Goal: Contribute content: Contribute content

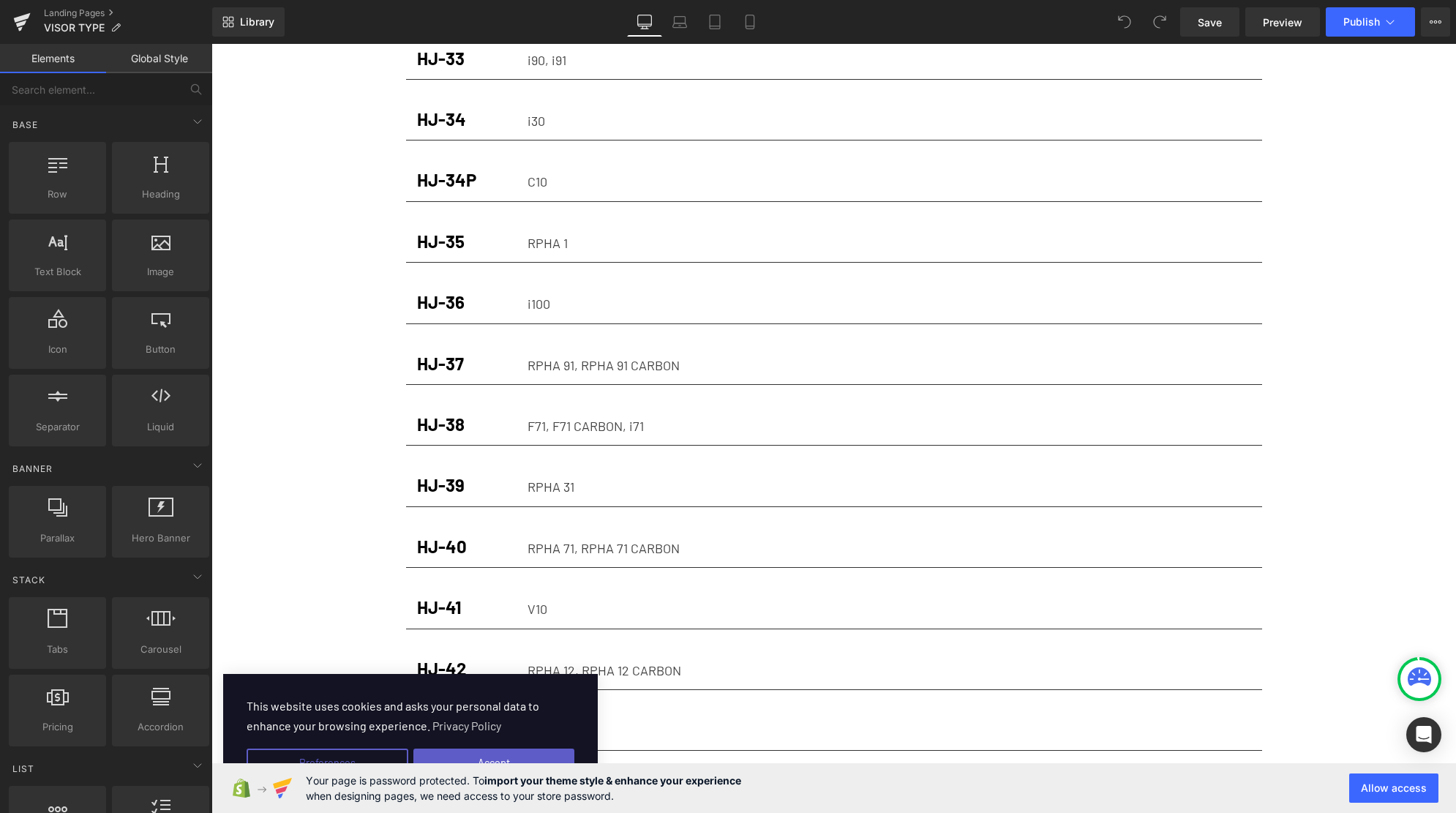
scroll to position [1740, 0]
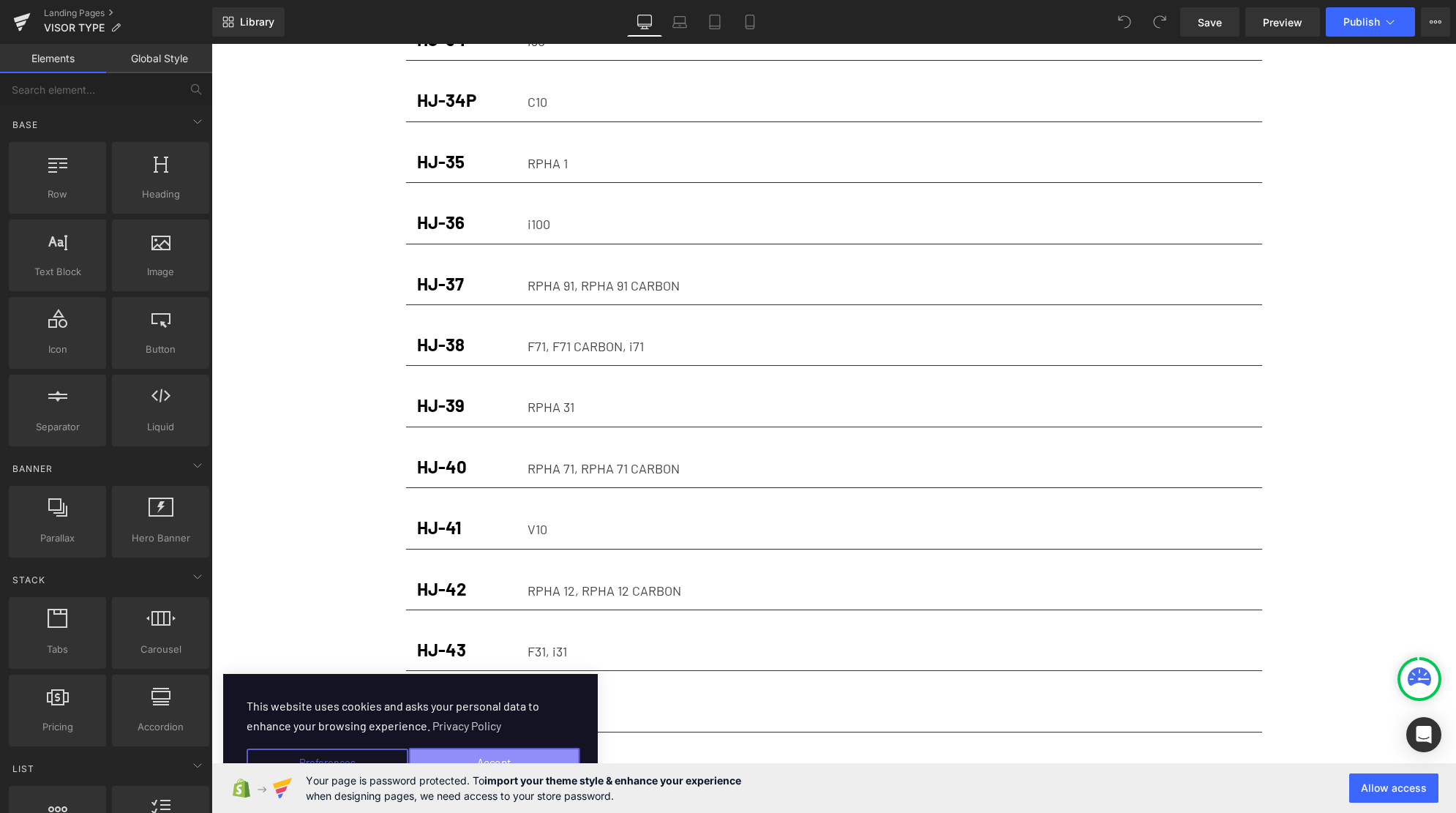
click at [466, 760] on button "Accept" at bounding box center [494, 763] width 171 height 30
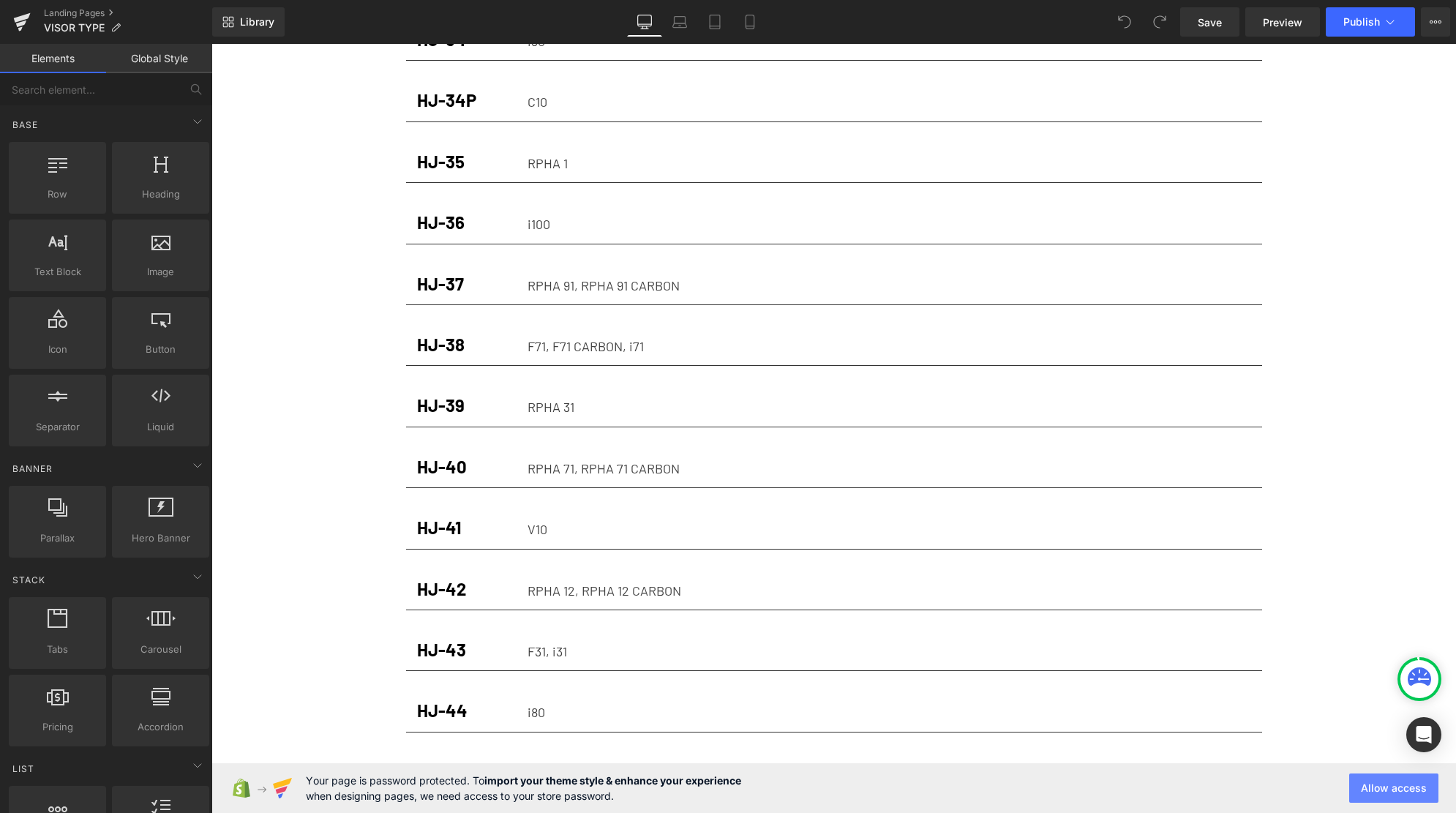
click at [1385, 779] on button "Allow access" at bounding box center [1394, 788] width 90 height 30
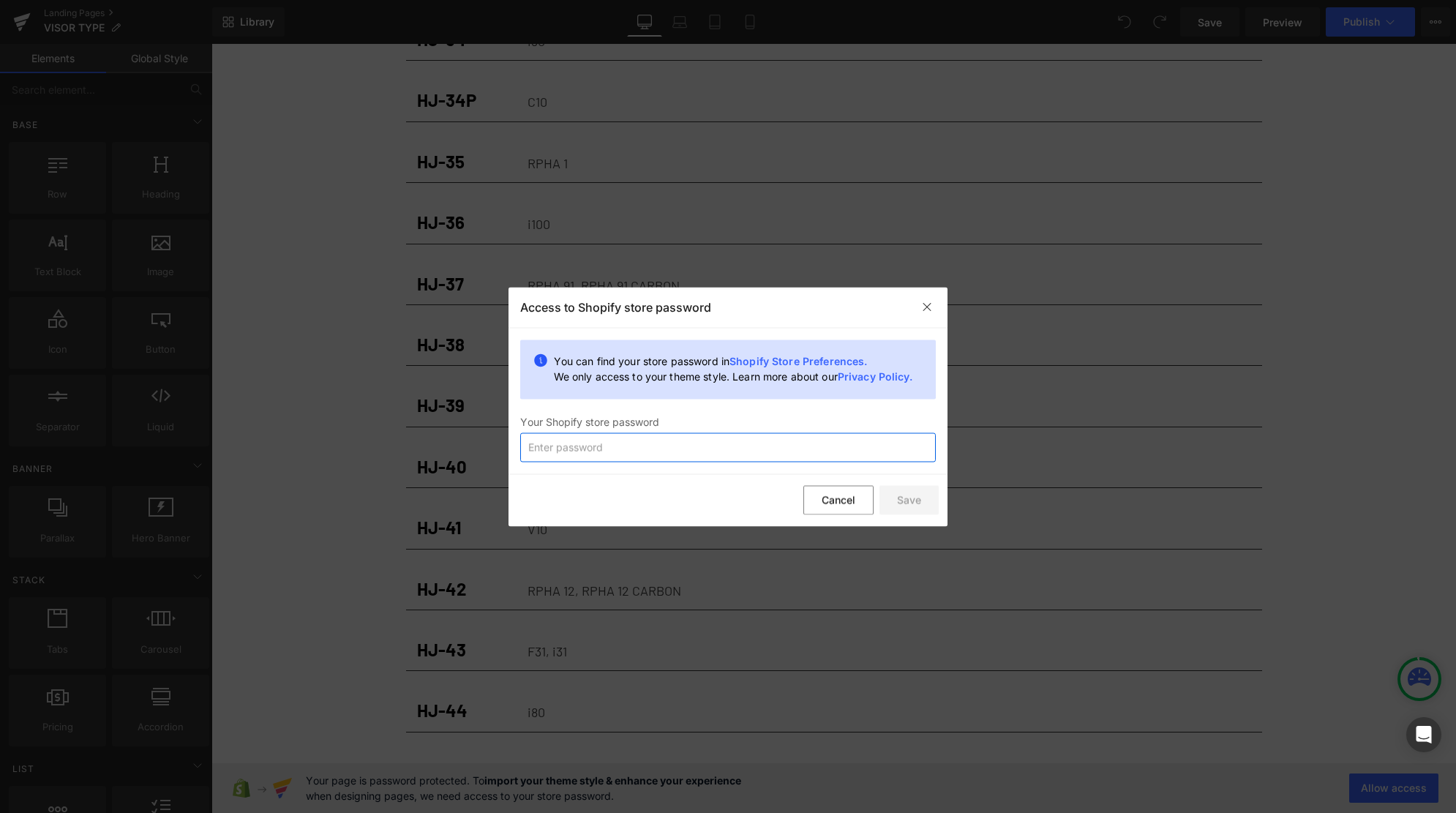
click at [577, 452] on input "text" at bounding box center [727, 447] width 415 height 30
click at [898, 494] on button "Save" at bounding box center [909, 500] width 59 height 30
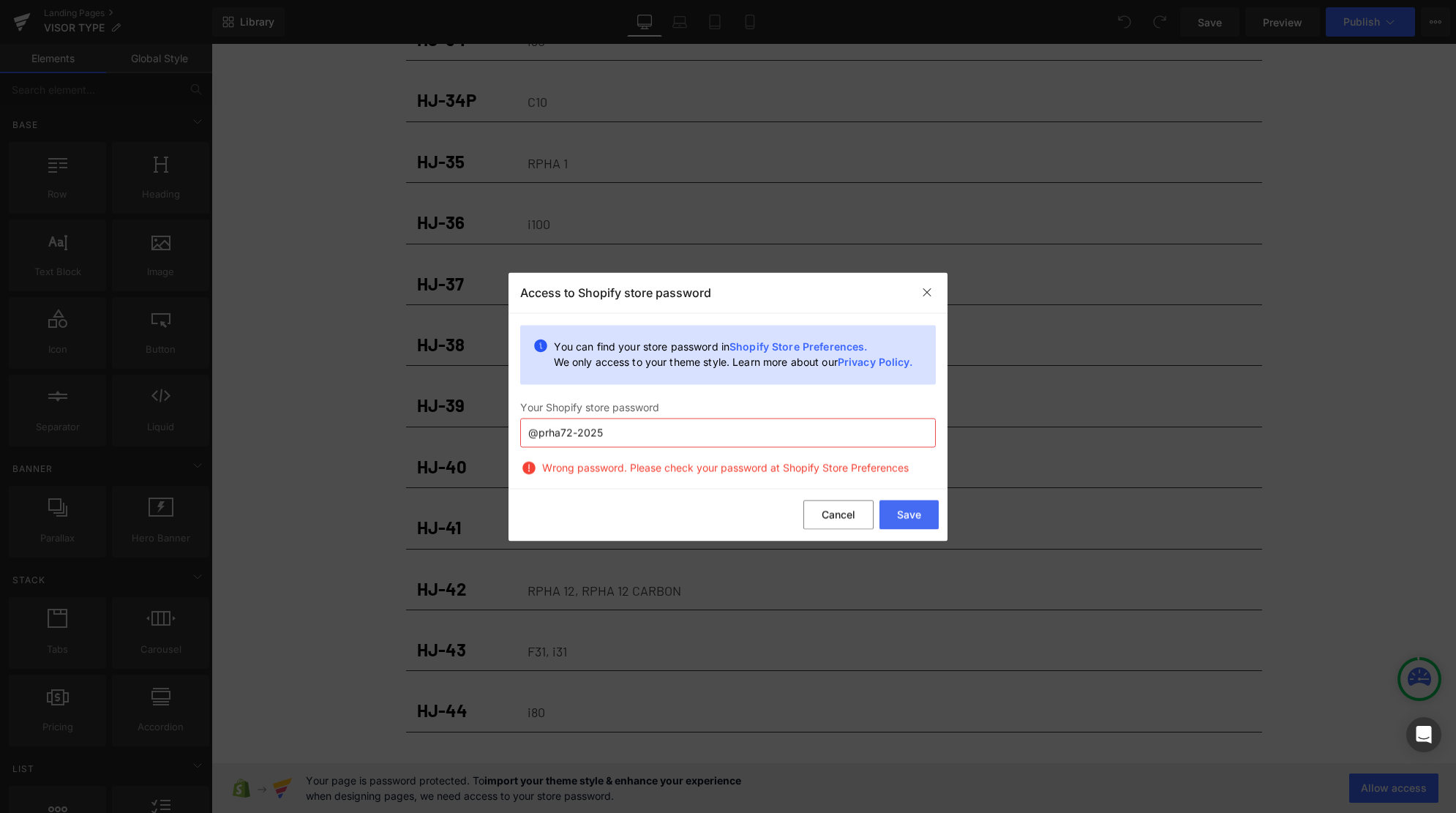
click at [626, 439] on input "@prha72-2025" at bounding box center [727, 432] width 415 height 30
drag, startPoint x: 654, startPoint y: 432, endPoint x: 470, endPoint y: 437, distance: 184.1
click at [520, 437] on input "@prha72-2025" at bounding box center [727, 432] width 415 height 30
paste input "rp"
type input "@rpha72-2025"
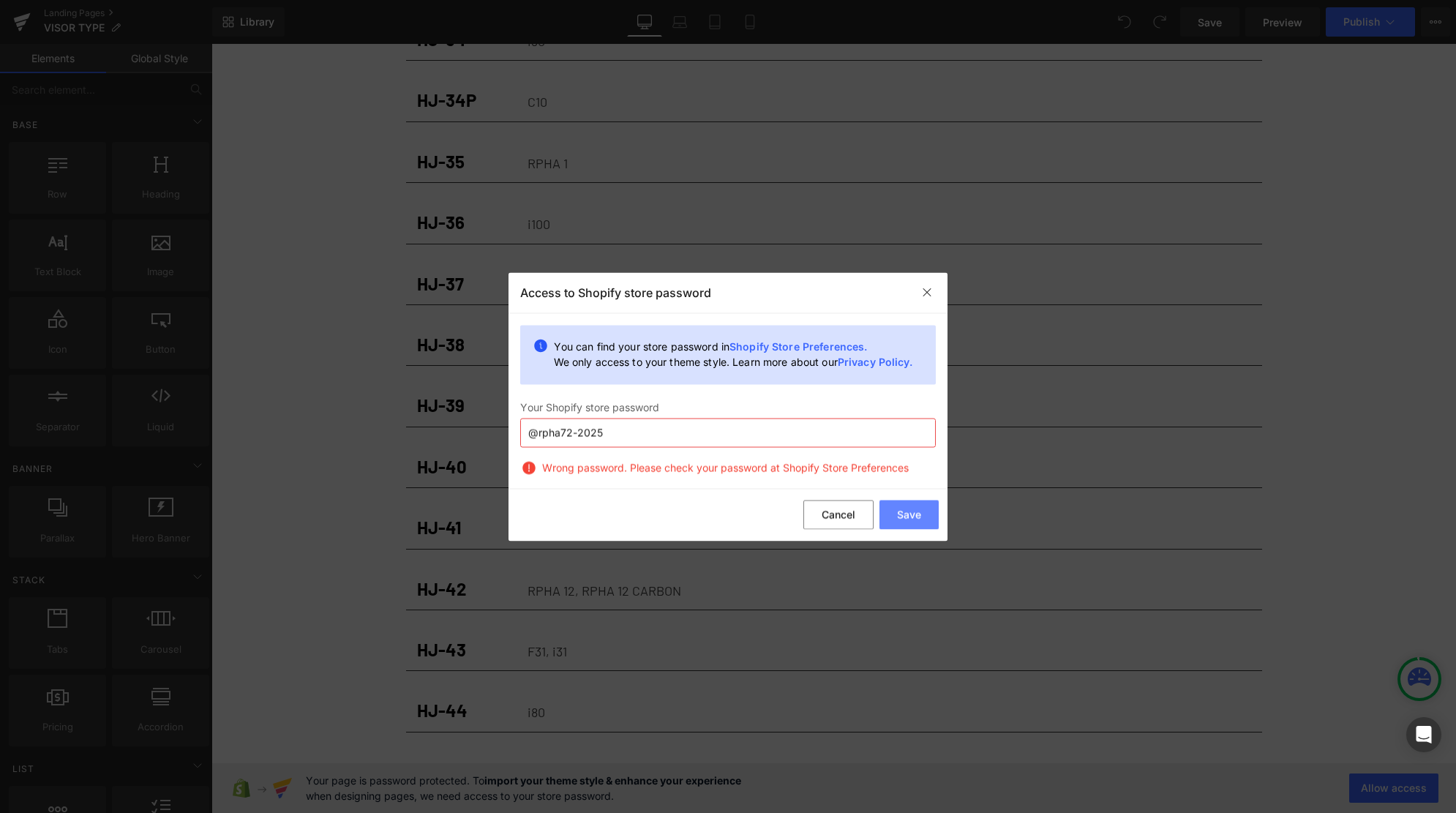
click at [895, 512] on button "Save" at bounding box center [909, 515] width 59 height 30
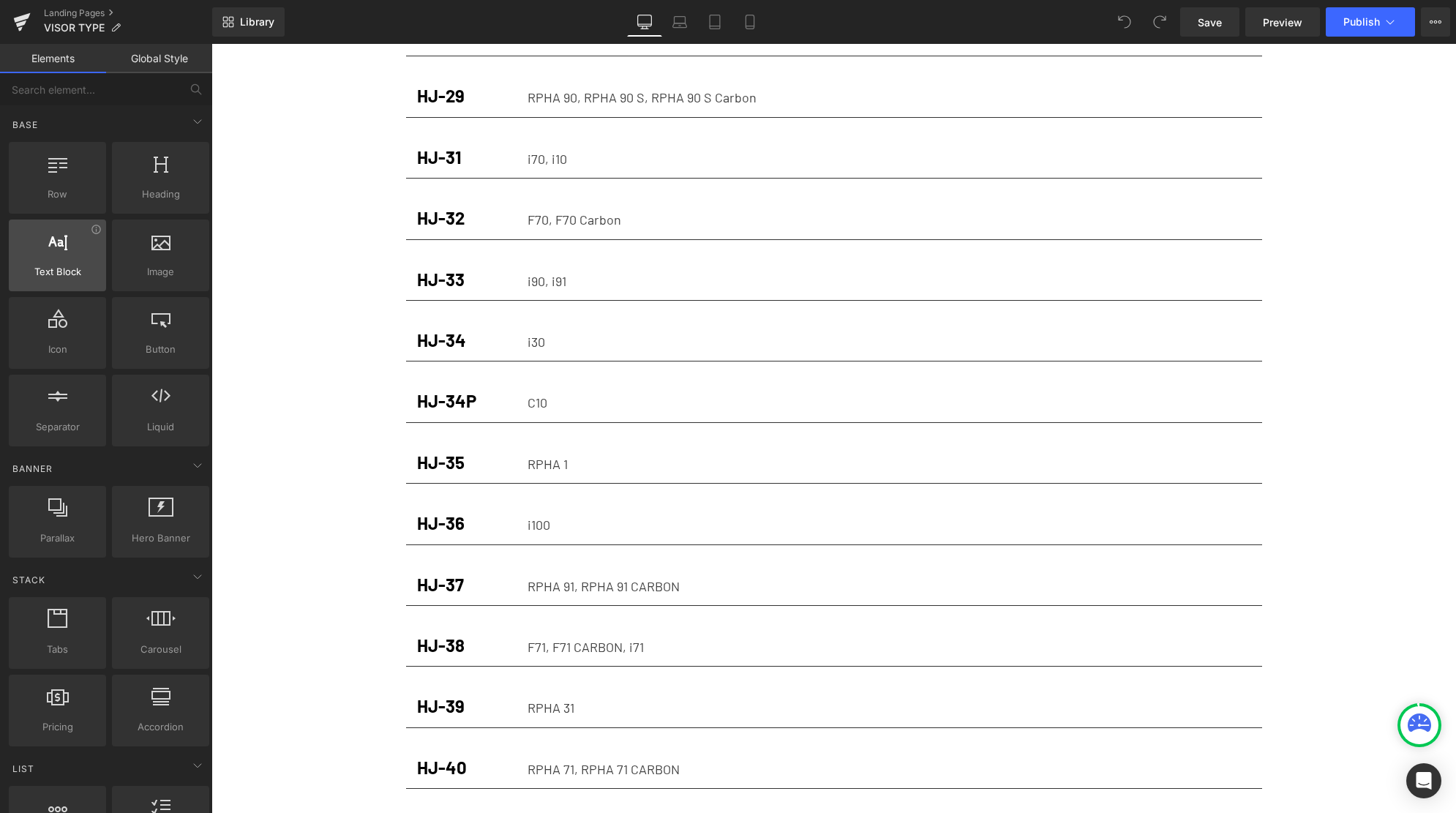
scroll to position [1408, 0]
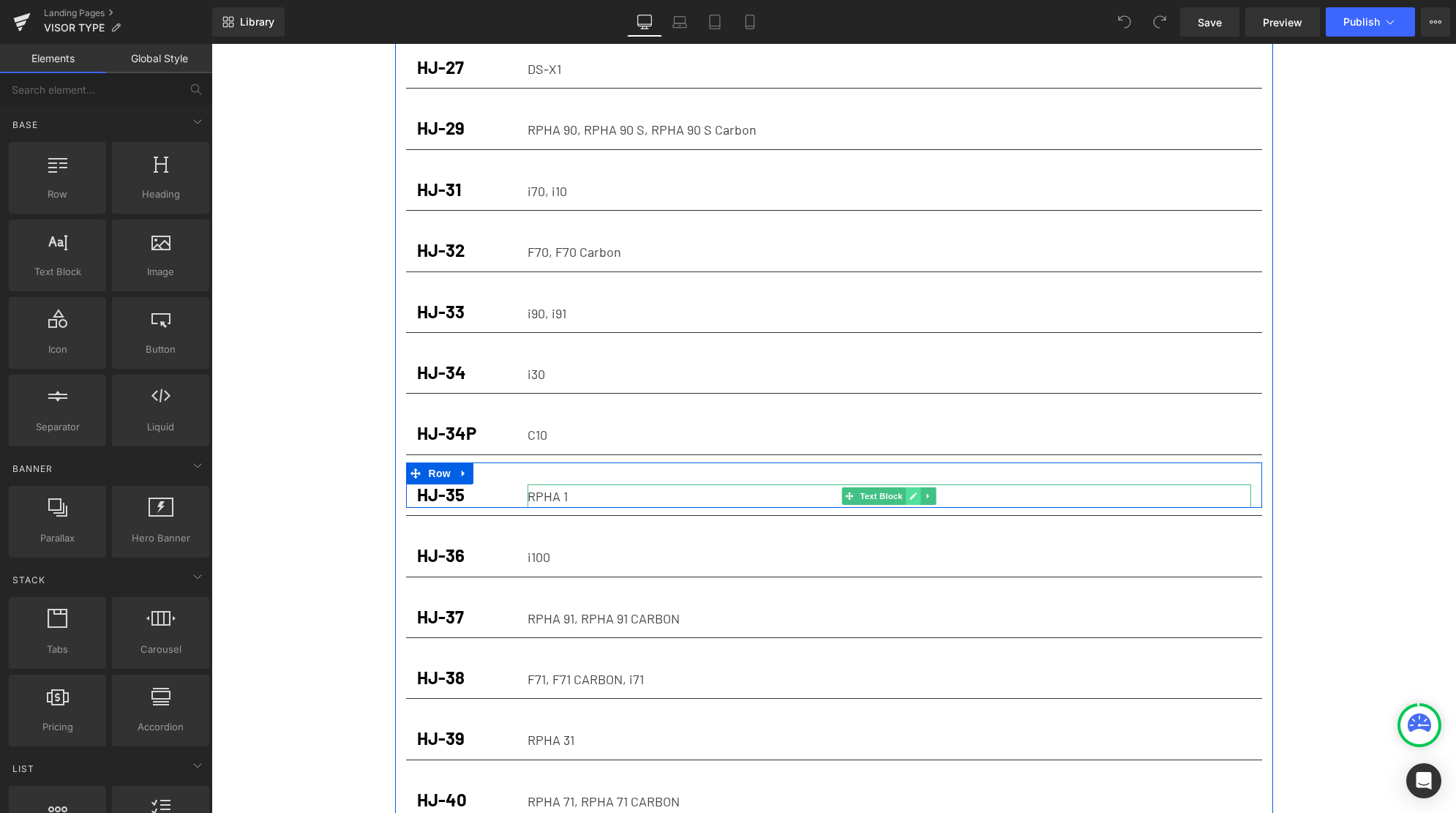
click at [910, 492] on icon at bounding box center [914, 496] width 8 height 9
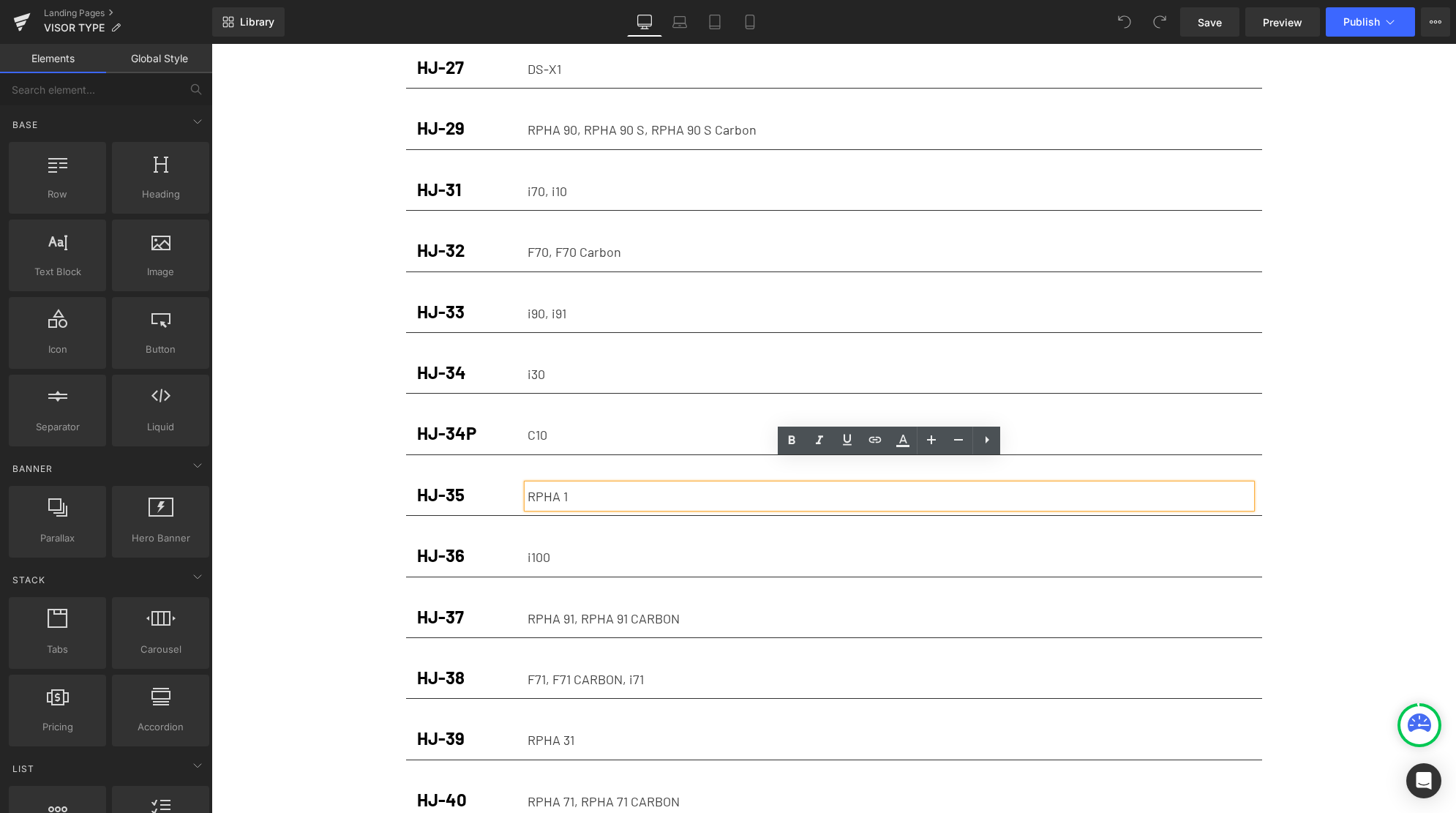
click at [857, 484] on p "RPHA 1" at bounding box center [889, 495] width 723 height 23
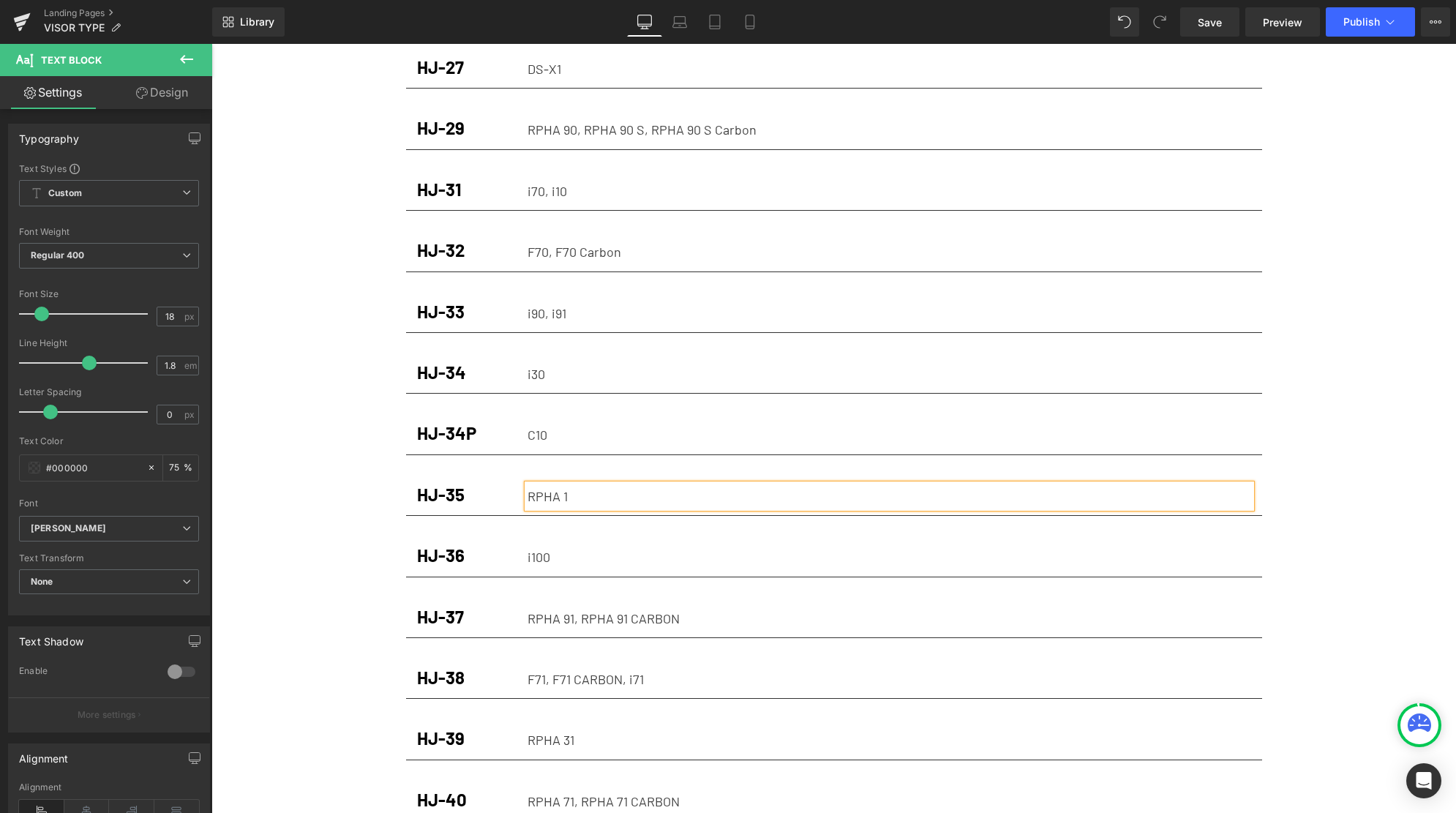
scroll to position [1408, 0]
click at [530, 483] on p "RPHA 1" at bounding box center [889, 495] width 723 height 23
drag, startPoint x: 568, startPoint y: 471, endPoint x: 505, endPoint y: 473, distance: 63.0
click at [505, 473] on div "HJ-35 Heading RPHA 1 Text Block Row" at bounding box center [834, 484] width 856 height 46
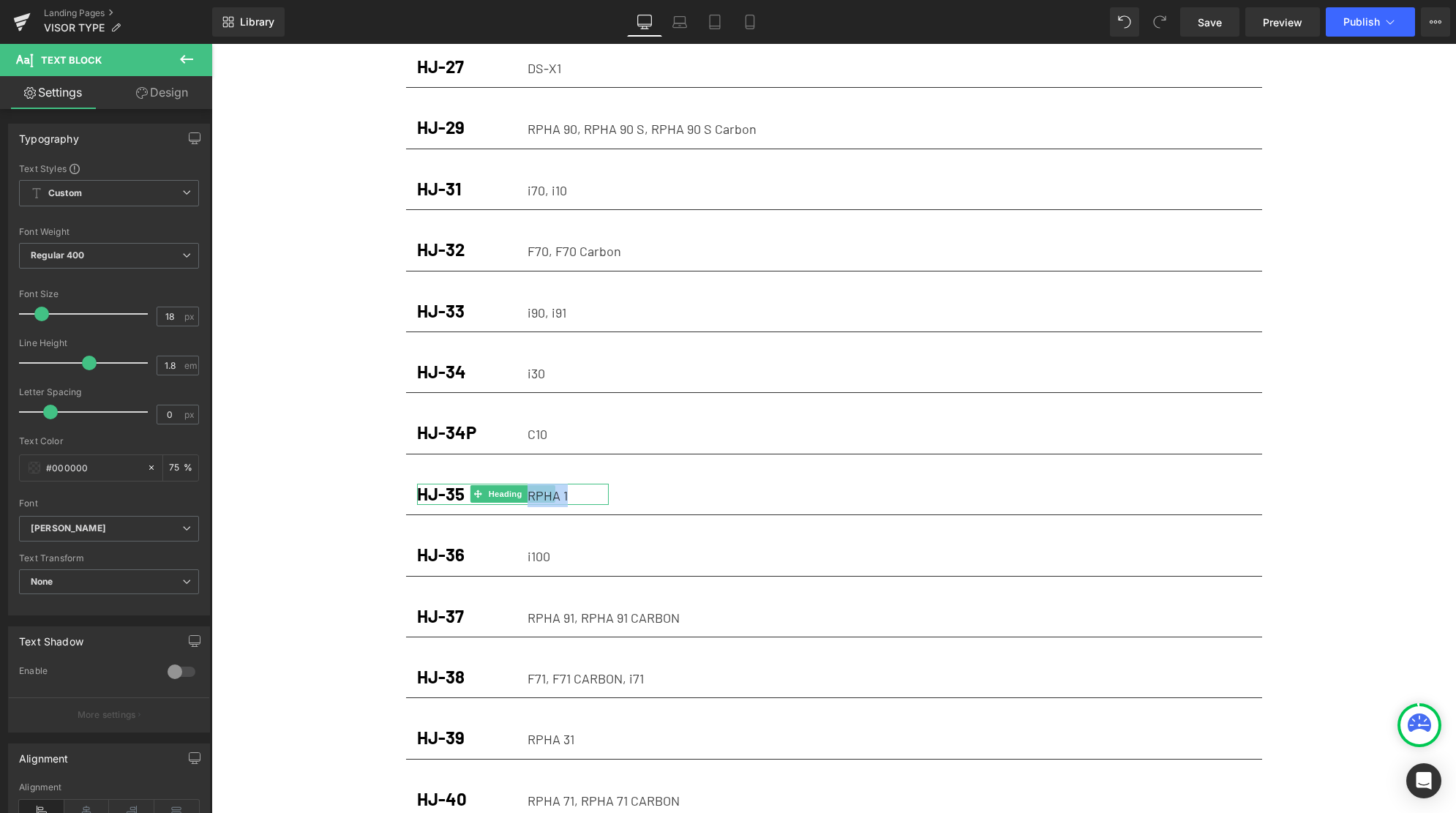
copy p "RPHA 1"
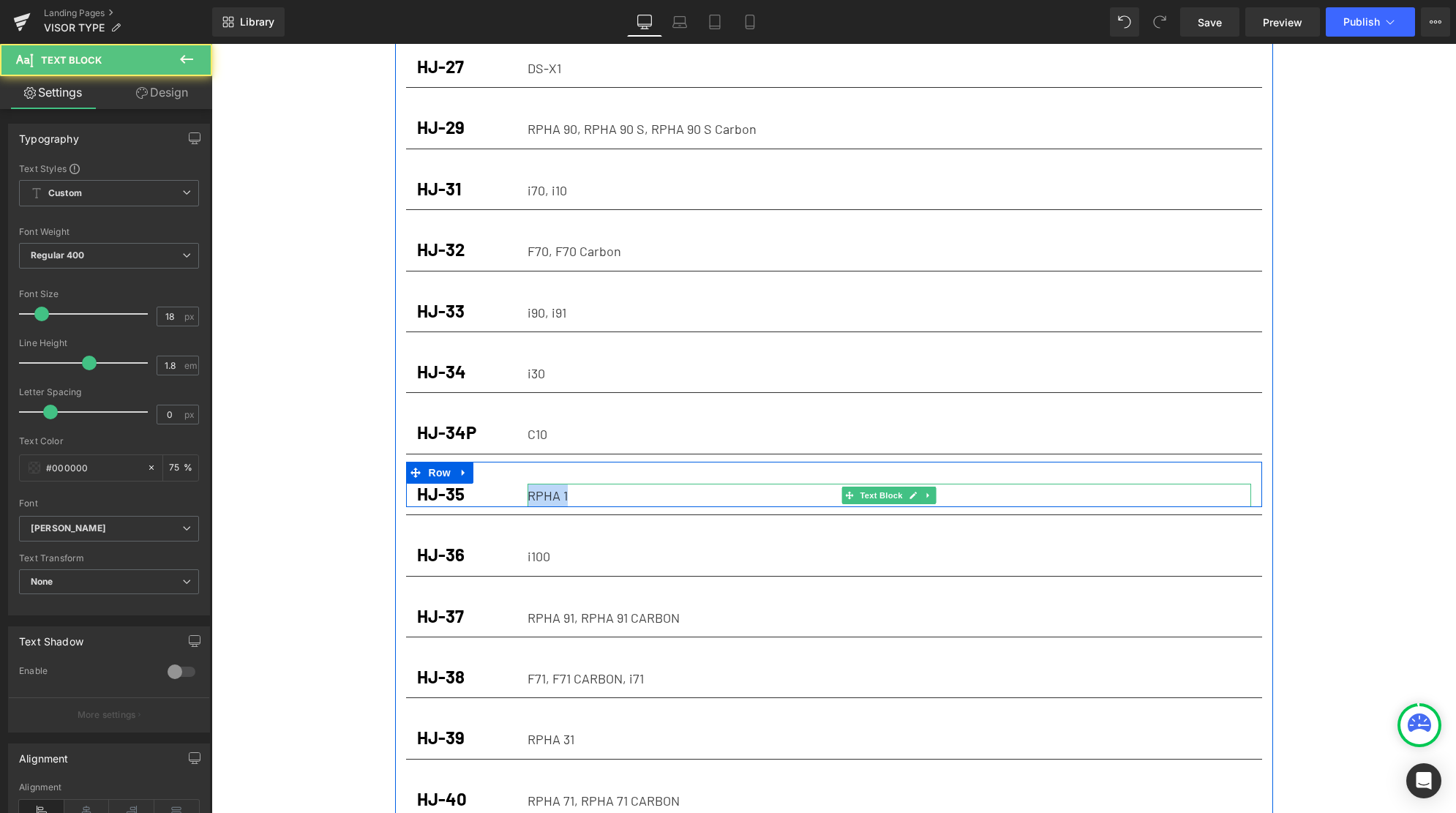
click at [542, 483] on p "RPHA 1" at bounding box center [889, 495] width 723 height 23
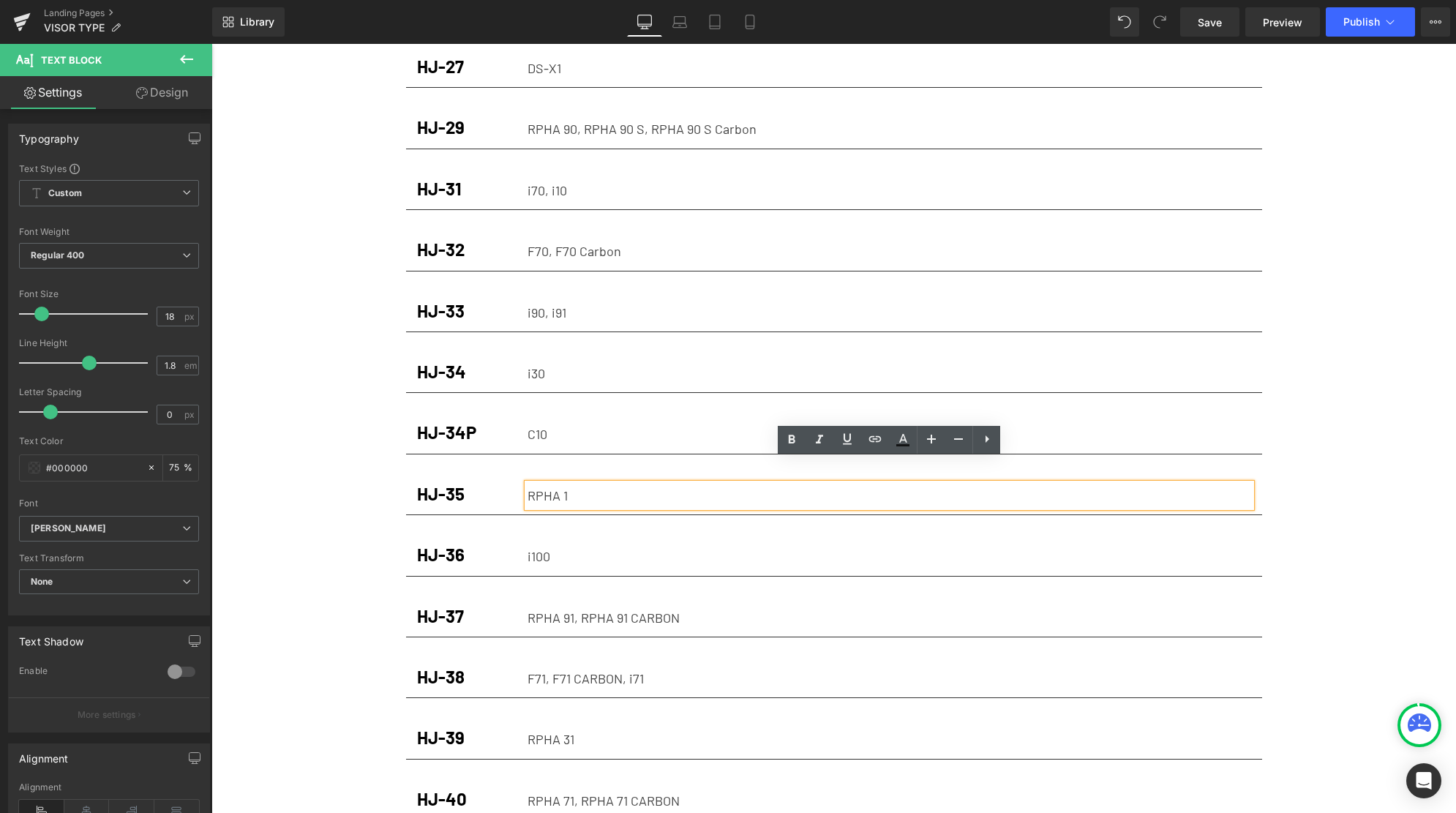
click at [530, 483] on p "RPHA 1" at bounding box center [889, 495] width 723 height 23
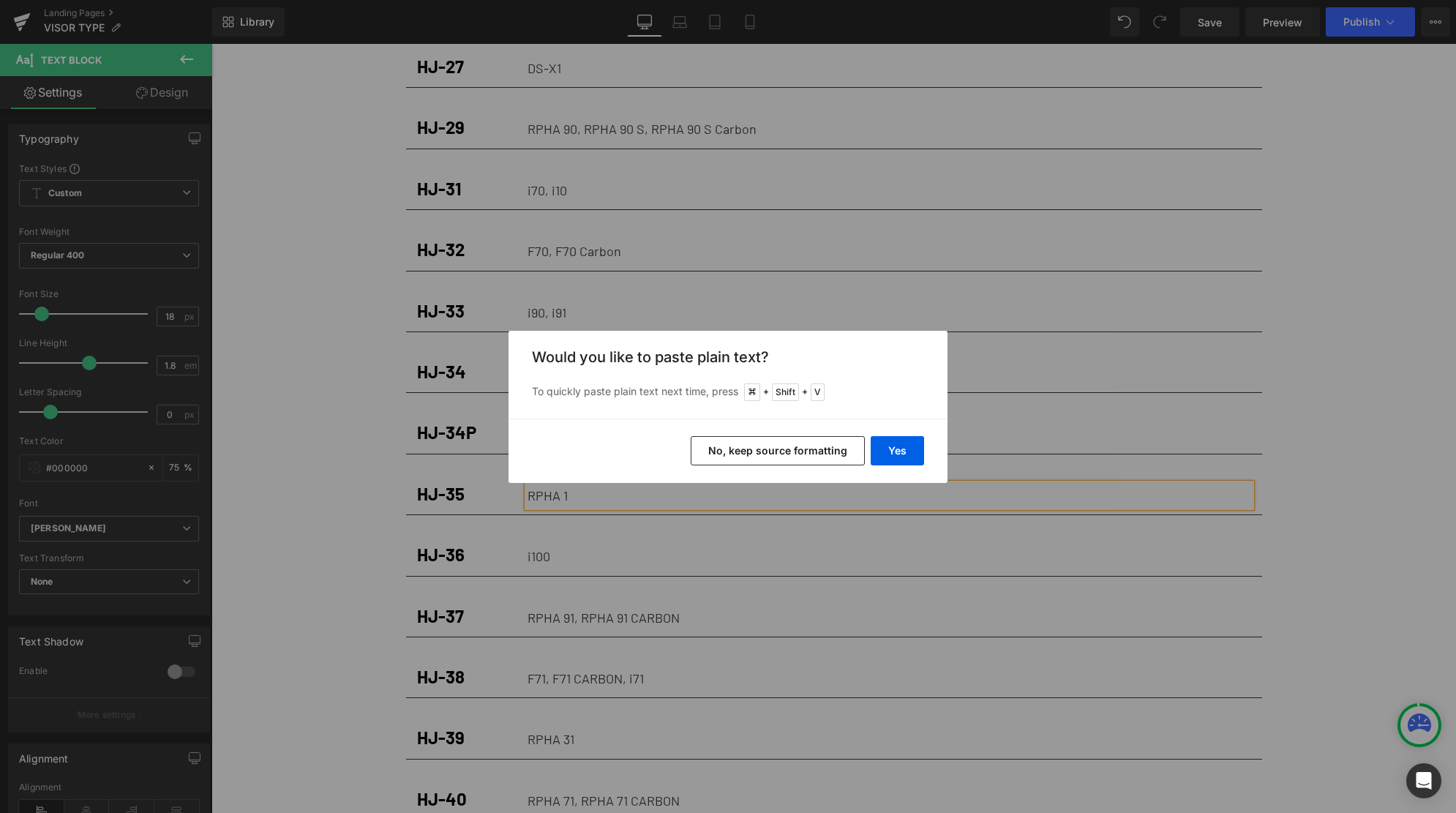
click at [746, 462] on button "No, keep source formatting" at bounding box center [778, 451] width 174 height 30
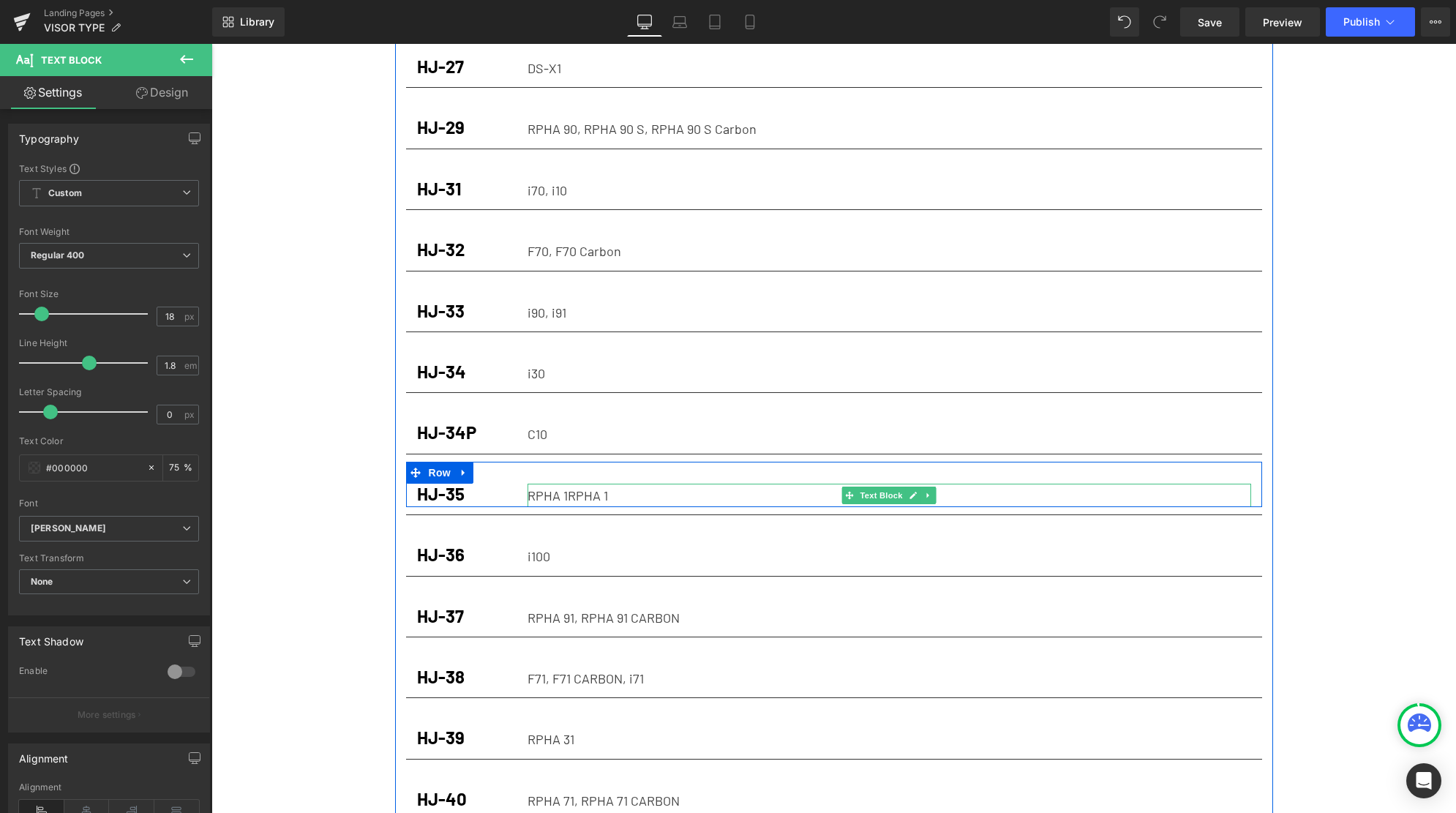
click at [566, 483] on p "RPHA 1 RPHA 1" at bounding box center [889, 495] width 723 height 23
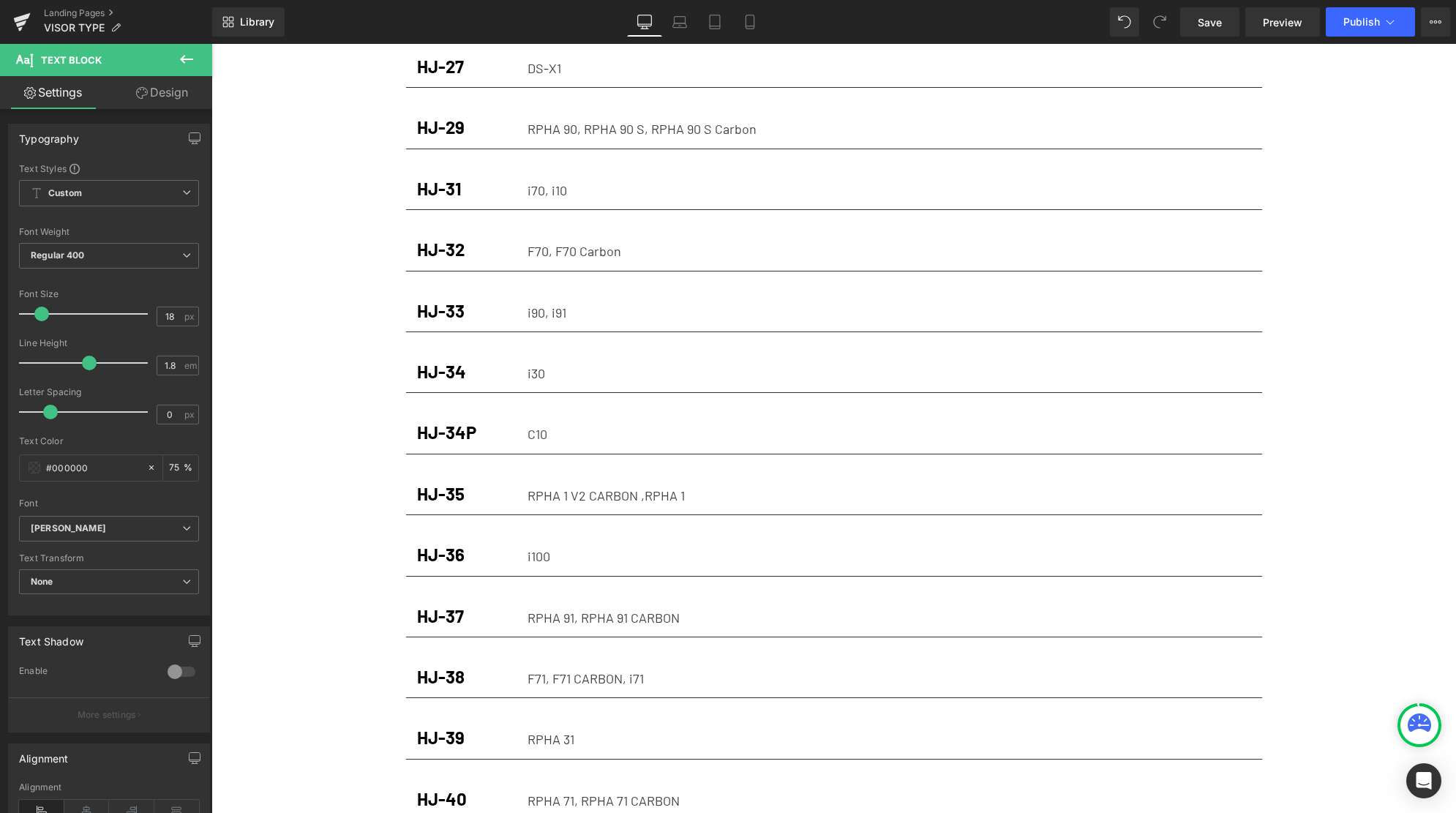
click at [268, 527] on div "RPHA 31 Text Block VISOR TYPE Heading HELMET CARE Heading Row Row HJ-03 Heading…" at bounding box center [833, 220] width 1244 height 3081
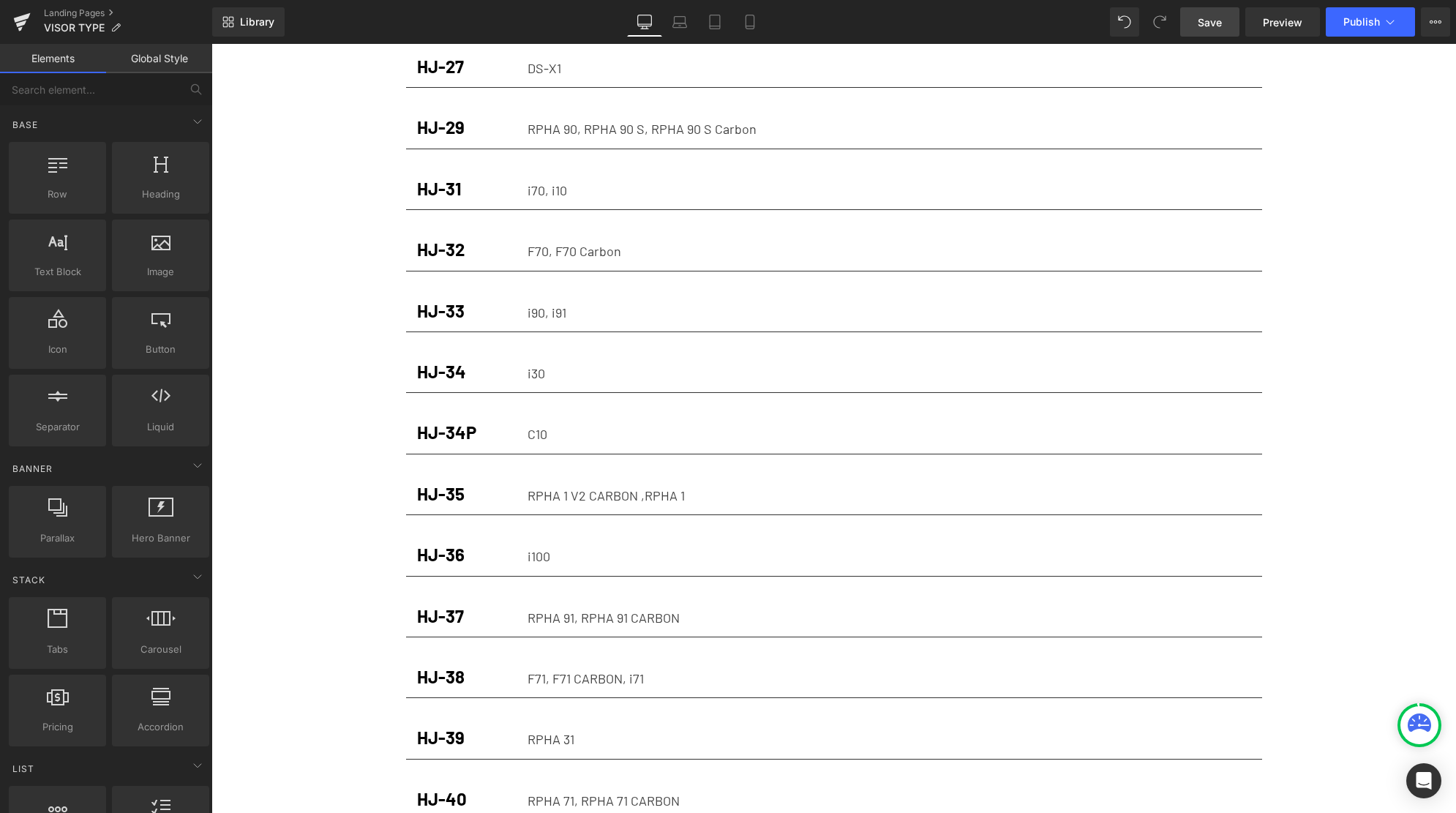
click at [1218, 22] on span "Save" at bounding box center [1210, 22] width 24 height 15
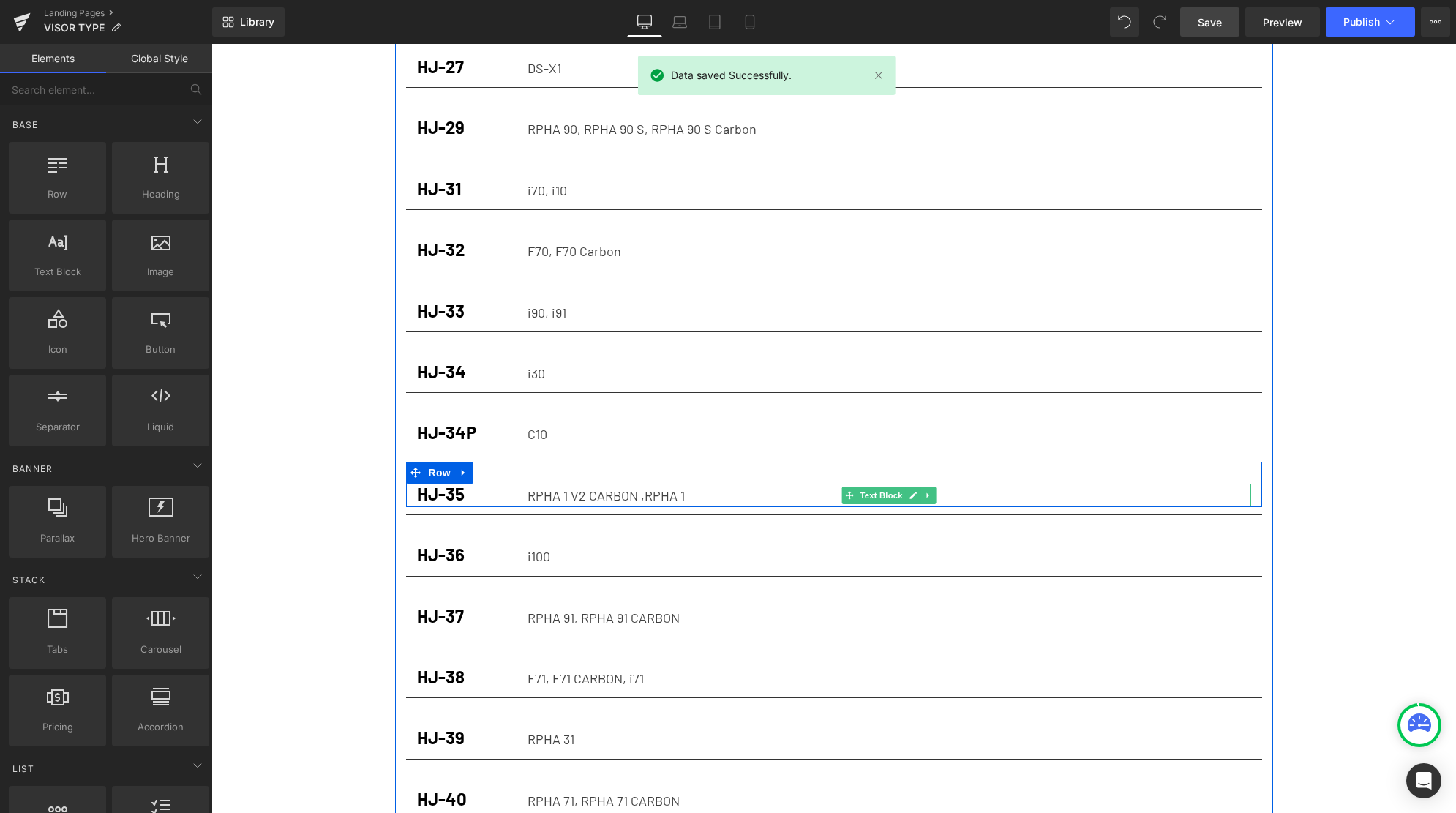
click at [641, 483] on p "RPHA 1 V2 CARBON , RPHA 1" at bounding box center [889, 495] width 723 height 23
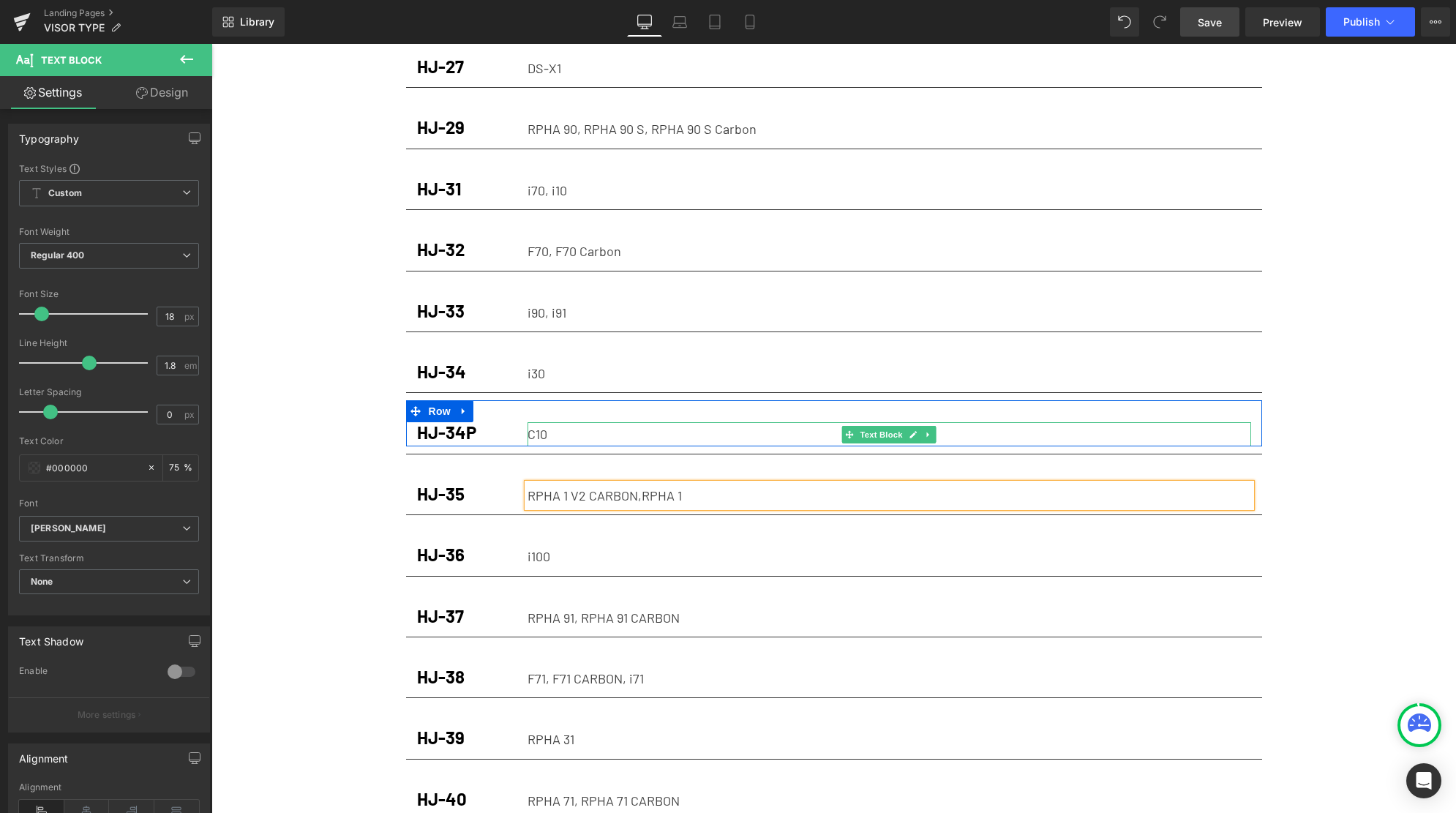
click at [663, 423] on p "C10" at bounding box center [889, 434] width 723 height 23
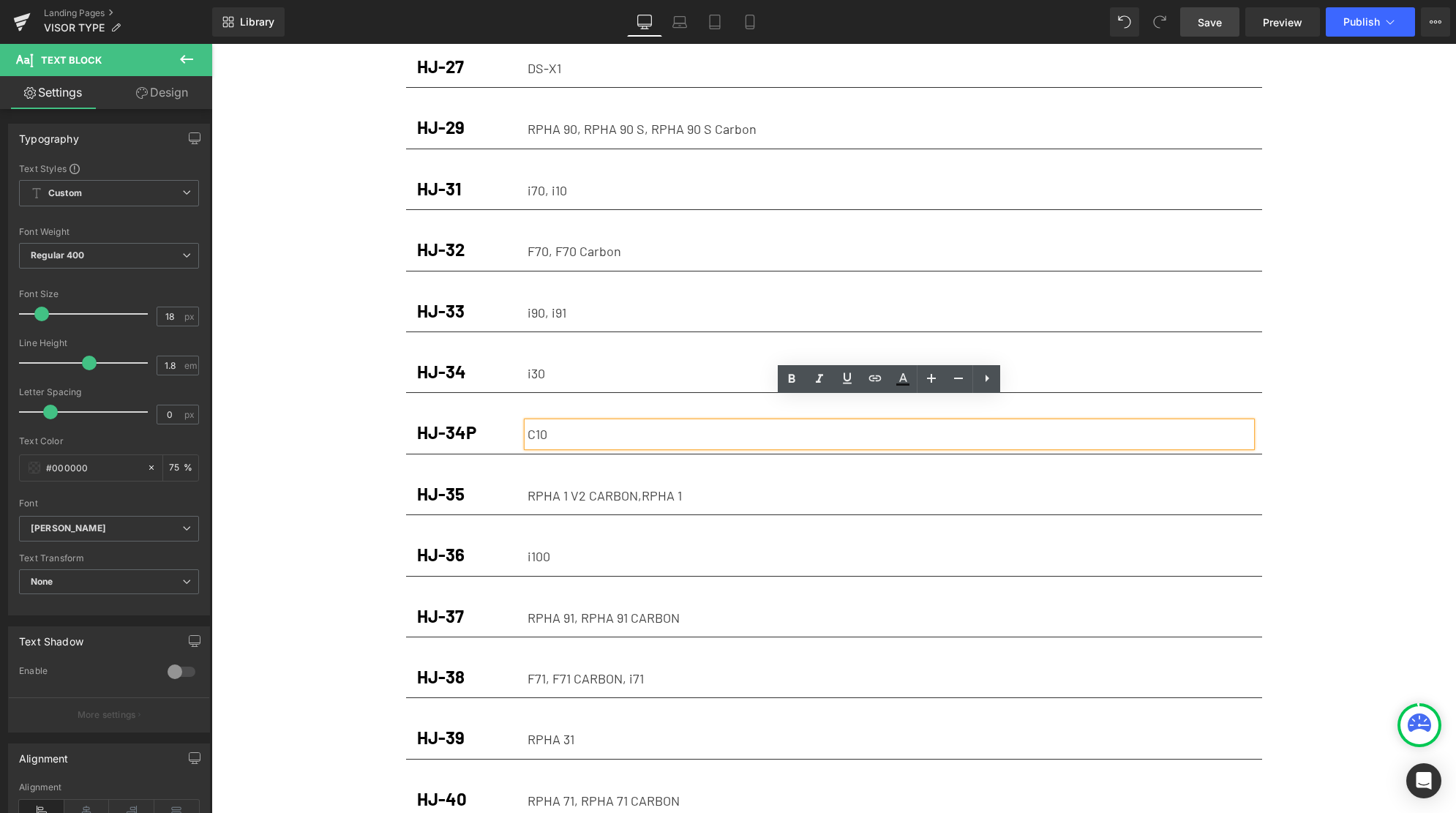
click at [622, 423] on p "C10" at bounding box center [889, 434] width 723 height 23
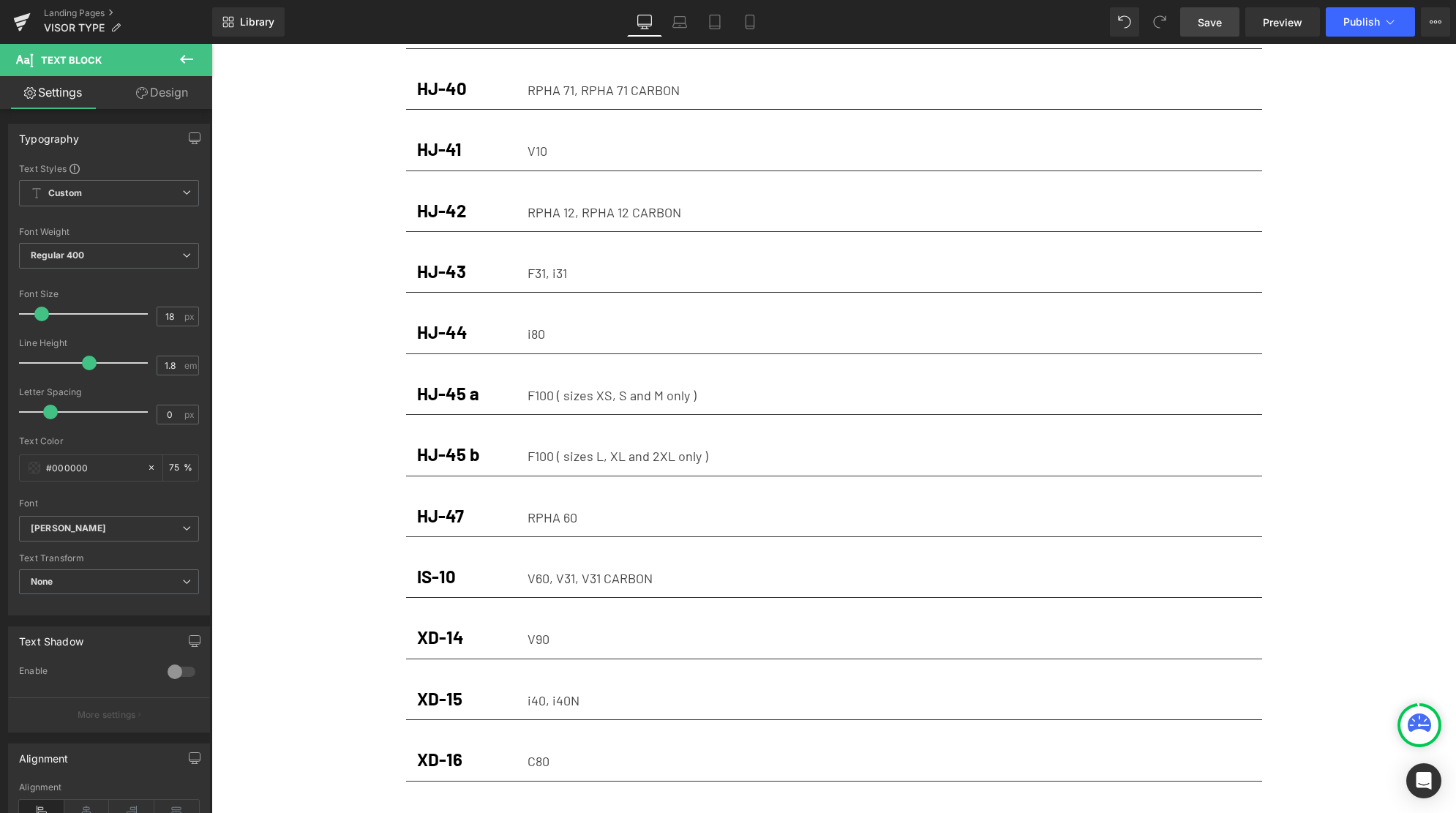
scroll to position [2201, 0]
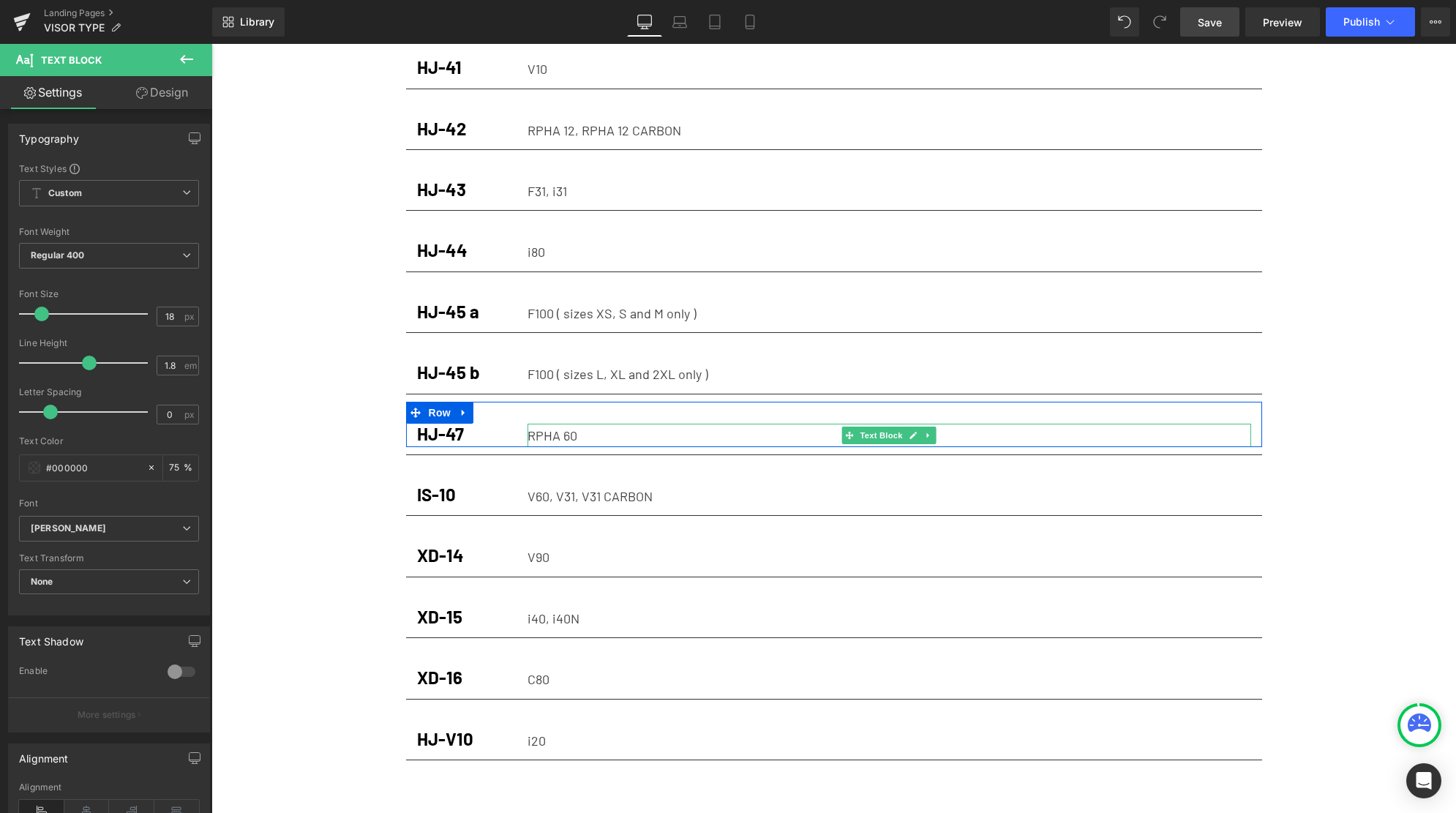
click at [714, 423] on div "RPHA 60" at bounding box center [889, 435] width 723 height 23
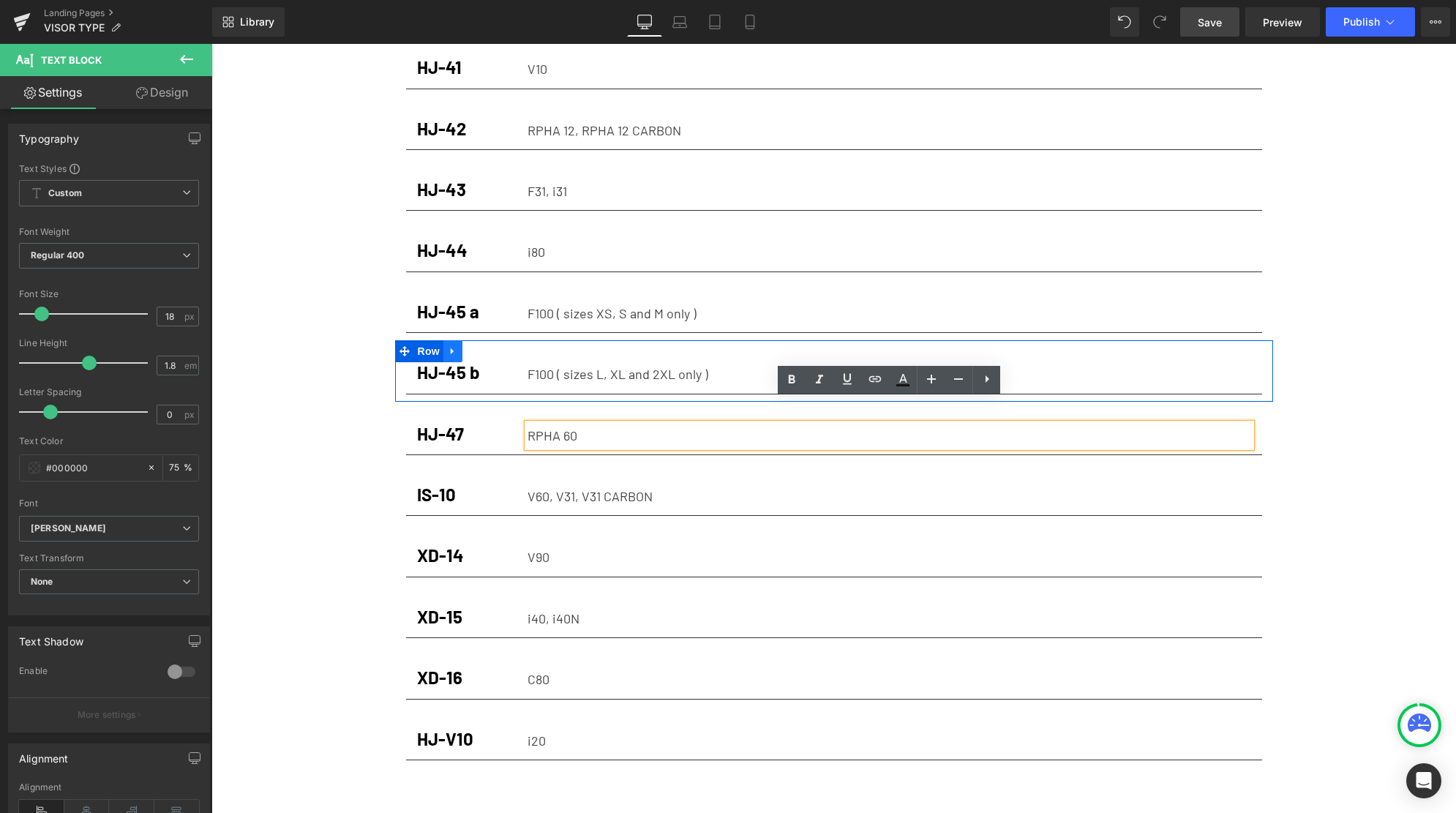
click at [452, 348] on icon at bounding box center [452, 351] width 3 height 6
click at [478, 340] on link at bounding box center [472, 350] width 19 height 22
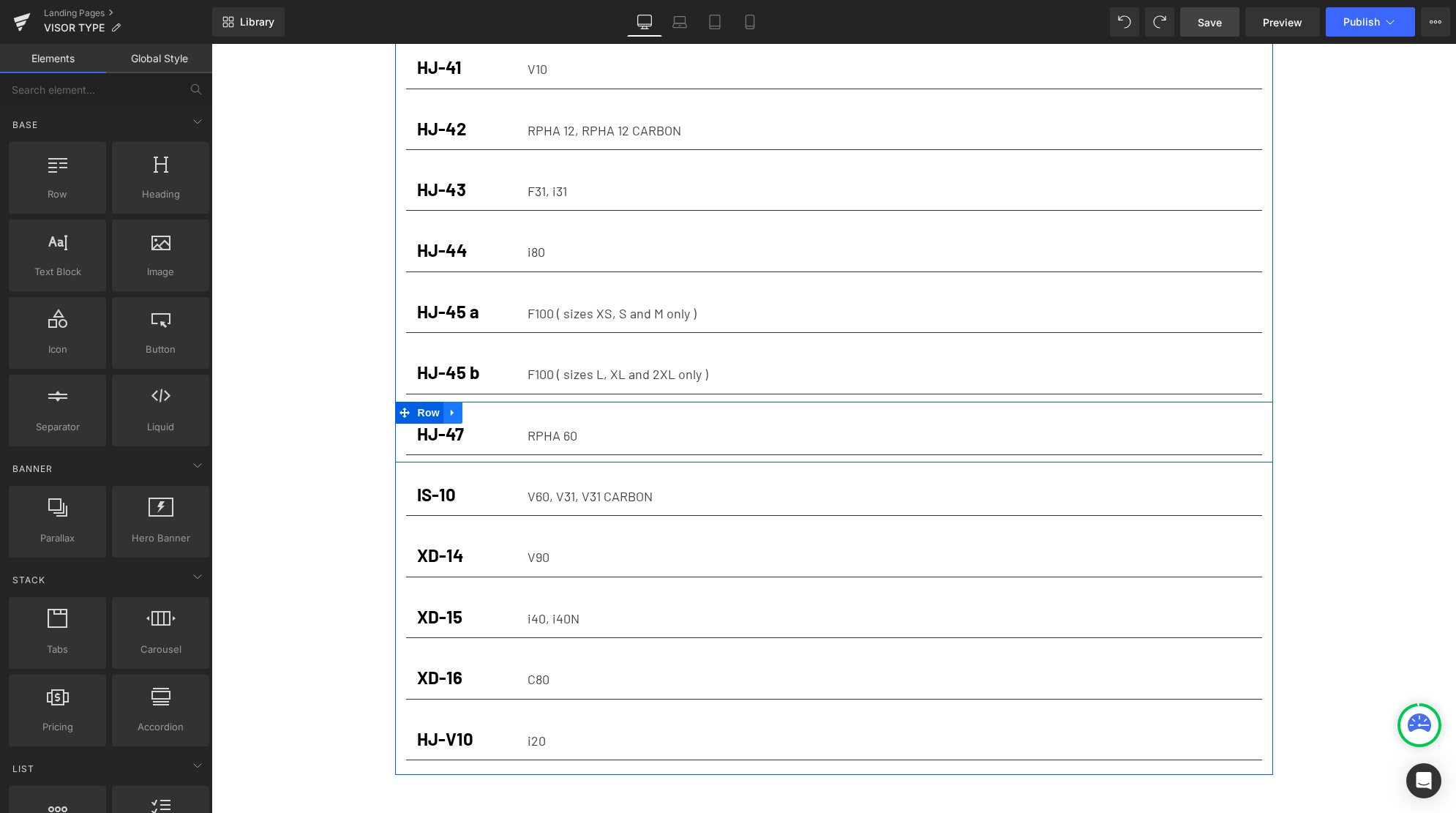
click at [450, 406] on icon at bounding box center [453, 412] width 10 height 11
click at [476, 407] on icon at bounding box center [471, 412] width 10 height 10
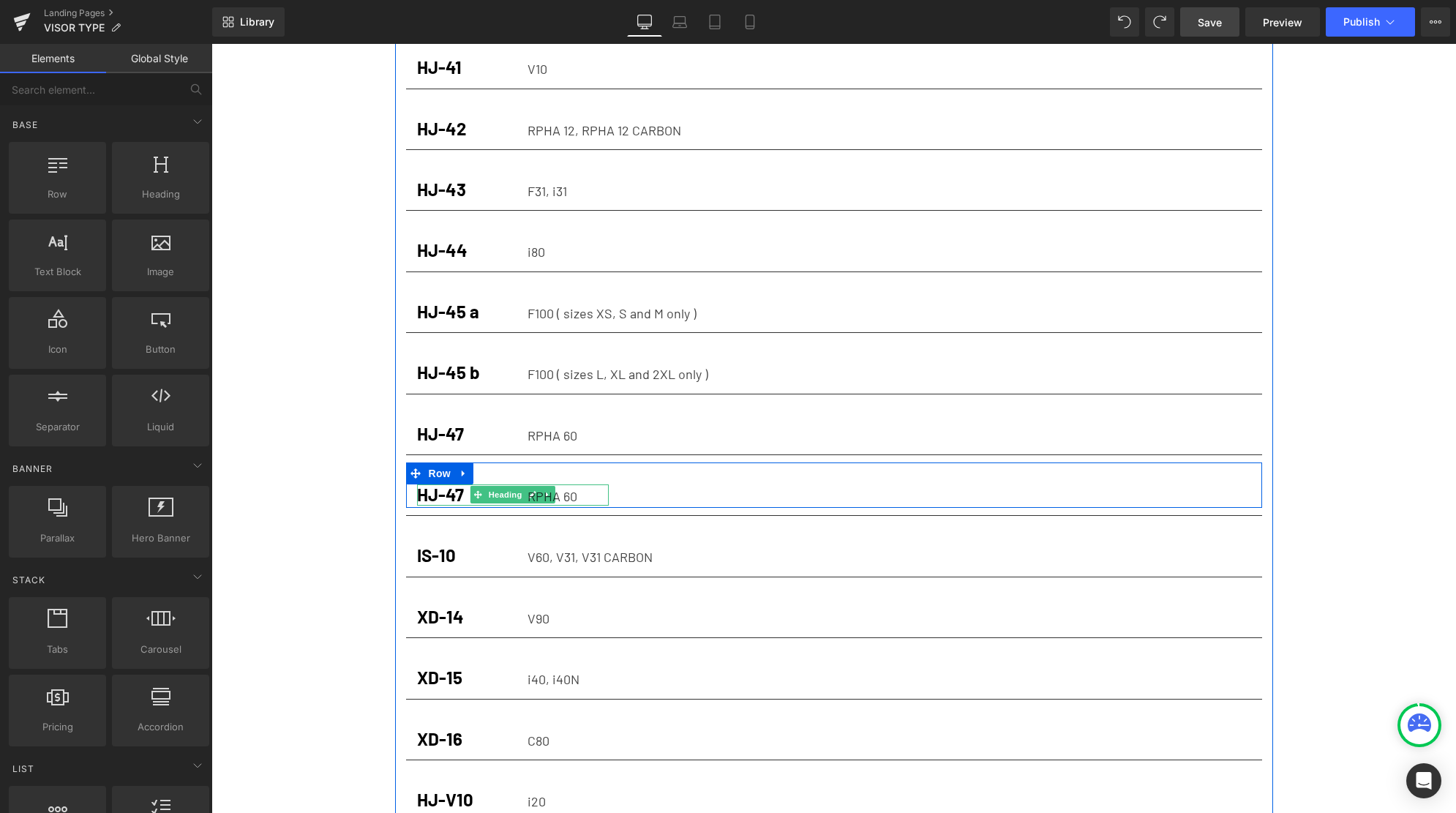
click at [454, 483] on strong "HJ-47" at bounding box center [440, 494] width 47 height 22
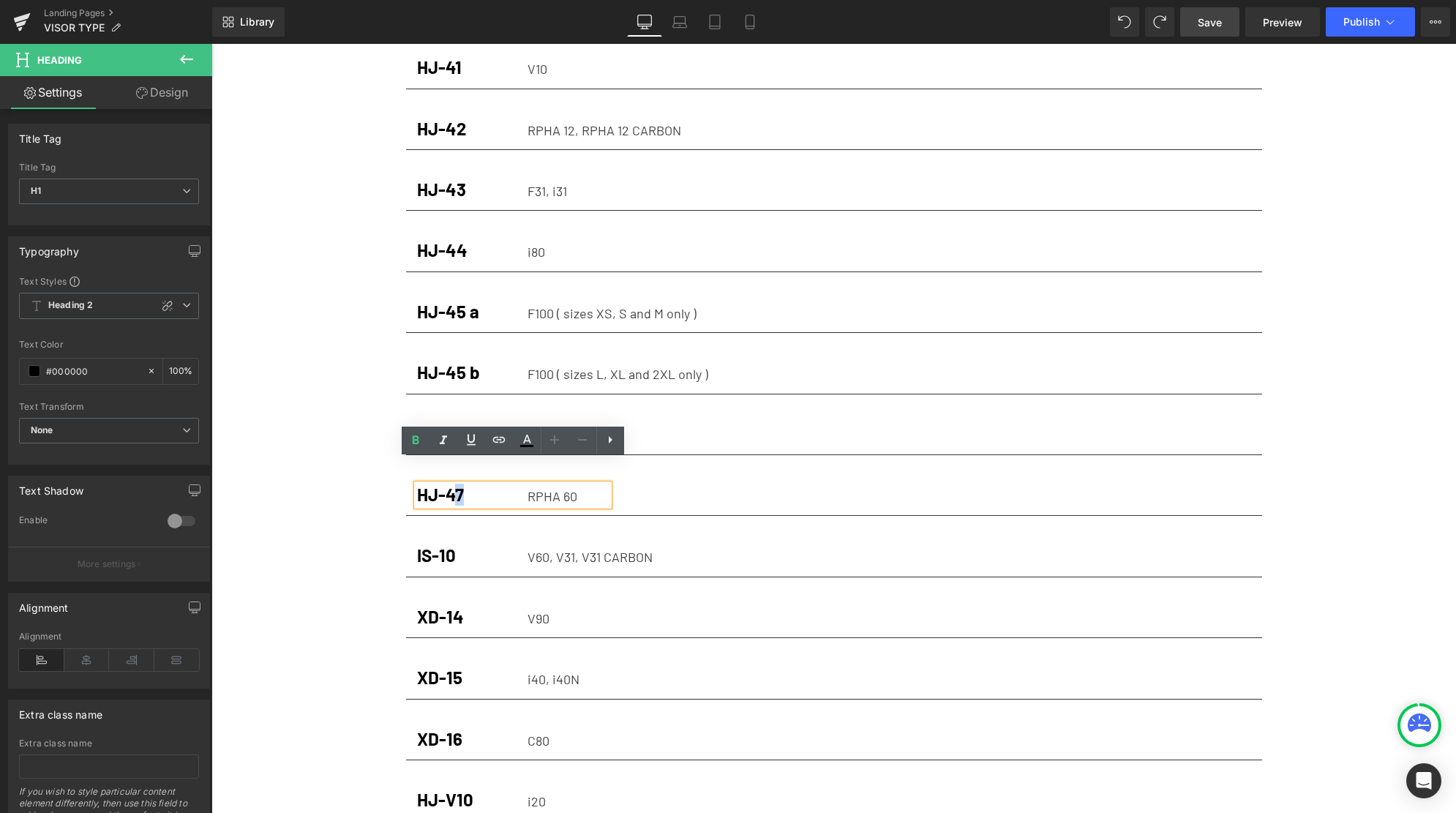
click at [460, 483] on strong "HJ-47" at bounding box center [440, 494] width 47 height 22
click at [569, 484] on div "RPHA 60" at bounding box center [889, 495] width 723 height 23
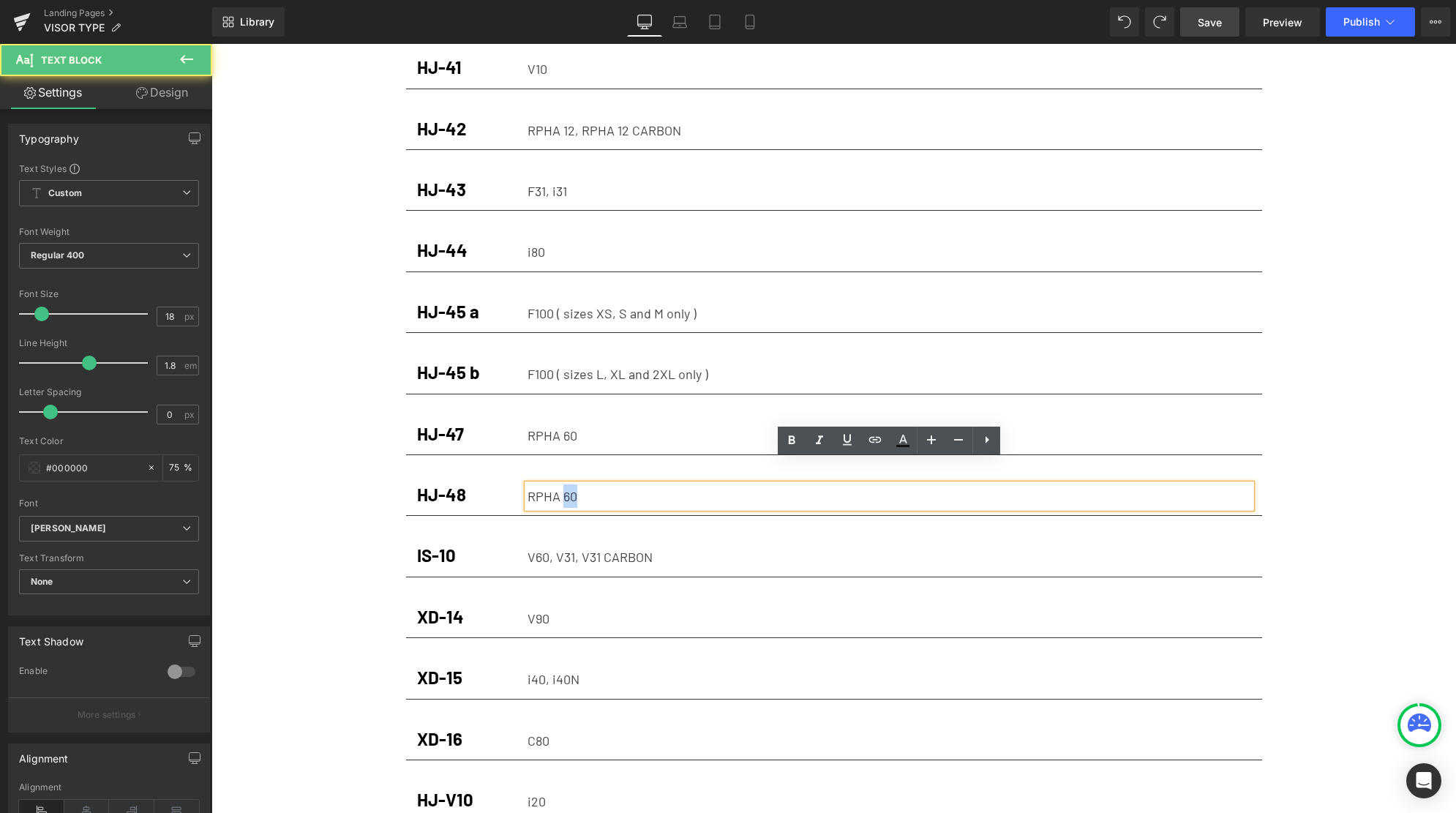
click at [569, 484] on div "RPHA 60" at bounding box center [889, 495] width 723 height 23
drag, startPoint x: 592, startPoint y: 471, endPoint x: 509, endPoint y: 476, distance: 83.2
click at [509, 476] on div "HJ-48 Heading RPHA 72 Text Block Row" at bounding box center [834, 485] width 856 height 46
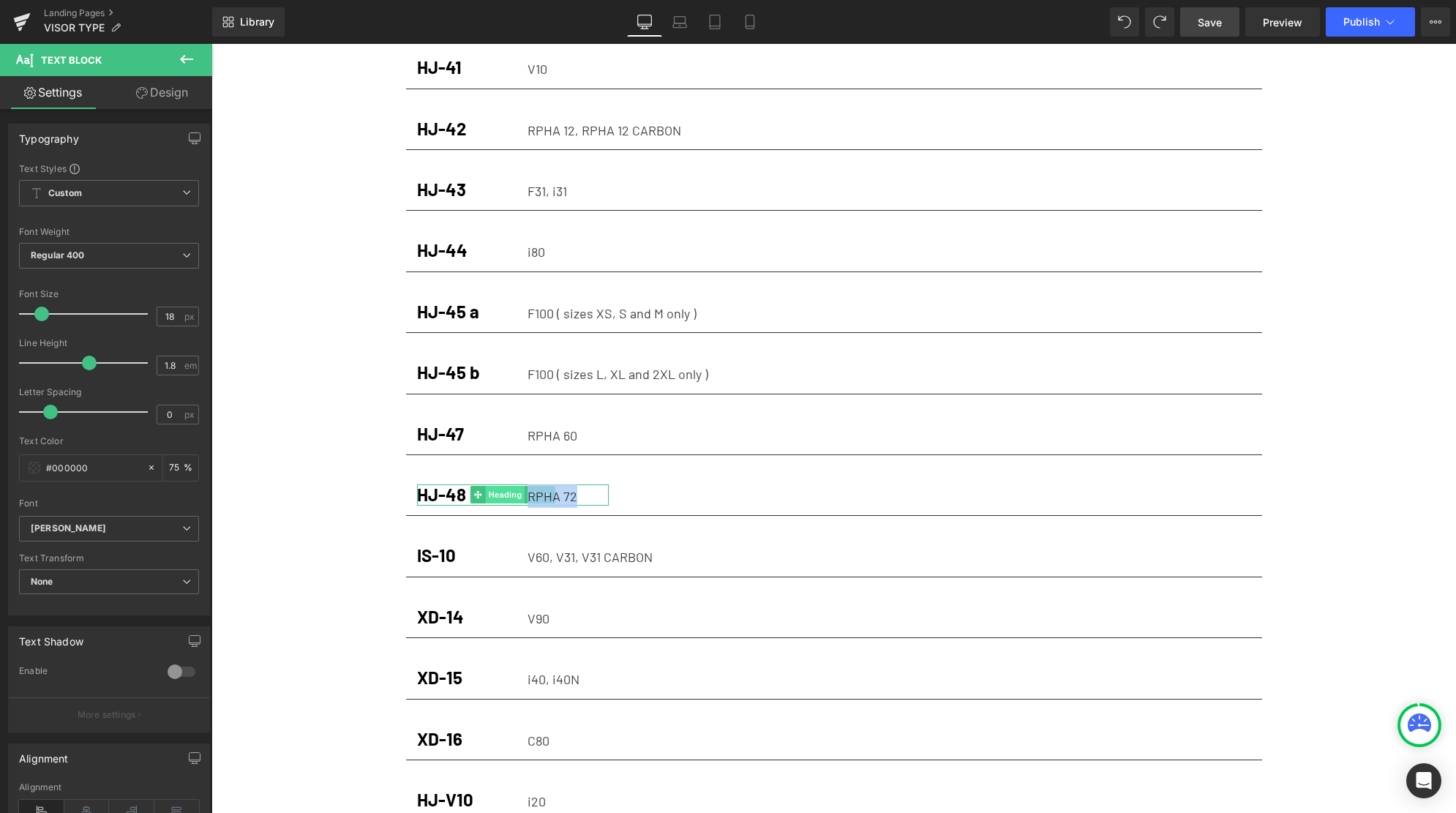
copy div "RPHA 72"
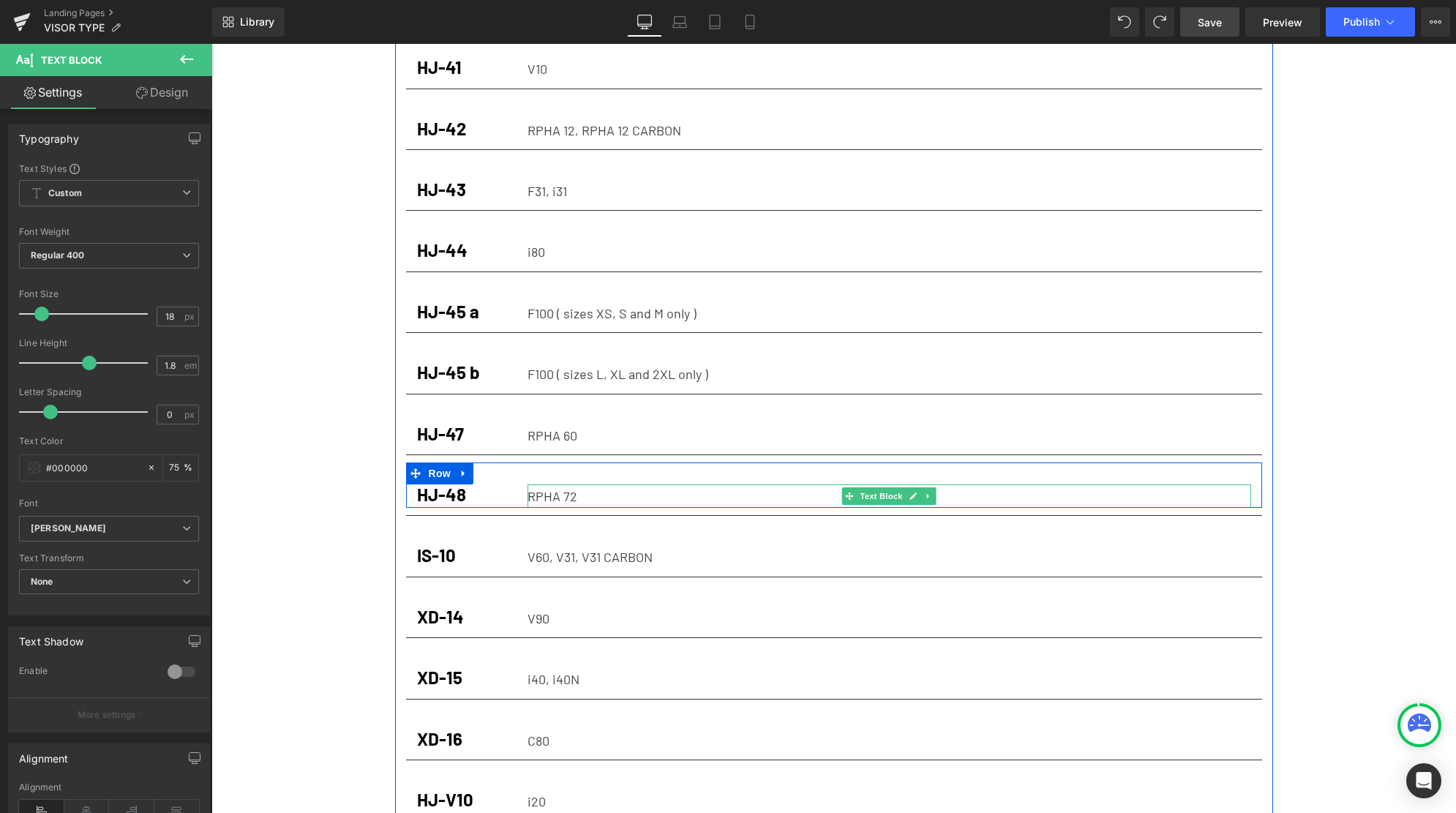
click at [596, 484] on div "RPHA 72" at bounding box center [889, 495] width 723 height 23
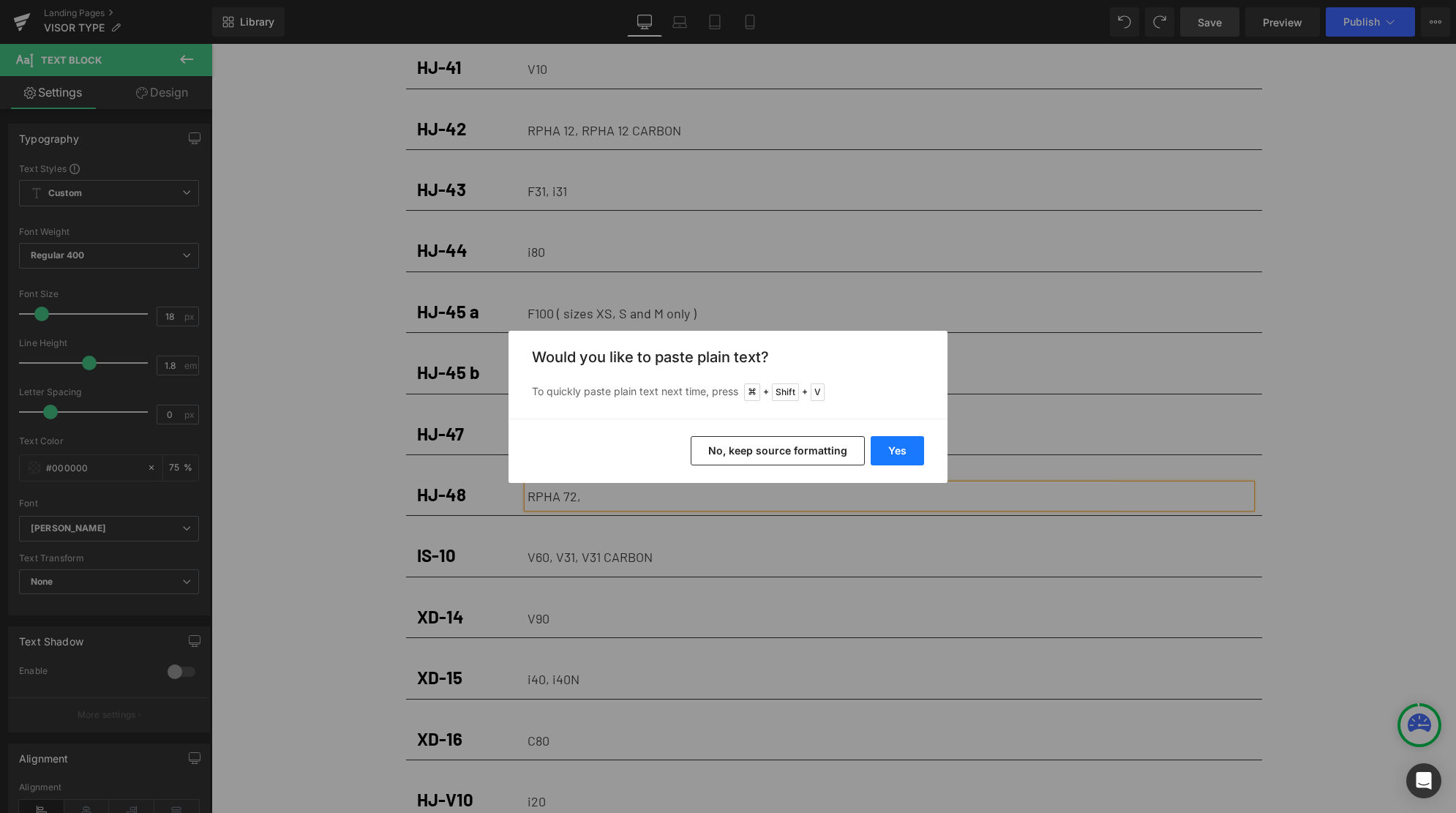
click at [883, 458] on button "Yes" at bounding box center [897, 451] width 54 height 30
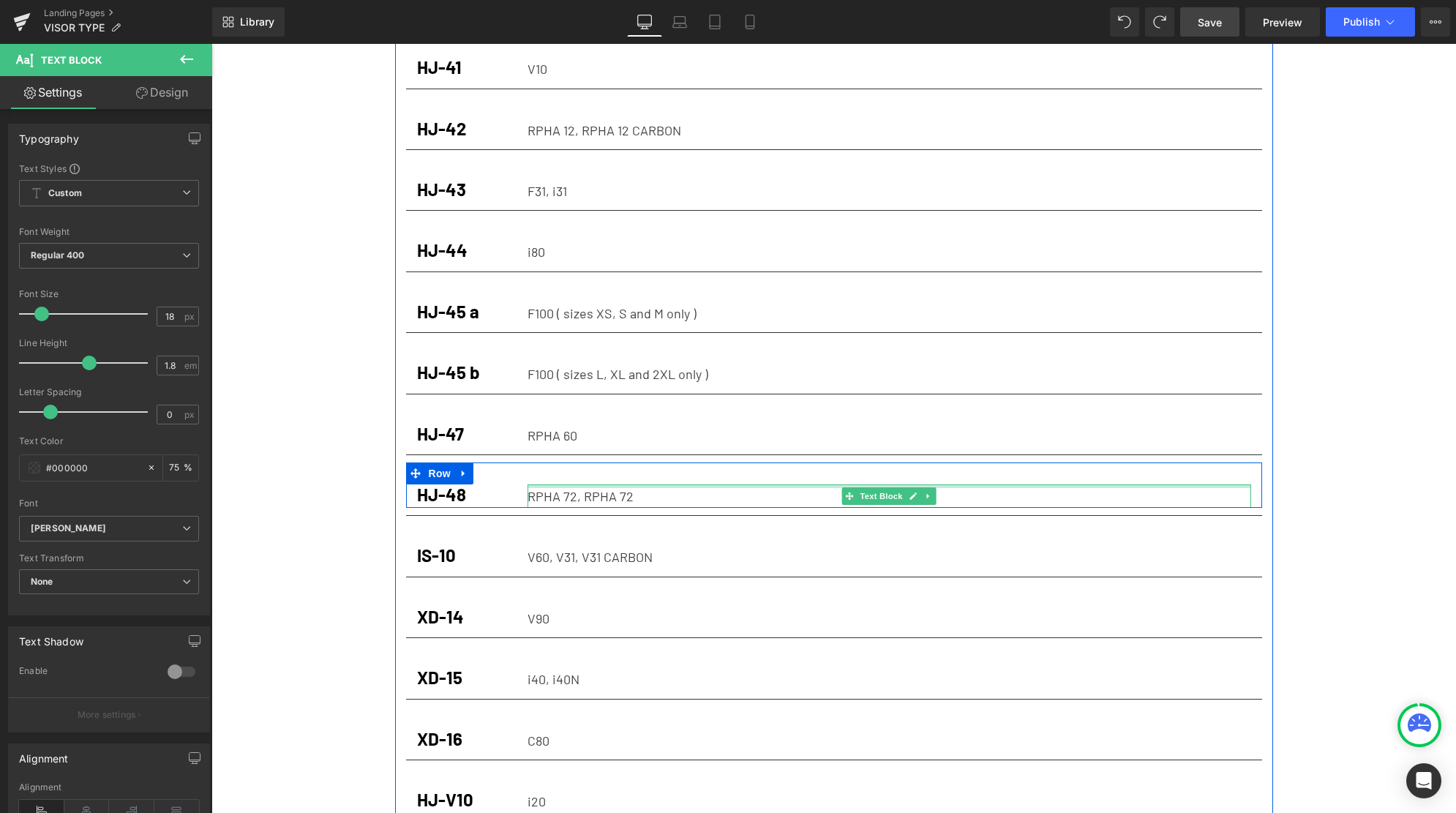
click at [709, 484] on div at bounding box center [889, 486] width 723 height 4
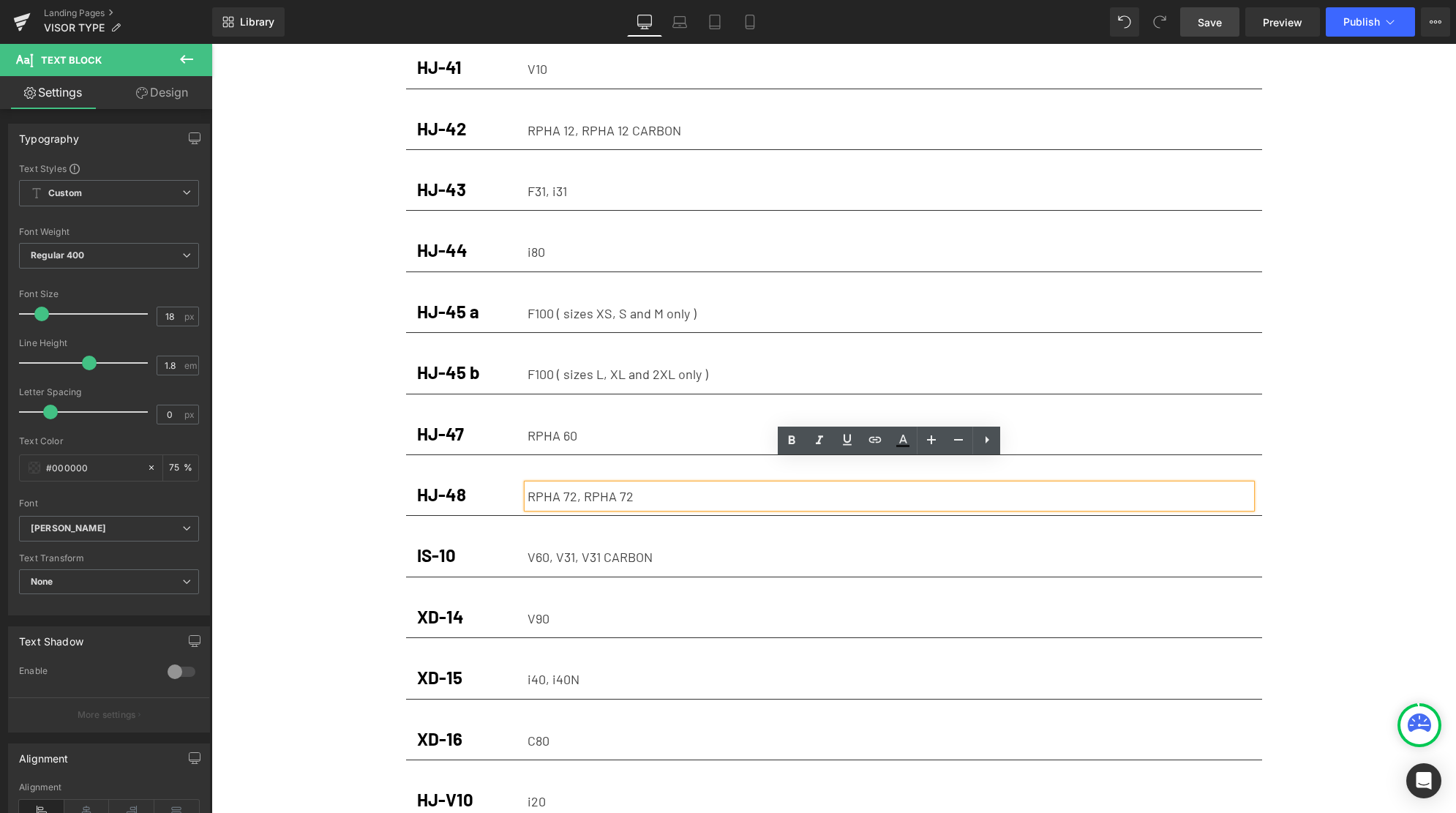
click at [690, 484] on div "RPHA 72, RPHA 72" at bounding box center [889, 495] width 723 height 23
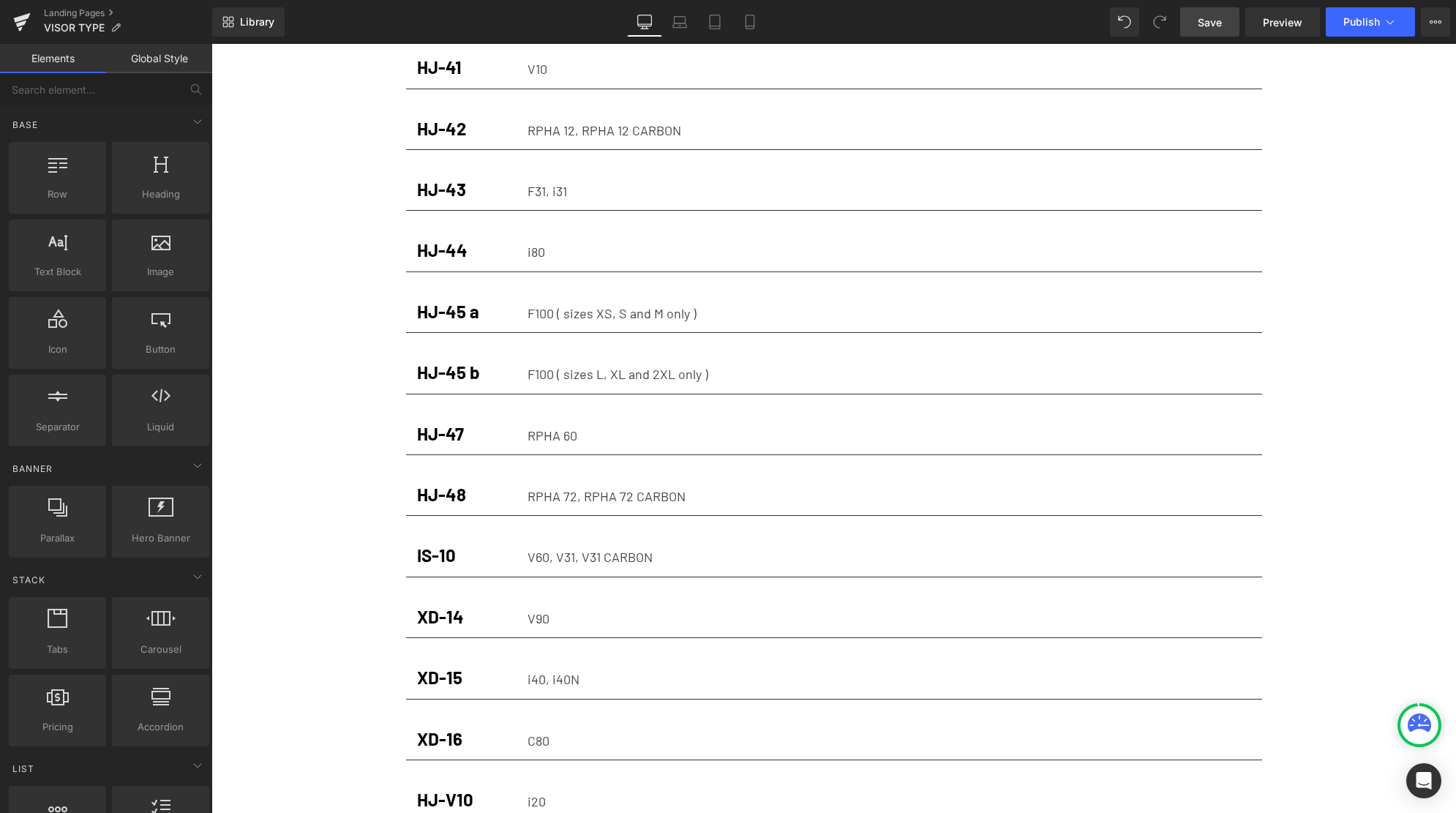
click at [1211, 15] on span "Save" at bounding box center [1210, 22] width 24 height 15
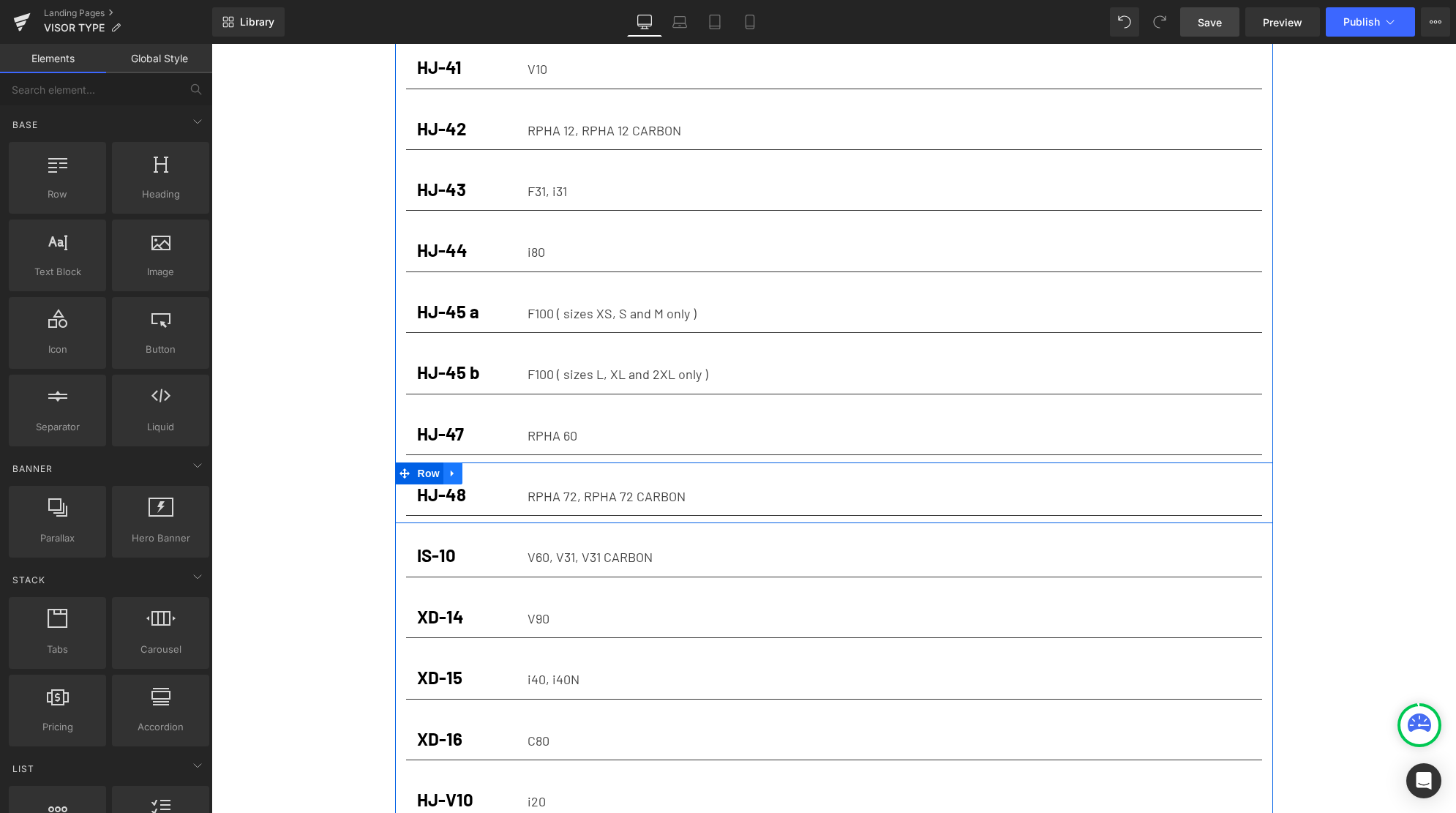
click at [454, 468] on icon at bounding box center [453, 474] width 10 height 11
click at [480, 463] on link at bounding box center [472, 473] width 19 height 22
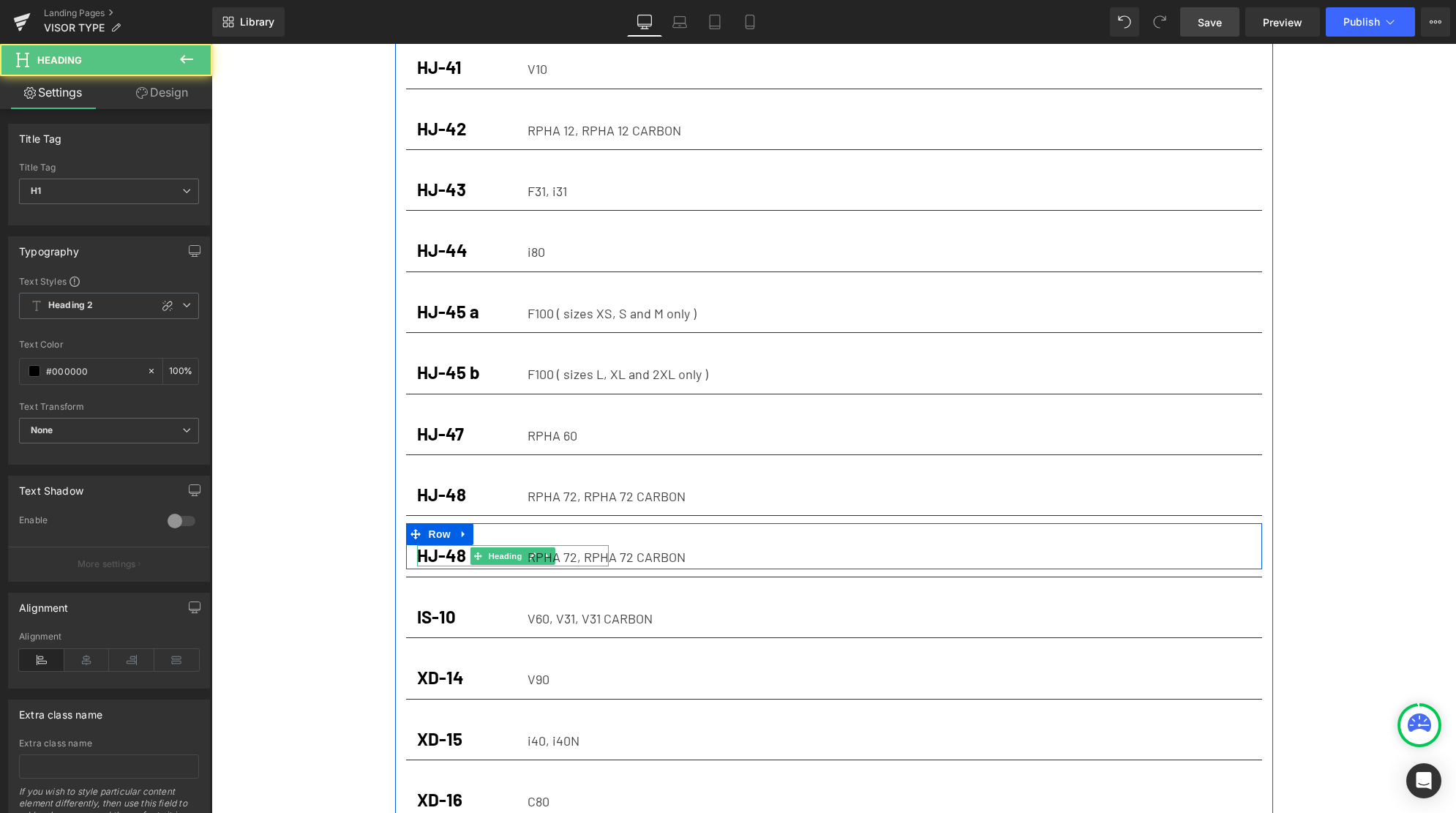
click at [454, 544] on strong "HJ-48" at bounding box center [441, 555] width 49 height 22
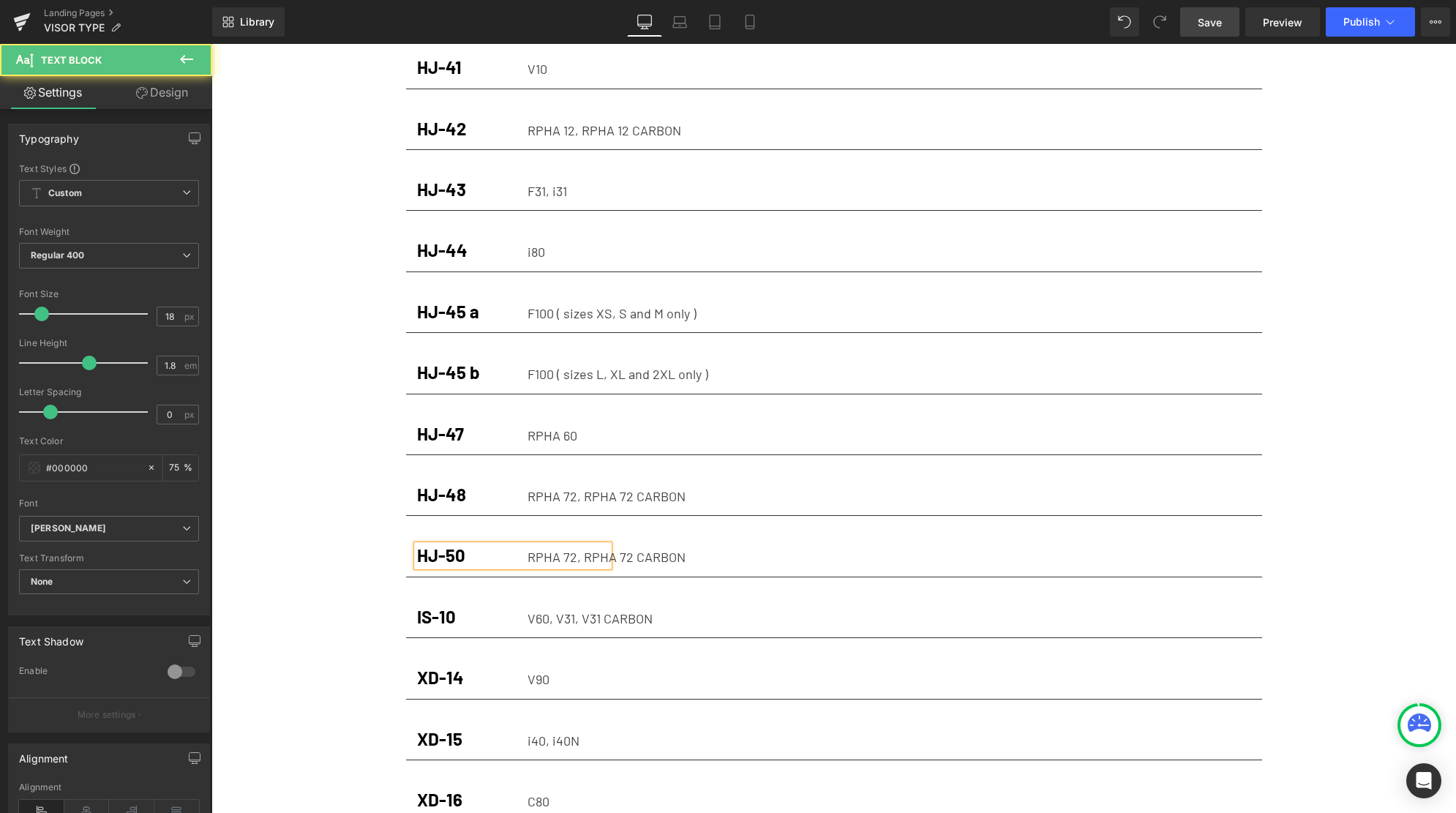
drag, startPoint x: 693, startPoint y: 531, endPoint x: 518, endPoint y: 535, distance: 175.0
click at [518, 535] on div "HJ-50 Heading RPHA 72, RPHA 72 CARBON Text Block Row" at bounding box center [834, 546] width 856 height 46
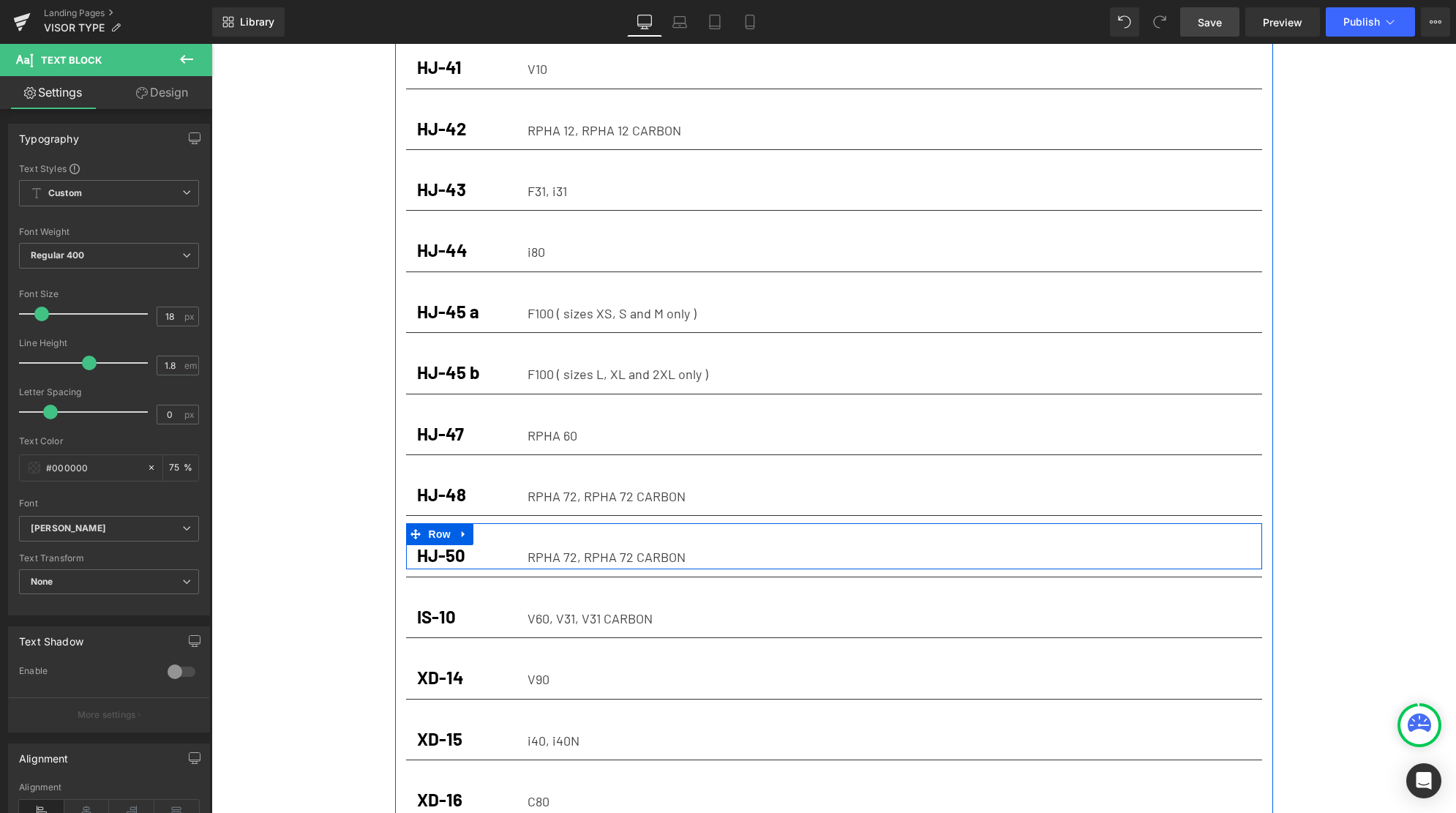
click at [697, 545] on div "RPHA 72, RPHA 72 CARBON" at bounding box center [889, 556] width 723 height 23
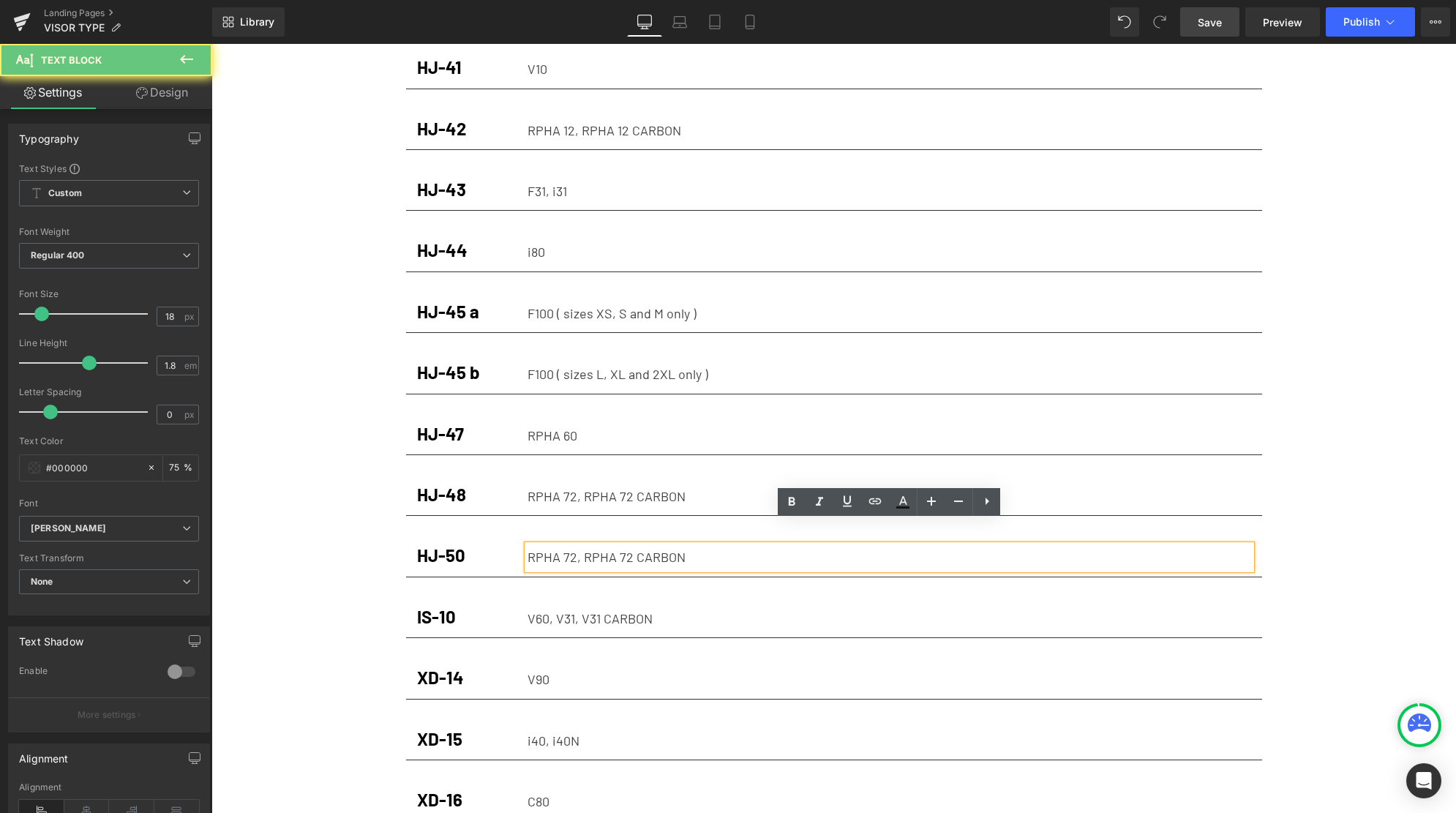
click at [696, 545] on div "RPHA 72, RPHA 72 CARBON" at bounding box center [889, 556] width 723 height 23
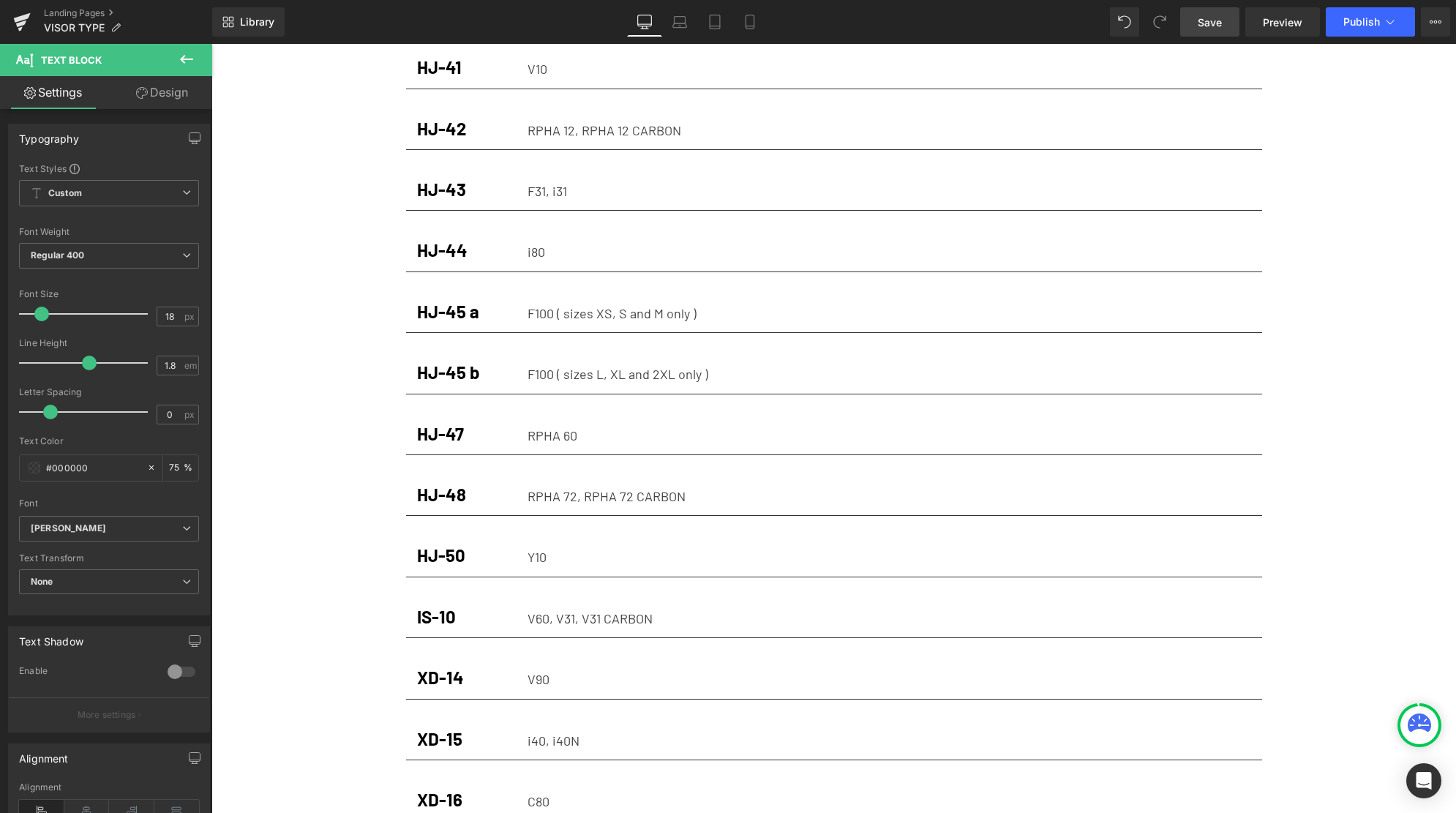
click at [1207, 28] on span "Save" at bounding box center [1210, 22] width 24 height 15
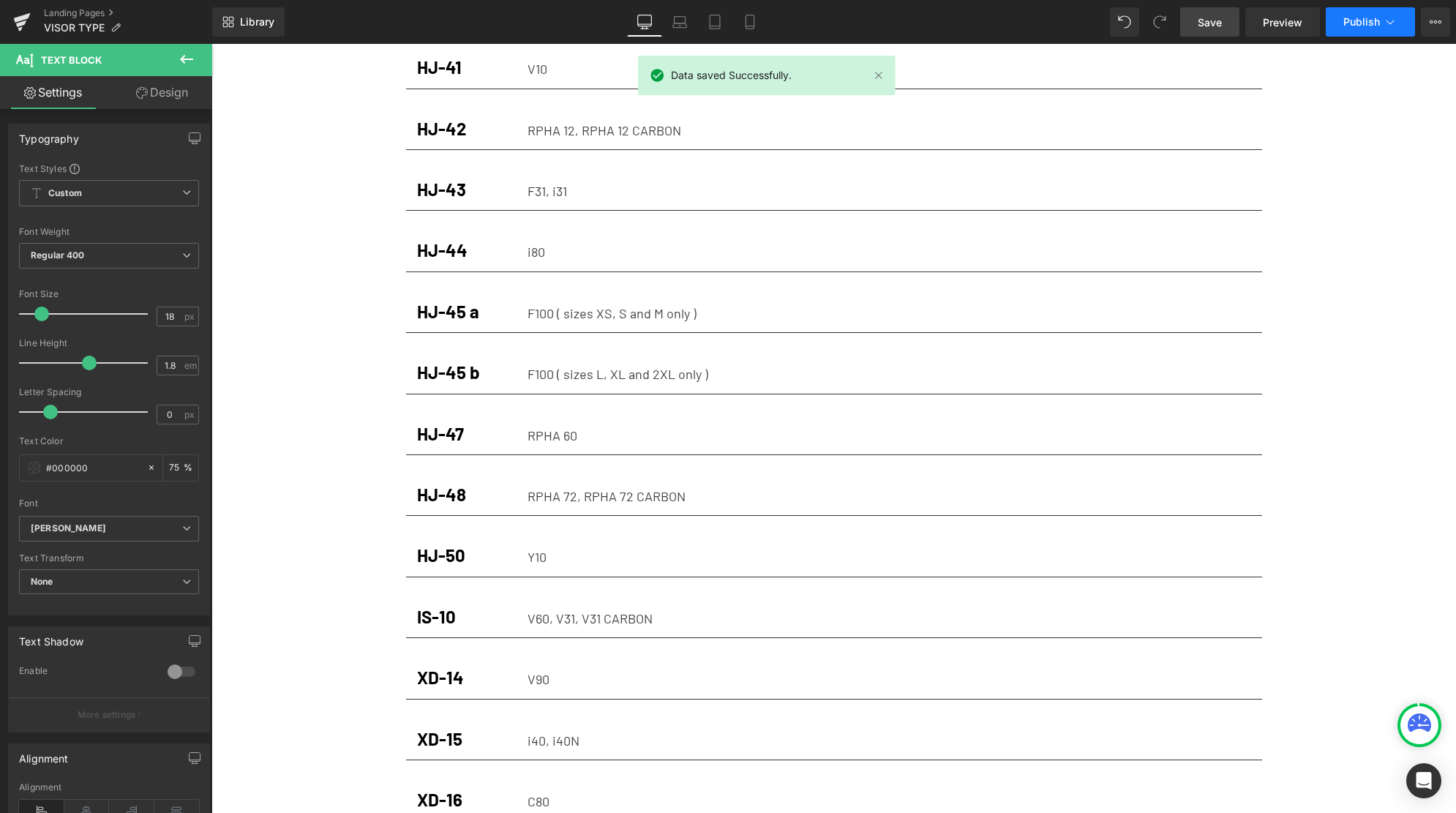
click at [1354, 23] on span "Publish" at bounding box center [1362, 22] width 37 height 12
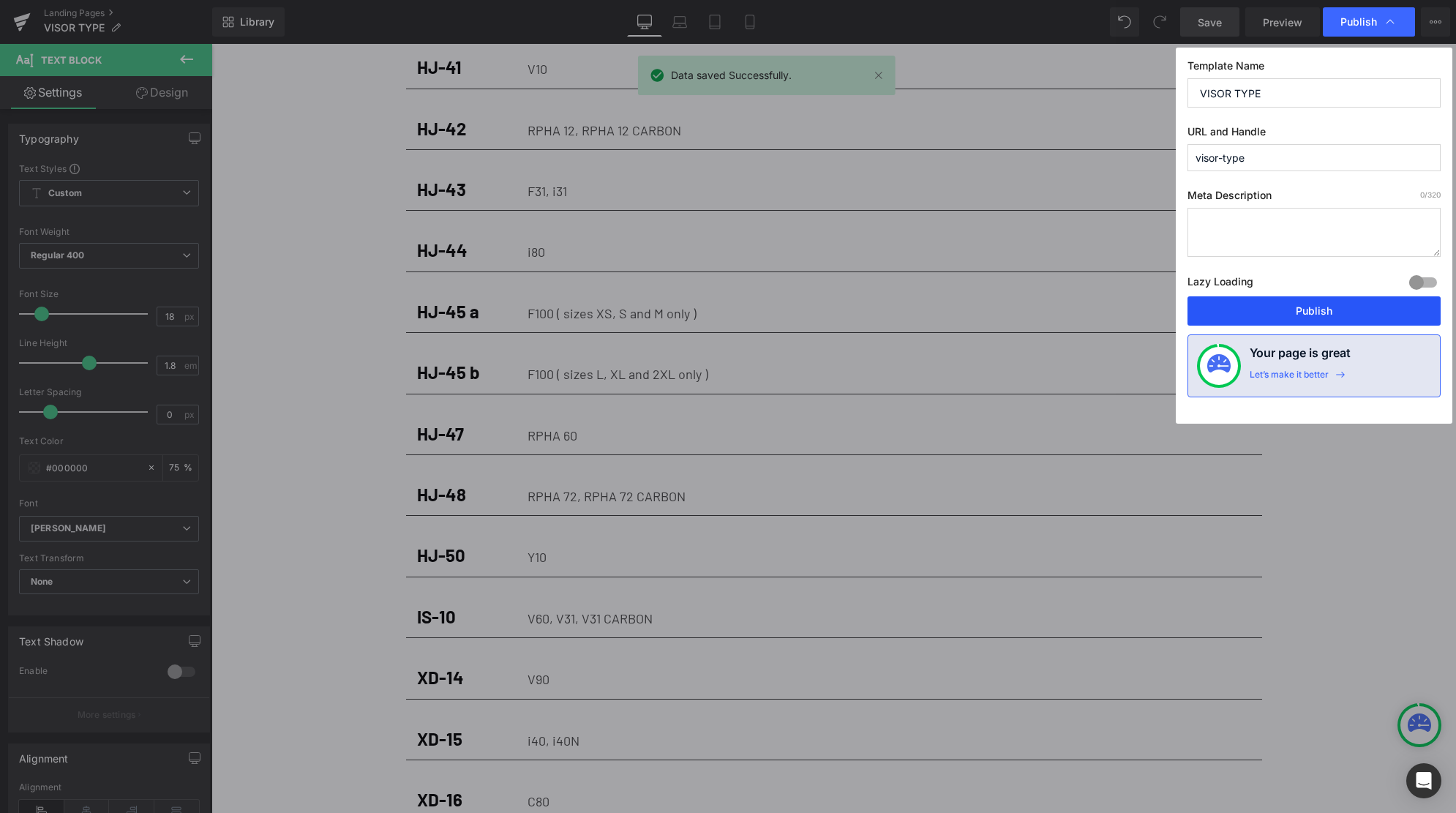
click at [1322, 313] on button "Publish" at bounding box center [1314, 310] width 253 height 30
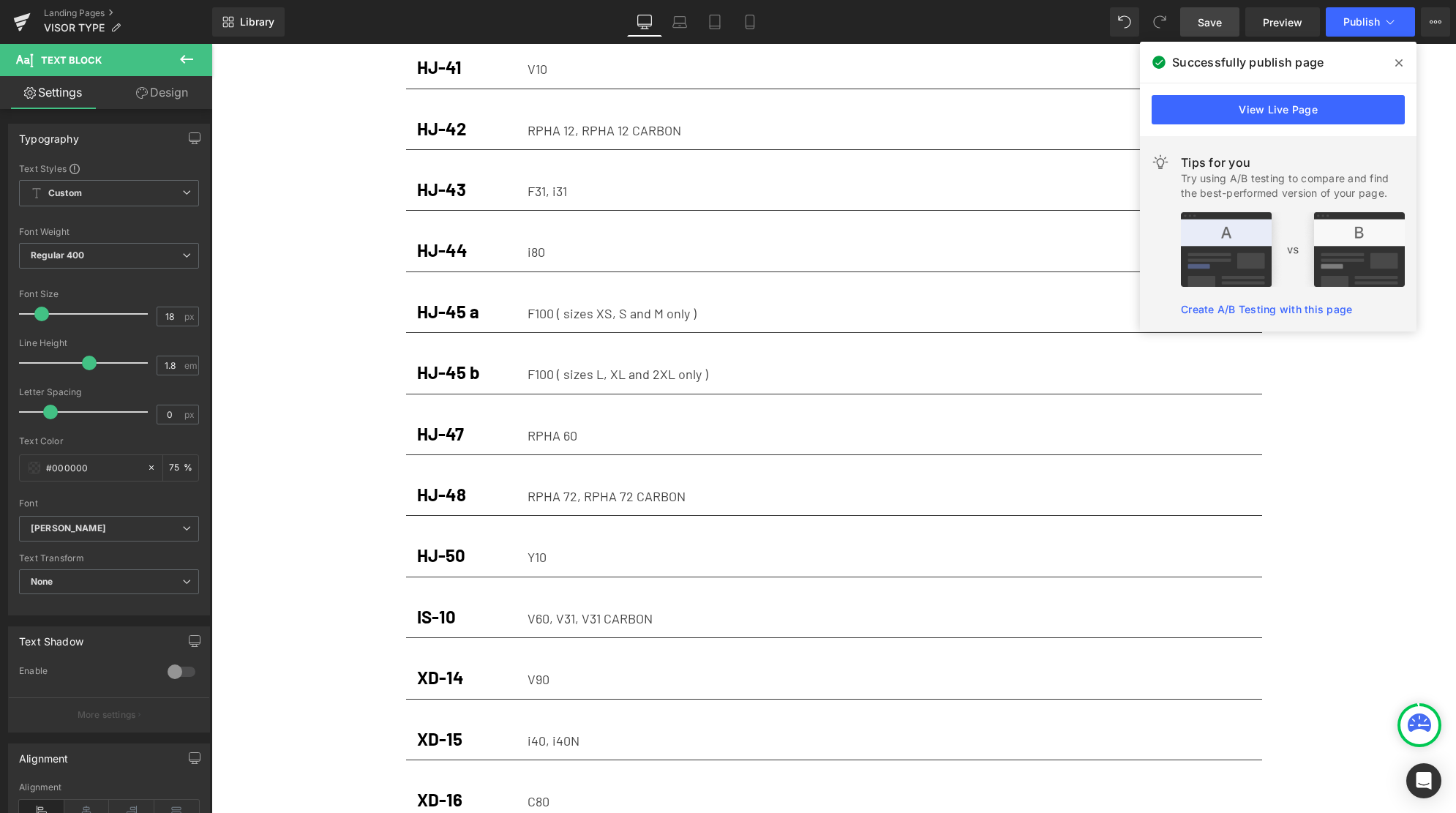
click at [1397, 64] on icon at bounding box center [1398, 62] width 7 height 12
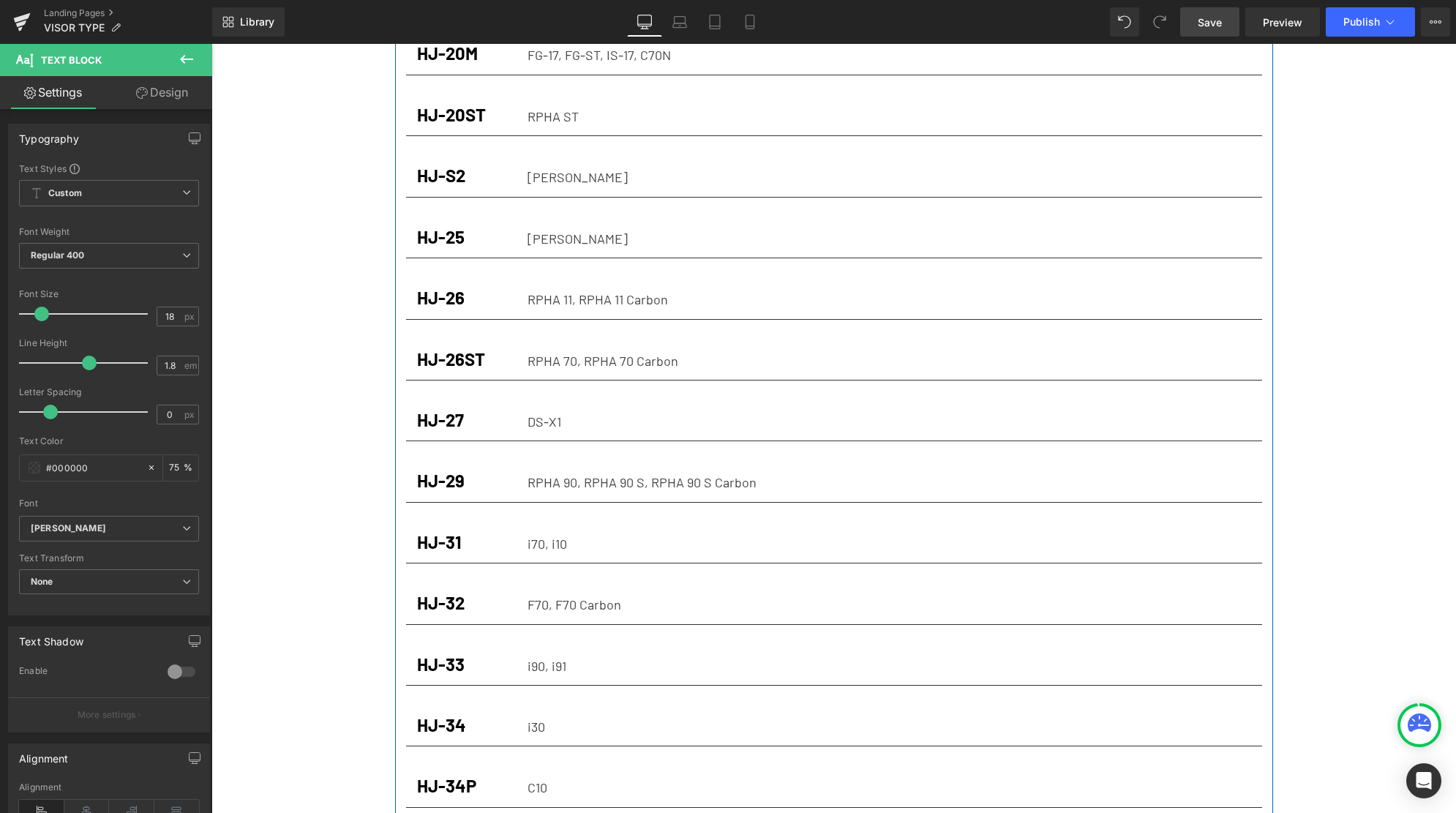
scroll to position [1154, 0]
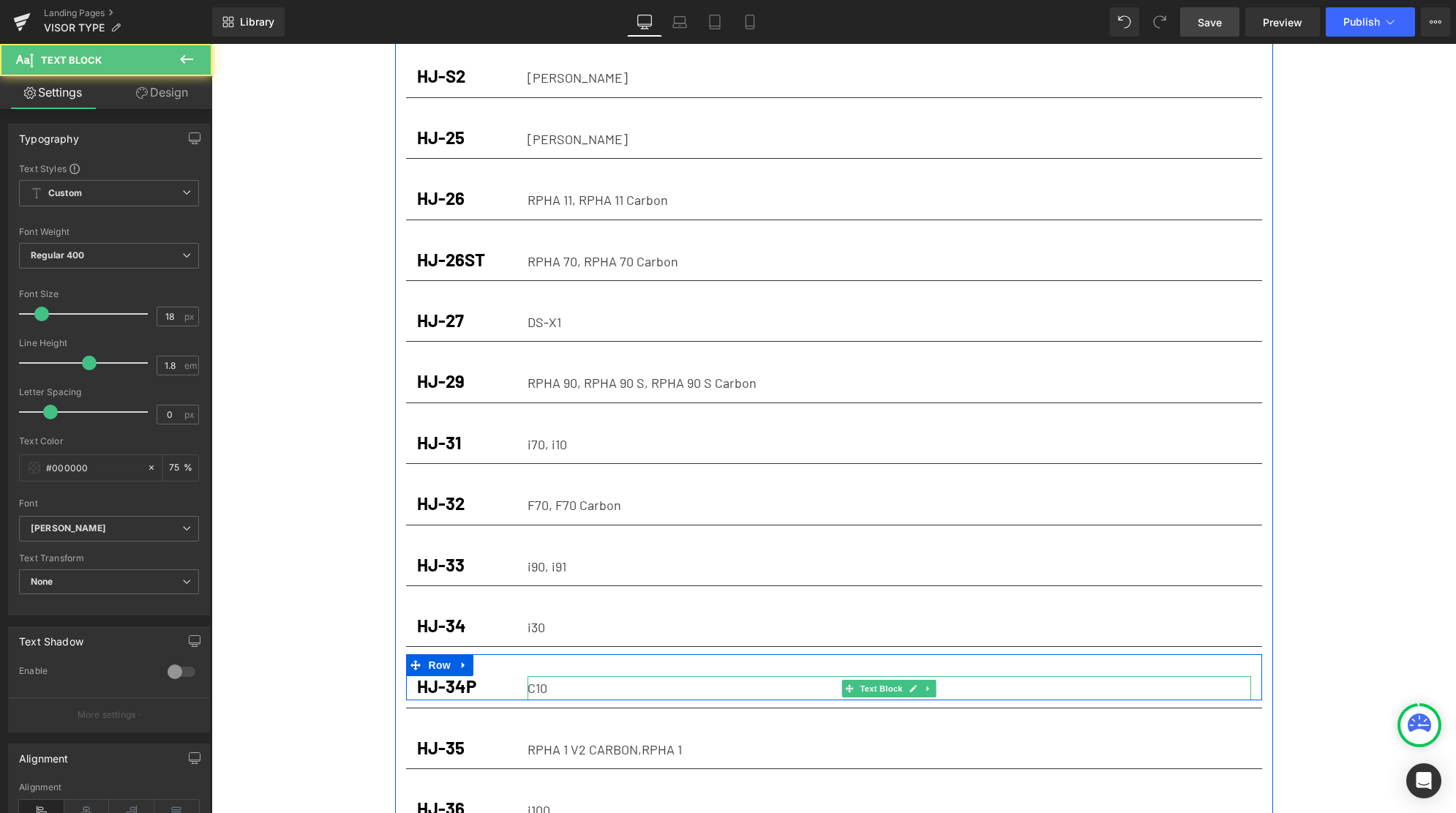
click at [580, 676] on p "C10" at bounding box center [889, 687] width 723 height 23
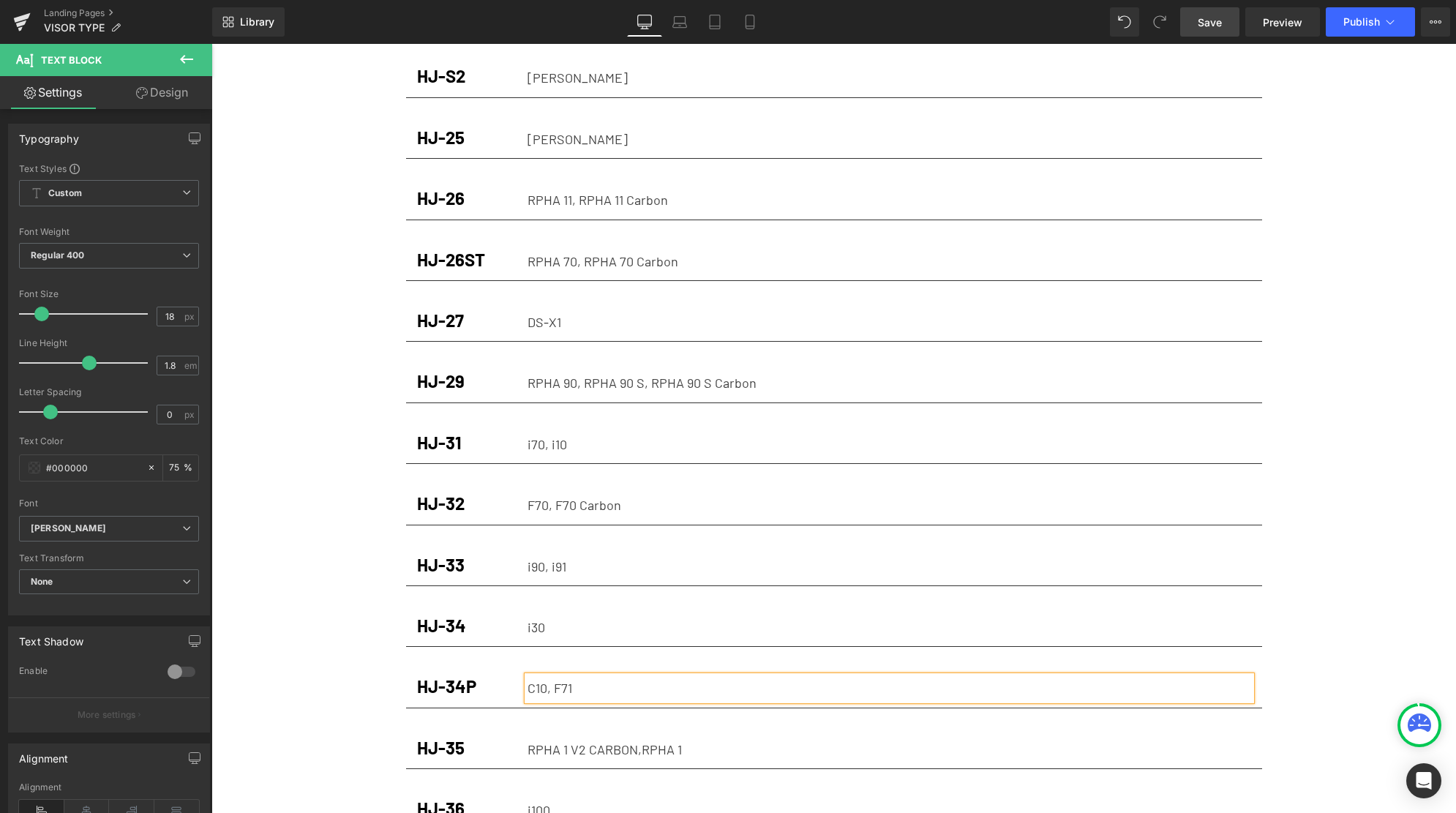
click at [1365, 286] on div "RPHA 31 Text Block VISOR TYPE Heading HELMET CARE Heading Row Row HJ-03 Heading…" at bounding box center [833, 535] width 1244 height 3203
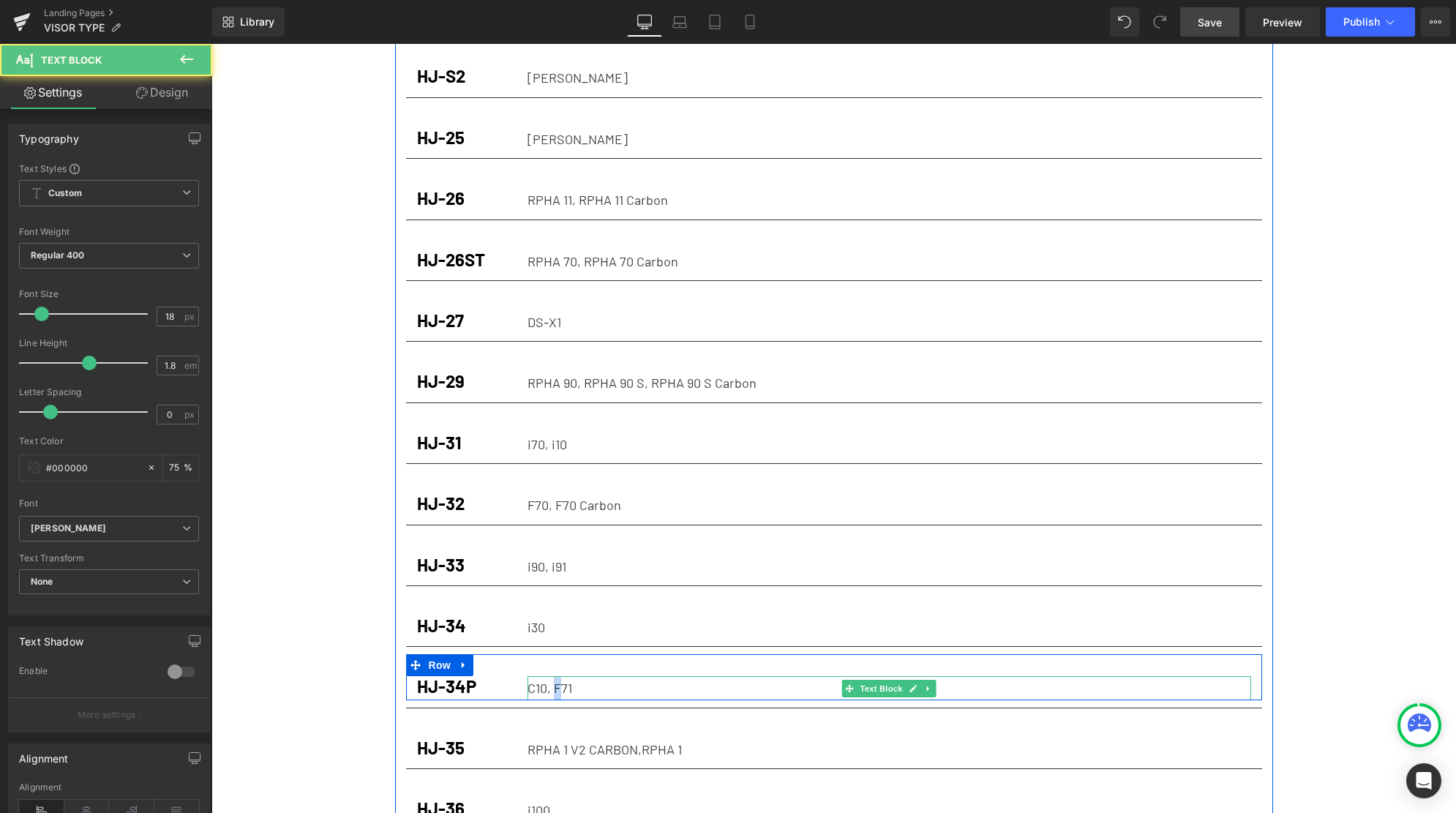
click at [554, 676] on p "C10, F71" at bounding box center [889, 687] width 723 height 23
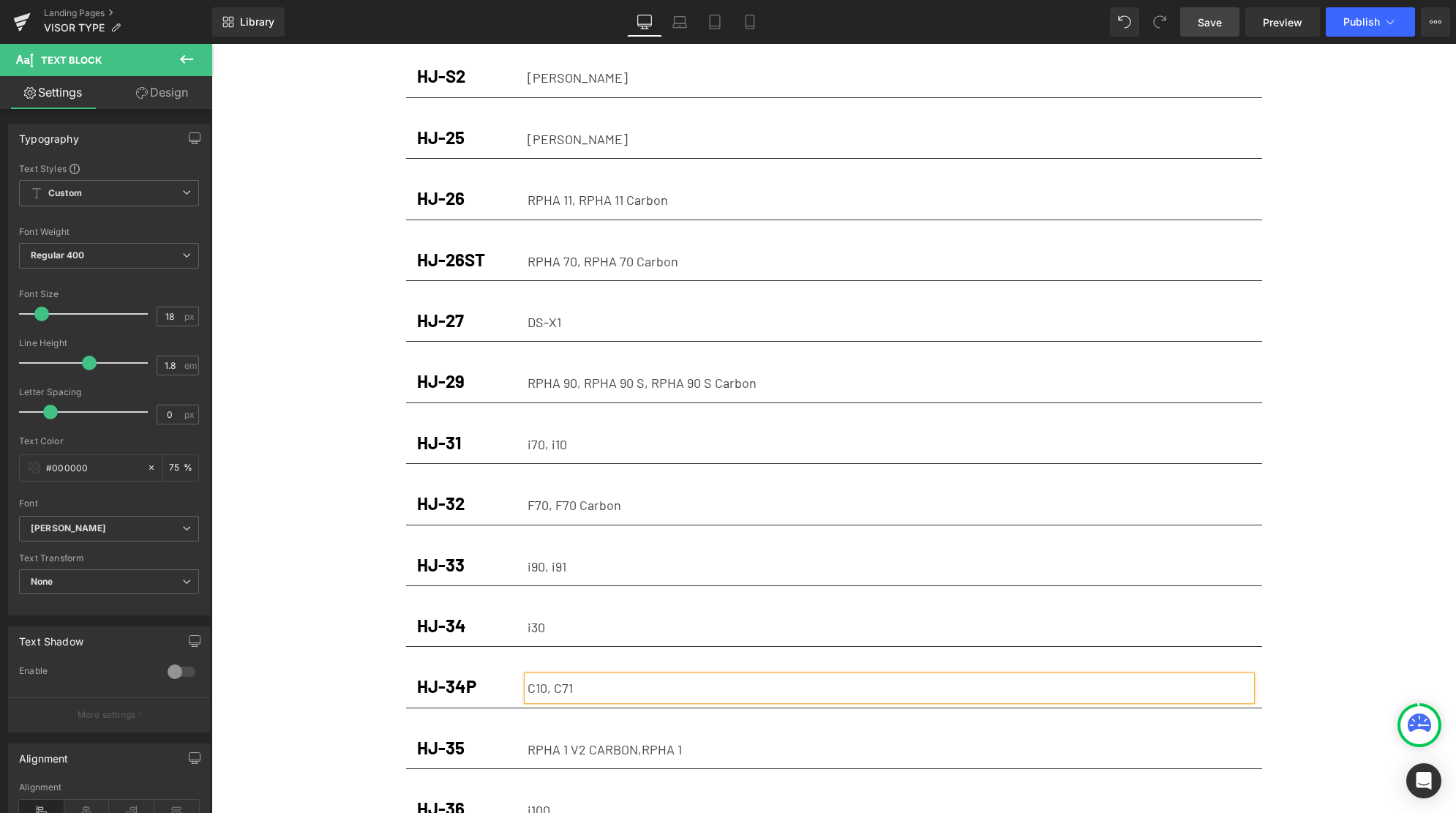
click at [1402, 549] on div "RPHA 31 Text Block VISOR TYPE Heading HELMET CARE Heading Row Row HJ-03 Heading…" at bounding box center [833, 535] width 1244 height 3203
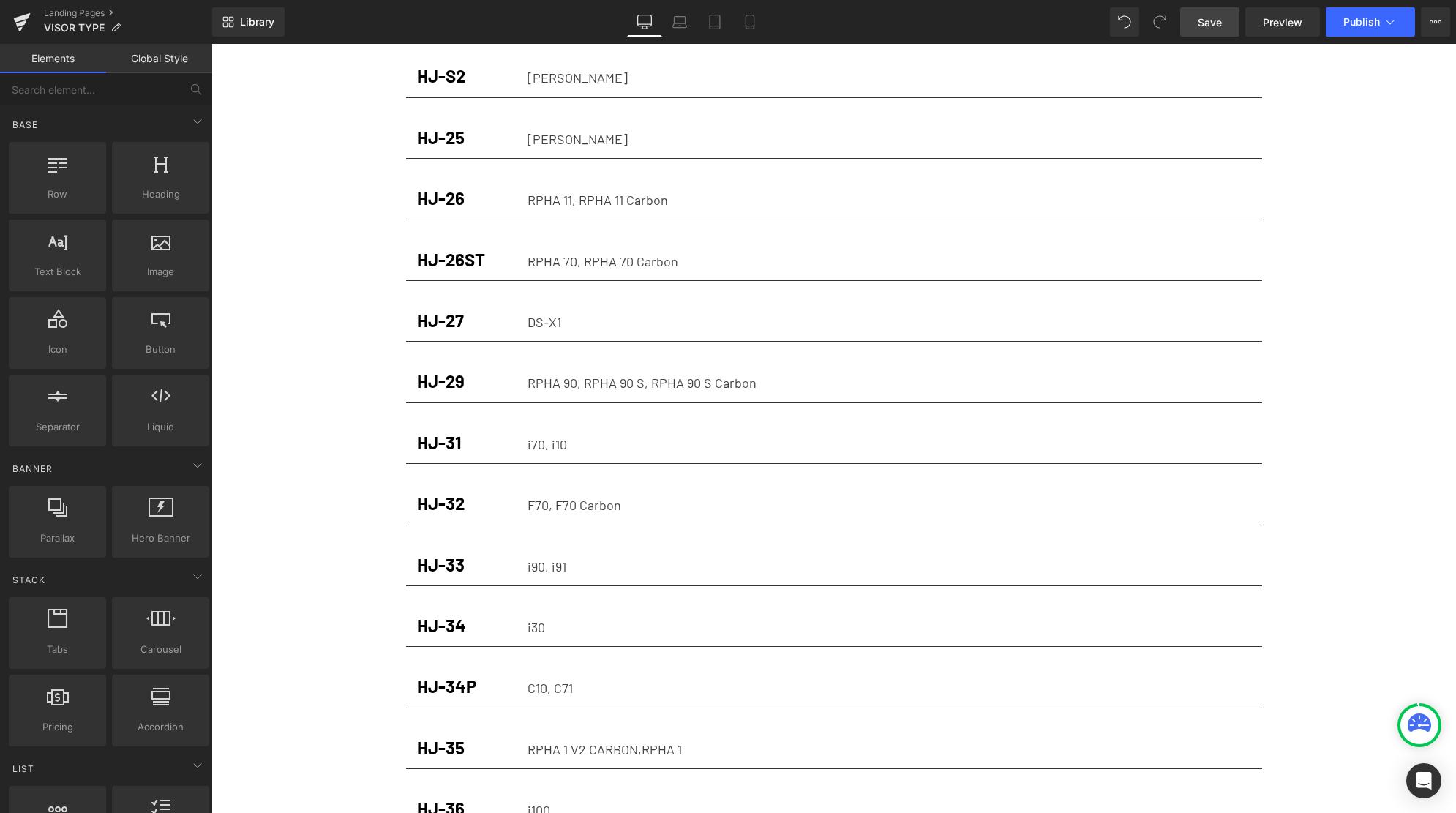
click at [1202, 17] on span "Save" at bounding box center [1210, 22] width 24 height 15
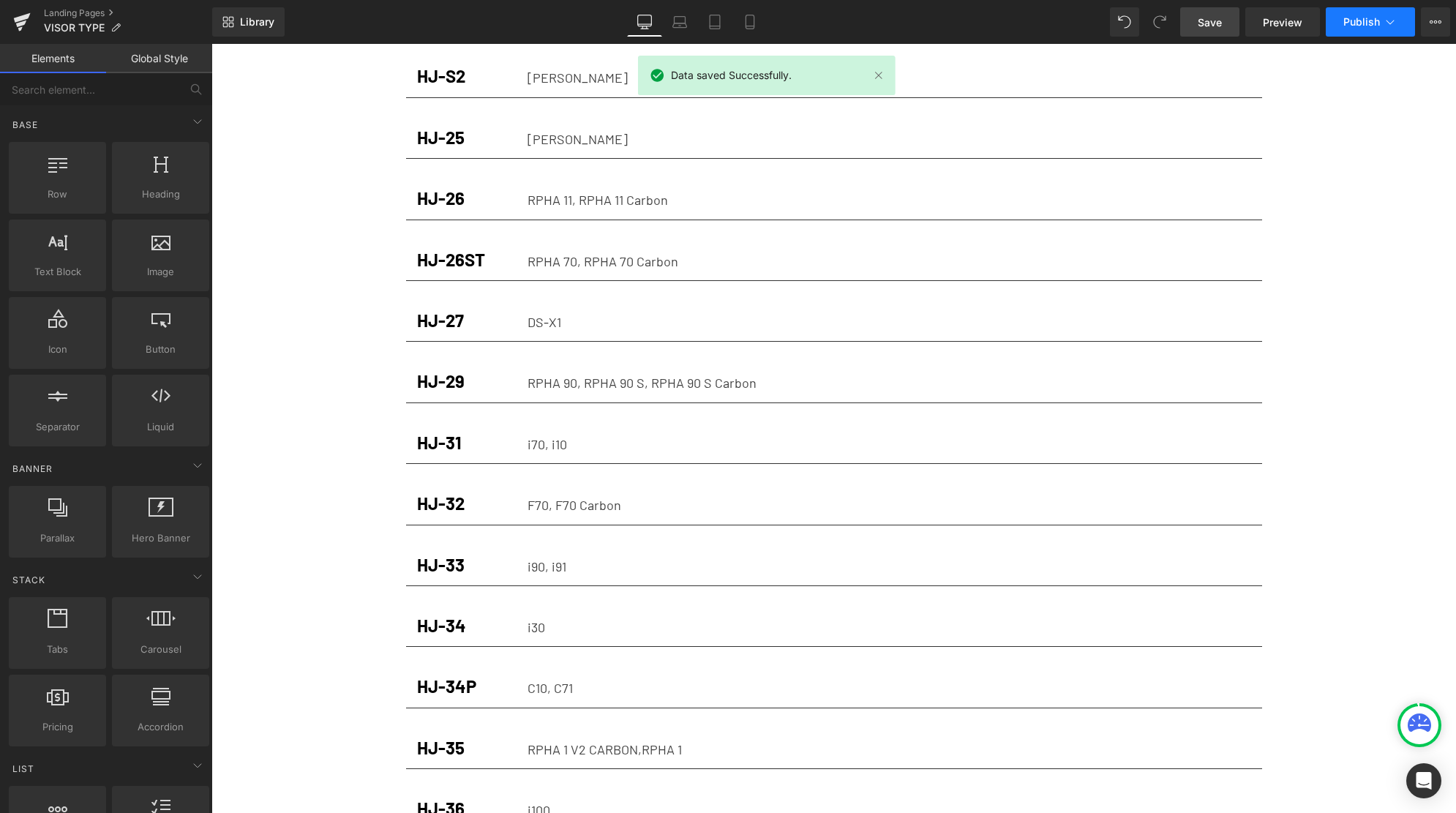
click at [1356, 22] on span "Publish" at bounding box center [1362, 22] width 37 height 12
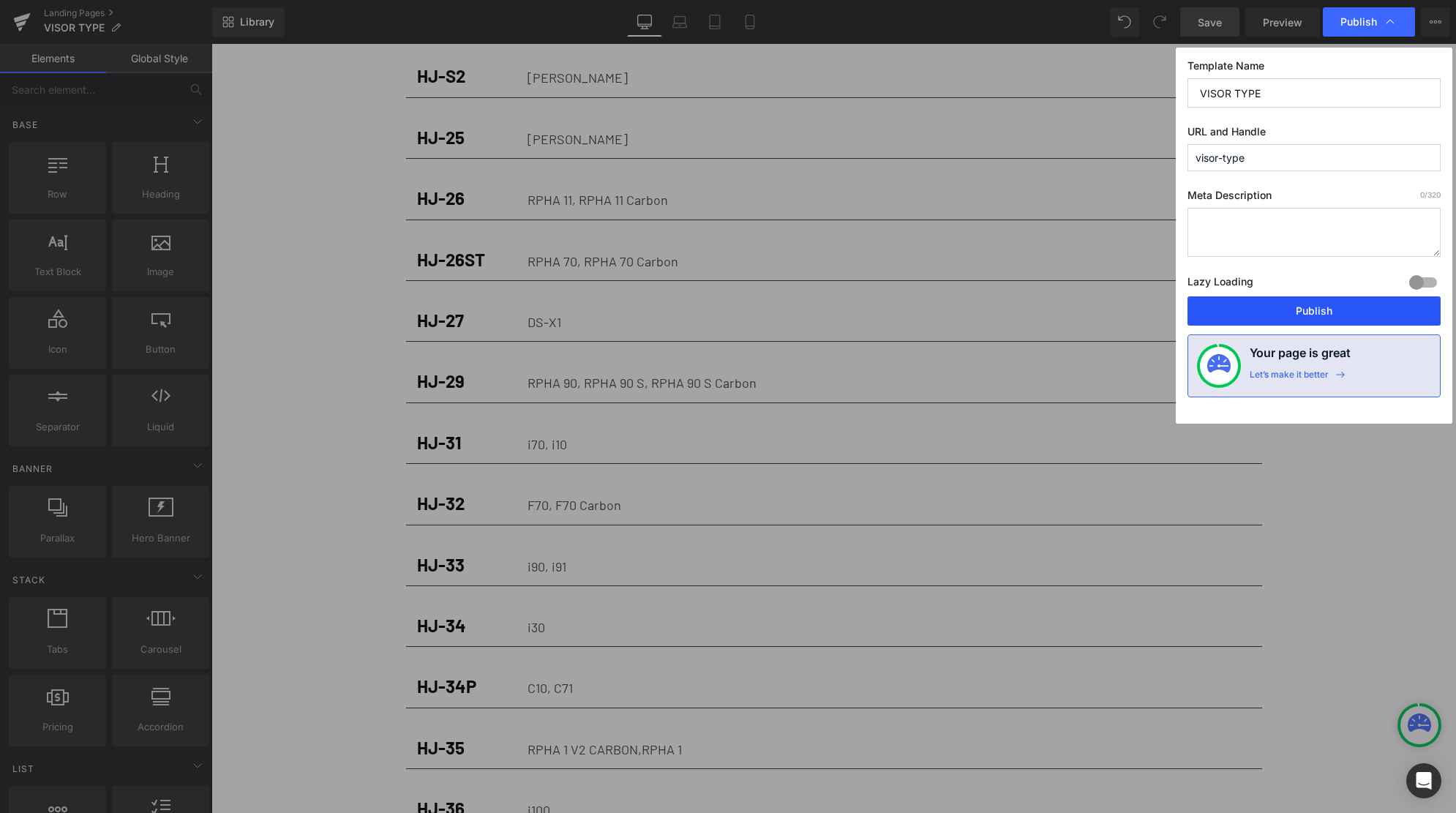
click at [1359, 314] on button "Publish" at bounding box center [1314, 310] width 253 height 30
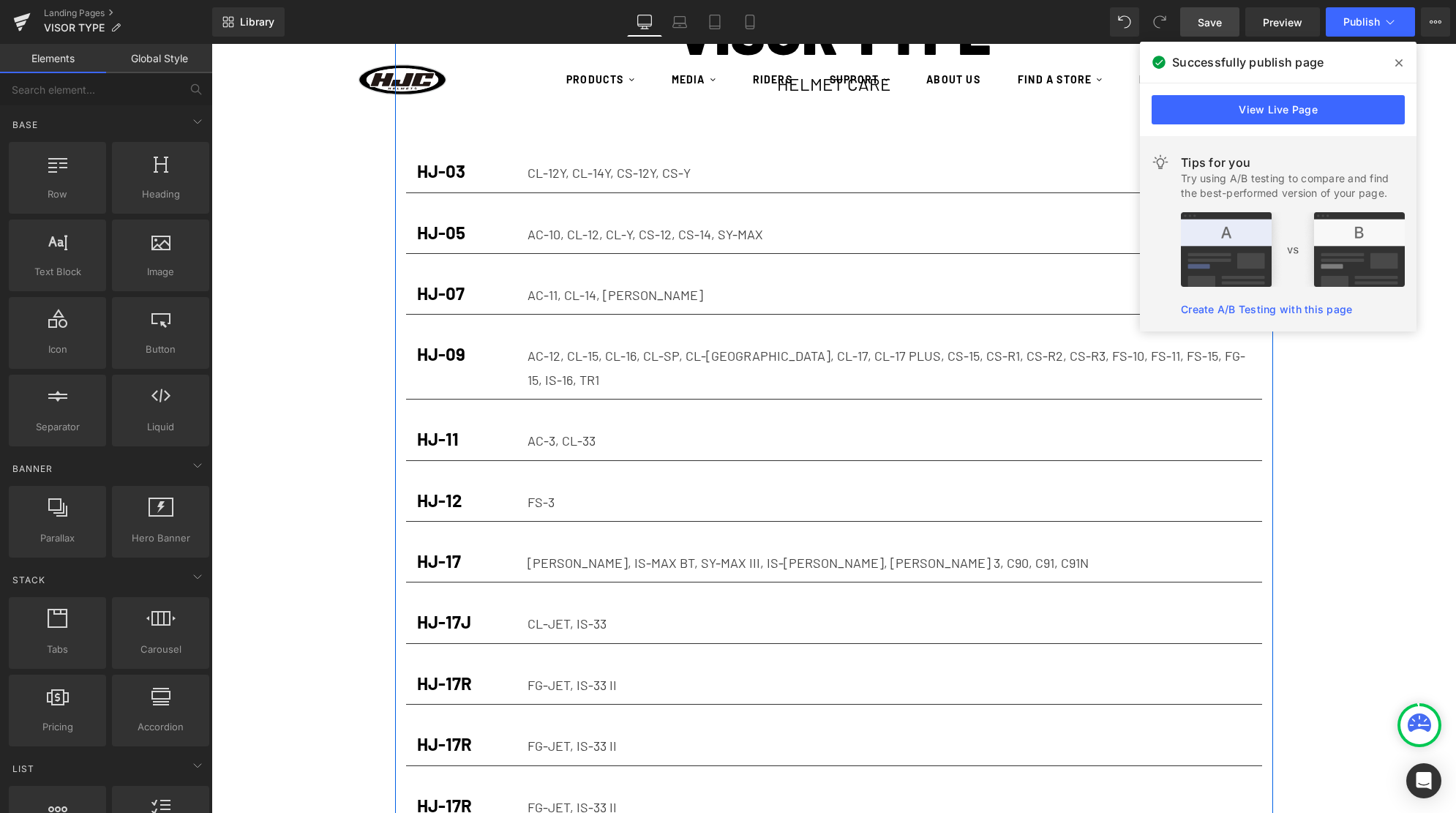
scroll to position [0, 0]
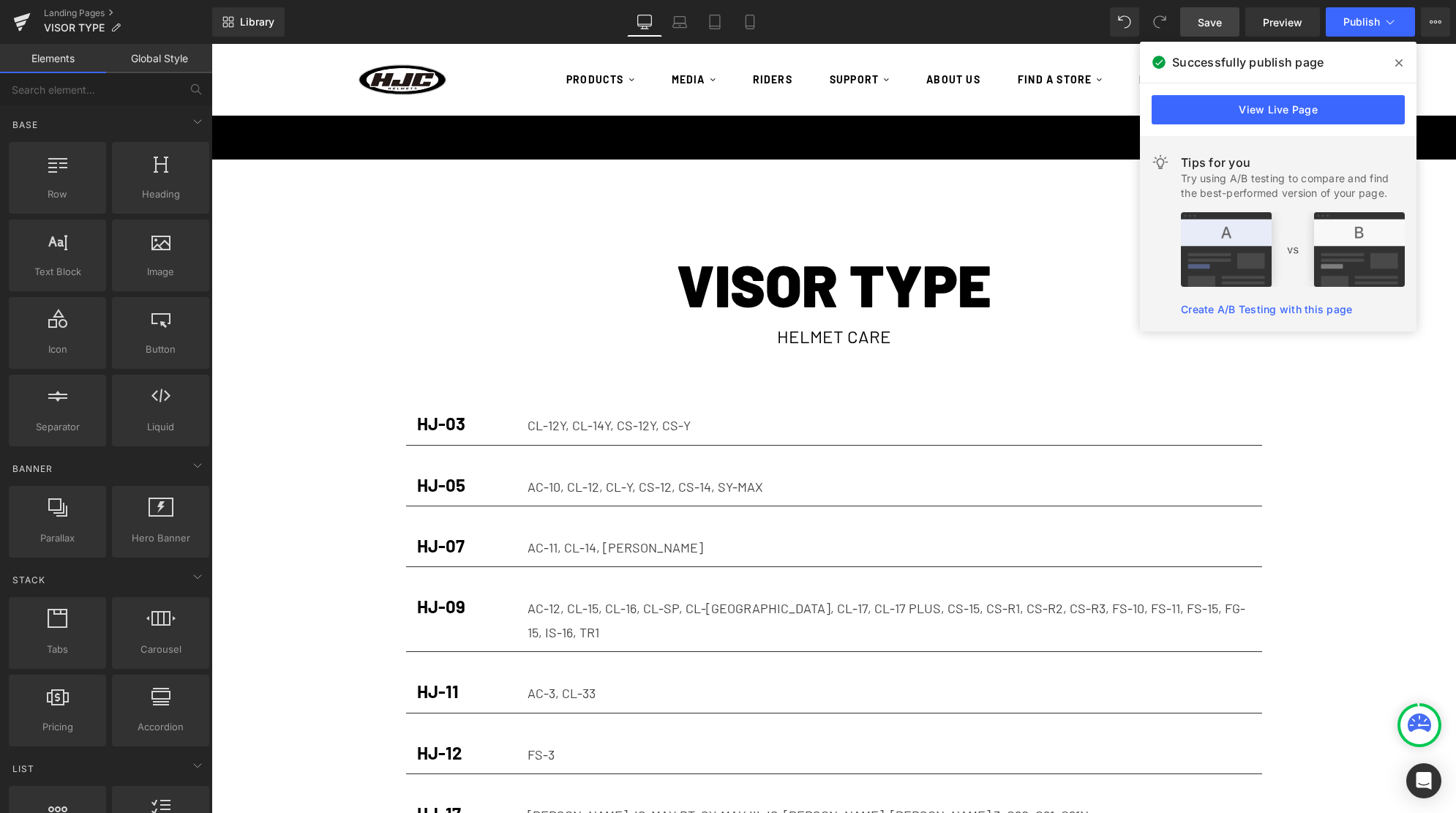
click at [1399, 60] on icon at bounding box center [1398, 62] width 7 height 12
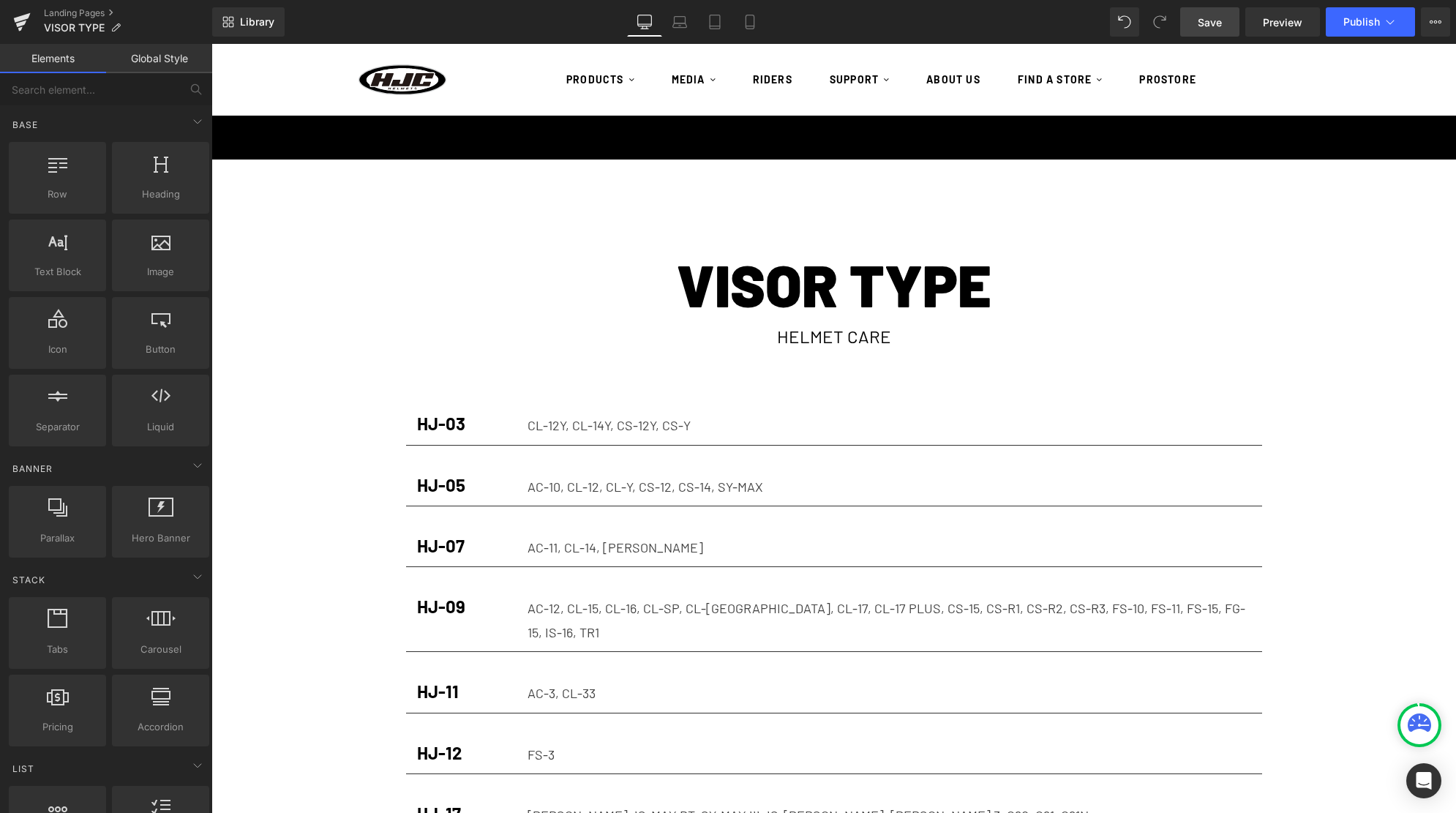
click at [1394, 78] on sticky-header "PRODUCTS PRODUCTS NEW 24/25 N N" at bounding box center [833, 80] width 1244 height 72
click at [67, 11] on link "Landing Pages" at bounding box center [128, 13] width 168 height 12
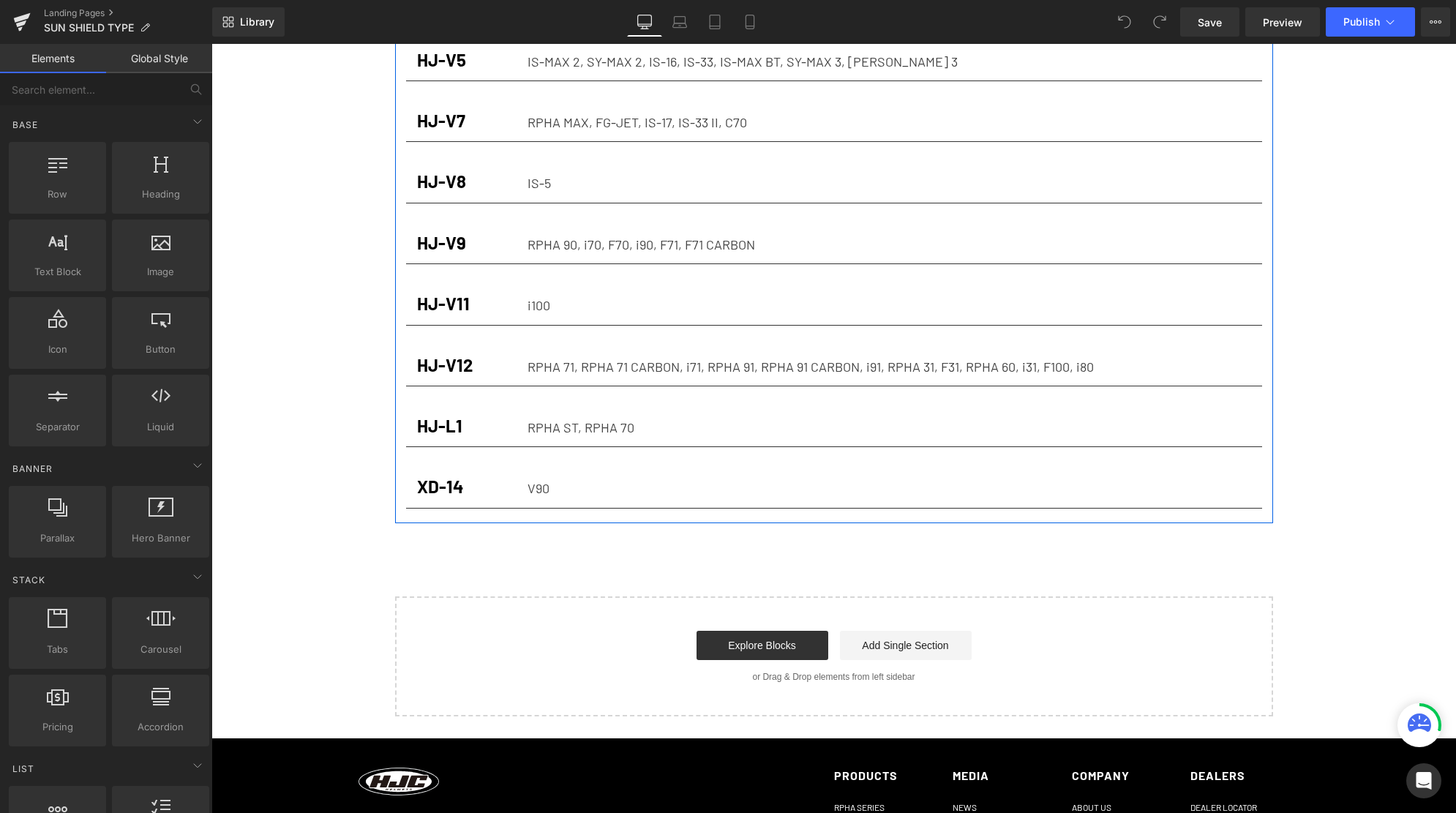
scroll to position [411, 0]
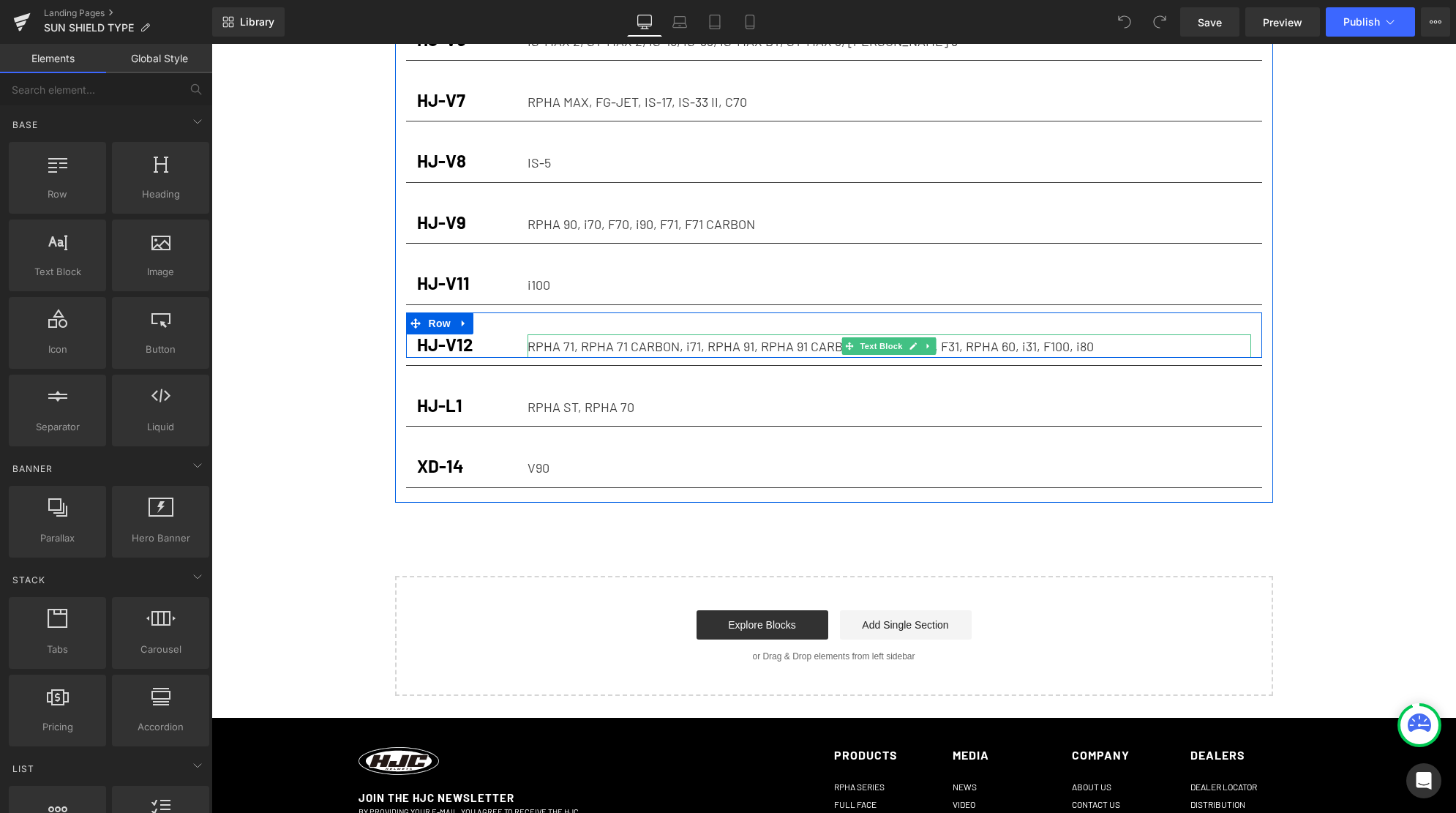
click at [531, 346] on p "RPHA 71, RPHA 71 CARBON, i71, RPHA 91, RPHA 91 CARBON, i91, RPHA 31, F31, RPHA …" at bounding box center [889, 346] width 723 height 23
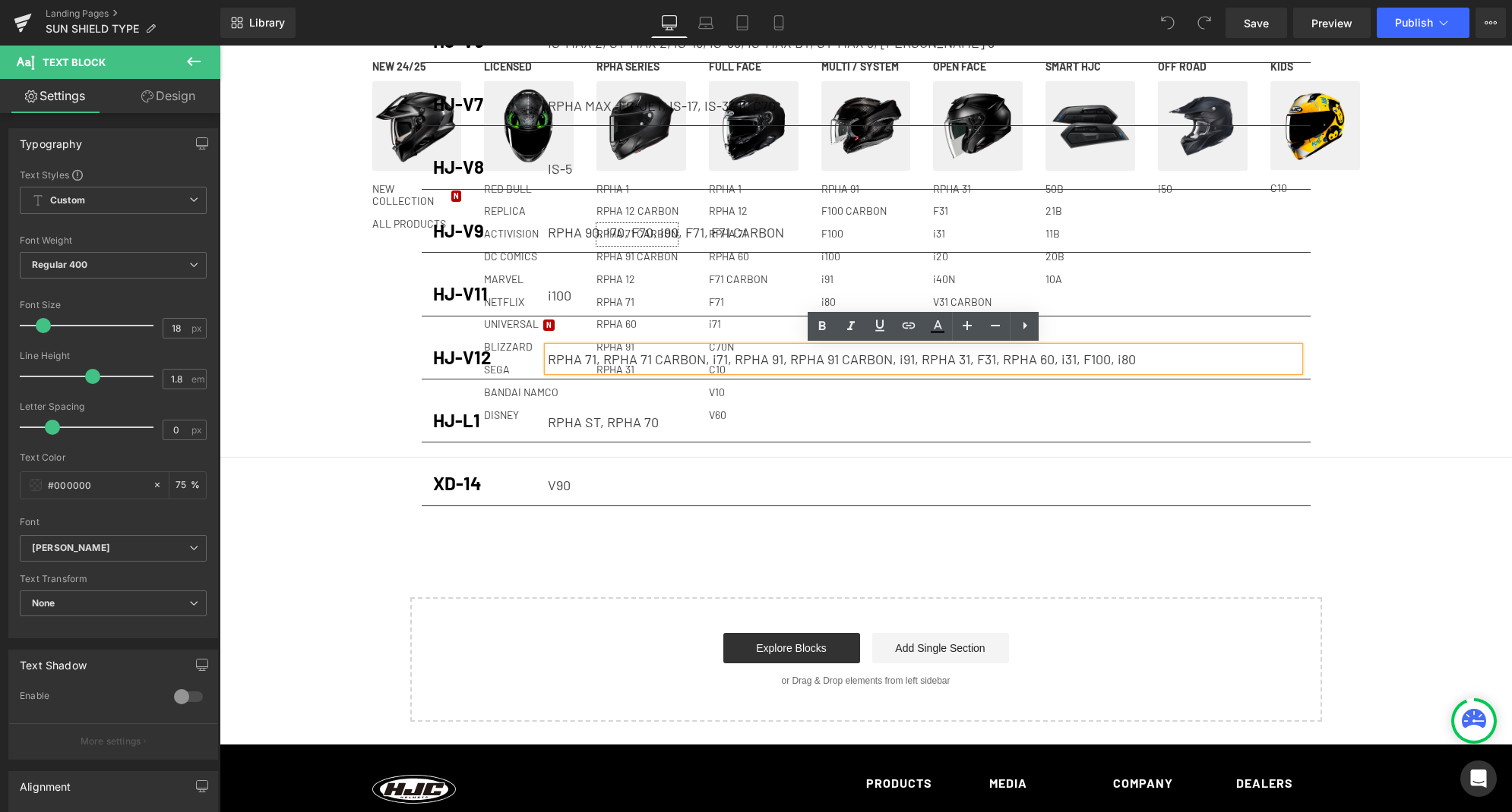
click at [552, 360] on p "RPHA 71, RPHA 71 CARBON, i71, RPHA 91, RPHA 91 CARBON, i91, RPHA 31, F31, RPHA …" at bounding box center [923, 359] width 751 height 24
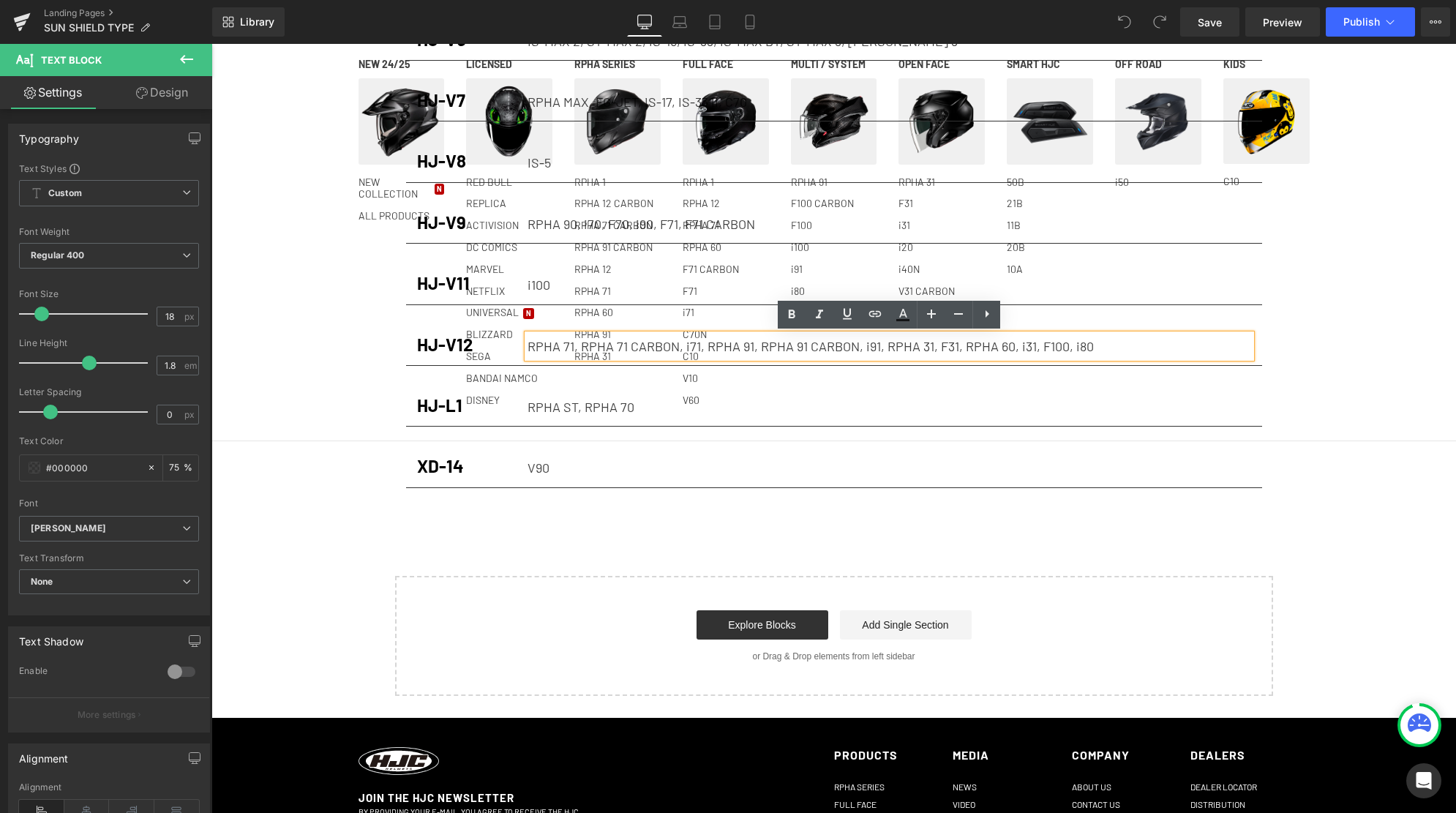
click at [617, 349] on p "RPHA 71, RPHA 71 CARBON, i71, RPHA 91, RPHA 91 CARBON, i91, RPHA 31, F31, RPHA …" at bounding box center [889, 346] width 723 height 23
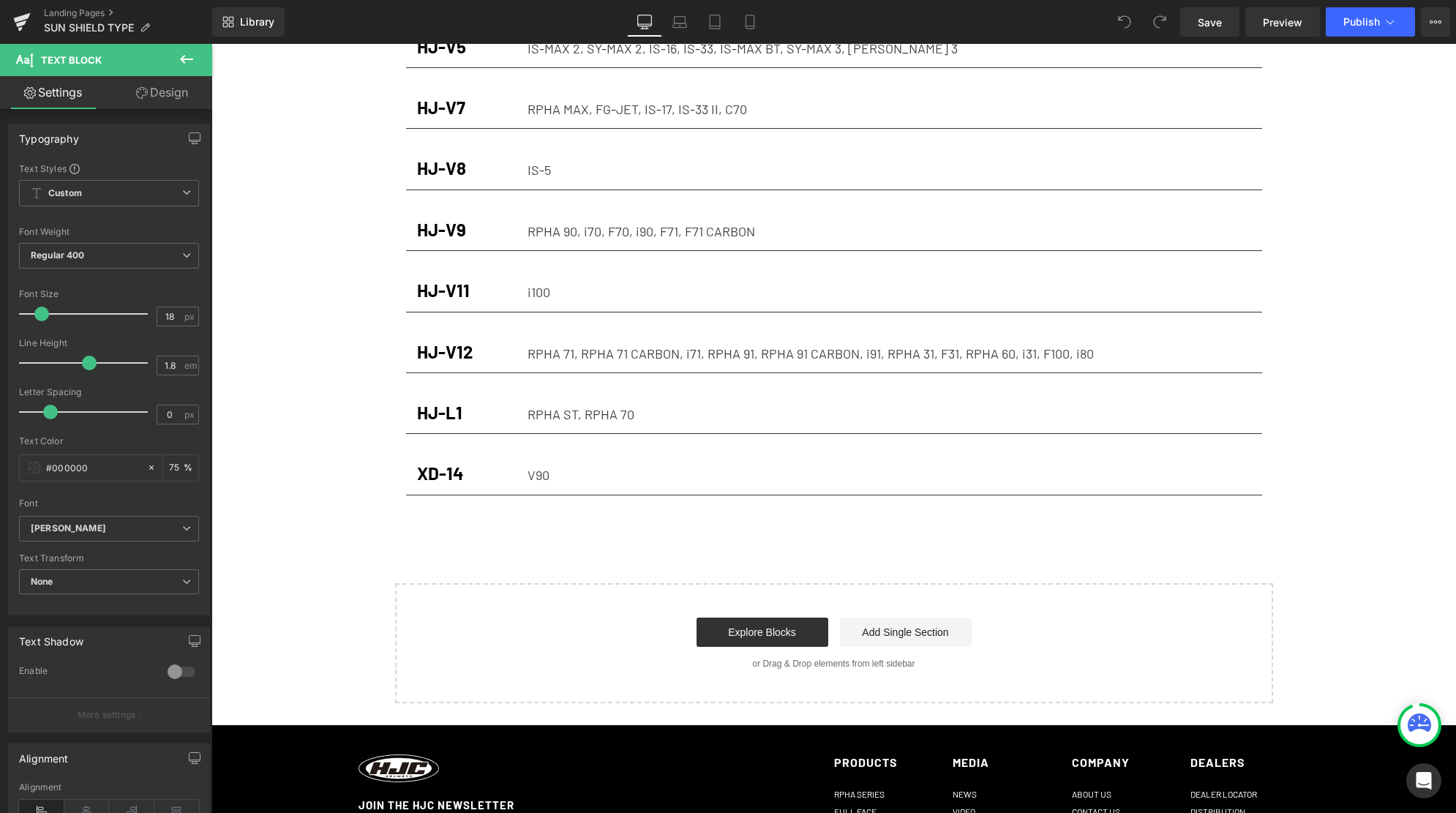
scroll to position [401, 0]
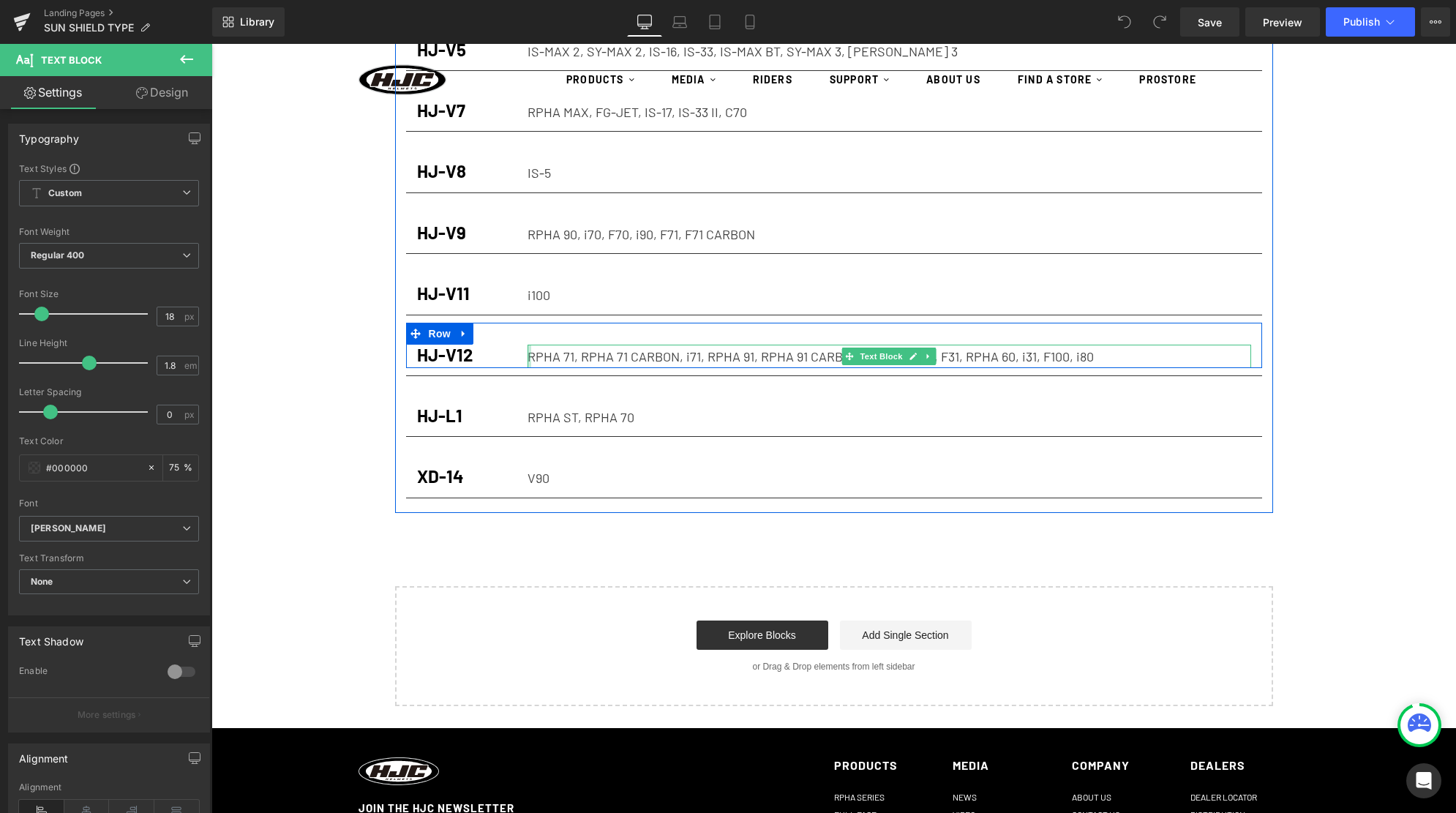
click at [530, 356] on div at bounding box center [529, 356] width 4 height 23
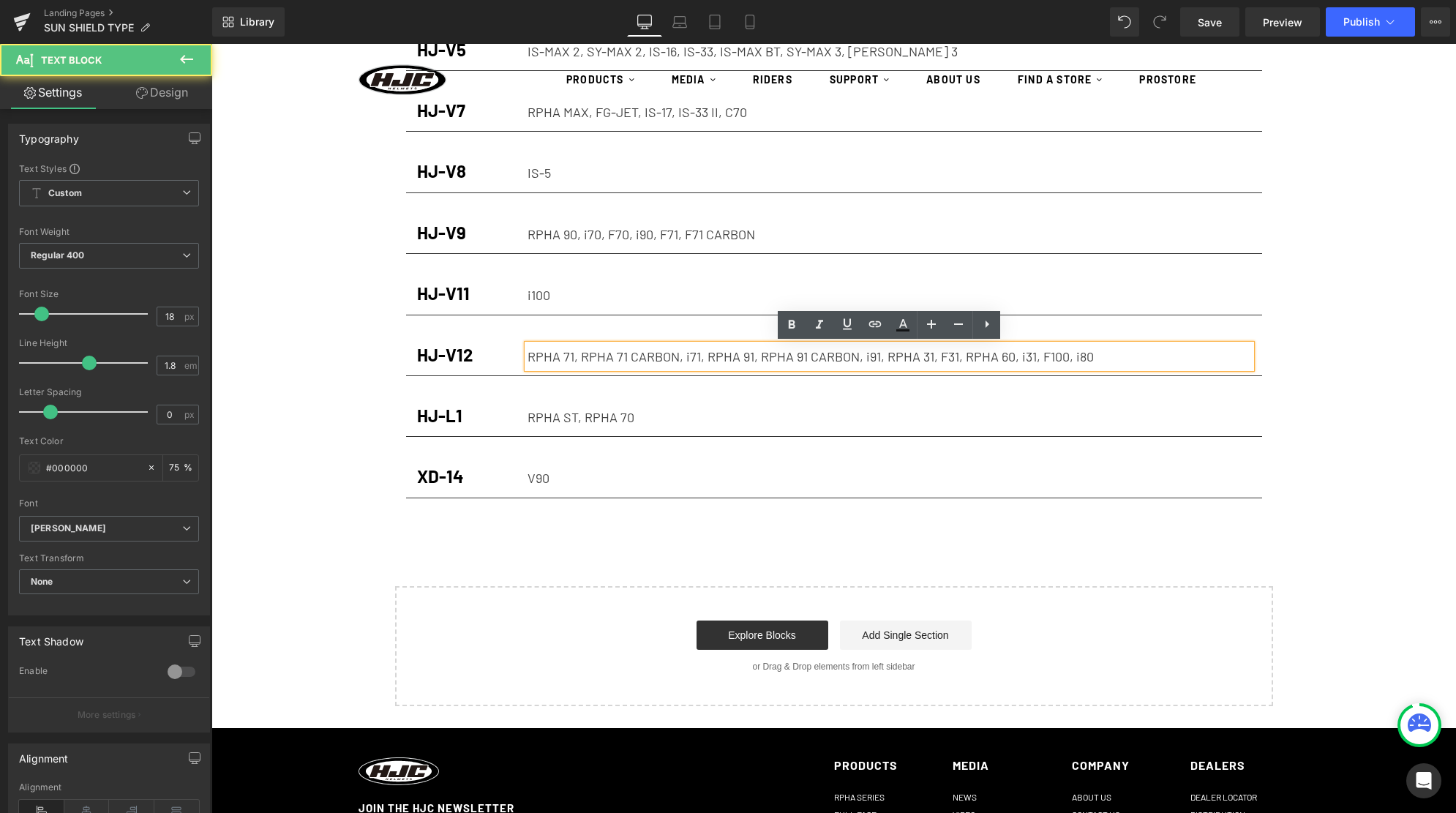
click at [530, 355] on p "RPHA 71, RPHA 71 CARBON, i71, RPHA 91, RPHA 91 CARBON, i91, RPHA 31, F31, RPHA …" at bounding box center [889, 356] width 723 height 23
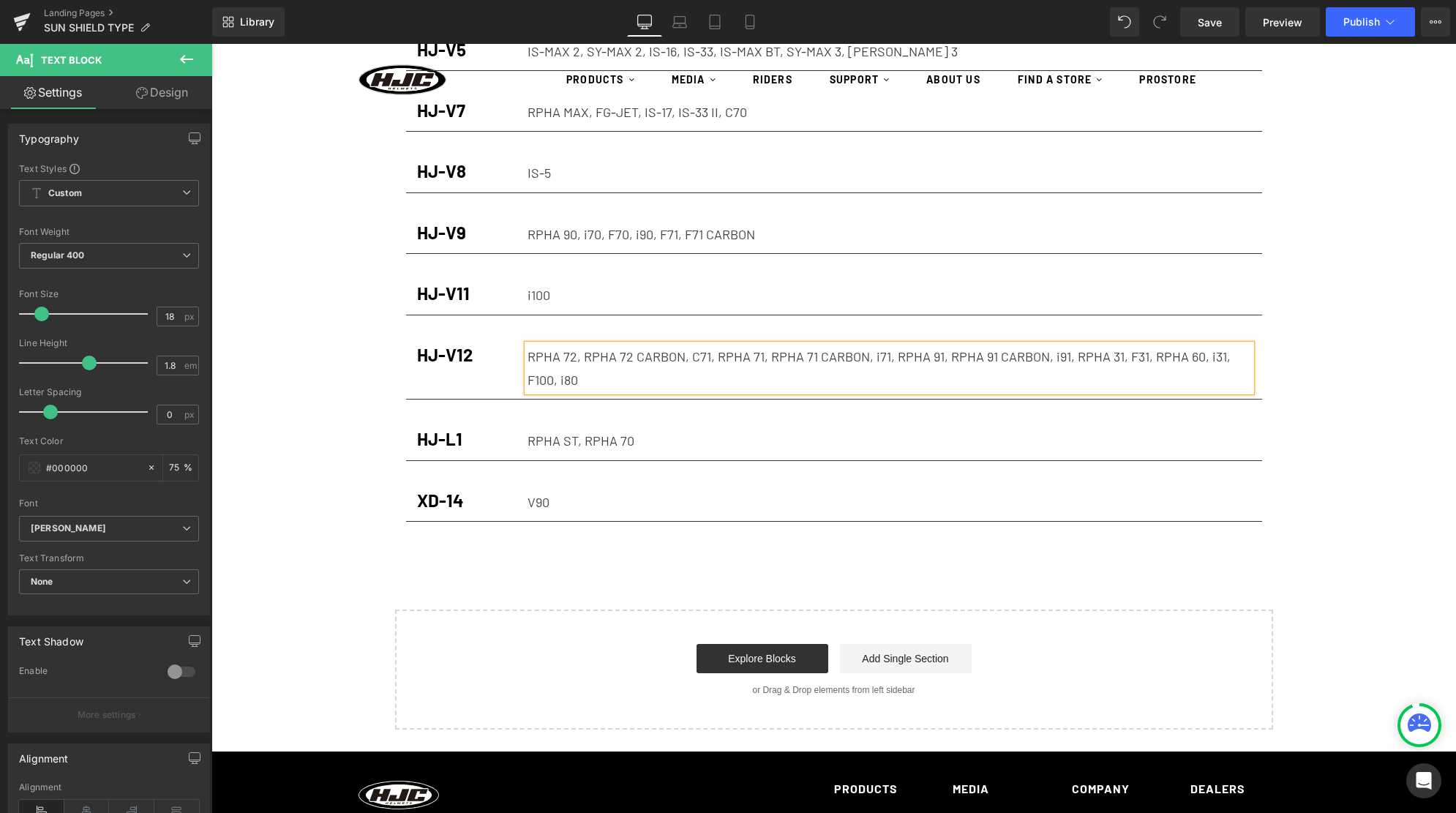
click at [1342, 359] on div "SUN SHIELD TYPE Heading HELMET CARE Heading Row Row HJ-V3 Heading FS-10 Text Bl…" at bounding box center [833, 208] width 1244 height 1043
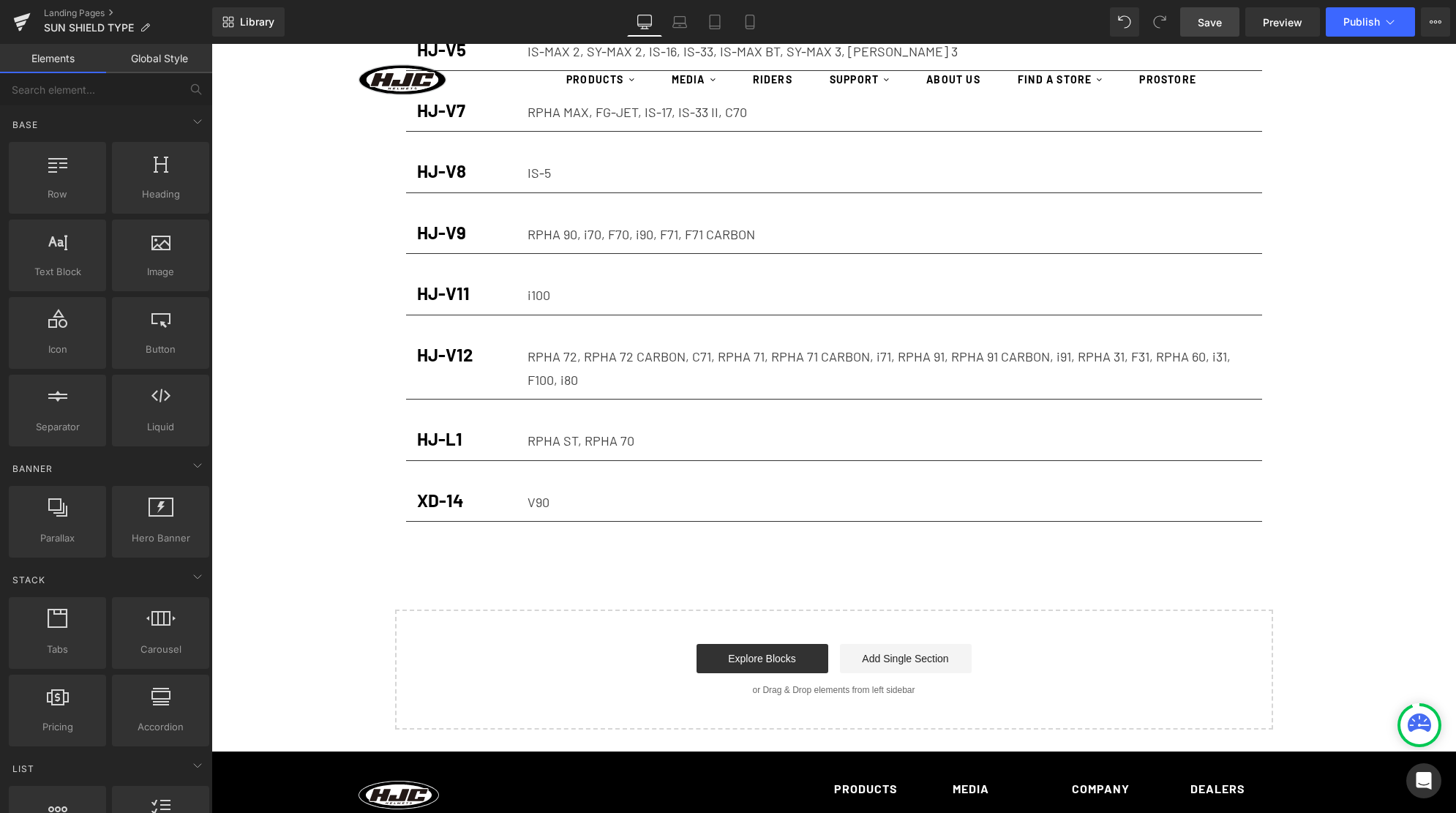
click at [1208, 26] on span "Save" at bounding box center [1210, 22] width 24 height 15
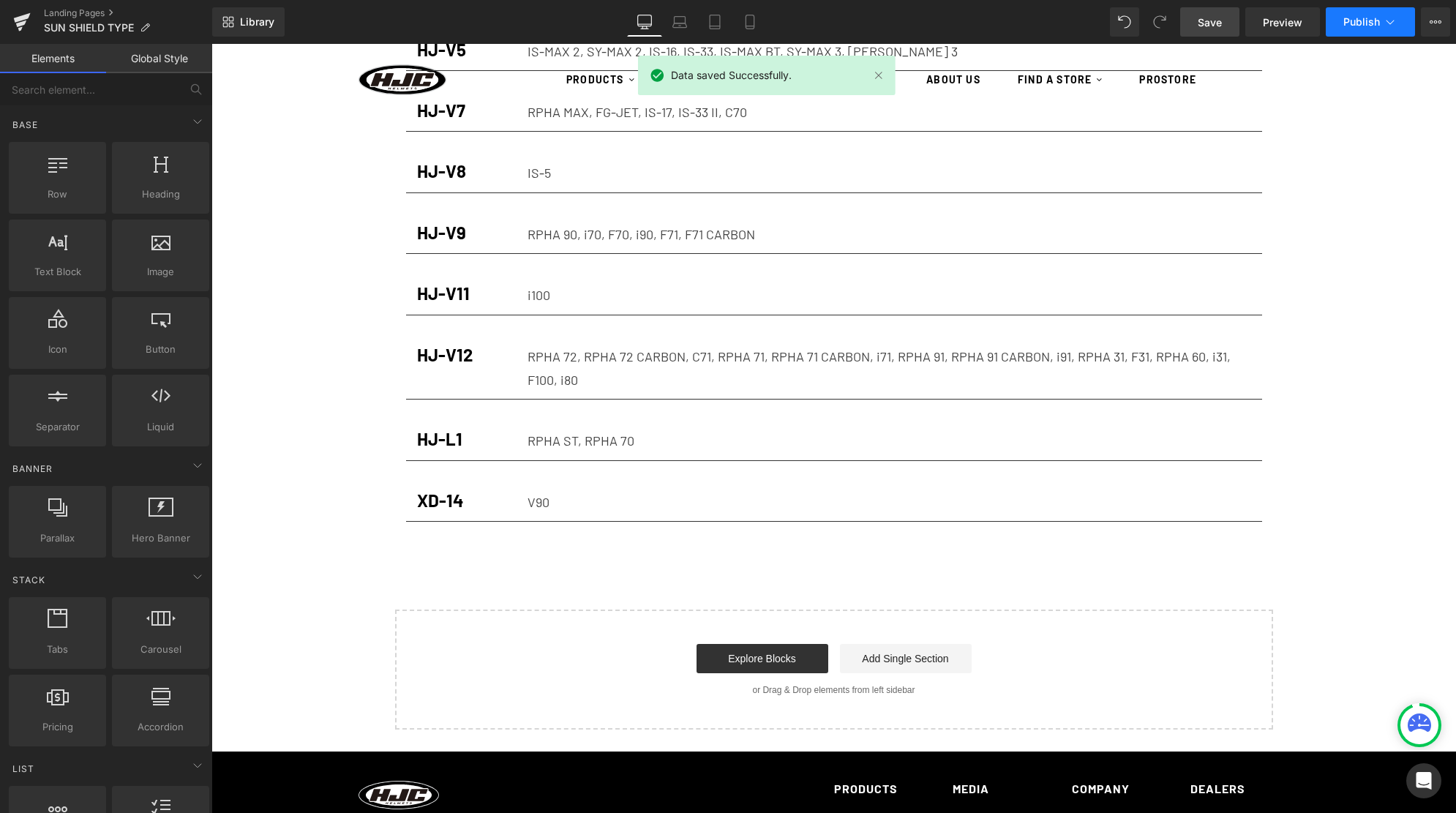
click at [1341, 23] on button "Publish" at bounding box center [1370, 22] width 90 height 30
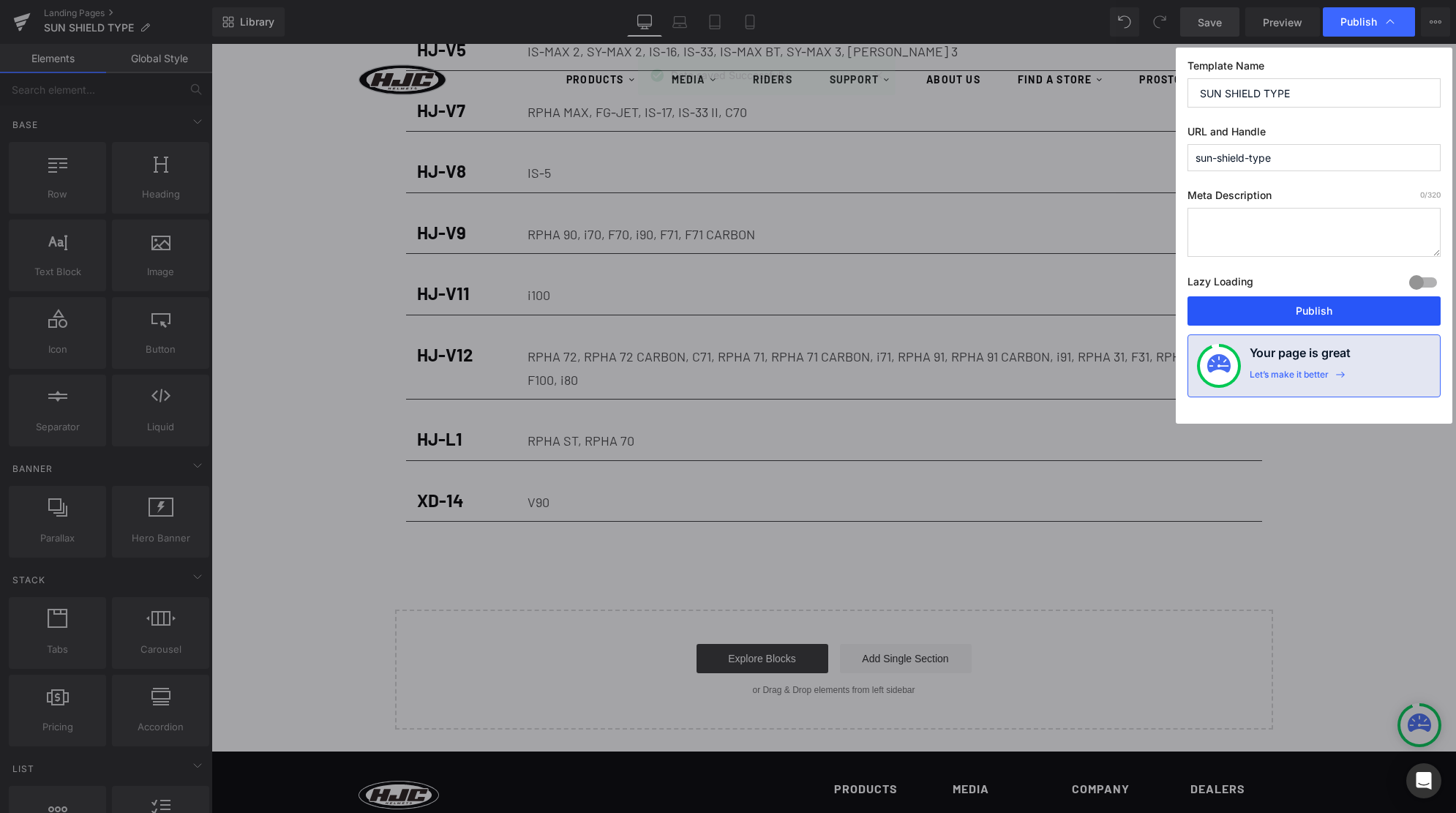
click at [1352, 306] on button "Publish" at bounding box center [1314, 310] width 253 height 30
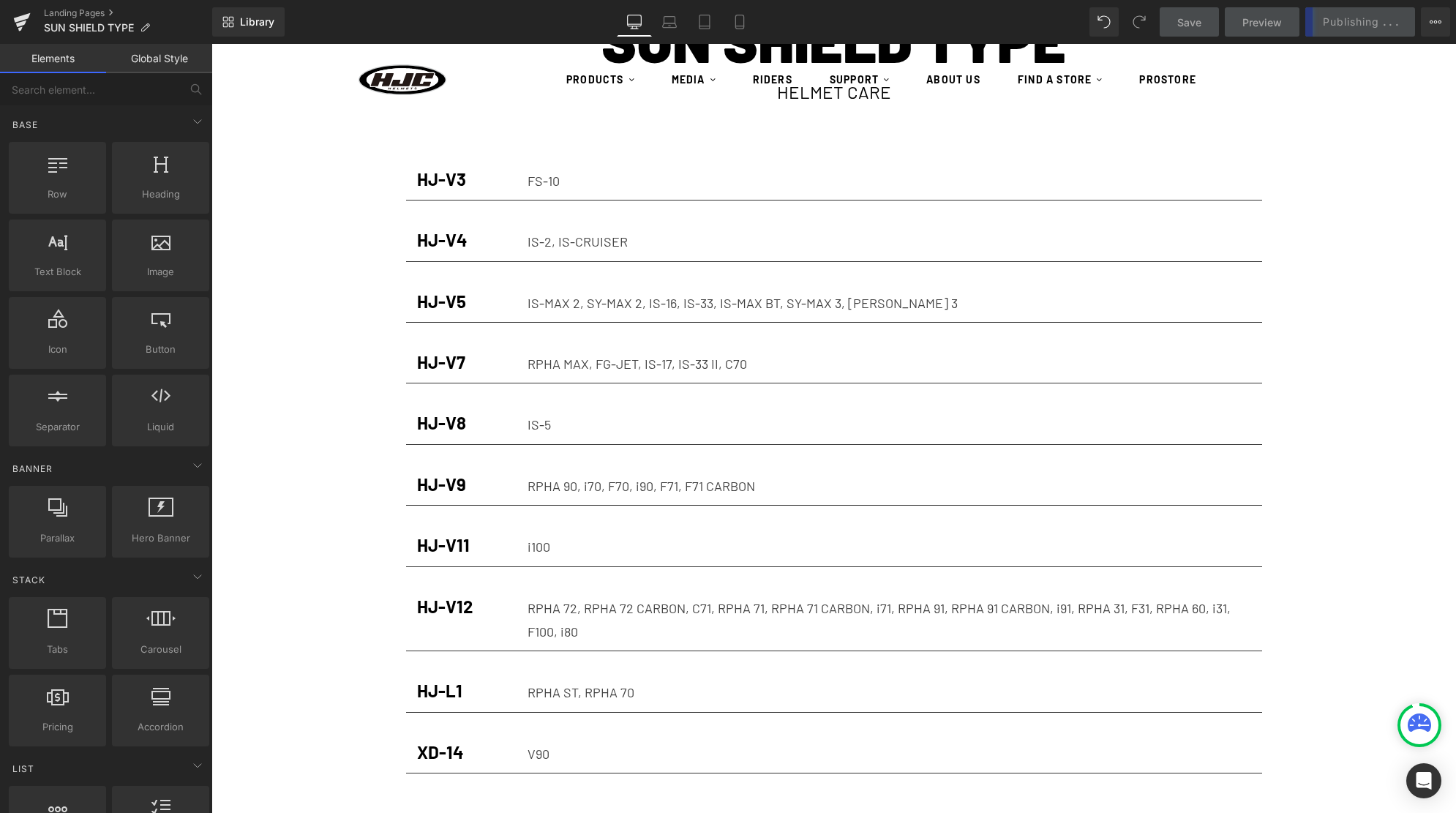
scroll to position [0, 0]
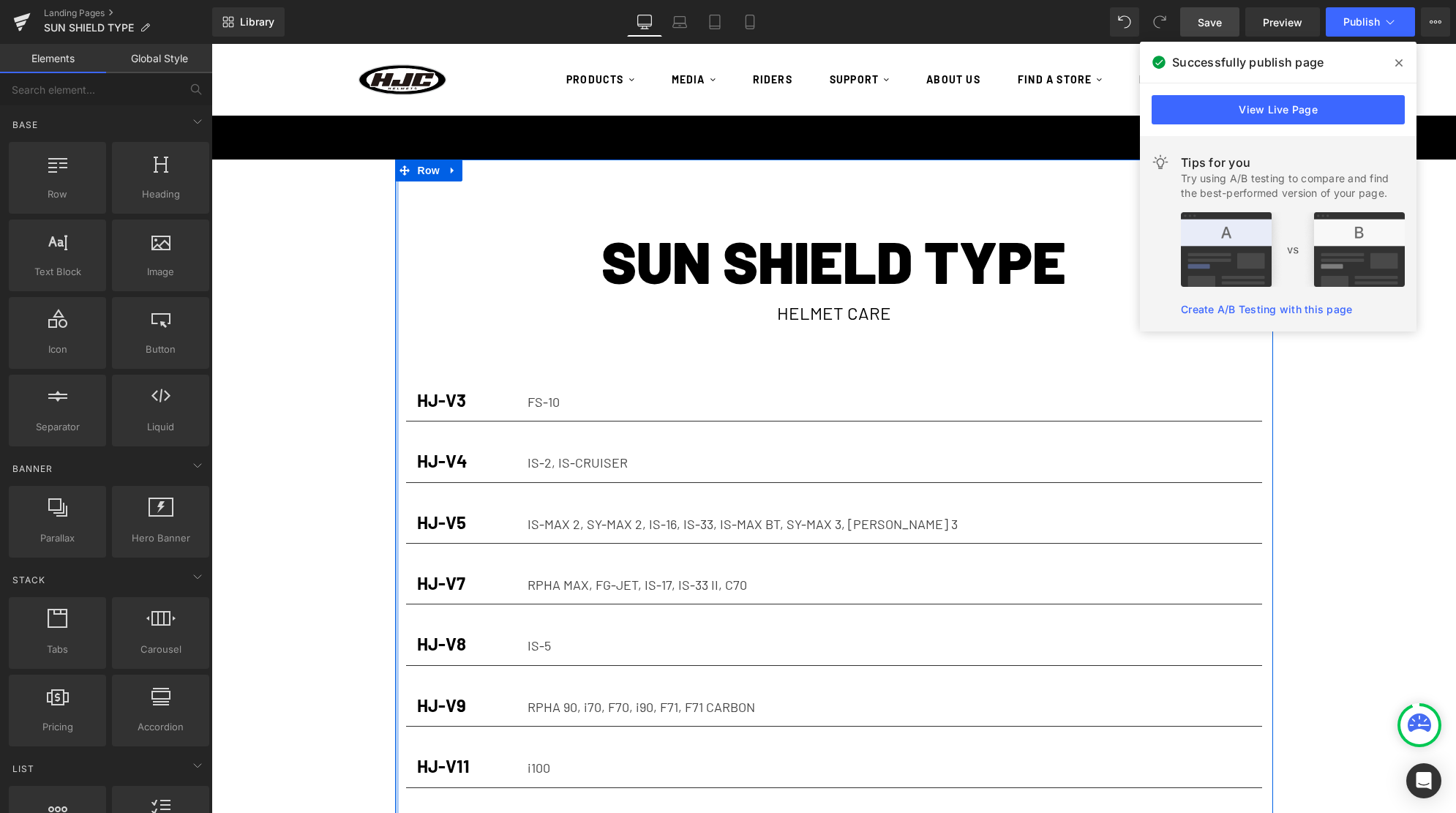
click at [395, 303] on div at bounding box center [397, 584] width 4 height 850
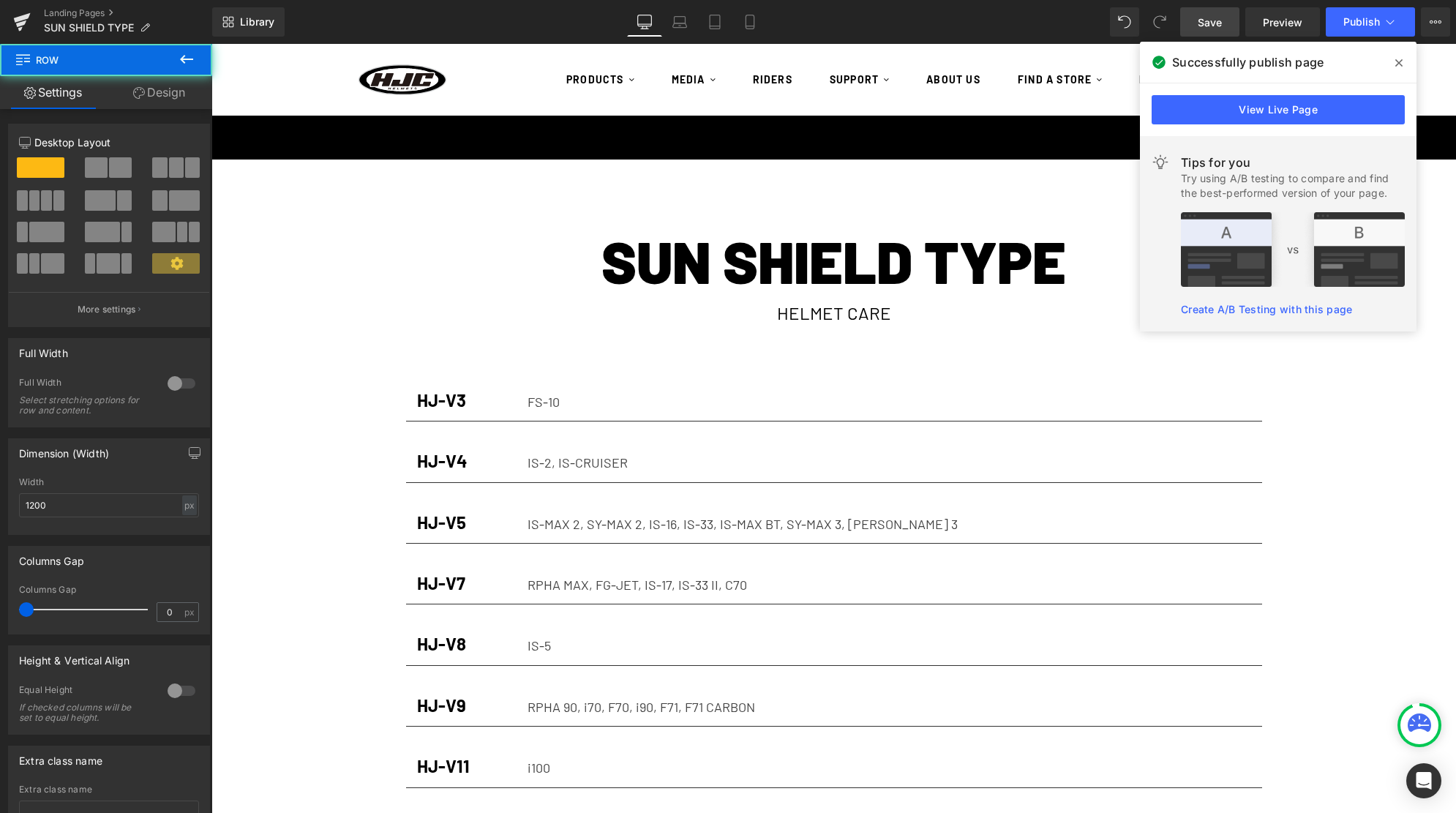
click at [333, 275] on div "SUN SHIELD TYPE Heading HELMET CARE Heading Row Row HJ-V3 Heading FS-10 Text Bl…" at bounding box center [833, 680] width 1244 height 1043
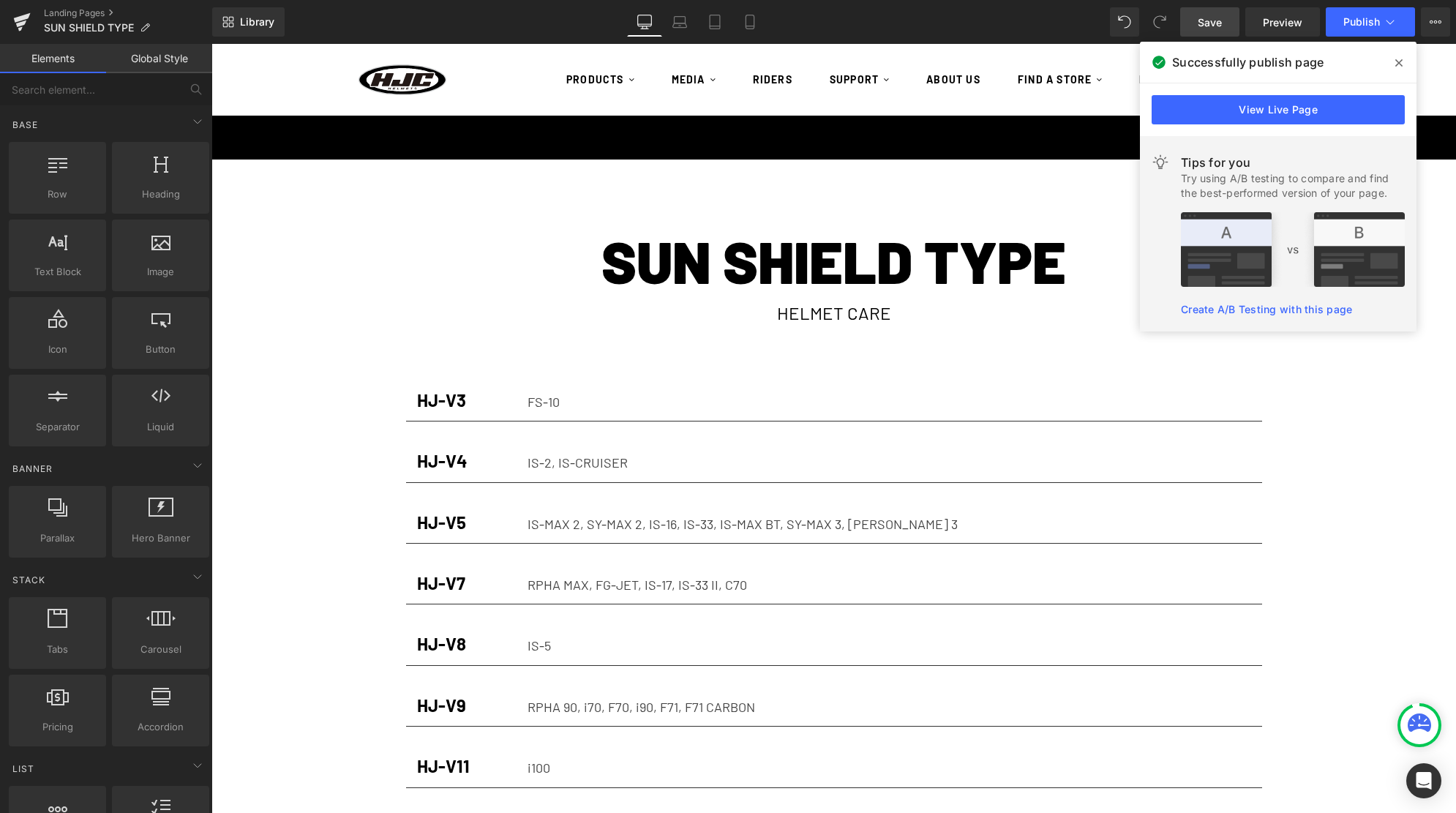
click at [1398, 60] on icon at bounding box center [1398, 62] width 7 height 12
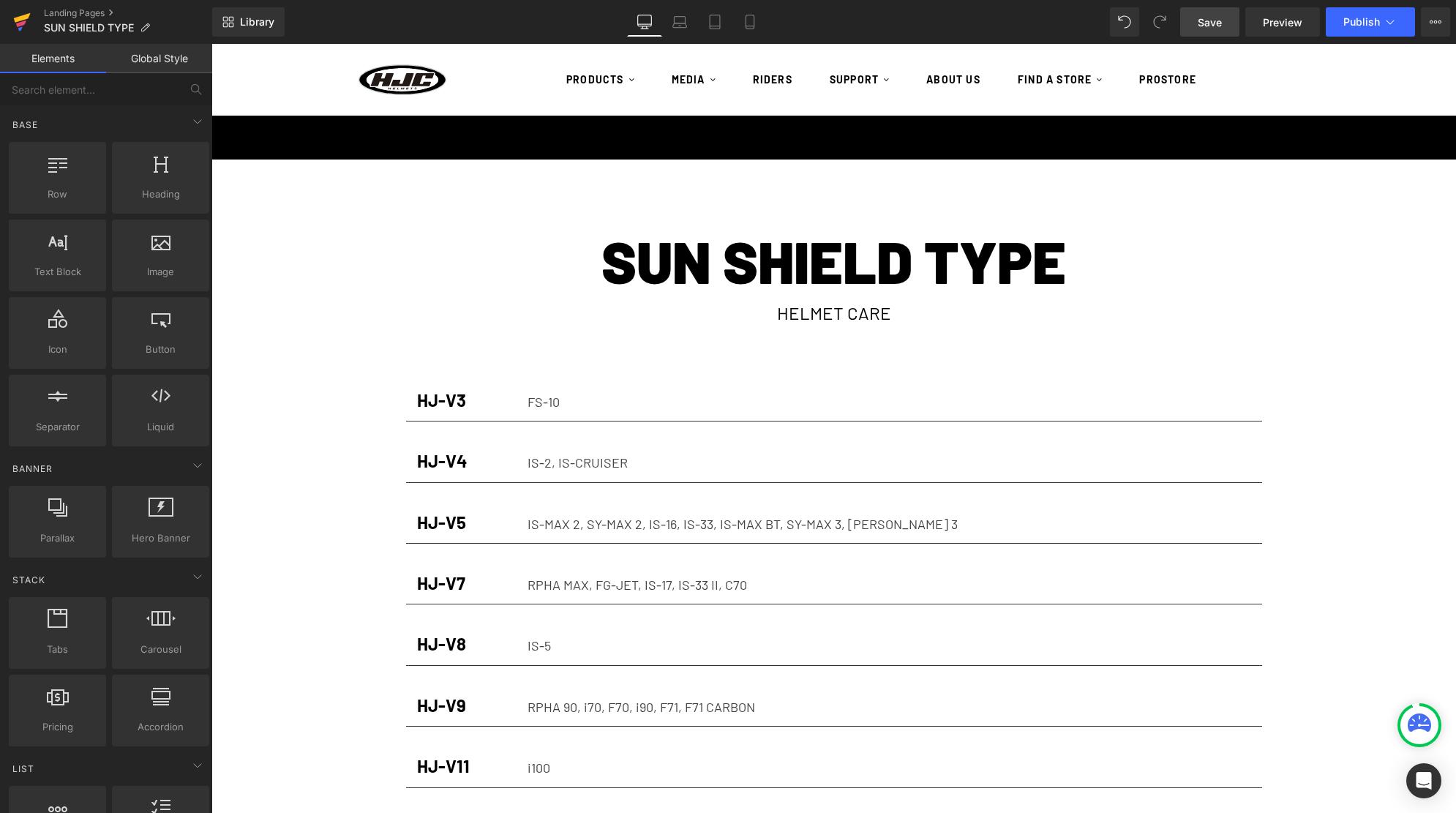
click at [35, 10] on link at bounding box center [22, 22] width 44 height 44
click at [1209, 14] on link "Save" at bounding box center [1210, 22] width 59 height 30
click at [37, 17] on link at bounding box center [22, 22] width 44 height 44
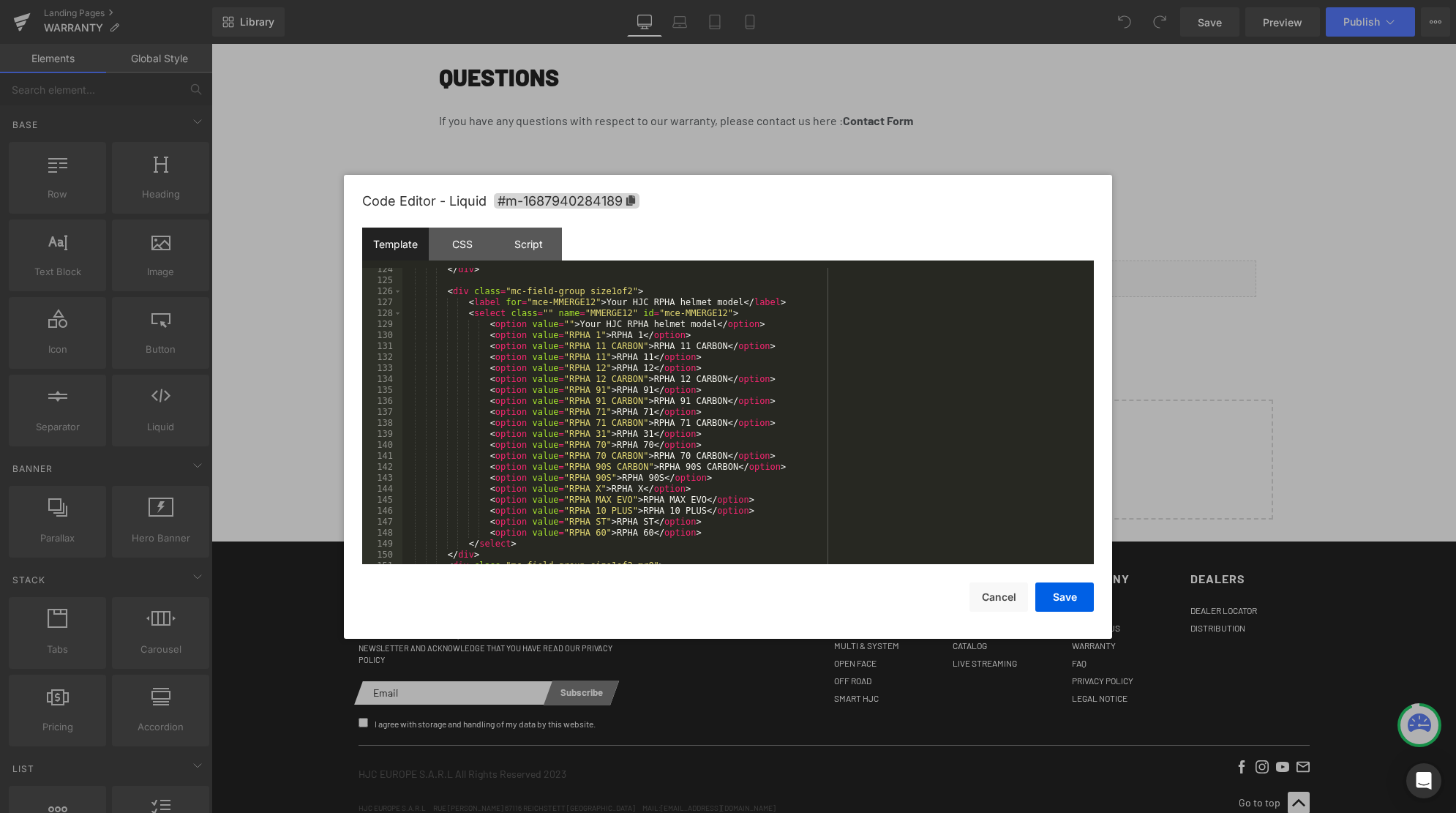
scroll to position [1428, 0]
click at [741, 361] on div "</ div > < div class = "mc-field-group size1of2" > < label for = "mce-MMERGE12"…" at bounding box center [748, 426] width 691 height 318
drag, startPoint x: 698, startPoint y: 338, endPoint x: 489, endPoint y: 338, distance: 209.0
click at [489, 338] on div "</ div > < div class = "mc-field-group size1of2" > < label for = "mce-MMERGE12"…" at bounding box center [748, 426] width 691 height 318
click at [785, 328] on div "</ div > < div class = "mc-field-group size1of2" > < label for = "mce-MMERGE12"…" at bounding box center [748, 426] width 691 height 318
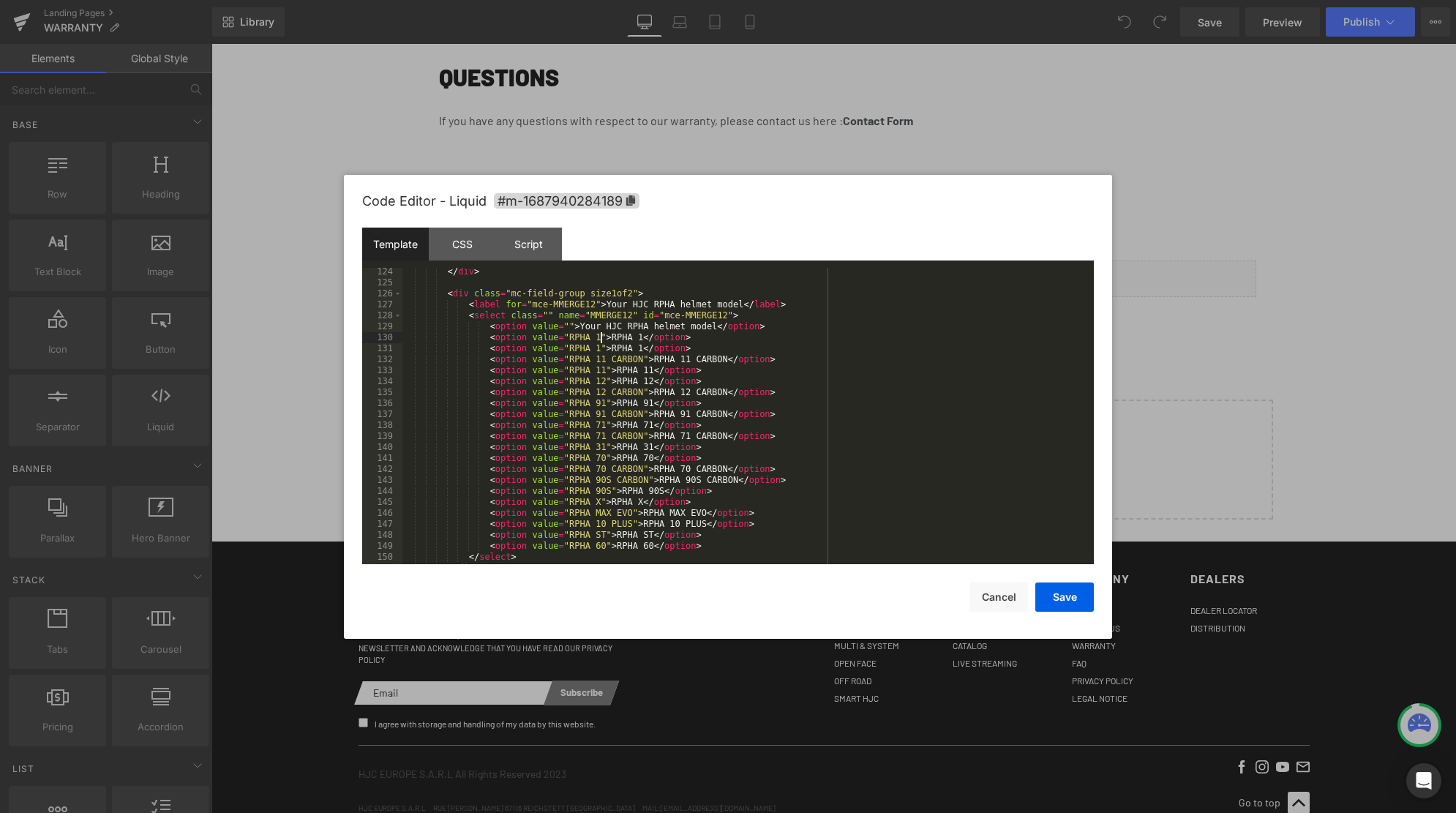
drag, startPoint x: 601, startPoint y: 334, endPoint x: 658, endPoint y: 406, distance: 91.8
click at [601, 334] on div "</ div > < div class = "mc-field-group size1of2" > < label for = "mce-MMERGE12"…" at bounding box center [748, 426] width 691 height 318
drag, startPoint x: 607, startPoint y: 337, endPoint x: 652, endPoint y: 336, distance: 45.0
click at [652, 336] on div "</ div > < div class = "mc-field-group size1of2" > < label for = "mce-MMERGE12"…" at bounding box center [748, 426] width 691 height 318
click at [697, 338] on div "</ div > < div class = "mc-field-group size1of2" > < label for = "mce-MMERGE12"…" at bounding box center [748, 426] width 691 height 318
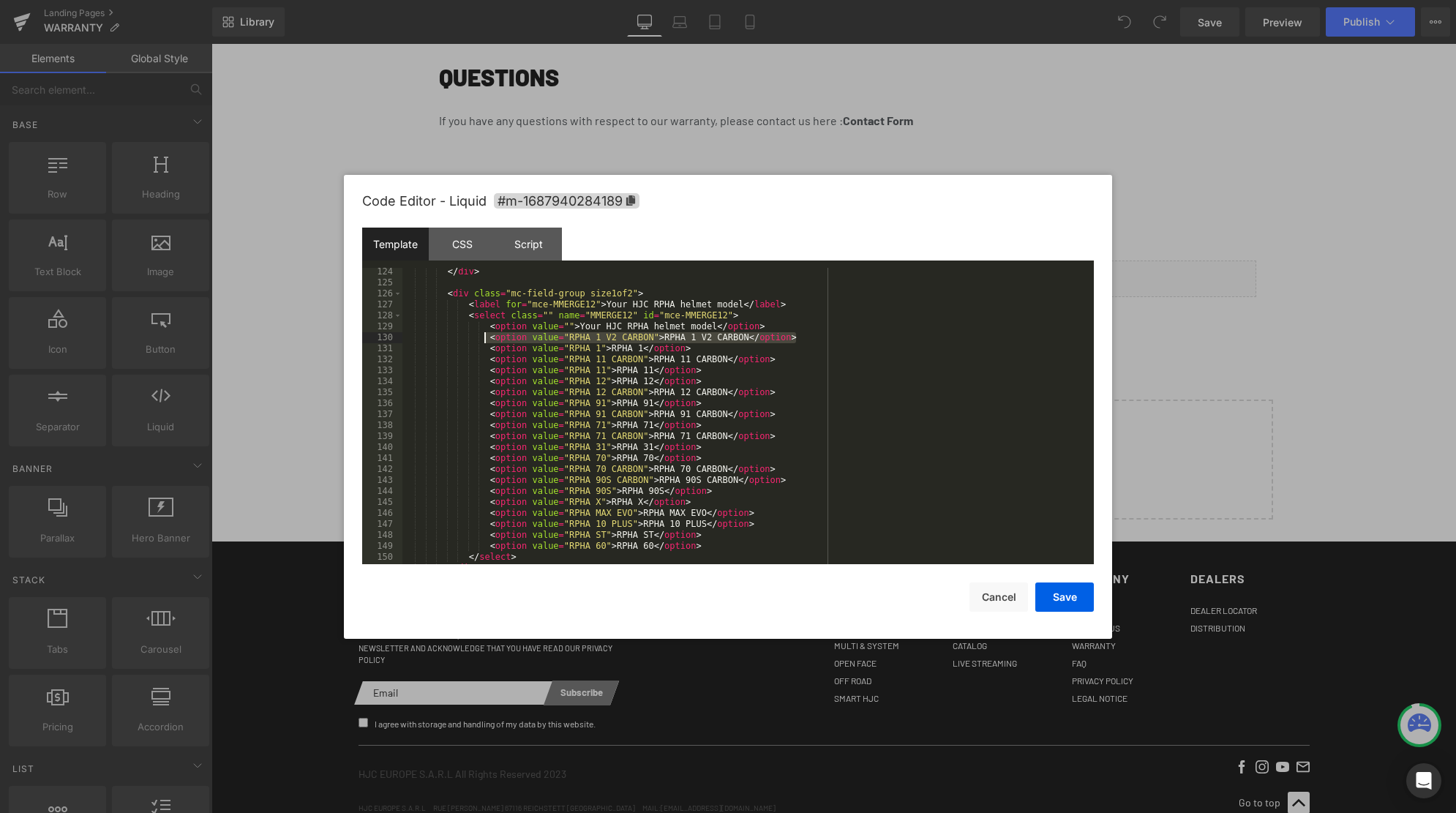
drag, startPoint x: 810, startPoint y: 338, endPoint x: 483, endPoint y: 338, distance: 327.0
click at [483, 338] on div "</ div > < div class = "mc-field-group size1of2" > < label for = "mce-MMERGE12"…" at bounding box center [748, 426] width 691 height 318
drag, startPoint x: 718, startPoint y: 426, endPoint x: 492, endPoint y: 427, distance: 226.0
click at [492, 427] on div "</ div > < div class = "mc-field-group size1of2" > < label for = "mce-MMERGE12"…" at bounding box center [748, 426] width 691 height 318
click at [811, 337] on div "</ div > < div class = "mc-field-group size1of2" > < label for = "mce-MMERGE12"…" at bounding box center [748, 426] width 691 height 318
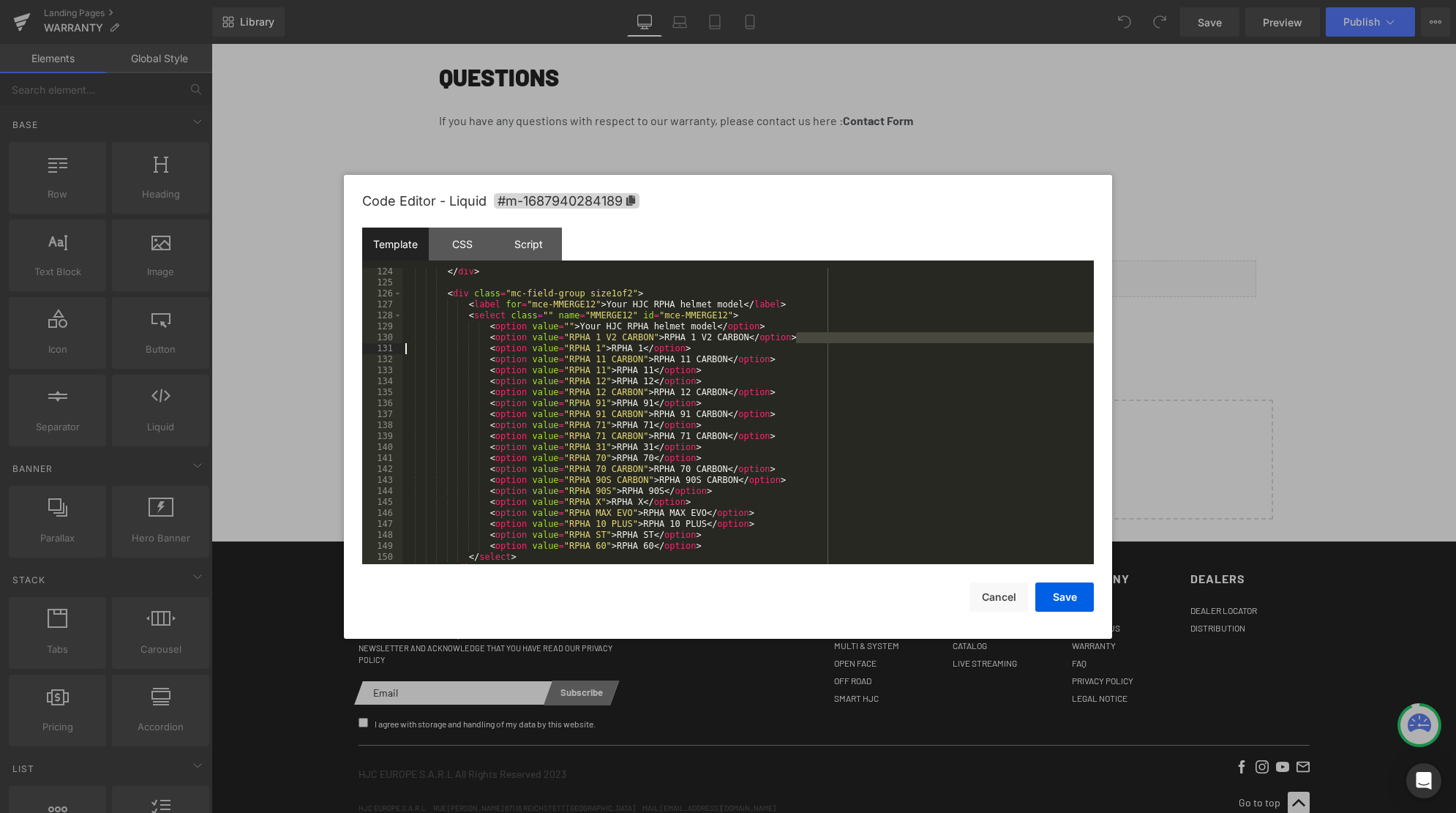
click at [815, 340] on div "</ div > < div class = "mc-field-group size1of2" > < label for = "mce-MMERGE12"…" at bounding box center [748, 426] width 691 height 318
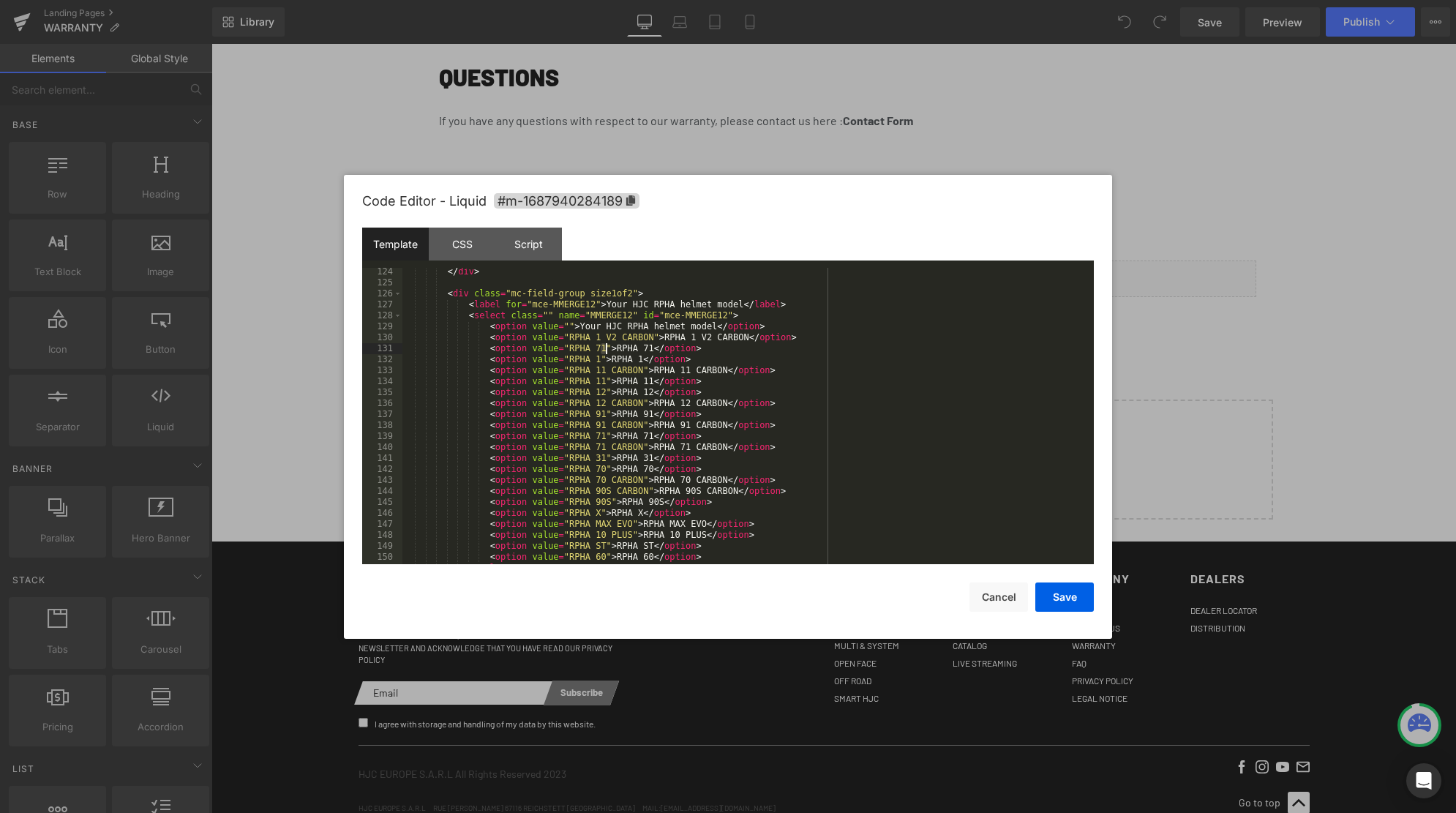
click at [603, 348] on div "</ div > < div class = "mc-field-group size1of2" > < label for = "mce-MMERGE12"…" at bounding box center [748, 426] width 691 height 318
click at [651, 347] on div "</ div > < div class = "mc-field-group size1of2" > < label for = "mce-MMERGE12"…" at bounding box center [748, 426] width 691 height 318
click at [710, 349] on div "</ div > < div class = "mc-field-group size1of2" > < label for = "mce-MMERGE12"…" at bounding box center [748, 426] width 691 height 318
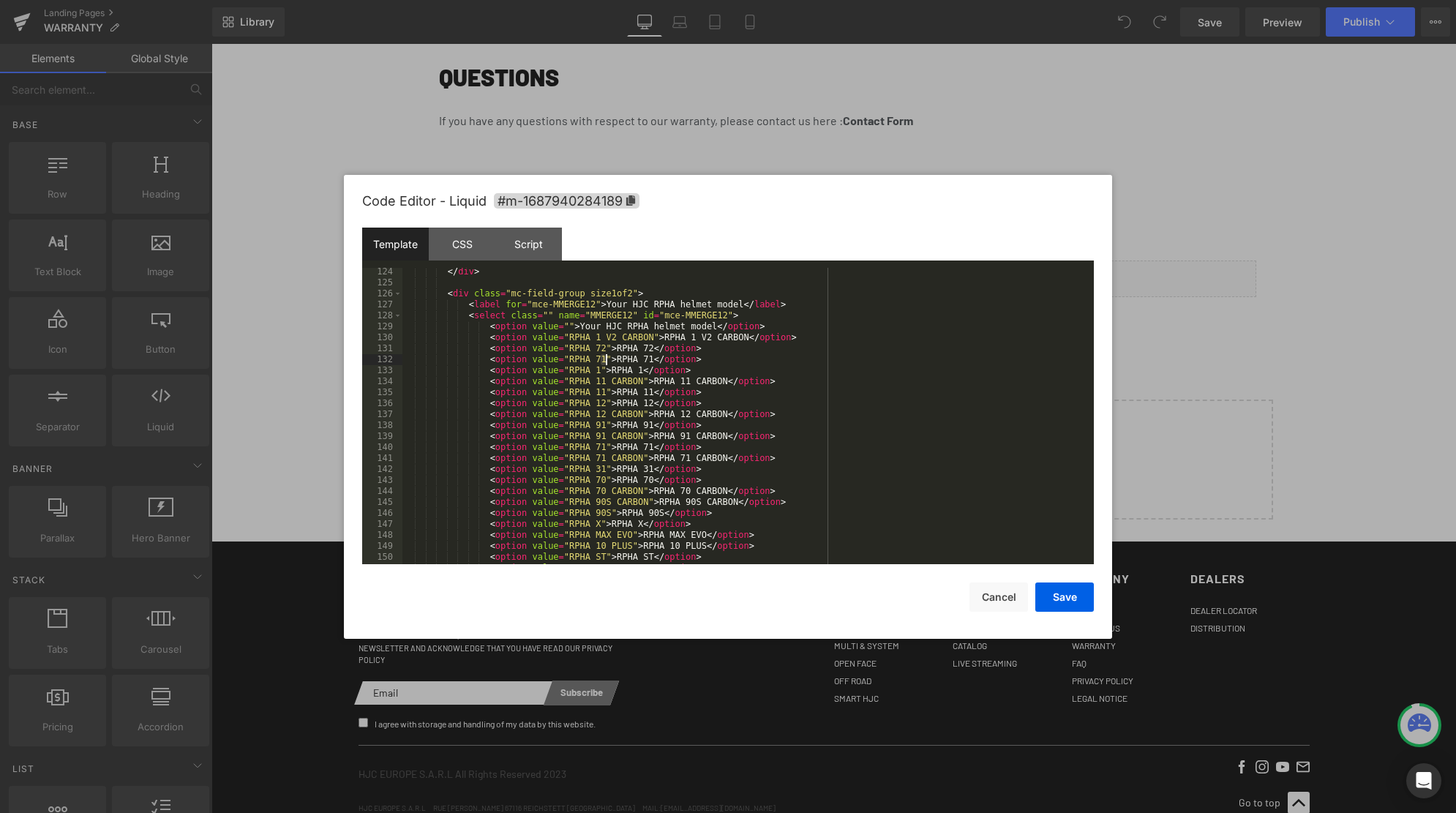
click at [603, 358] on div "</ div > < div class = "mc-field-group size1of2" > < label for = "mce-MMERGE12"…" at bounding box center [748, 426] width 691 height 318
click at [622, 357] on div "</ div > < div class = "mc-field-group size1of2" > < label for = "mce-MMERGE12"…" at bounding box center [748, 426] width 691 height 318
click at [689, 362] on div "</ div > < div class = "mc-field-group size1of2" > < label for = "mce-MMERGE12"…" at bounding box center [748, 426] width 691 height 318
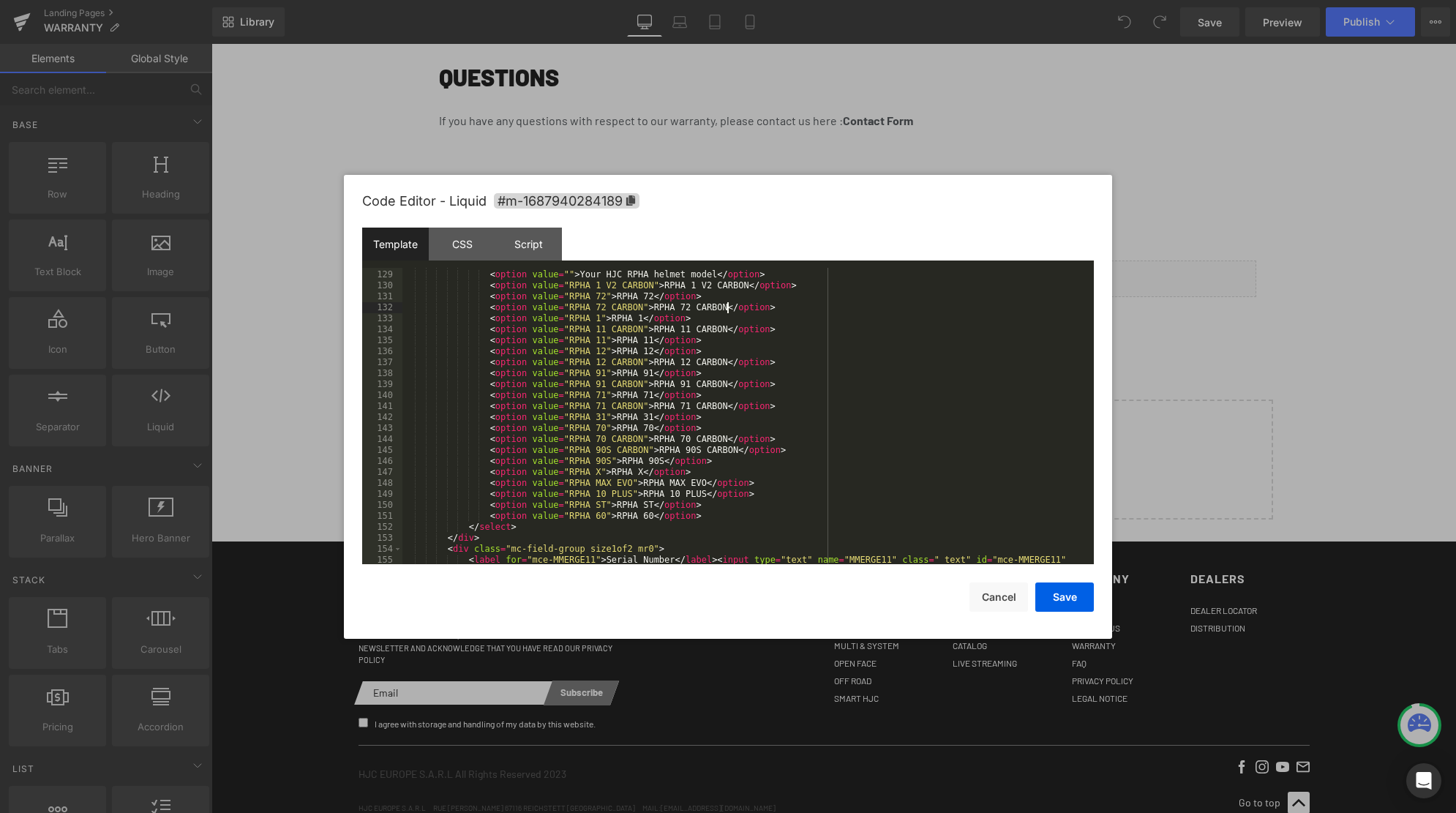
scroll to position [1460, 0]
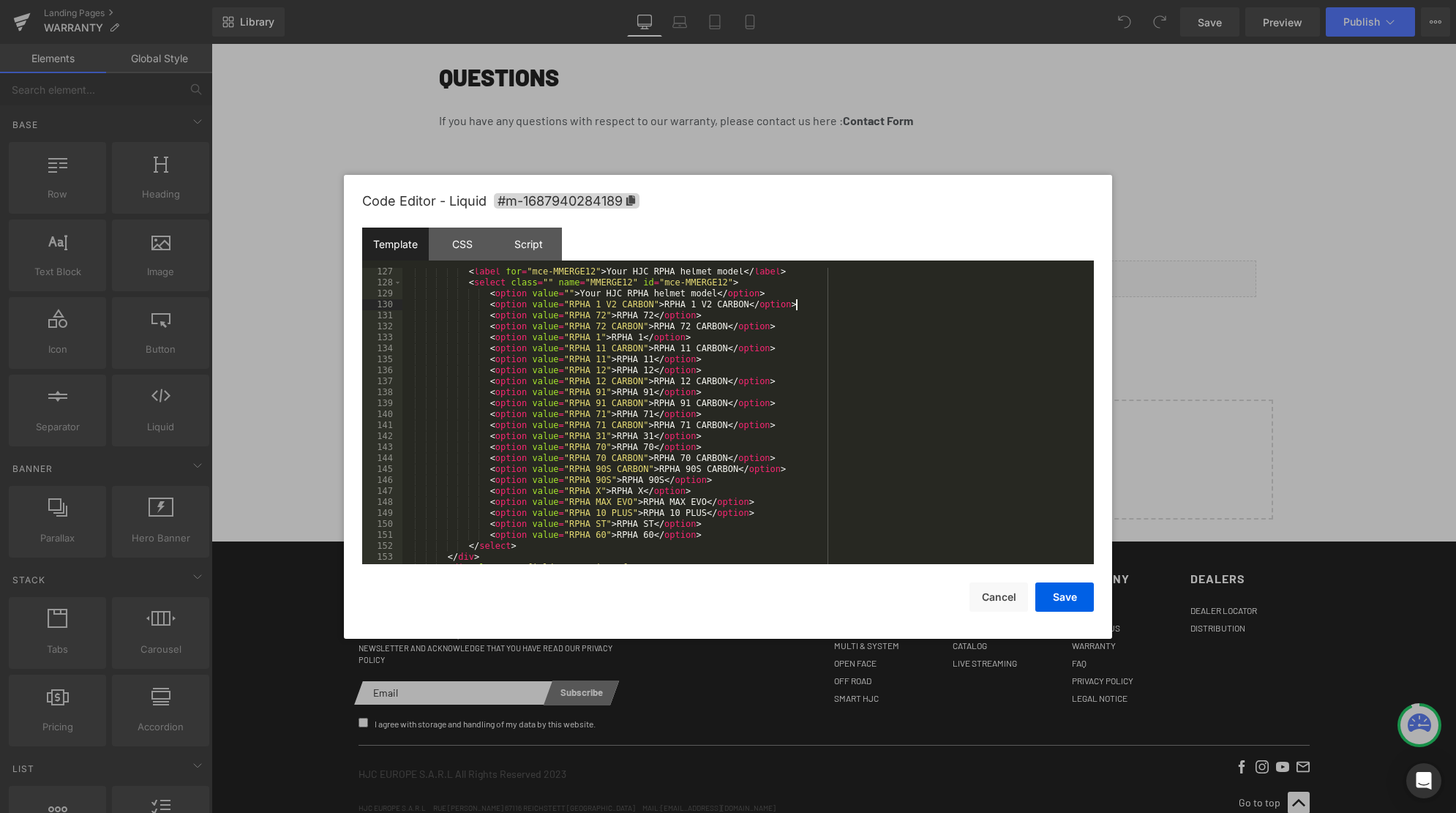
click at [810, 305] on div "< label for = "mce-MMERGE12" > Your HJC RPHA helmet model </ label > < select c…" at bounding box center [748, 426] width 691 height 318
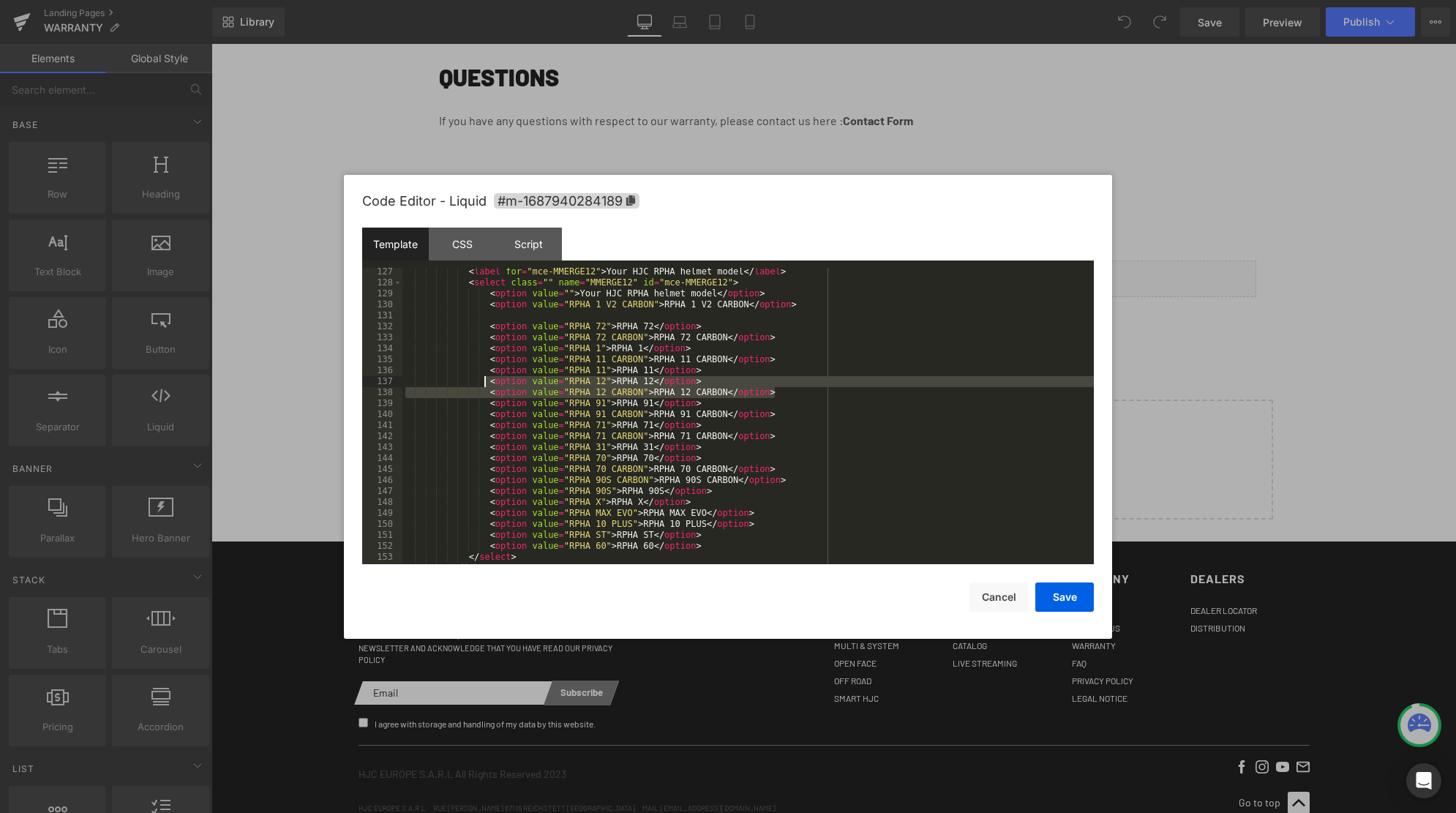
drag, startPoint x: 756, startPoint y: 392, endPoint x: 486, endPoint y: 382, distance: 270.2
click at [486, 382] on div "< label for = "mce-MMERGE12" > Your HJC RPHA helmet model </ label > < select c…" at bounding box center [748, 426] width 691 height 318
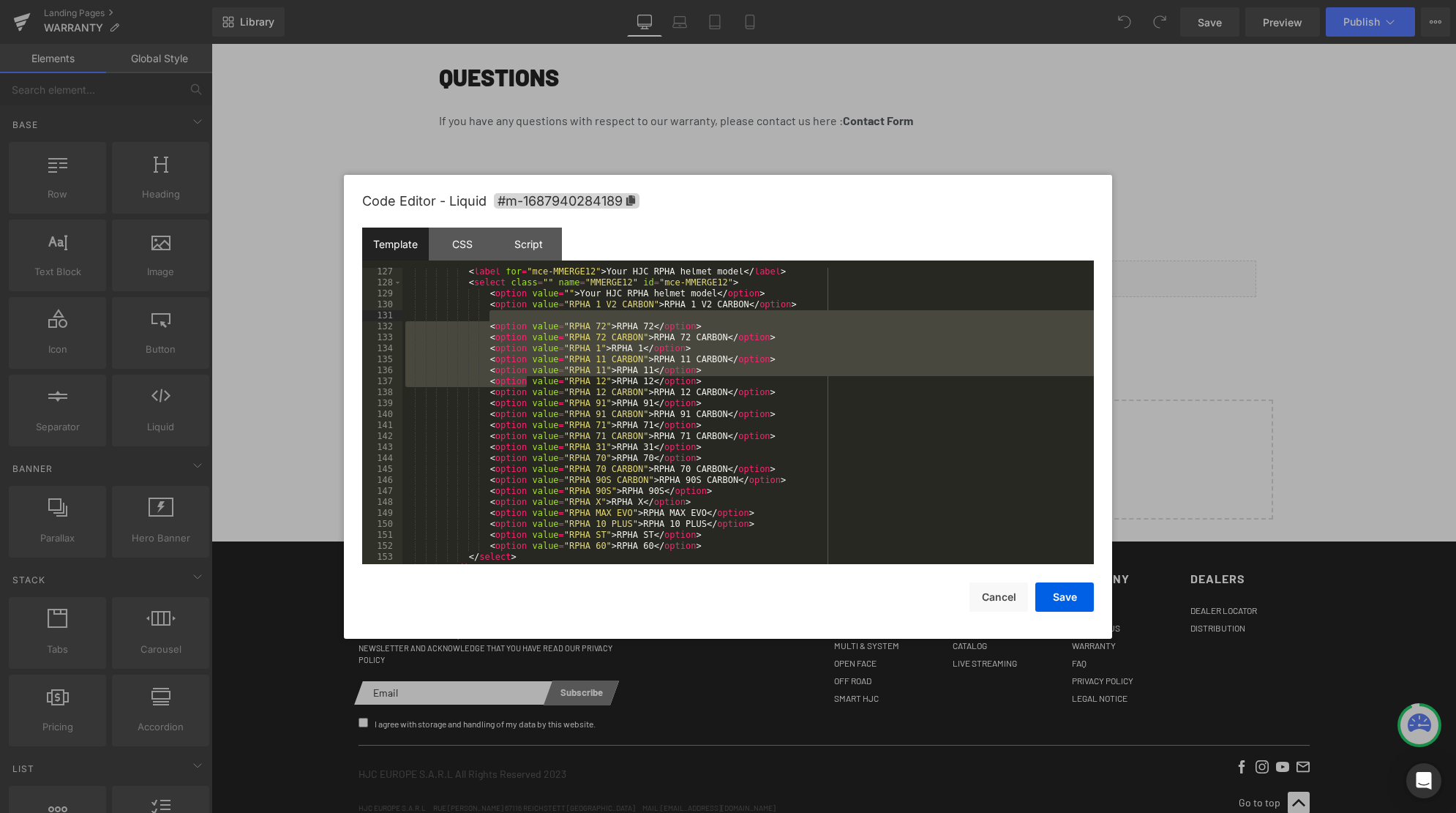
drag, startPoint x: 525, startPoint y: 385, endPoint x: 526, endPoint y: 314, distance: 71.0
click at [526, 314] on div "< label for = "mce-MMERGE12" > Your HJC RPHA helmet model </ label > < select c…" at bounding box center [748, 426] width 691 height 318
click at [522, 314] on div "< label for = "mce-MMERGE12" > Your HJC RPHA helmet model </ label > < select c…" at bounding box center [748, 426] width 691 height 318
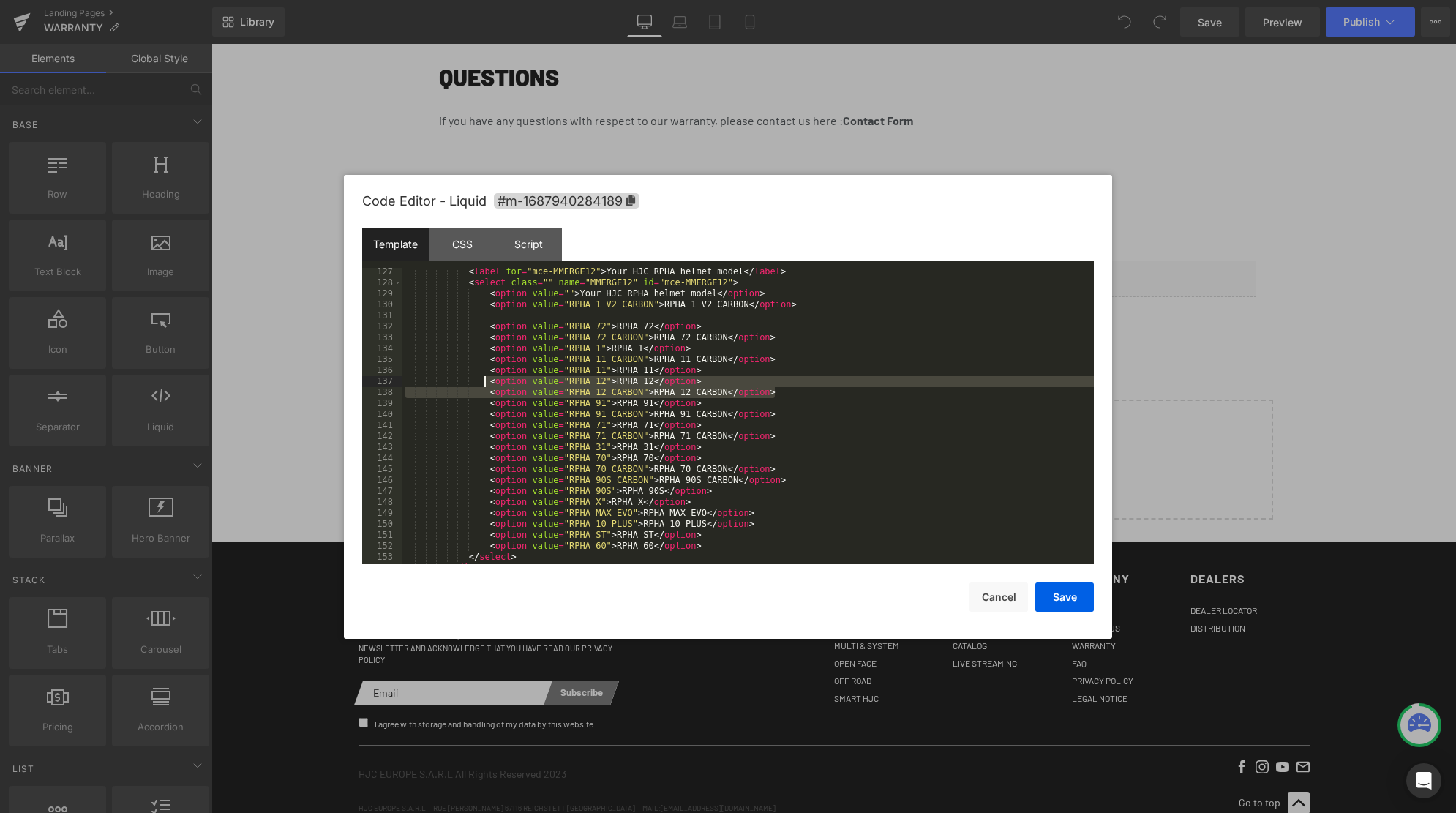
drag, startPoint x: 785, startPoint y: 394, endPoint x: 483, endPoint y: 382, distance: 302.2
click at [483, 382] on div "< label for = "mce-MMERGE12" > Your HJC RPHA helmet model </ label > < select c…" at bounding box center [748, 426] width 691 height 318
click at [538, 313] on div "< label for = "mce-MMERGE12" > Your HJC RPHA helmet model </ label > < select c…" at bounding box center [748, 426] width 691 height 318
drag, startPoint x: 786, startPoint y: 394, endPoint x: 478, endPoint y: 385, distance: 308.1
click at [478, 385] on div "< label for = "mce-MMERGE12" > Your HJC RPHA helmet model </ label > < select c…" at bounding box center [748, 426] width 691 height 318
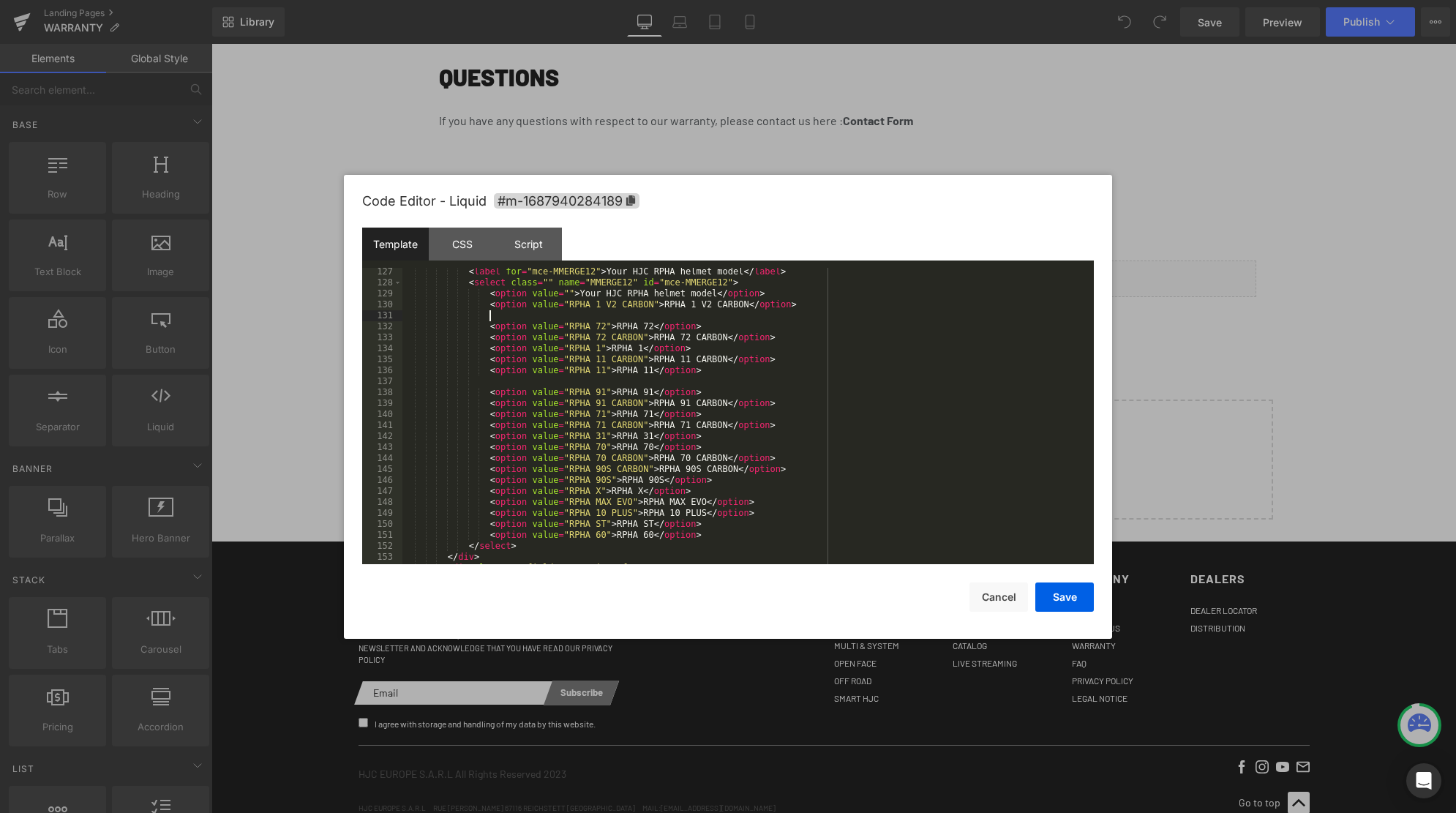
click at [515, 315] on div "< label for = "mce-MMERGE12" > Your HJC RPHA helmet model </ label > < select c…" at bounding box center [748, 426] width 691 height 318
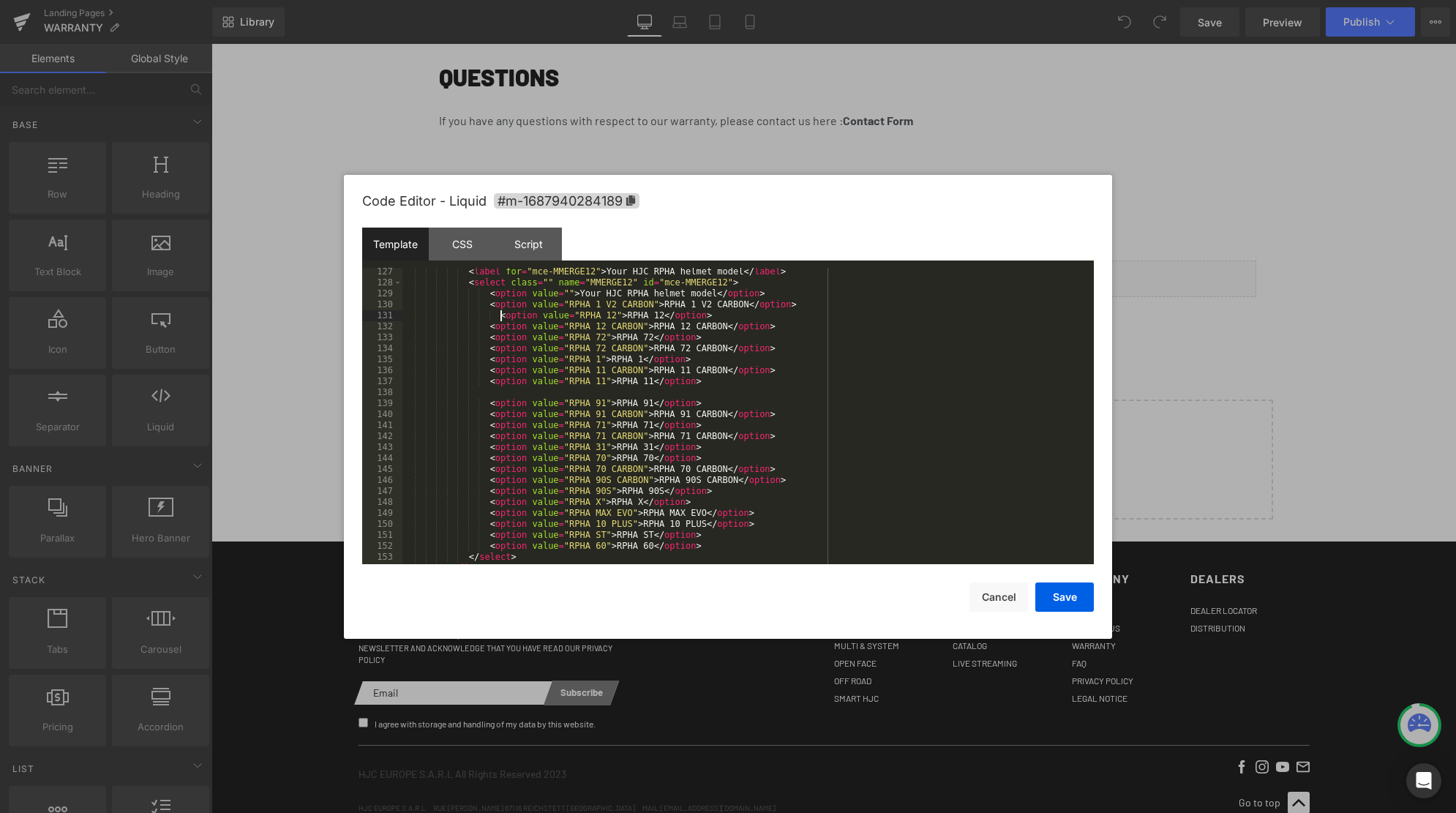
click at [499, 316] on div "< label for = "mce-MMERGE12" > Your HJC RPHA helmet model </ label > < select c…" at bounding box center [748, 426] width 691 height 318
drag, startPoint x: 713, startPoint y: 547, endPoint x: 487, endPoint y: 543, distance: 226.0
click at [487, 543] on div "< label for = "mce-MMERGE12" > Your HJC RPHA helmet model </ label > < select c…" at bounding box center [748, 426] width 691 height 318
click at [785, 348] on div "< label for = "mce-MMERGE12" > Your HJC RPHA helmet model </ label > < select c…" at bounding box center [748, 426] width 691 height 318
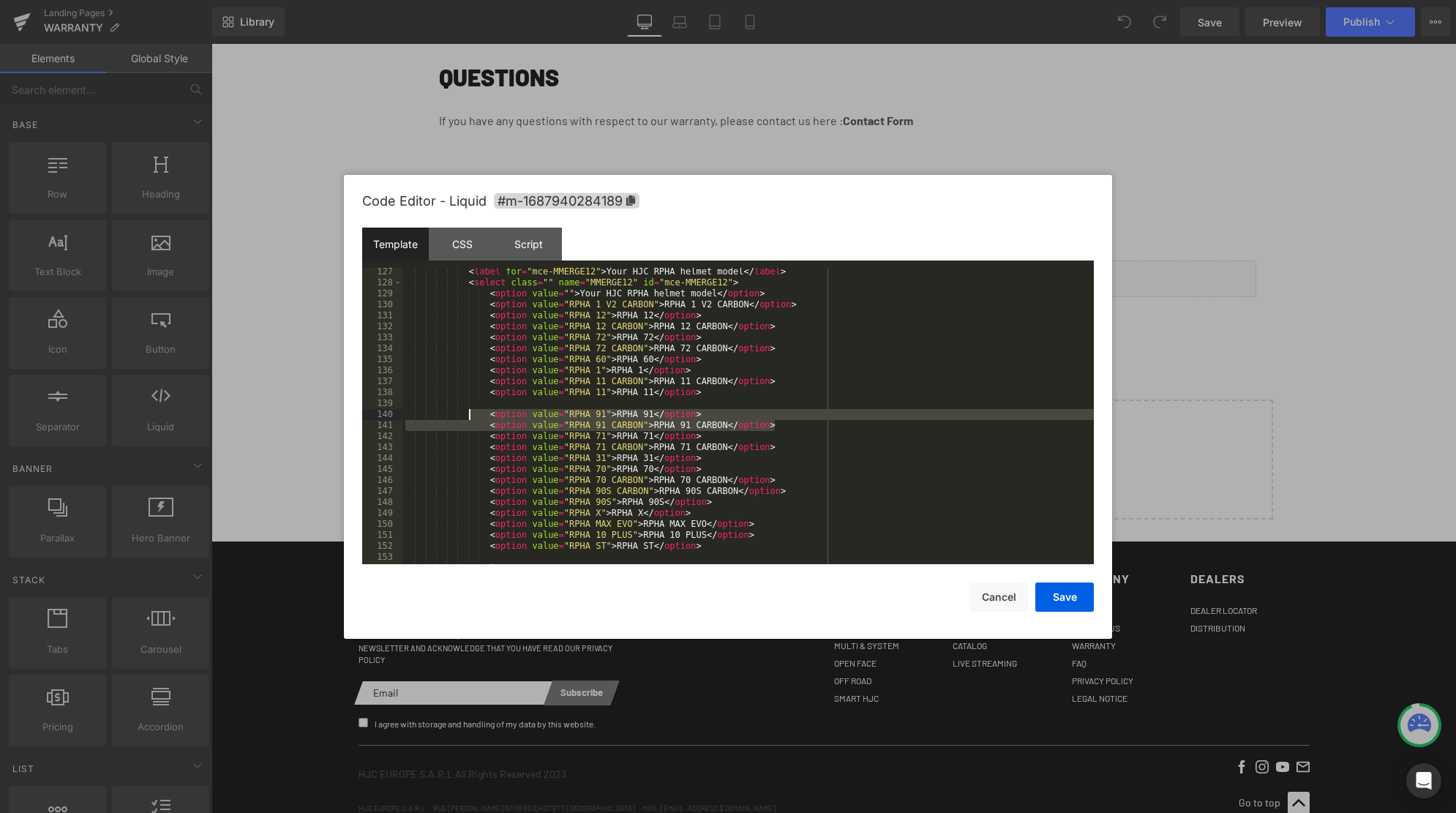
drag, startPoint x: 793, startPoint y: 428, endPoint x: 470, endPoint y: 415, distance: 323.3
click at [470, 415] on div "< label for = "mce-MMERGE12" > Your HJC RPHA helmet model </ label > < select c…" at bounding box center [748, 426] width 691 height 318
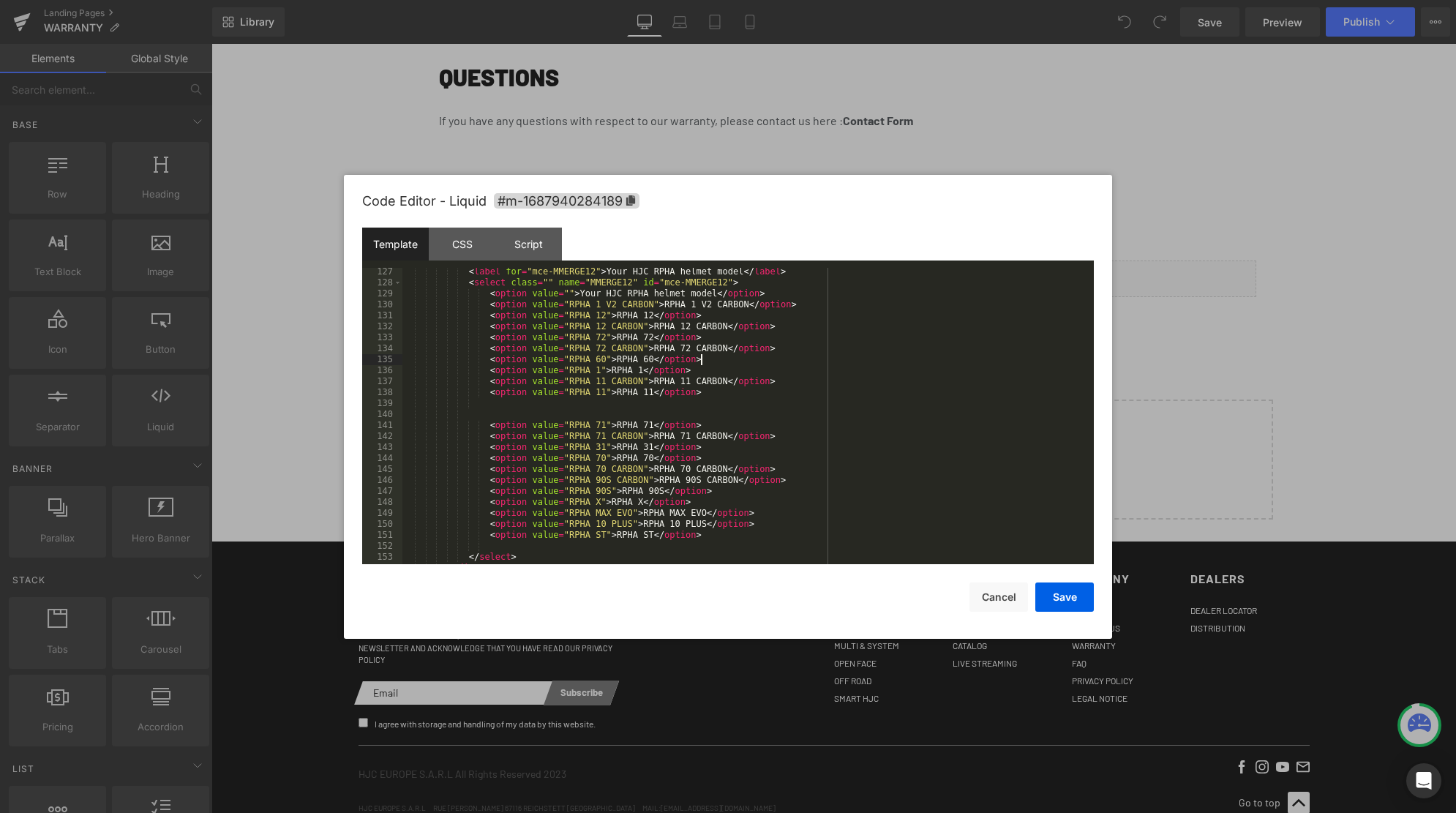
click at [717, 360] on div "< label for = "mce-MMERGE12" > Your HJC RPHA helmet model </ label > < select c…" at bounding box center [748, 426] width 691 height 318
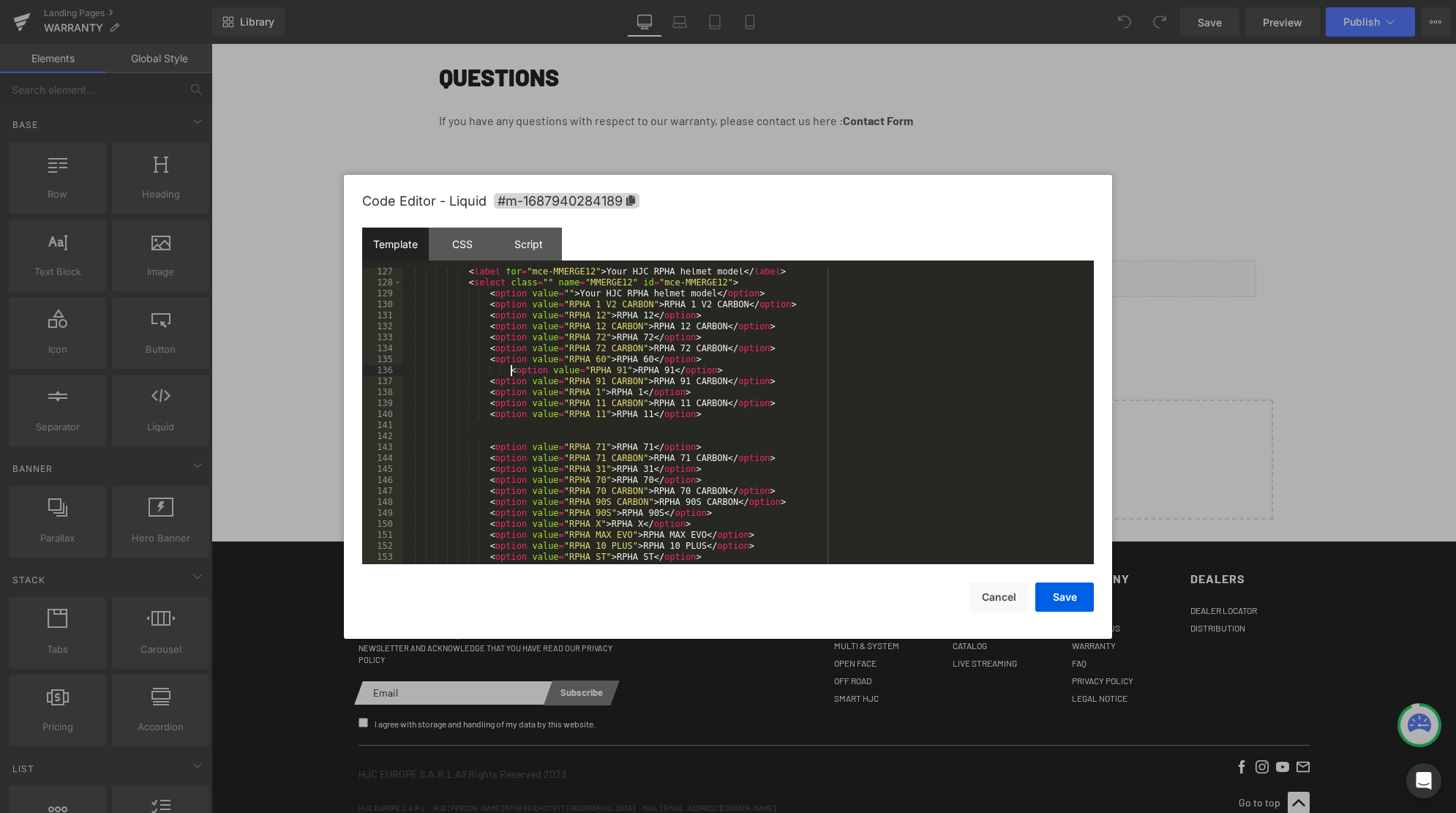
click at [510, 370] on div "< label for = "mce-MMERGE12" > Your HJC RPHA helmet model </ label > < select c…" at bounding box center [748, 426] width 691 height 318
drag, startPoint x: 700, startPoint y: 471, endPoint x: 483, endPoint y: 475, distance: 217.0
click at [483, 475] on div "< label for = "mce-MMERGE12" > Your HJC RPHA helmet model </ label > < select c…" at bounding box center [748, 426] width 691 height 318
click at [786, 381] on div "< label for = "mce-MMERGE12" > Your HJC RPHA helmet model </ label > < select c…" at bounding box center [748, 426] width 691 height 318
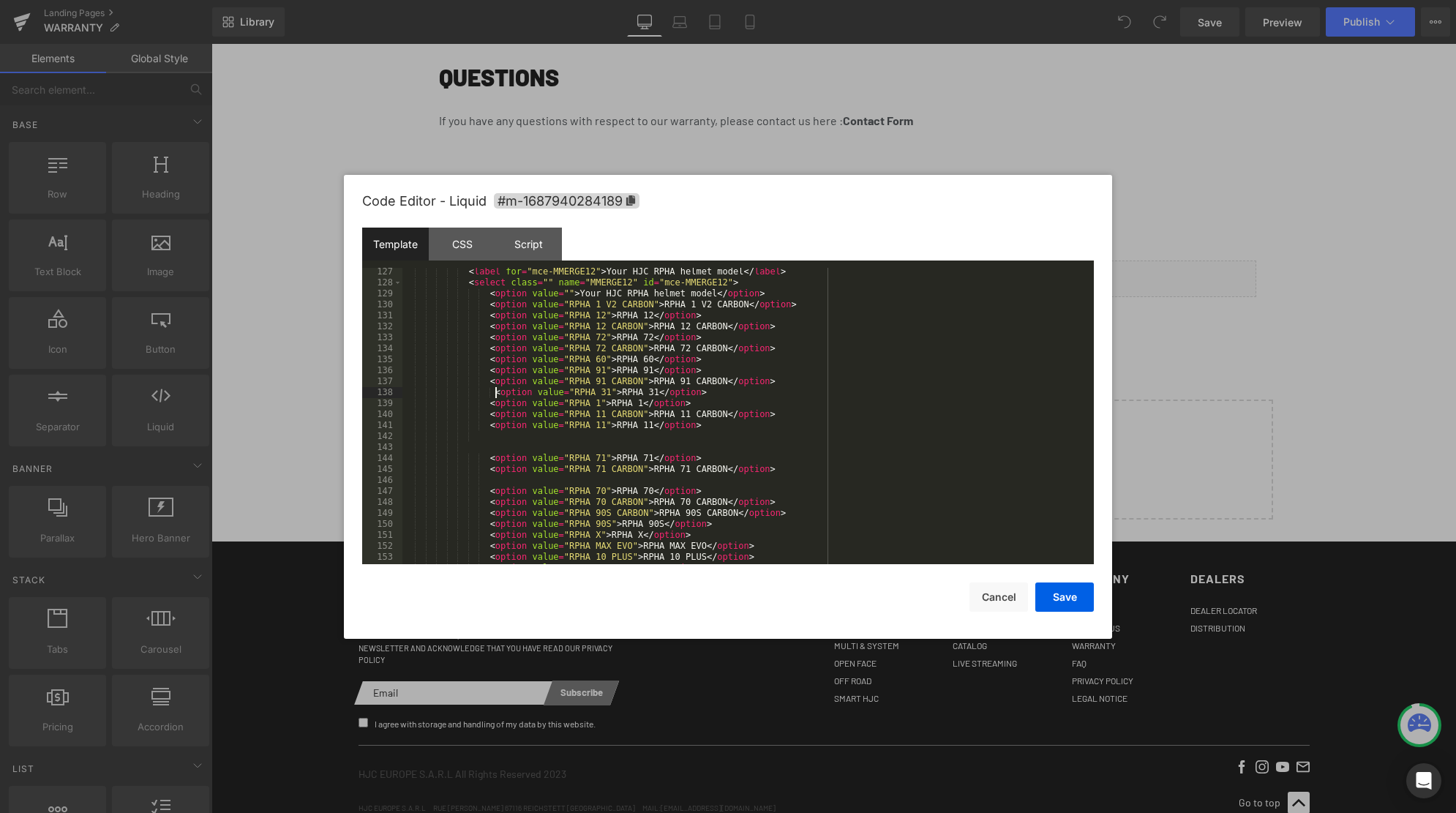
click at [498, 393] on div "< label for = "mce-MMERGE12" > Your HJC RPHA helmet model </ label > < select c…" at bounding box center [748, 426] width 691 height 318
click at [714, 392] on div "< label for = "mce-MMERGE12" > Your HJC RPHA helmet model </ label > < select c…" at bounding box center [748, 426] width 691 height 318
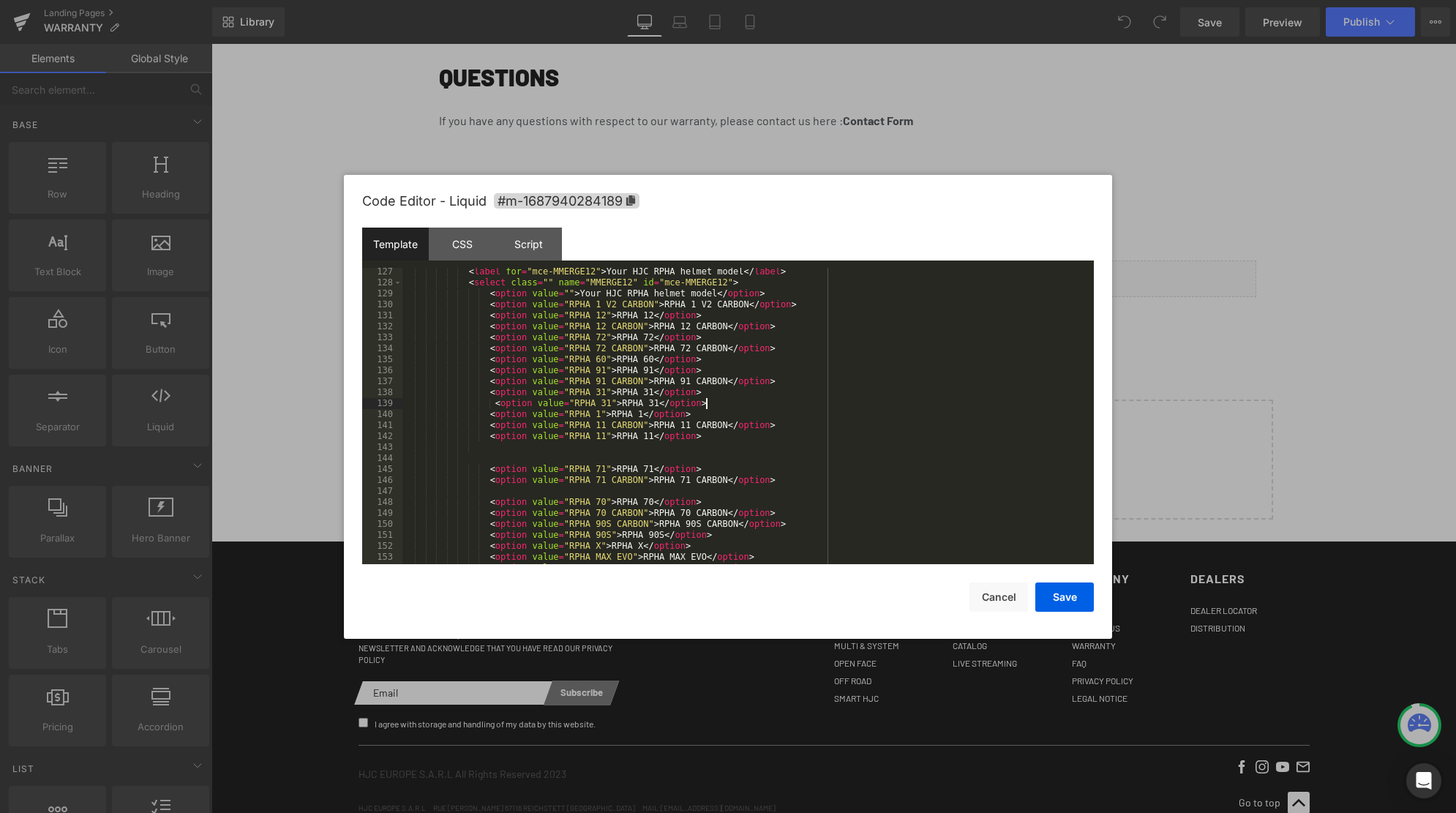
click at [603, 406] on div "< label for = "mce-MMERGE12" > Your HJC RPHA helmet model </ label > < select c…" at bounding box center [748, 426] width 691 height 318
click at [654, 403] on div "< label for = "mce-MMERGE12" > Your HJC RPHA helmet model </ label > < select c…" at bounding box center [748, 426] width 691 height 318
click at [510, 455] on div "< label for = "mce-MMERGE12" > Your HJC RPHA helmet model </ label > < select c…" at bounding box center [748, 426] width 691 height 318
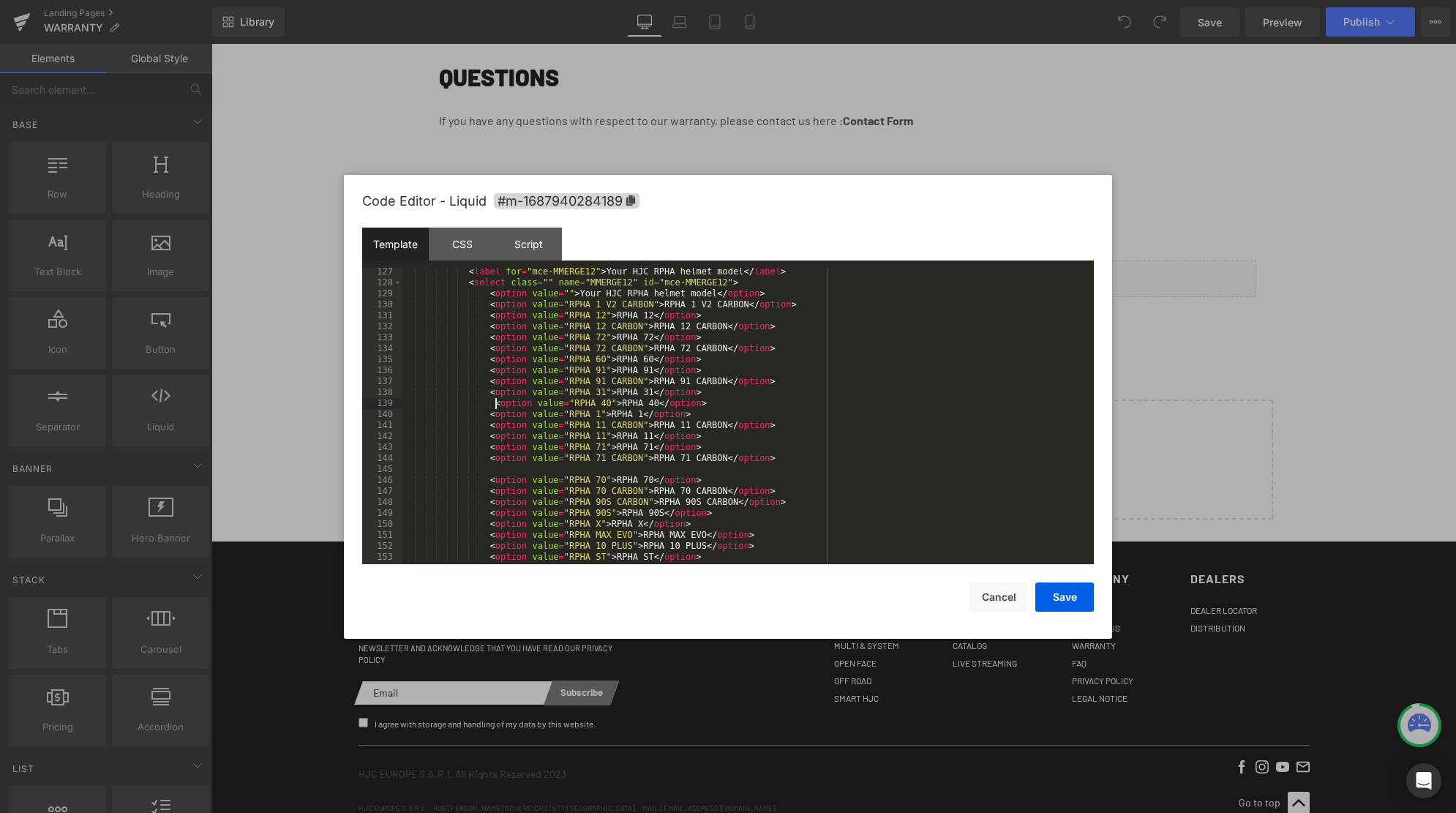
click at [496, 404] on div "< label for = "mce-MMERGE12" > Your HJC RPHA helmet model </ label > < select c…" at bounding box center [748, 426] width 691 height 318
drag, startPoint x: 492, startPoint y: 468, endPoint x: 407, endPoint y: 471, distance: 85.1
click at [407, 471] on div "< label for = "mce-MMERGE12" > Your HJC RPHA helmet model </ label > < select c…" at bounding box center [748, 426] width 691 height 318
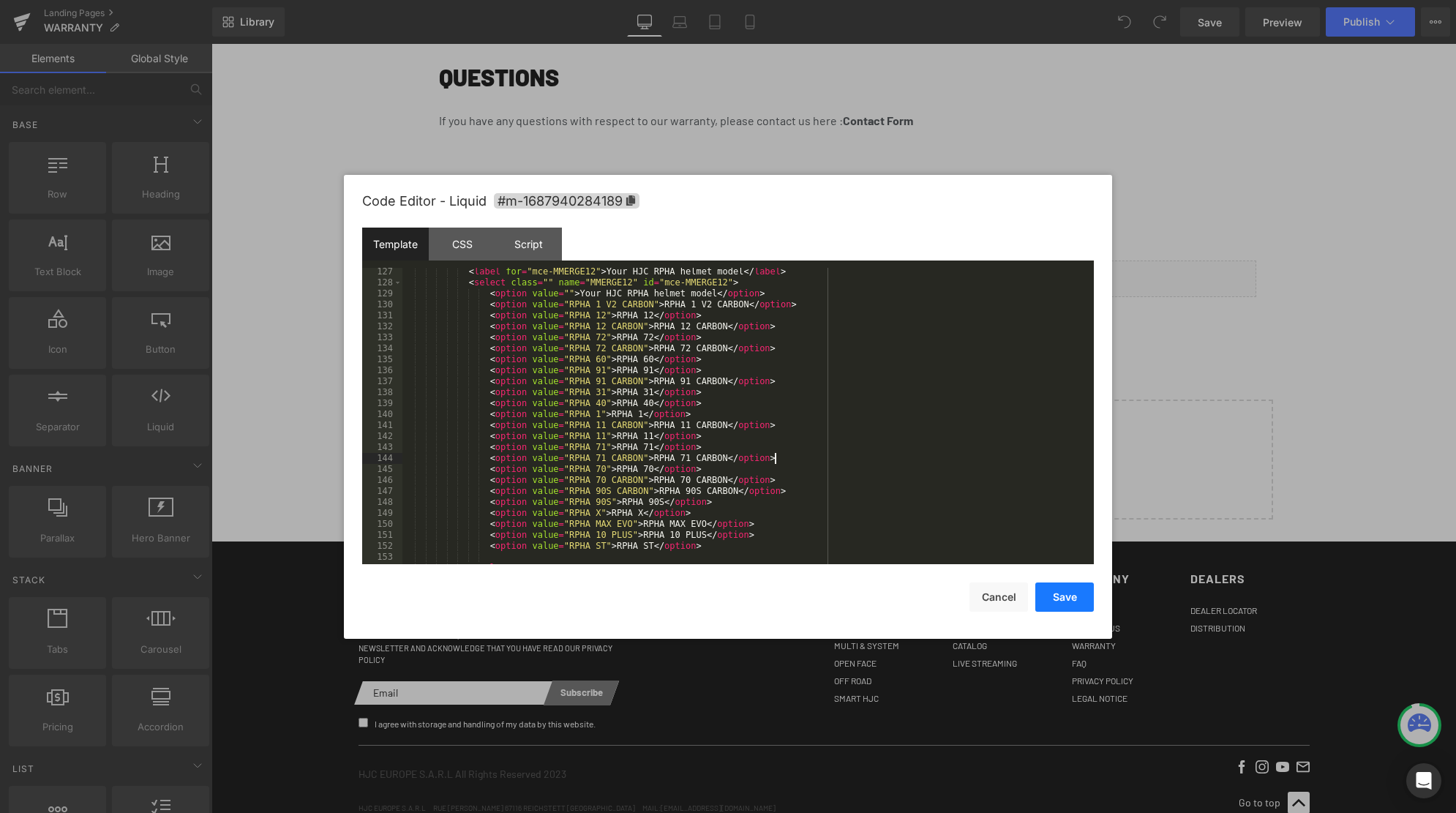
click at [1072, 598] on button "Save" at bounding box center [1064, 597] width 58 height 30
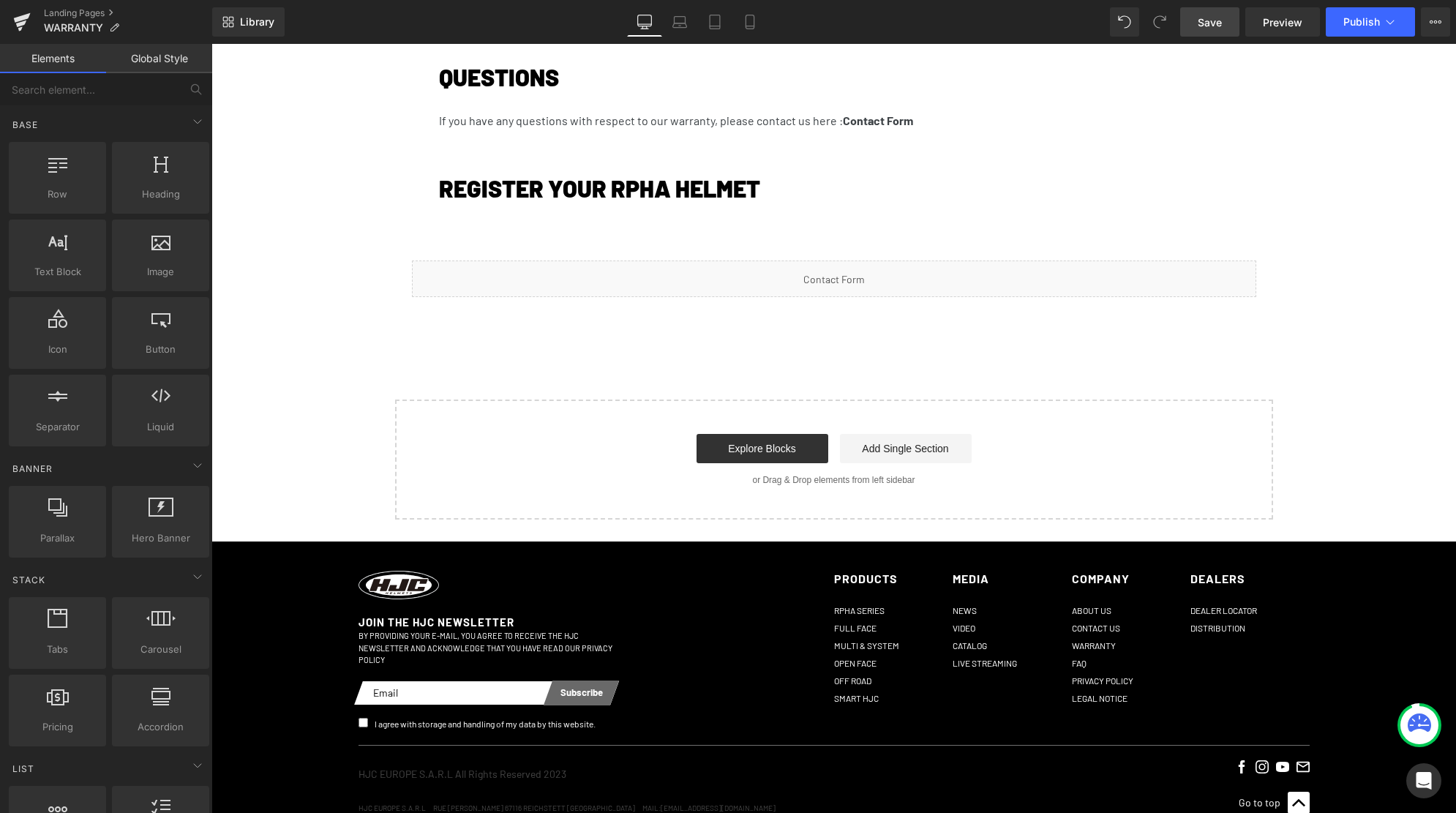
click at [1198, 30] on link "Save" at bounding box center [1210, 22] width 59 height 30
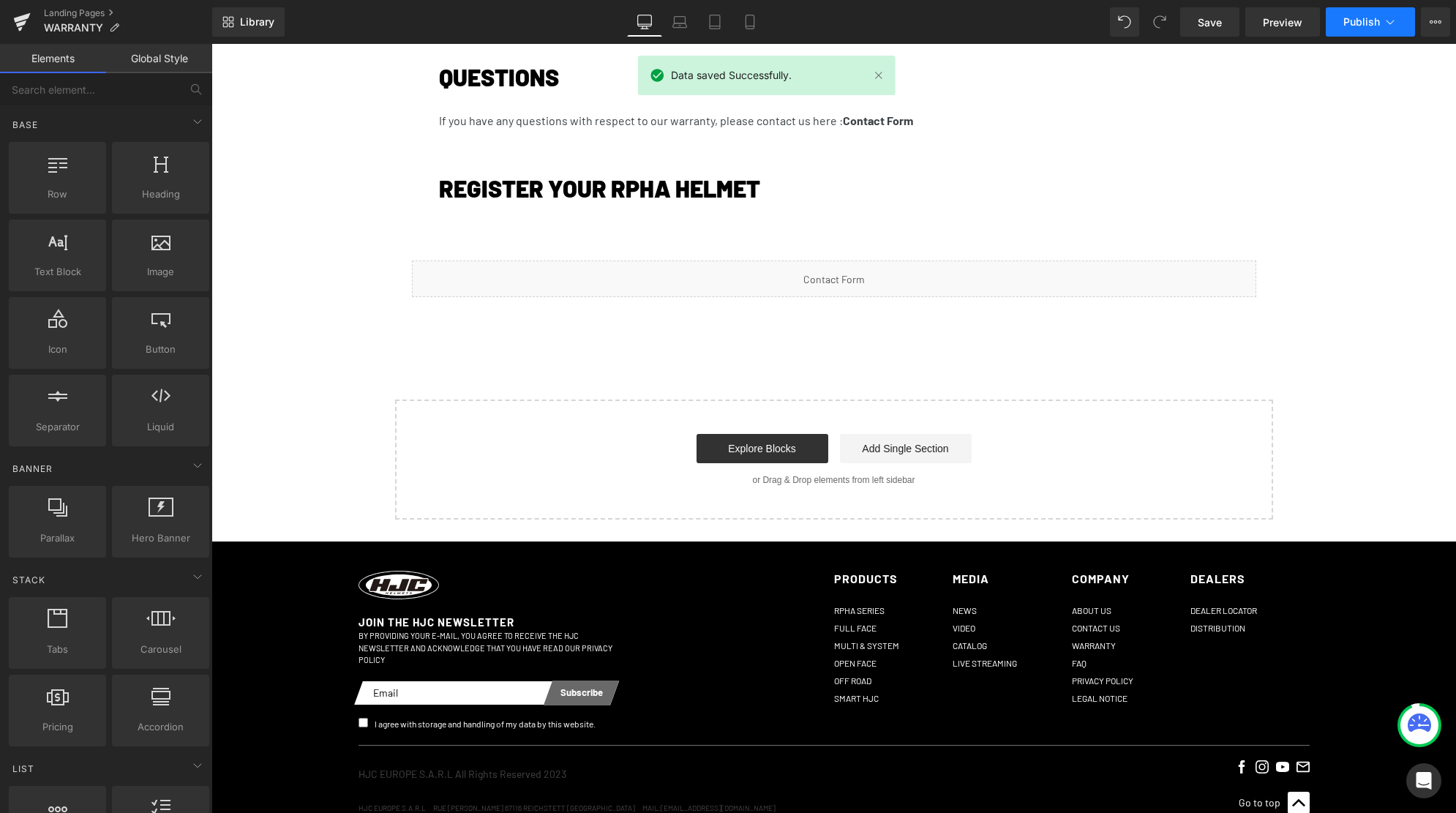
click at [1369, 30] on button "Publish" at bounding box center [1370, 22] width 90 height 30
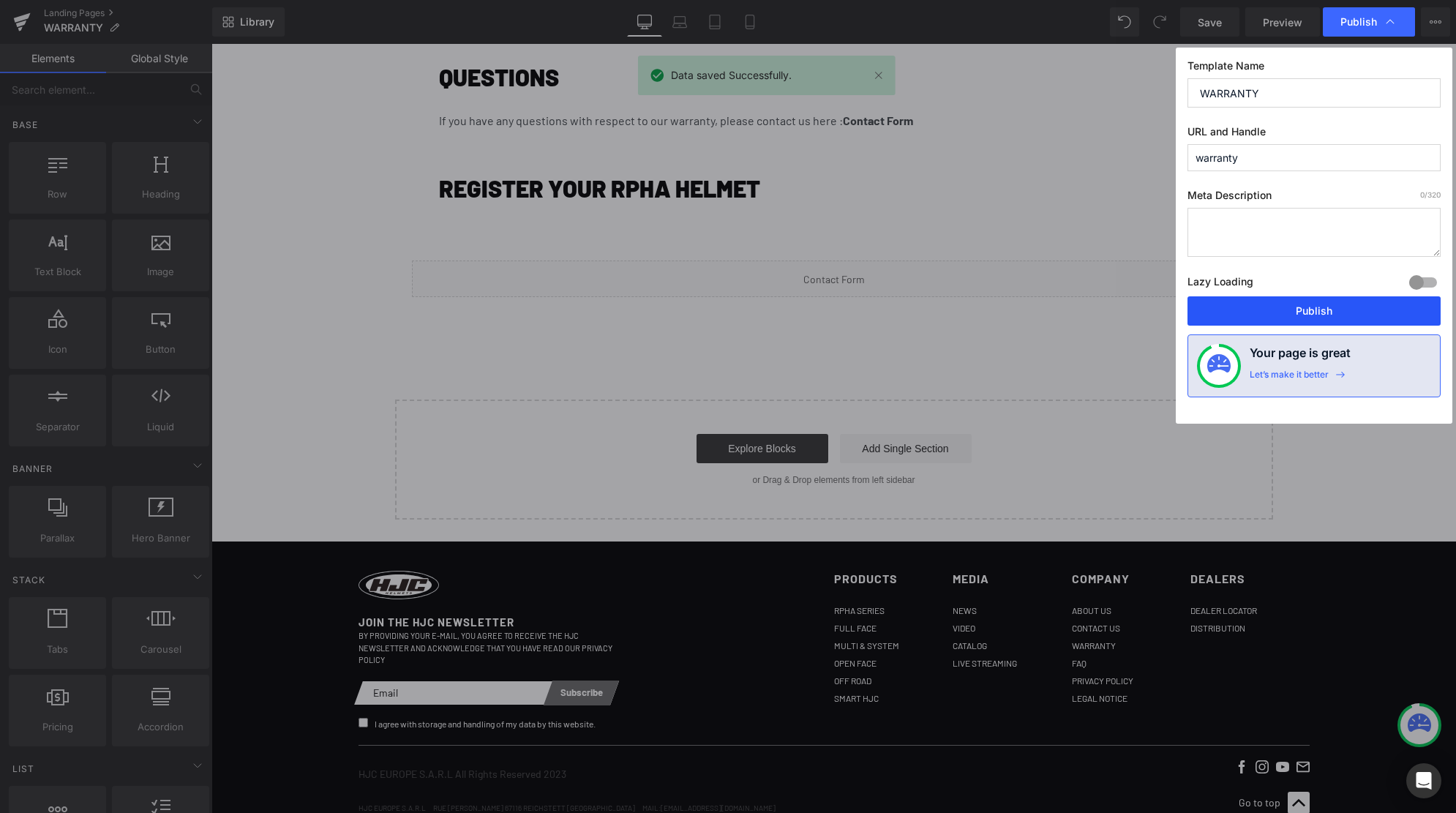
click at [1289, 306] on button "Publish" at bounding box center [1314, 310] width 253 height 30
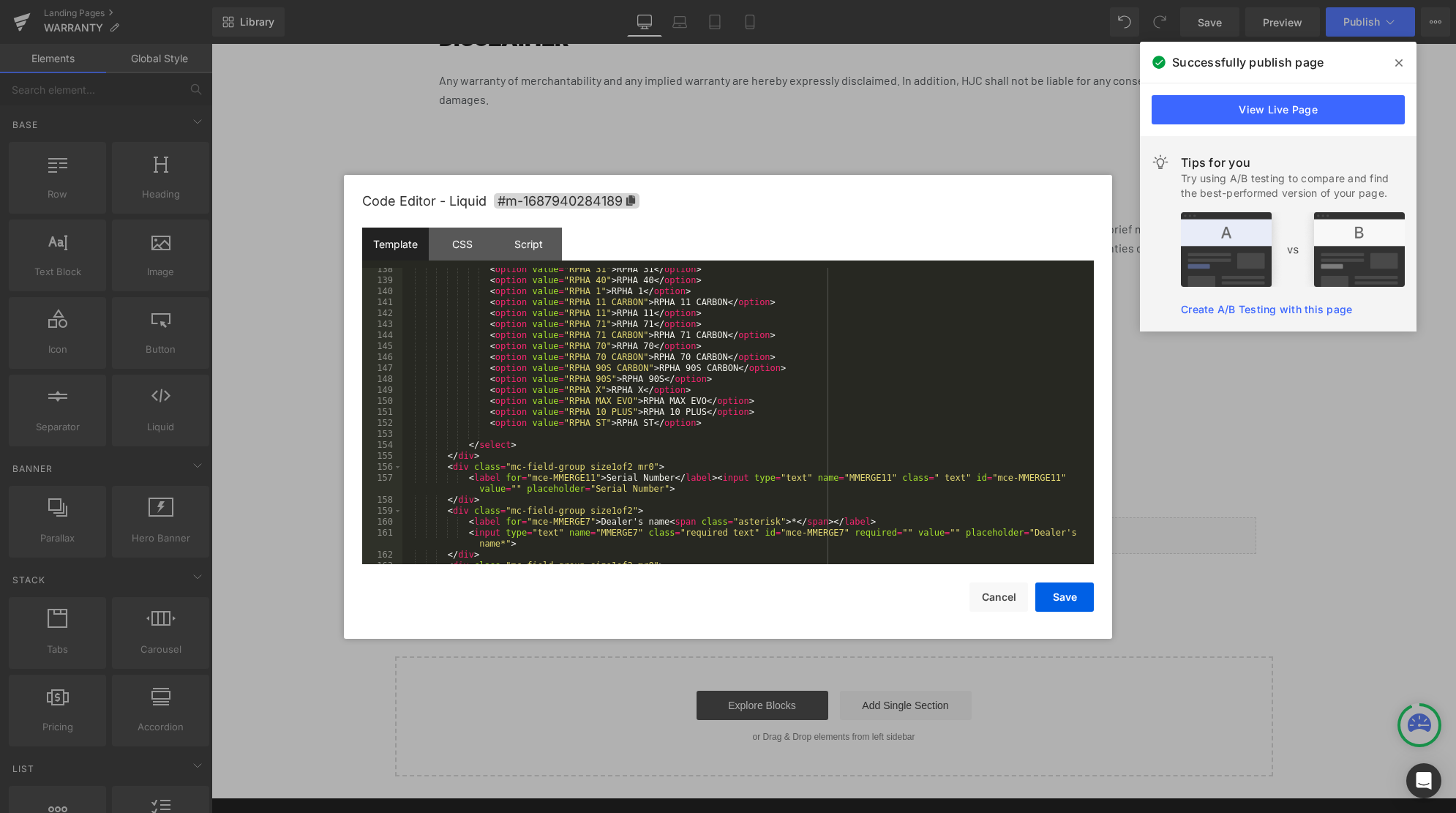
scroll to position [1477, 0]
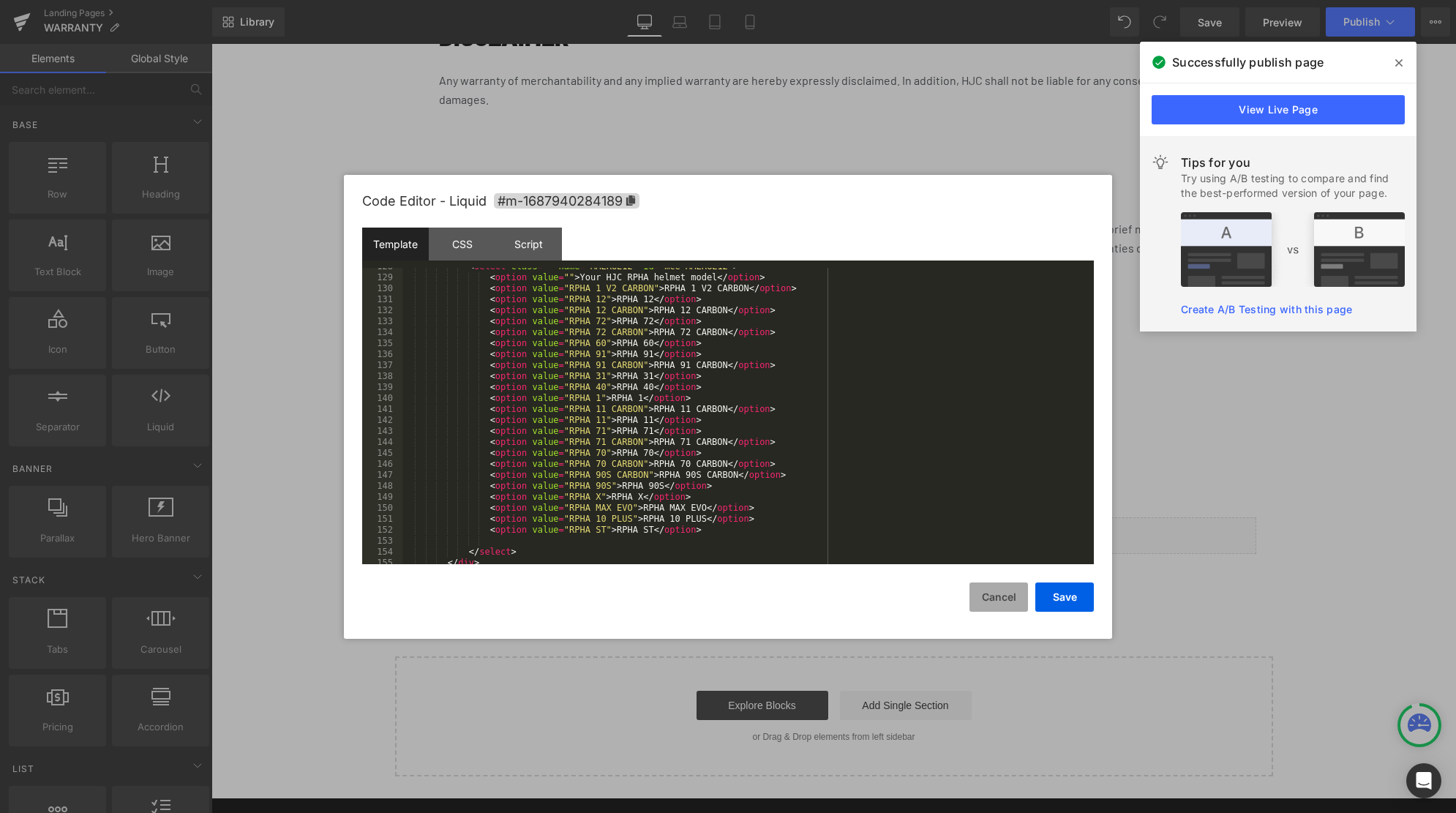
click at [1002, 599] on button "Cancel" at bounding box center [998, 597] width 58 height 30
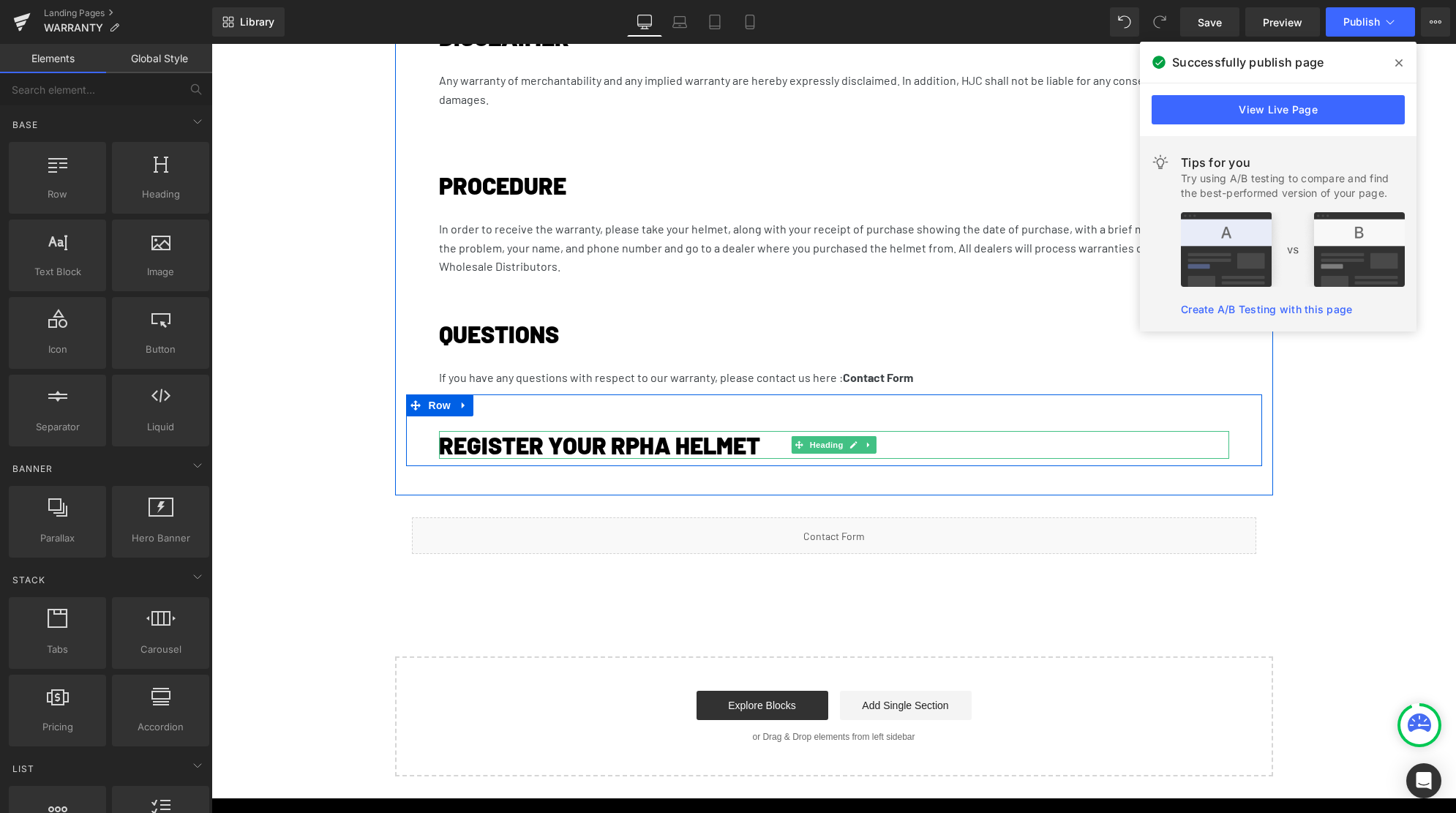
click at [1007, 431] on h1 "REGISTER YOUR RPHA HELMET" at bounding box center [805, 445] width 731 height 28
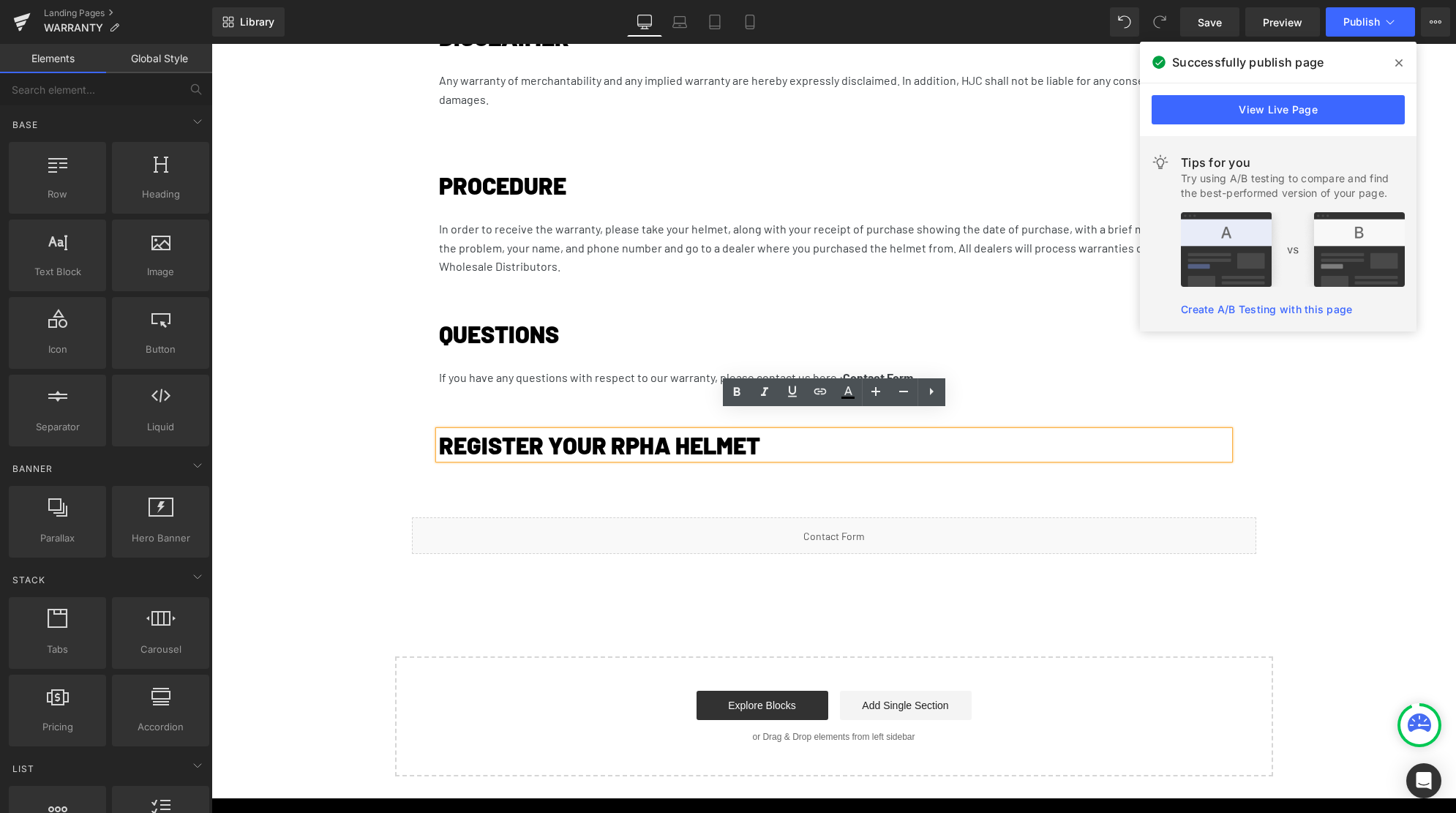
click at [263, 430] on div "SUPPORT Heading Video Bg WARRANTY Heading Register your RPHA helmet and benefit…" at bounding box center [833, 23] width 1244 height 1506
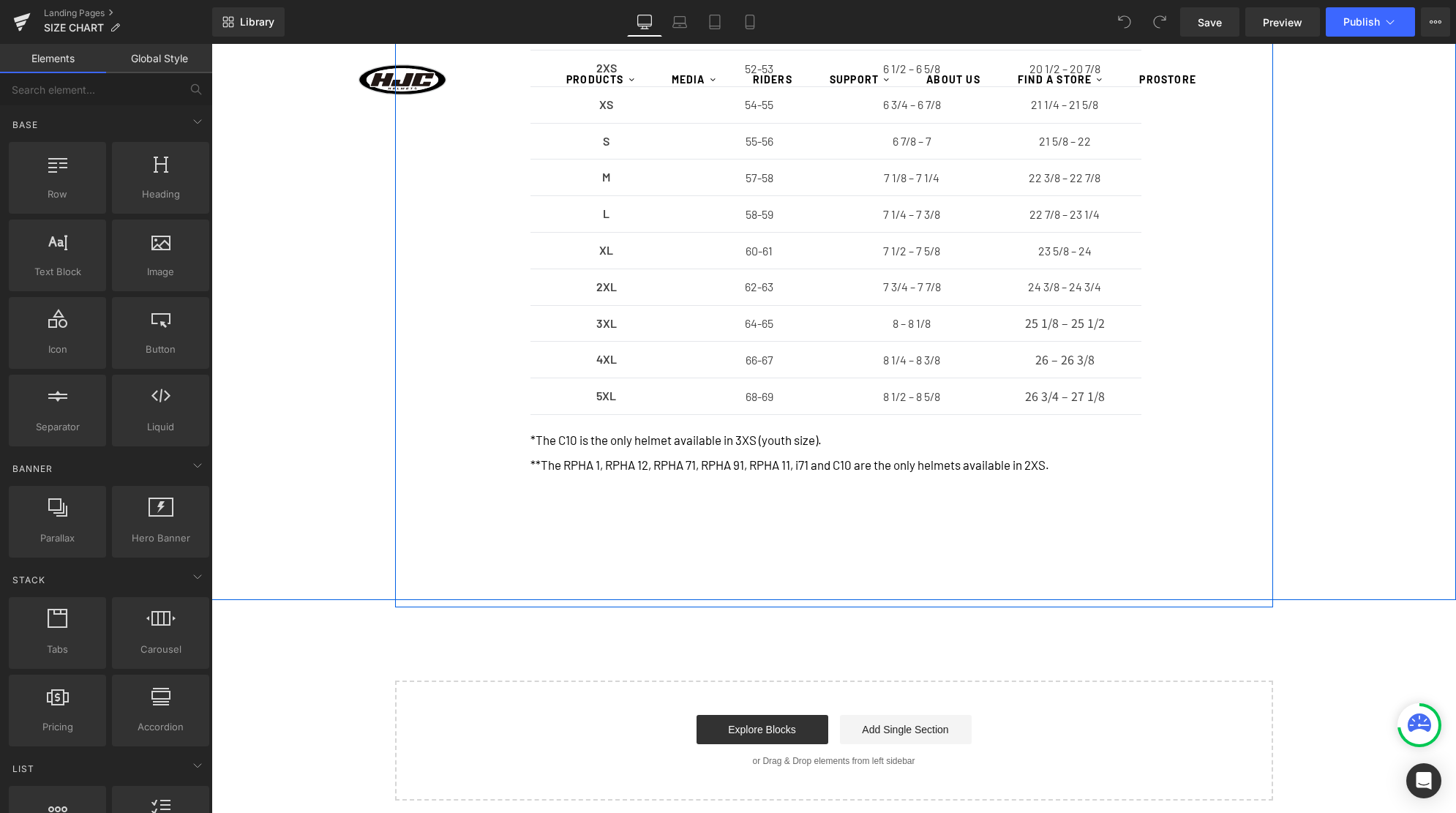
scroll to position [463, 0]
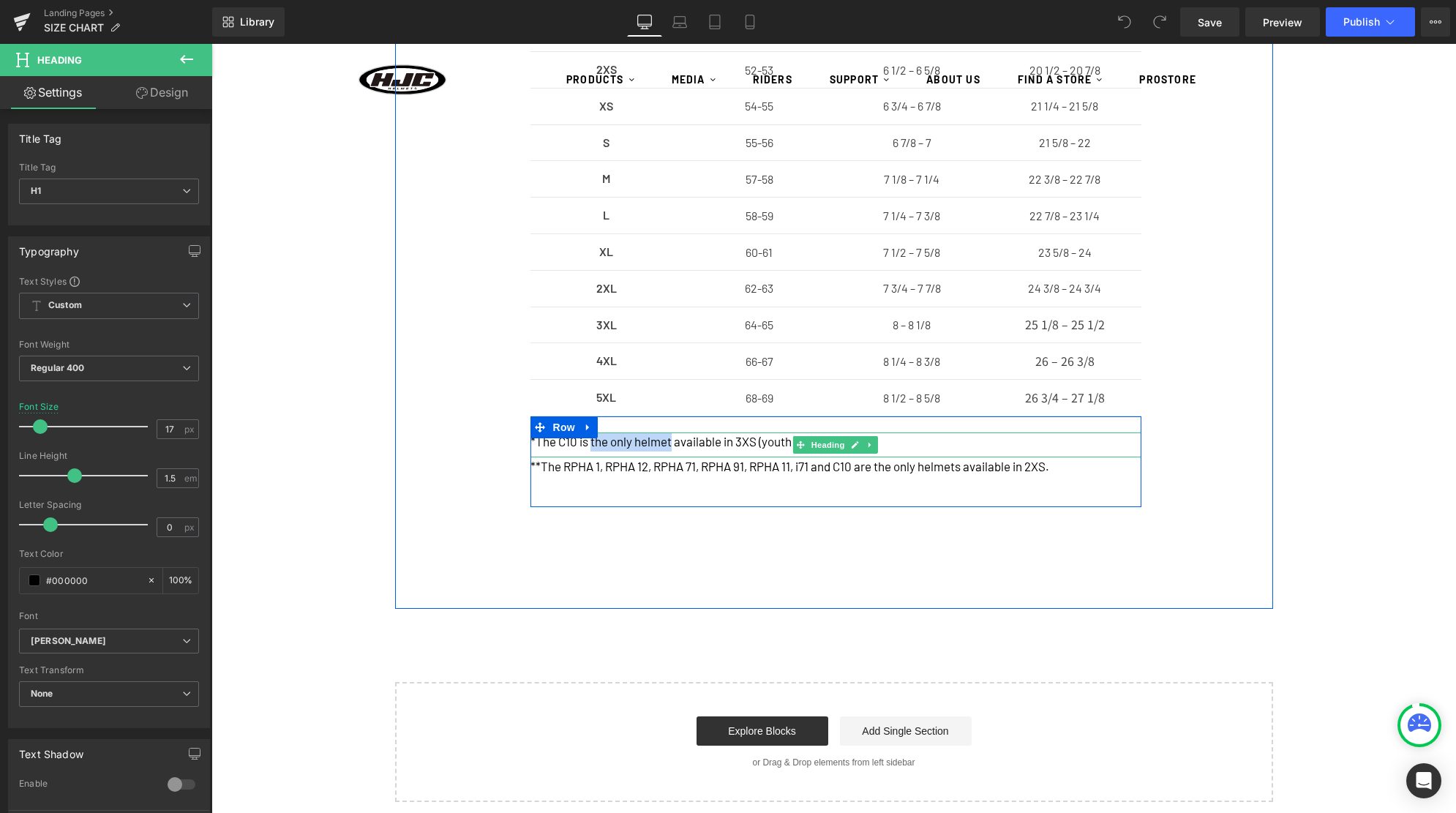
drag, startPoint x: 593, startPoint y: 442, endPoint x: 674, endPoint y: 442, distance: 81.0
click at [674, 442] on h1 "*The C10 is the only helmet available in 3XS (youth size)." at bounding box center [836, 442] width 611 height 19
click at [666, 439] on h1 "*The C10 is the only helmet available in 3XS (youth size)." at bounding box center [836, 442] width 611 height 19
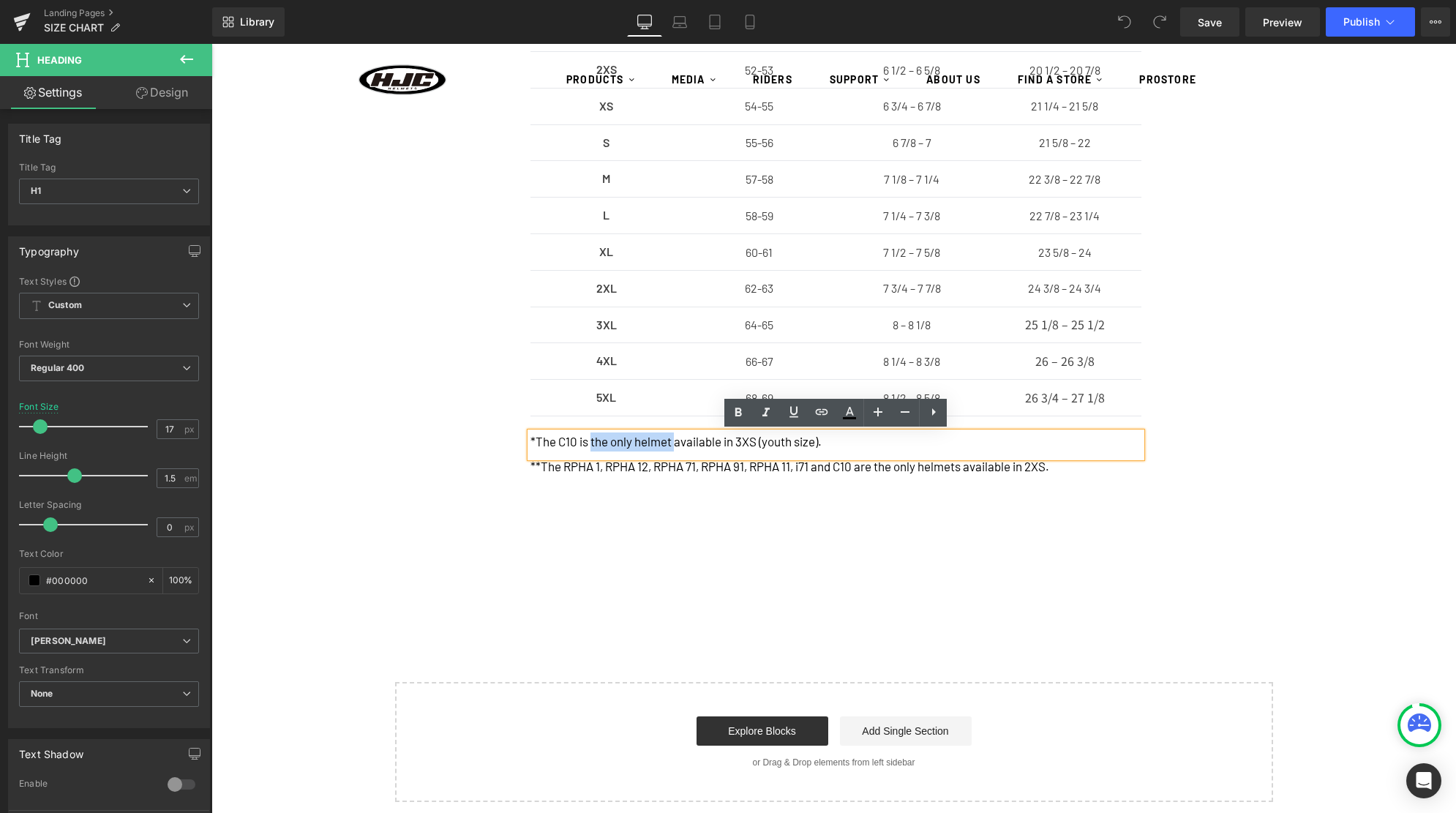
drag, startPoint x: 674, startPoint y: 443, endPoint x: 593, endPoint y: 445, distance: 81.0
click at [593, 445] on h1 "*The C10 is the only helmet available in 3XS (youth size)." at bounding box center [836, 442] width 611 height 19
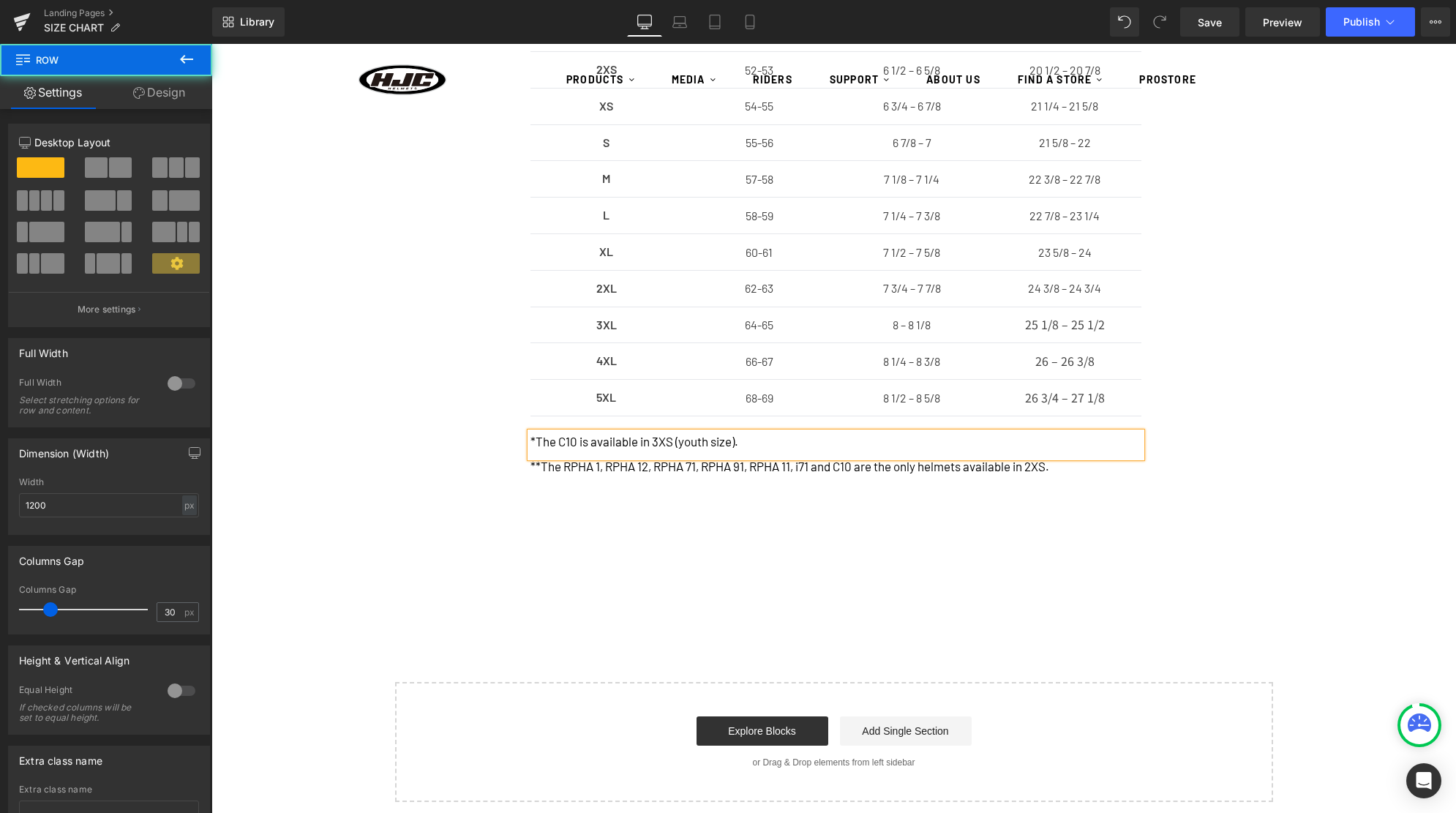
click at [427, 552] on div "SIZE Text Block CENTIMETER Text Block HAT SIZE Text Block INCHES Text Block Row…" at bounding box center [834, 270] width 878 height 588
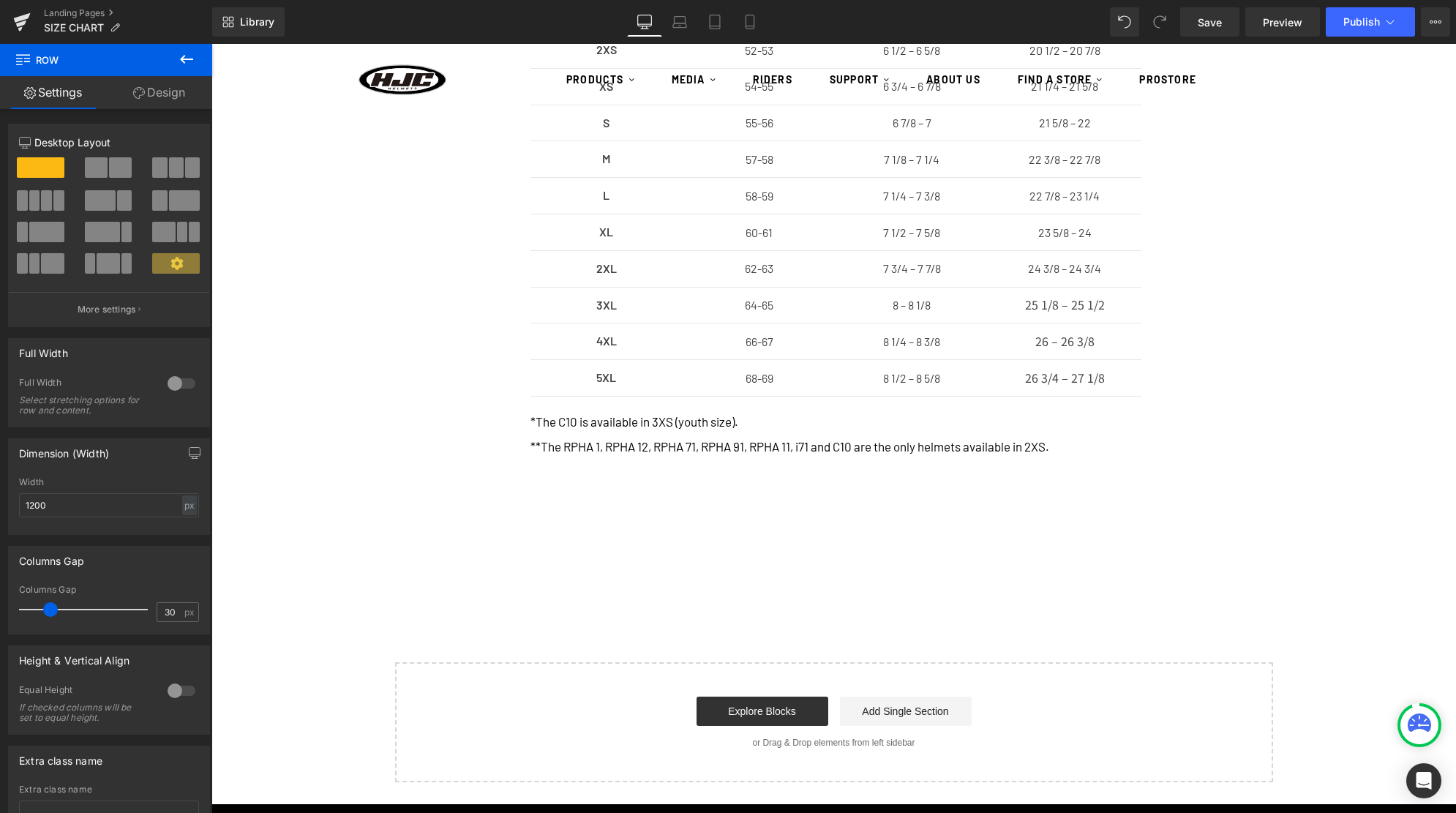
scroll to position [373, 0]
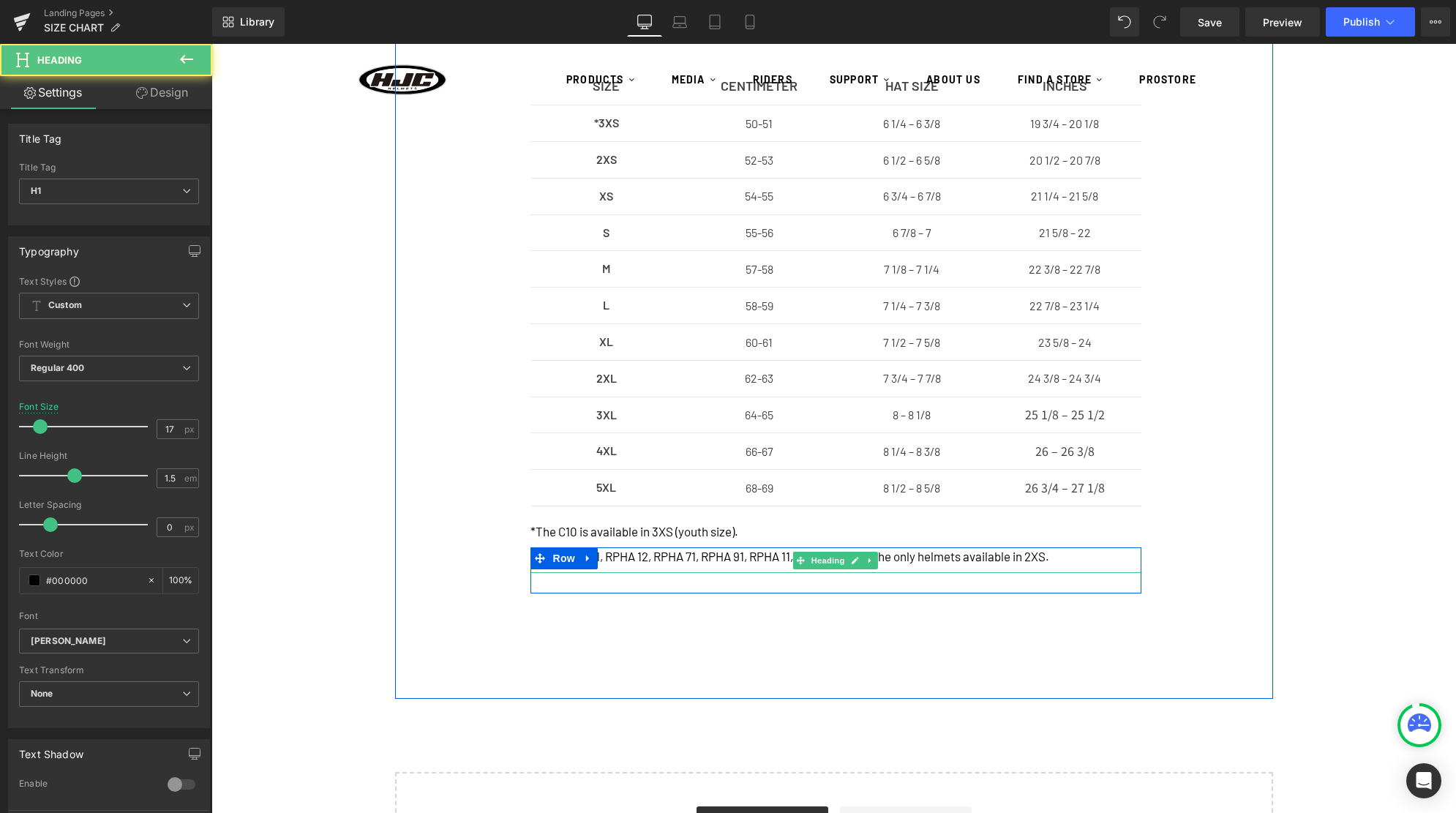
click at [1063, 555] on h1 "**The RPHA 1, RPHA 12, RPHA 71, RPHA 91, RPHA 11, i71 and C10 are the only helm…" at bounding box center [836, 557] width 611 height 19
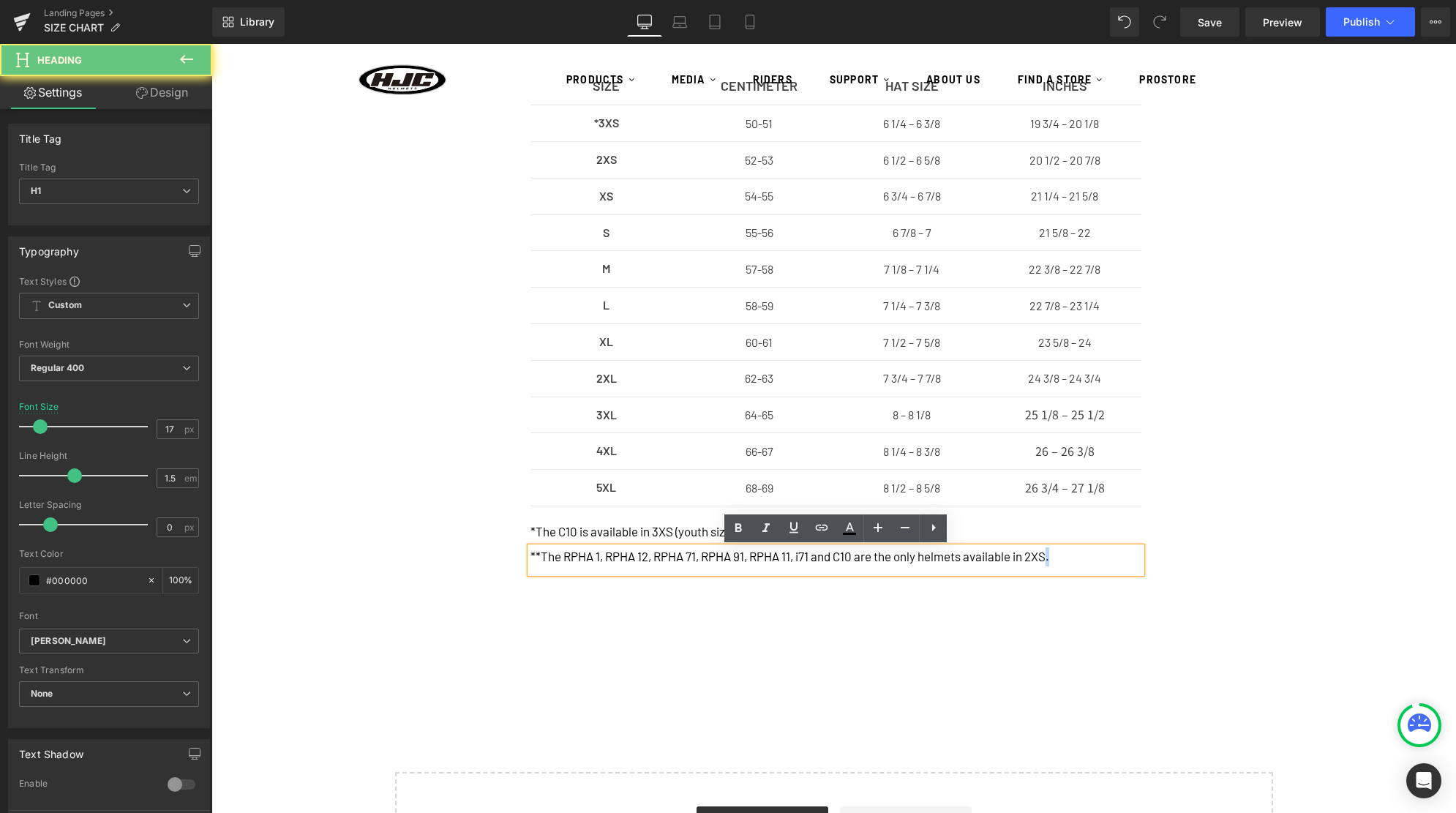
click at [1063, 555] on h1 "**The RPHA 1, RPHA 12, RPHA 71, RPHA 91, RPHA 11, i71 and C10 are the only helm…" at bounding box center [836, 557] width 611 height 19
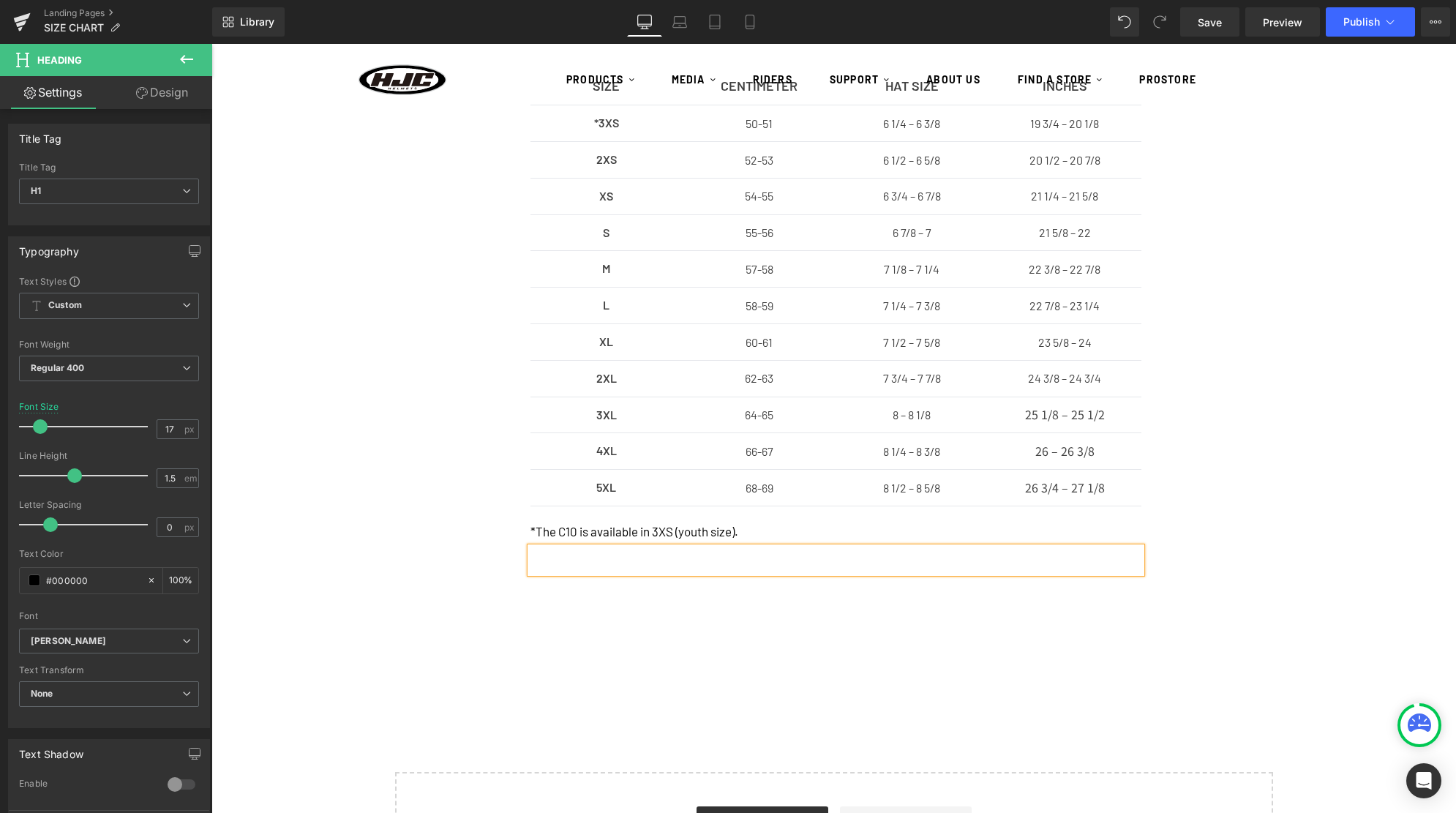
click at [1296, 420] on div "SIZE Text Block CENTIMETER Text Block HAT SIZE Text Block INCHES Text Block Row…" at bounding box center [833, 375] width 1244 height 618
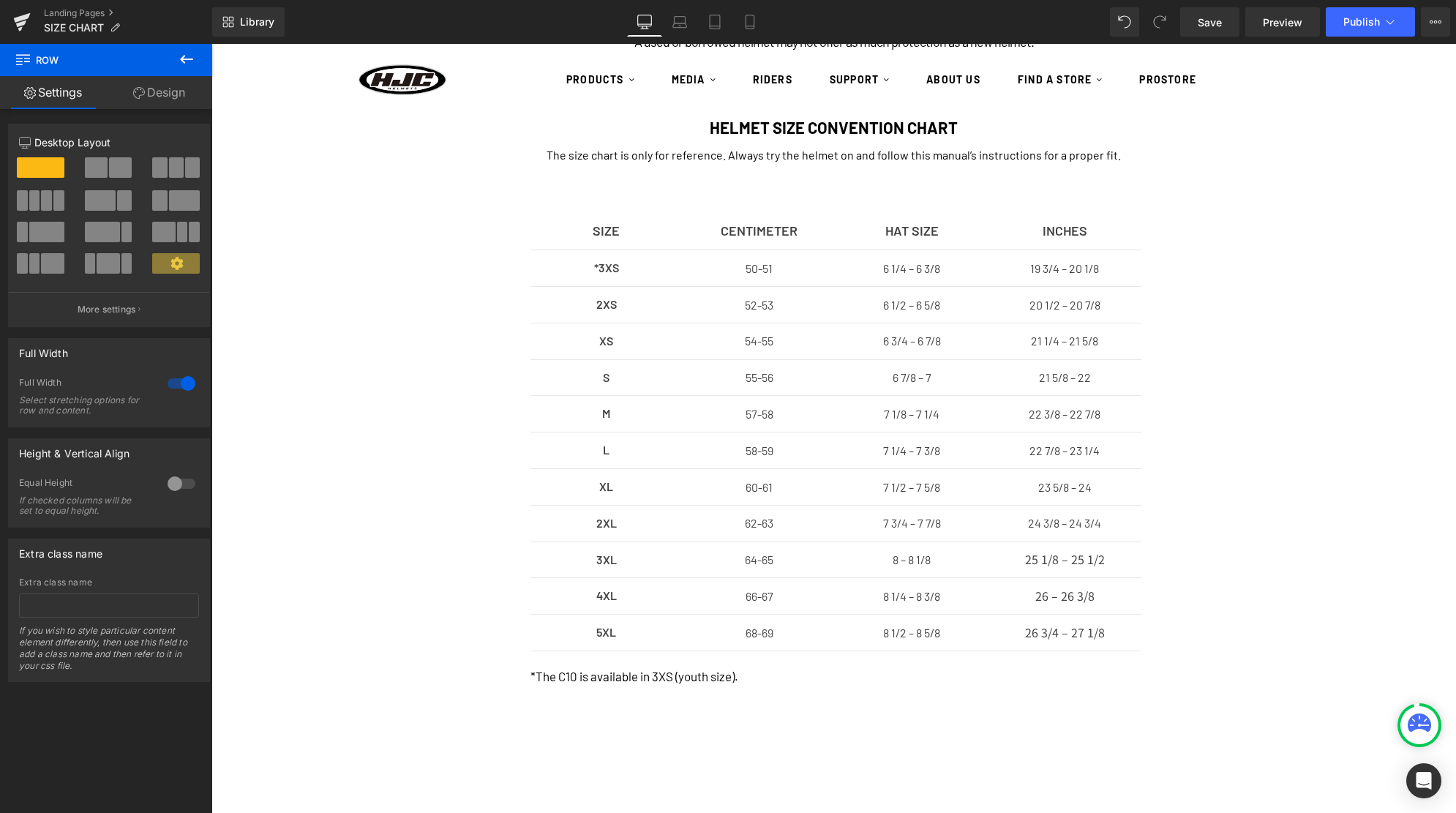
scroll to position [216, 0]
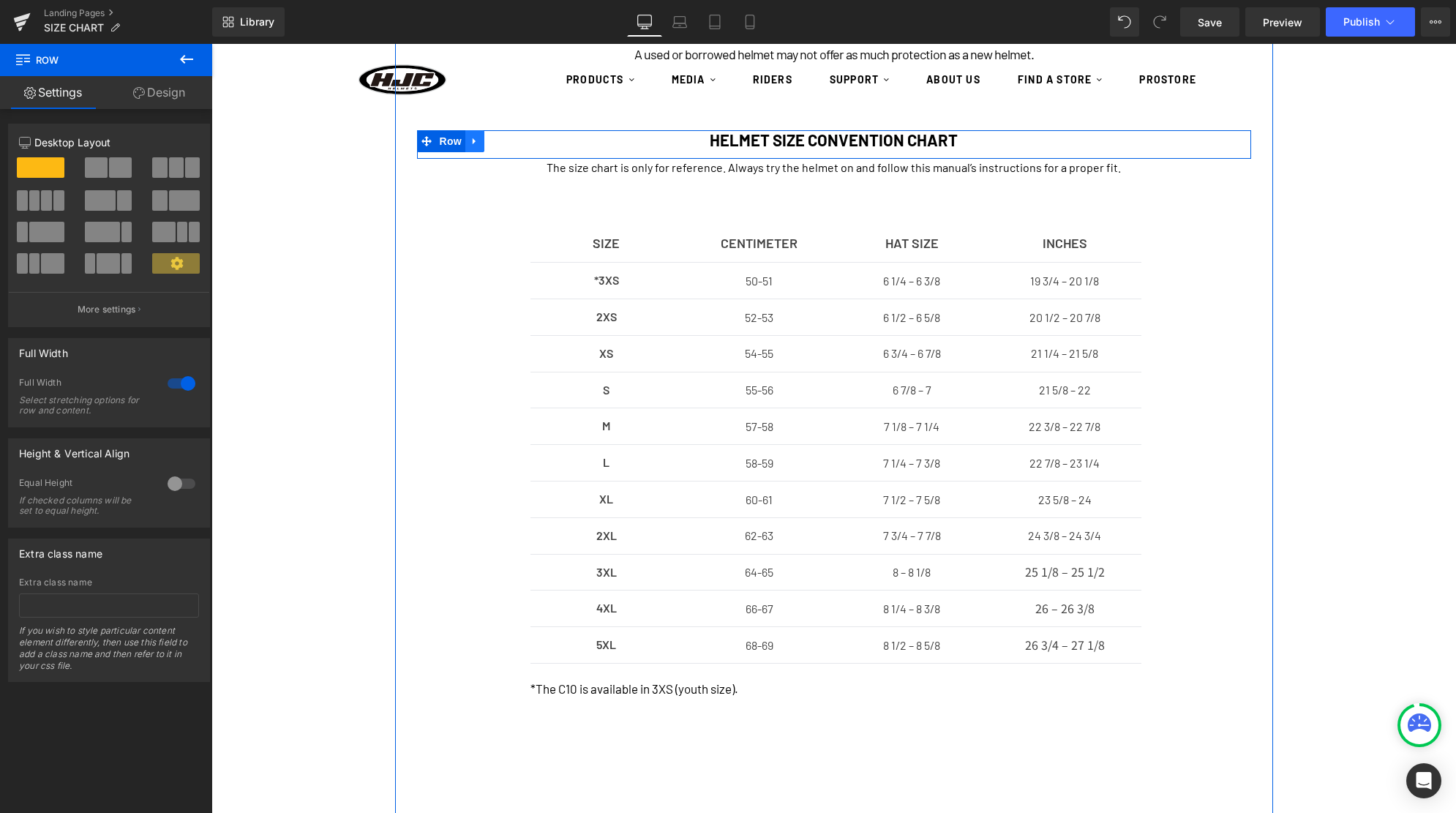
click at [479, 145] on icon at bounding box center [474, 142] width 10 height 11
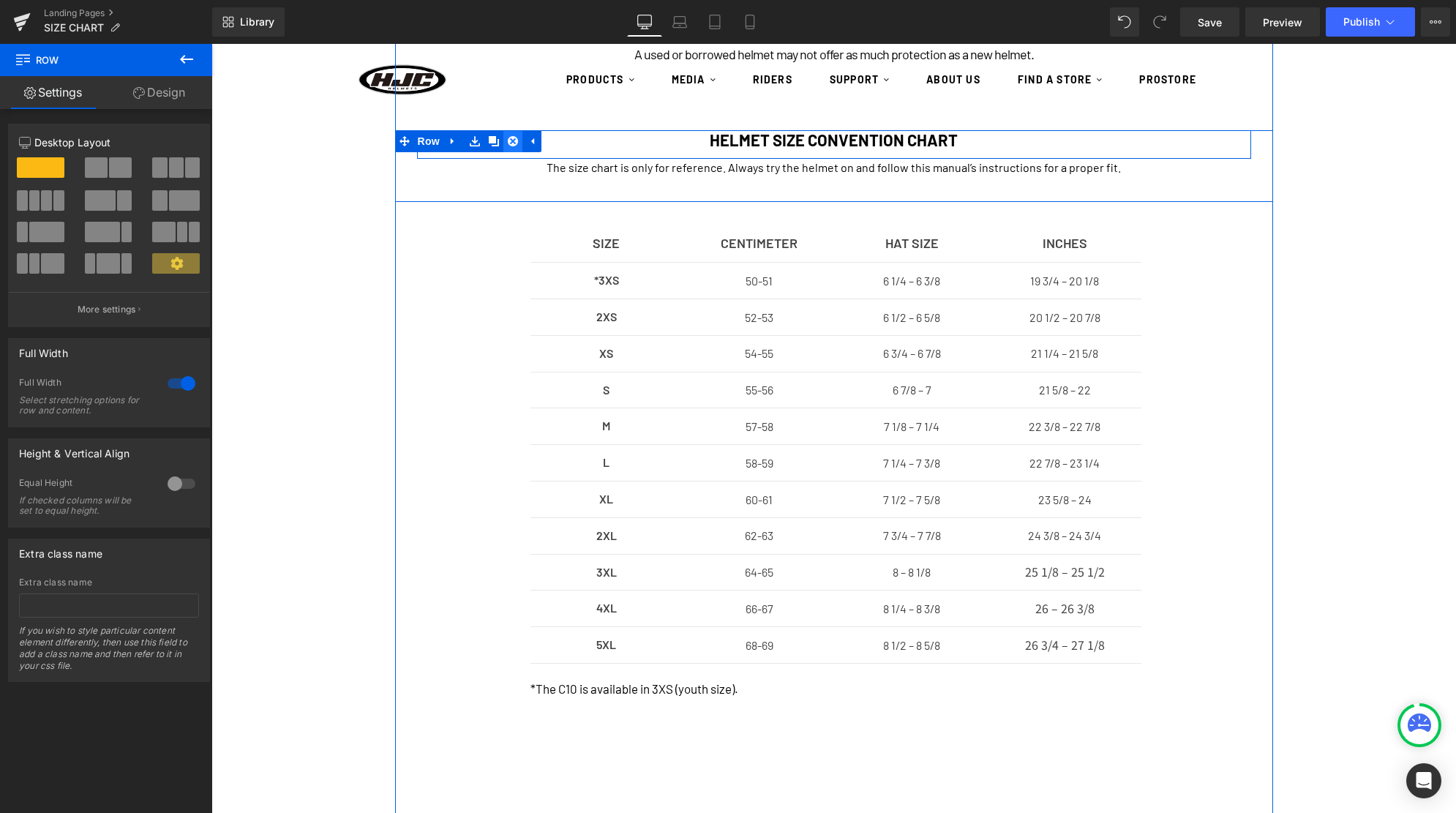
click at [506, 142] on link at bounding box center [513, 141] width 19 height 22
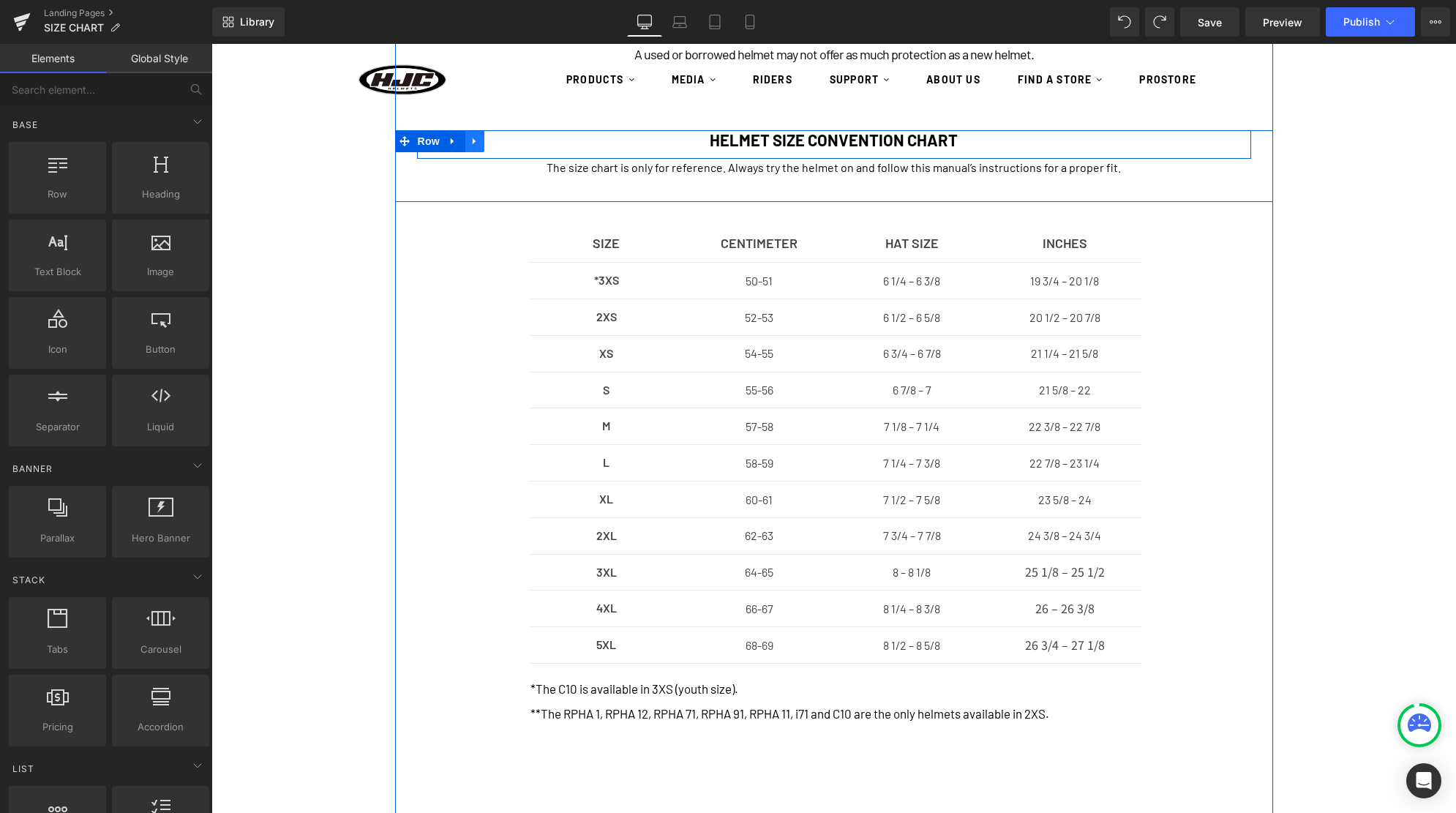
click at [476, 142] on icon at bounding box center [474, 142] width 10 height 11
click at [495, 142] on icon at bounding box center [494, 141] width 10 height 10
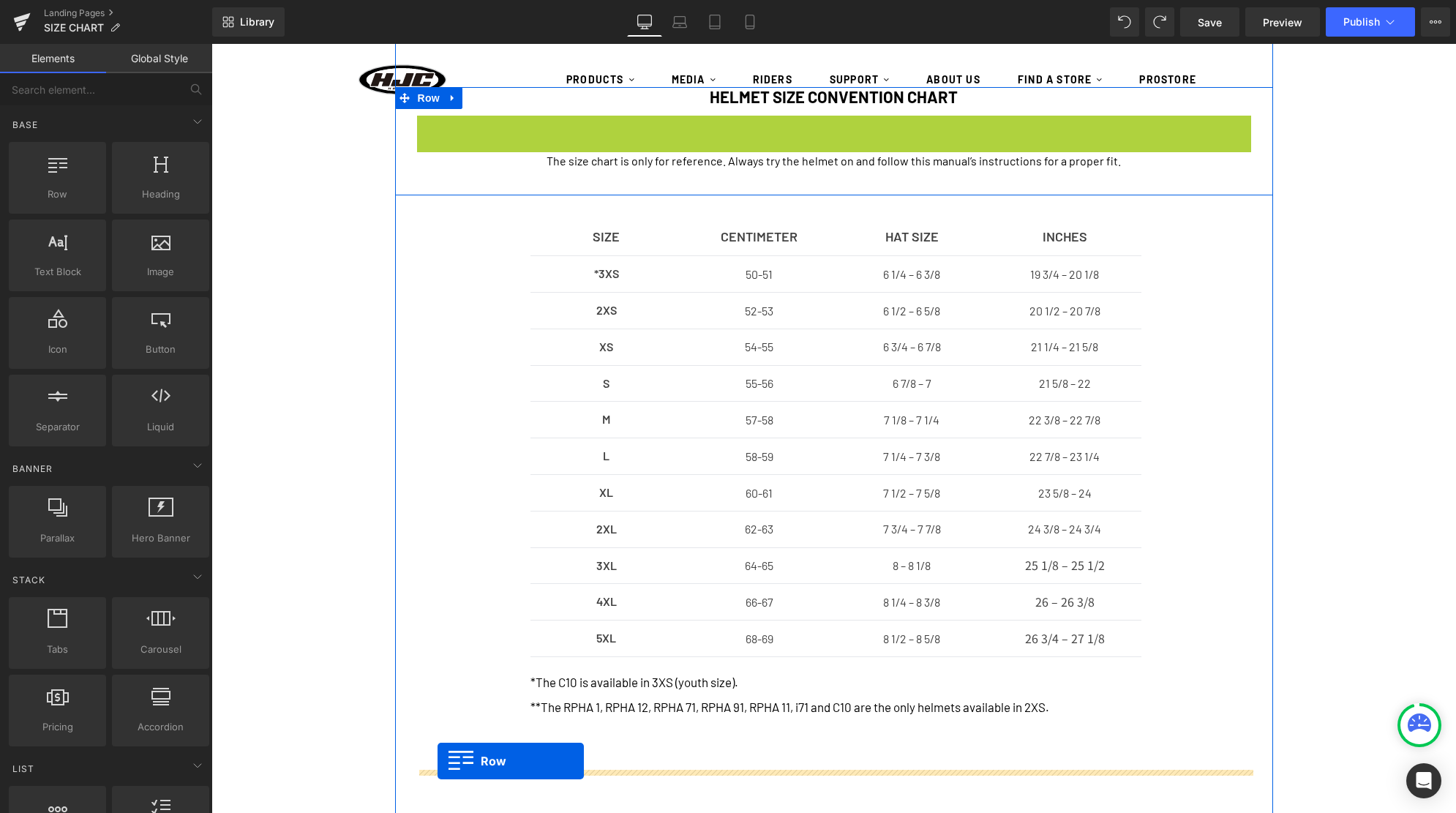
drag, startPoint x: 426, startPoint y: 167, endPoint x: 433, endPoint y: 775, distance: 608.0
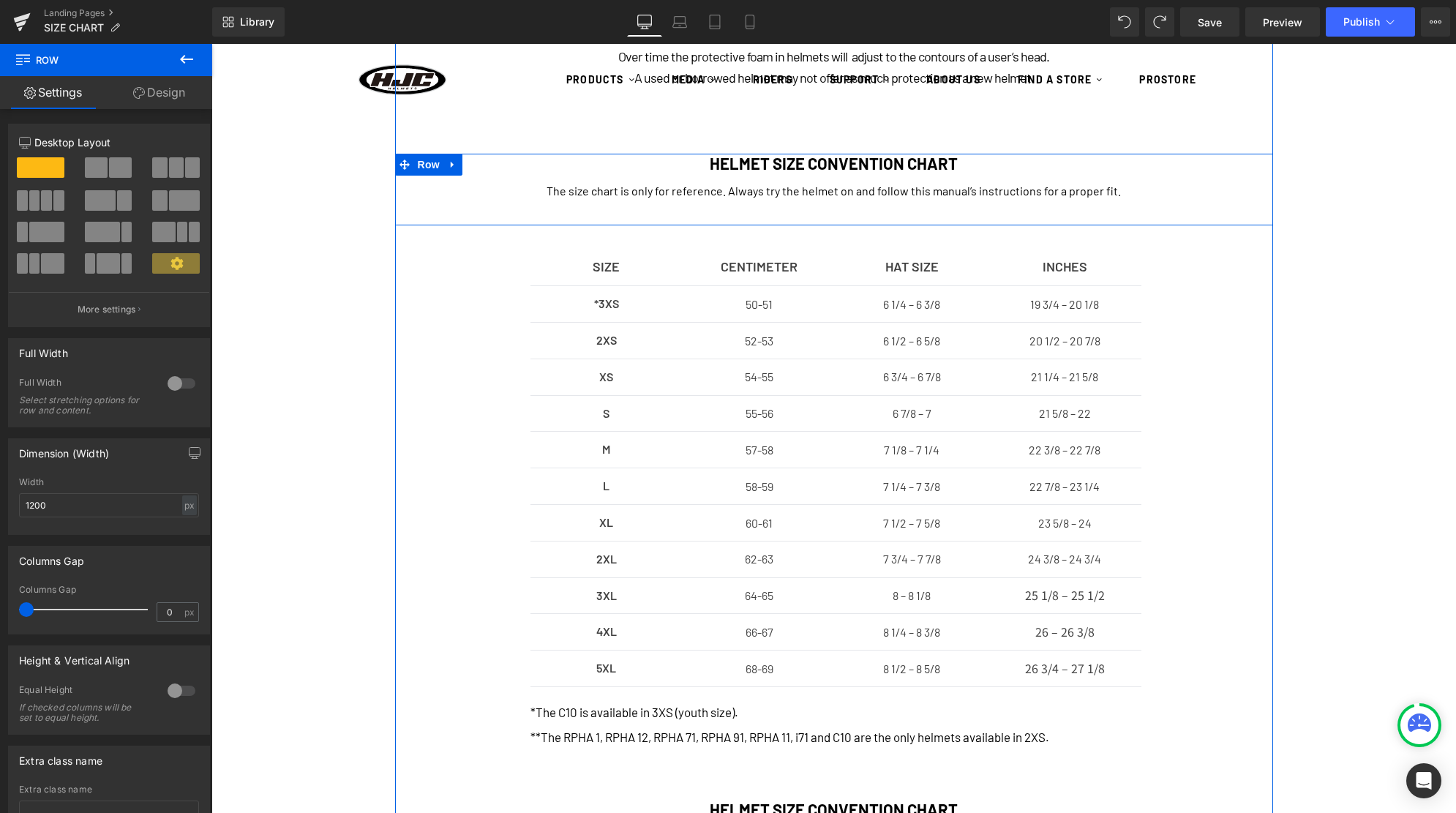
scroll to position [191, 0]
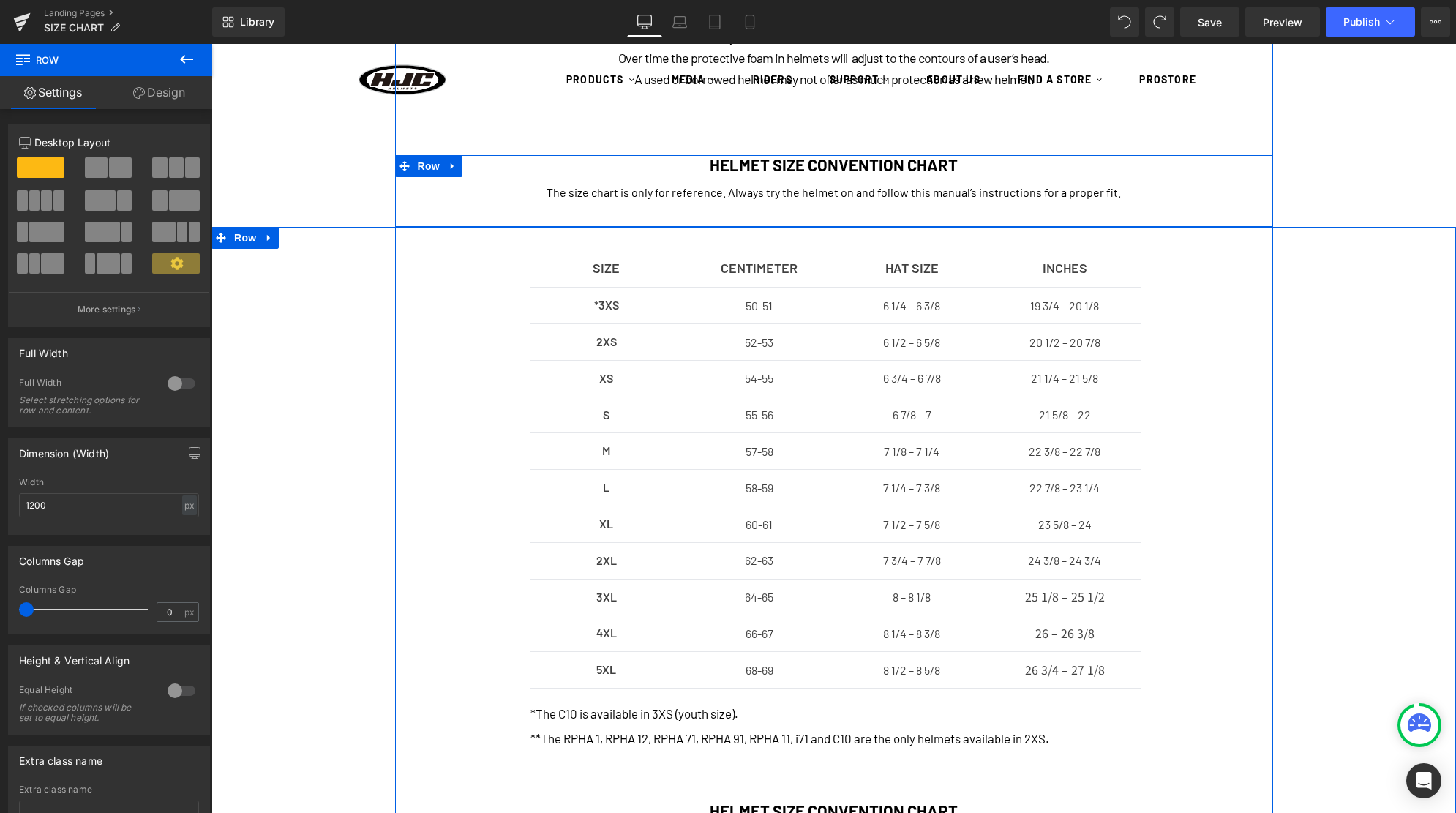
click at [1294, 377] on div "SIZE Text Block CENTIMETER Text Block HAT SIZE Text Block INCHES Text Block Row…" at bounding box center [833, 571] width 1244 height 646
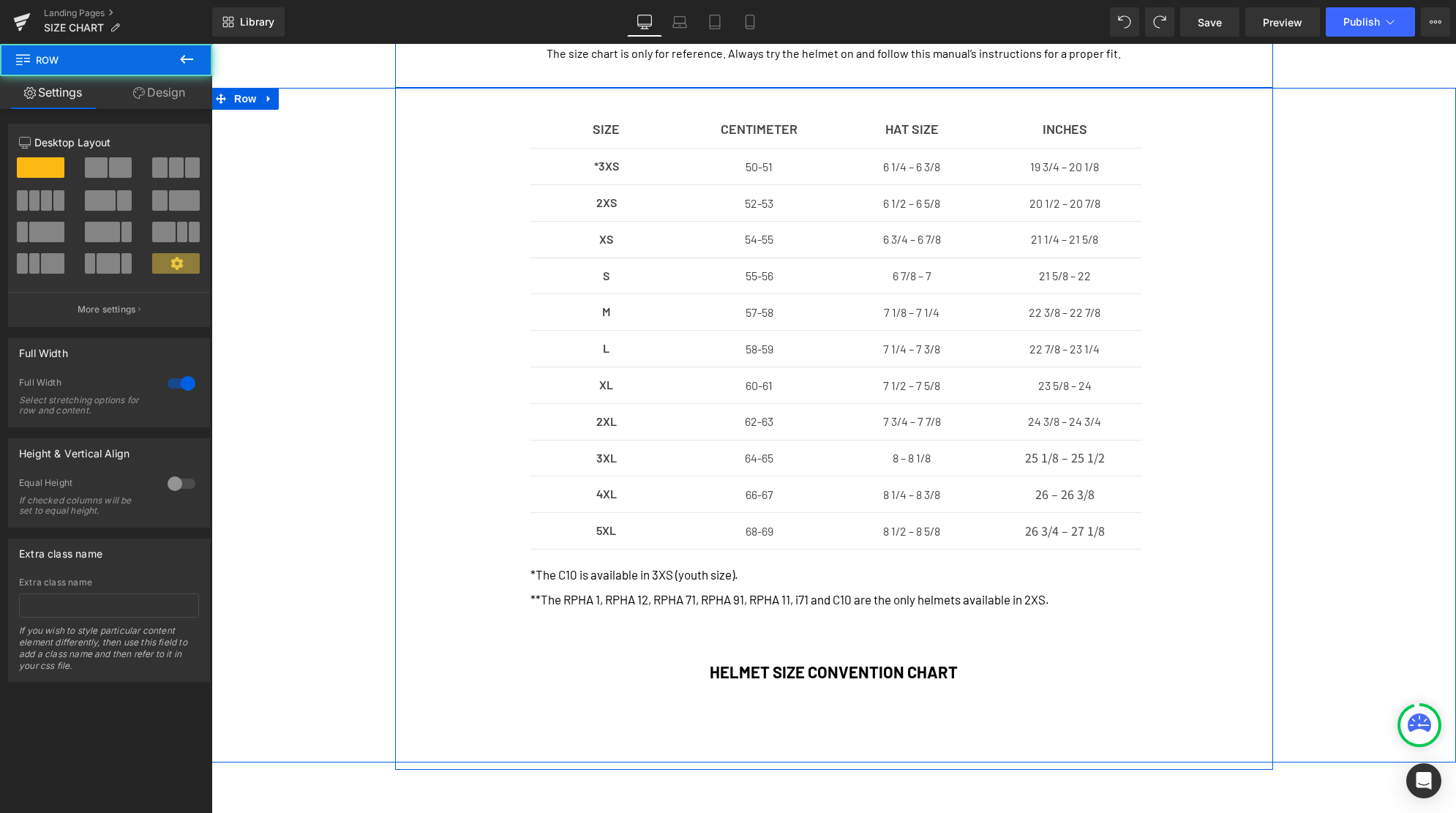
scroll to position [355, 0]
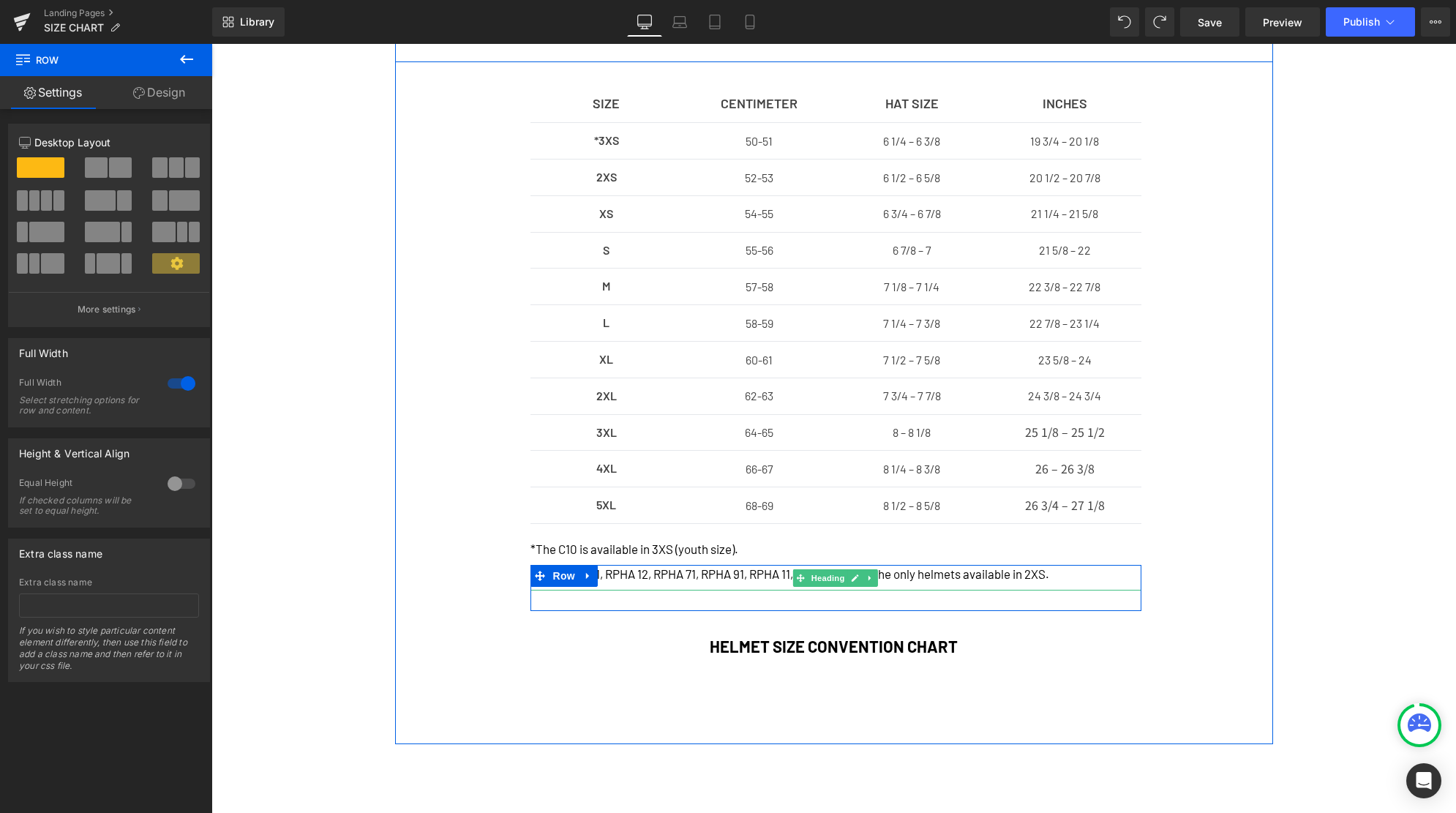
click at [934, 573] on h1 "**The RPHA 1, RPHA 12, RPHA 71, RPHA 91, RPHA 11, i71 and C10 are the only helm…" at bounding box center [836, 575] width 611 height 19
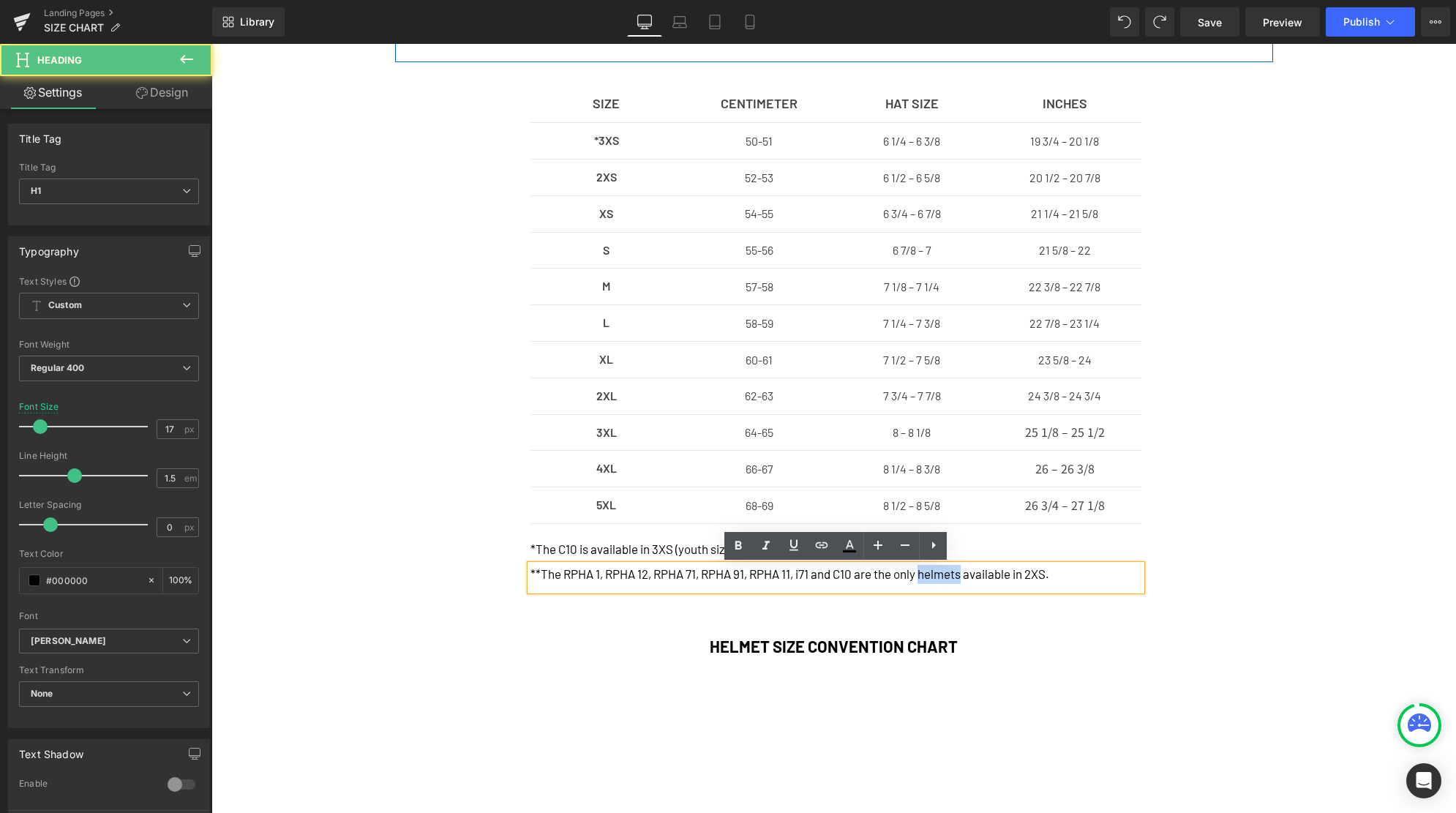
click at [934, 573] on h1 "**The RPHA 1, RPHA 12, RPHA 71, RPHA 91, RPHA 11, i71 and C10 are the only helm…" at bounding box center [836, 575] width 611 height 19
drag, startPoint x: 1081, startPoint y: 578, endPoint x: 442, endPoint y: 581, distance: 639.0
click at [442, 581] on div "SIZE Text Block CENTIMETER Text Block HAT SIZE Text Block INCHES Text Block Row…" at bounding box center [834, 360] width 834 height 552
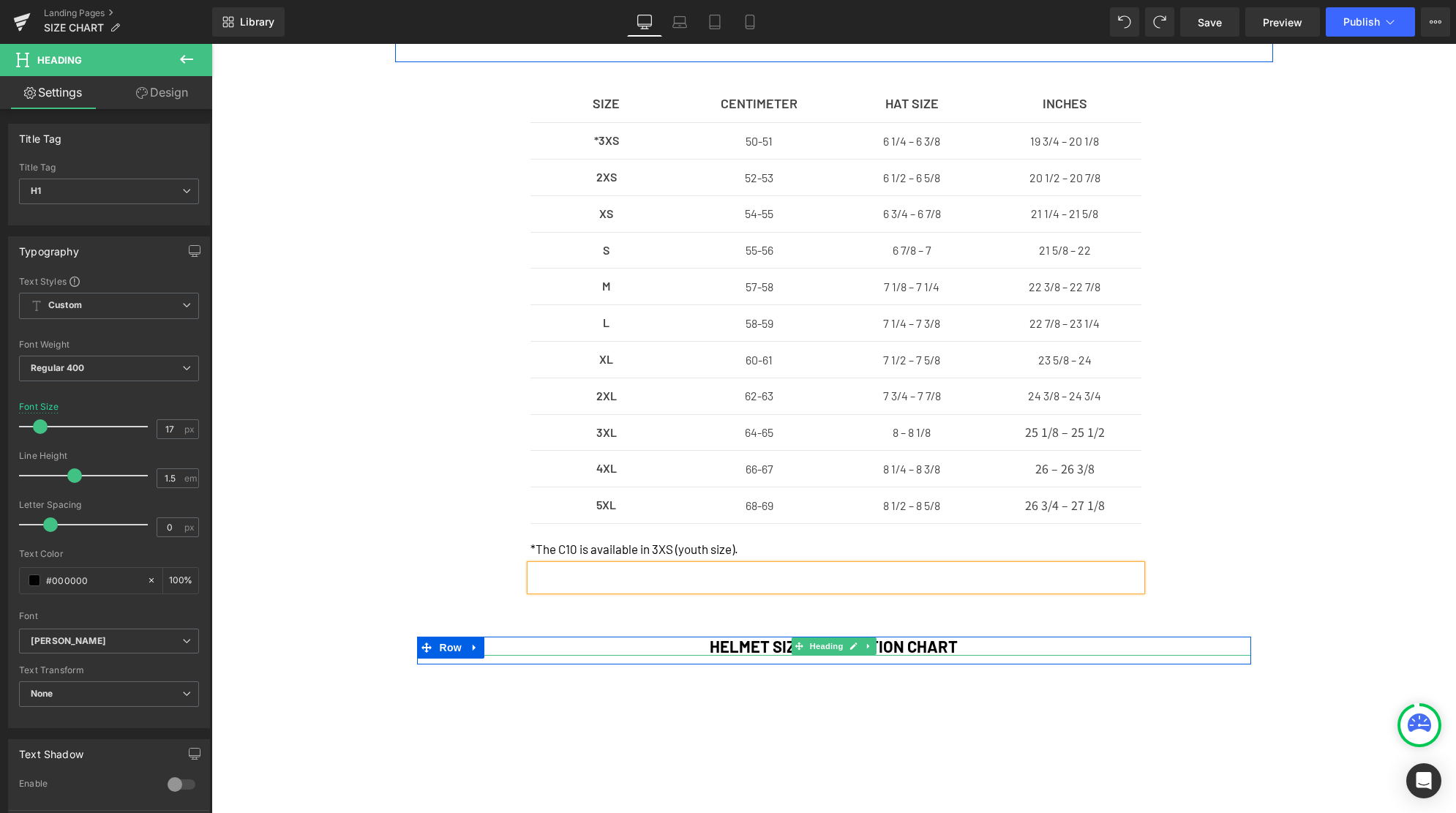
click at [734, 640] on h1 "HELMET SIZE CONVENTION CHART" at bounding box center [834, 647] width 834 height 19
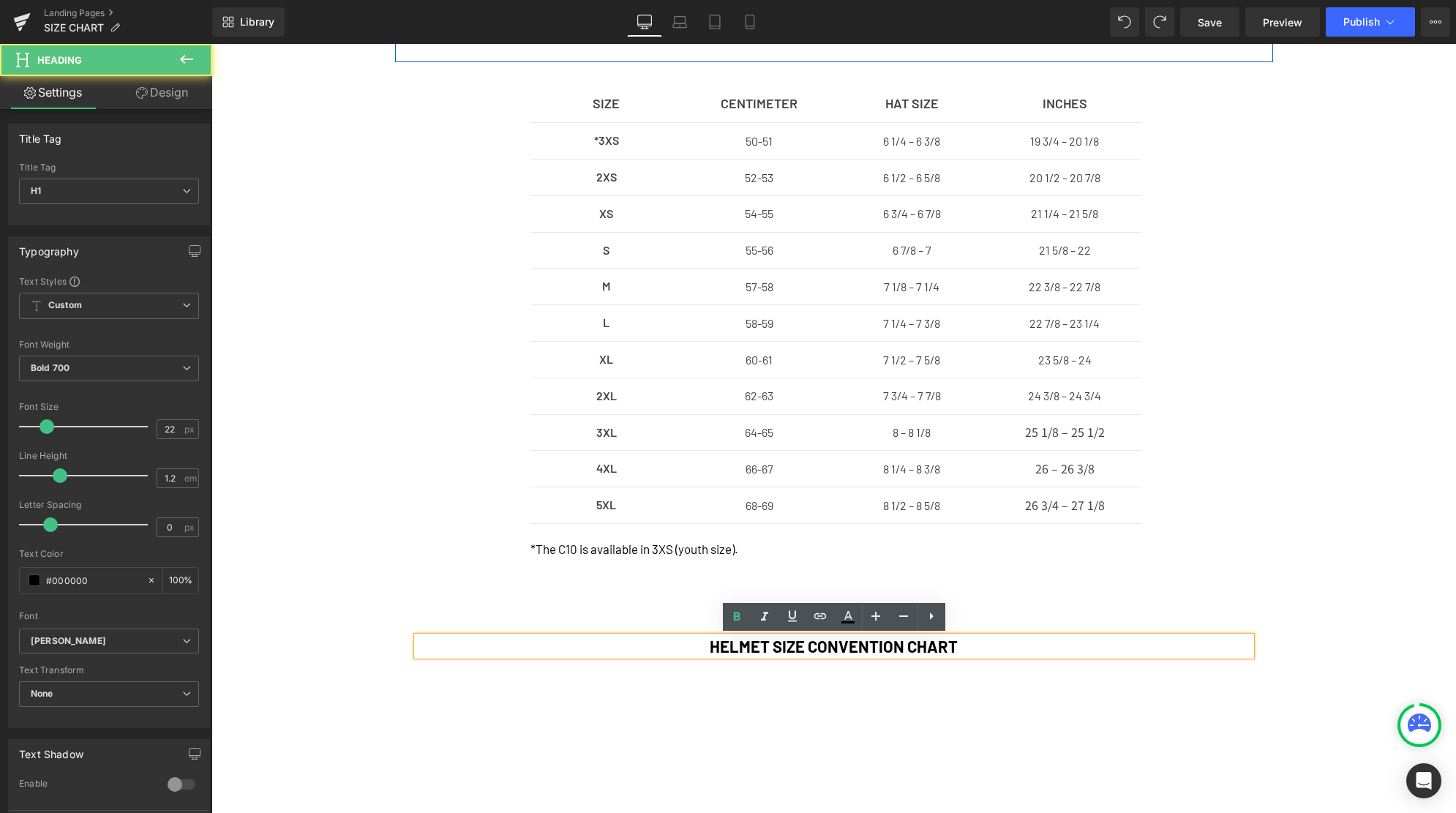
click at [745, 649] on h1 "HELMET SIZE CONVENTION CHART" at bounding box center [834, 647] width 834 height 19
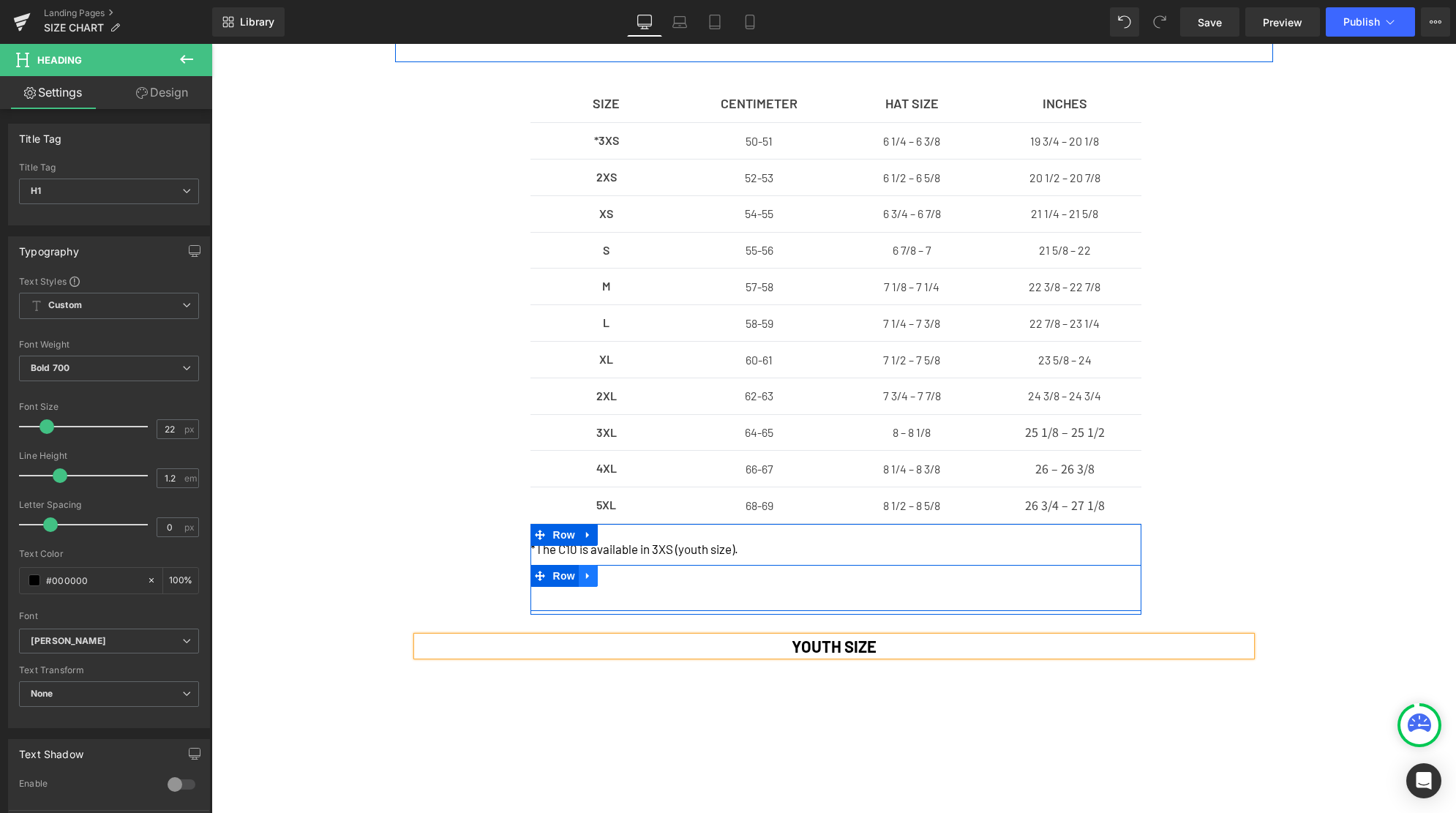
click at [587, 580] on icon at bounding box center [588, 576] width 10 height 11
click at [622, 578] on icon at bounding box center [626, 575] width 10 height 10
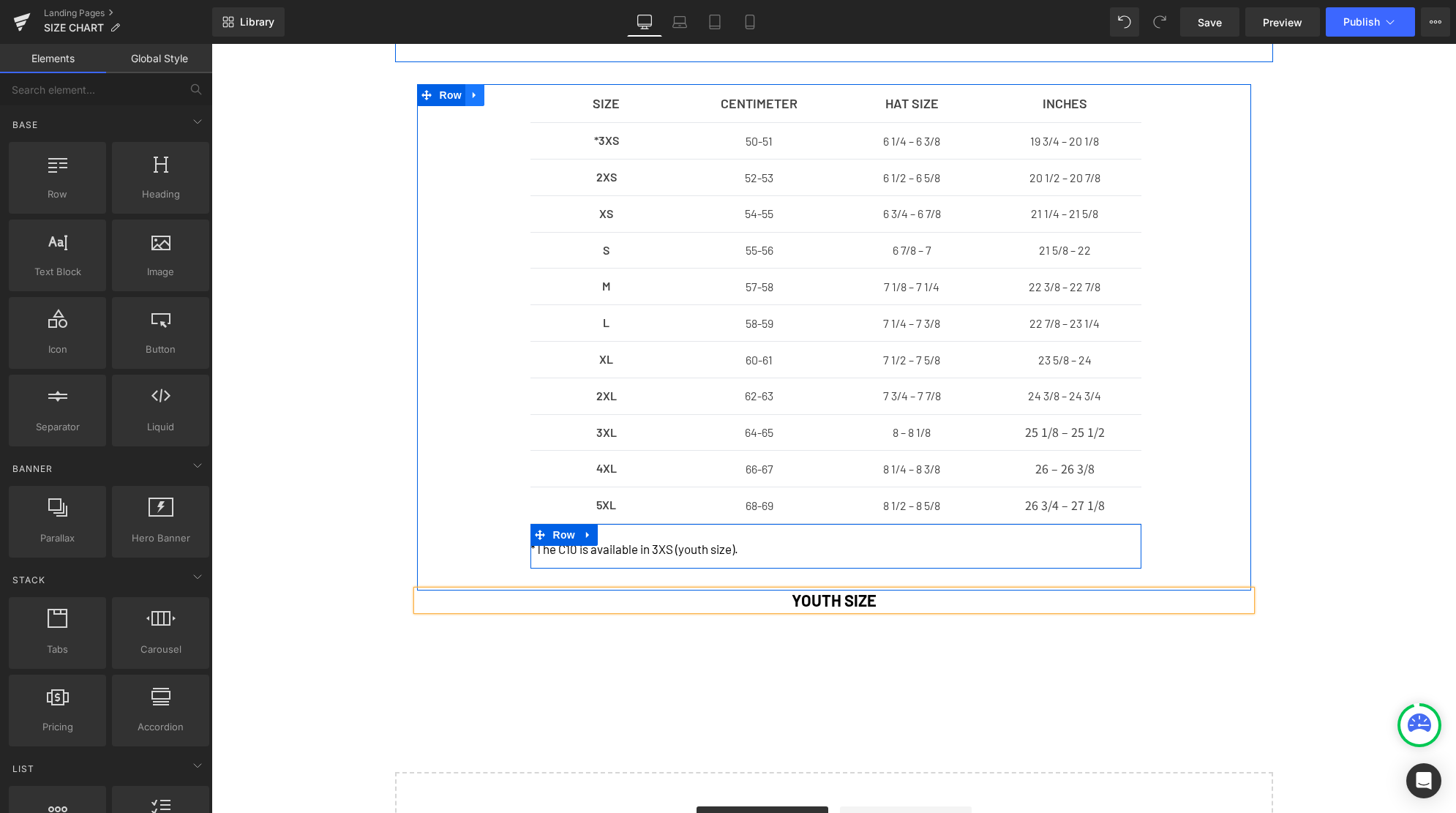
click at [477, 98] on icon at bounding box center [474, 95] width 10 height 11
click at [493, 98] on icon at bounding box center [494, 94] width 10 height 10
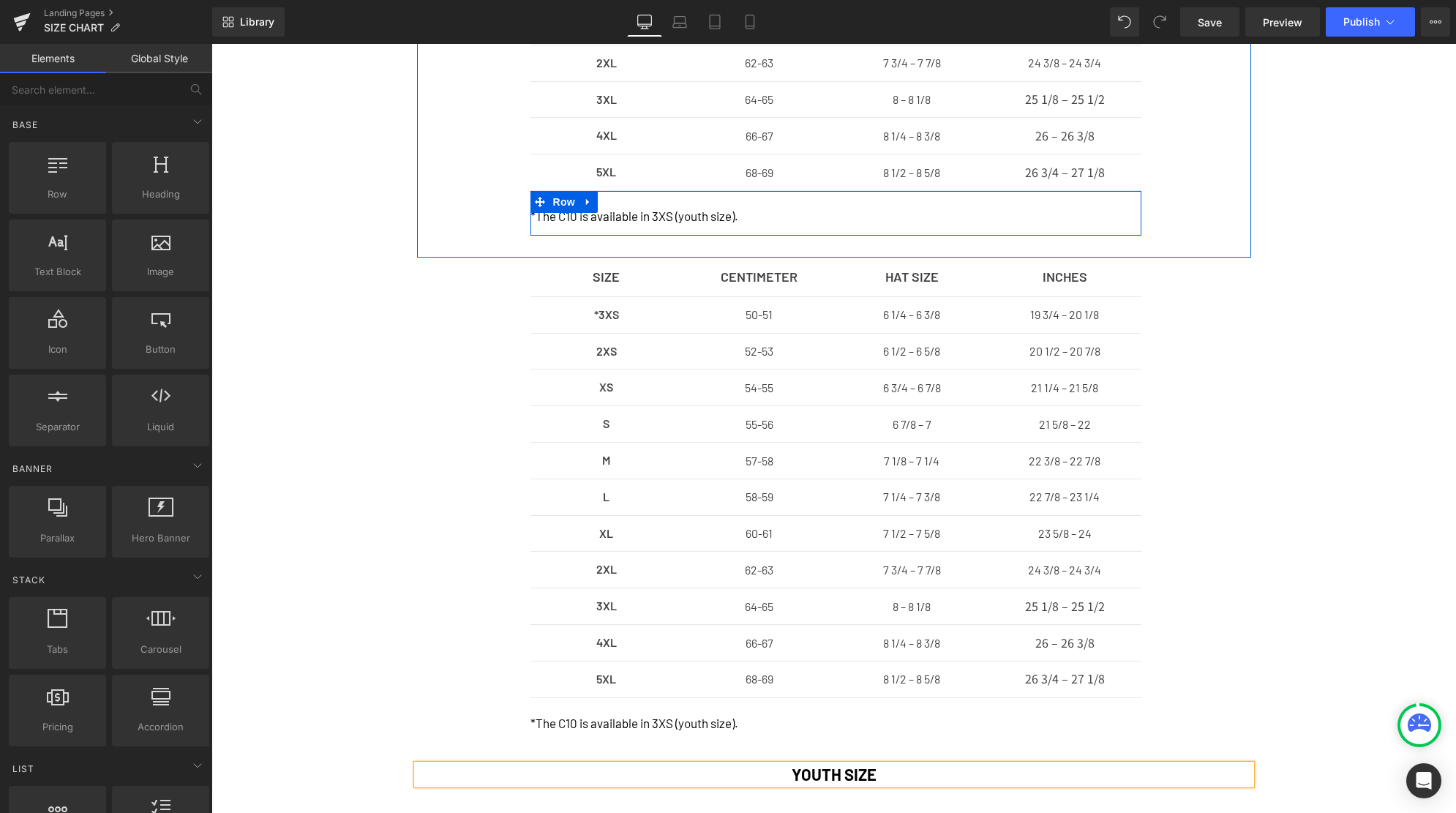
scroll to position [727, 0]
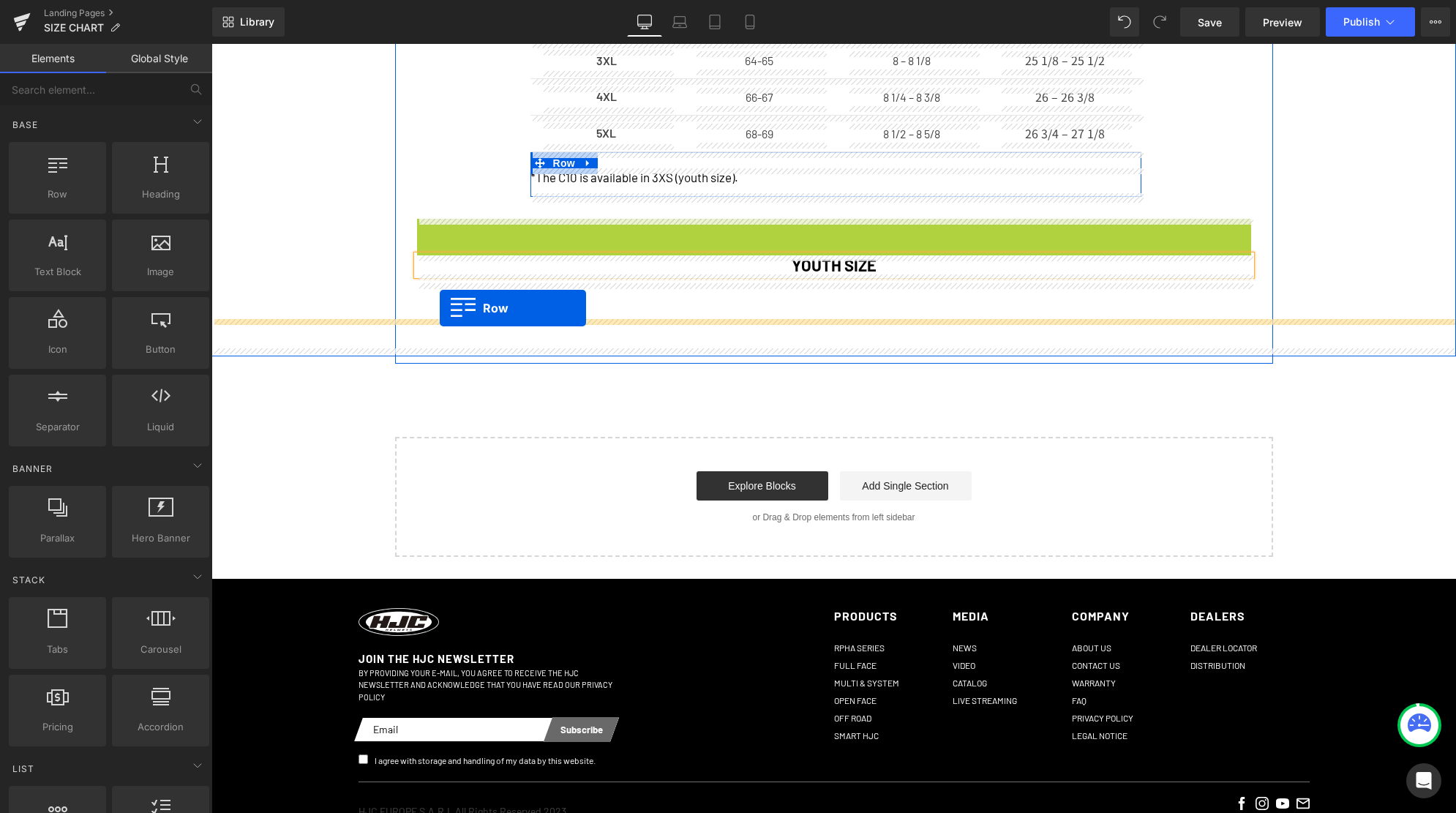
drag, startPoint x: 426, startPoint y: 232, endPoint x: 440, endPoint y: 308, distance: 77.3
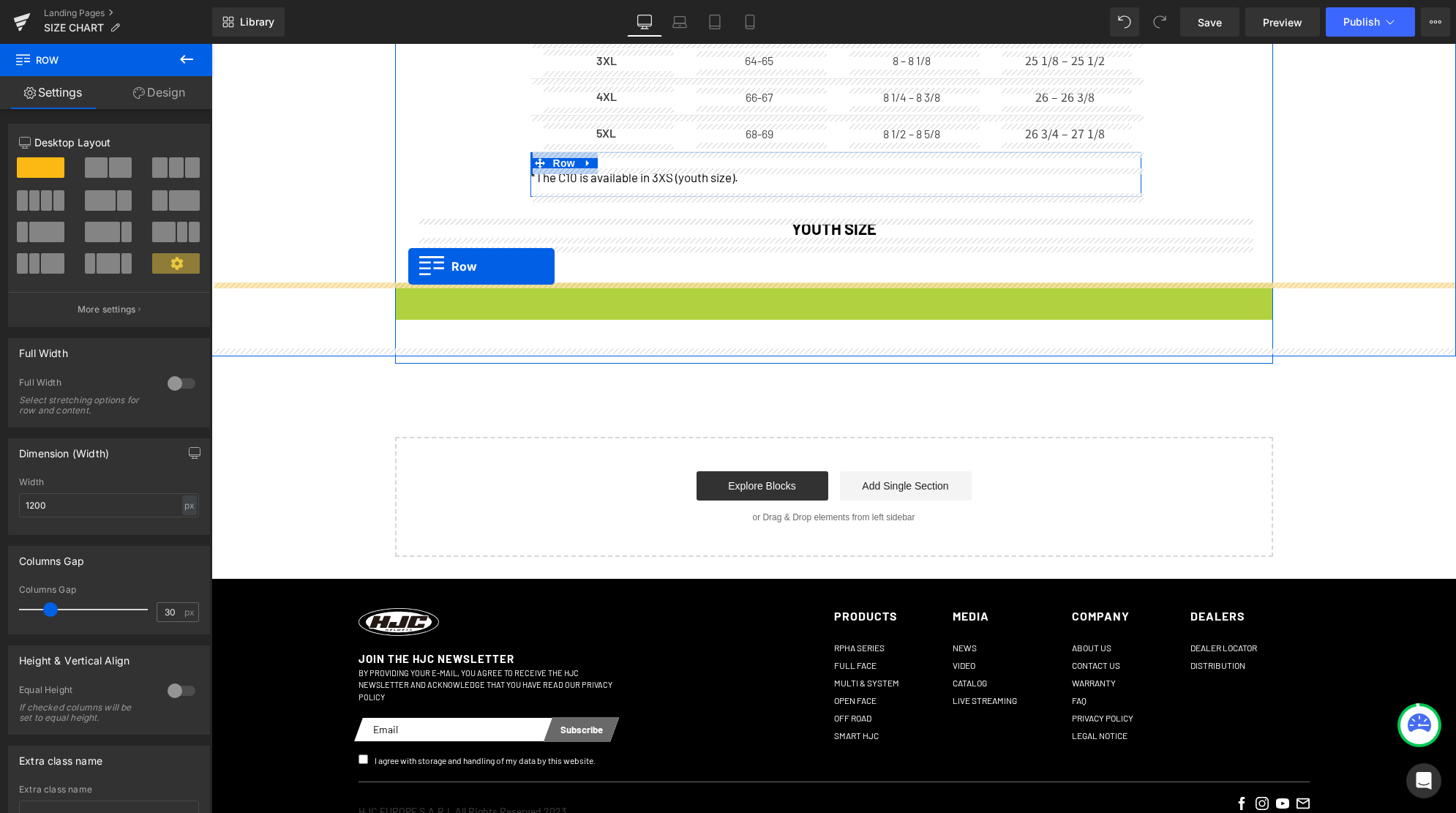
drag, startPoint x: 403, startPoint y: 296, endPoint x: 408, endPoint y: 266, distance: 30.4
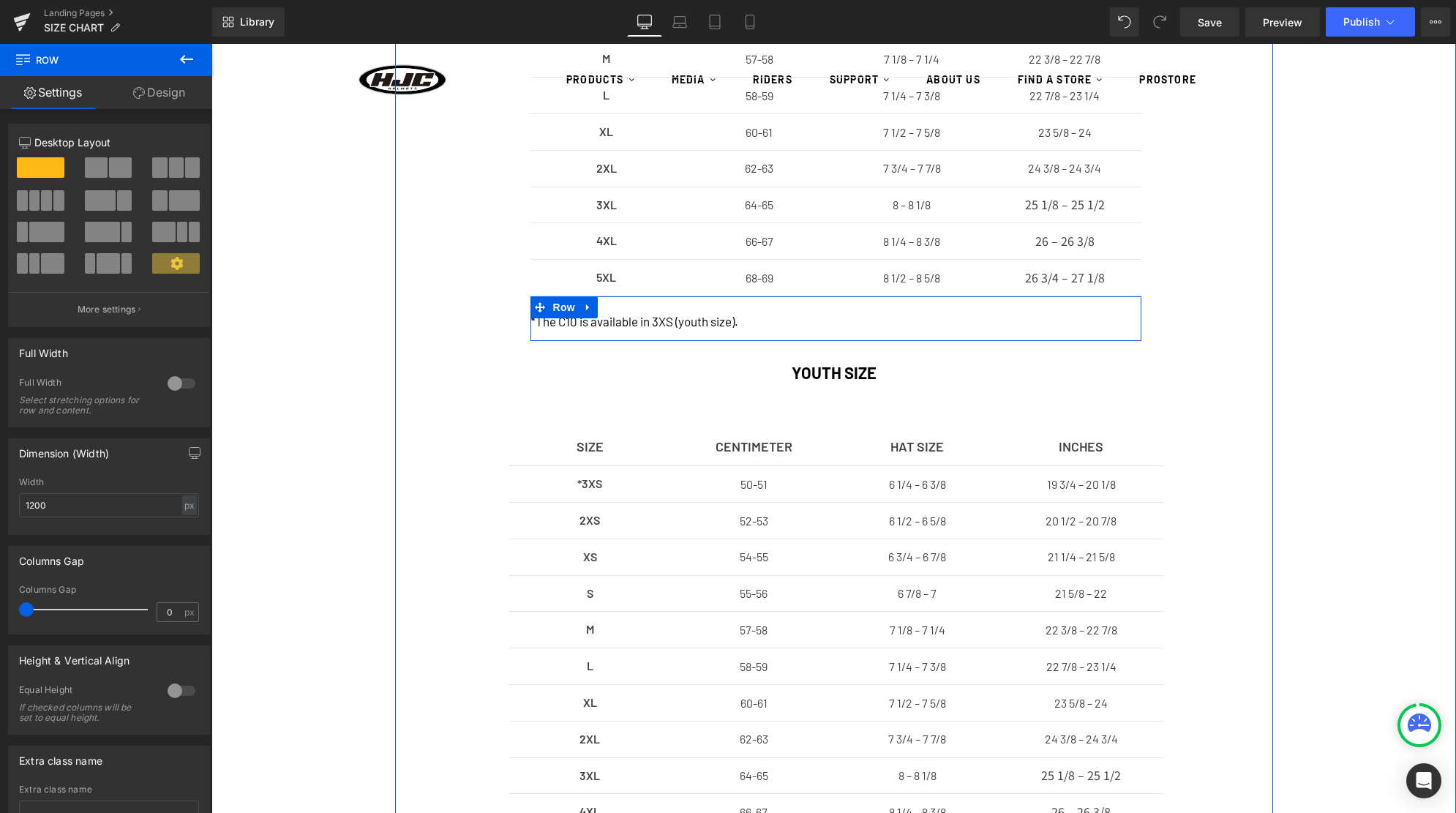
scroll to position [580, 0]
click at [1334, 290] on div "SIZE Text Block CENTIMETER Text Block HAT SIZE Text Block INCHES Text Block Row…" at bounding box center [833, 413] width 1244 height 1107
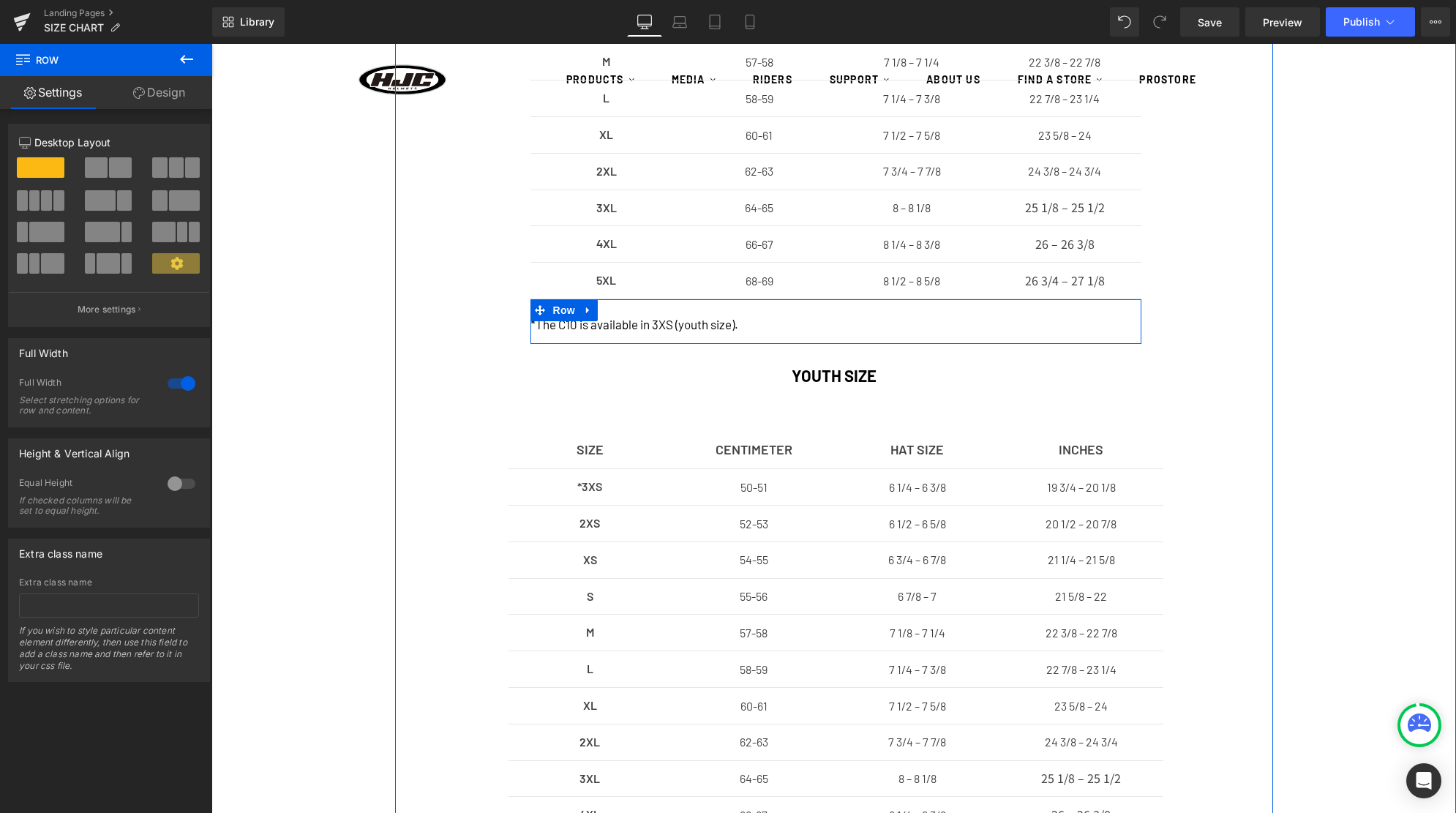
click at [1322, 299] on div "SIZE Text Block CENTIMETER Text Block HAT SIZE Text Block INCHES Text Block Row…" at bounding box center [833, 413] width 1244 height 1107
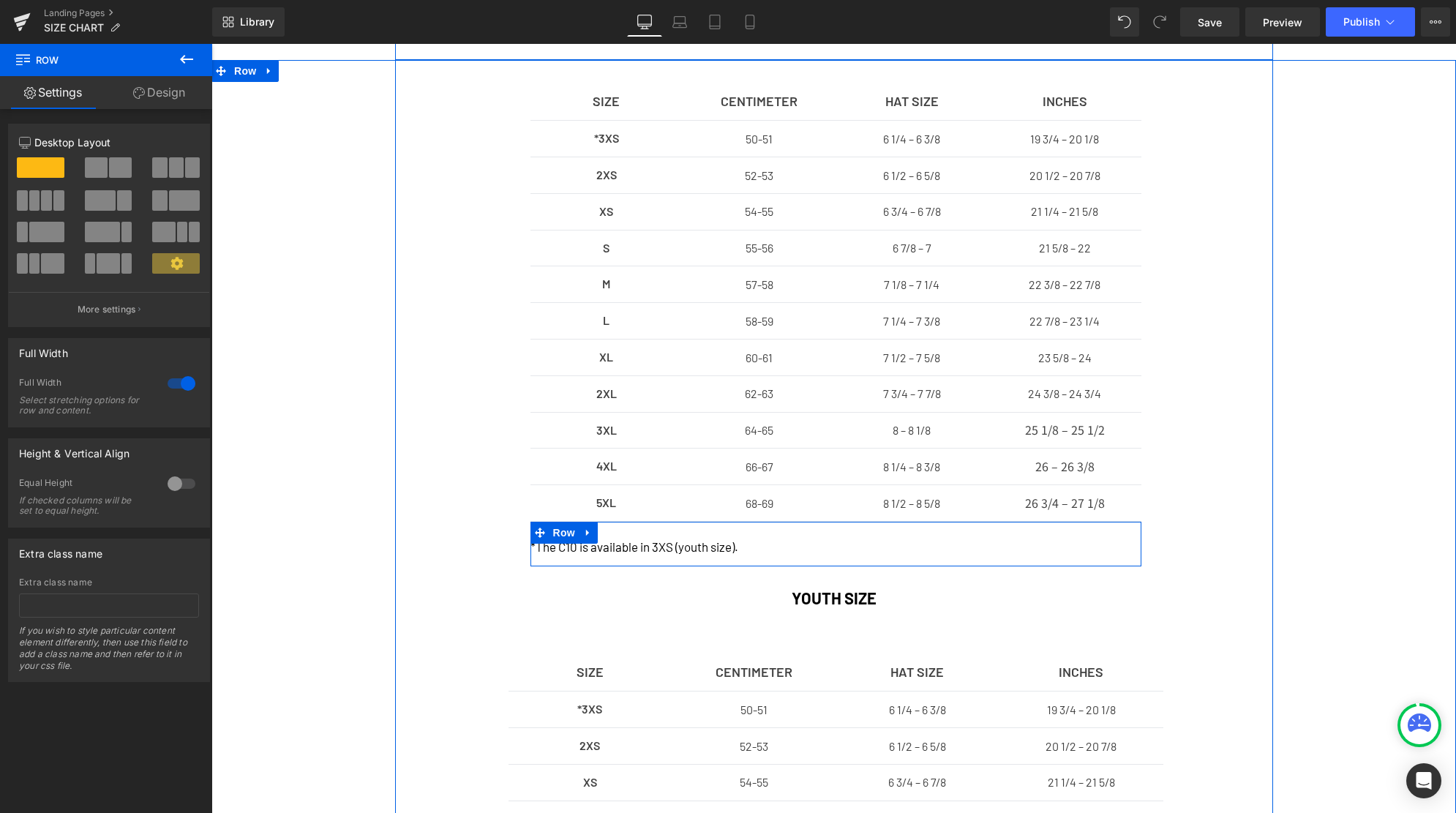
scroll to position [363, 0]
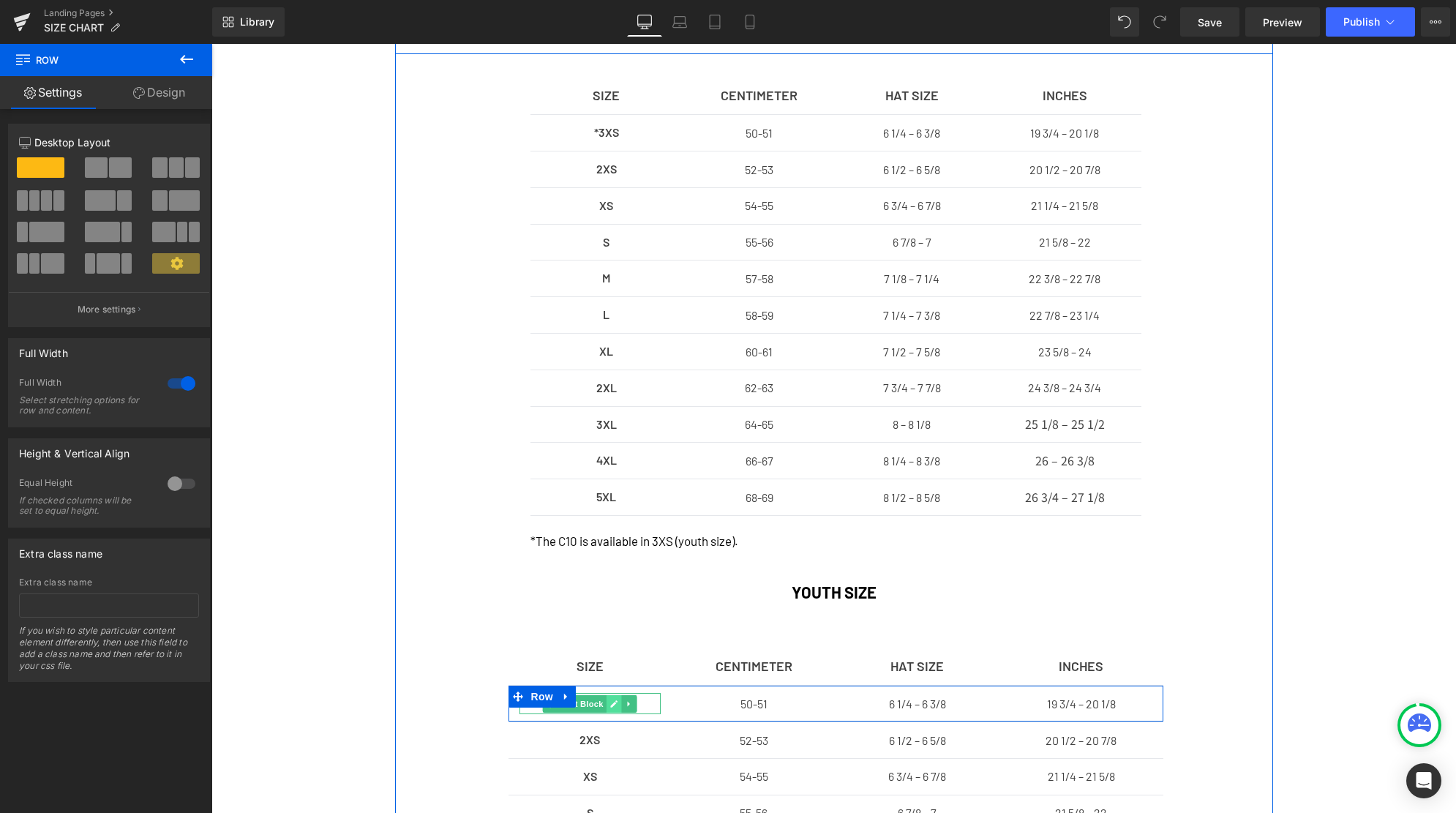
click at [609, 702] on link at bounding box center [614, 704] width 15 height 18
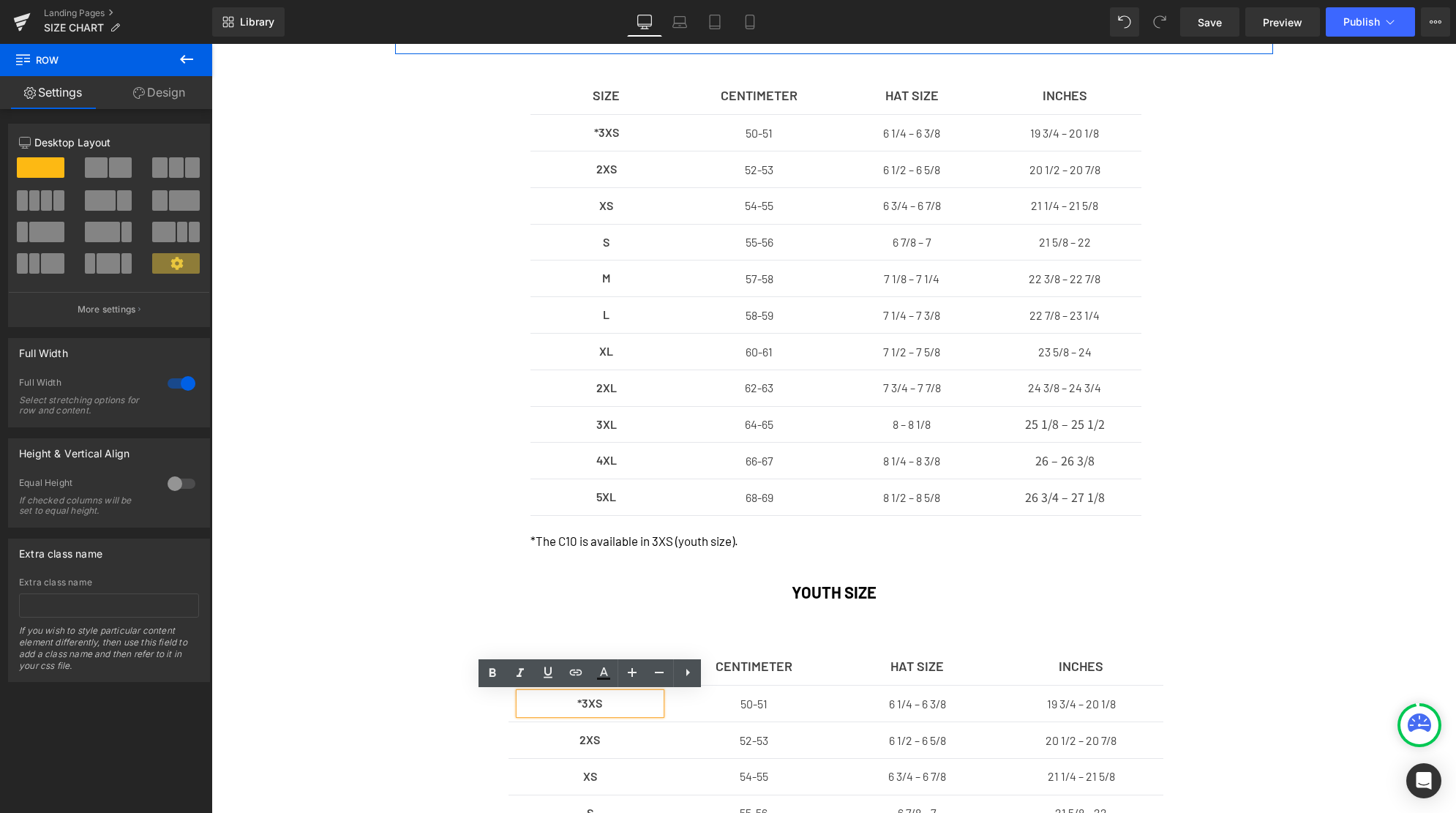
click at [603, 702] on p "*3XS" at bounding box center [590, 703] width 142 height 22
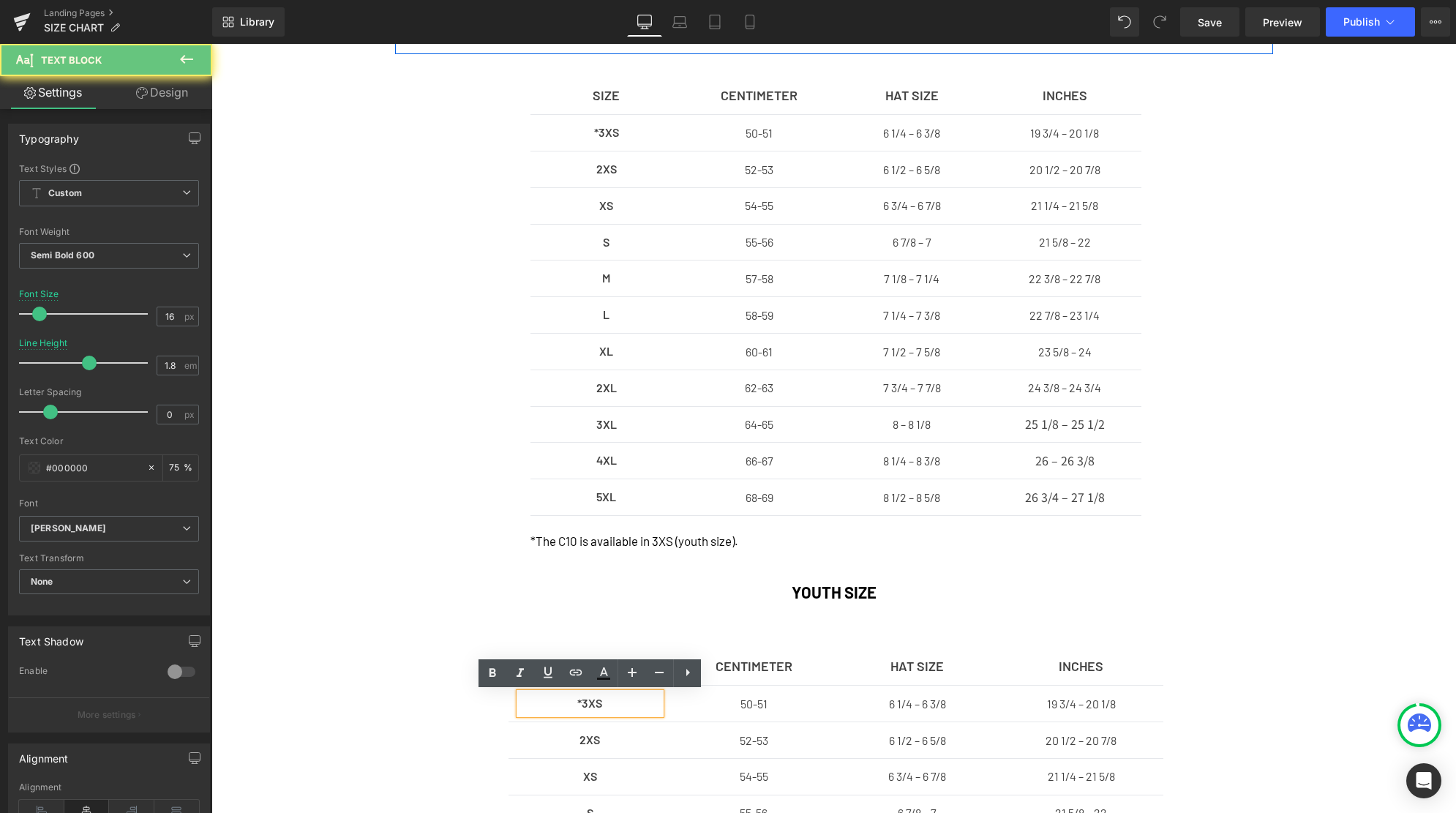
click at [603, 703] on p "*3XS" at bounding box center [590, 703] width 142 height 22
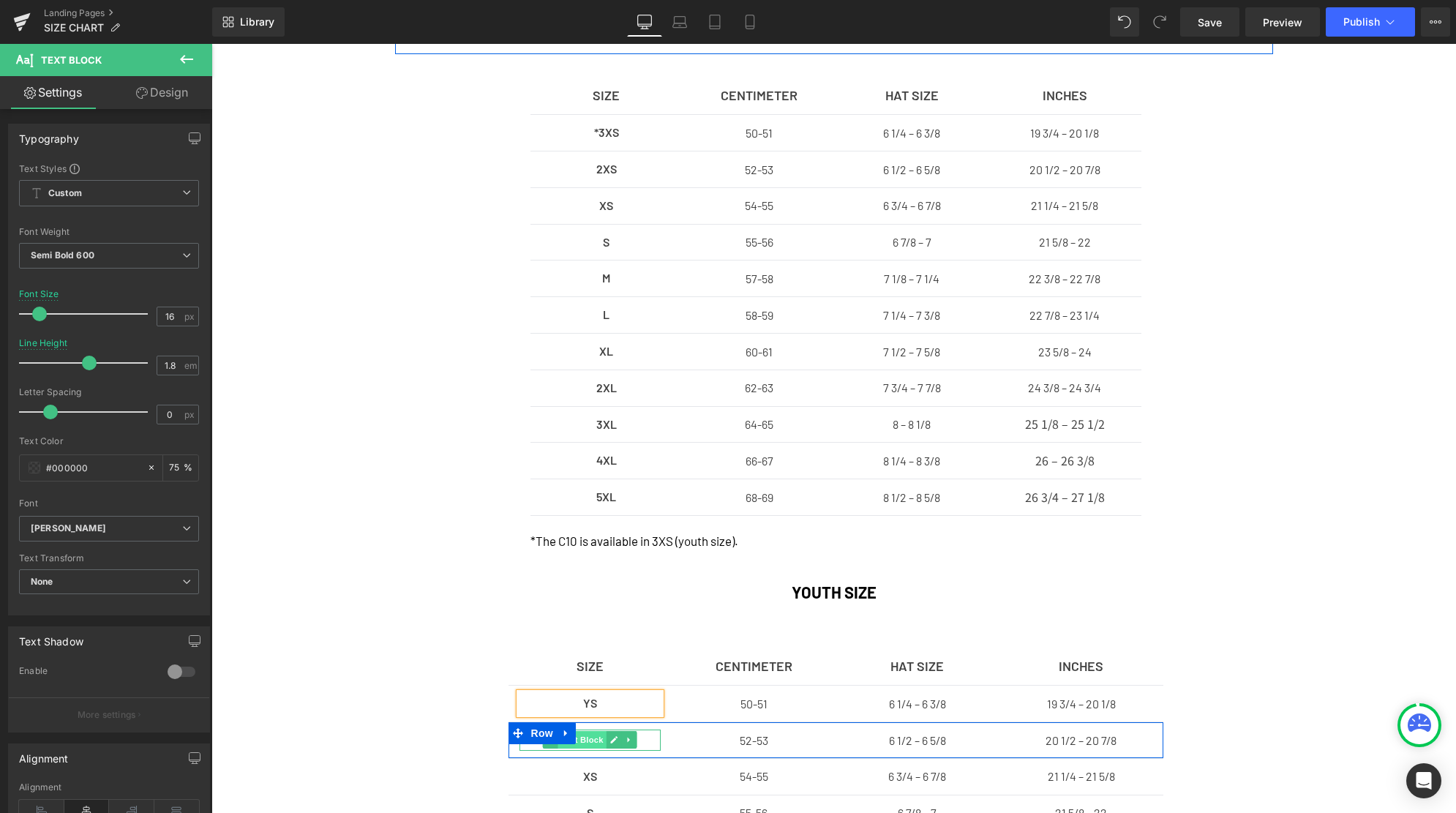
click at [588, 740] on span "Text Block" at bounding box center [582, 740] width 48 height 18
click at [610, 739] on link at bounding box center [614, 740] width 15 height 18
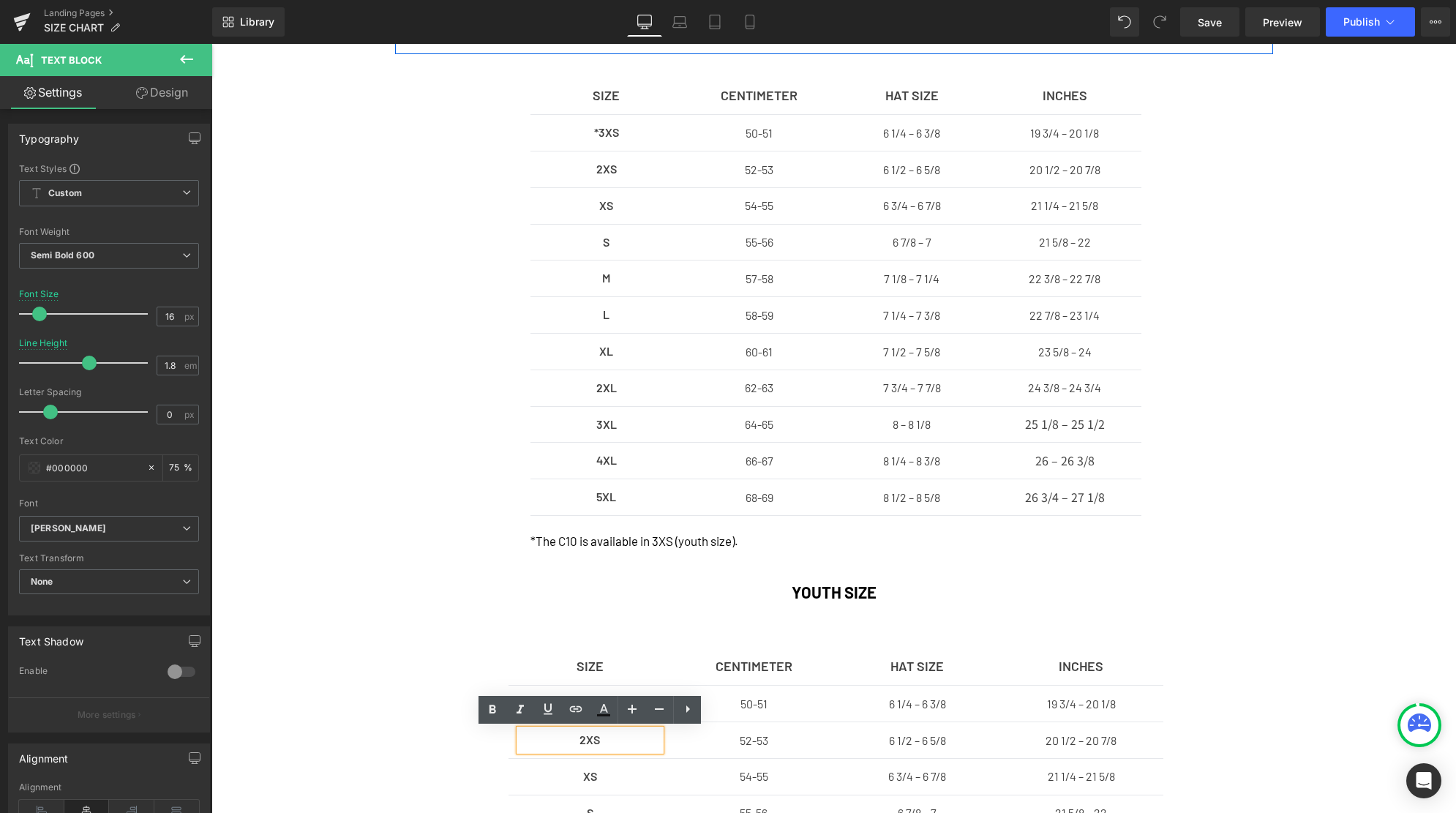
click at [588, 741] on p "2XS" at bounding box center [590, 740] width 142 height 22
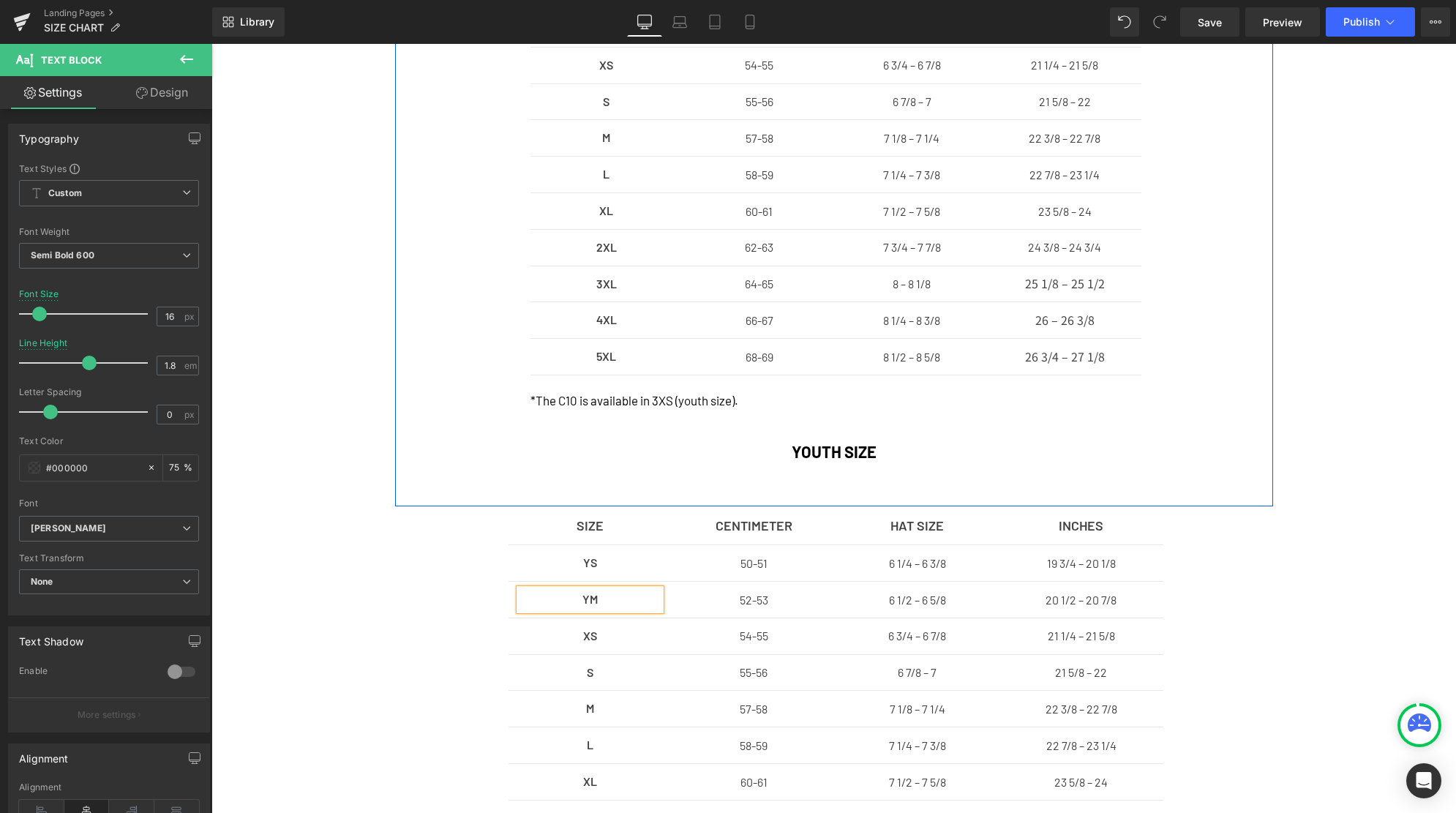
scroll to position [559, 0]
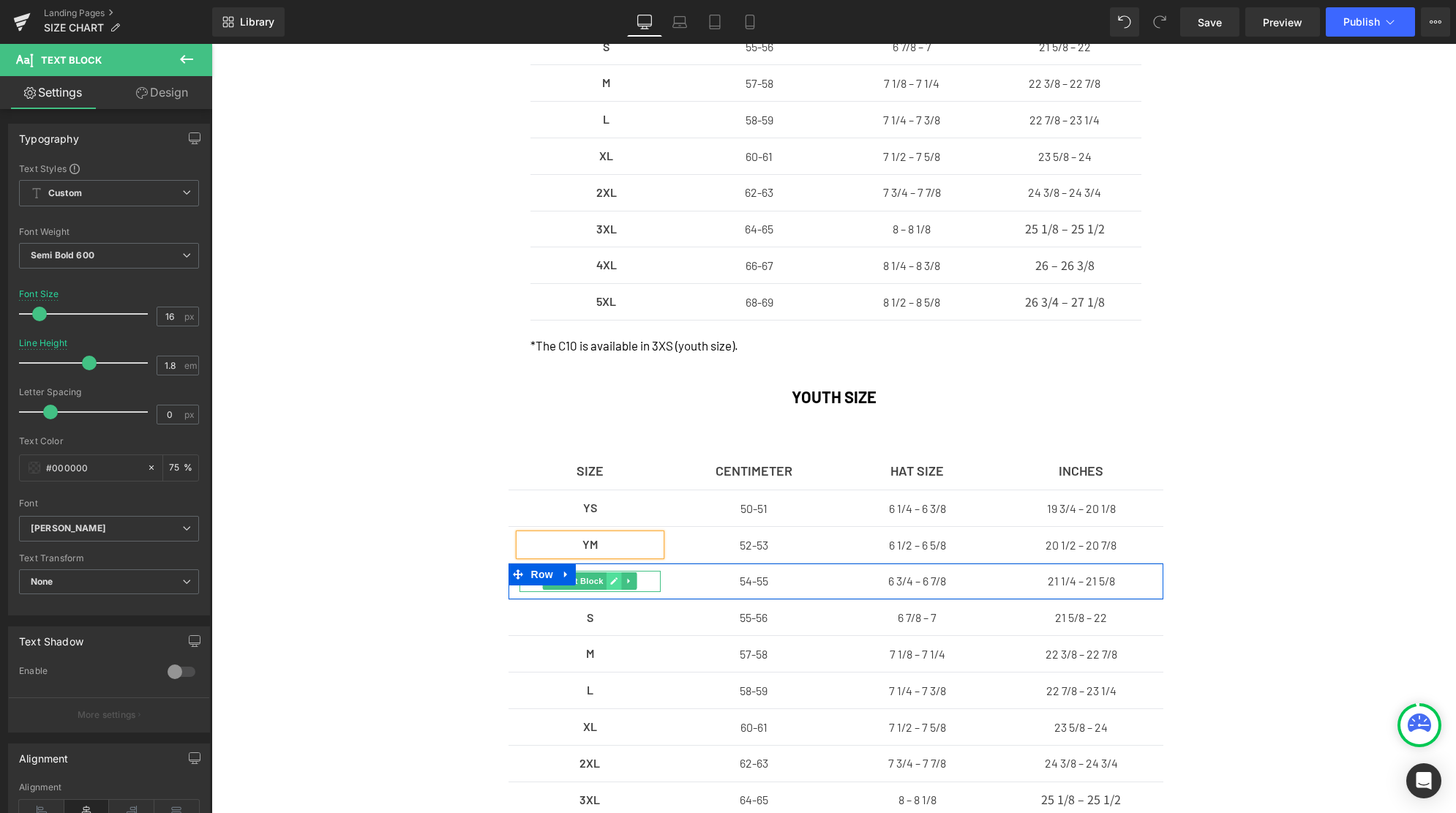
click at [611, 581] on icon at bounding box center [614, 581] width 8 height 9
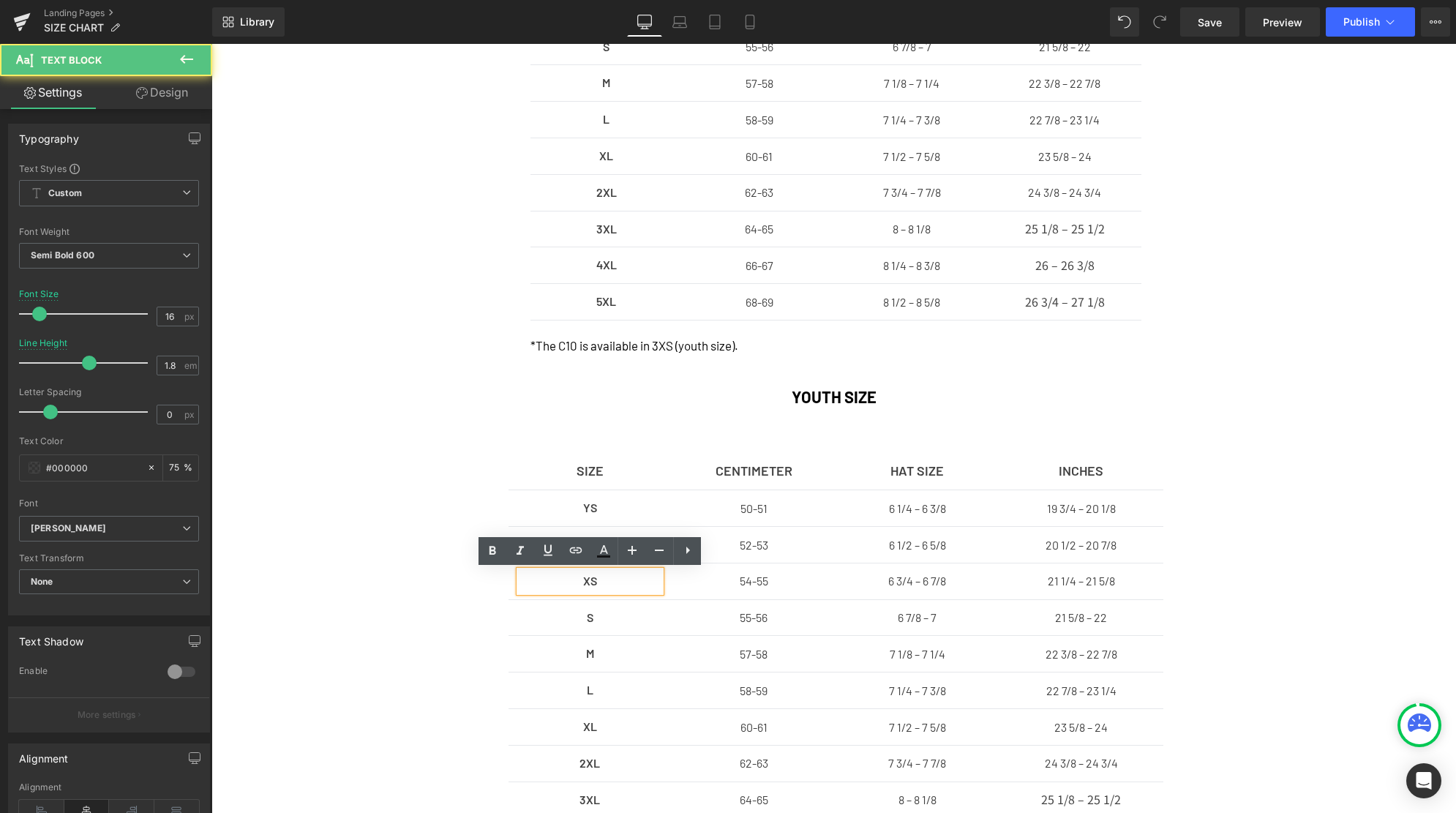
click at [588, 582] on p "XS" at bounding box center [590, 581] width 142 height 22
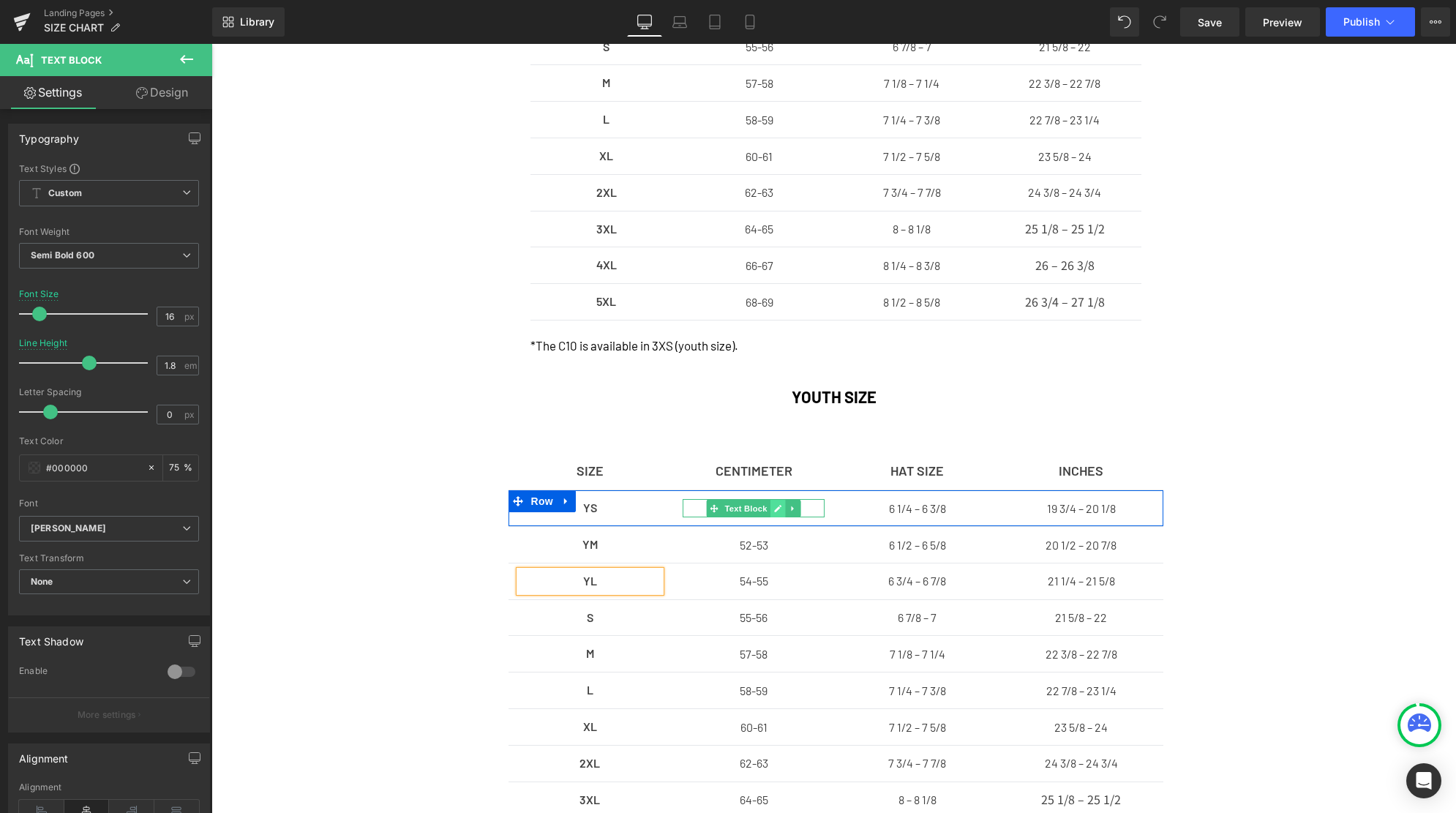
click at [775, 508] on icon at bounding box center [778, 508] width 8 height 9
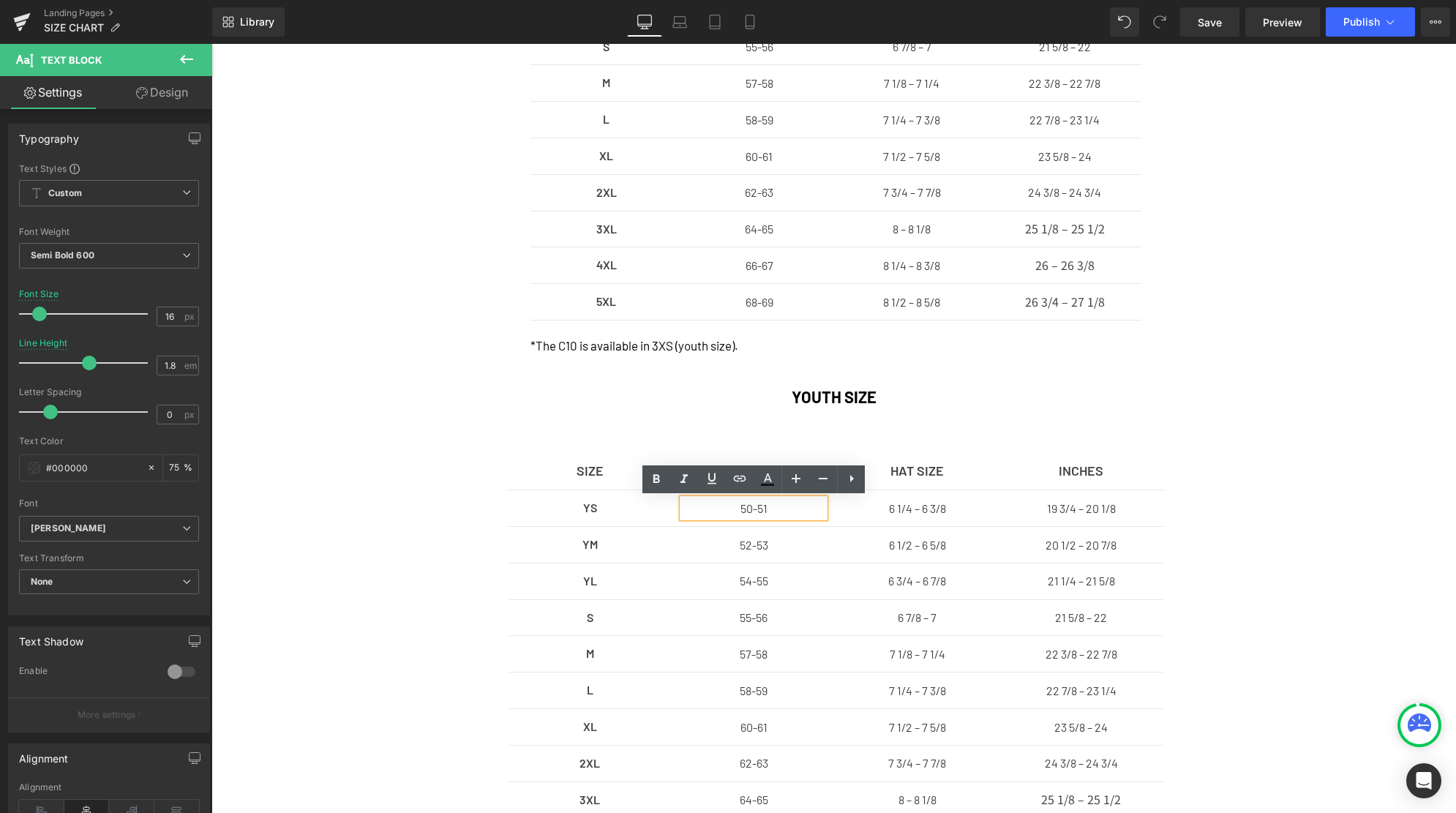
click at [757, 509] on p "50-51" at bounding box center [753, 509] width 142 height 19
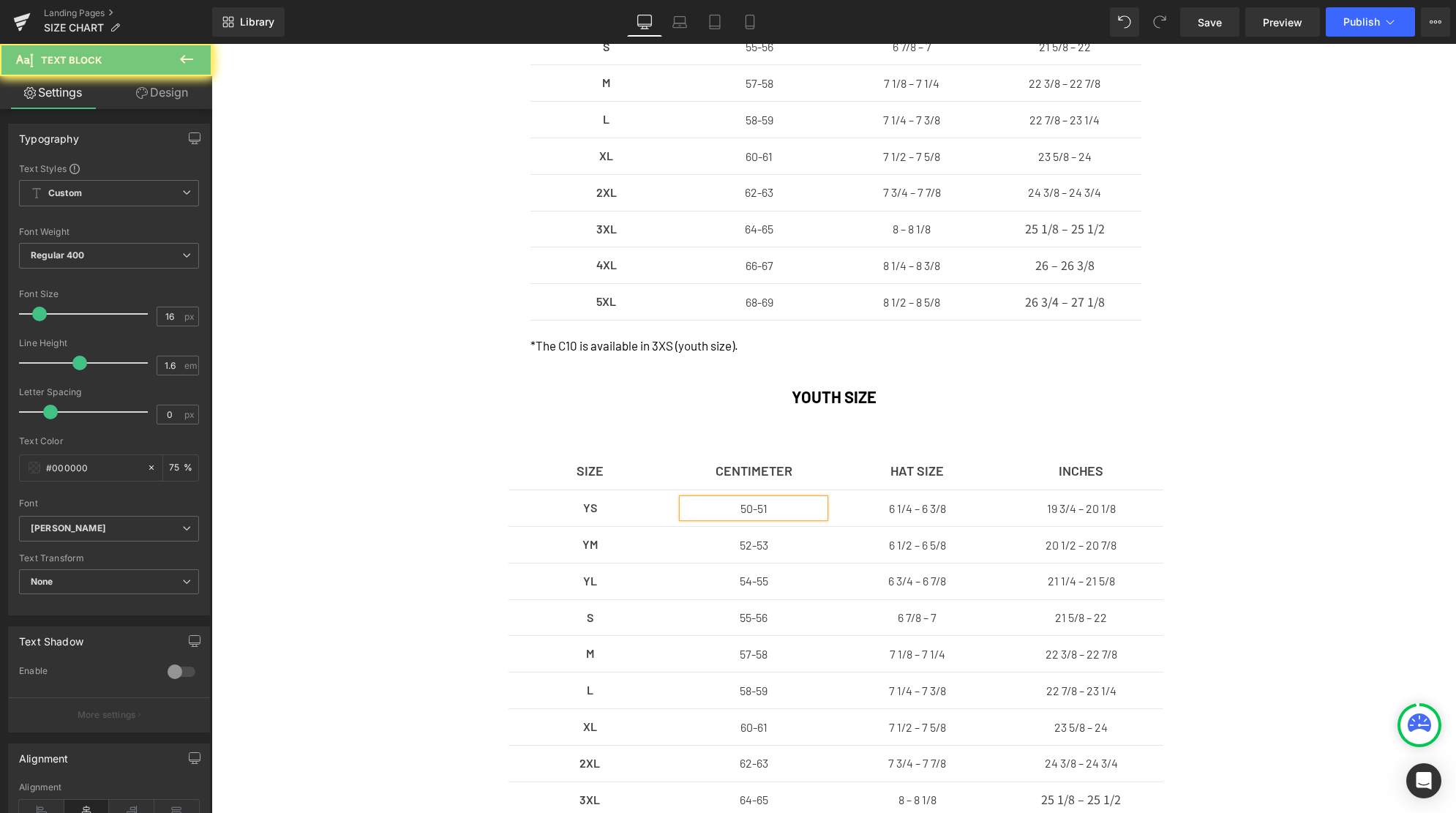
scroll to position [562, 0]
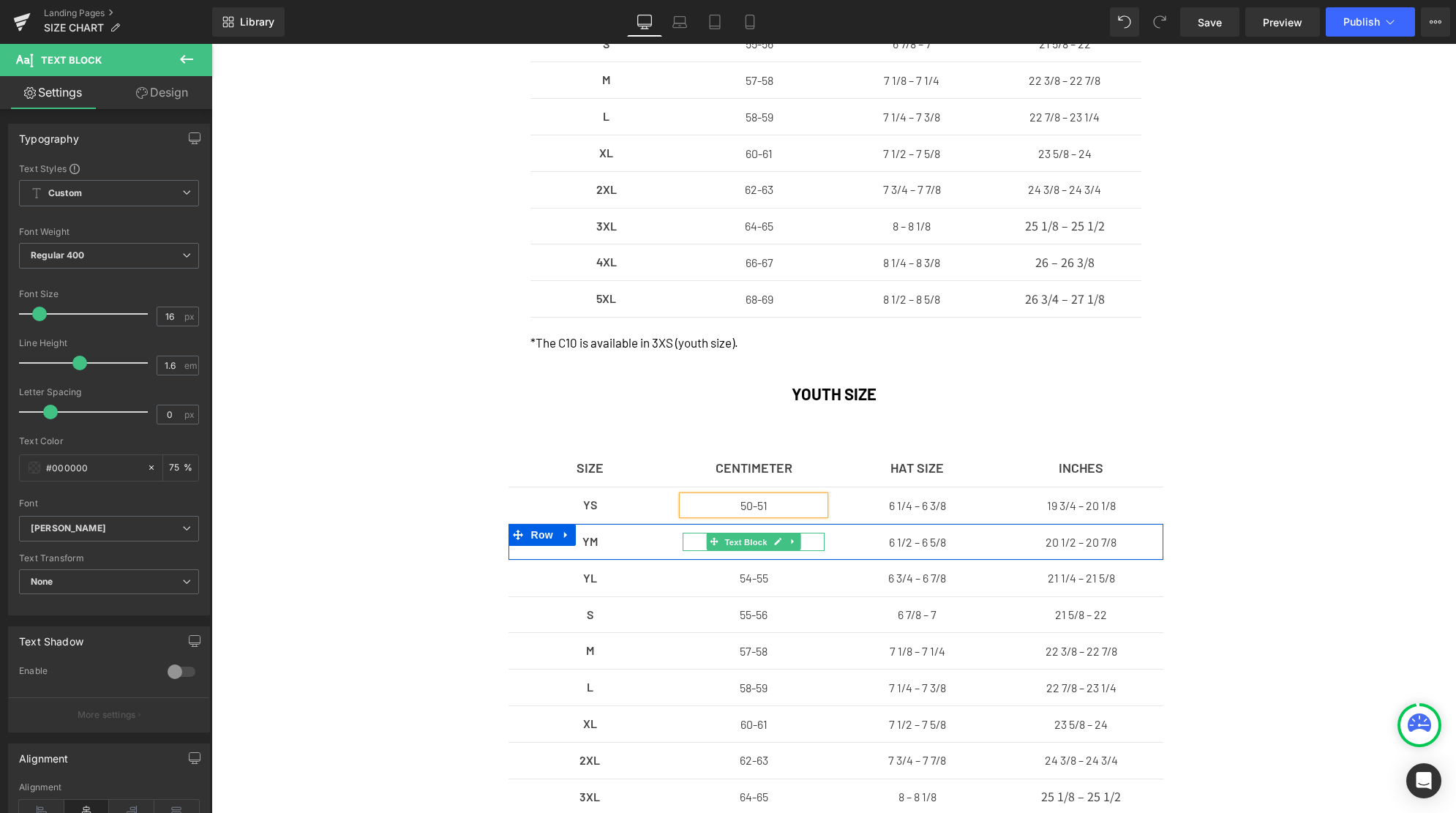
click at [756, 543] on span "Text Block" at bounding box center [746, 543] width 48 height 18
click at [756, 543] on span "Text Block" at bounding box center [746, 542] width 48 height 18
click at [774, 543] on icon at bounding box center [778, 542] width 7 height 7
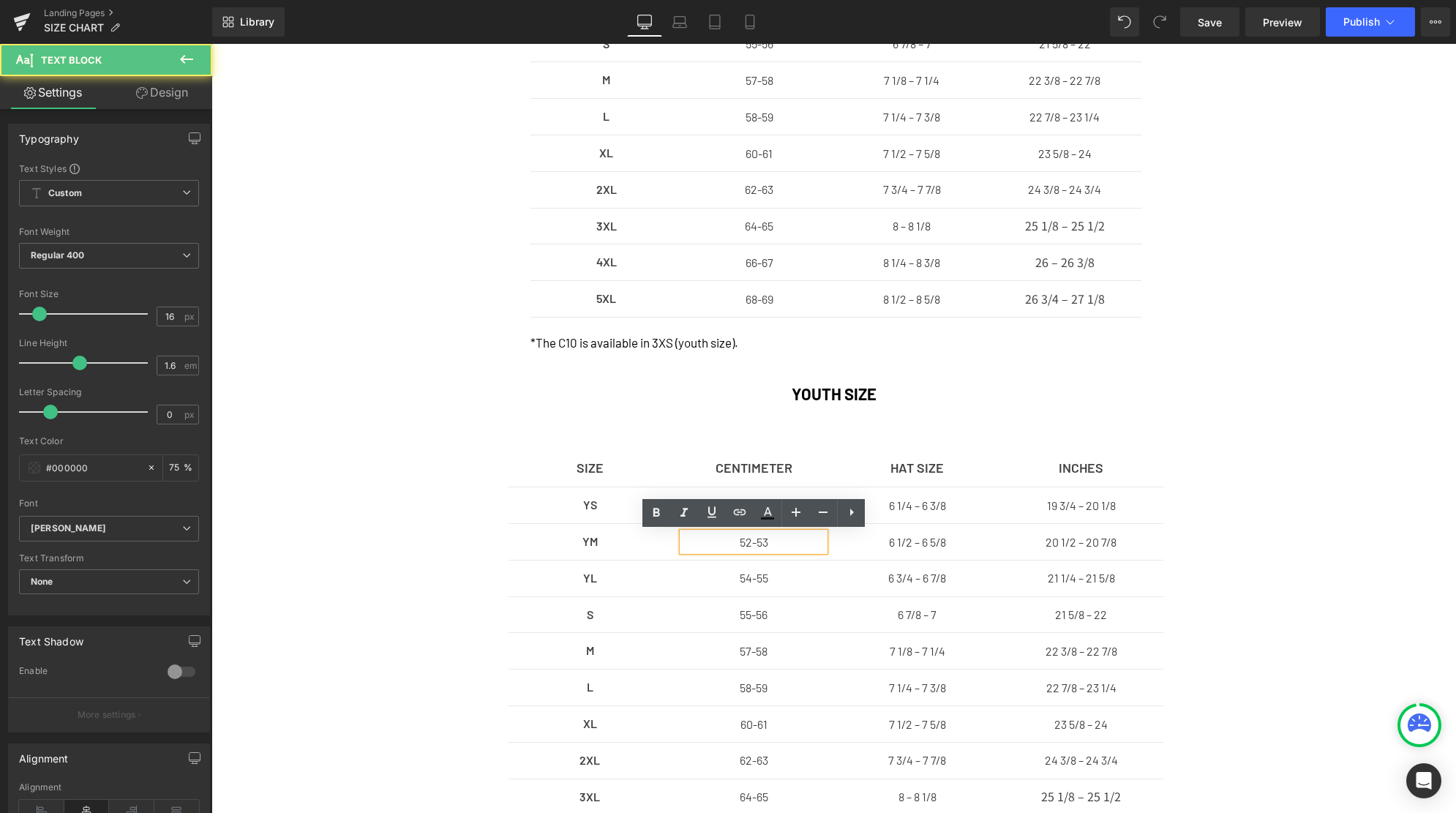
click at [762, 543] on p "52-53" at bounding box center [753, 543] width 142 height 19
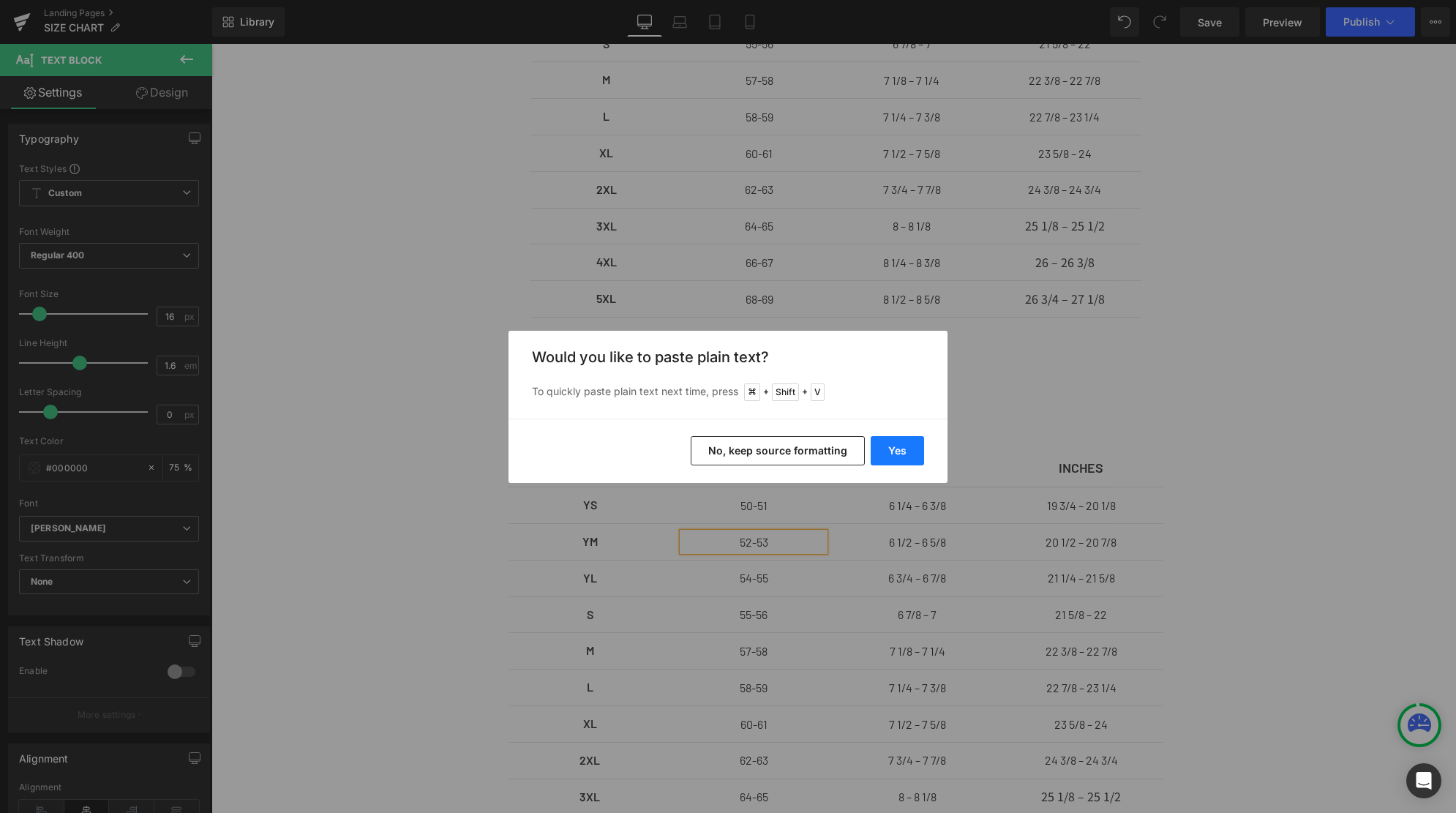
click at [877, 458] on button "Yes" at bounding box center [897, 451] width 54 height 30
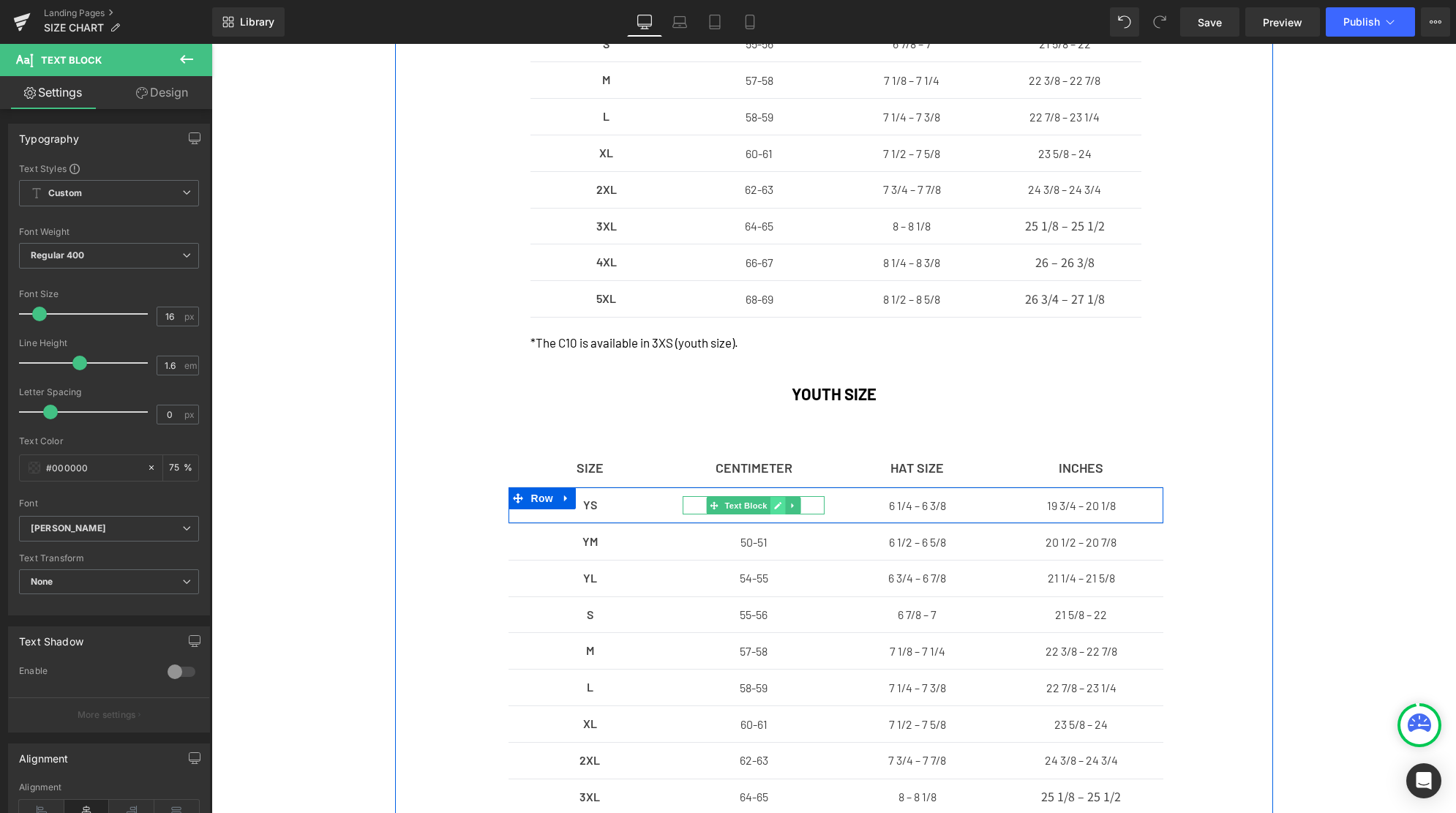
click at [783, 507] on link at bounding box center [778, 506] width 15 height 18
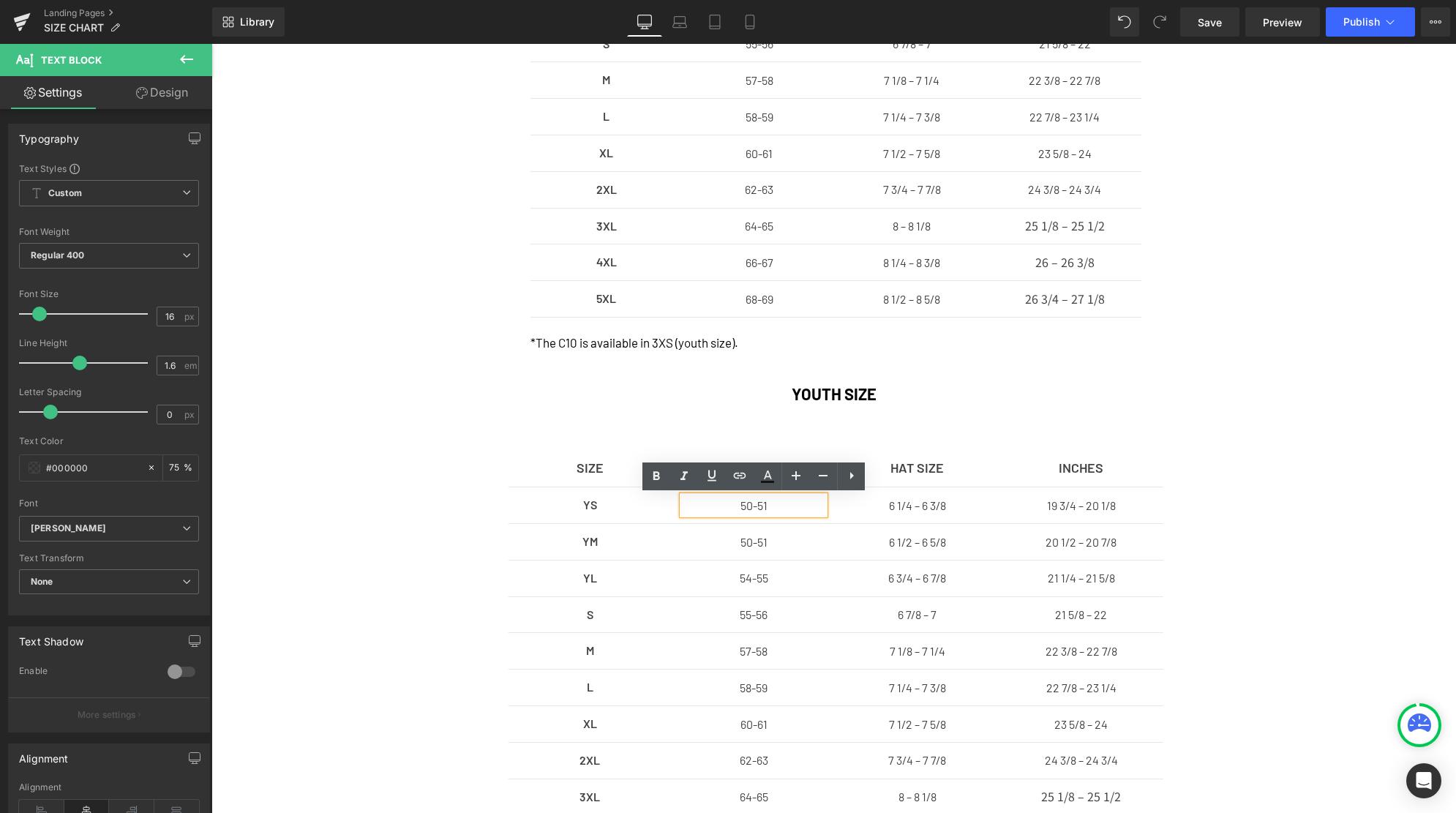
click at [766, 507] on p "50-51" at bounding box center [753, 506] width 142 height 19
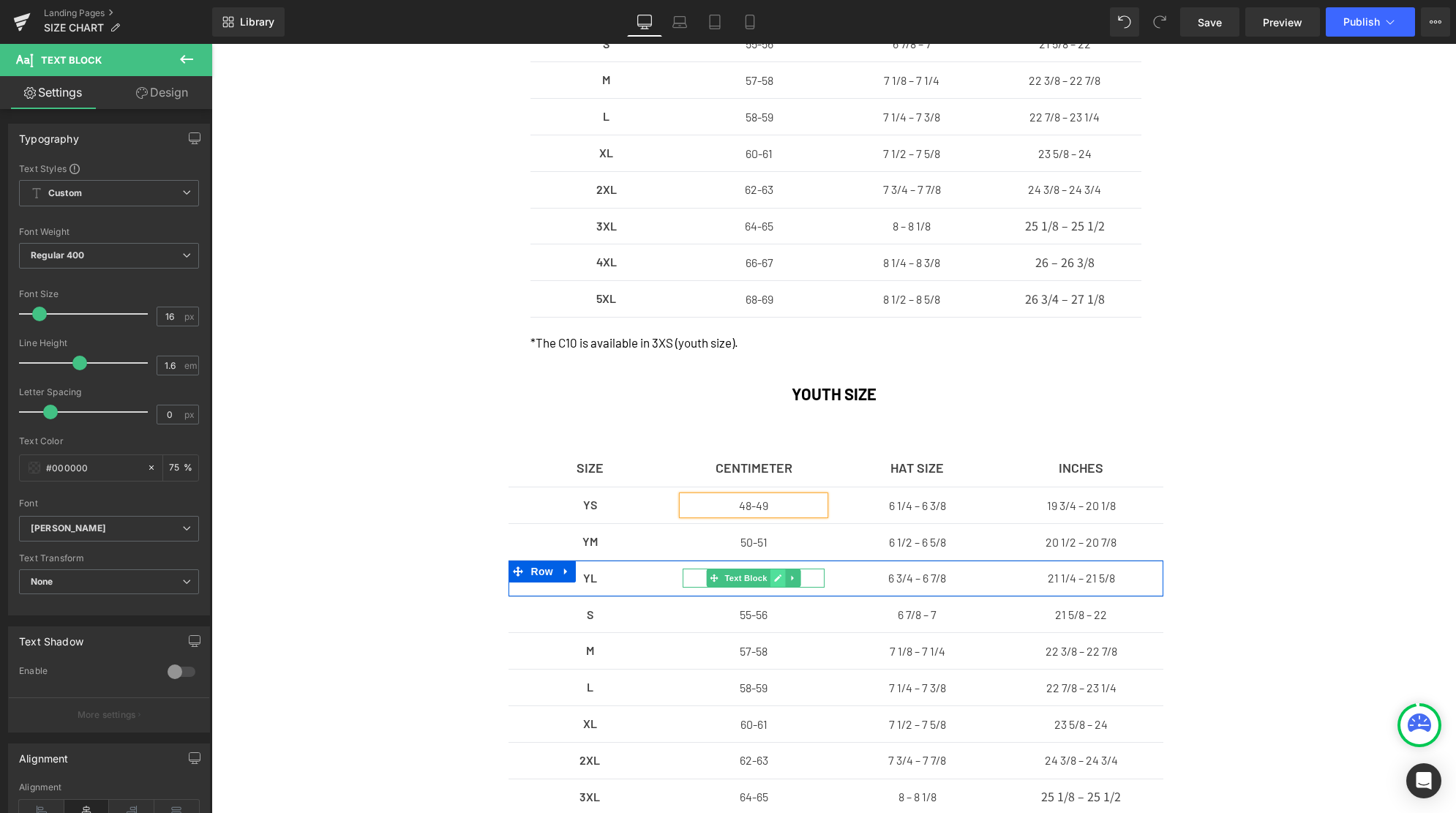
click at [775, 577] on icon at bounding box center [778, 578] width 8 height 9
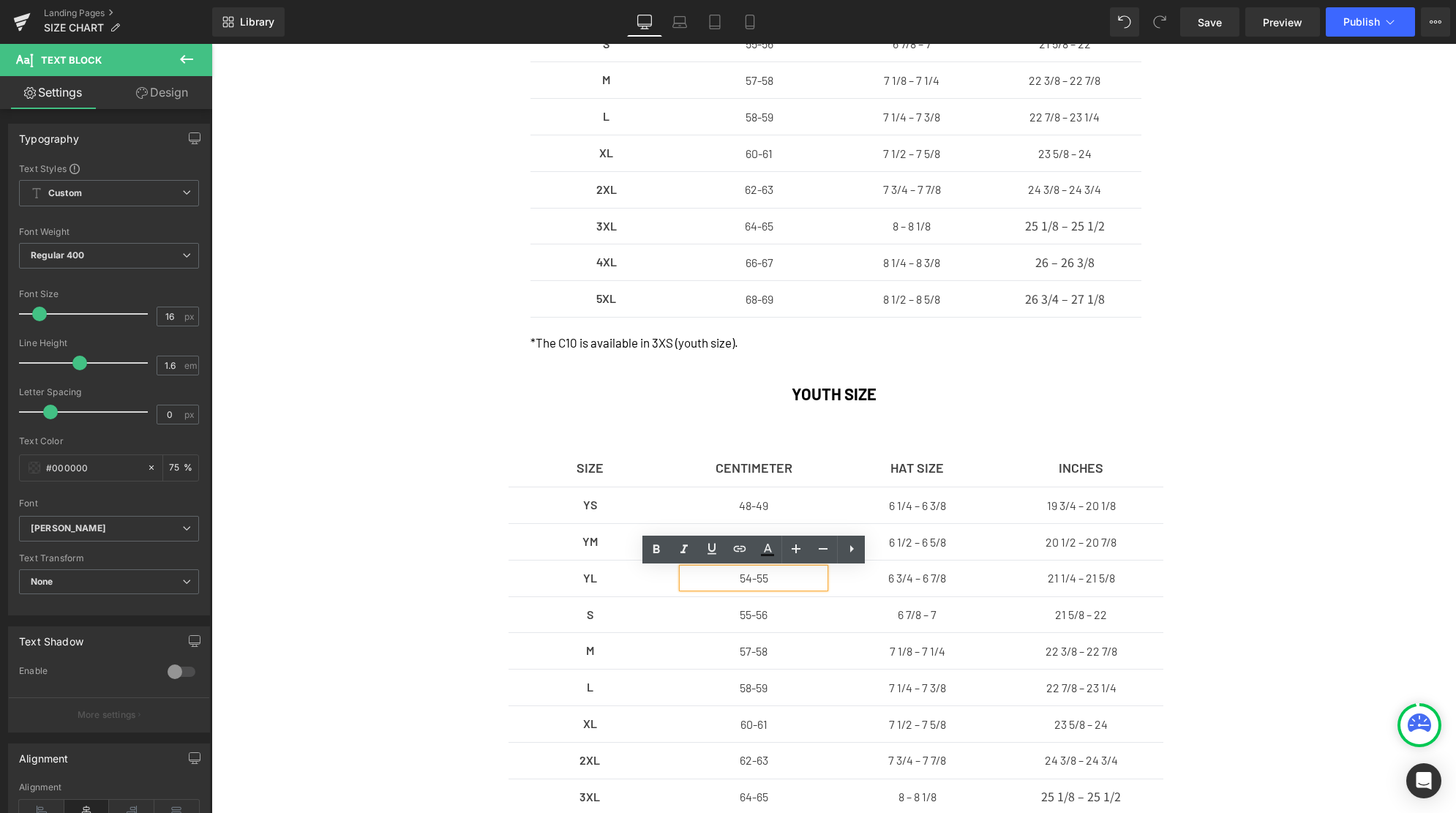
click at [754, 578] on p "54-55" at bounding box center [753, 579] width 142 height 19
click at [1272, 570] on div "SIZE Text Block CENTIMETER Text Block HAT SIZE Text Block INCHES Text Block Row…" at bounding box center [834, 703] width 878 height 507
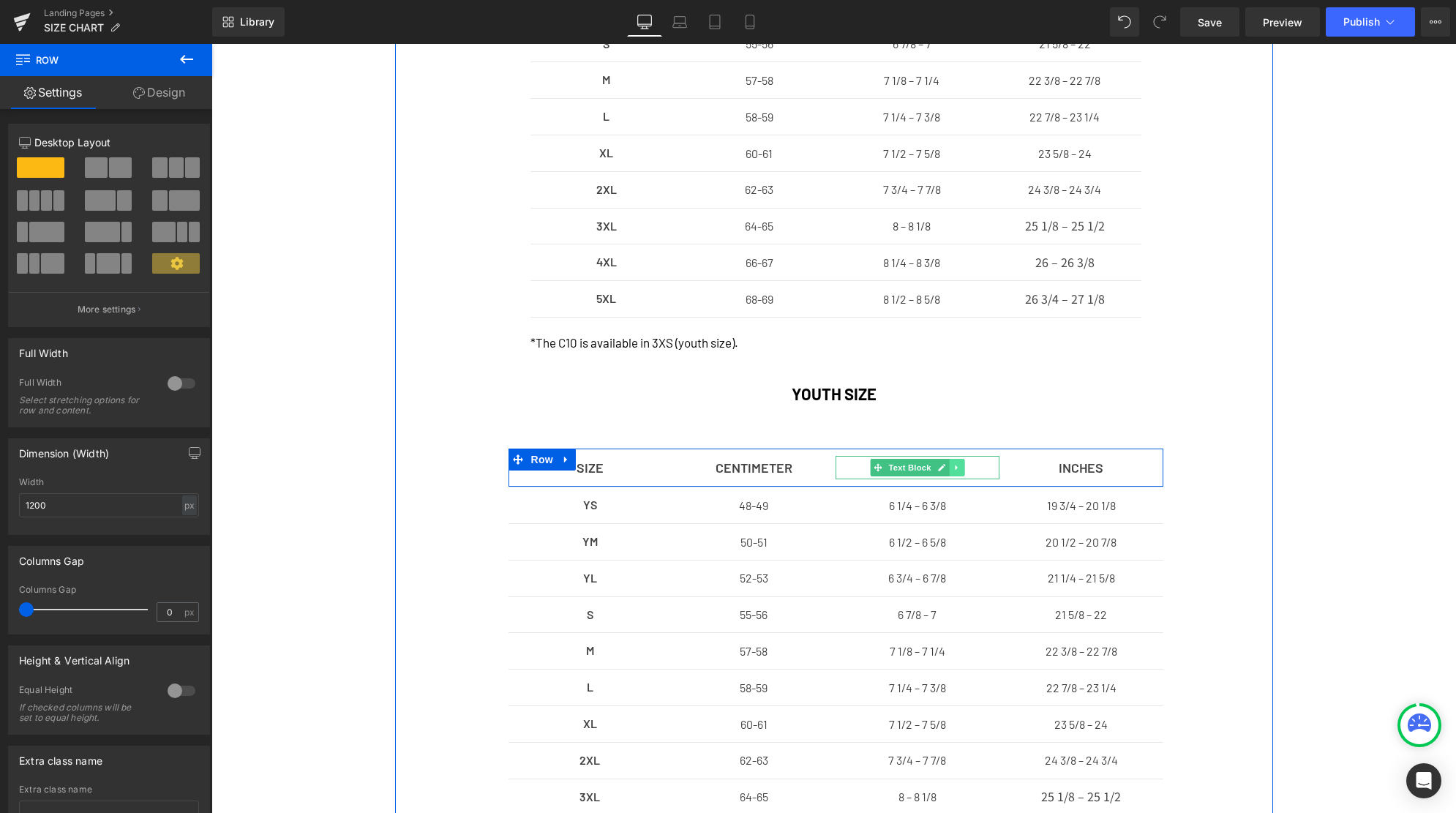
click at [956, 471] on icon at bounding box center [957, 467] width 8 height 9
click at [962, 471] on icon at bounding box center [965, 467] width 8 height 8
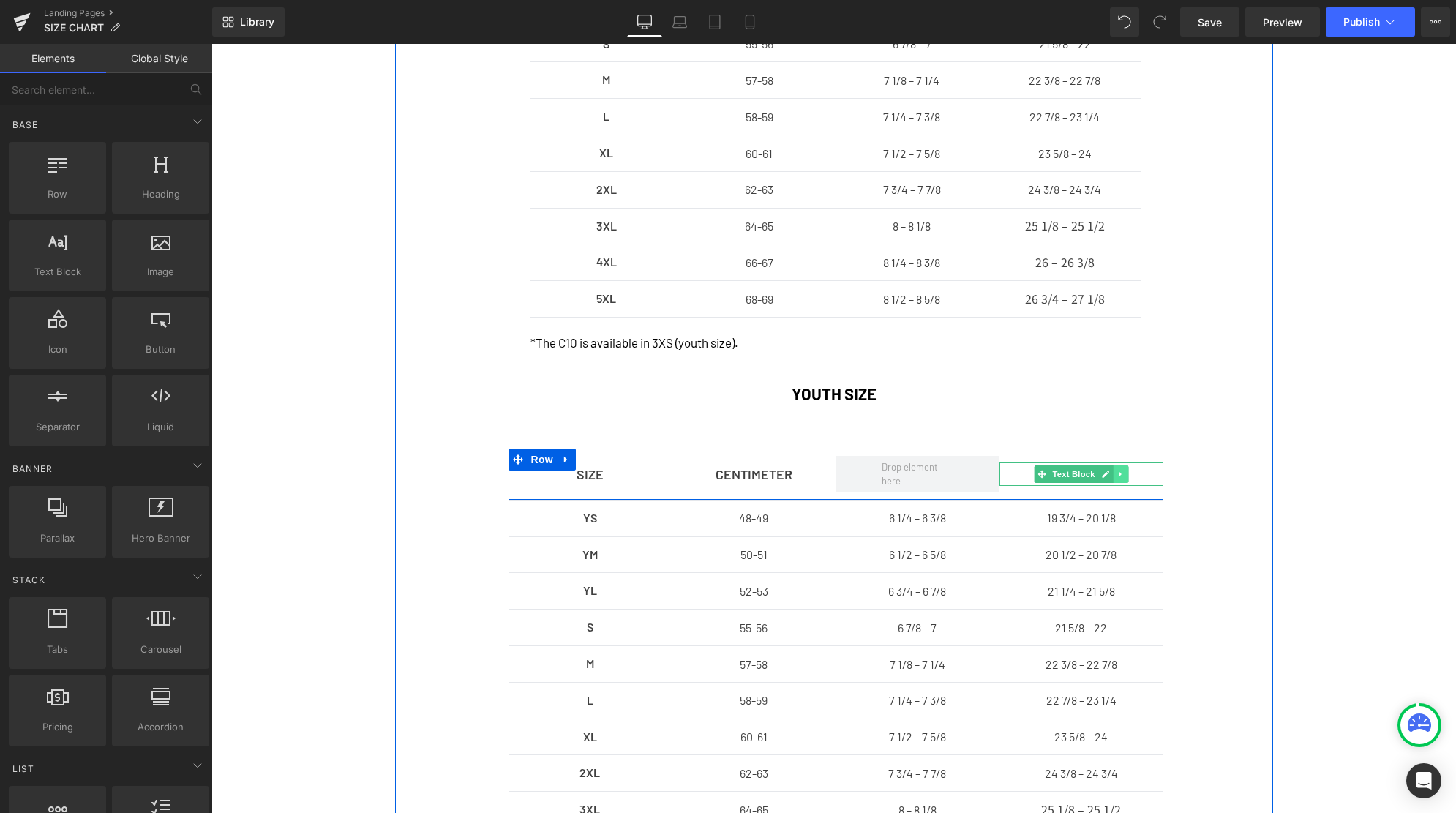
click at [1122, 476] on icon at bounding box center [1120, 474] width 8 height 9
click at [1129, 475] on icon at bounding box center [1128, 474] width 8 height 8
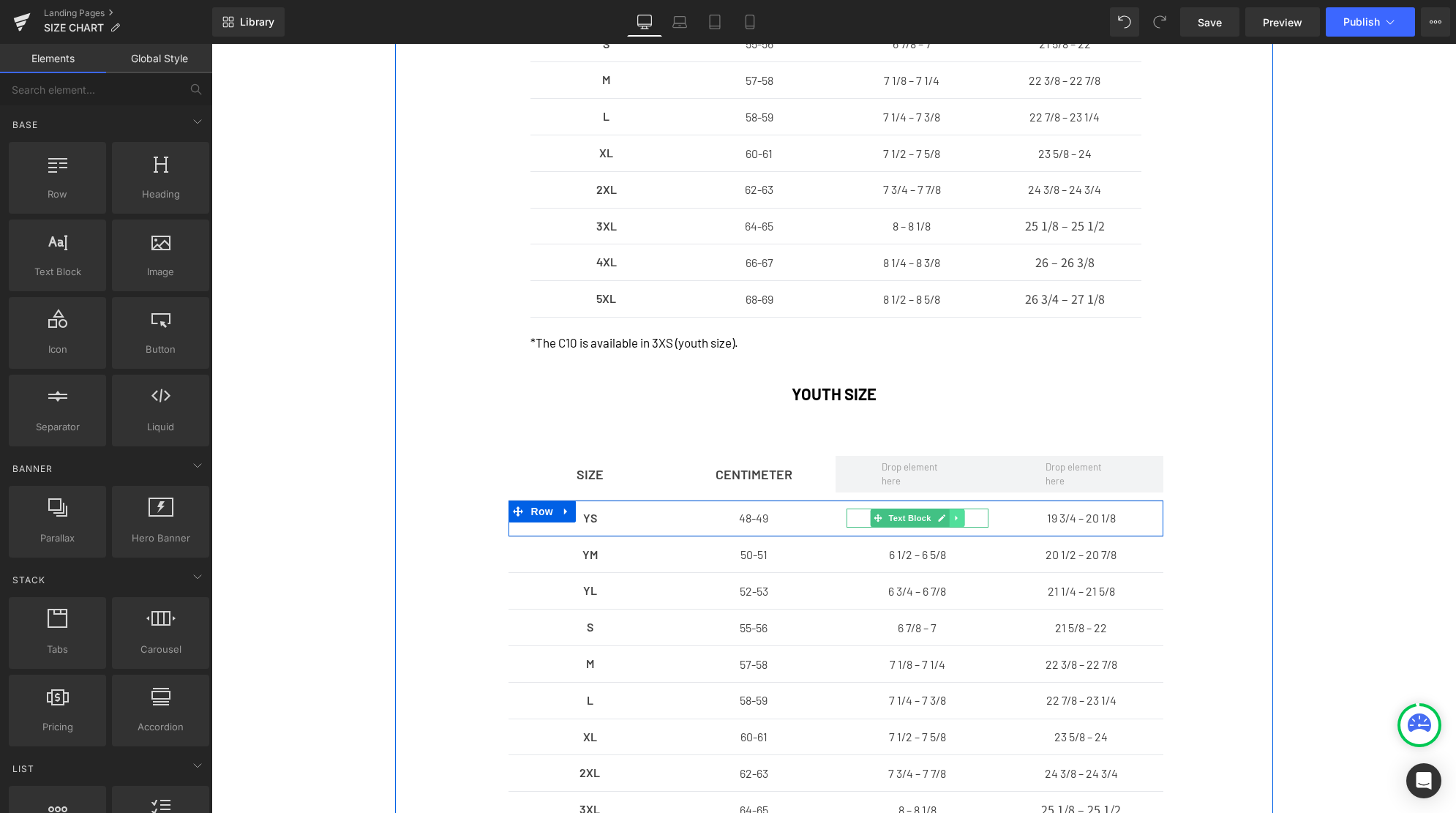
click at [953, 520] on link at bounding box center [956, 518] width 15 height 18
click at [962, 520] on icon at bounding box center [965, 519] width 8 height 8
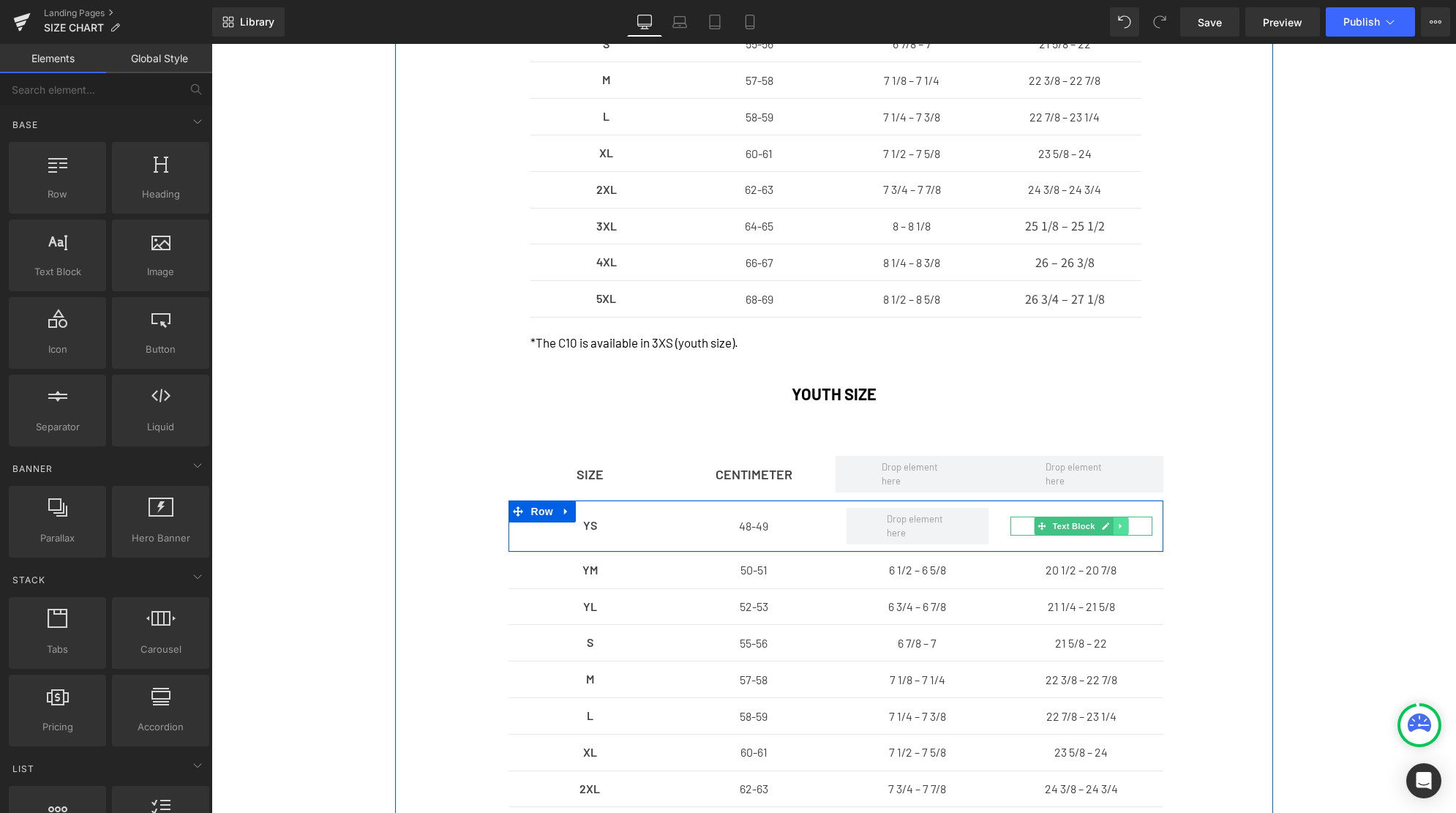
click at [1122, 526] on icon at bounding box center [1120, 526] width 8 height 9
click at [1128, 526] on icon at bounding box center [1128, 526] width 8 height 9
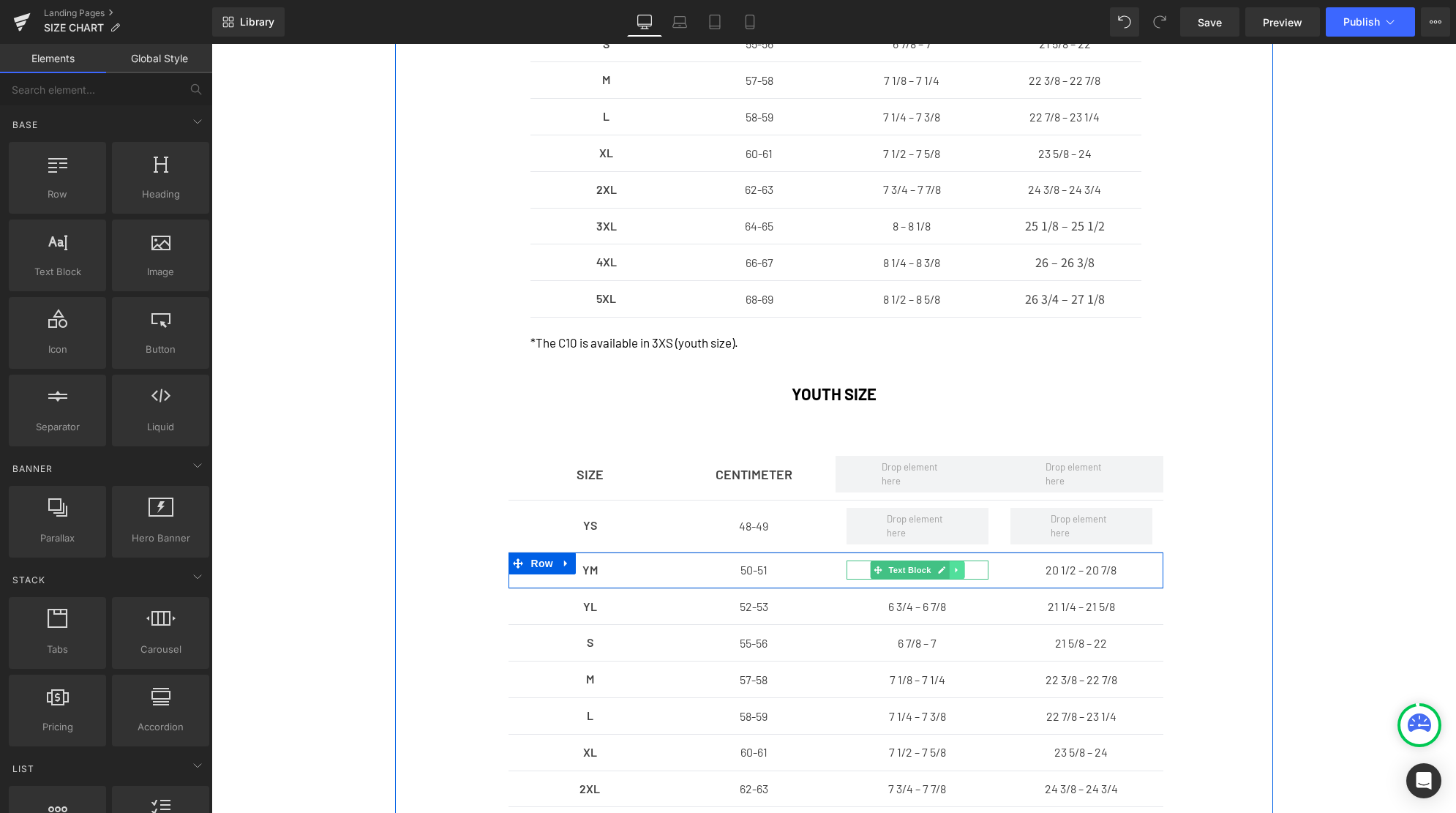
click at [958, 571] on icon at bounding box center [957, 570] width 8 height 9
click at [966, 571] on icon at bounding box center [965, 570] width 8 height 9
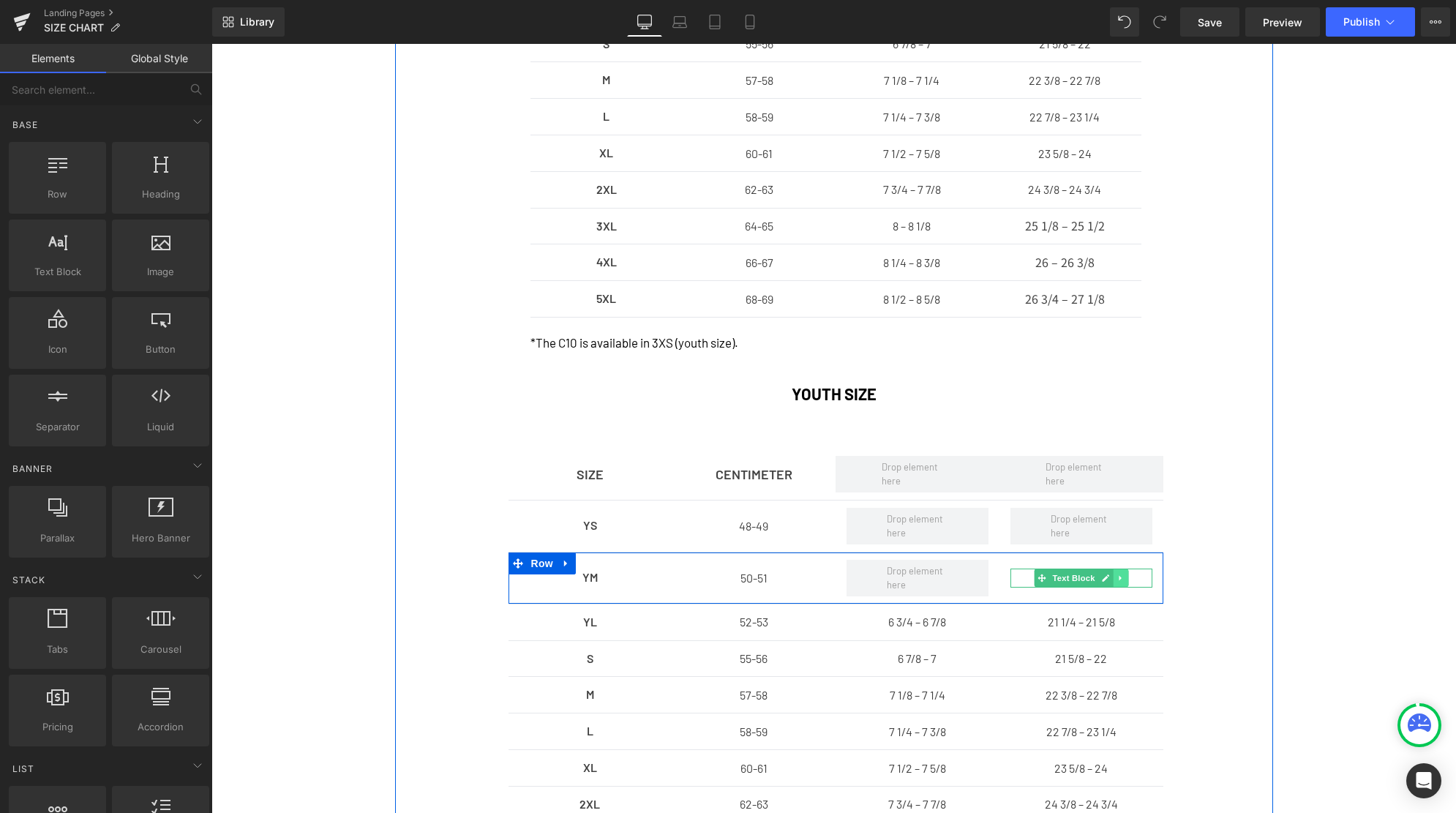
click at [1118, 578] on icon at bounding box center [1119, 578] width 2 height 5
click at [1125, 578] on icon at bounding box center [1128, 578] width 8 height 8
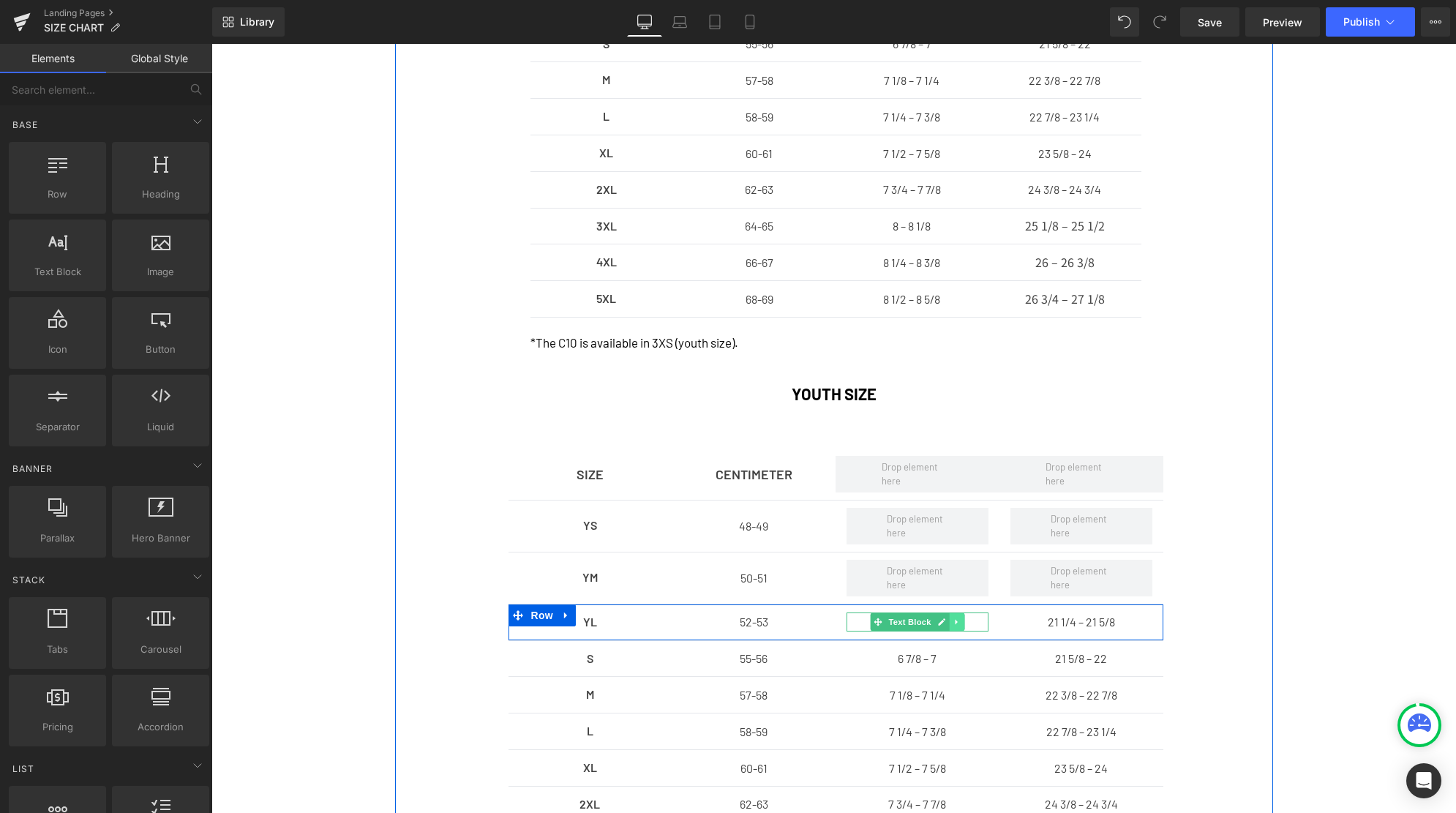
click at [954, 624] on icon at bounding box center [955, 623] width 2 height 5
click at [966, 624] on icon at bounding box center [965, 623] width 8 height 8
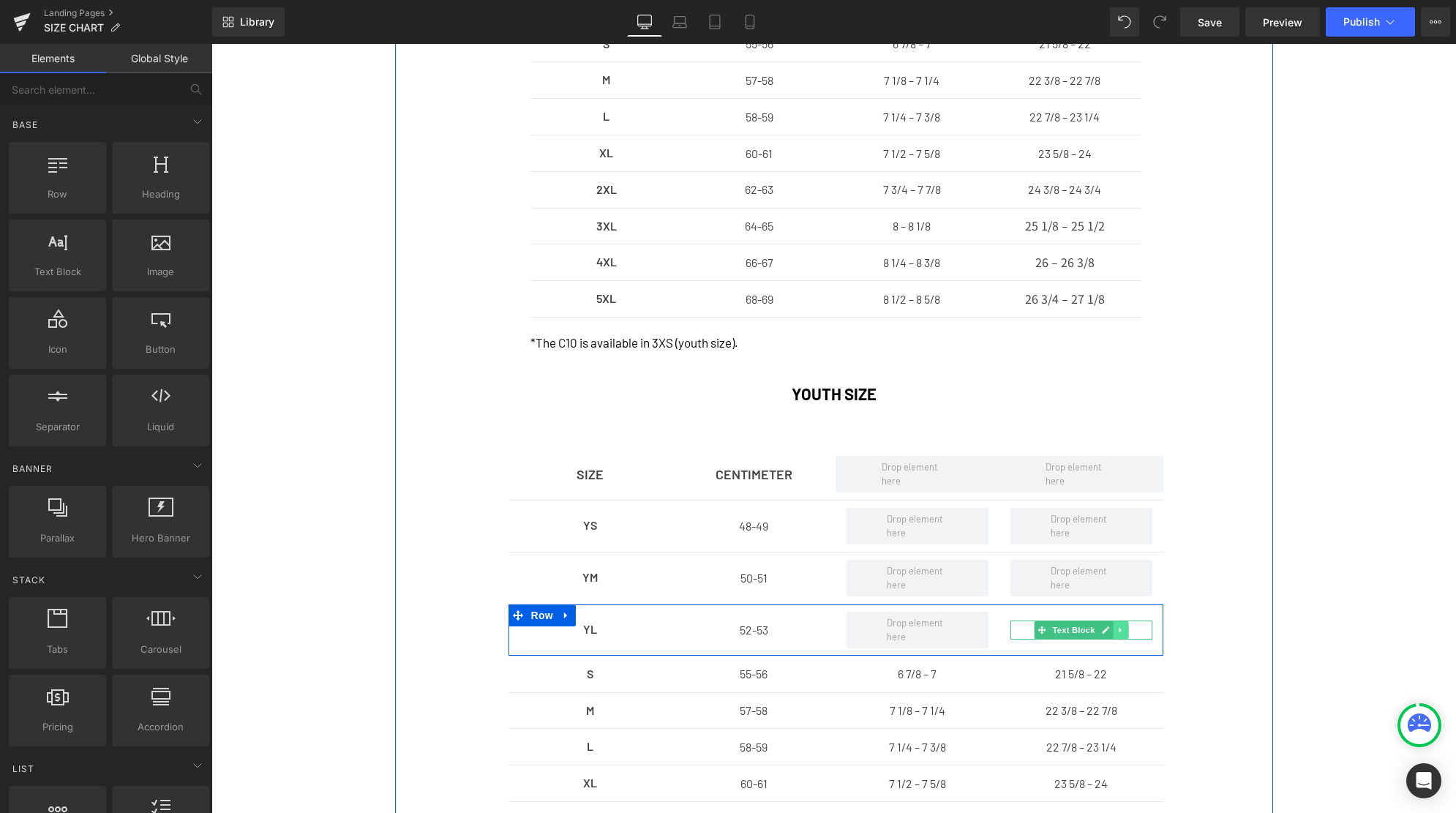
click at [1120, 631] on icon at bounding box center [1119, 630] width 2 height 5
click at [1132, 630] on icon at bounding box center [1128, 630] width 8 height 8
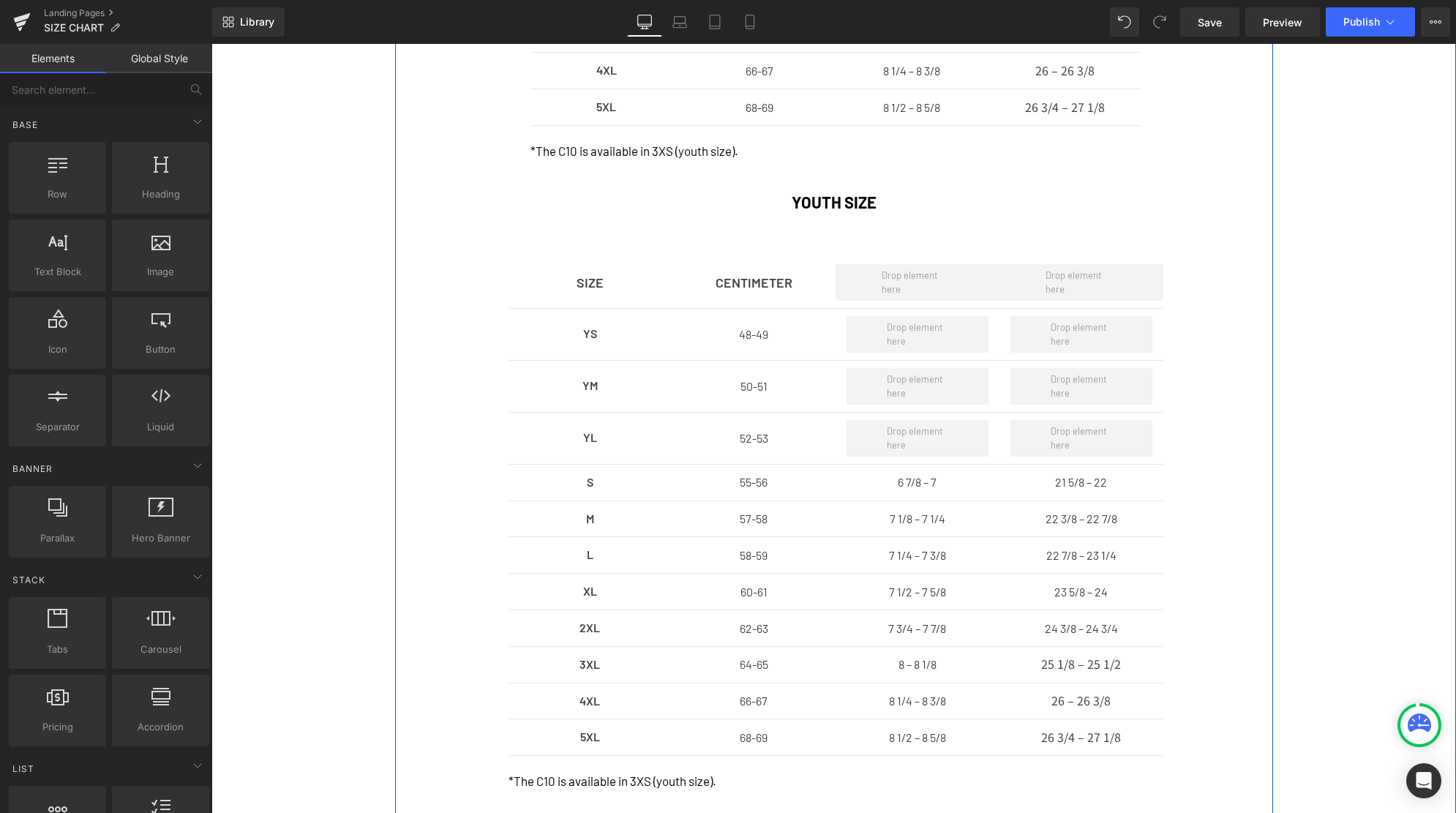
scroll to position [783, 0]
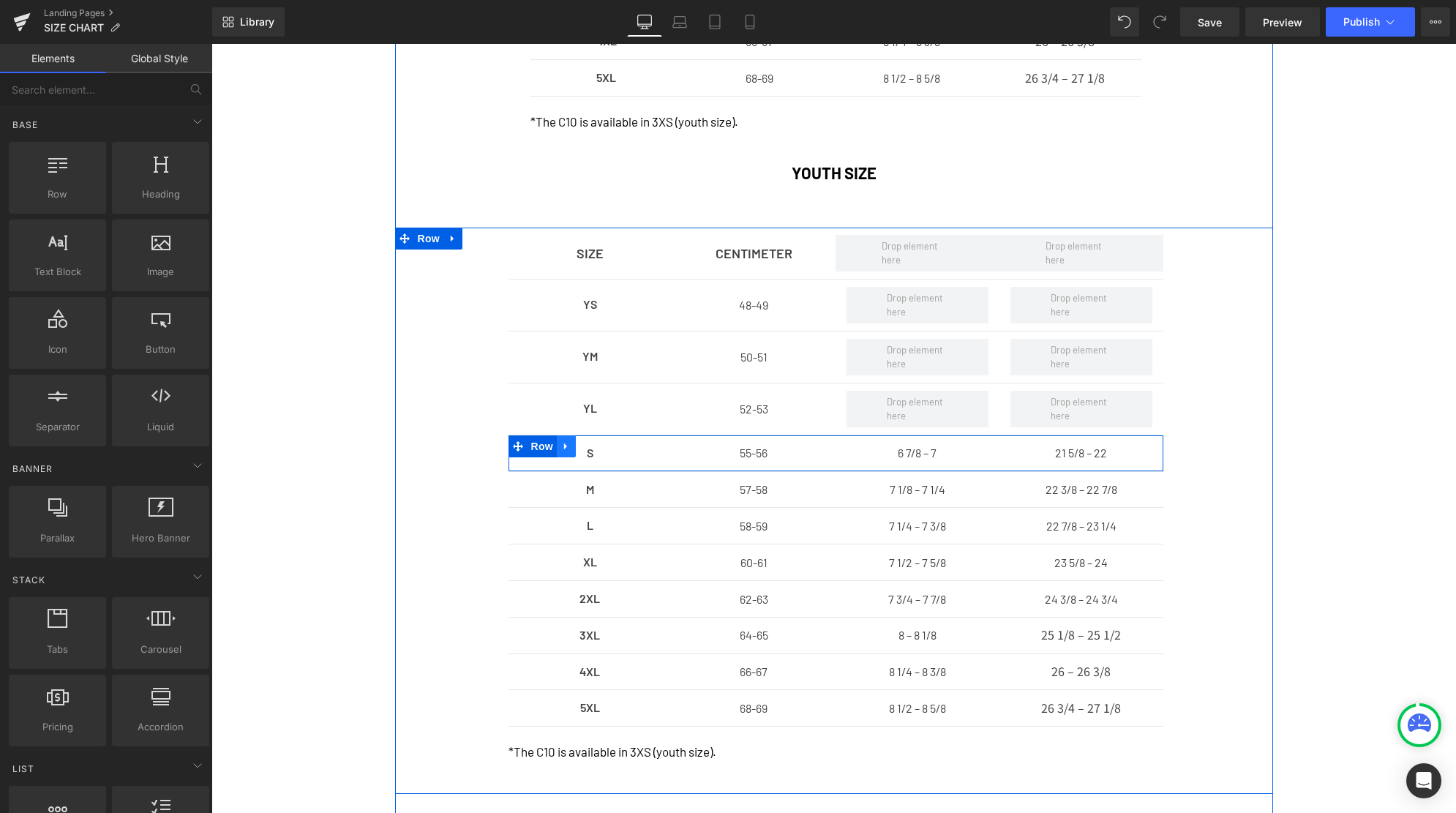
click at [565, 449] on icon at bounding box center [566, 447] width 3 height 6
click at [603, 449] on icon at bounding box center [604, 446] width 10 height 10
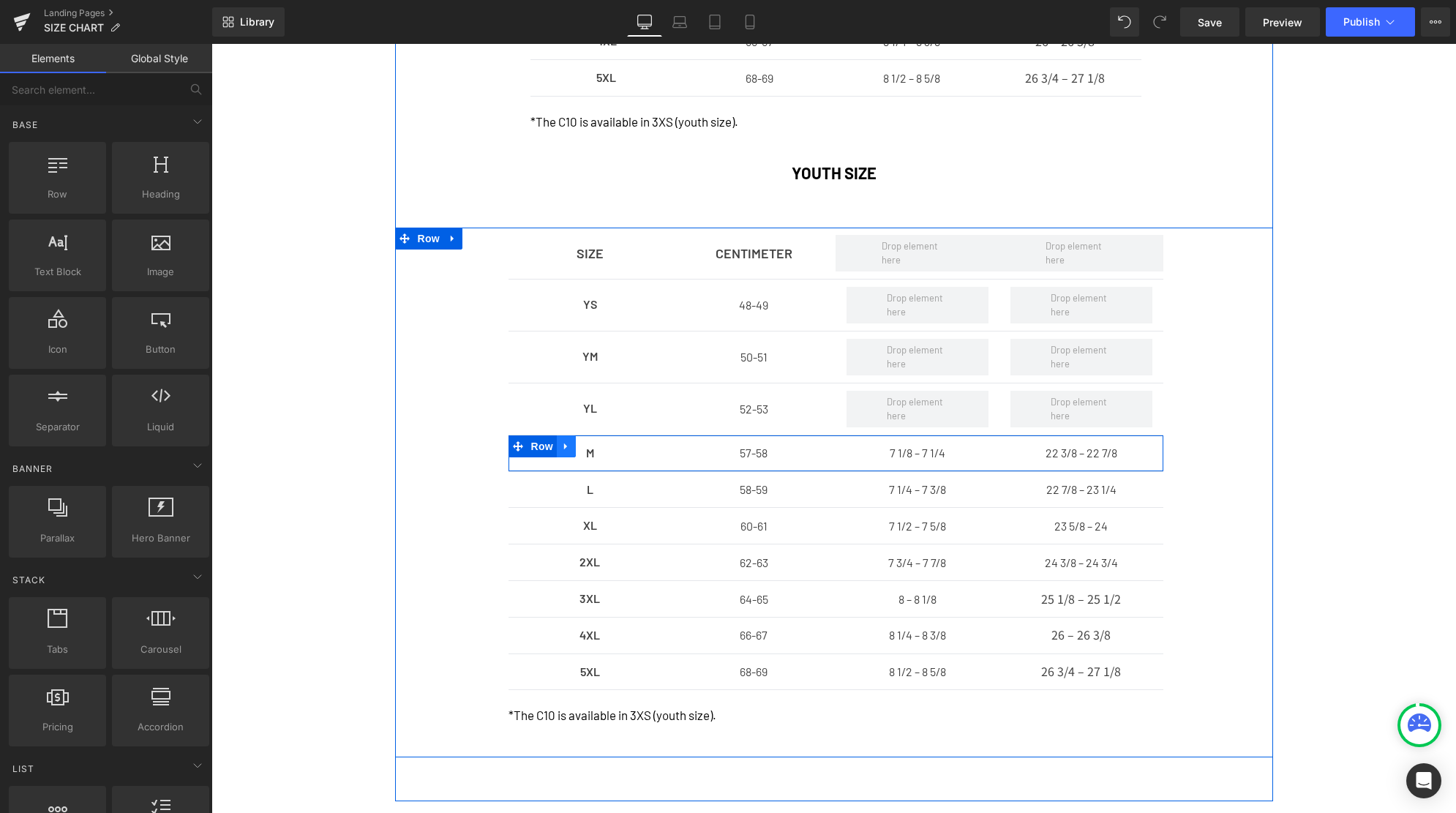
click at [563, 449] on icon at bounding box center [566, 447] width 10 height 11
click at [603, 451] on icon at bounding box center [604, 446] width 10 height 10
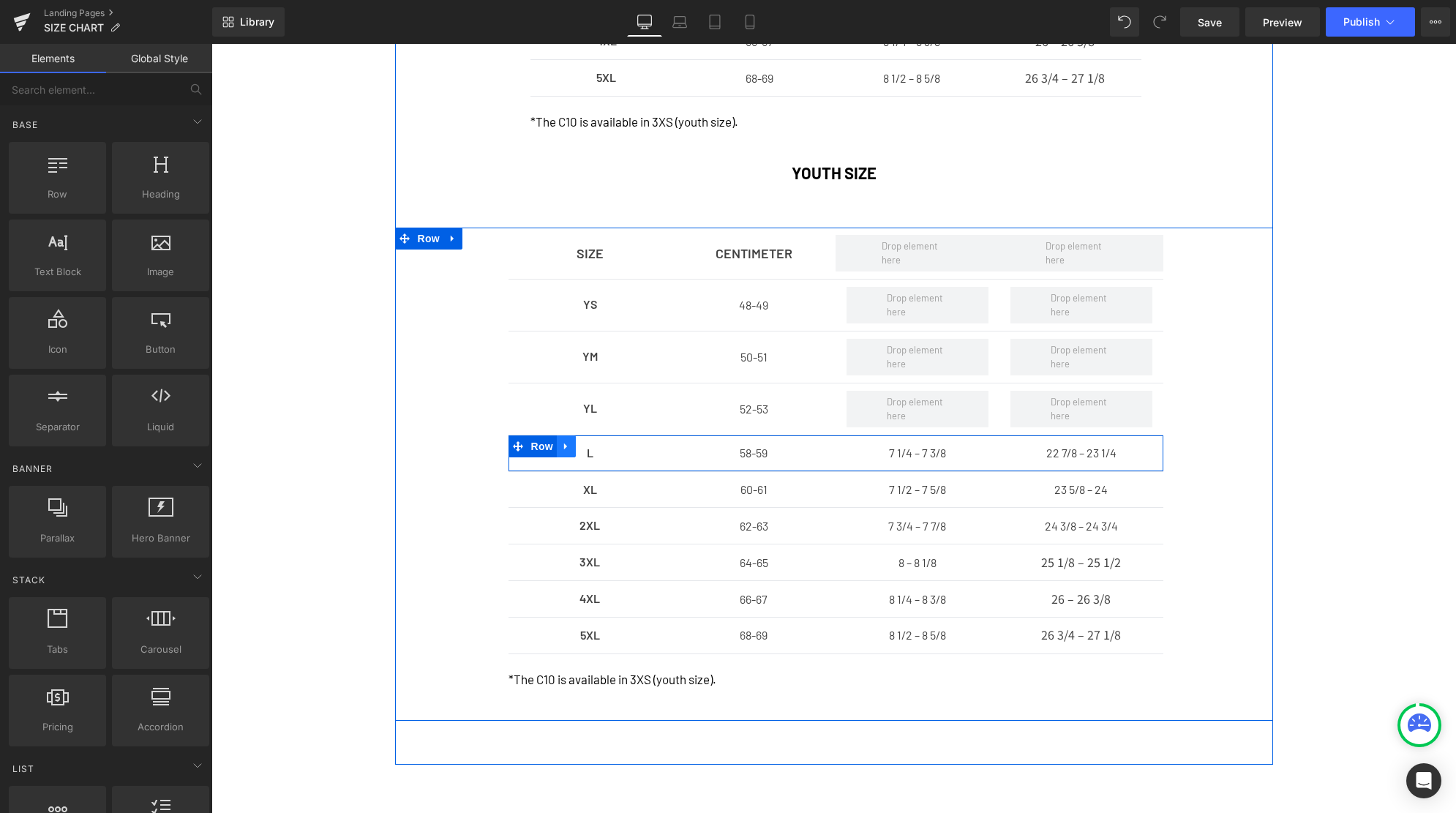
click at [569, 449] on icon at bounding box center [566, 447] width 10 height 11
click at [603, 449] on icon at bounding box center [604, 446] width 10 height 10
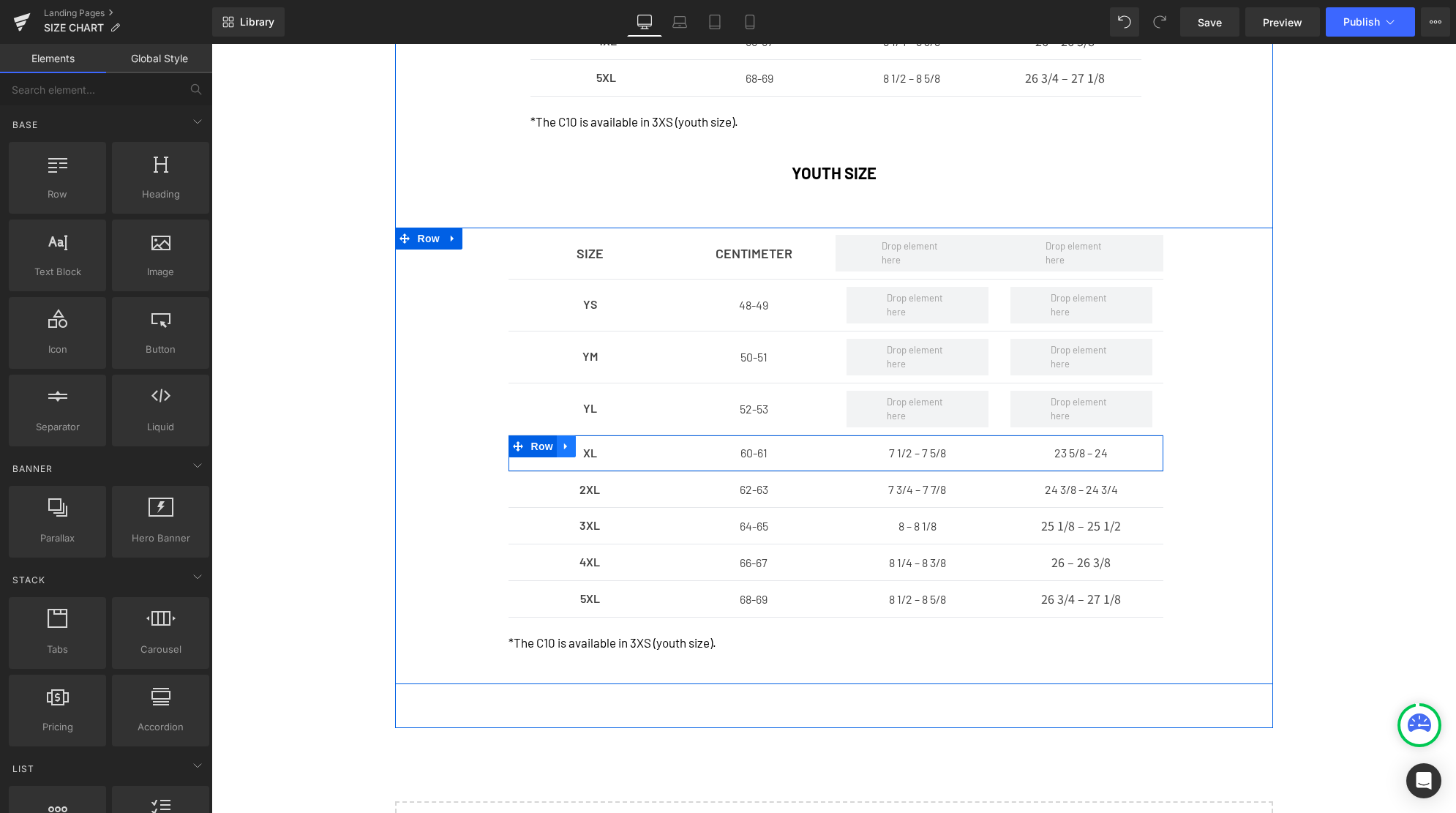
click at [569, 447] on icon at bounding box center [566, 447] width 10 height 11
click at [598, 447] on link at bounding box center [604, 446] width 19 height 22
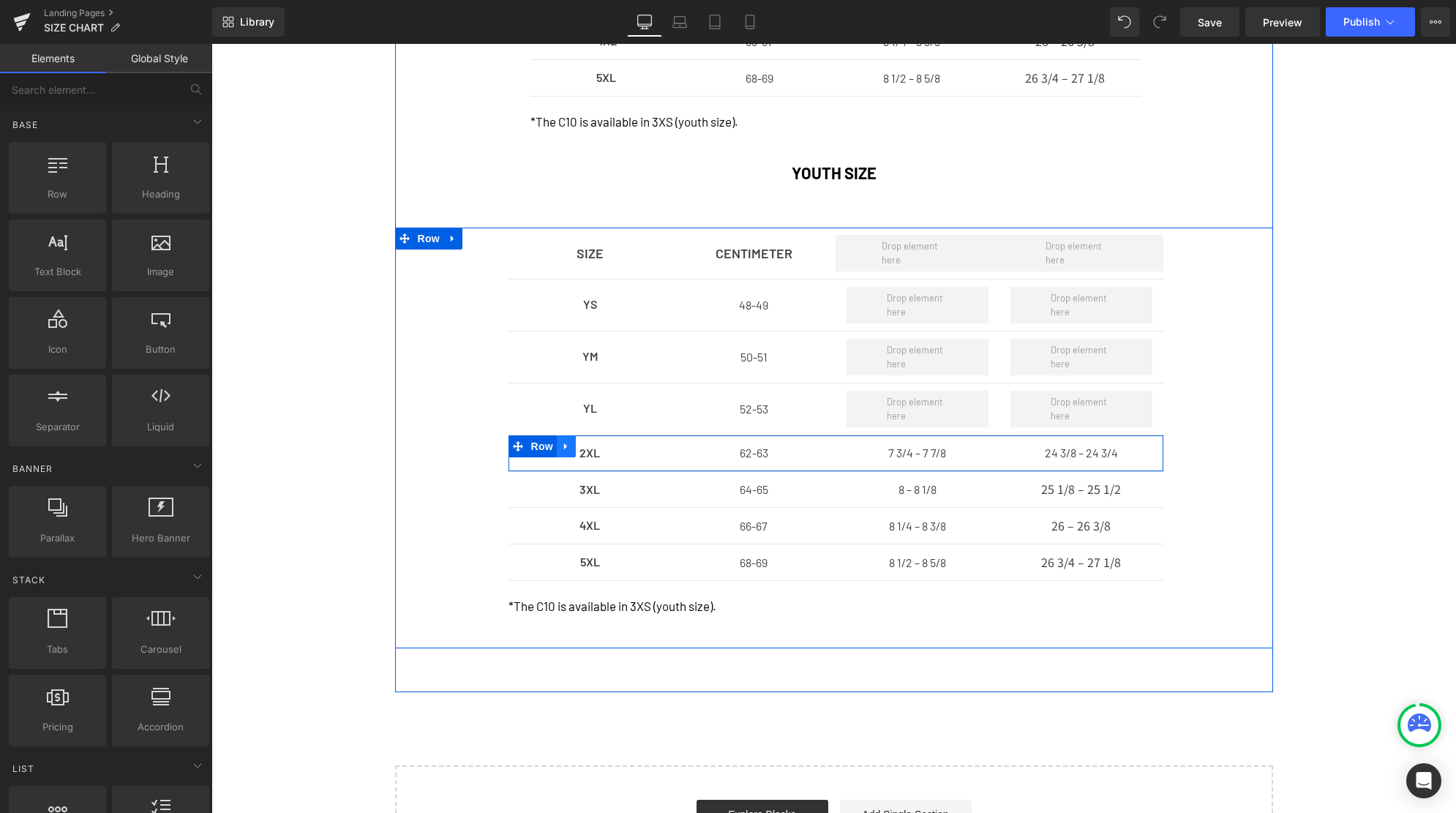
click at [569, 447] on icon at bounding box center [566, 447] width 10 height 11
click at [608, 448] on icon at bounding box center [604, 446] width 10 height 10
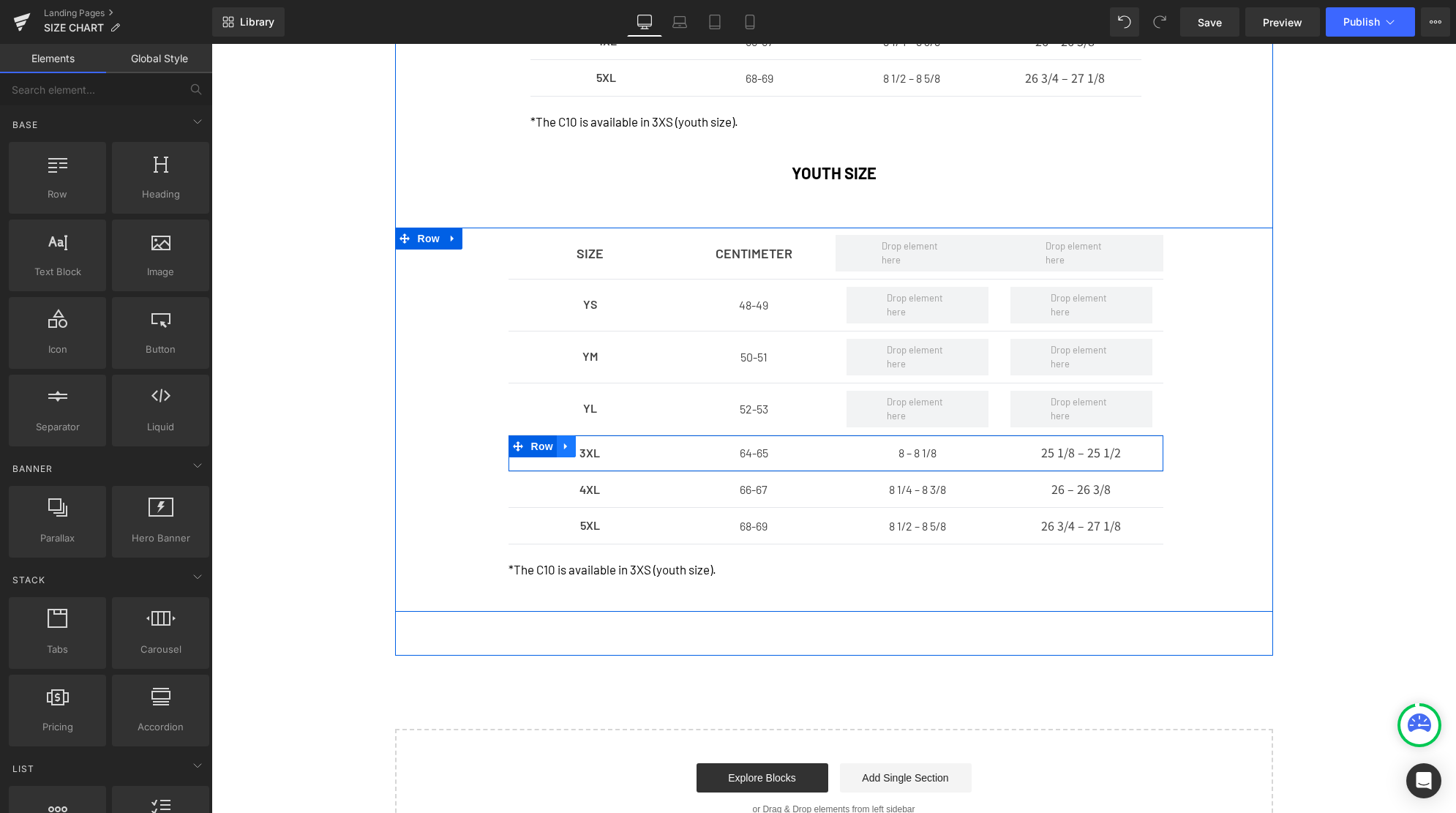
click at [569, 447] on icon at bounding box center [566, 447] width 10 height 11
click at [603, 448] on icon at bounding box center [604, 446] width 10 height 10
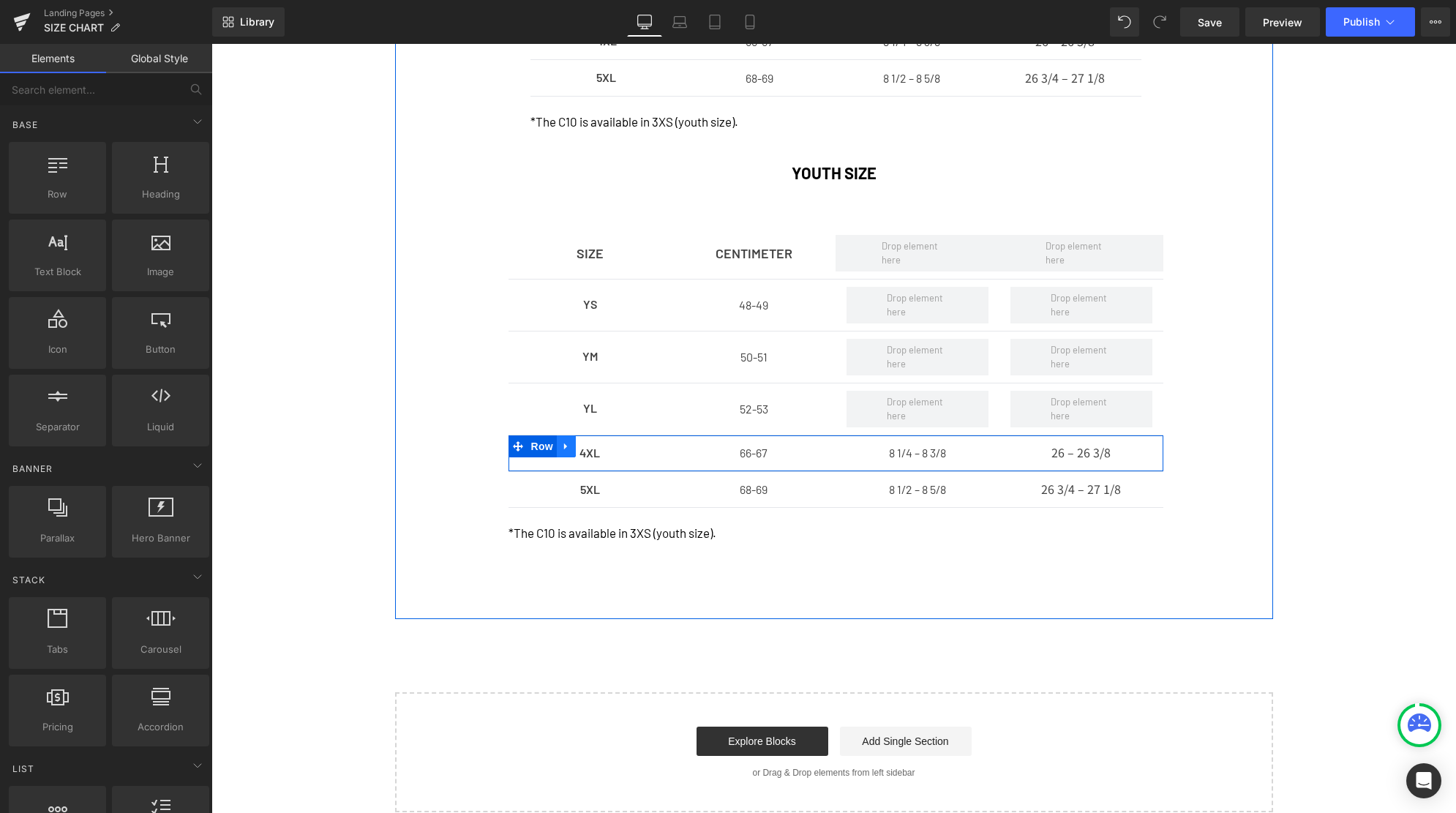
click at [566, 448] on icon at bounding box center [566, 447] width 3 height 6
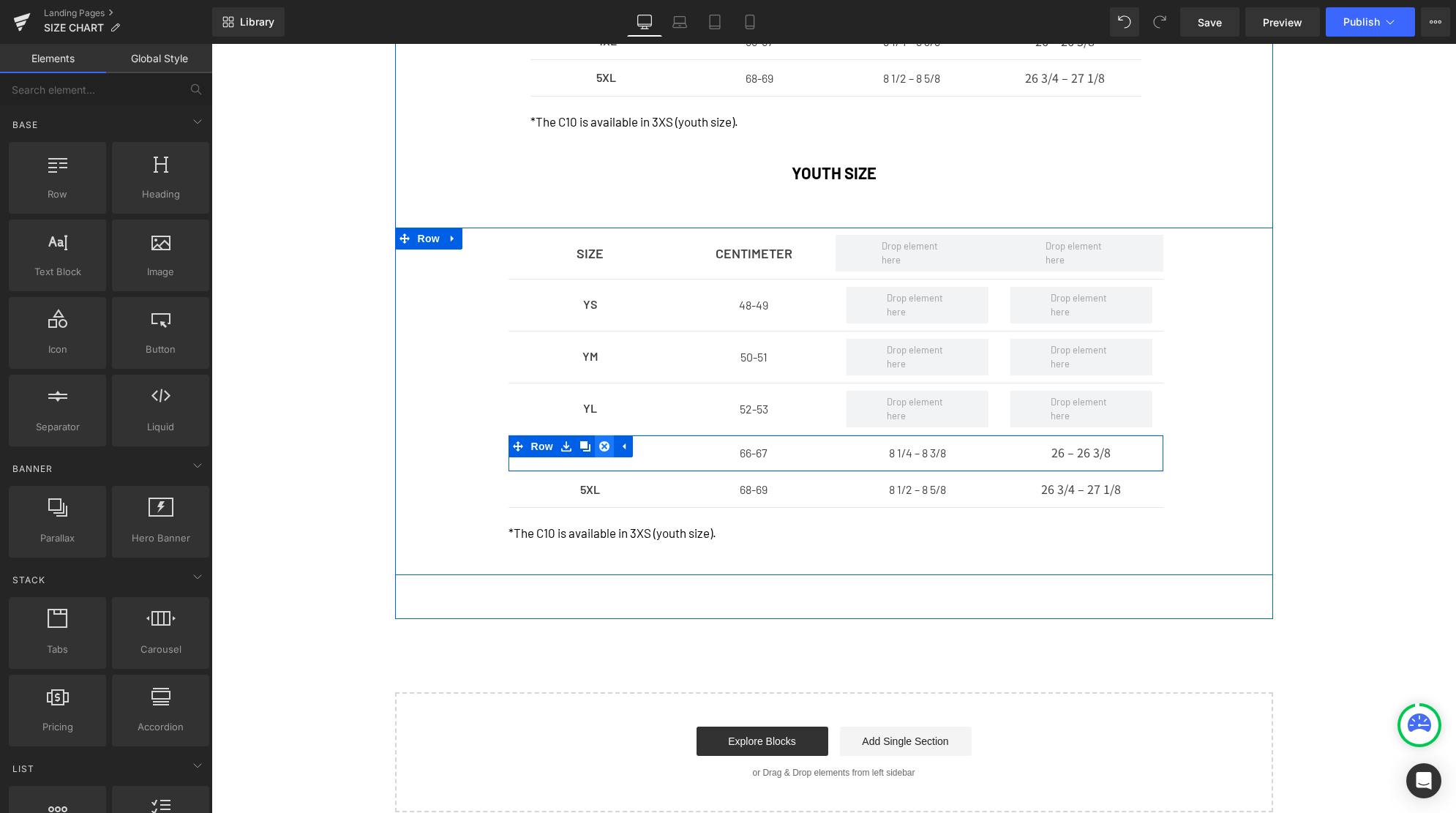
click at [609, 449] on icon at bounding box center [604, 446] width 10 height 10
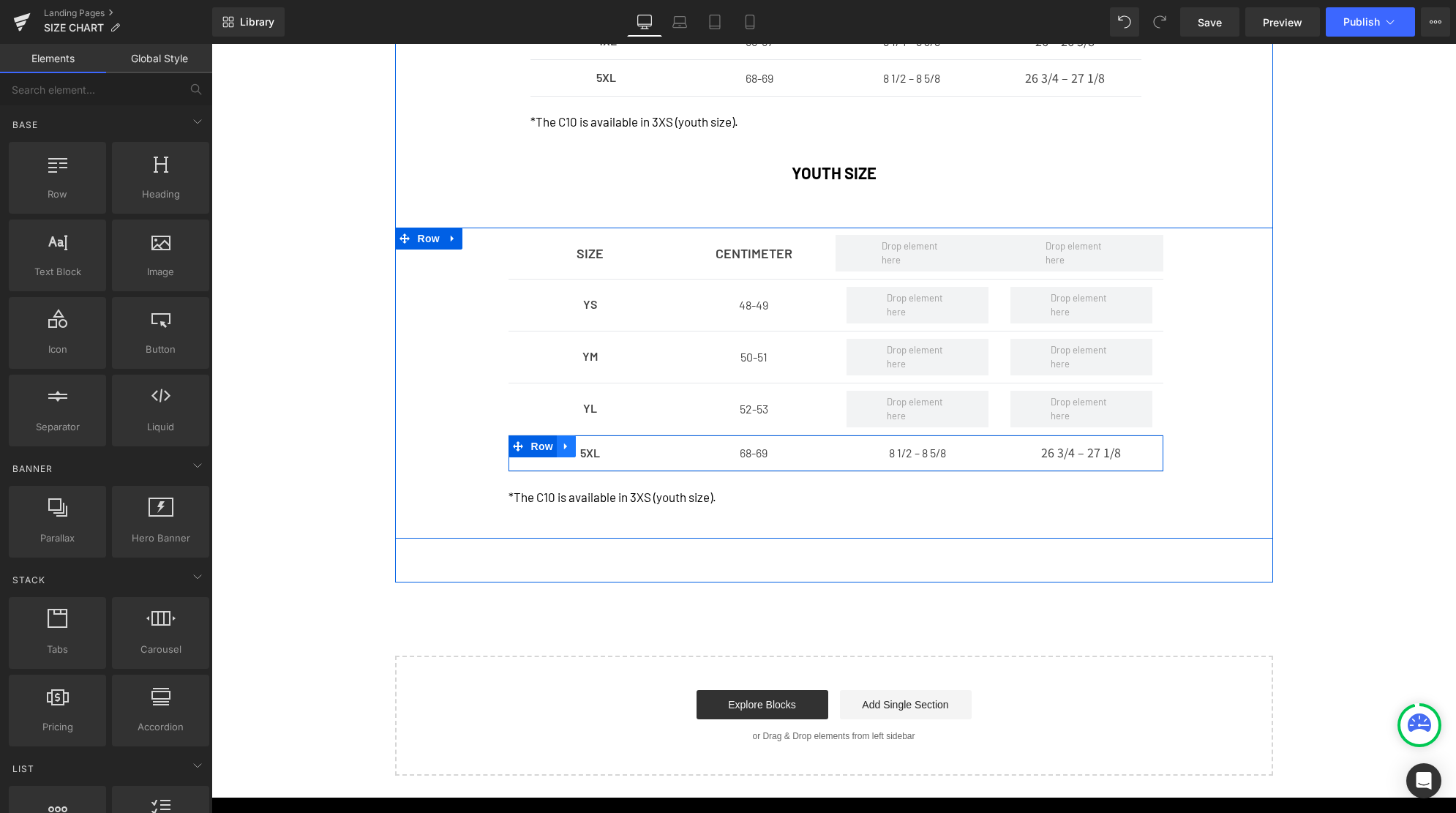
click at [564, 447] on icon at bounding box center [566, 447] width 10 height 11
click at [601, 448] on icon at bounding box center [604, 446] width 10 height 10
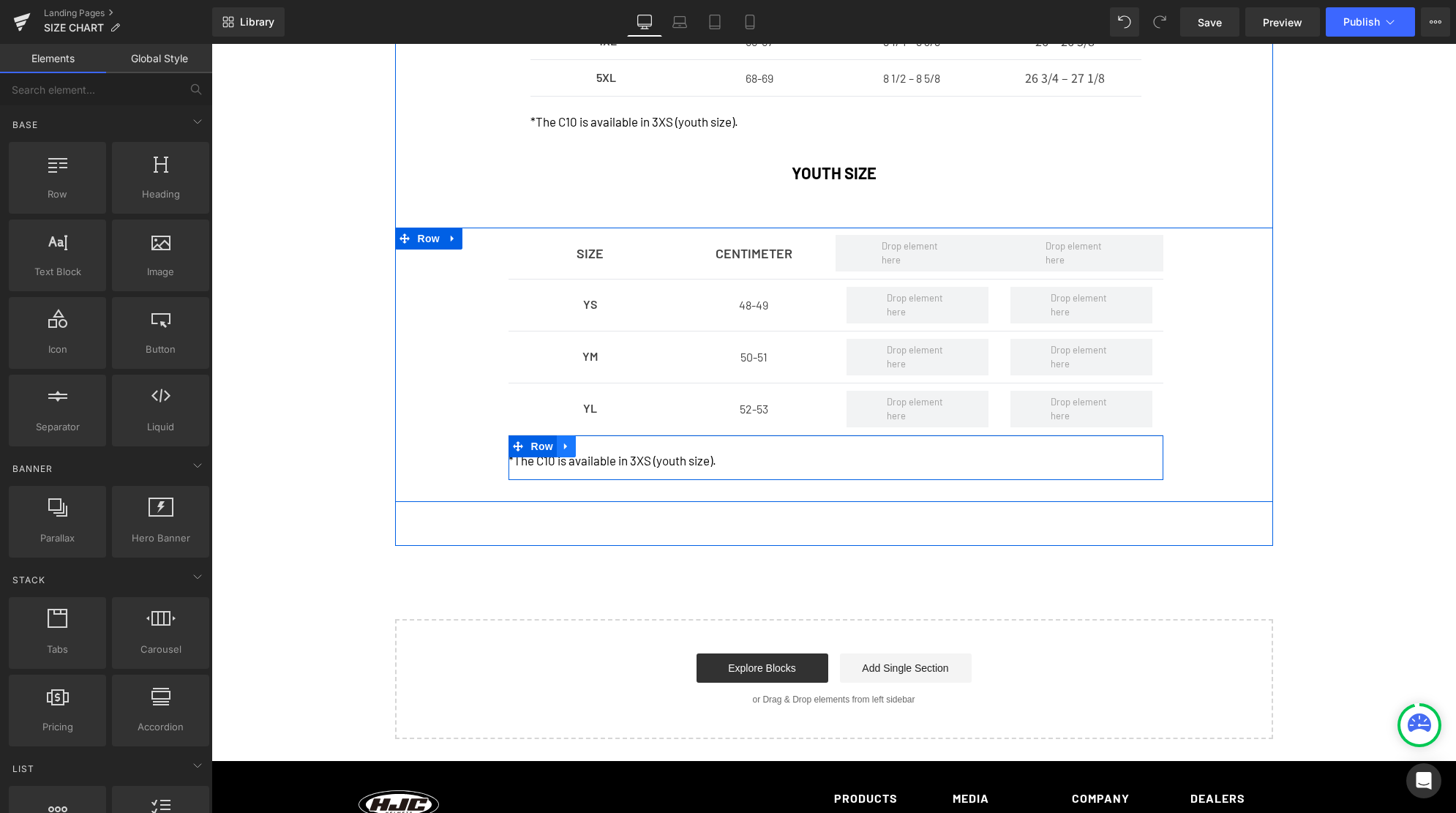
click at [569, 449] on icon at bounding box center [566, 447] width 10 height 11
click at [605, 450] on icon at bounding box center [604, 446] width 10 height 10
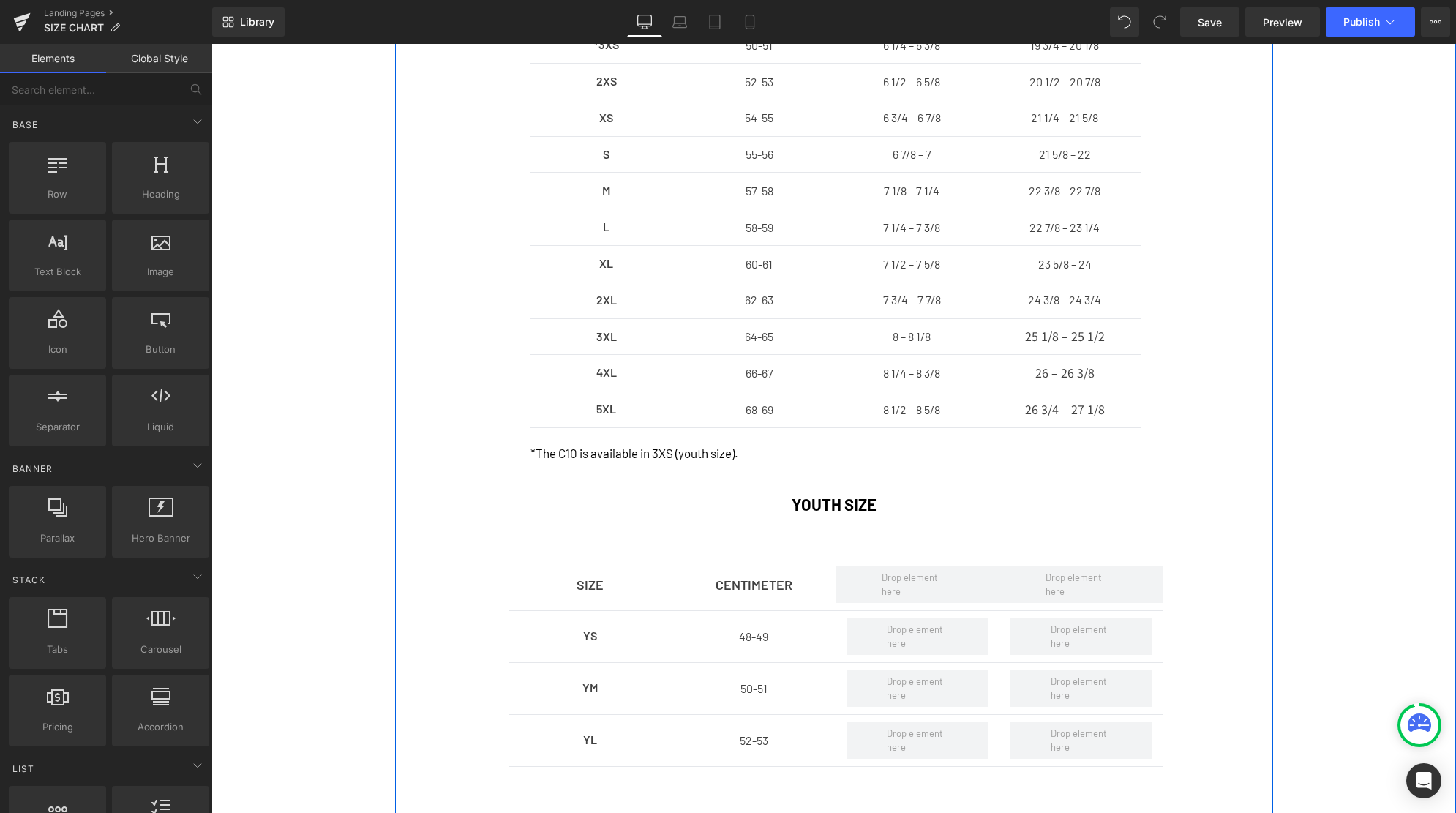
scroll to position [458, 0]
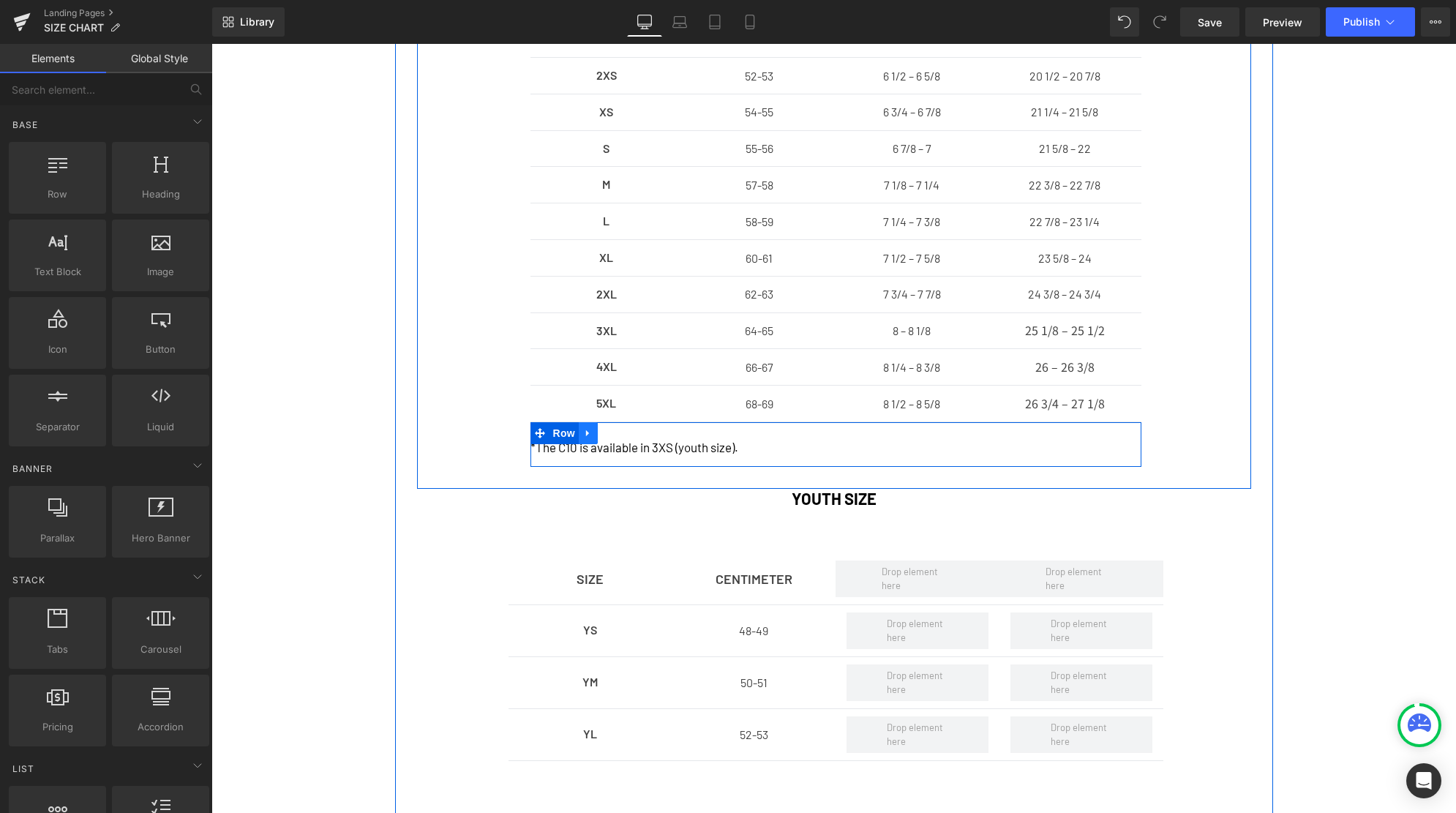
click at [586, 438] on icon at bounding box center [588, 433] width 10 height 11
click at [612, 435] on icon at bounding box center [607, 433] width 10 height 10
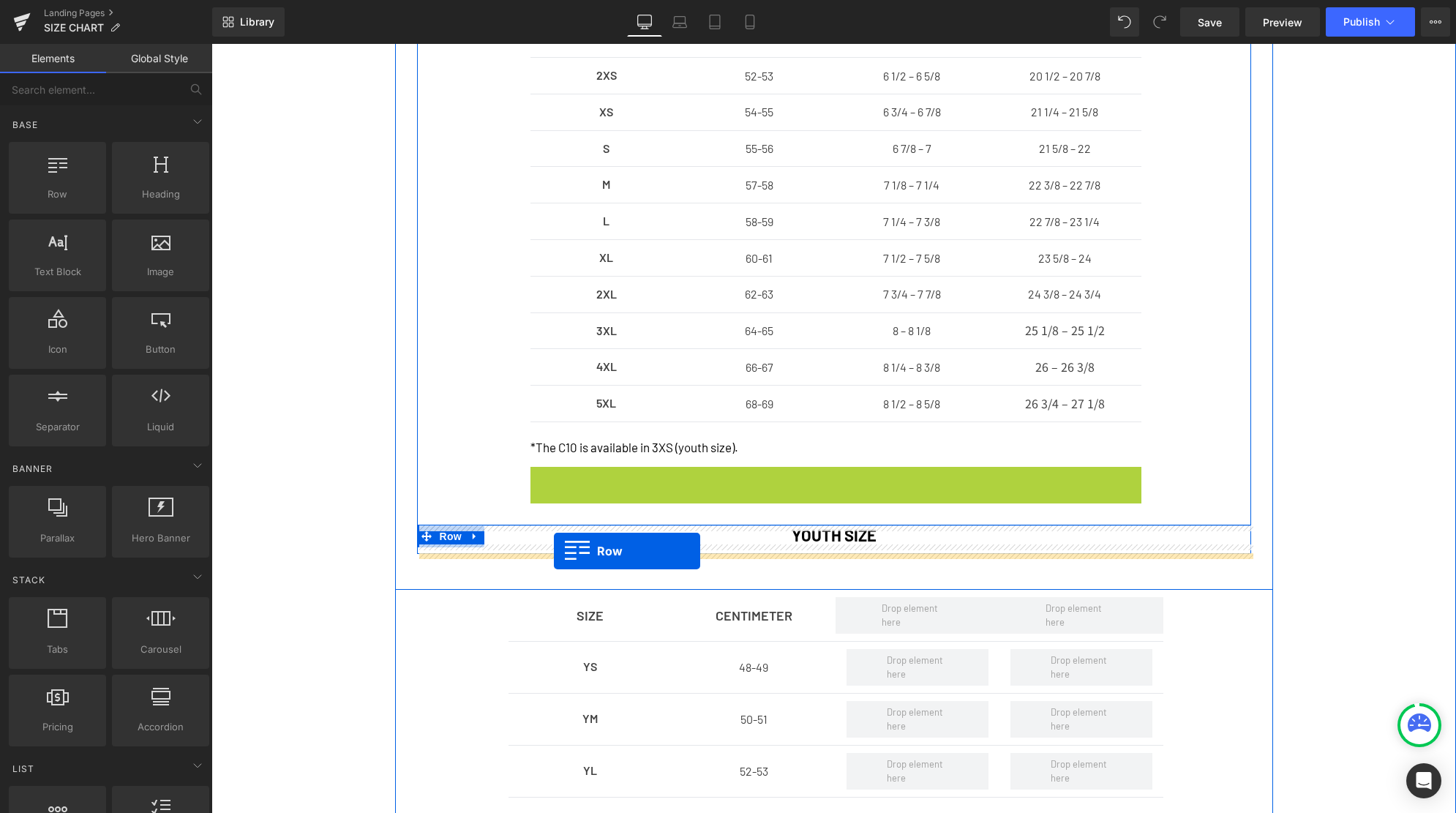
drag, startPoint x: 541, startPoint y: 476, endPoint x: 554, endPoint y: 551, distance: 76.1
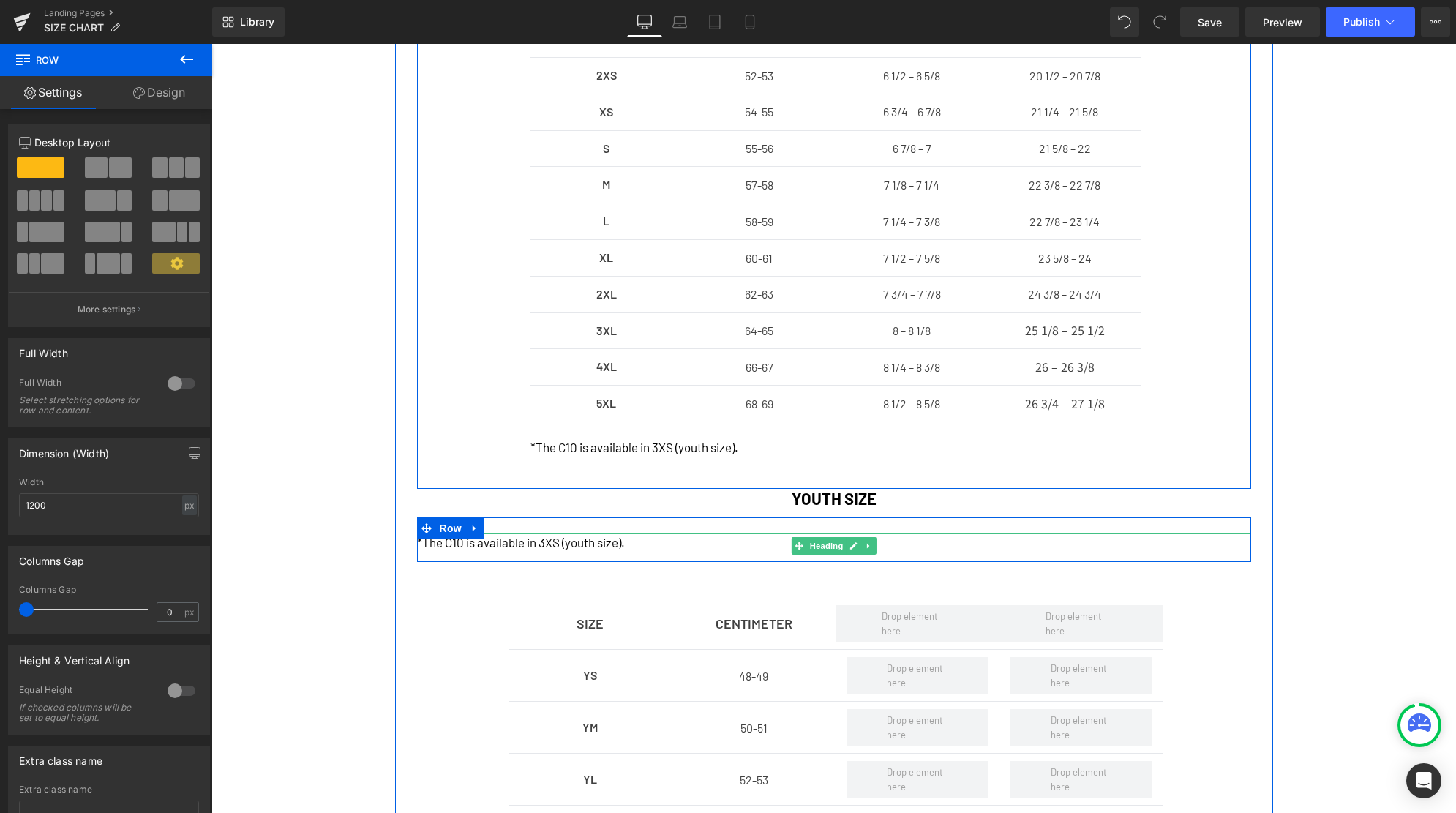
click at [539, 543] on h1 "*The C10 is available in 3XS (youth size)." at bounding box center [834, 543] width 834 height 19
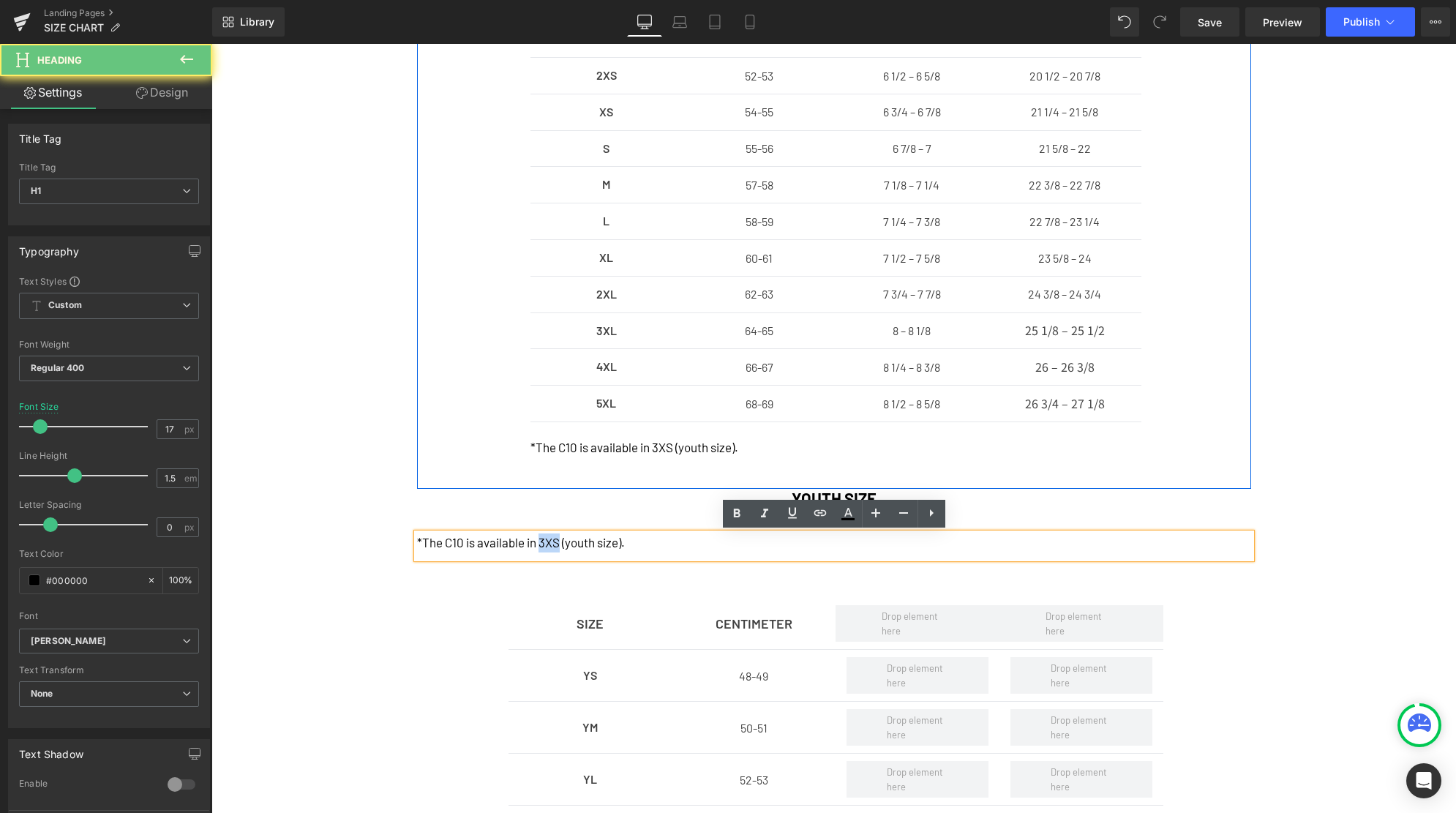
click at [539, 543] on h1 "*The C10 is available in 3XS (youth size)." at bounding box center [834, 543] width 834 height 19
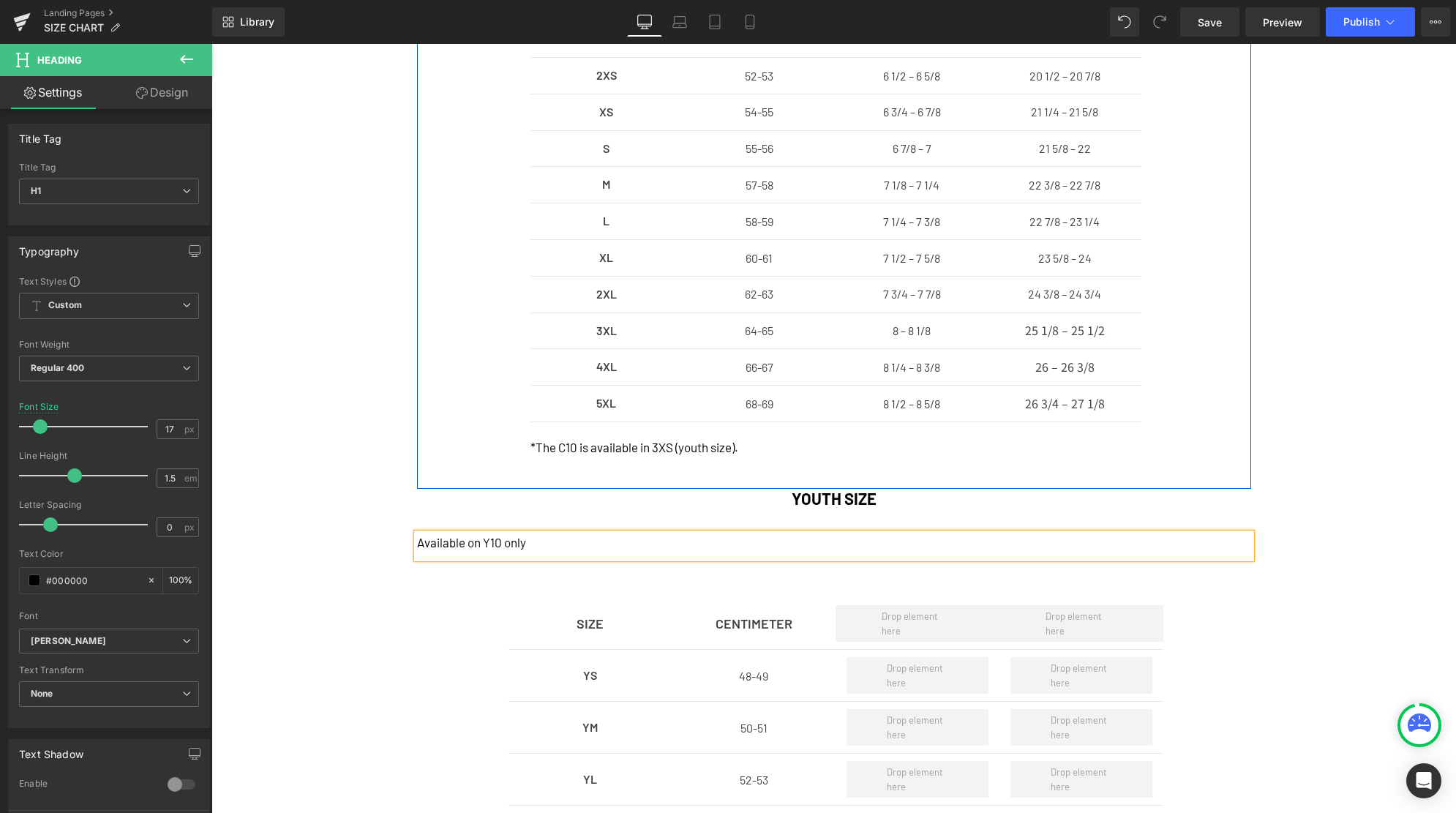
click at [553, 544] on h1 "Available on Y10 only" at bounding box center [834, 543] width 834 height 19
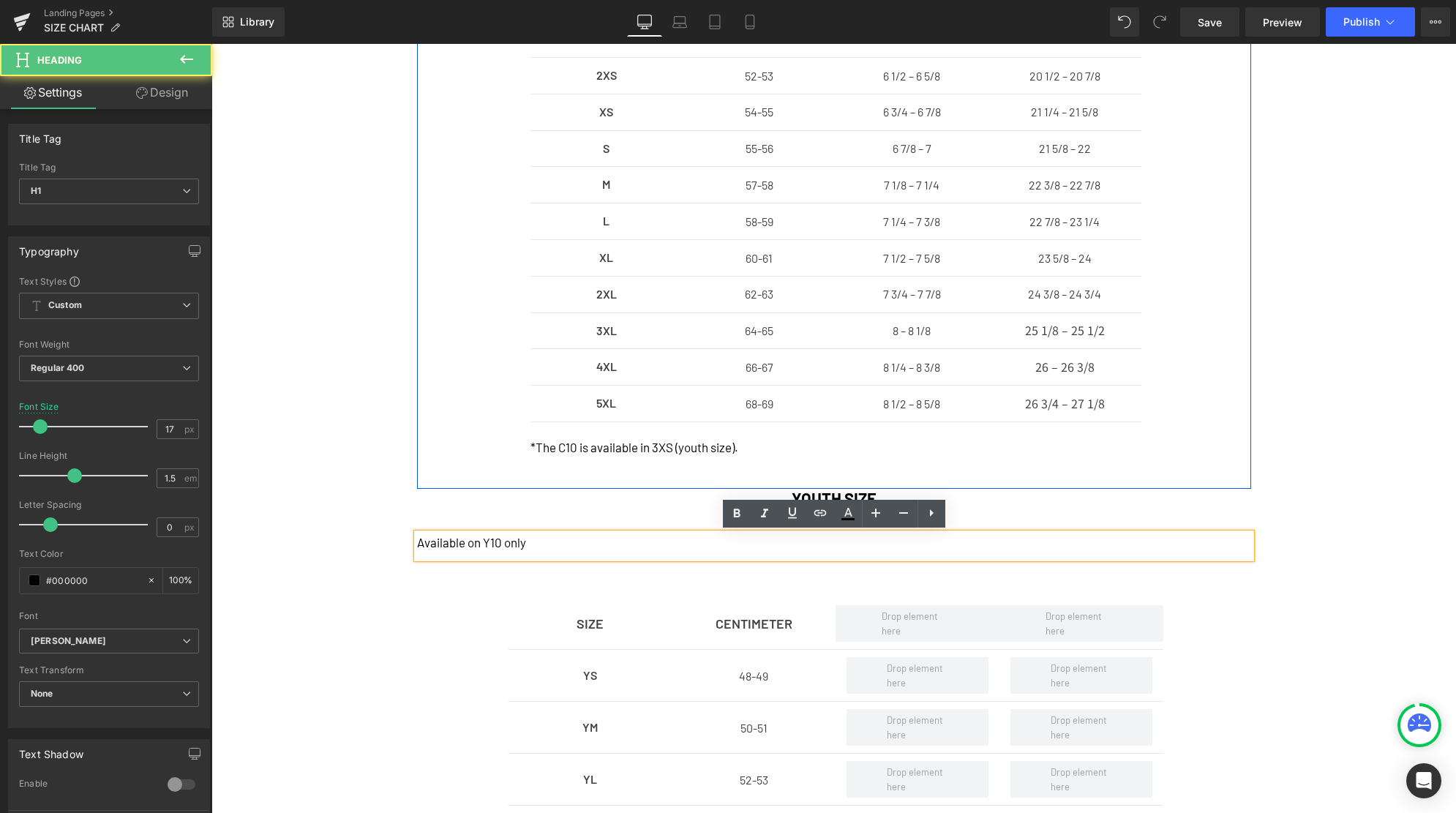
click at [553, 544] on h1 "Available on Y10 only" at bounding box center [834, 543] width 834 height 19
click at [931, 516] on icon at bounding box center [931, 512] width 4 height 7
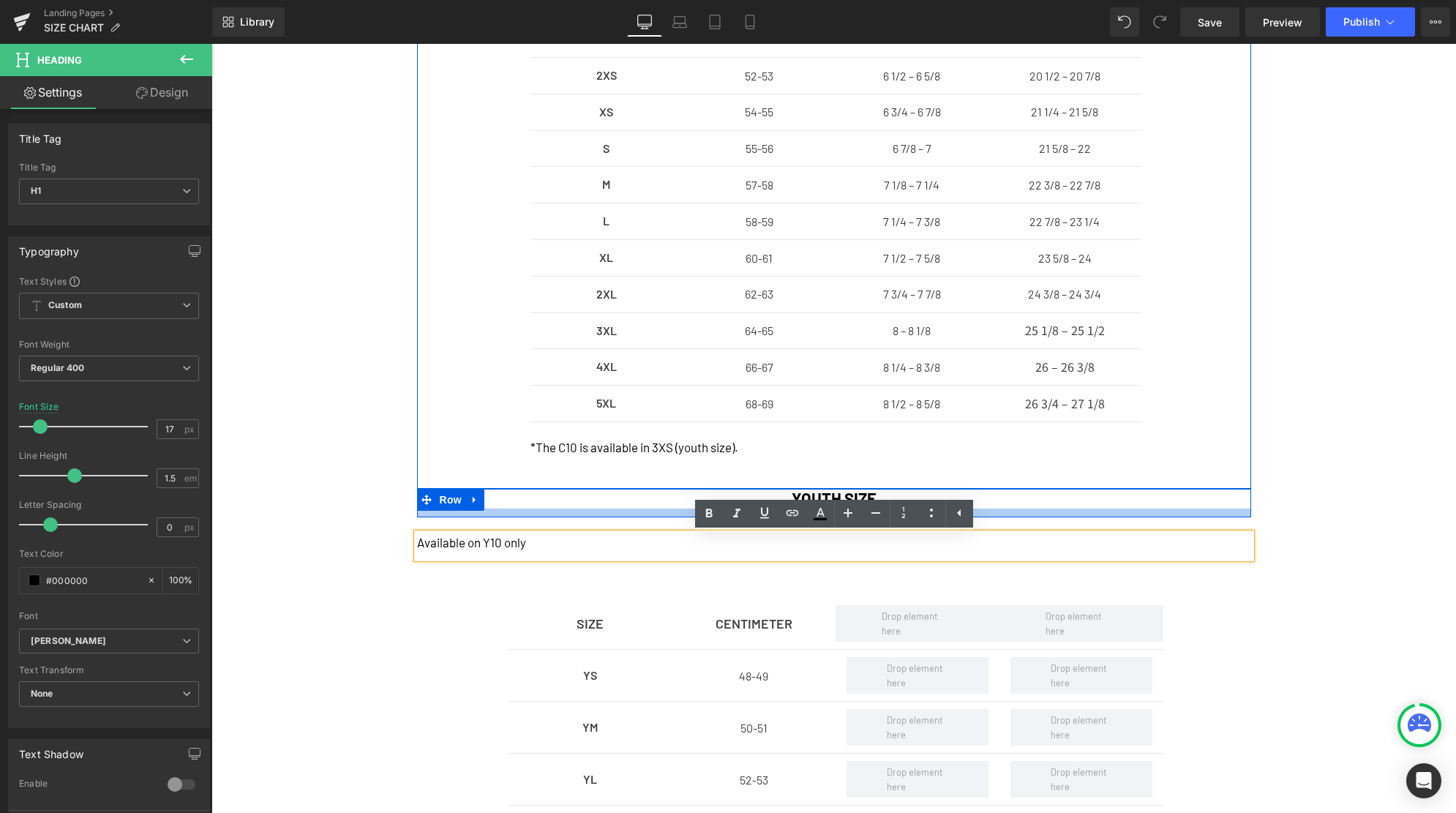
click at [506, 509] on div at bounding box center [834, 513] width 834 height 9
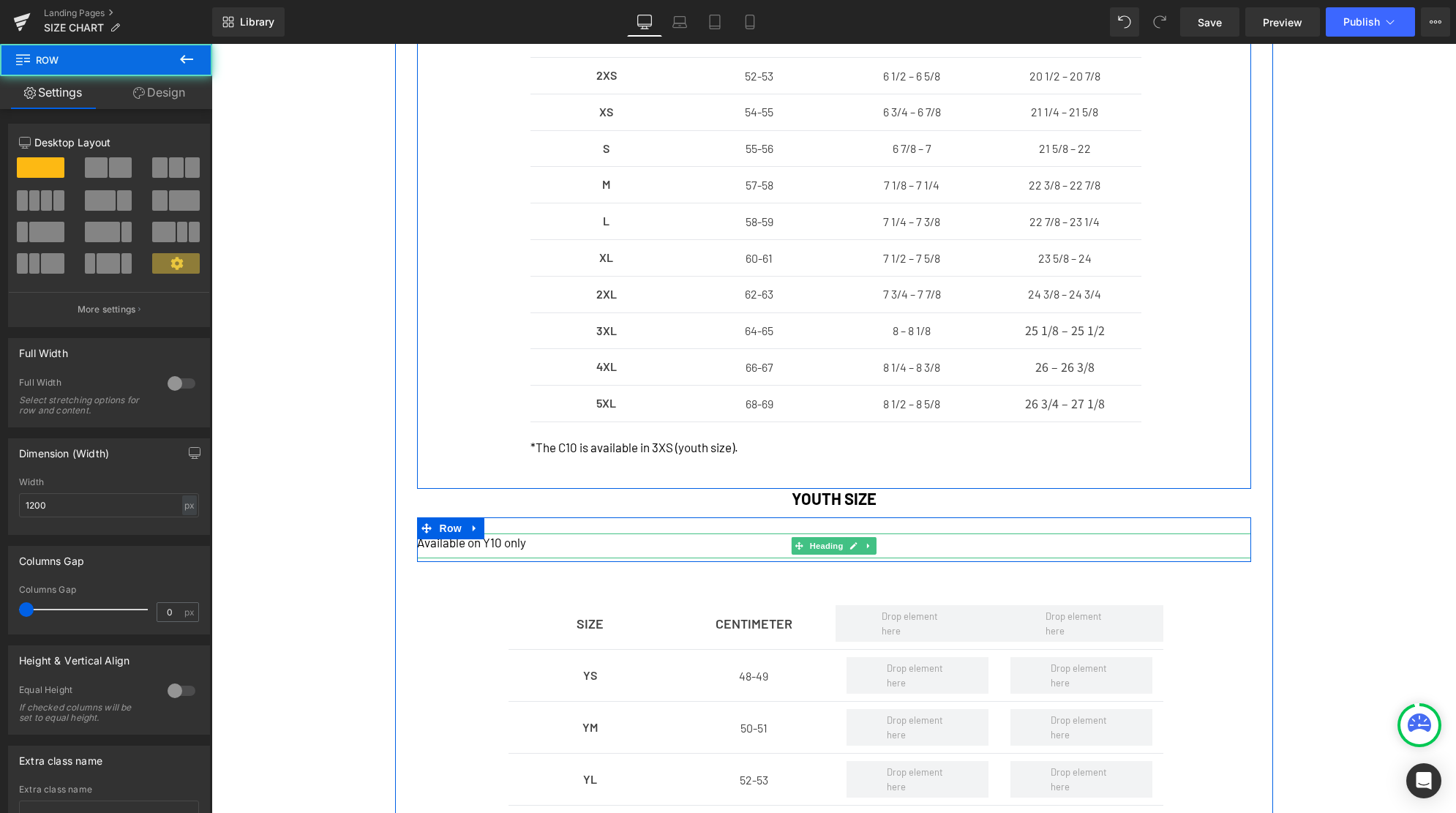
click at [497, 545] on h1 "Available on Y10 only" at bounding box center [834, 543] width 834 height 19
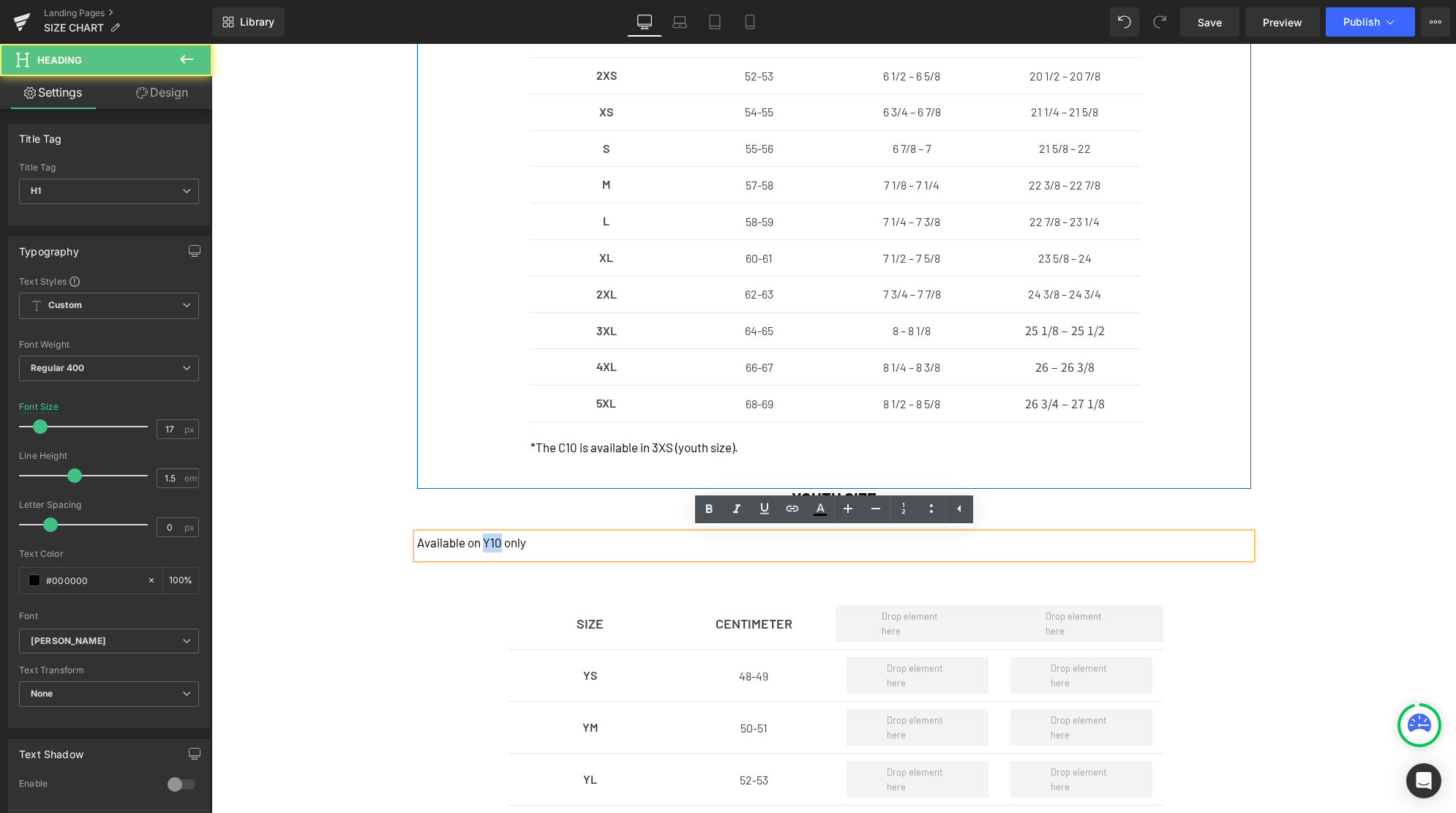
click at [497, 545] on h1 "Available on Y10 only" at bounding box center [834, 543] width 834 height 19
click at [935, 509] on icon at bounding box center [931, 509] width 18 height 18
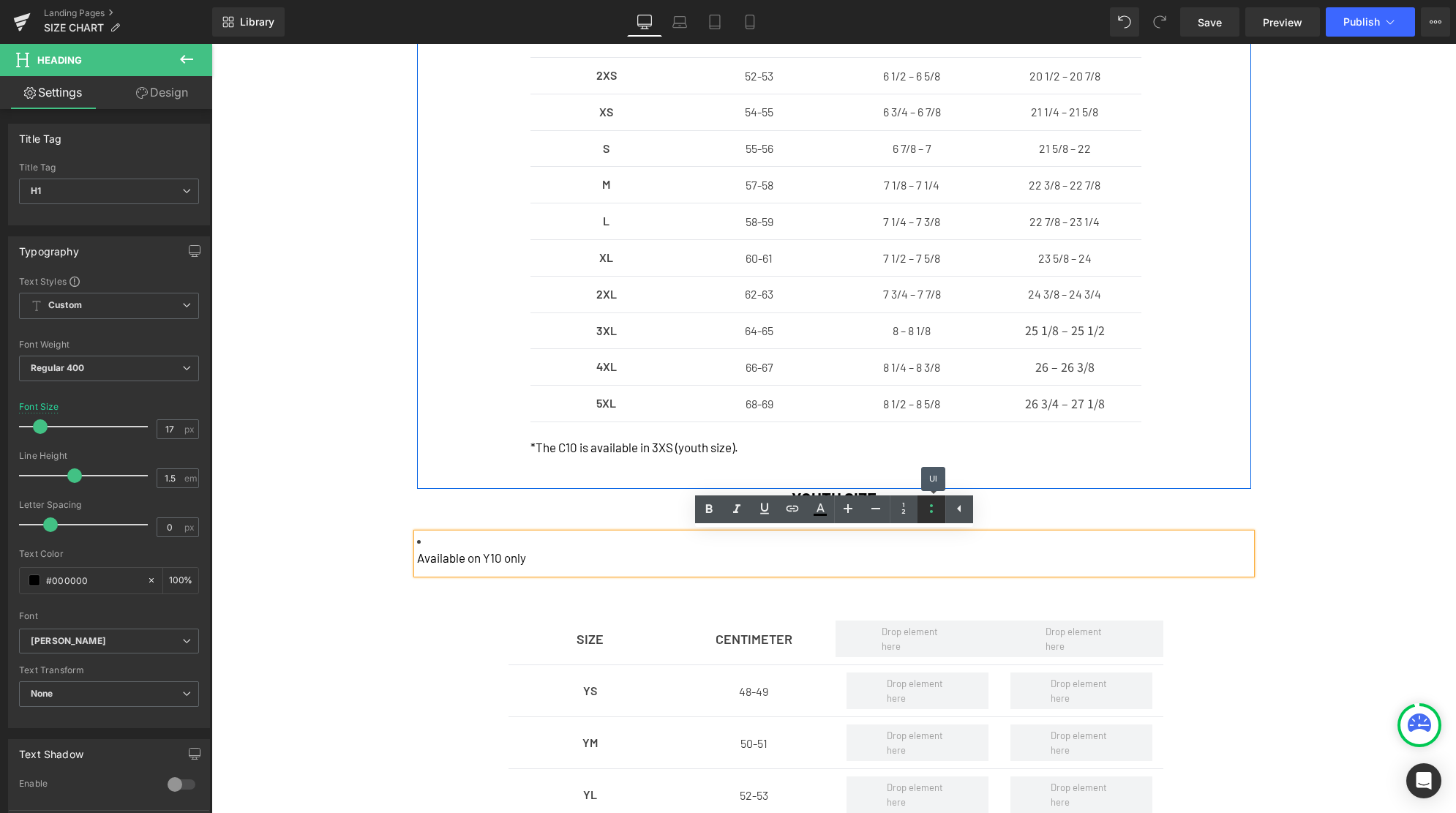
click at [935, 509] on icon at bounding box center [931, 509] width 18 height 18
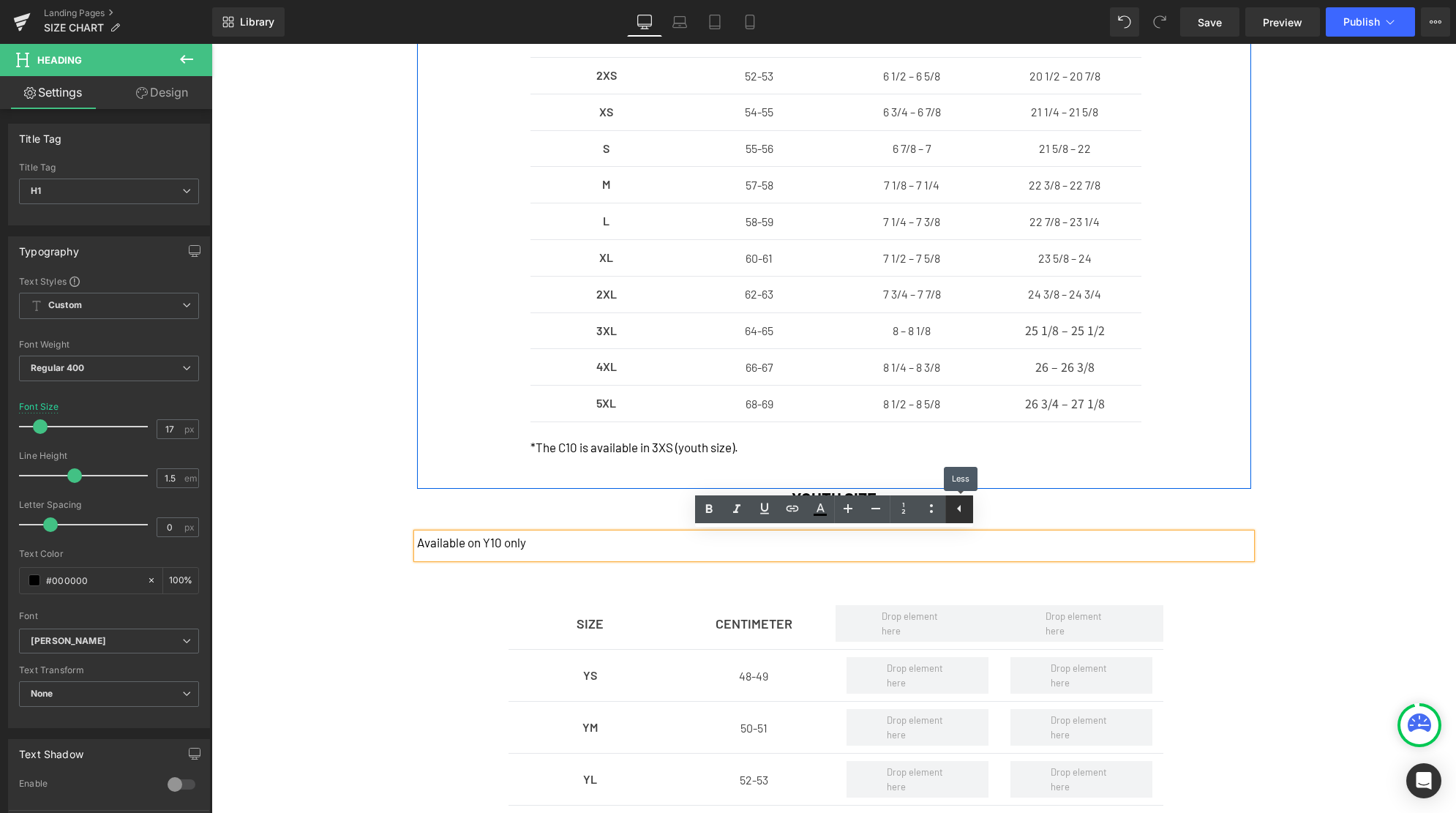
click at [951, 509] on icon at bounding box center [959, 509] width 18 height 18
click at [878, 510] on icon at bounding box center [876, 509] width 18 height 18
click at [892, 510] on link at bounding box center [903, 509] width 28 height 28
type input "17"
click at [1341, 603] on div "SIZE Text Block CENTIMETER Text Block HAT SIZE Text Block INCHES Text Block Row…" at bounding box center [833, 420] width 1244 height 875
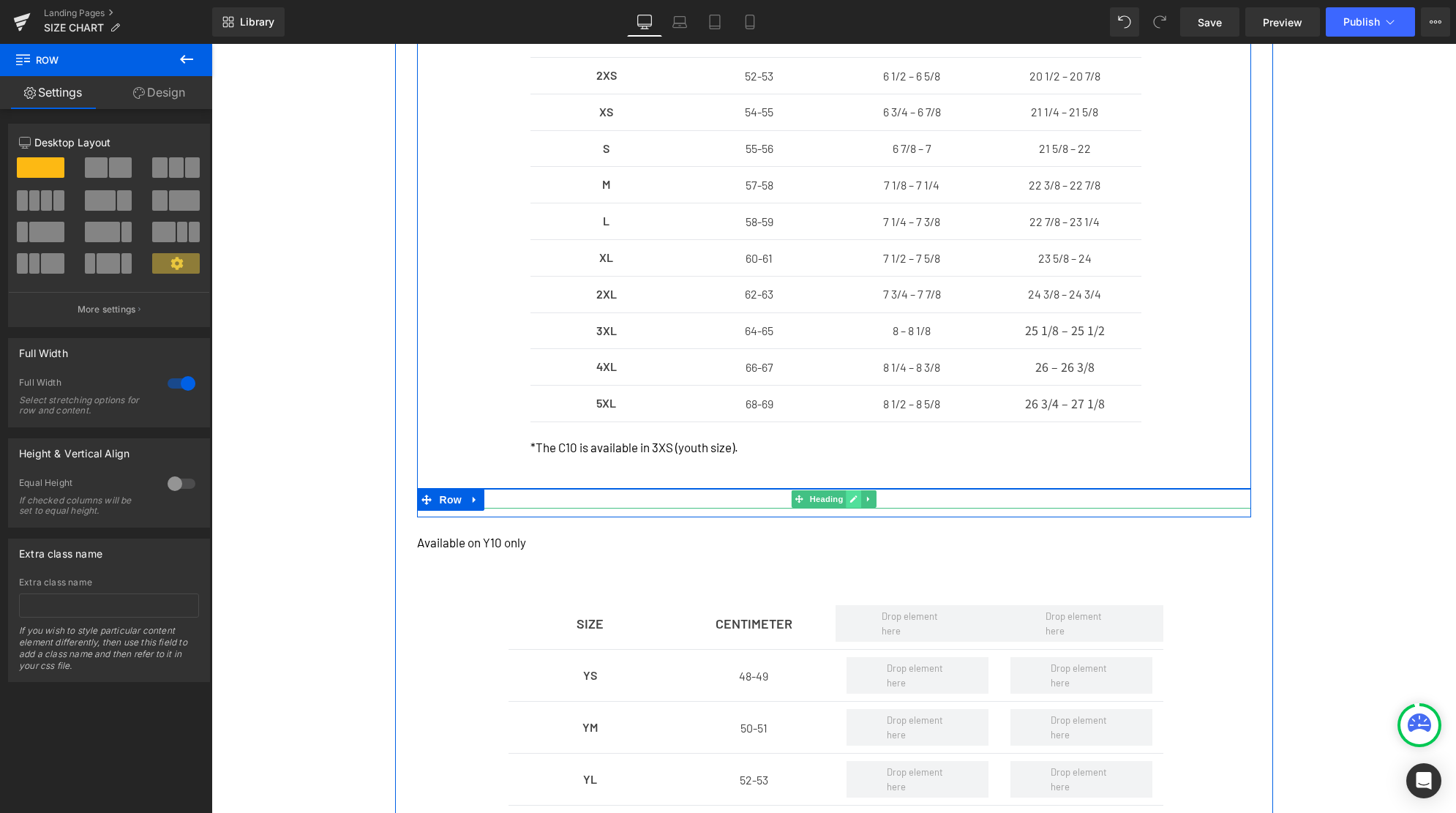
click at [856, 499] on icon at bounding box center [854, 499] width 8 height 9
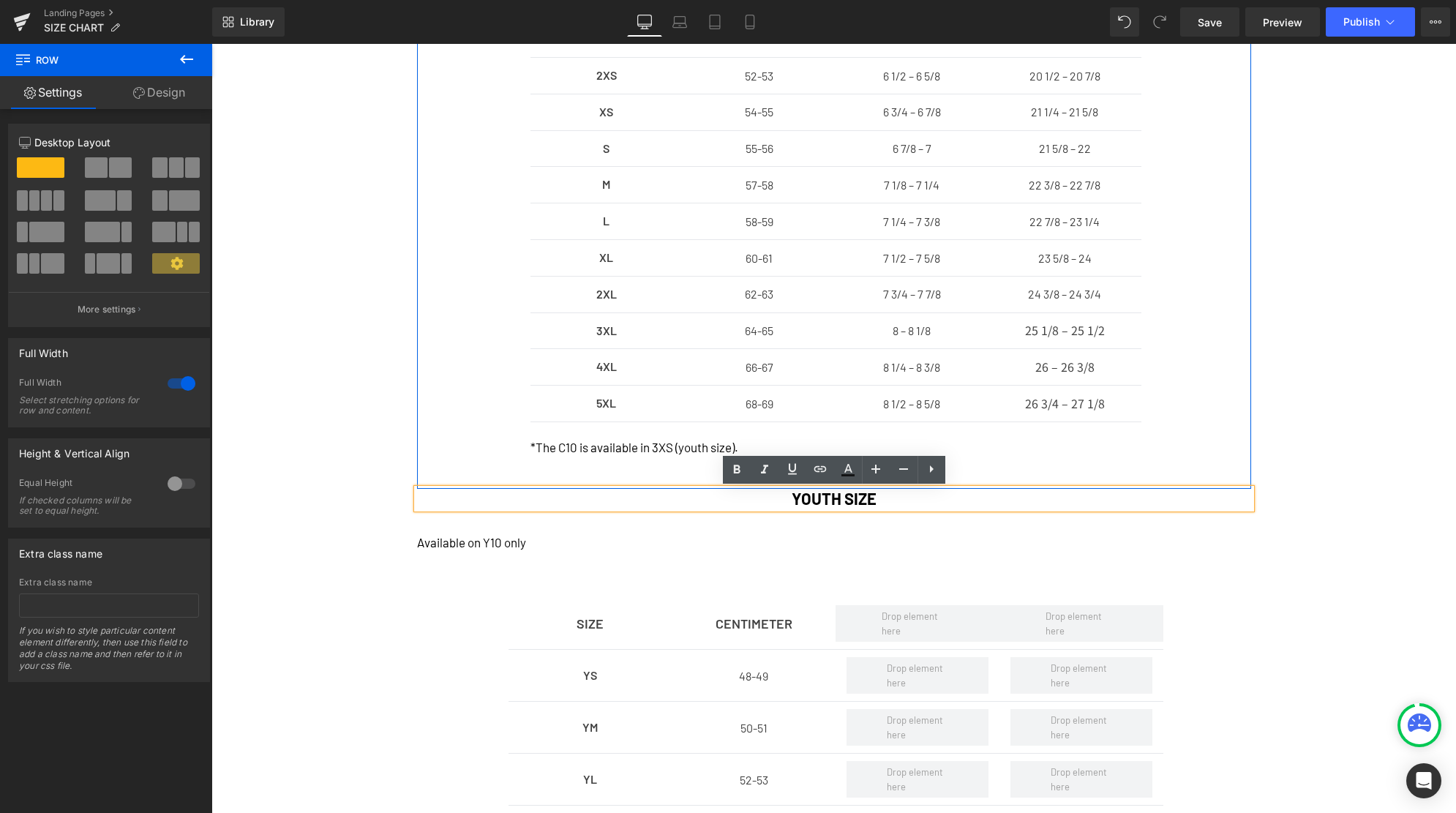
click at [856, 499] on h1 "YOUTH SIZE" at bounding box center [834, 499] width 834 height 19
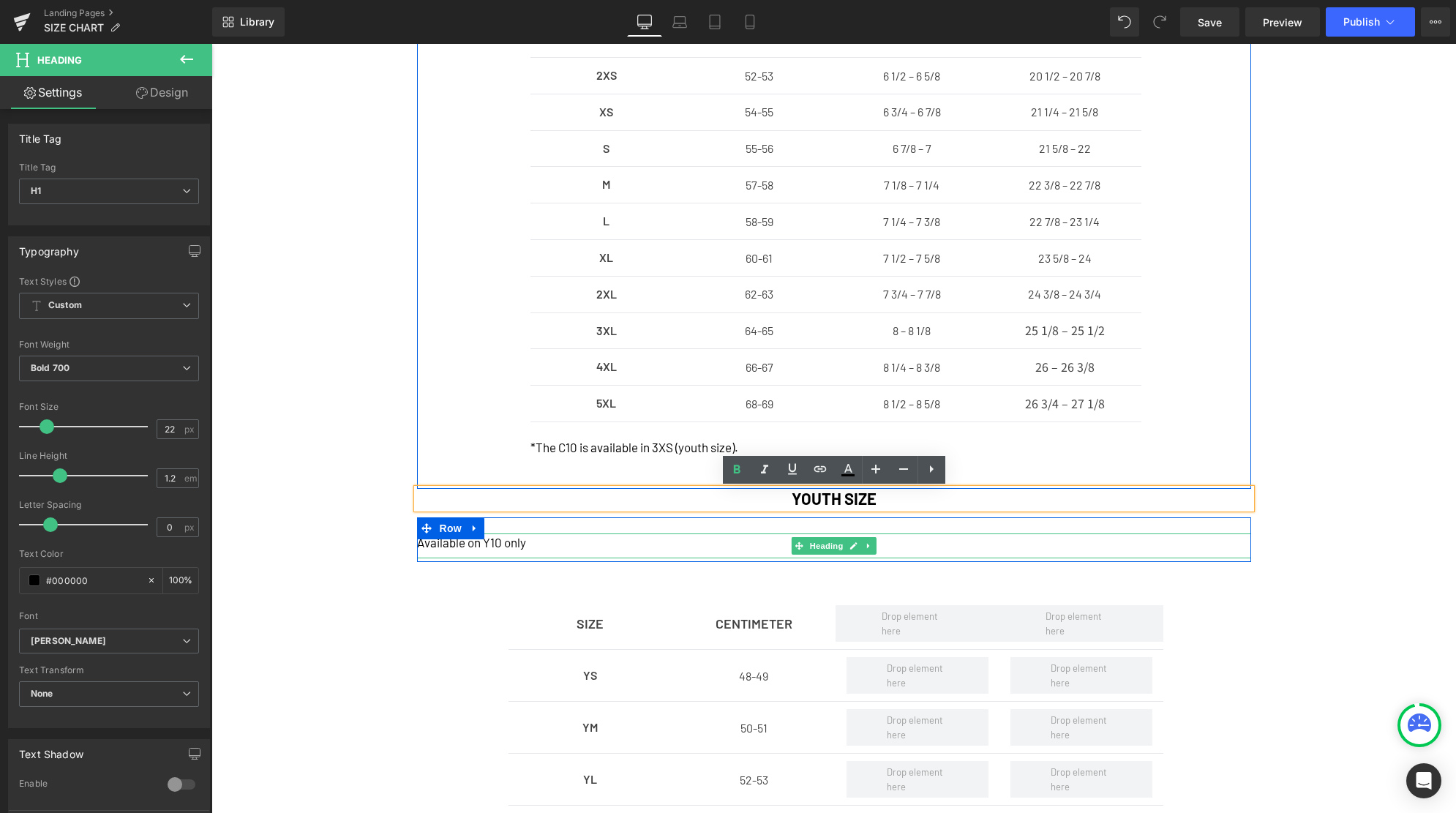
click at [554, 549] on h1 "Available on Y10 only" at bounding box center [834, 543] width 834 height 19
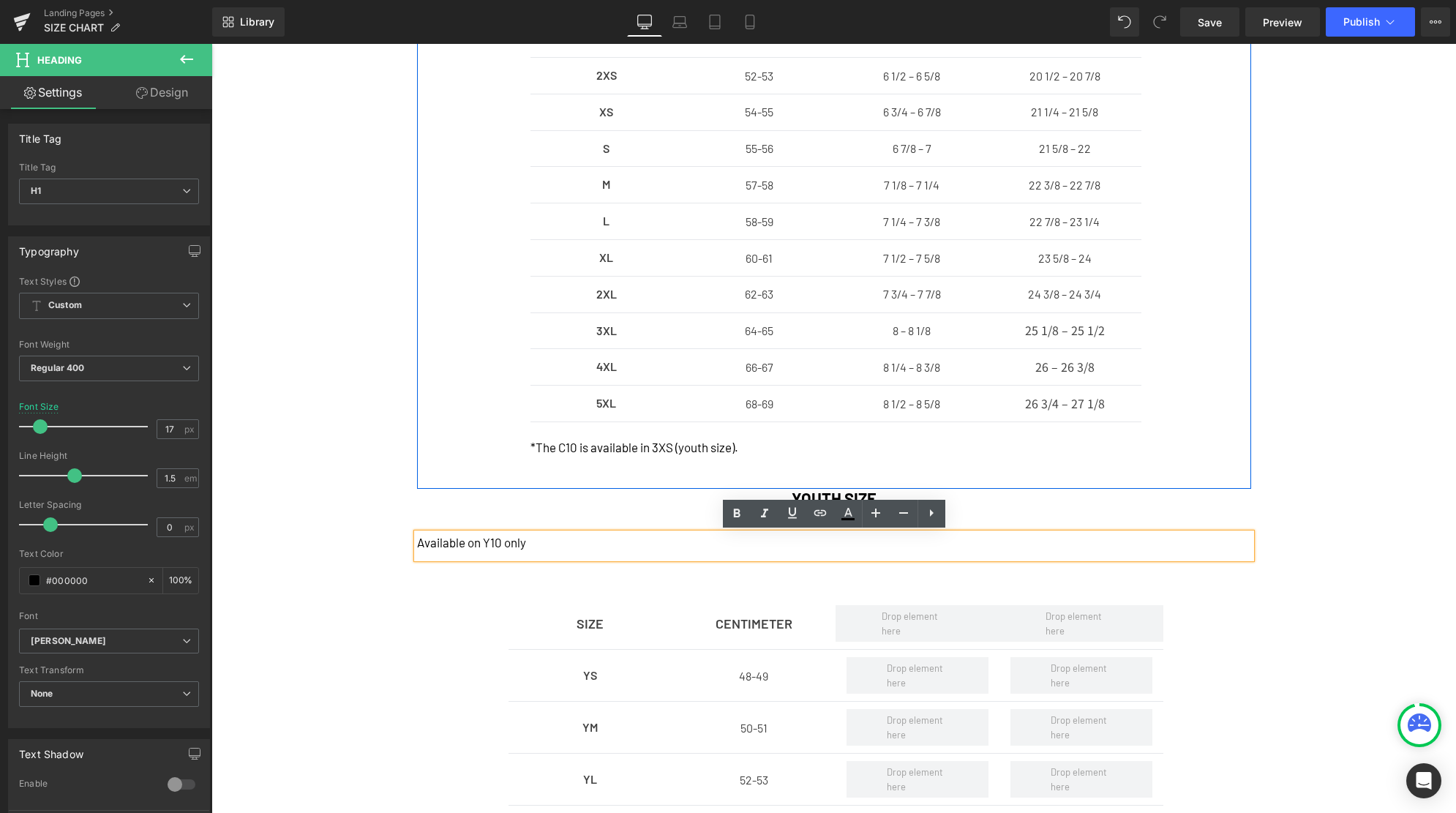
click at [554, 549] on h1 "Available on Y10 only" at bounding box center [834, 543] width 834 height 19
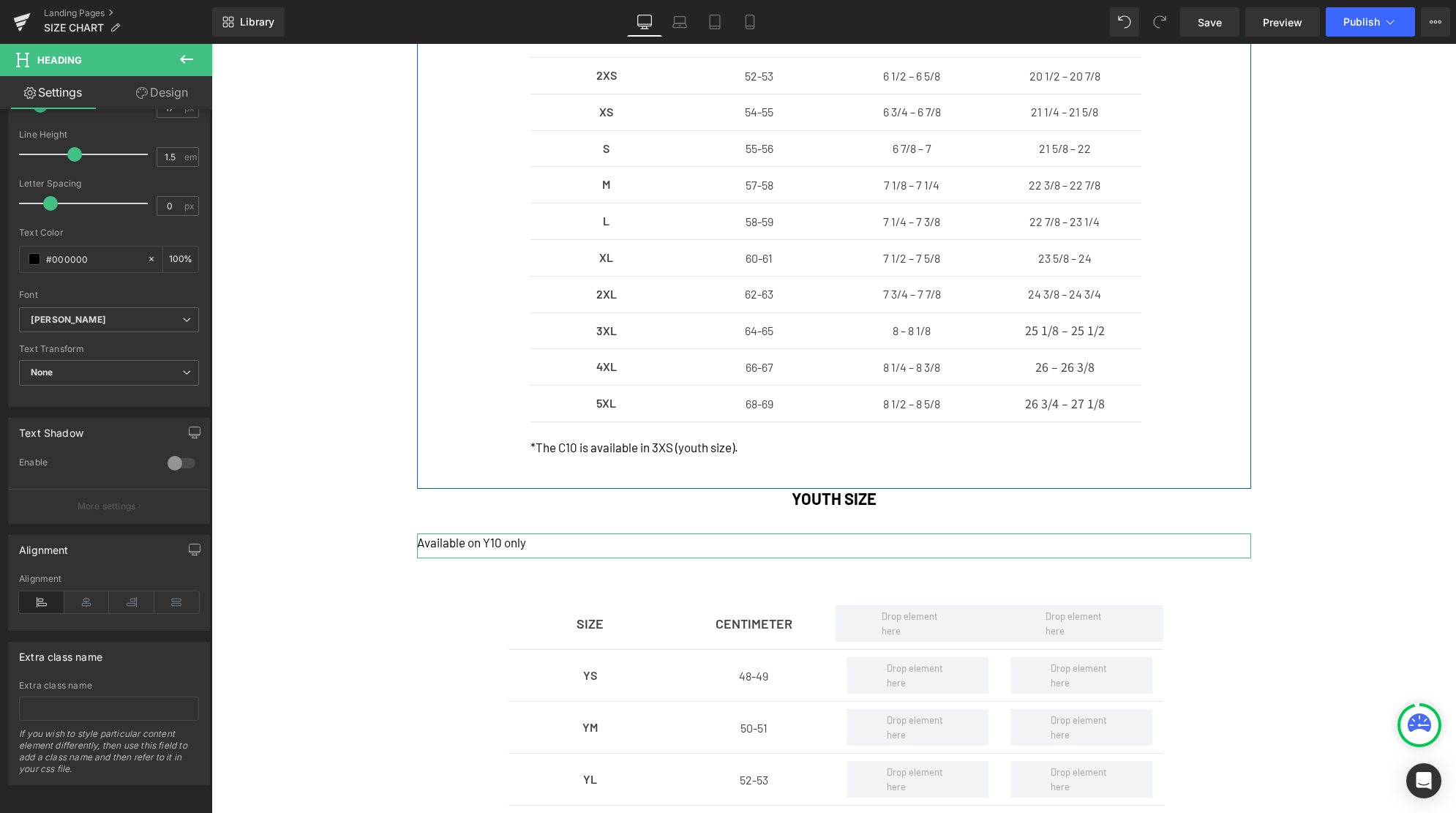
scroll to position [323, 0]
click at [94, 599] on icon at bounding box center [86, 599] width 46 height 22
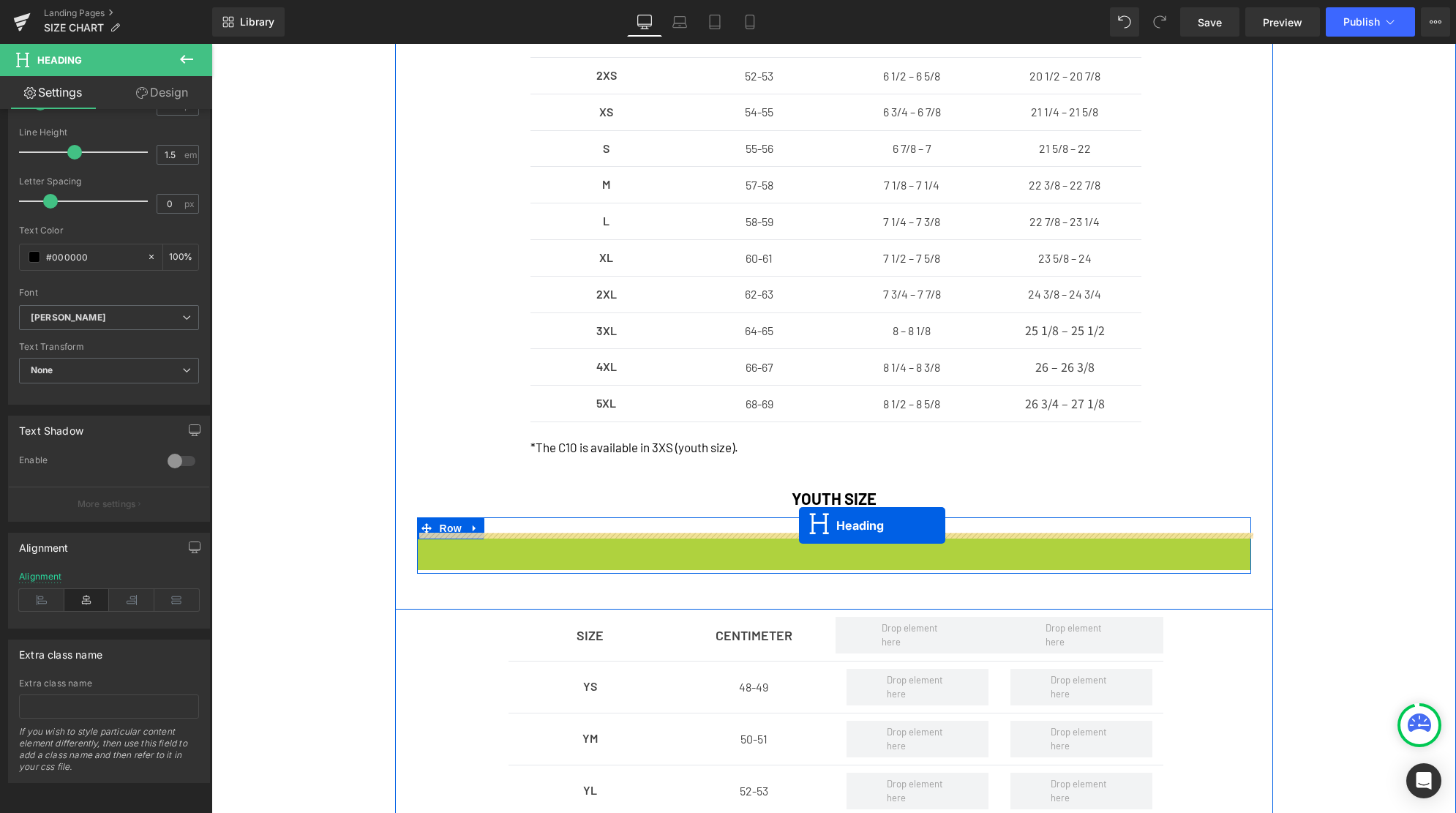
drag, startPoint x: 798, startPoint y: 545, endPoint x: 799, endPoint y: 526, distance: 19.0
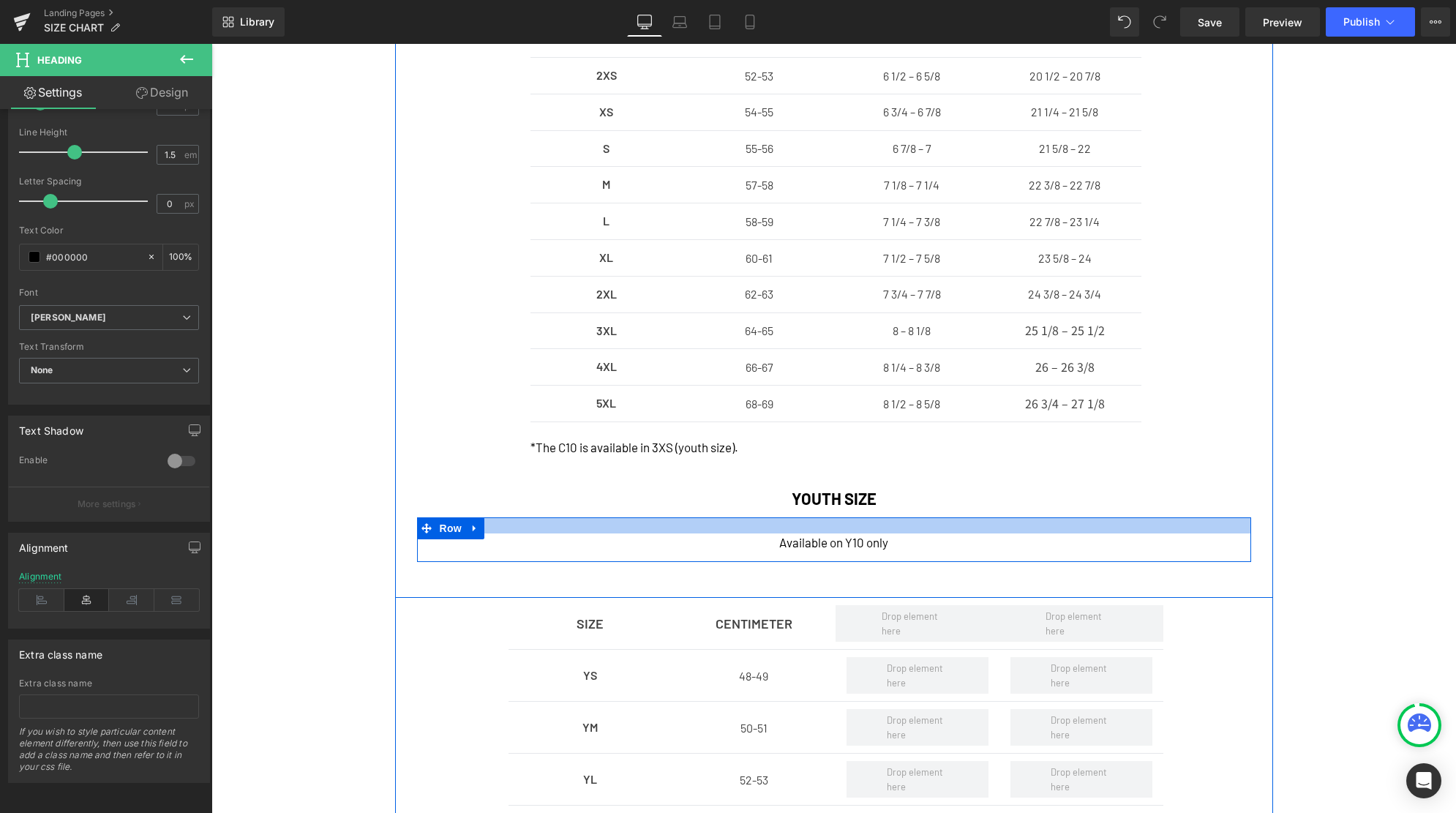
click at [509, 529] on div at bounding box center [834, 526] width 834 height 16
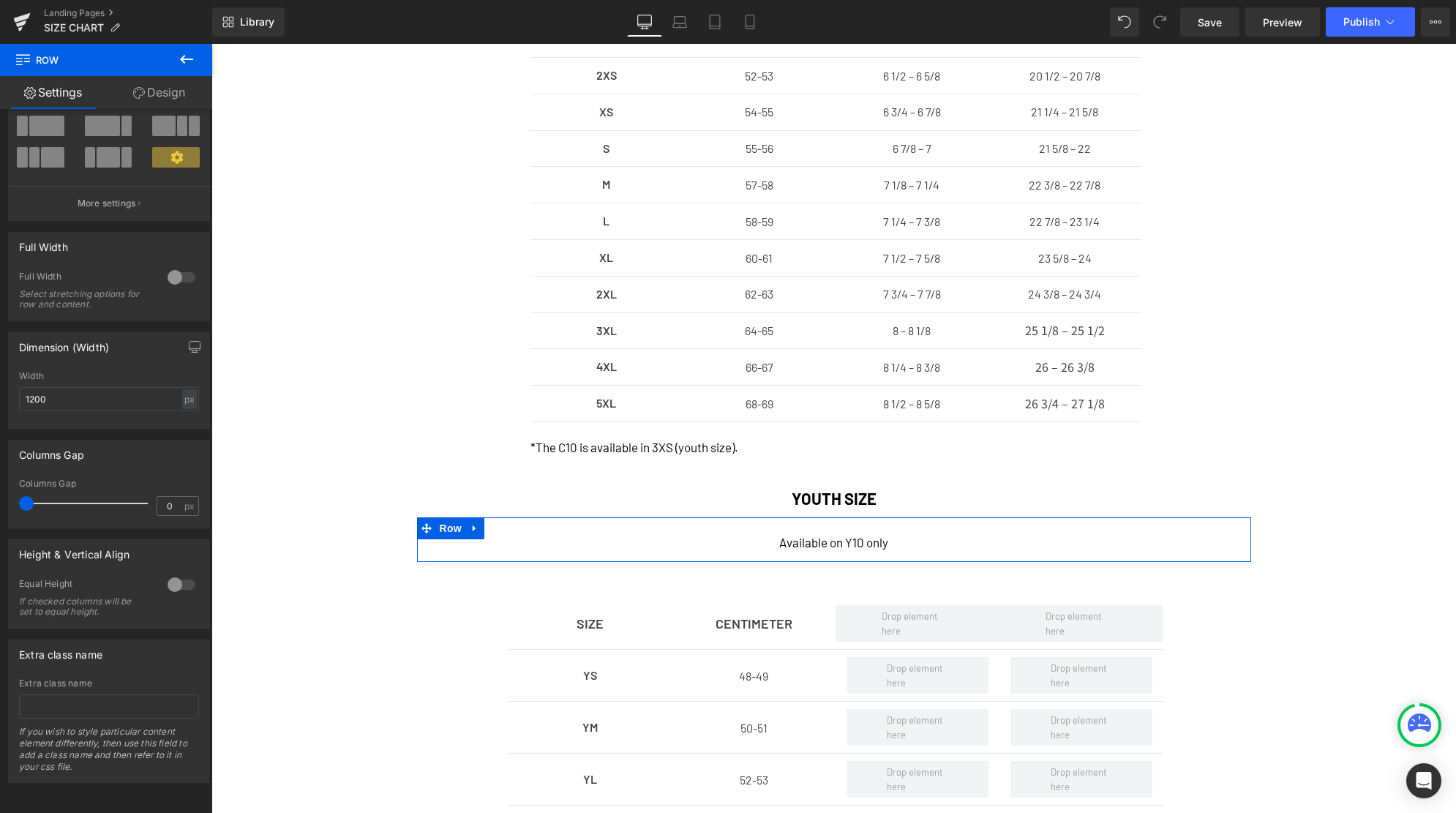
scroll to position [0, 0]
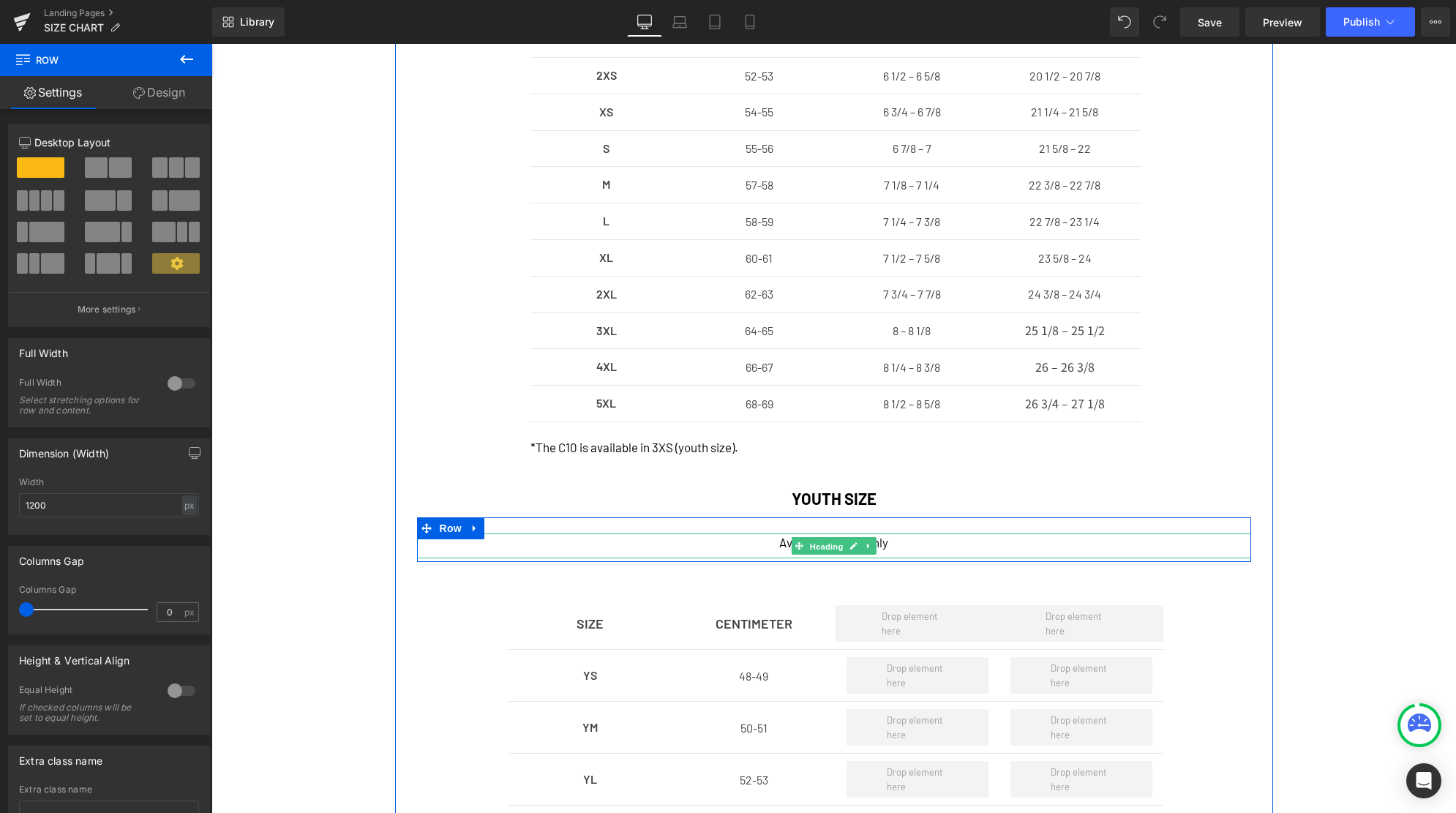
click at [834, 551] on span "Heading" at bounding box center [826, 547] width 39 height 18
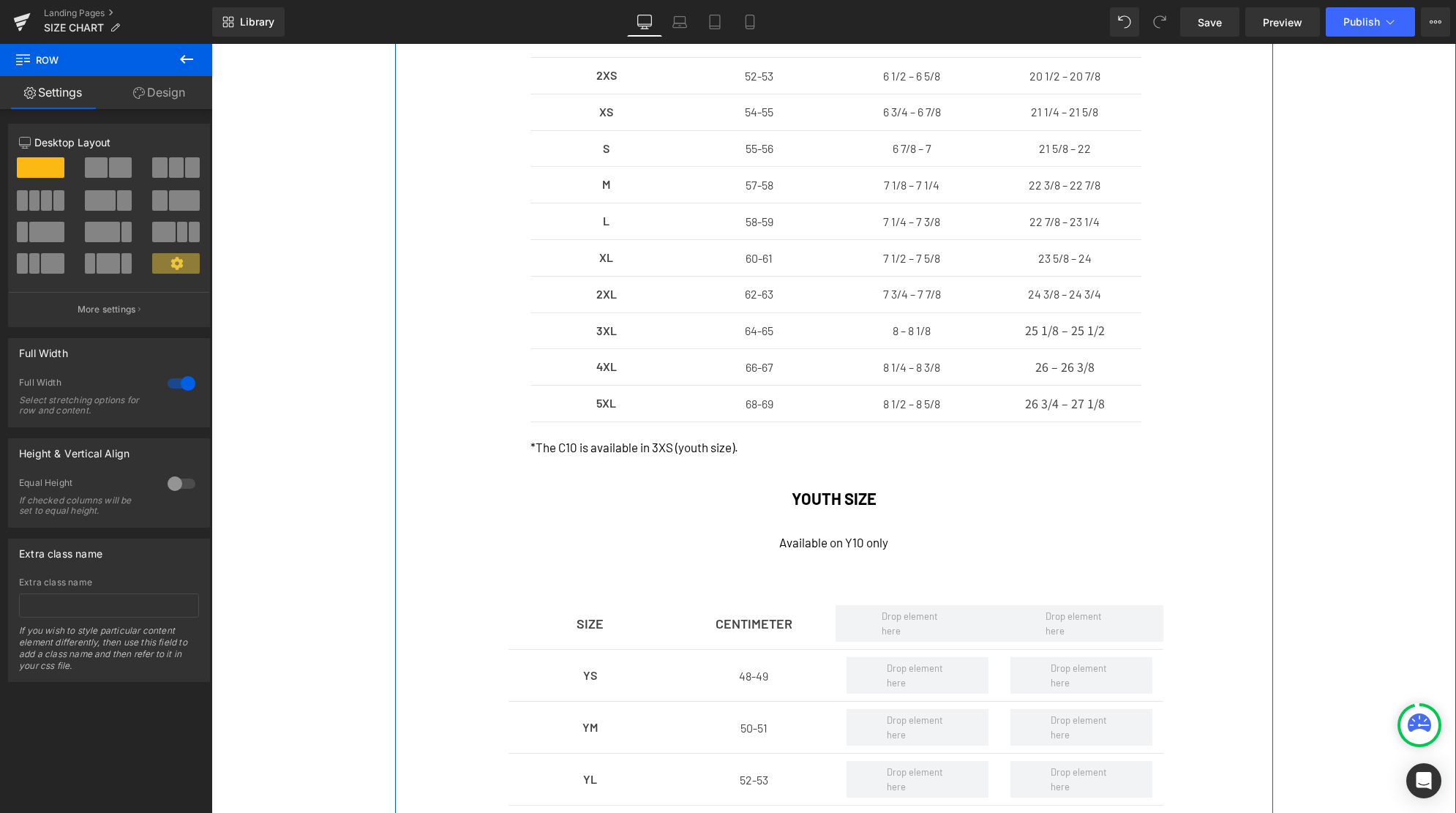
click at [1339, 535] on div "SIZE Text Block CENTIMETER Text Block HAT SIZE Text Block INCHES Text Block Row…" at bounding box center [833, 420] width 1244 height 875
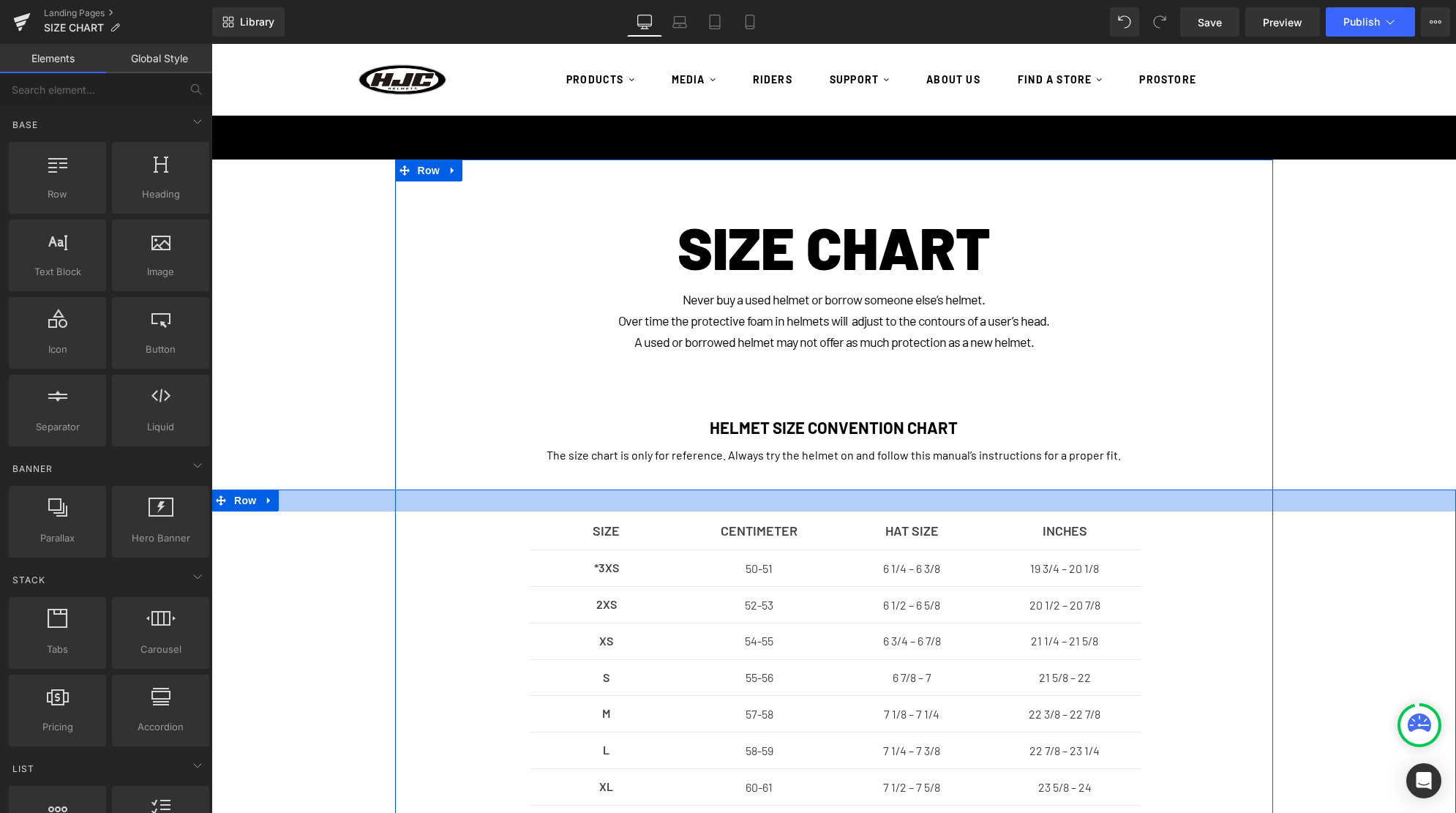
click at [1358, 495] on div at bounding box center [833, 500] width 1244 height 22
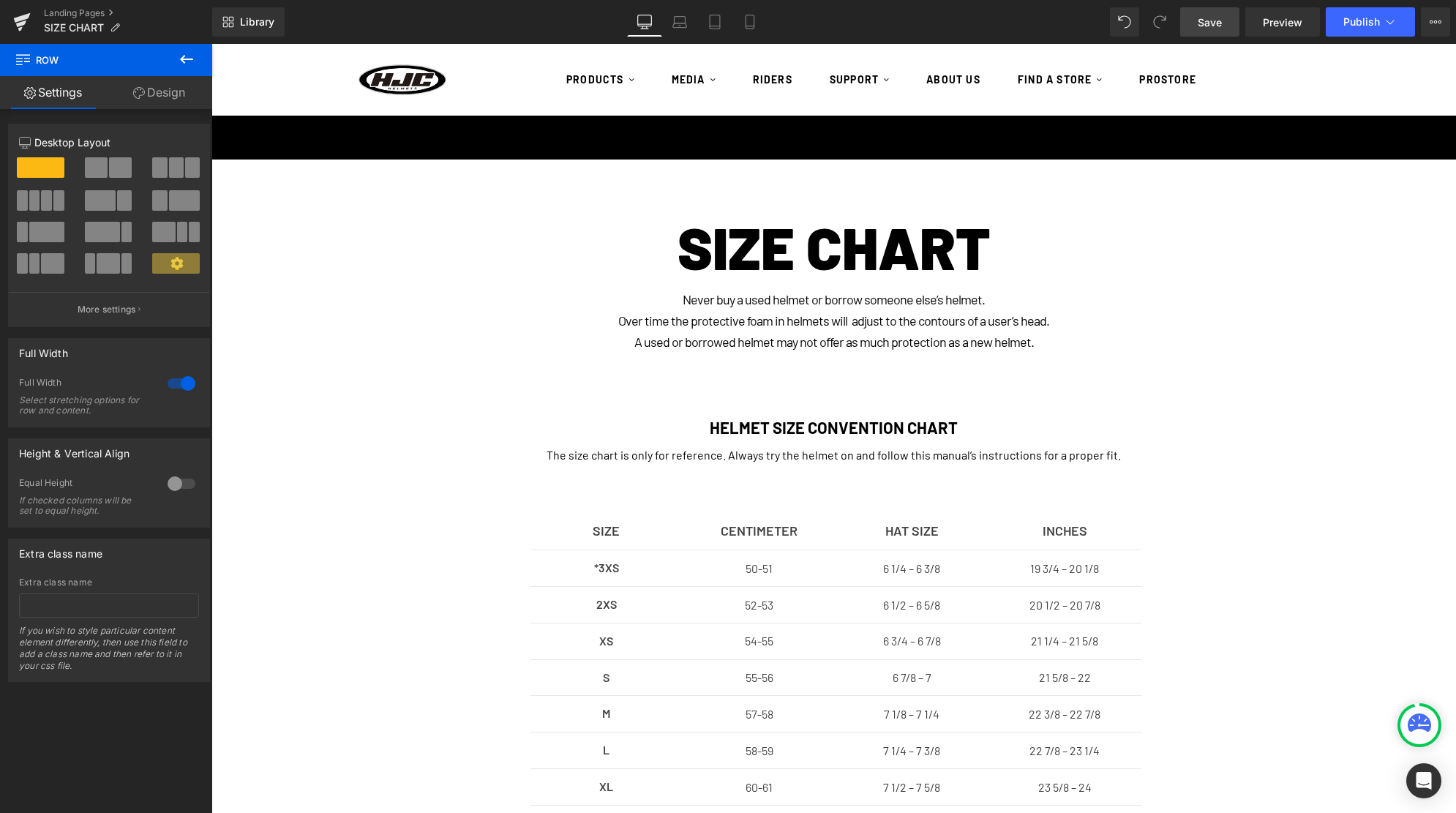
click at [1189, 22] on link "Save" at bounding box center [1210, 22] width 59 height 30
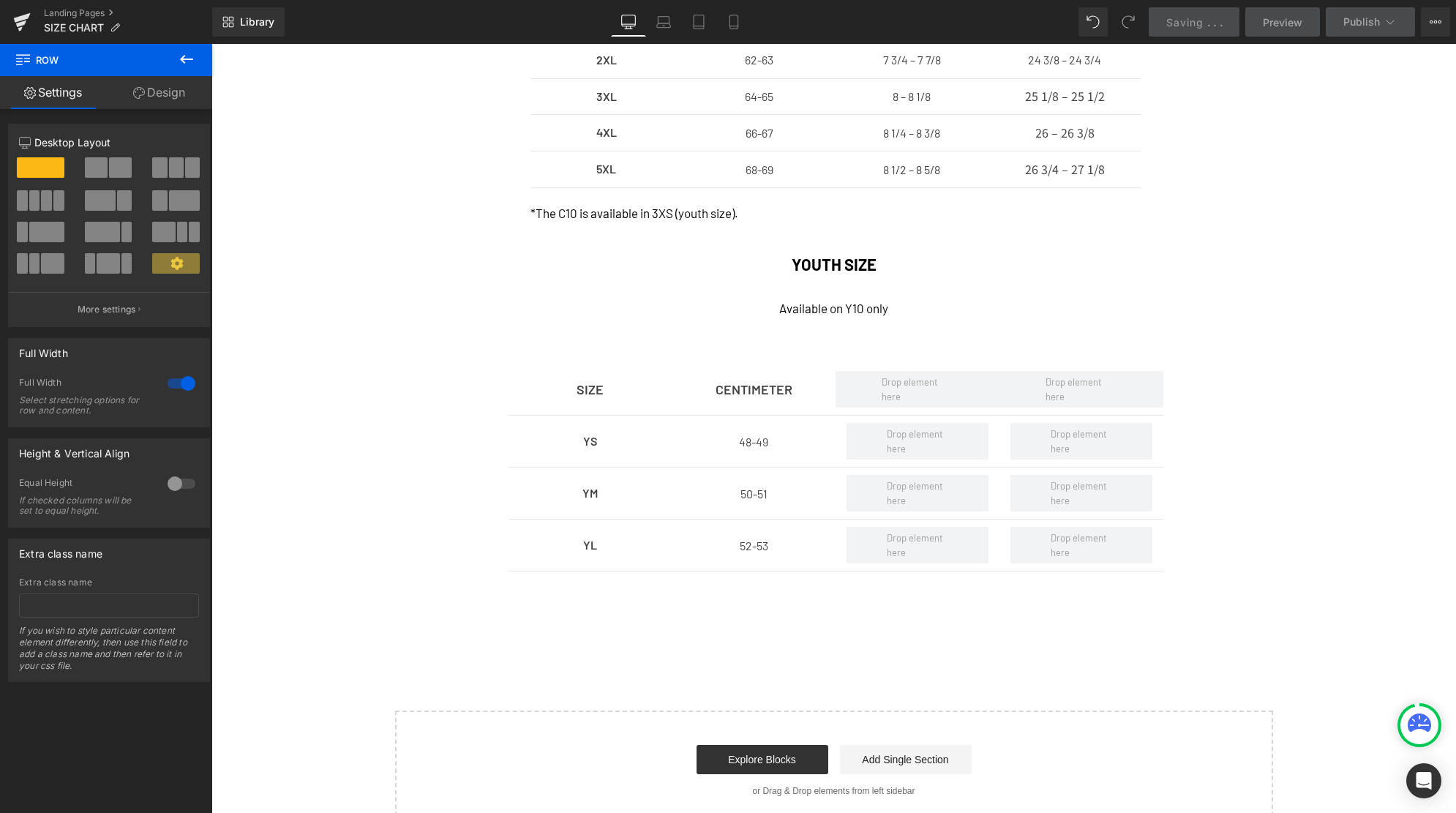
scroll to position [698, 0]
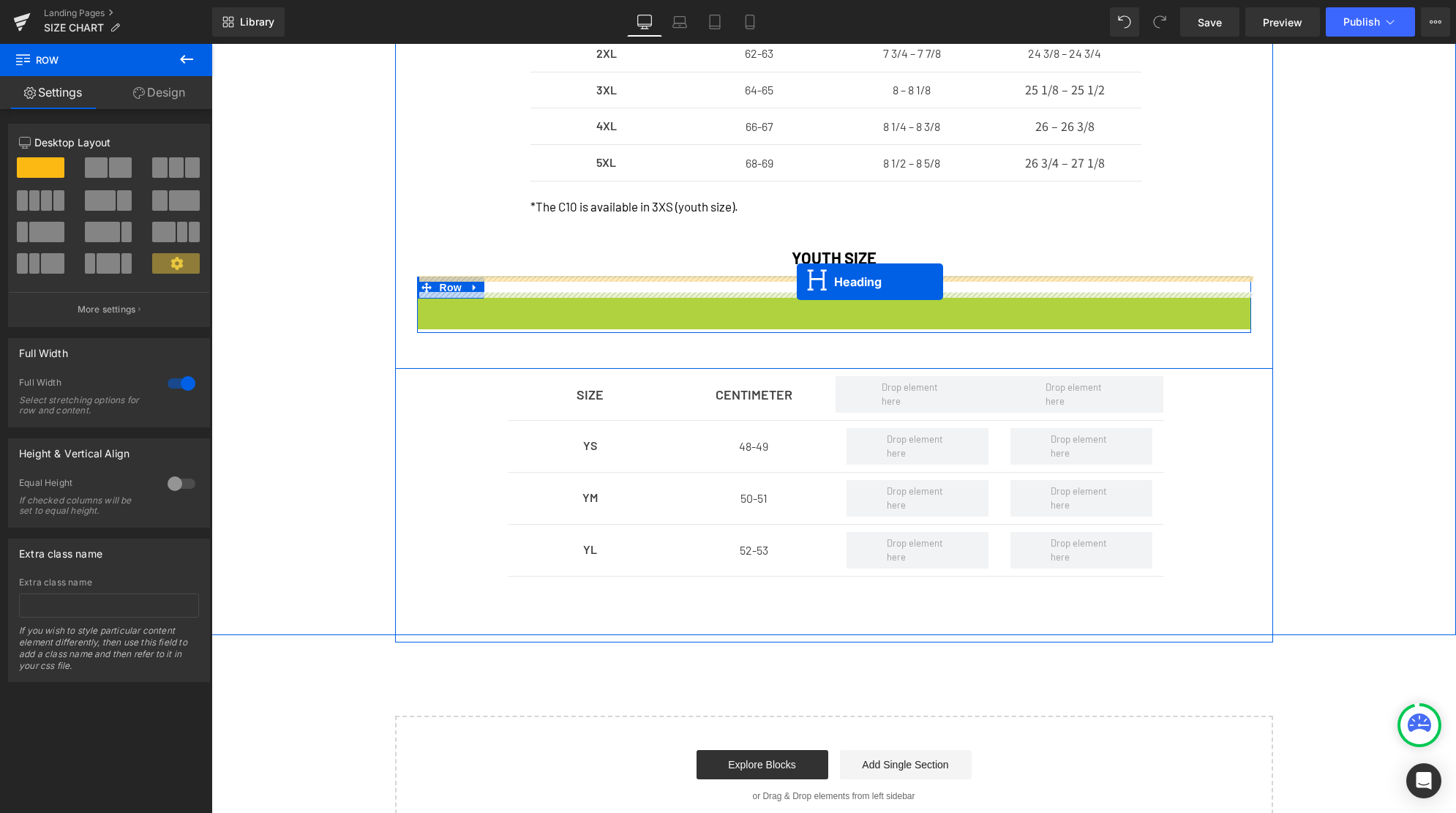
drag, startPoint x: 798, startPoint y: 304, endPoint x: 797, endPoint y: 282, distance: 22.0
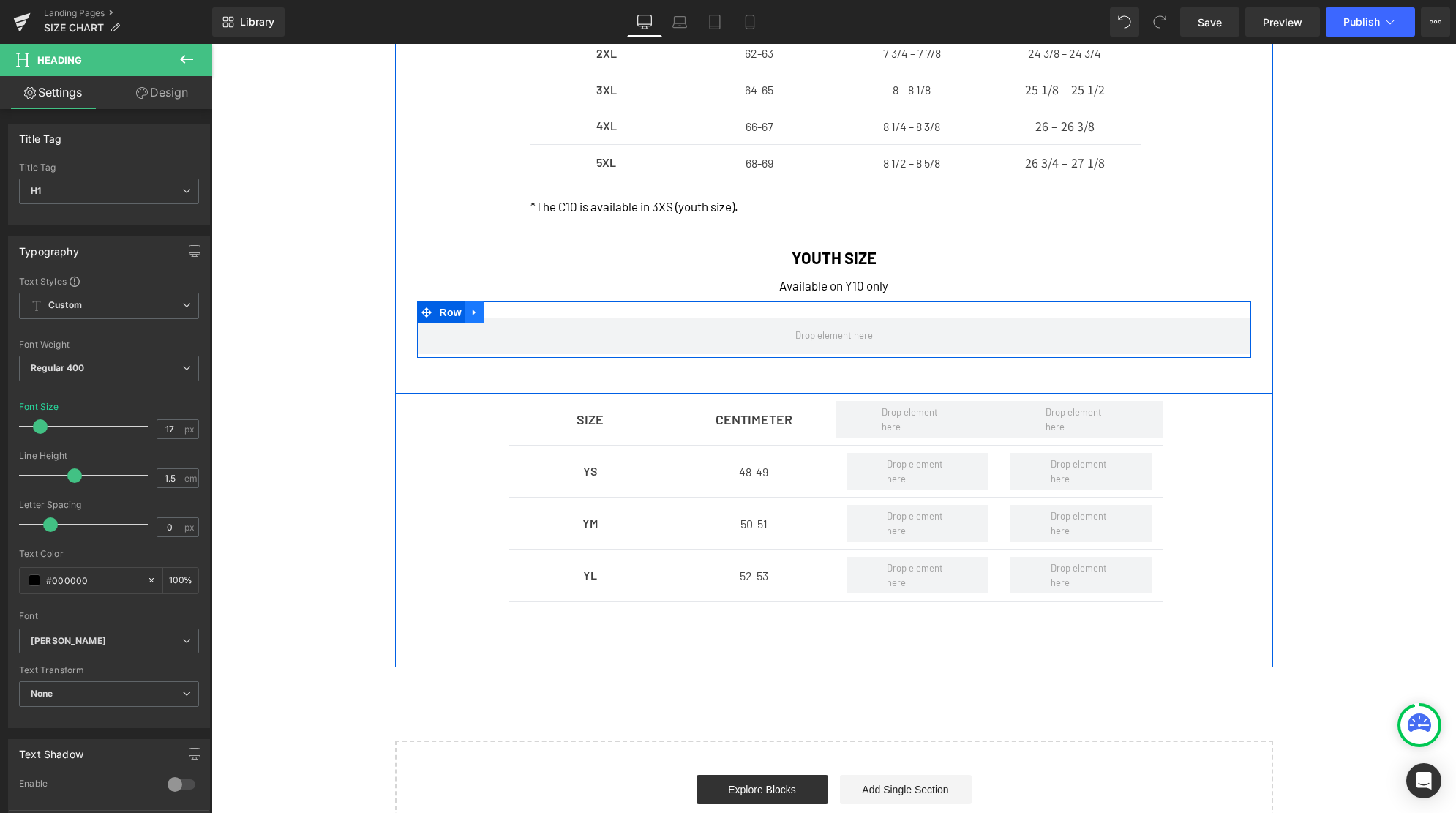
click at [474, 312] on icon at bounding box center [474, 313] width 3 height 6
click at [511, 311] on icon at bounding box center [513, 312] width 10 height 10
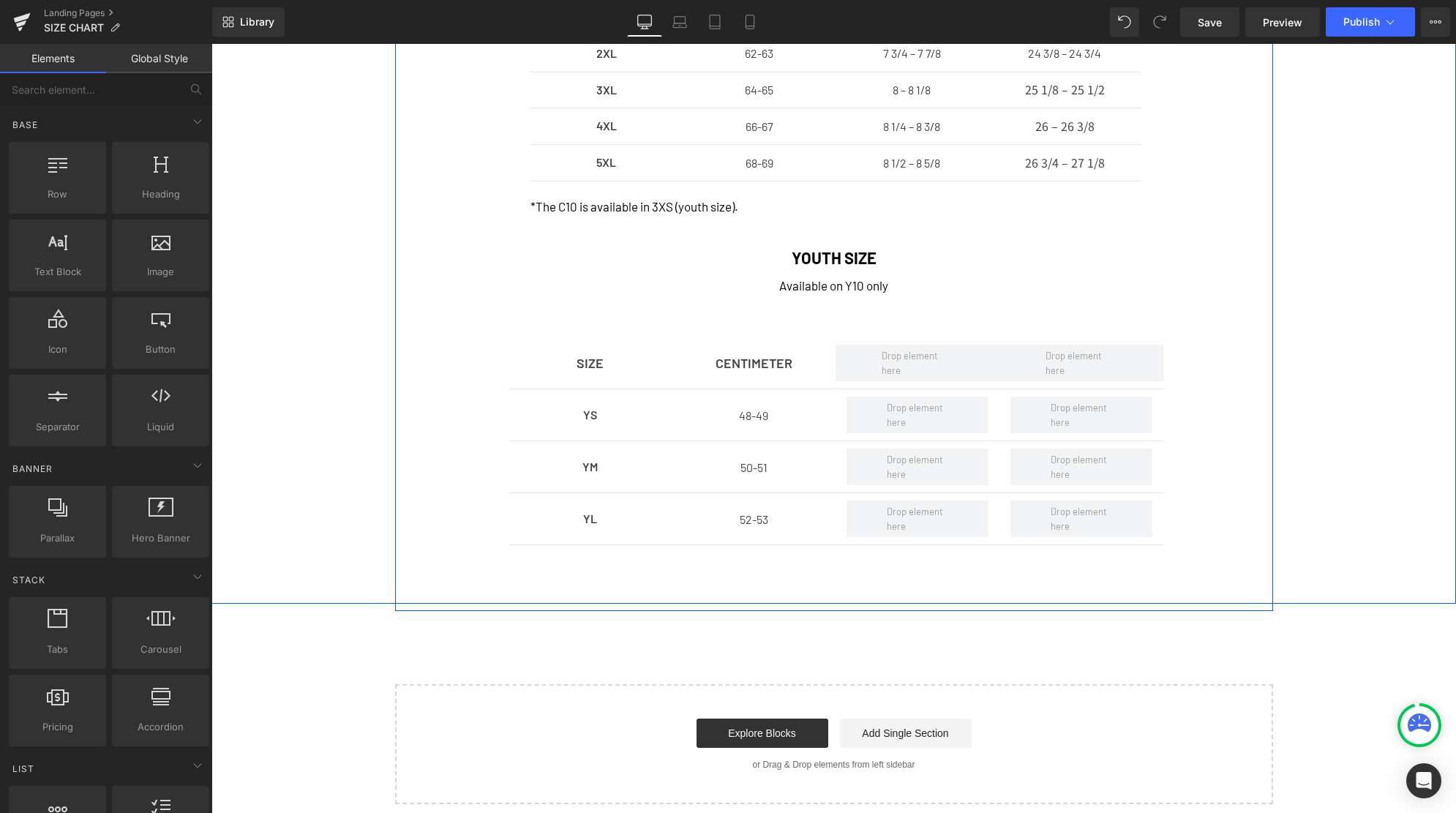
click at [1414, 307] on div "SIZE Text Block CENTIMETER Text Block HAT SIZE Text Block INCHES Text Block Row…" at bounding box center [833, 169] width 1244 height 855
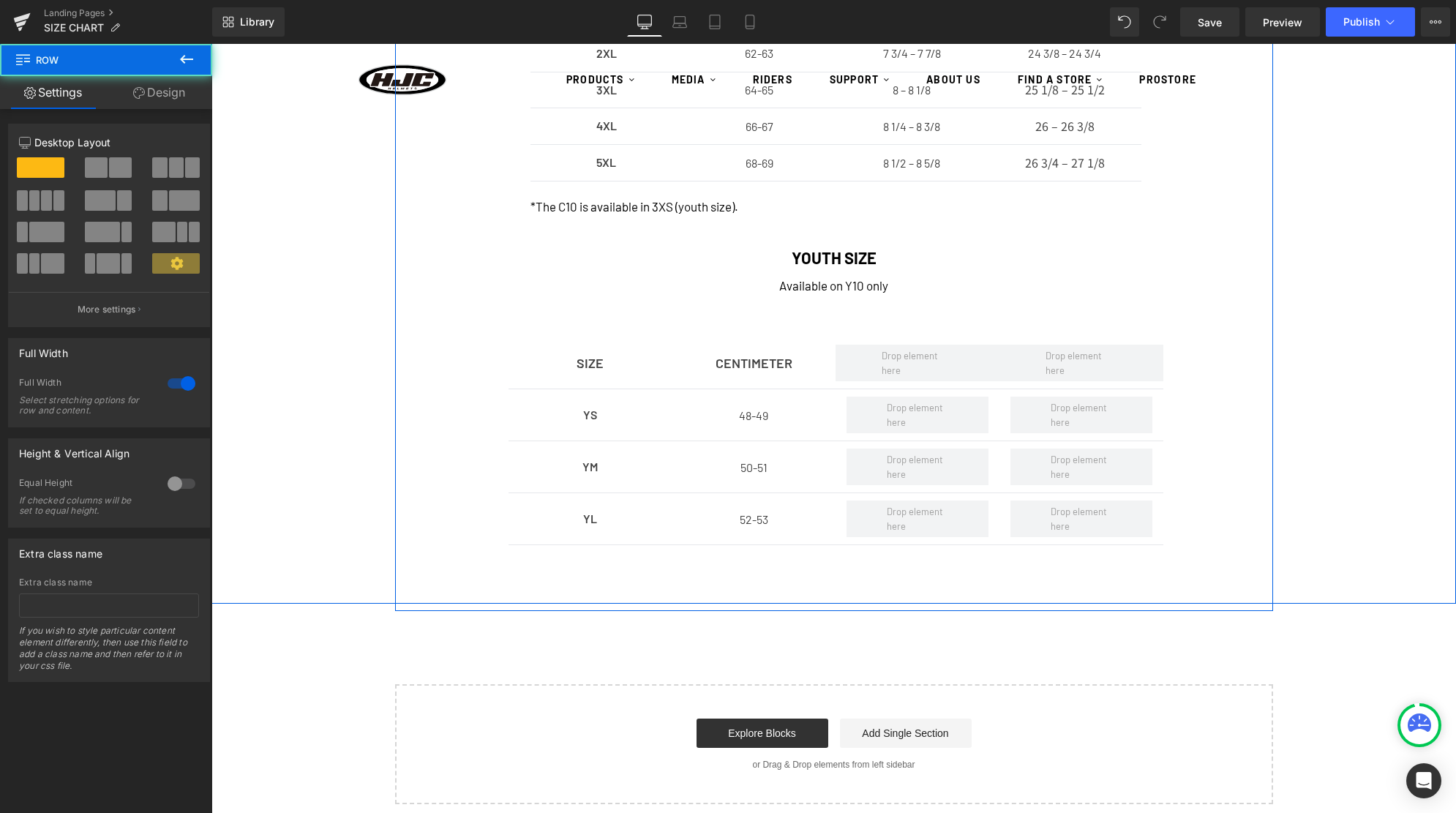
scroll to position [552, 0]
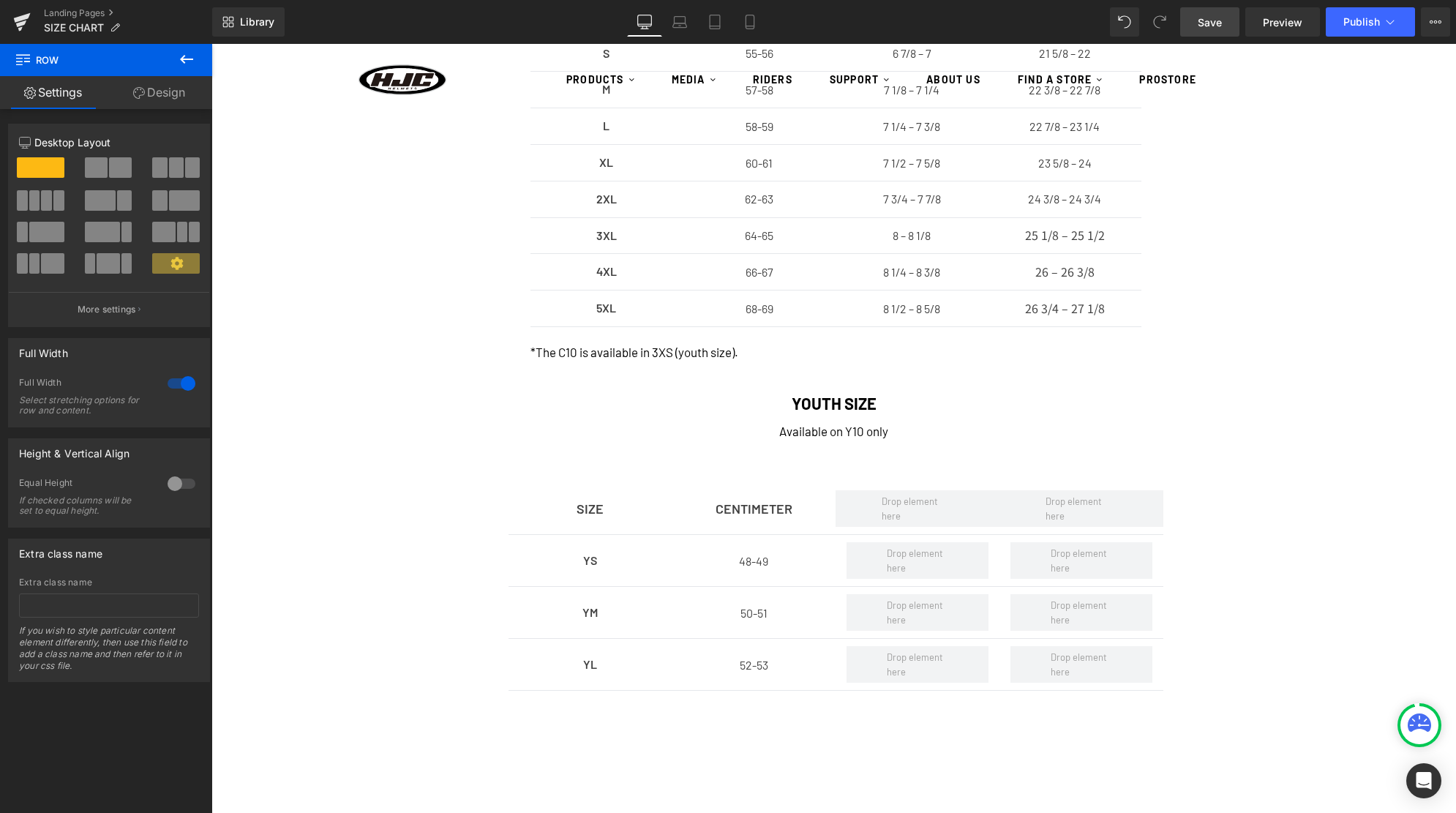
click at [1202, 16] on span "Save" at bounding box center [1210, 22] width 24 height 15
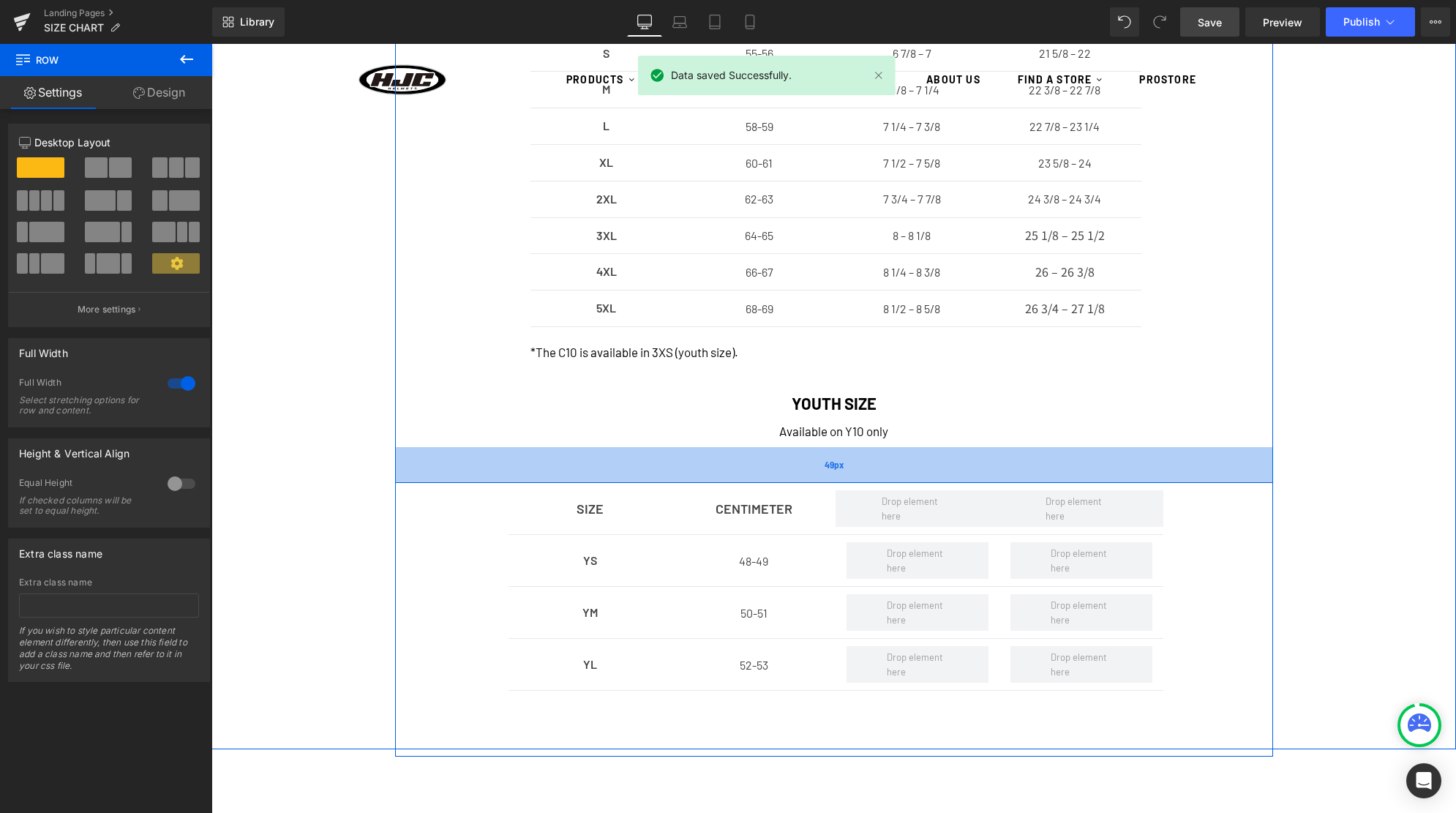
click at [821, 462] on div "49px" at bounding box center [834, 465] width 878 height 36
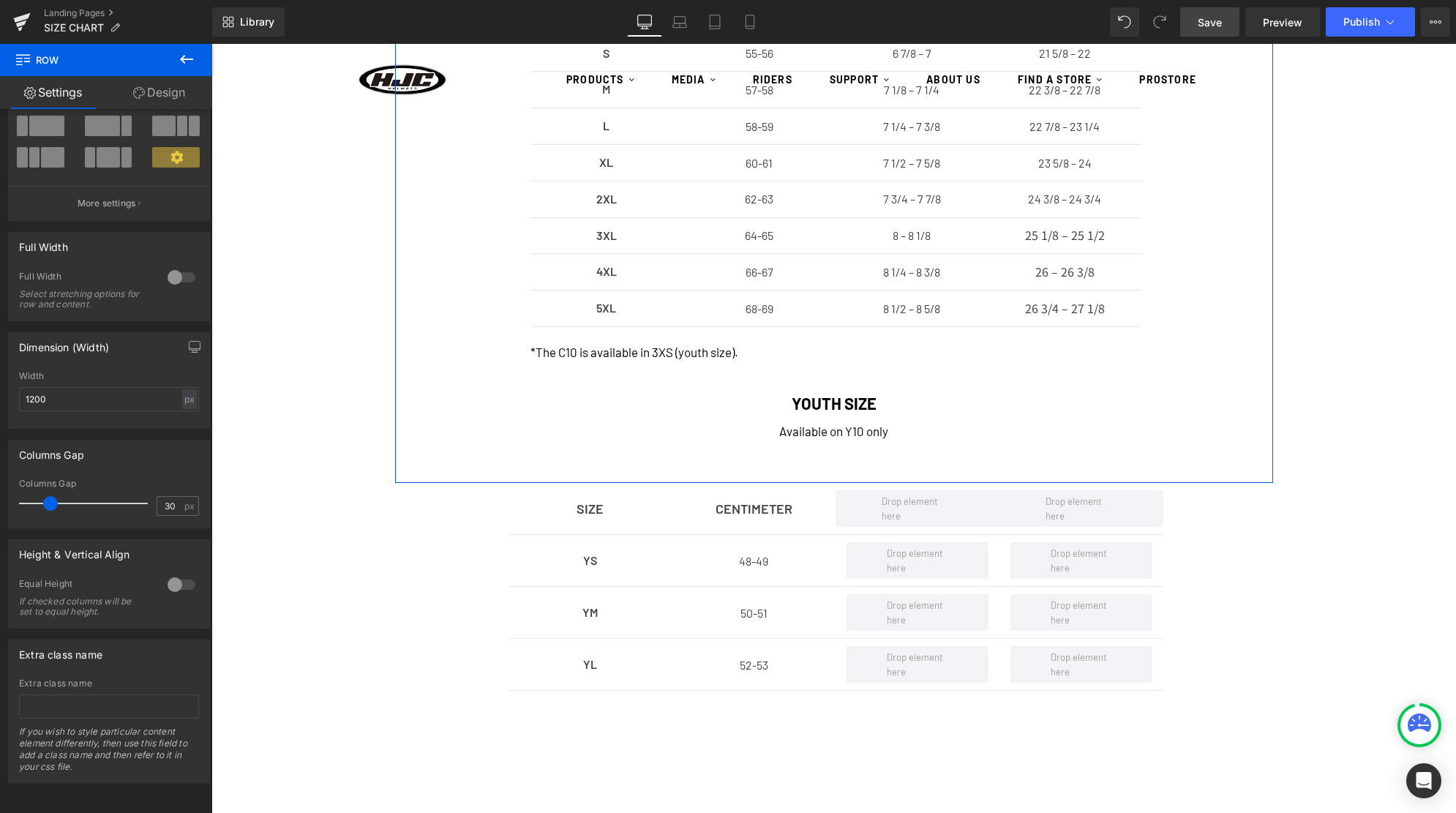
scroll to position [0, 0]
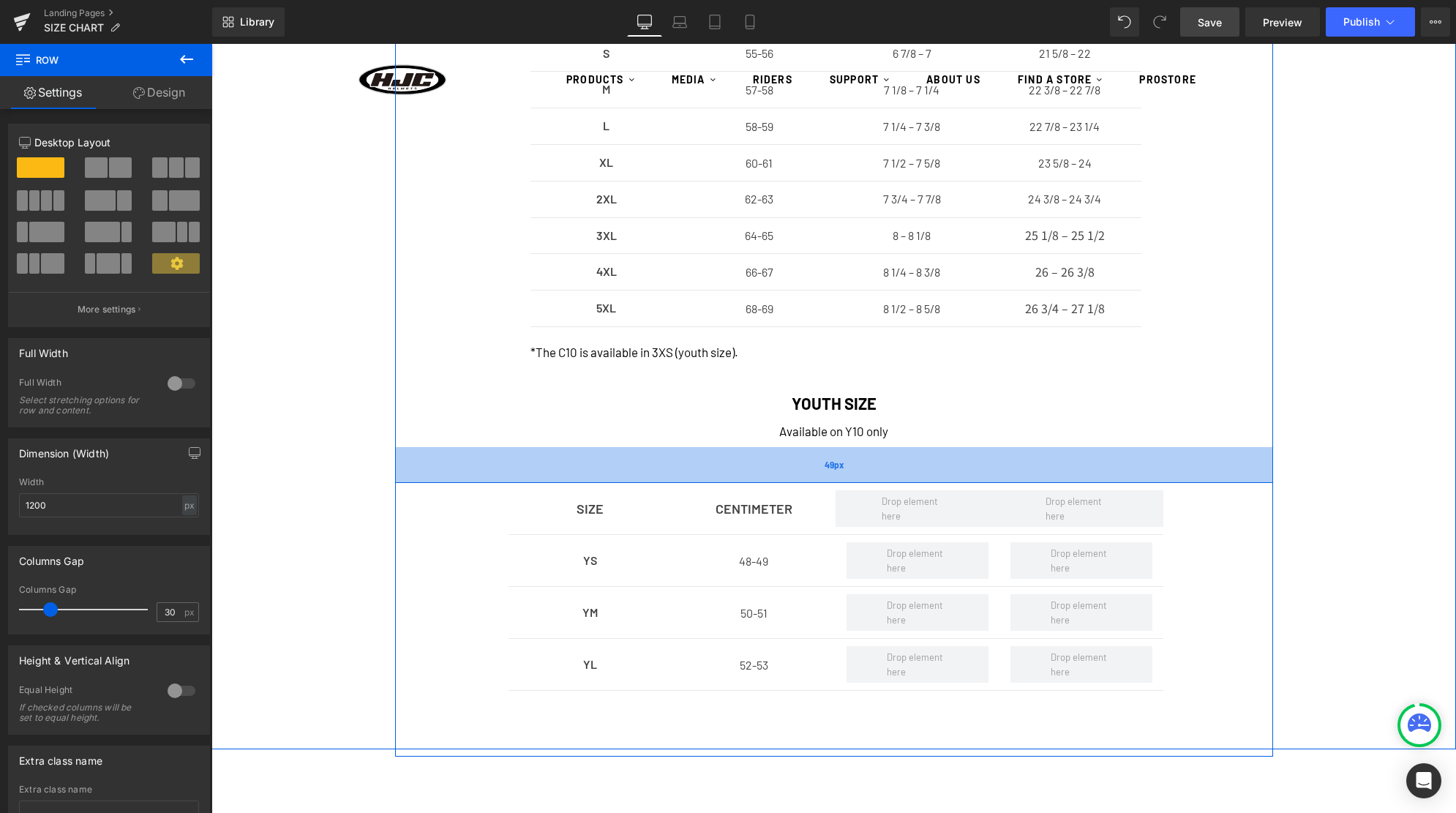
click at [838, 467] on span "49px" at bounding box center [834, 464] width 19 height 13
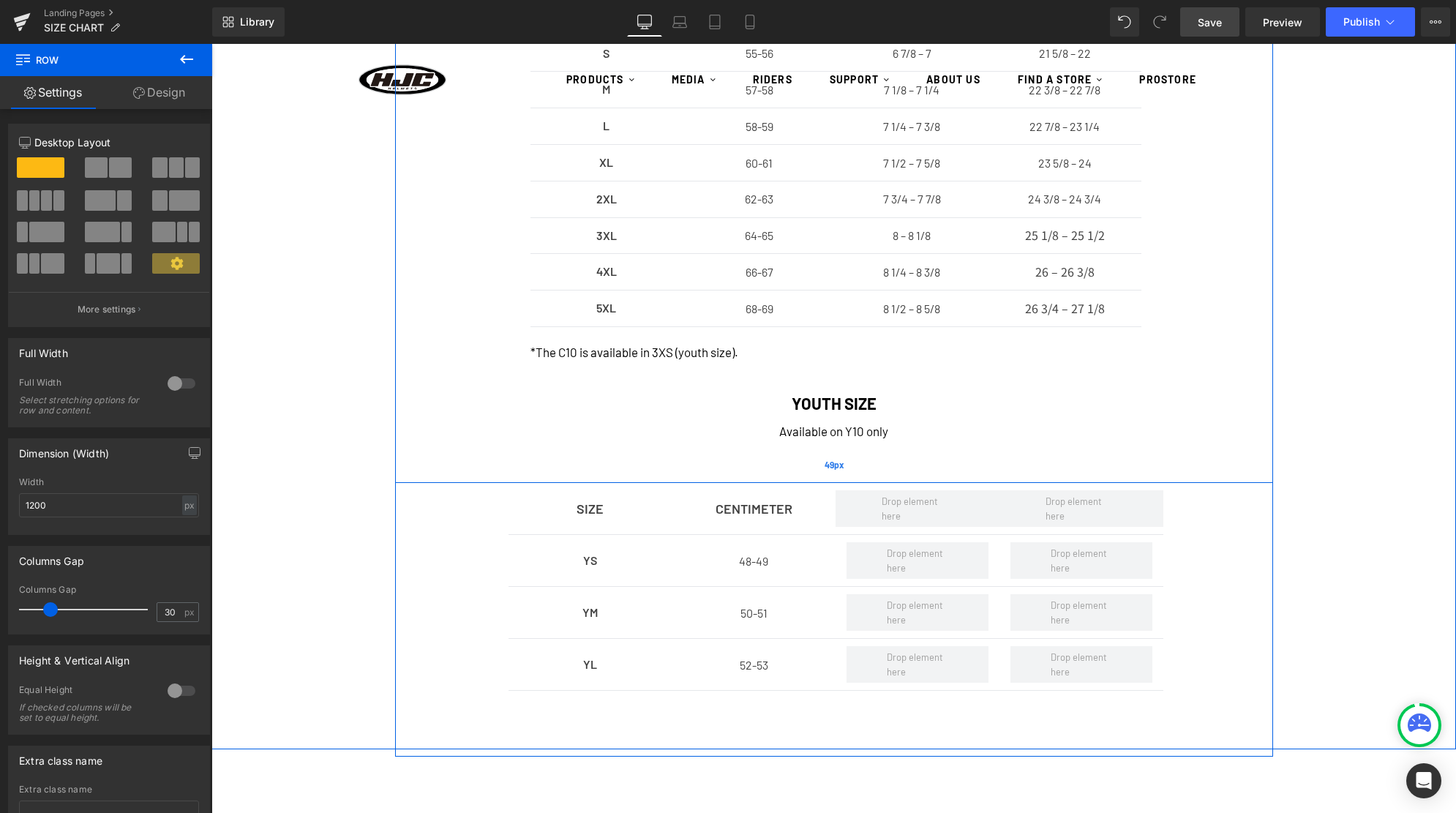
click at [838, 467] on span "49px" at bounding box center [834, 464] width 19 height 13
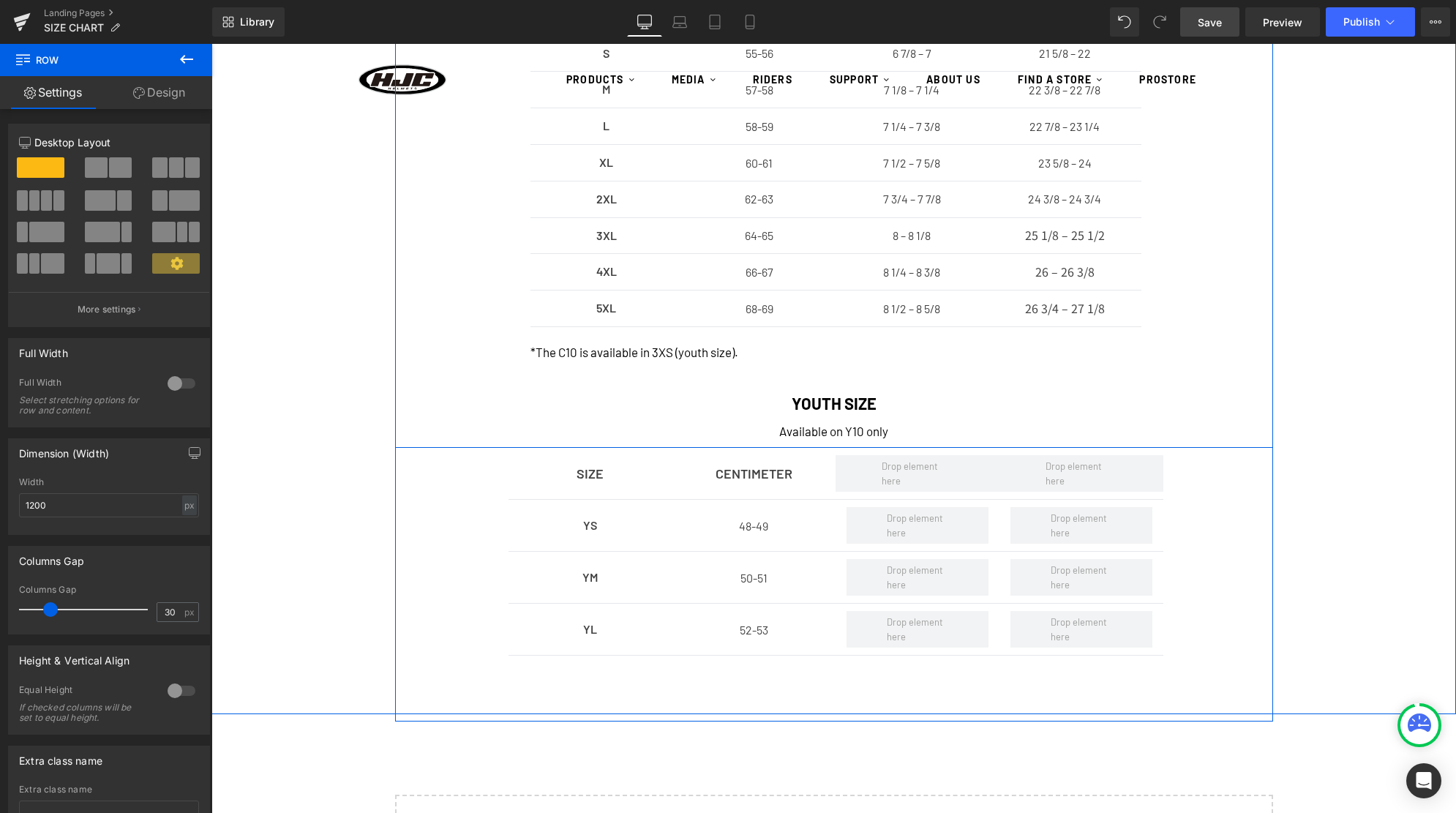
drag, startPoint x: 838, startPoint y: 467, endPoint x: 845, endPoint y: 431, distance: 36.7
click at [845, 431] on div "SIZE Text Block CENTIMETER Text Block HAT SIZE Text Block INCHES Text Block Row…" at bounding box center [834, 167] width 878 height 561
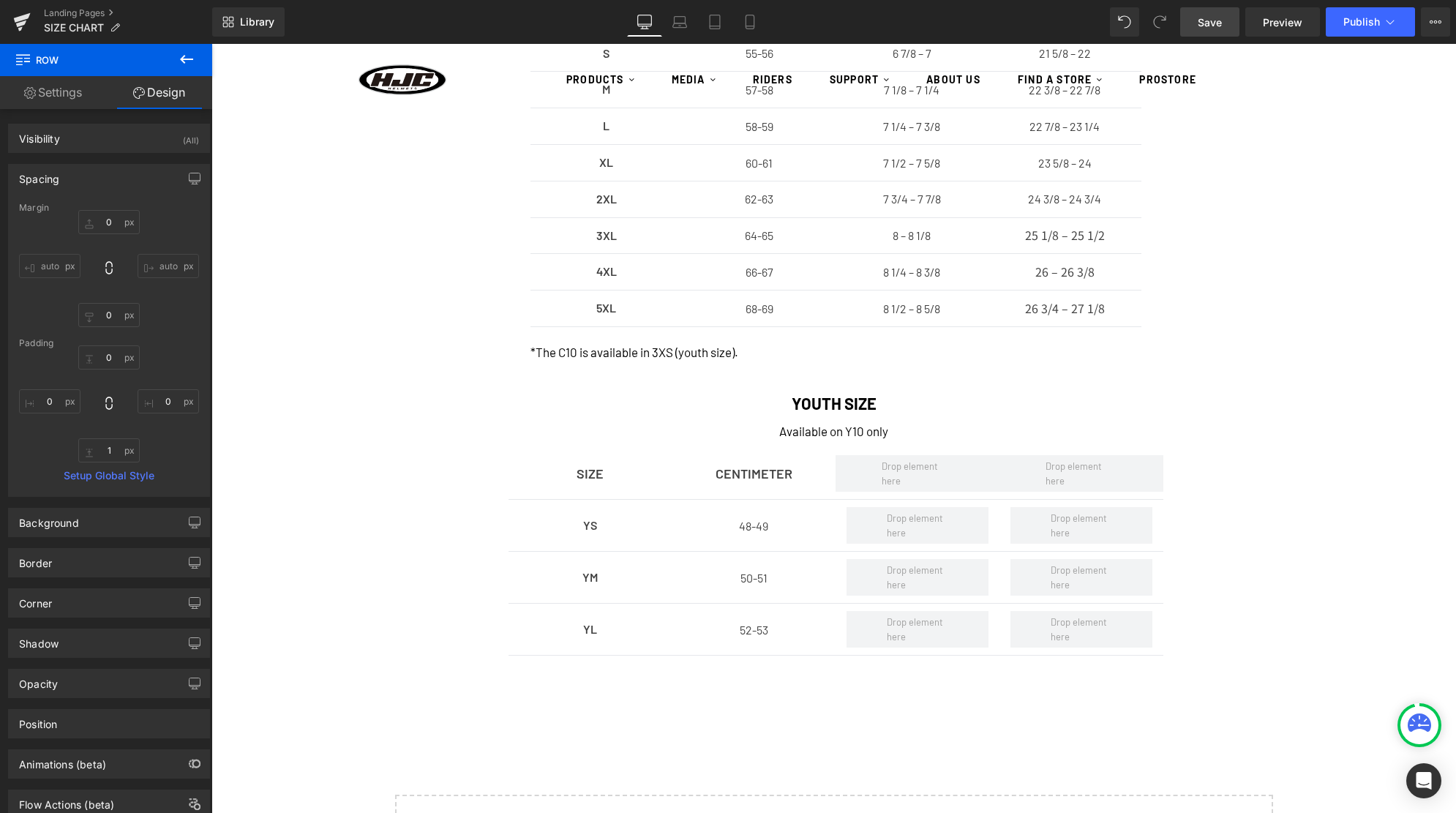
click at [1215, 19] on span "Save" at bounding box center [1210, 22] width 24 height 15
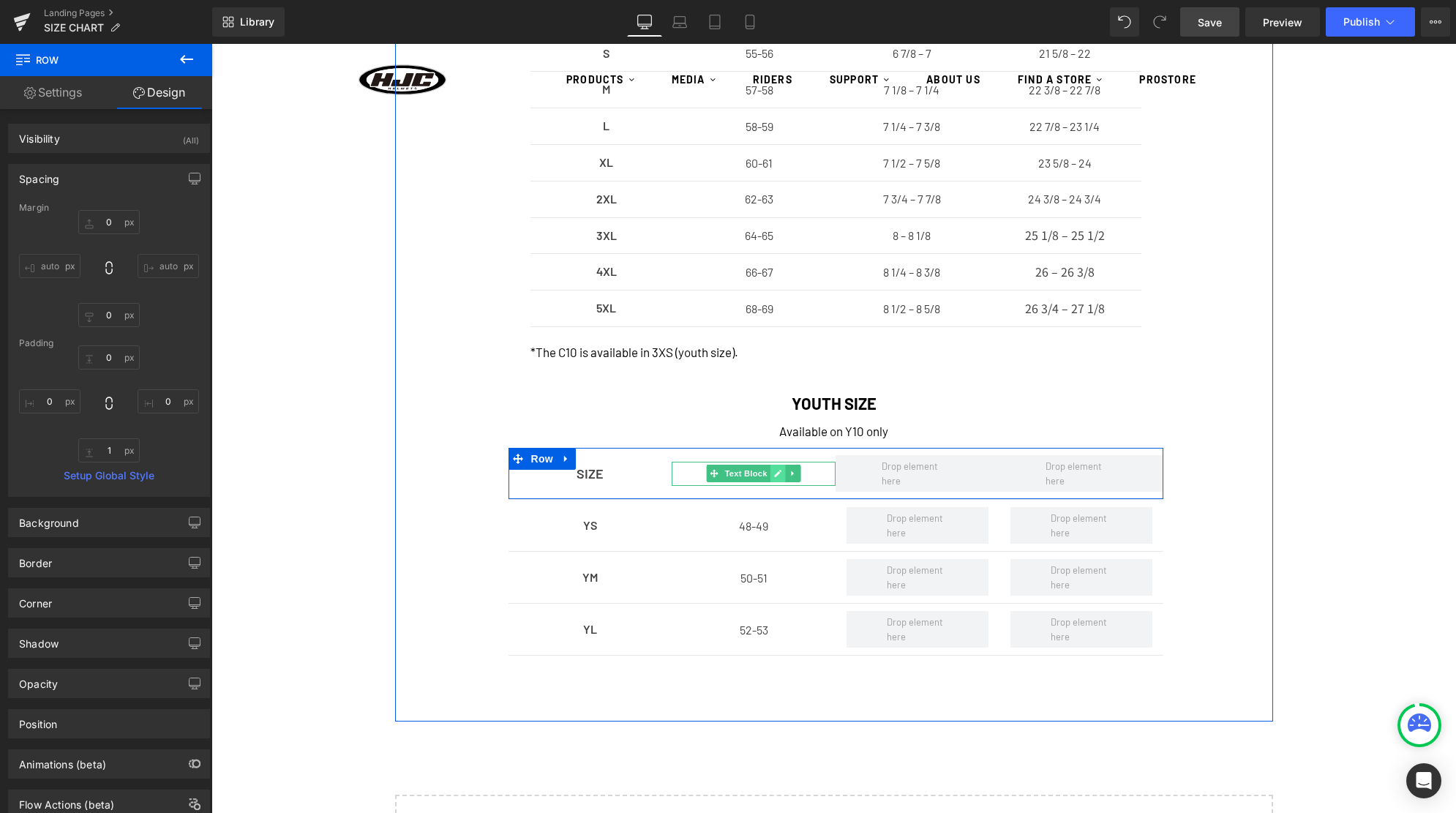
click at [779, 474] on icon at bounding box center [778, 474] width 7 height 7
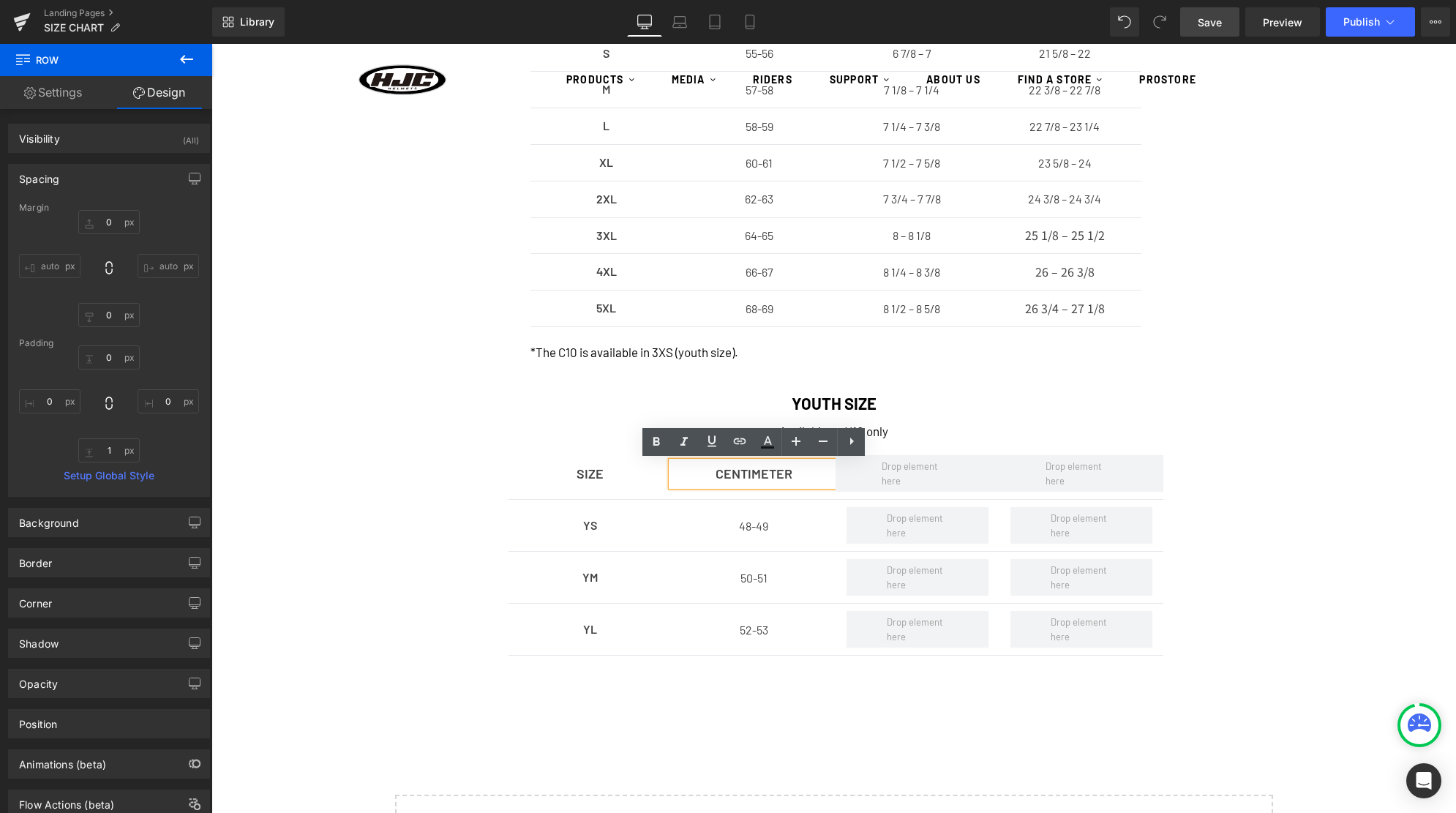
click at [802, 475] on p "CENTIMETER" at bounding box center [753, 473] width 164 height 23
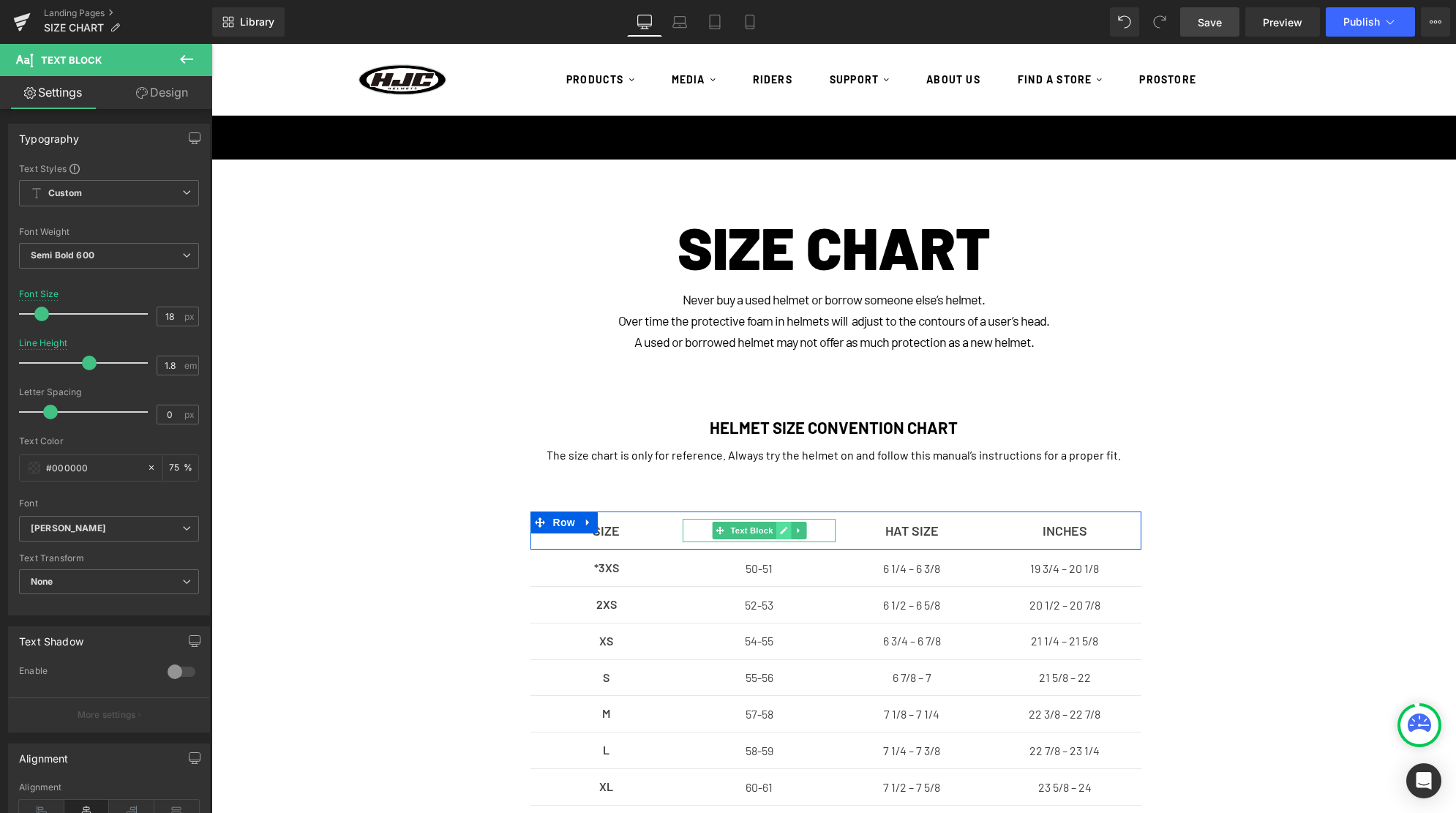
click at [786, 531] on icon at bounding box center [783, 530] width 8 height 9
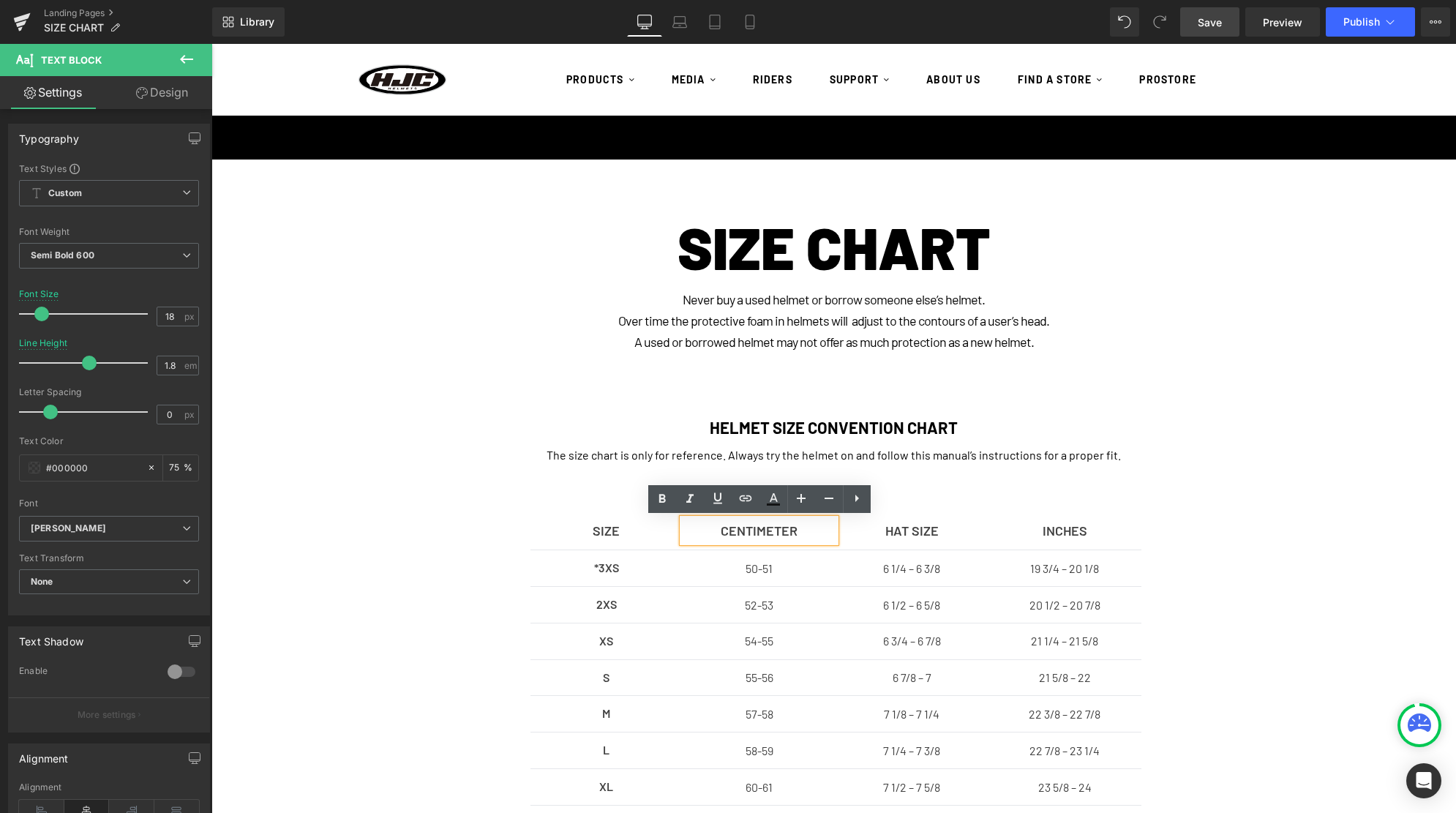
click at [806, 531] on p "CENTIMETER" at bounding box center [758, 530] width 153 height 23
click at [1204, 21] on span "Save" at bounding box center [1210, 22] width 24 height 15
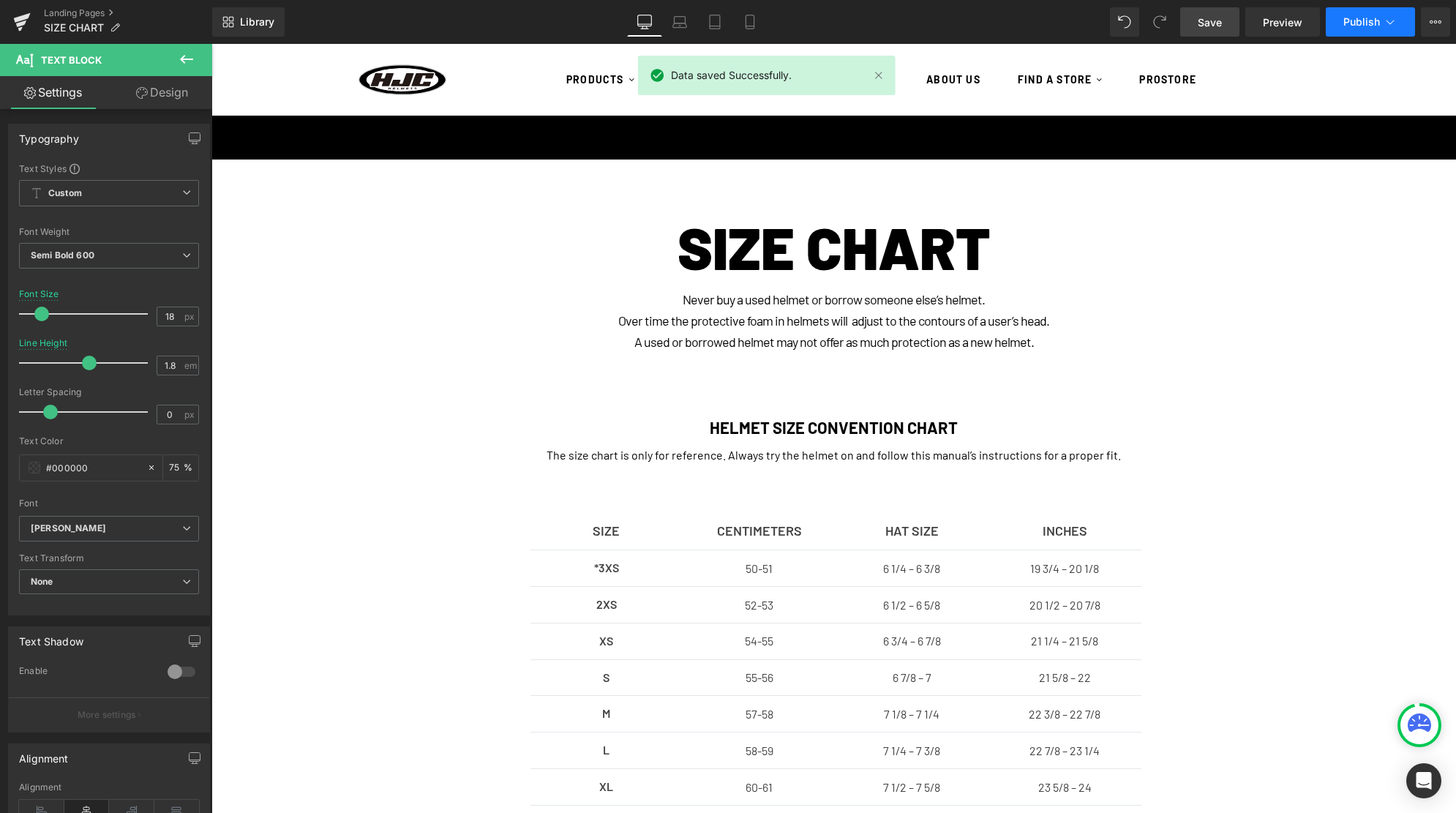
click at [1343, 25] on button "Publish" at bounding box center [1370, 22] width 90 height 30
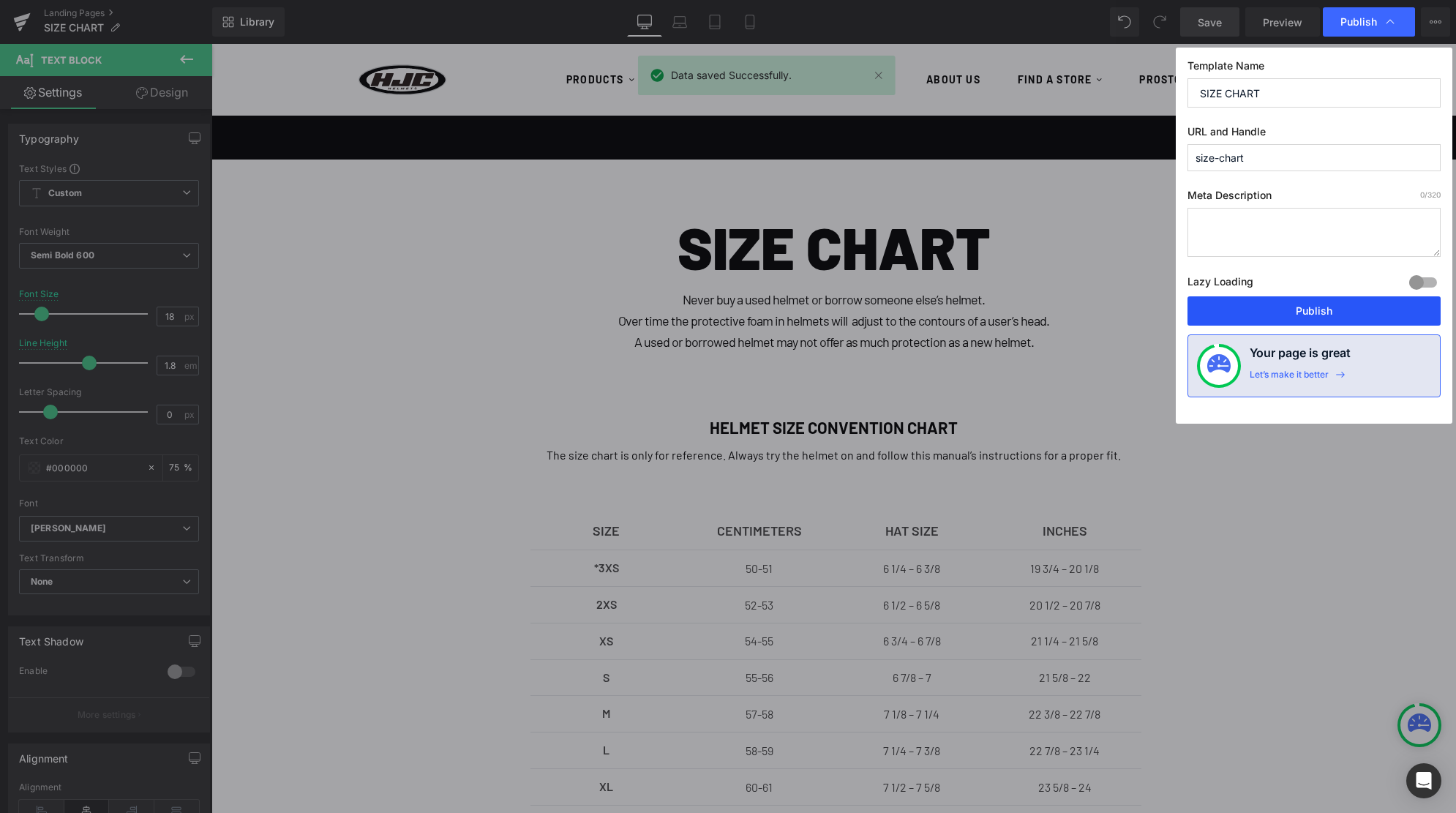
click at [1292, 320] on button "Publish" at bounding box center [1314, 310] width 253 height 30
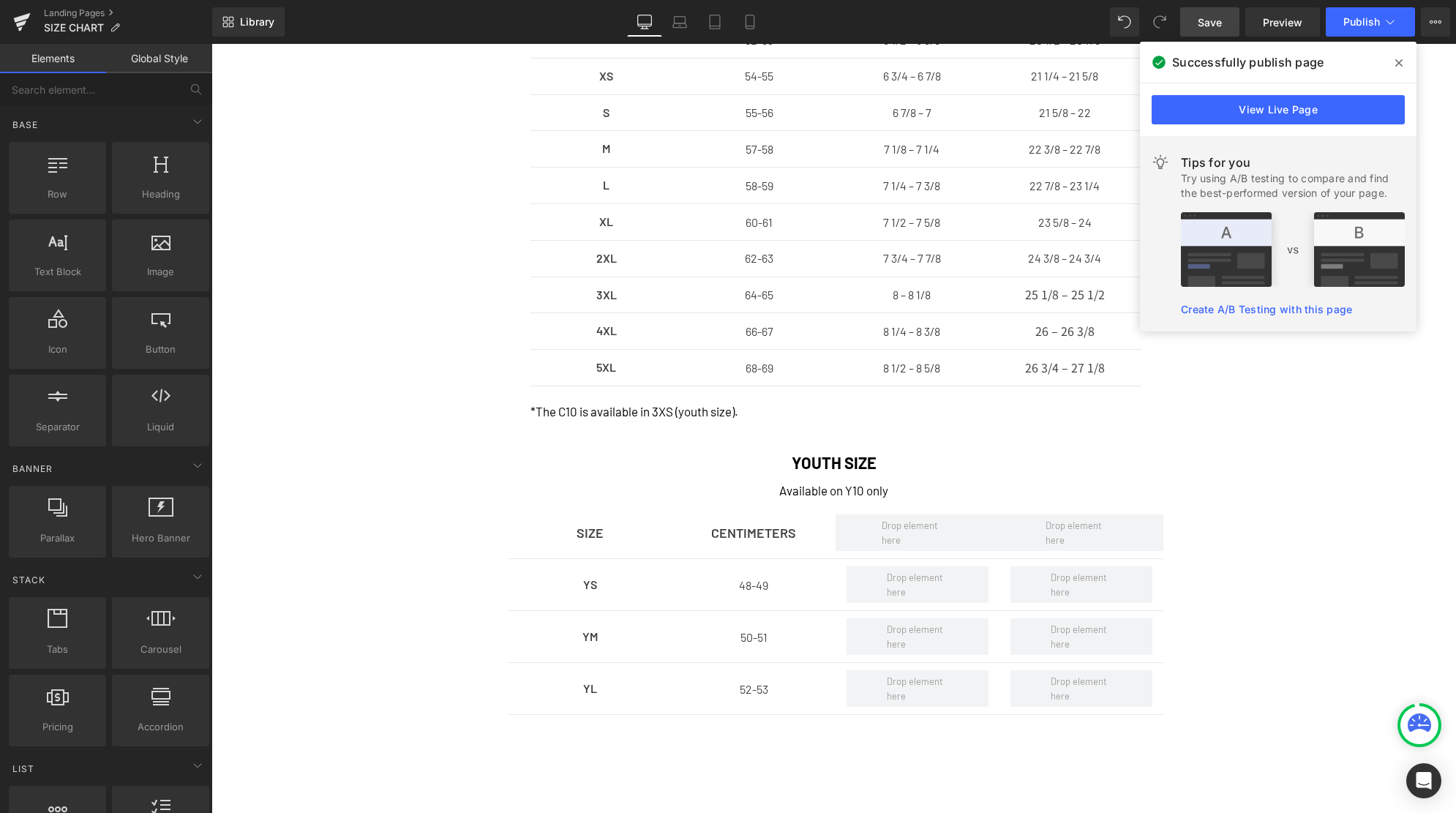
scroll to position [592, 0]
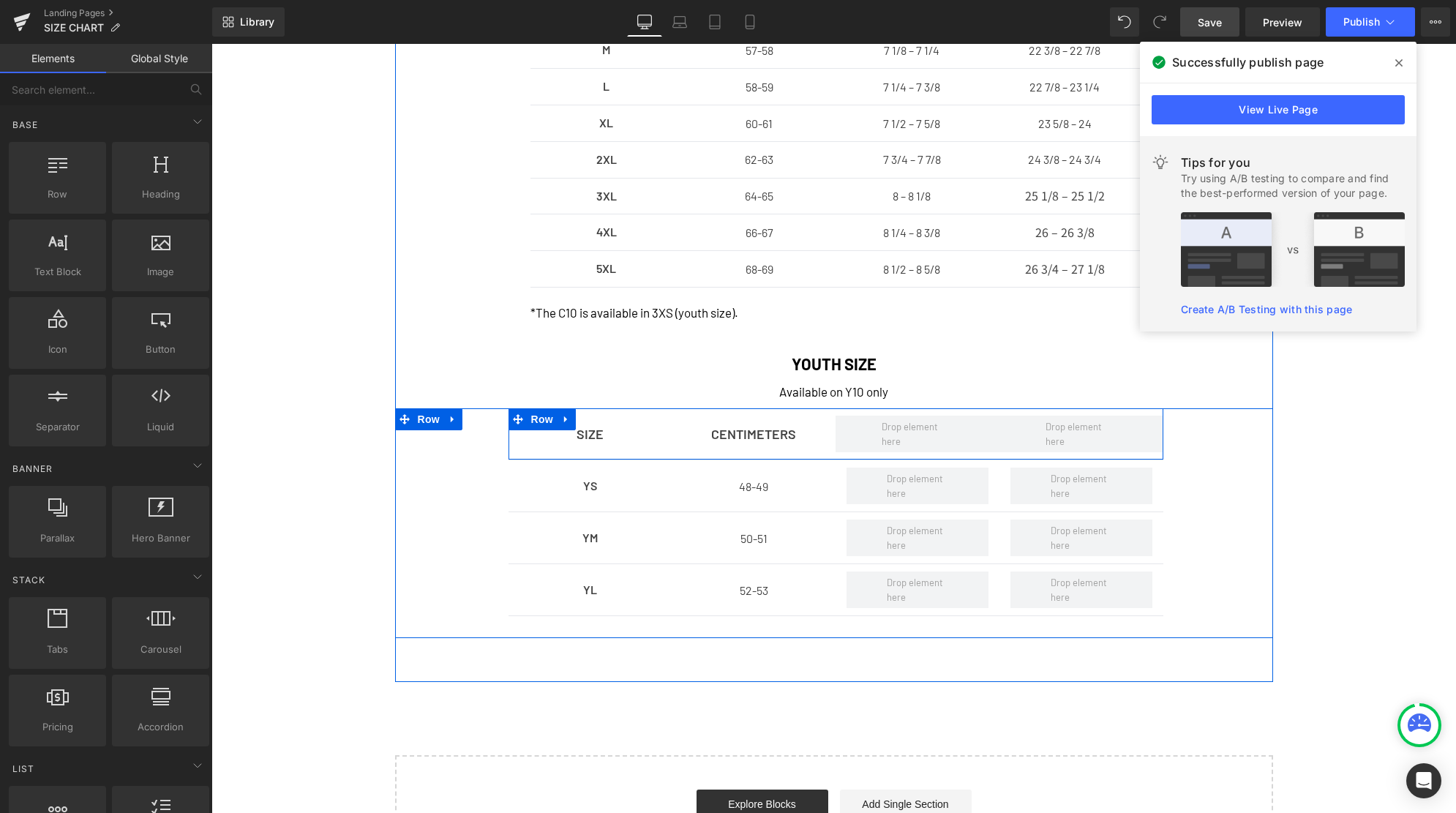
click at [723, 454] on div "SIZE Text Block CENTIMETERS Text Block Row" at bounding box center [836, 434] width 654 height 52
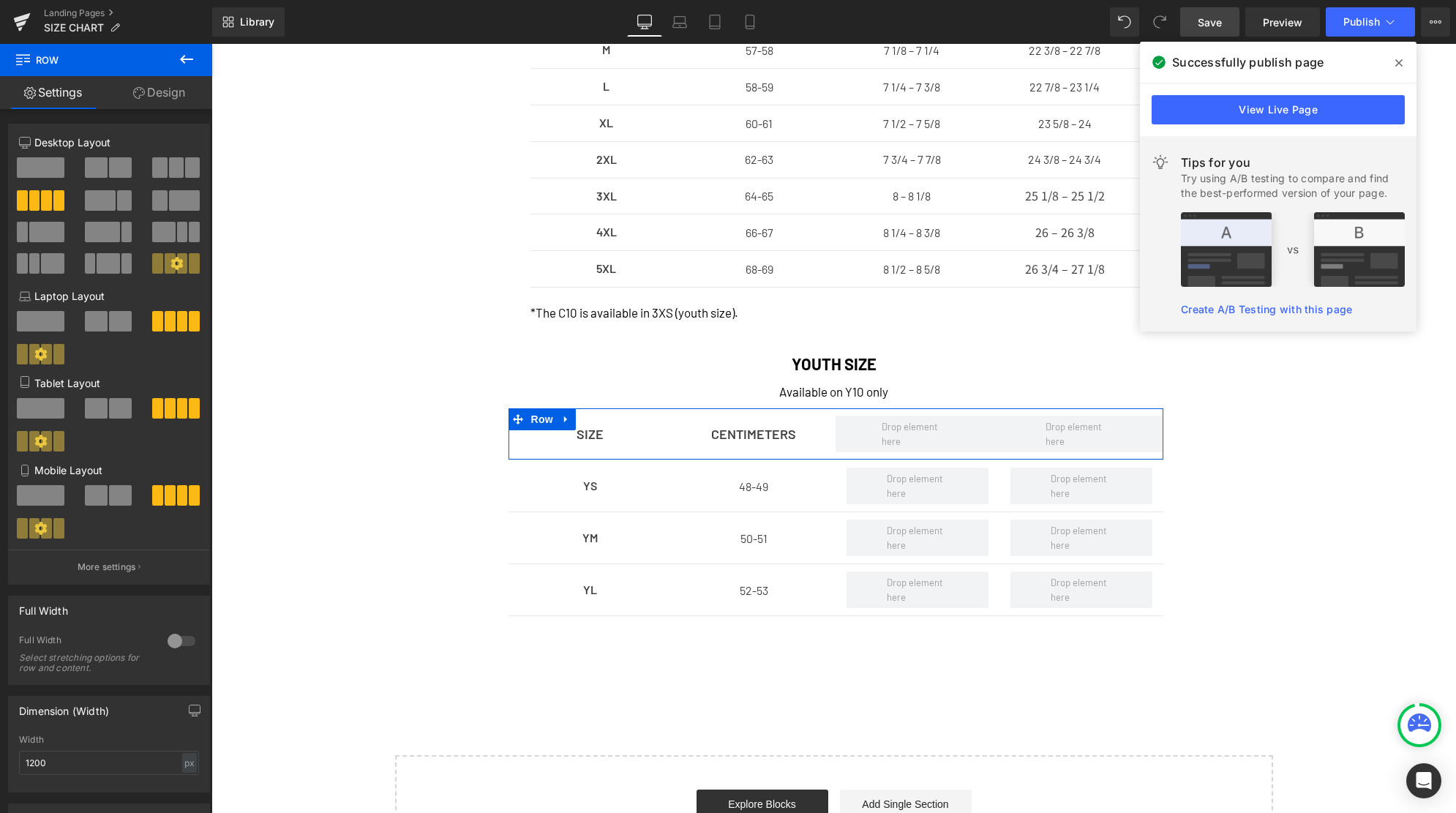
click at [114, 169] on span at bounding box center [120, 168] width 22 height 21
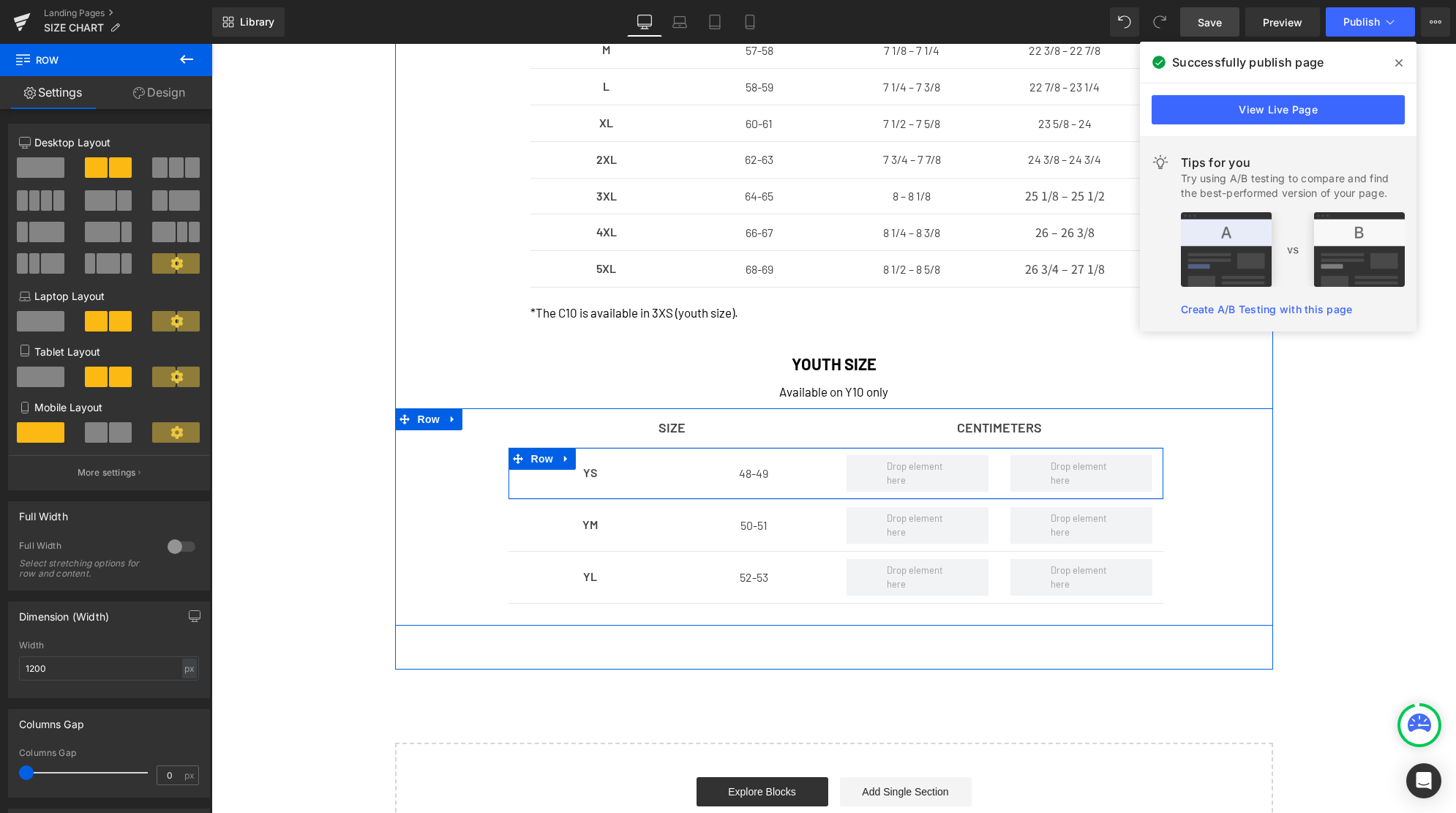
click at [673, 467] on div "48-49 Text Block" at bounding box center [753, 474] width 164 height 37
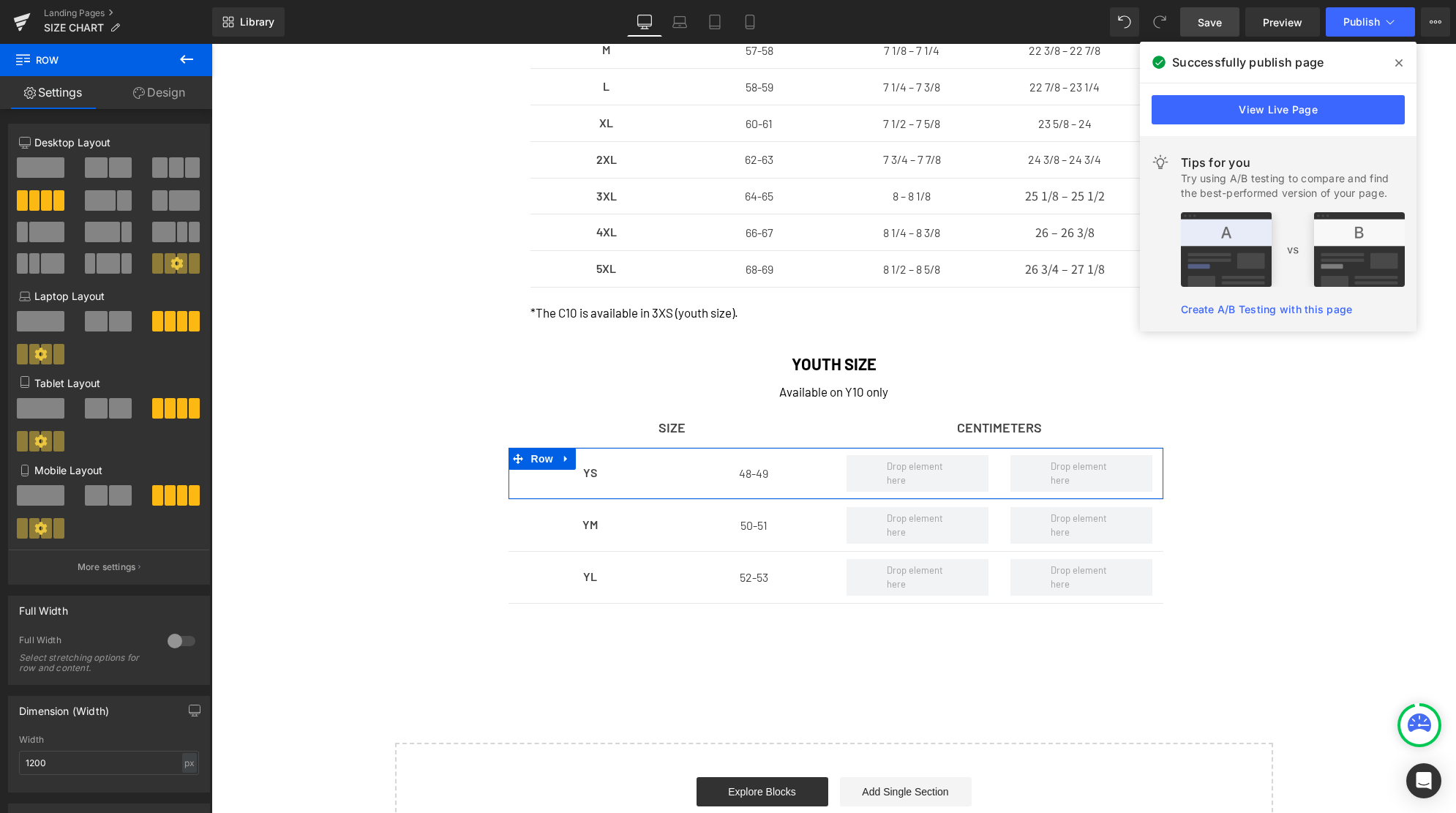
click at [114, 170] on span at bounding box center [120, 168] width 22 height 21
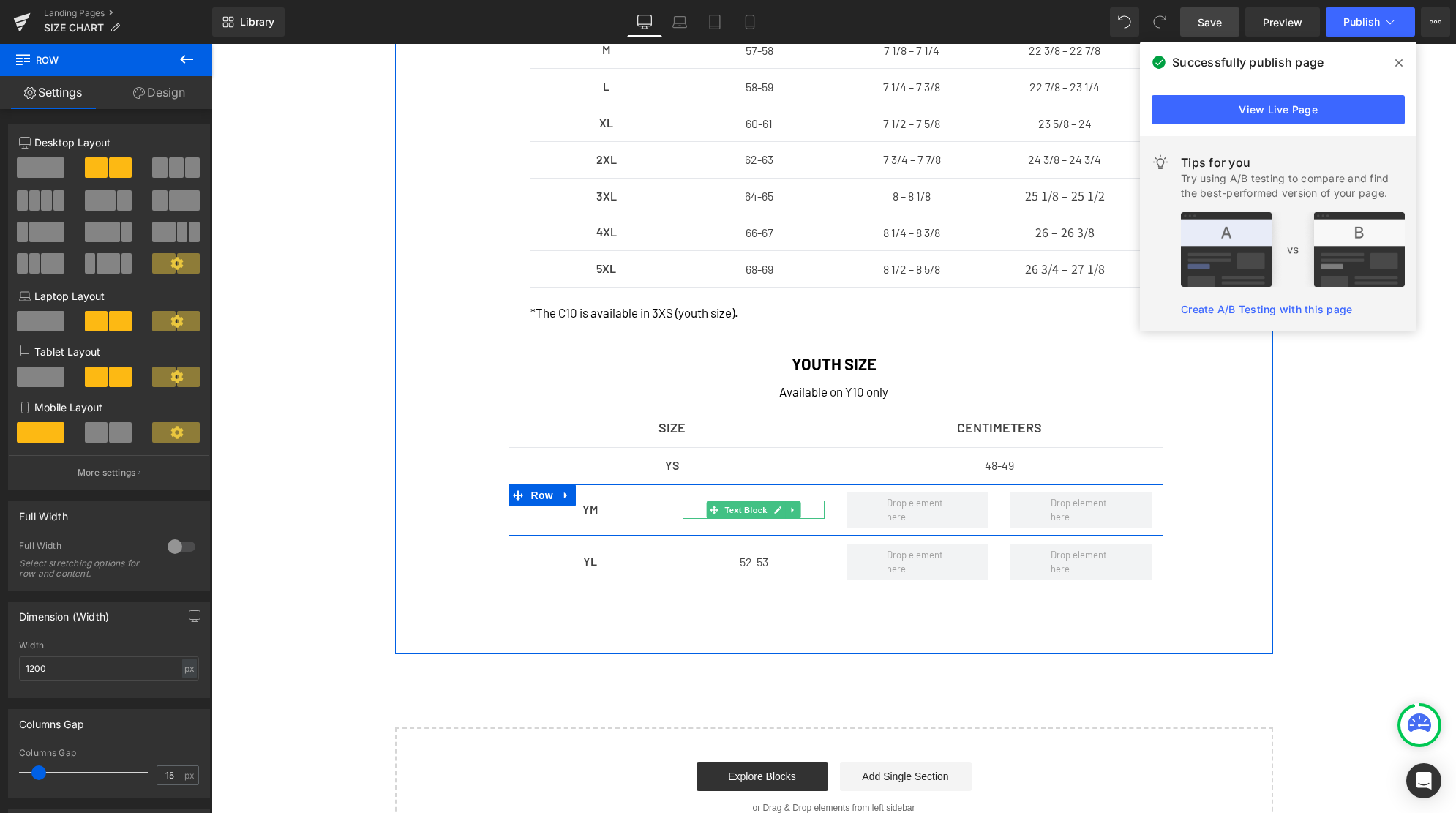
click at [790, 507] on icon at bounding box center [793, 510] width 8 height 9
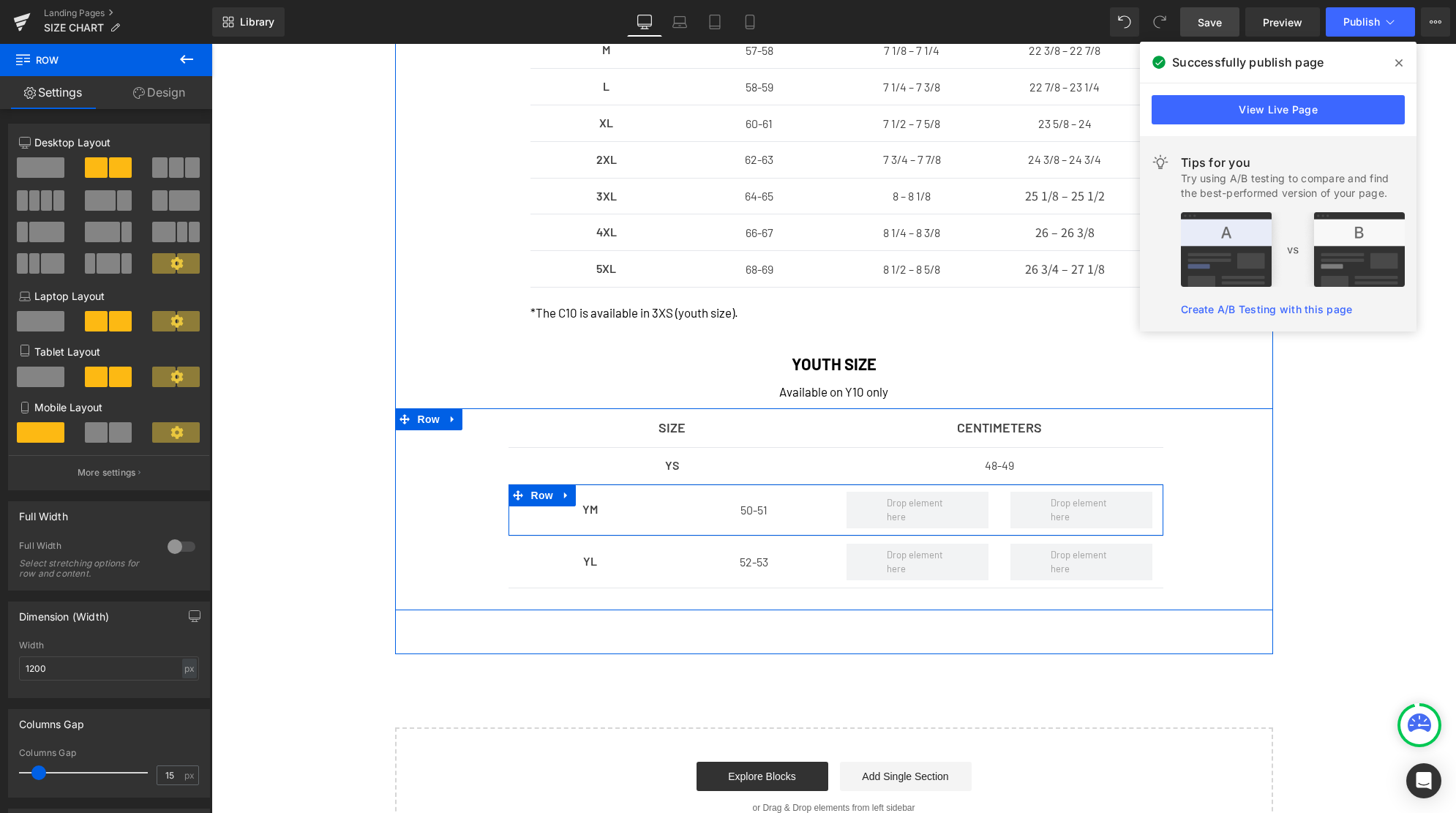
click at [837, 525] on div at bounding box center [917, 511] width 164 height 37
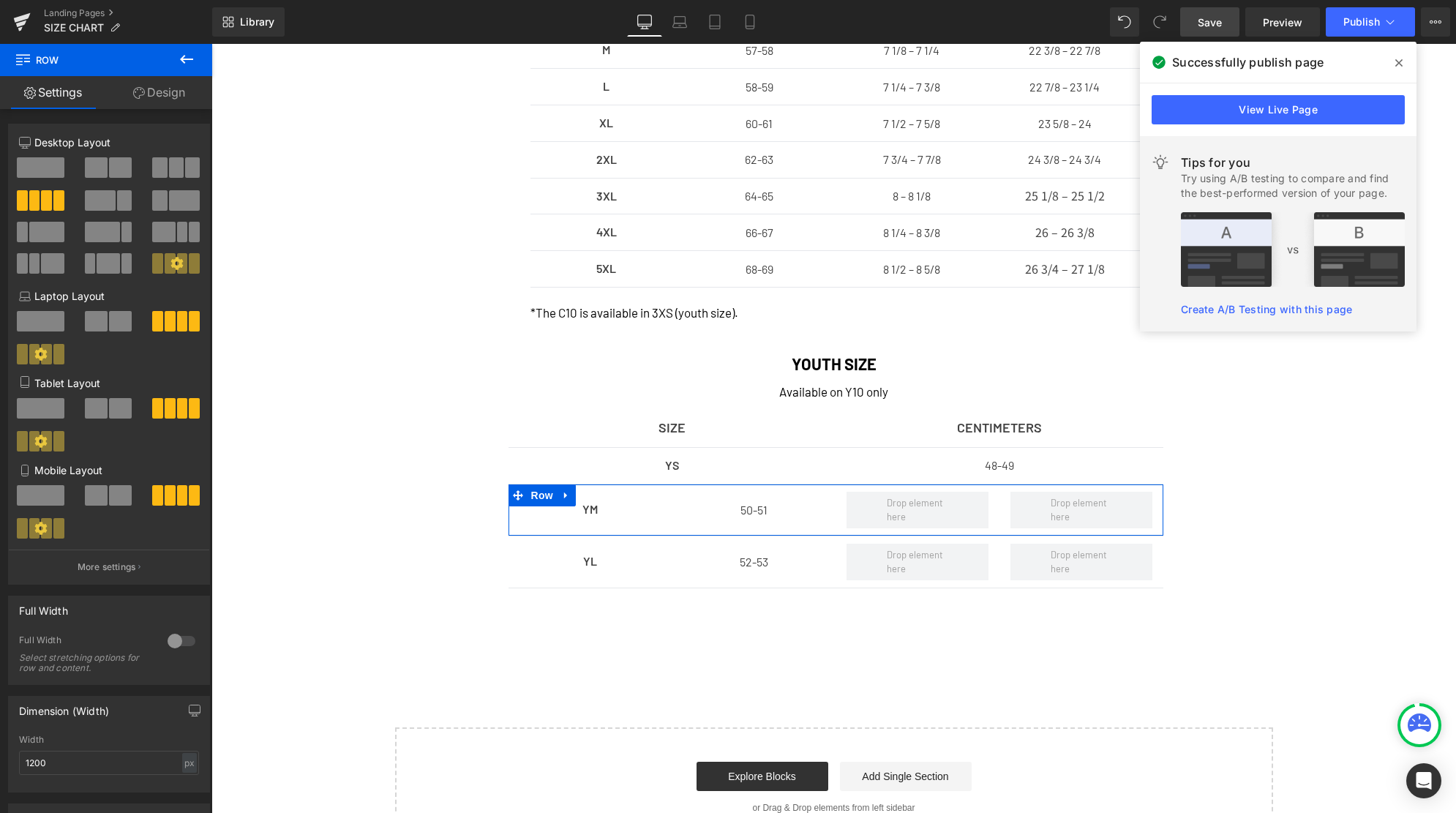
click at [100, 170] on span at bounding box center [96, 168] width 22 height 21
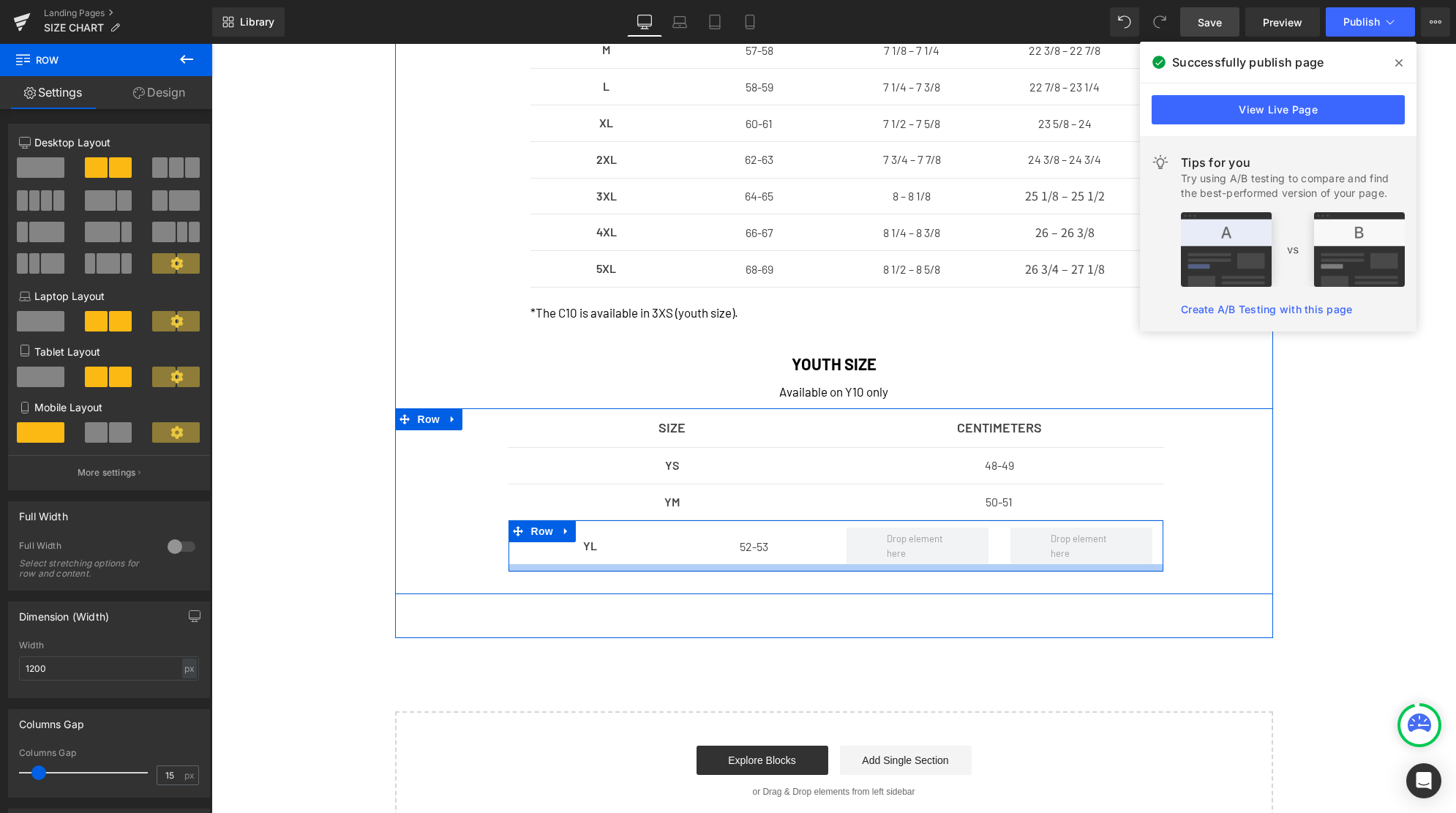
click at [815, 565] on div at bounding box center [836, 567] width 654 height 7
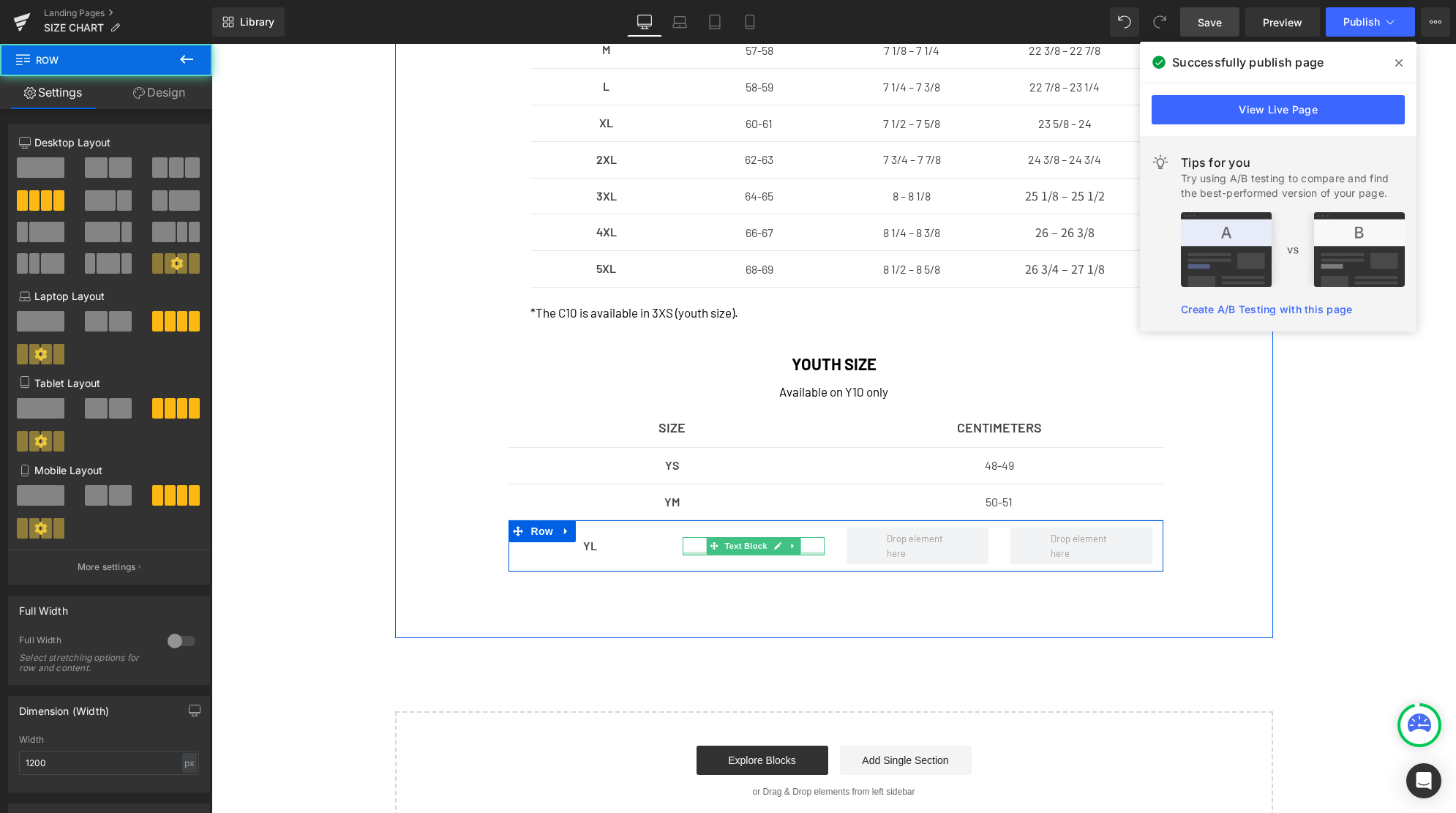
click at [817, 553] on div at bounding box center [753, 554] width 142 height 4
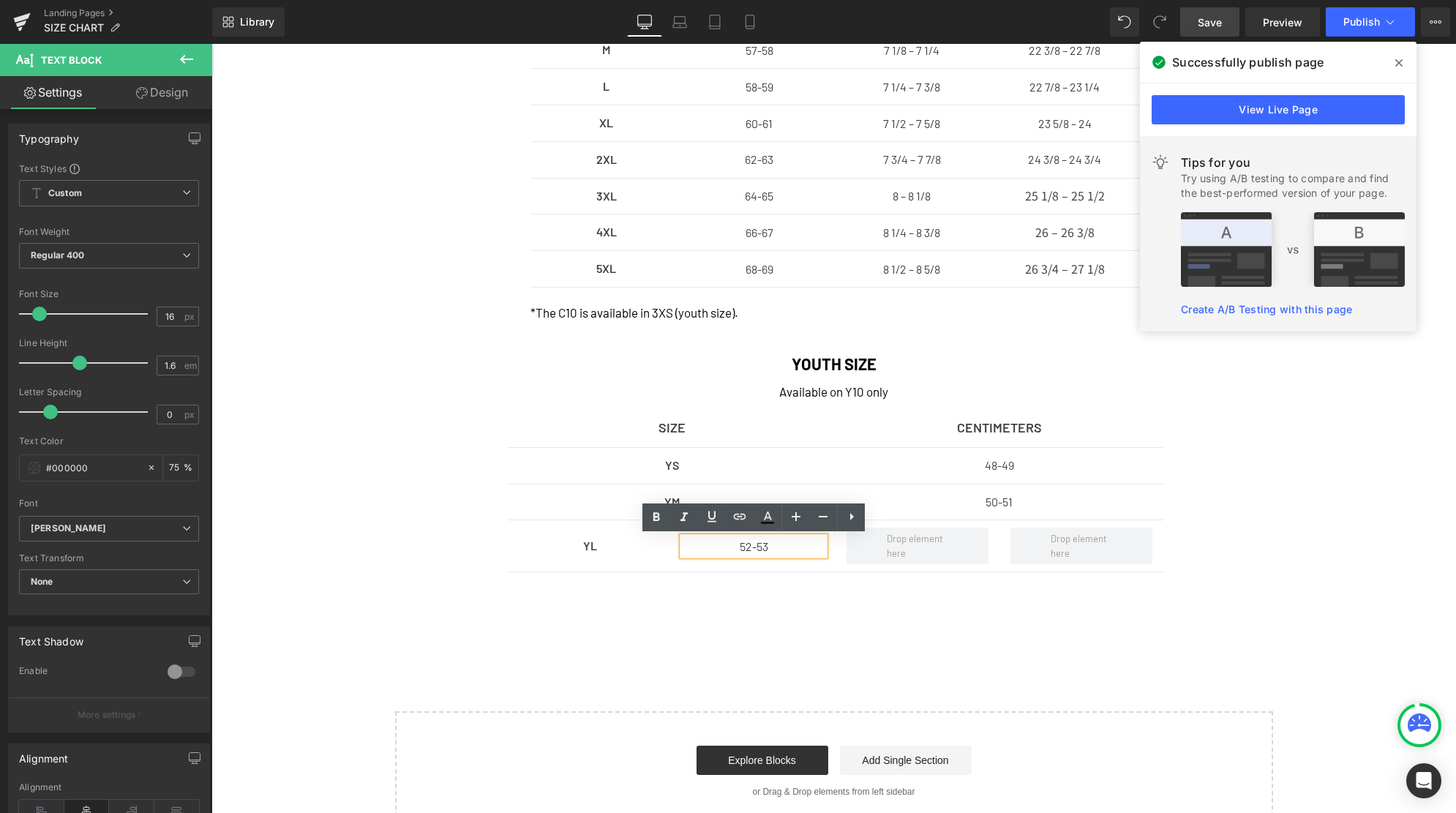
click at [824, 569] on div "YL Text Block 52-53 Text Block Row" at bounding box center [836, 546] width 654 height 52
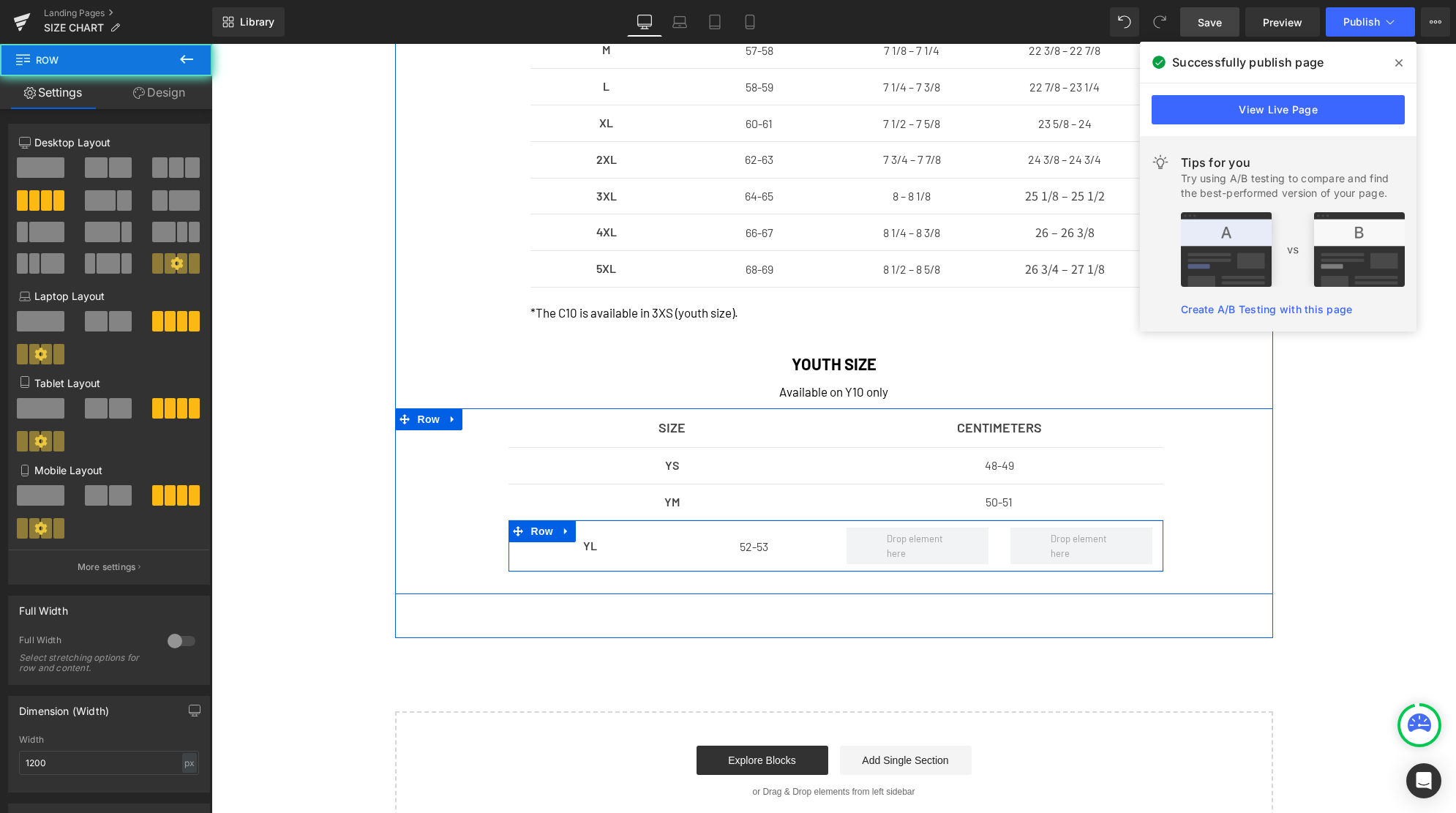
click at [830, 559] on div "52-53 Text Block" at bounding box center [753, 546] width 164 height 37
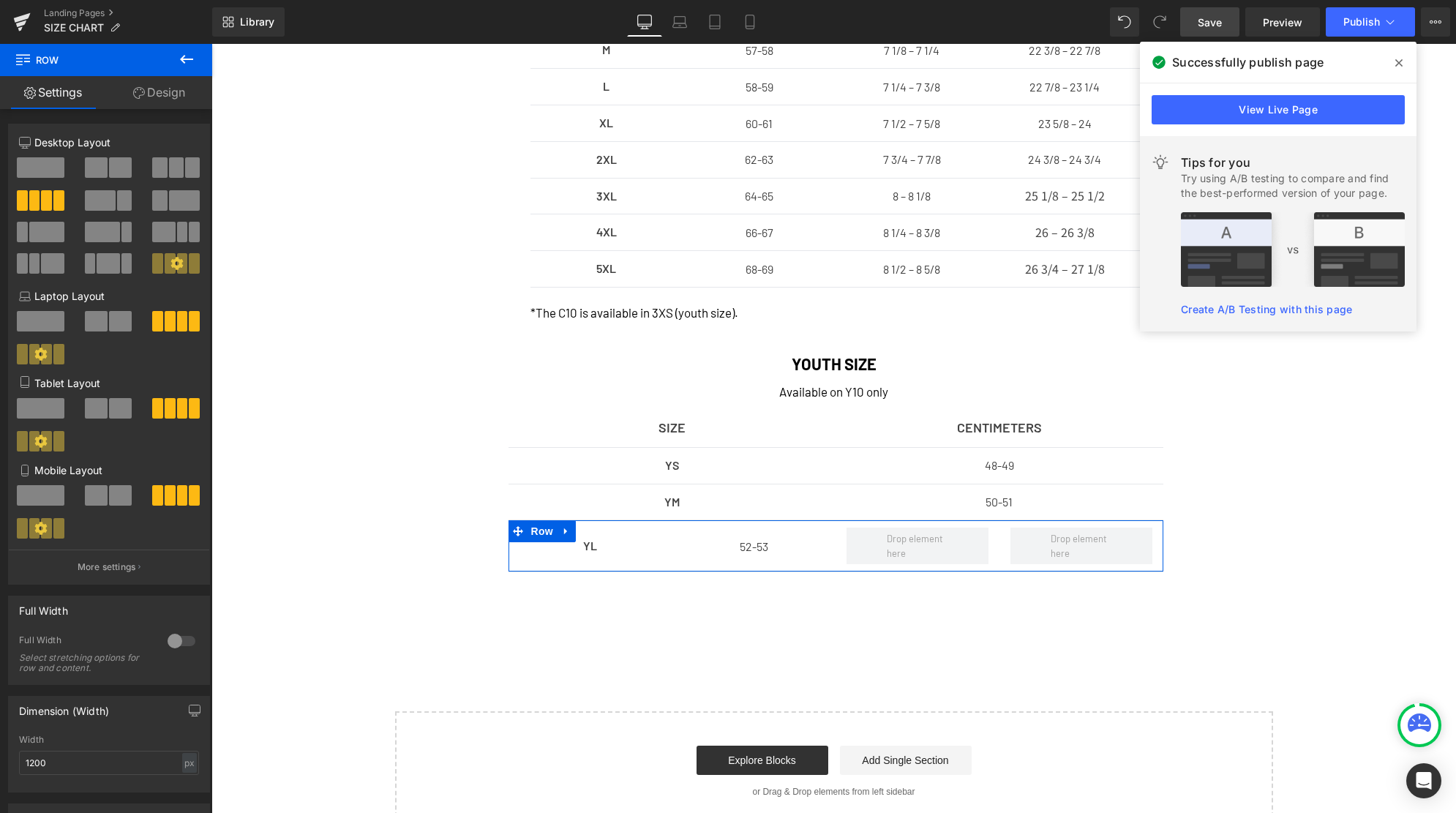
click at [117, 162] on span at bounding box center [120, 168] width 22 height 21
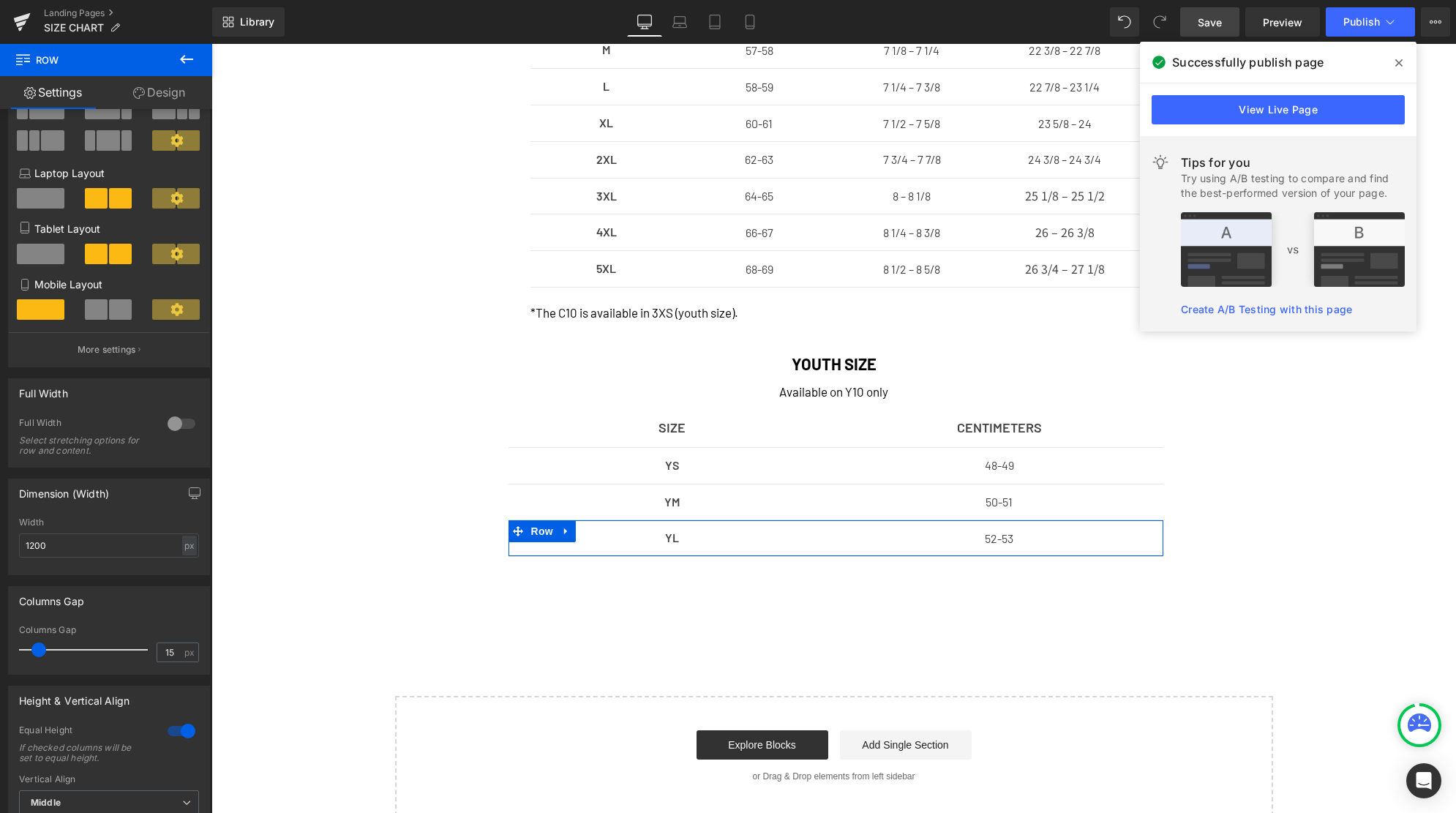
scroll to position [126, 0]
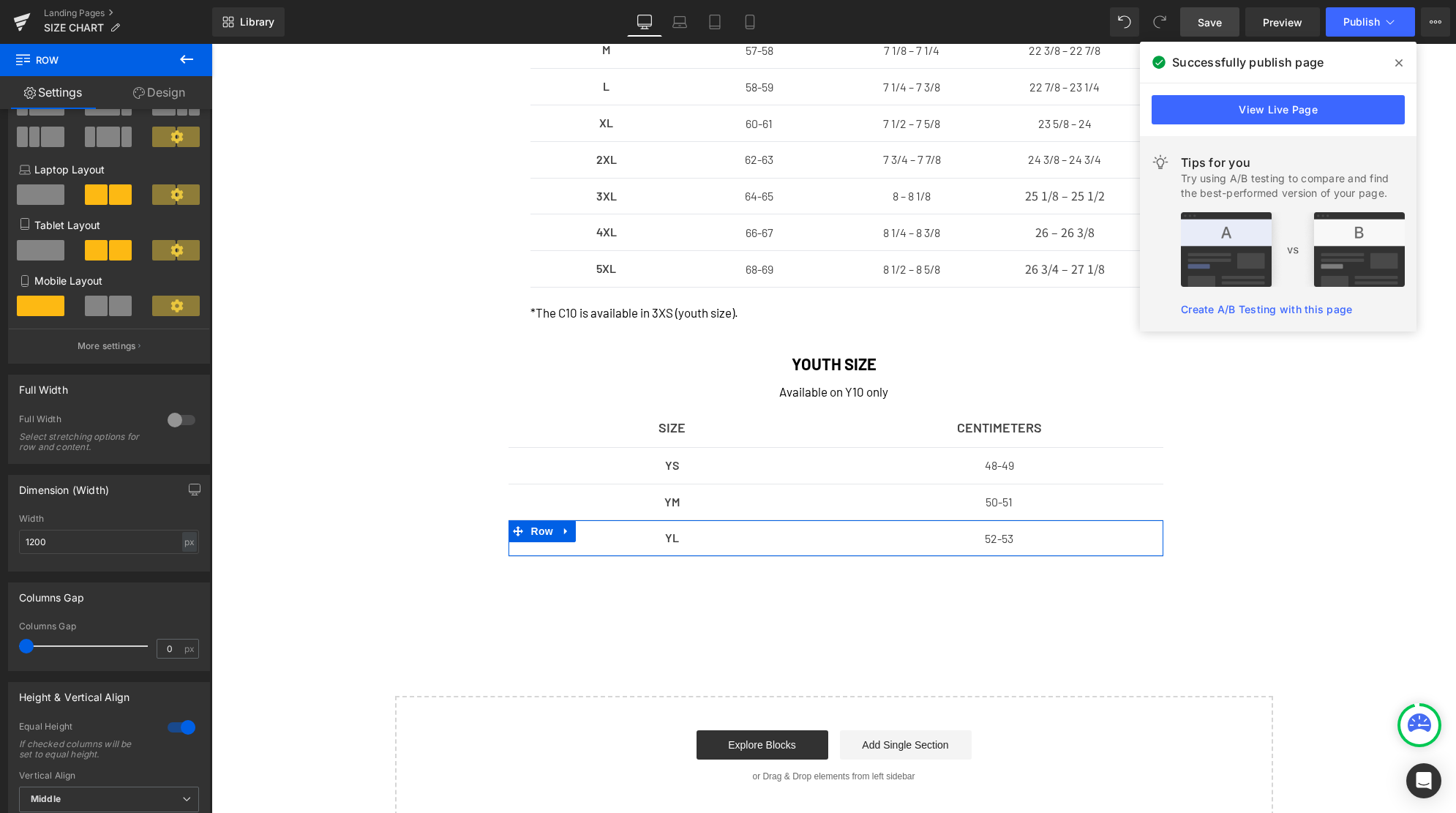
drag, startPoint x: 38, startPoint y: 646, endPoint x: 13, endPoint y: 647, distance: 25.0
click at [13, 647] on div "0px Columns Gap 0 px" at bounding box center [109, 645] width 201 height 49
drag, startPoint x: 36, startPoint y: 652, endPoint x: 98, endPoint y: 652, distance: 62.0
click at [98, 652] on div at bounding box center [87, 646] width 122 height 30
type input "0"
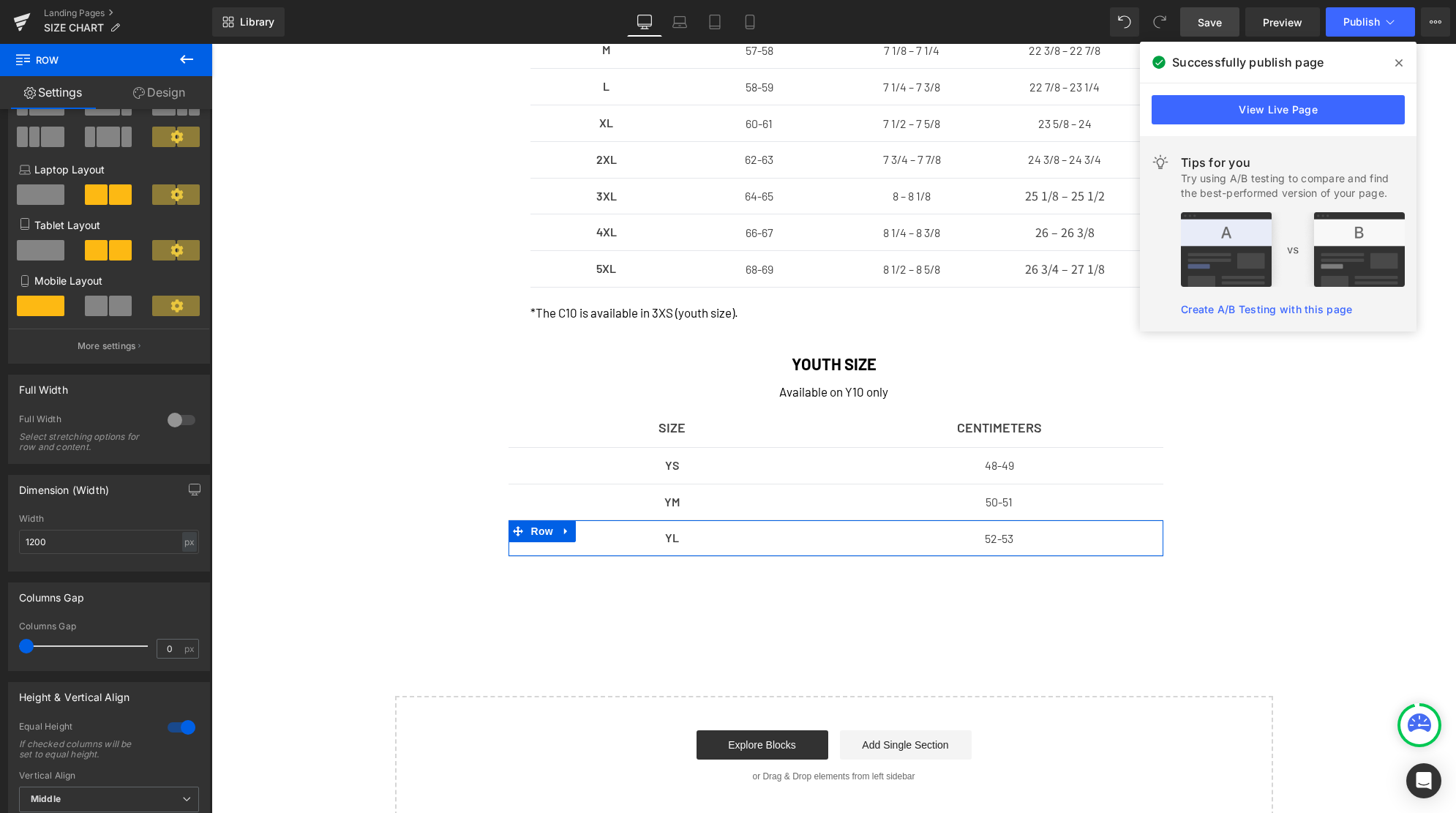
drag, startPoint x: 95, startPoint y: 646, endPoint x: 10, endPoint y: 645, distance: 85.0
click at [10, 645] on div "0px Columns Gap 0 px" at bounding box center [109, 645] width 201 height 49
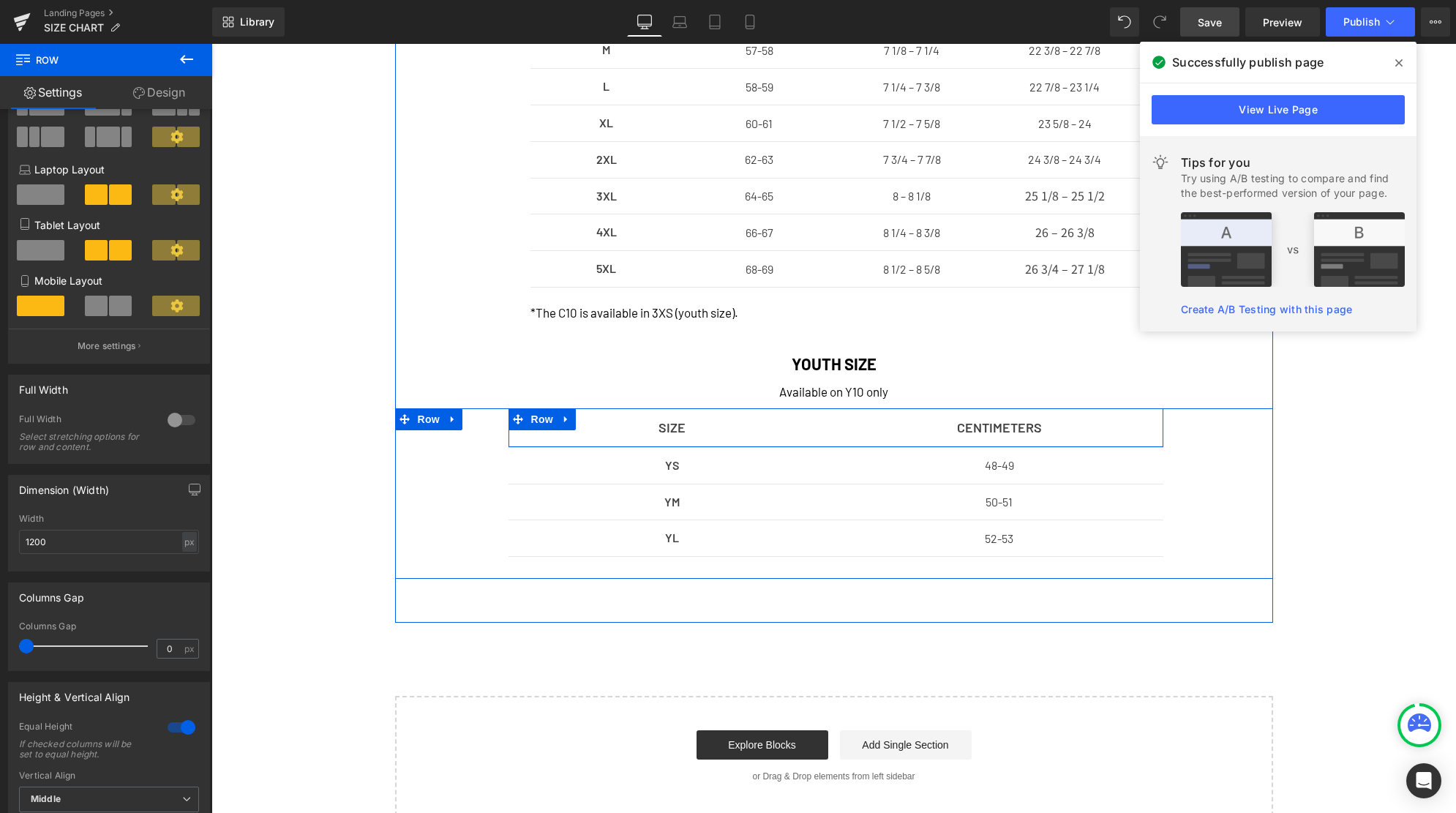
click at [860, 440] on div "SIZE Text Block CENTIMETERS Text Block Row" at bounding box center [836, 427] width 654 height 38
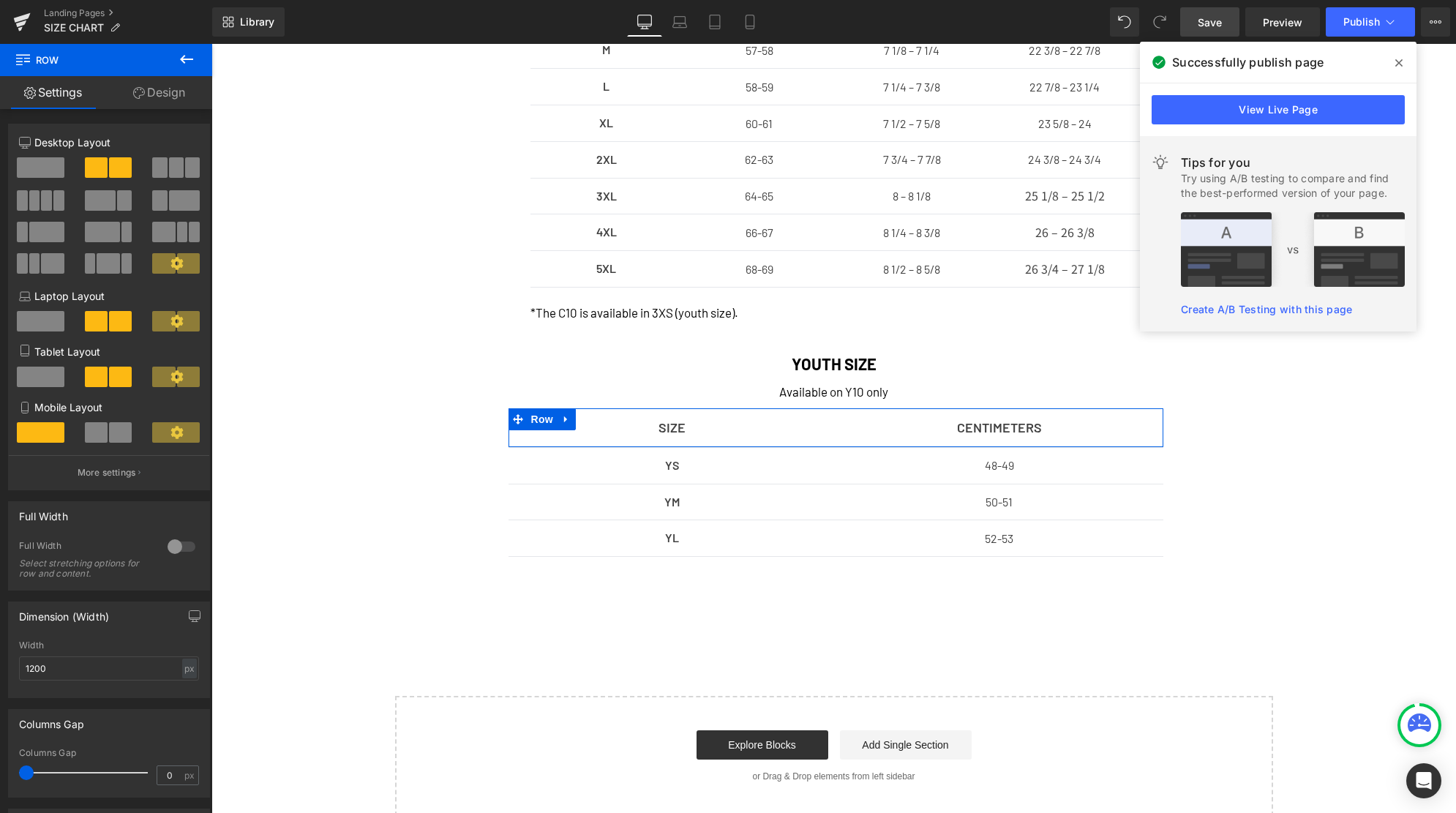
click at [186, 546] on div at bounding box center [182, 546] width 35 height 23
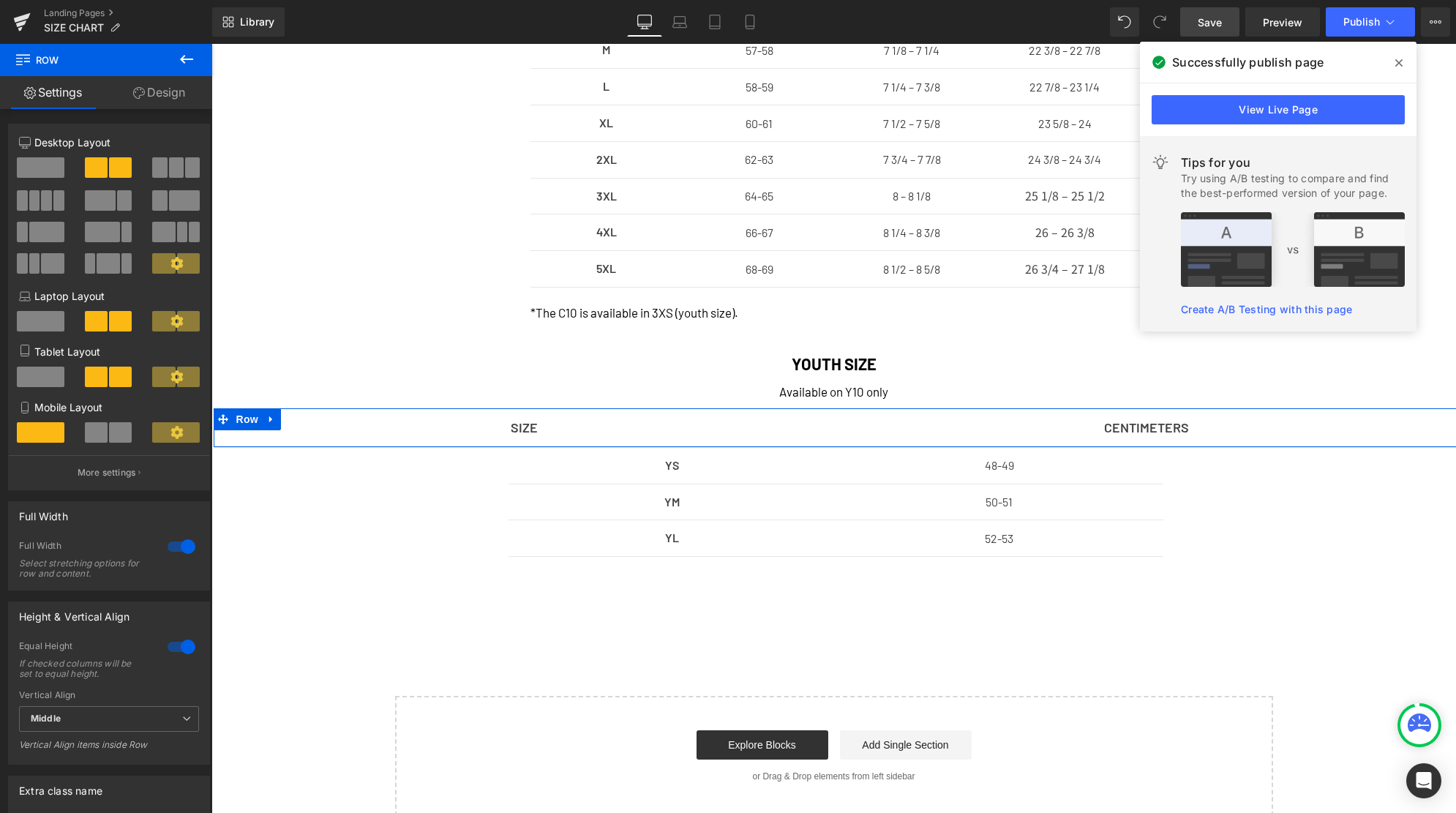
click at [186, 546] on div at bounding box center [182, 546] width 35 height 23
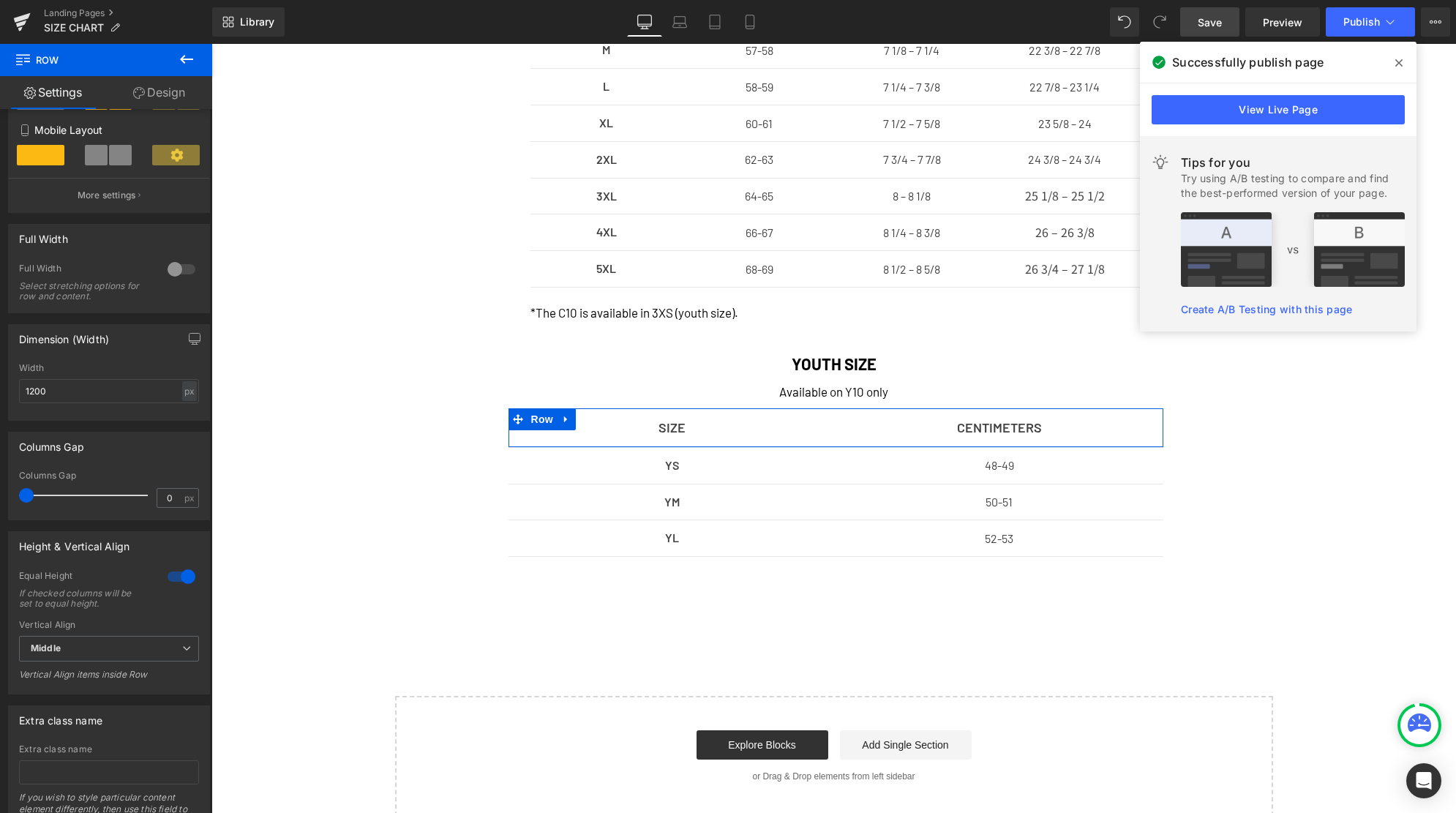
scroll to position [345, 0]
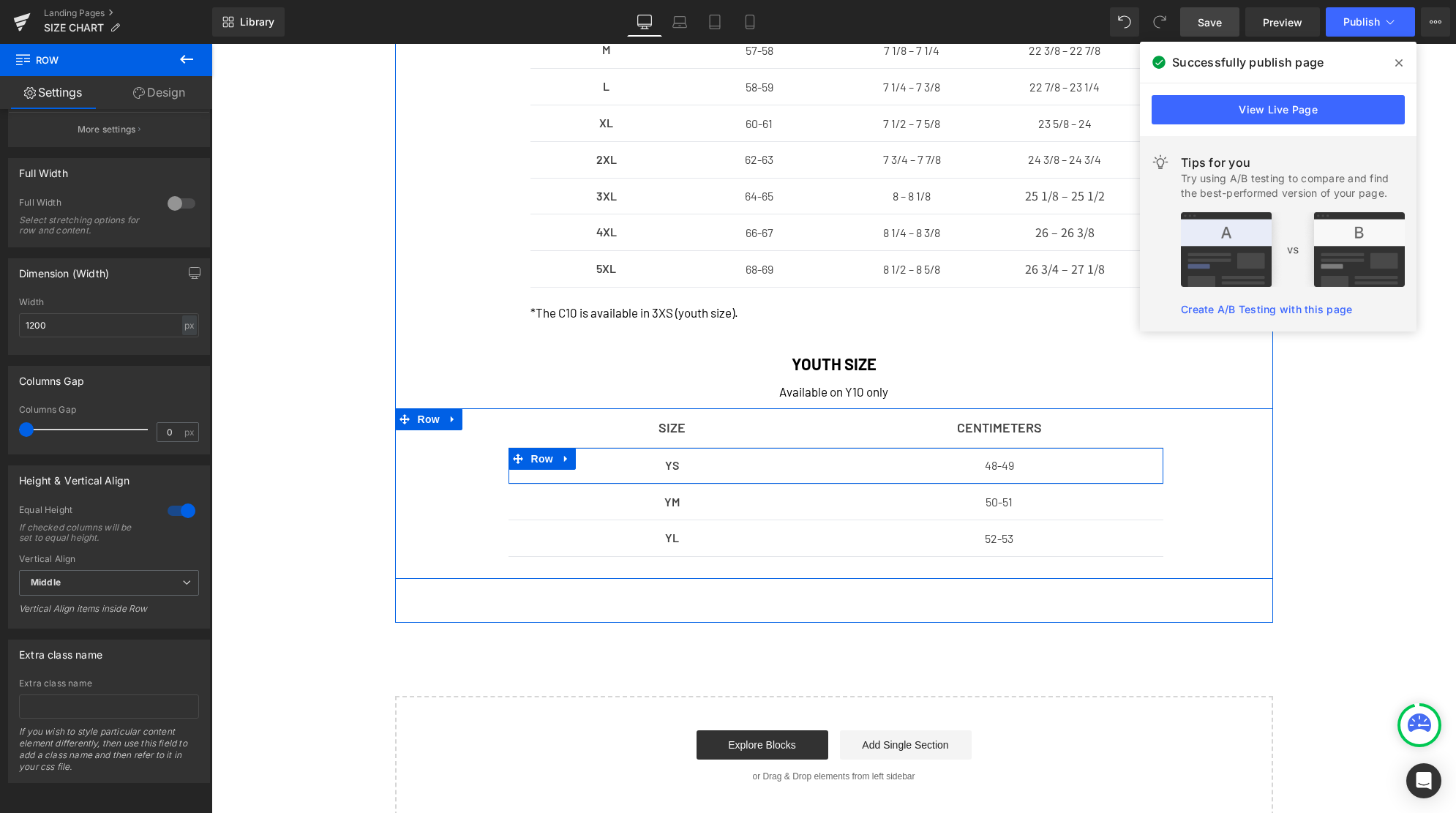
click at [826, 475] on div "YS Text Block" at bounding box center [673, 466] width 328 height 22
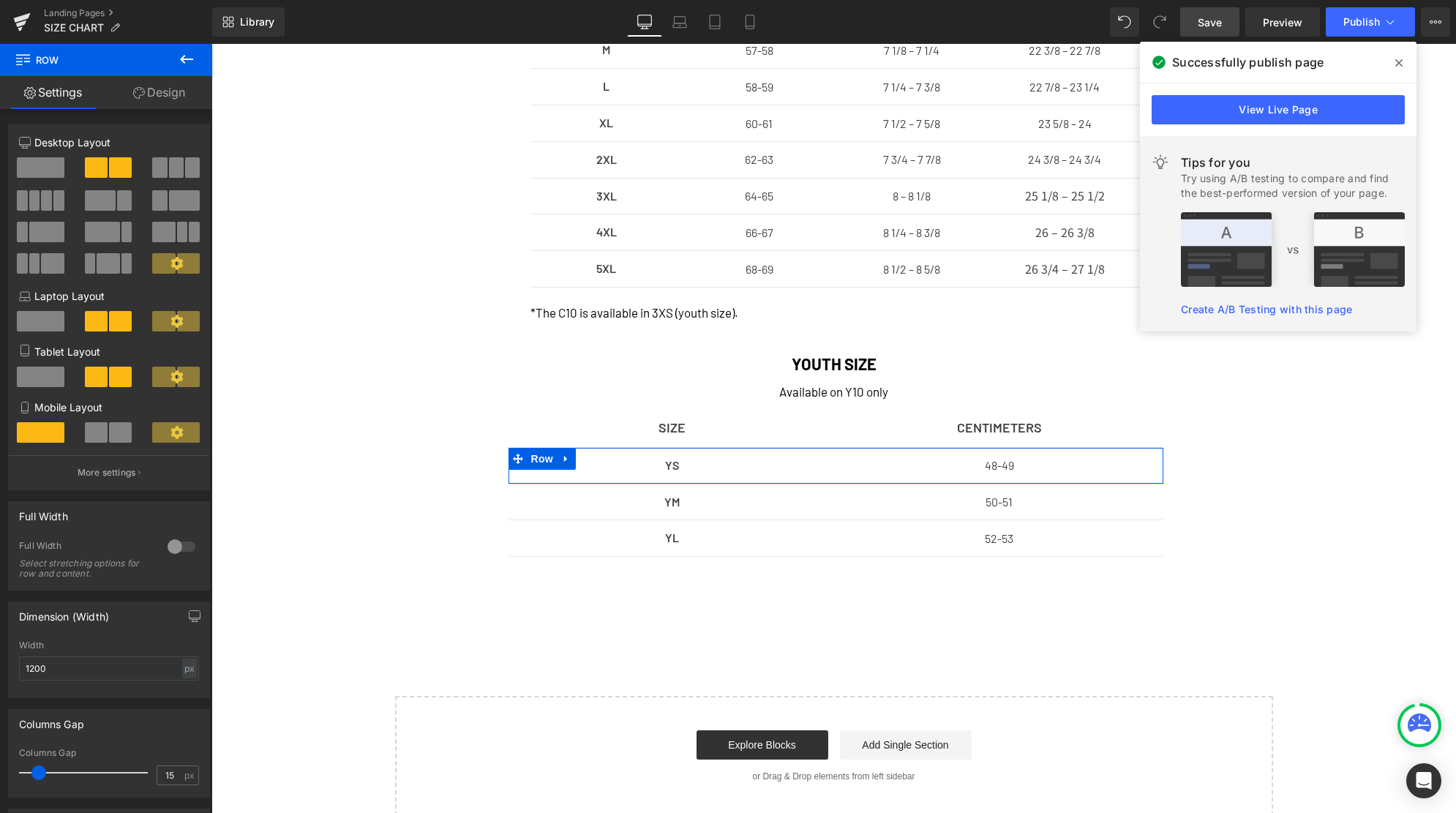
click at [46, 205] on span at bounding box center [46, 201] width 11 height 21
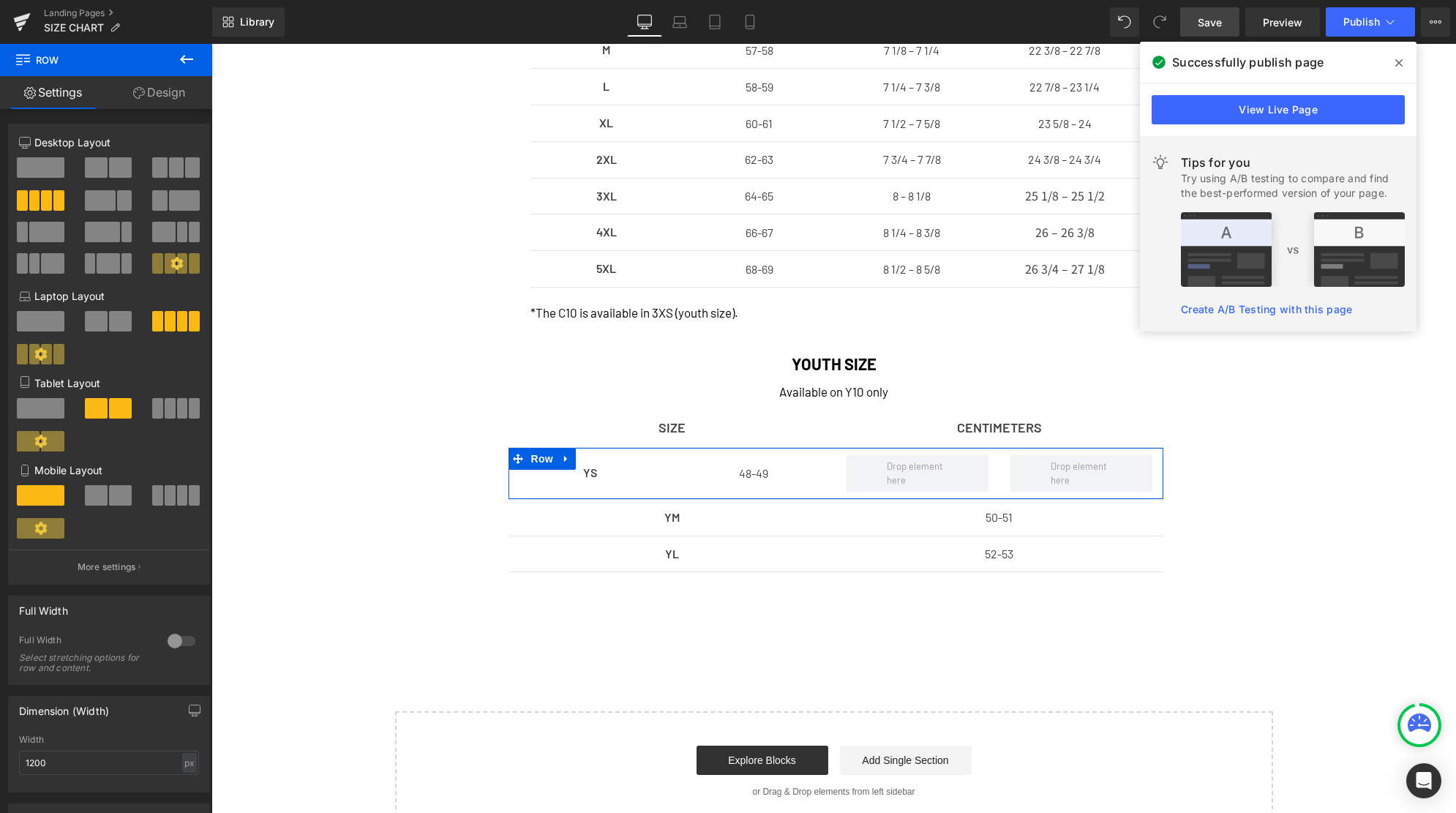
click at [116, 161] on span at bounding box center [120, 168] width 22 height 21
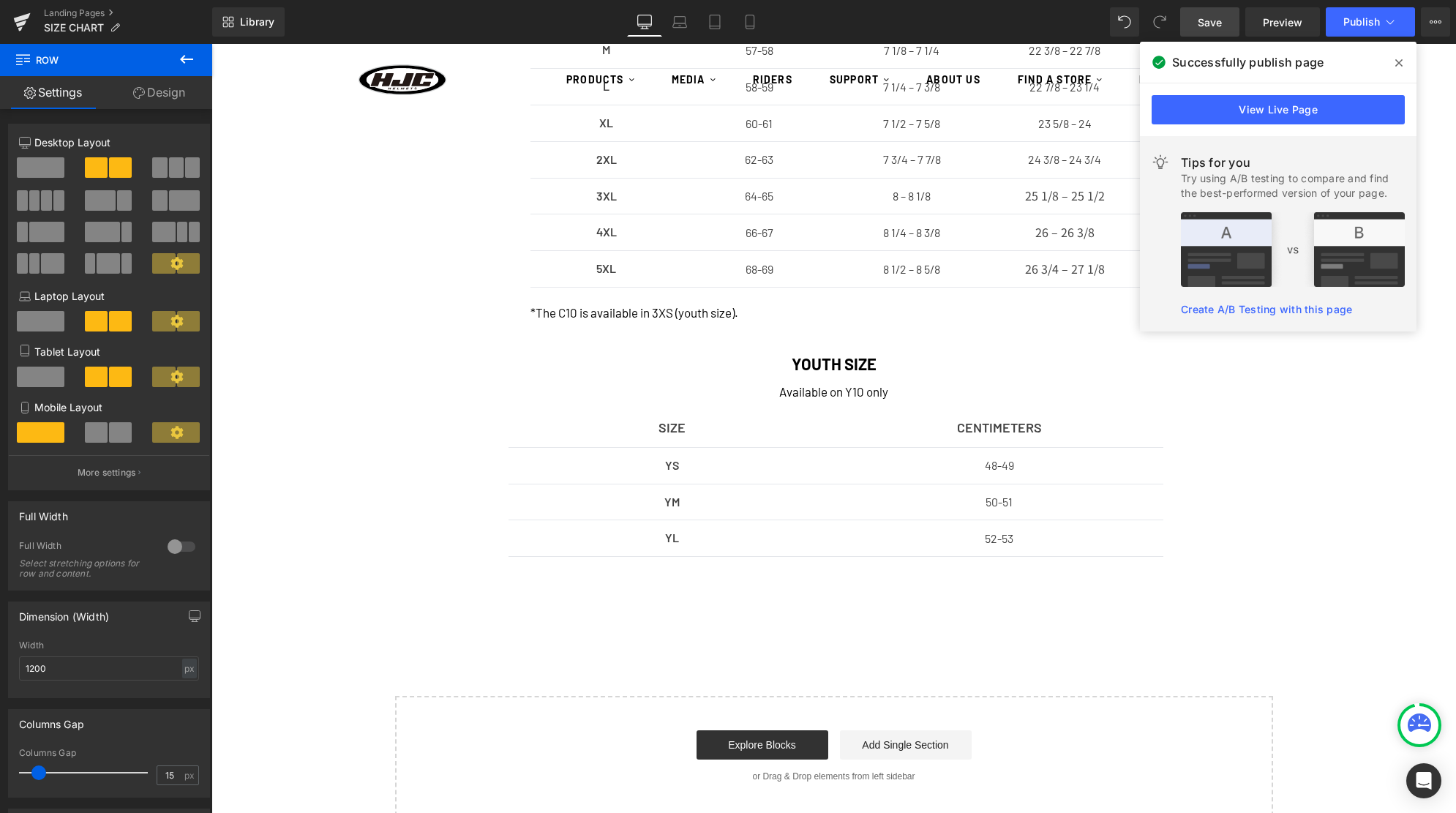
scroll to position [407, 0]
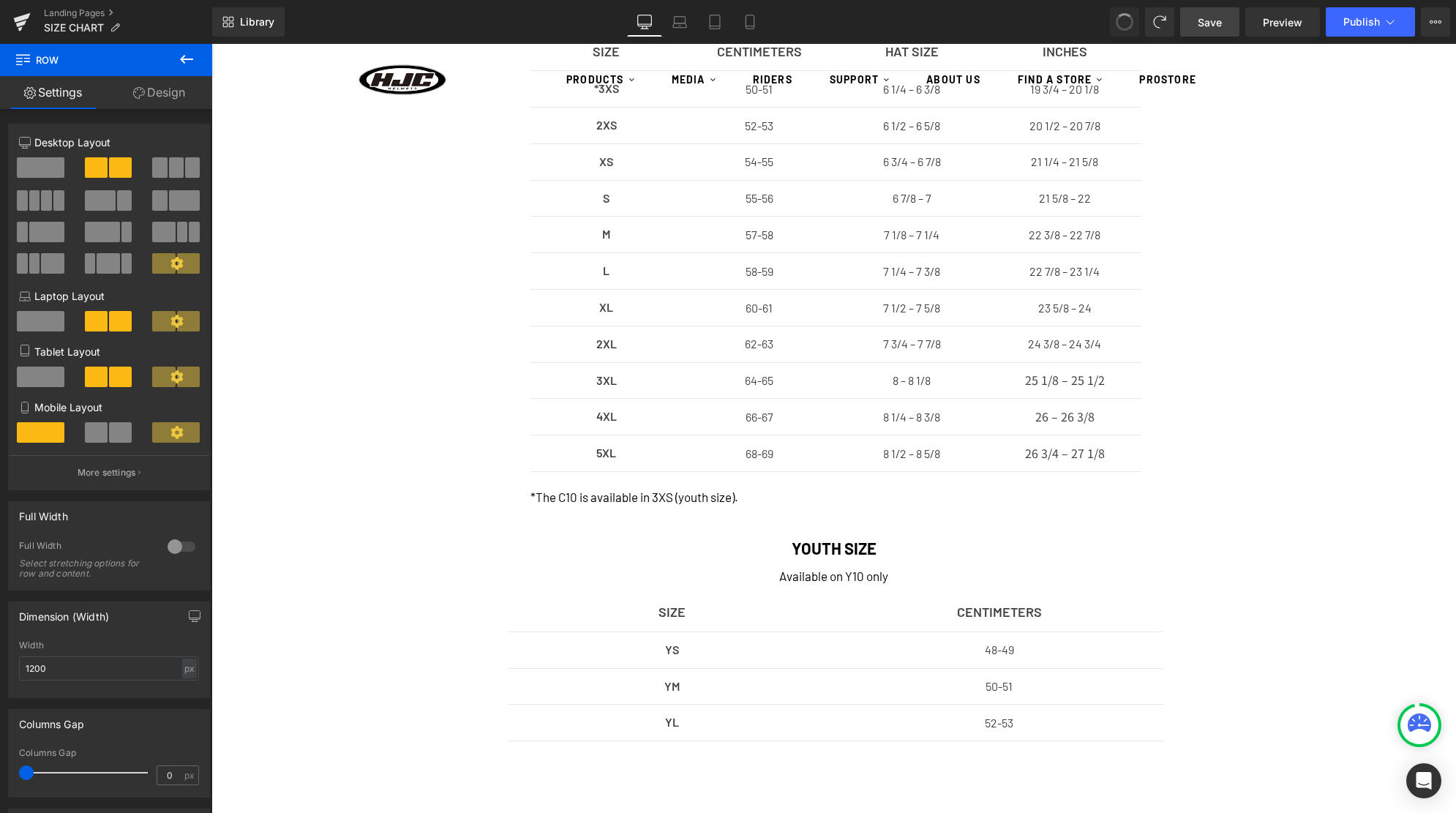
type input "15"
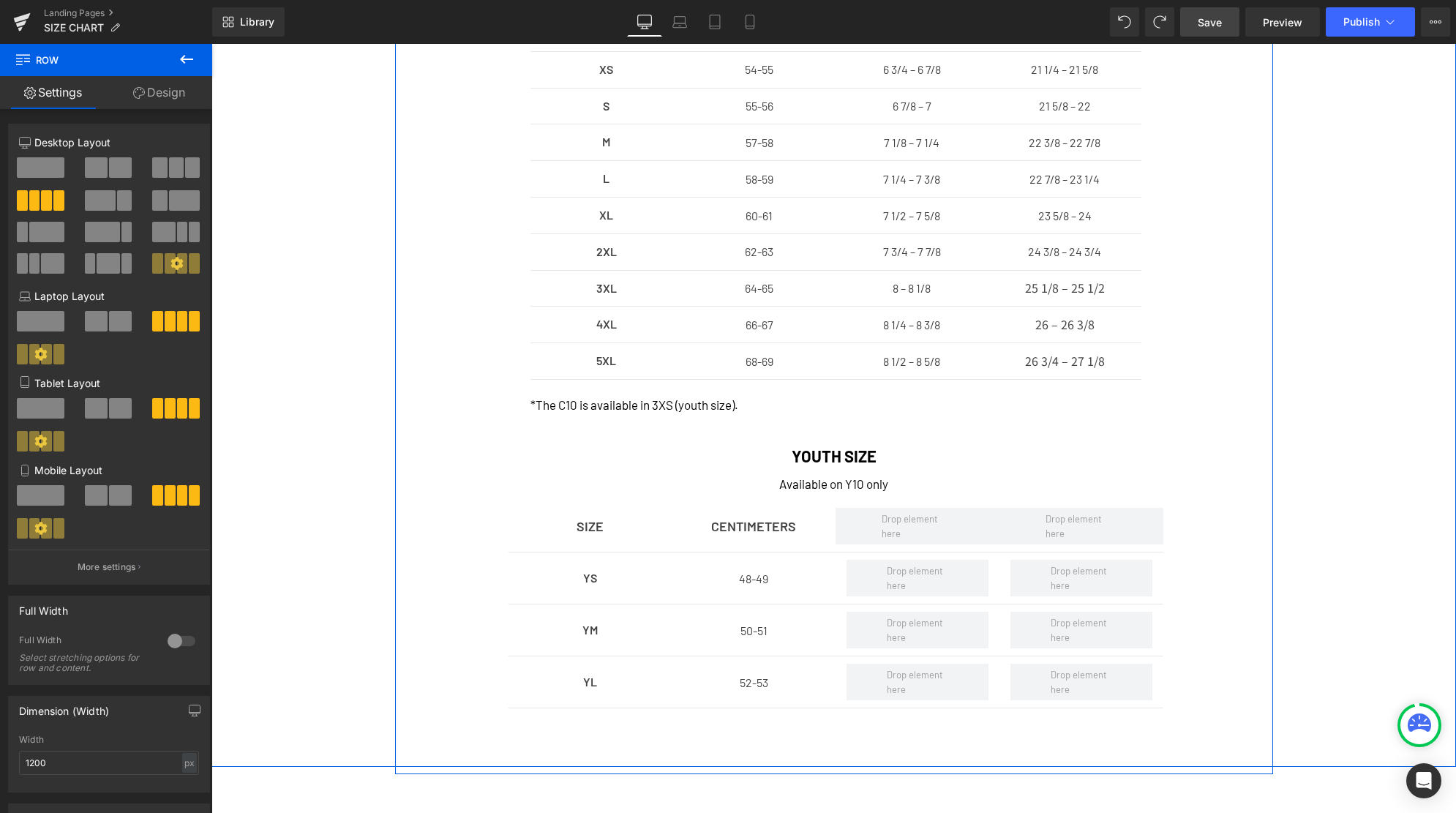
scroll to position [594, 0]
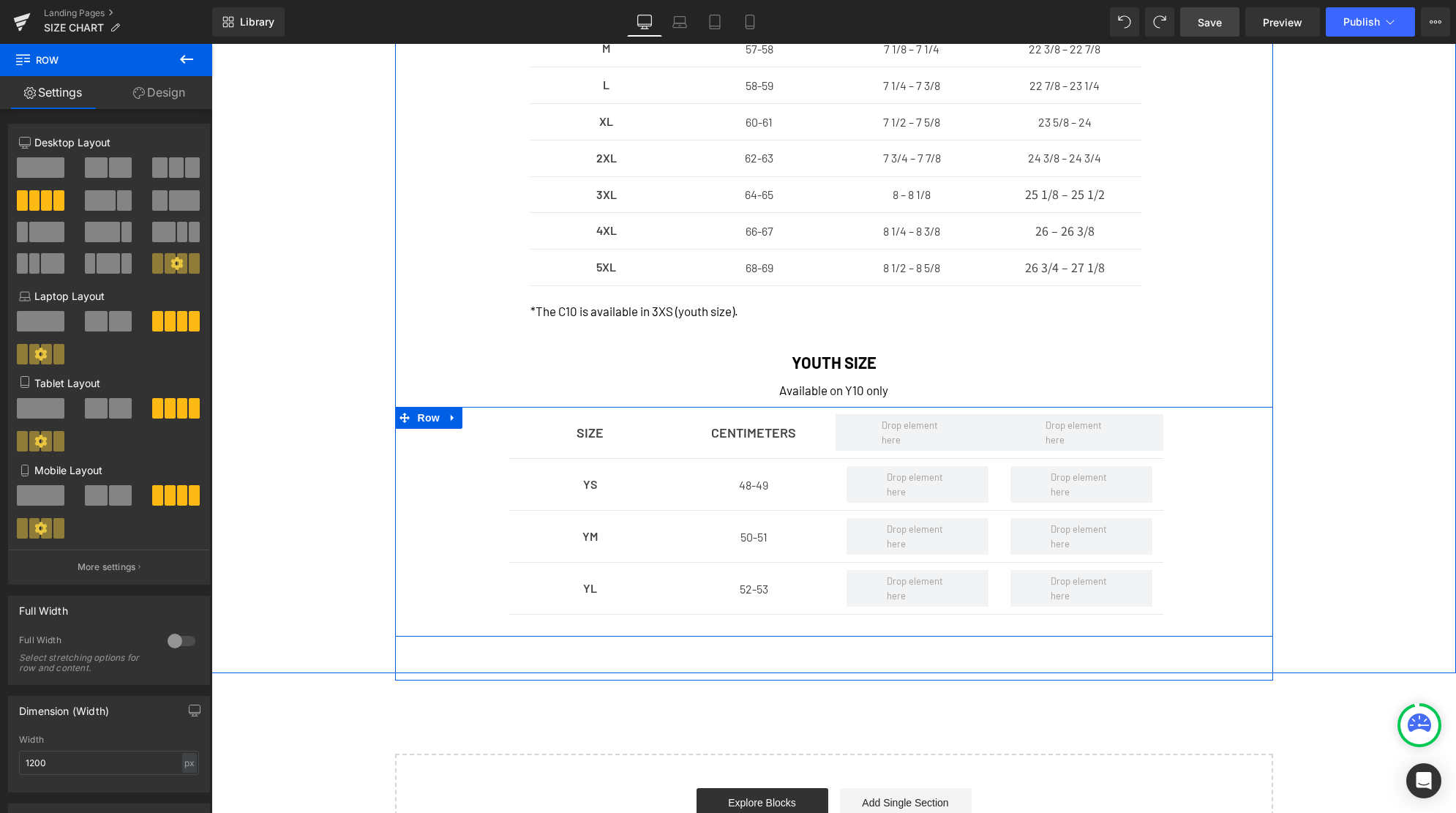
click at [488, 428] on div "SIZE Text Block CENTIMETERS Text Block Row YS Text Block 48-49 Text Block Row Y…" at bounding box center [834, 521] width 878 height 230
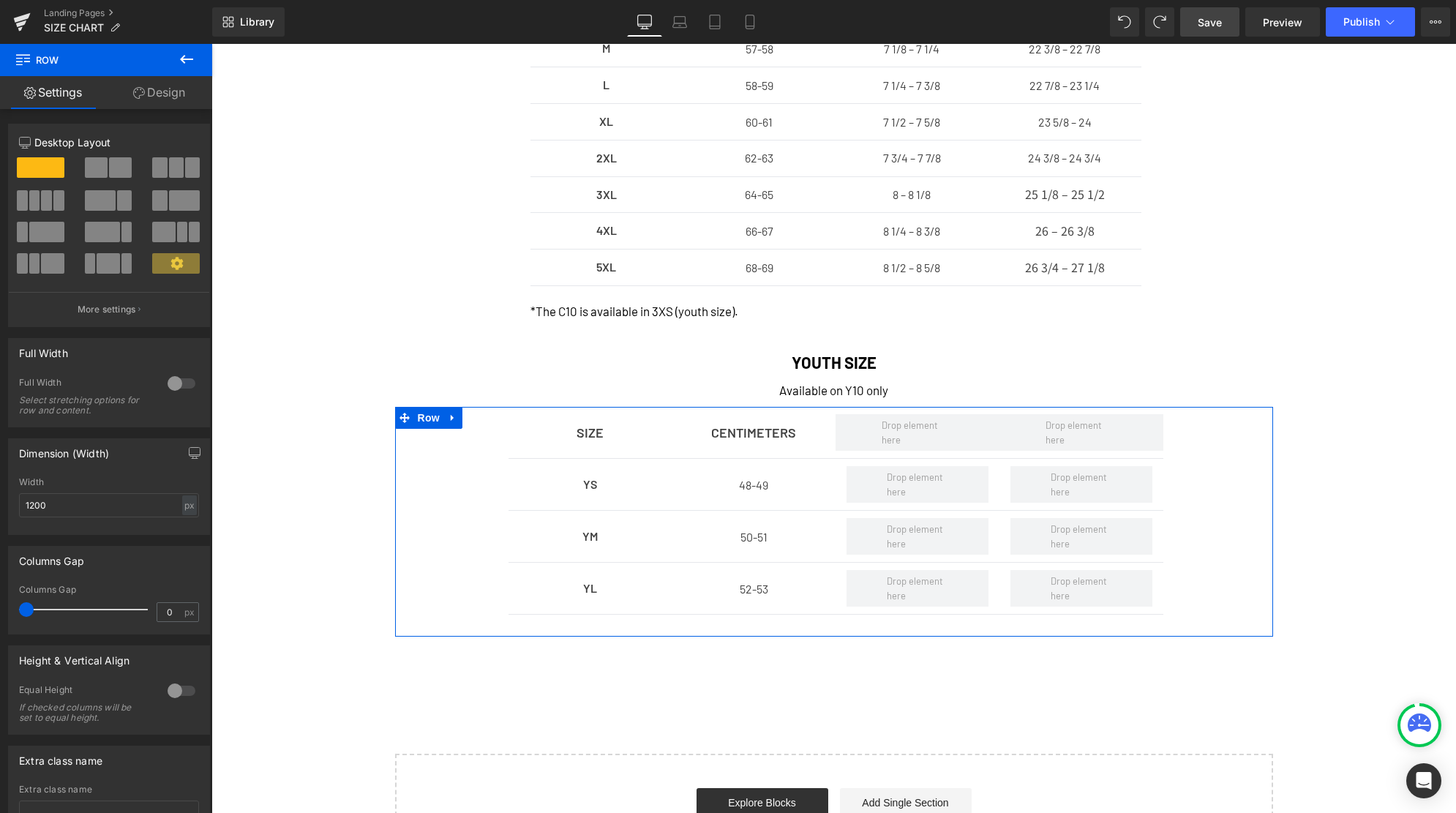
click at [98, 171] on span at bounding box center [96, 168] width 22 height 21
click at [42, 202] on span at bounding box center [46, 201] width 11 height 21
click at [1214, 25] on span "Save" at bounding box center [1210, 22] width 24 height 15
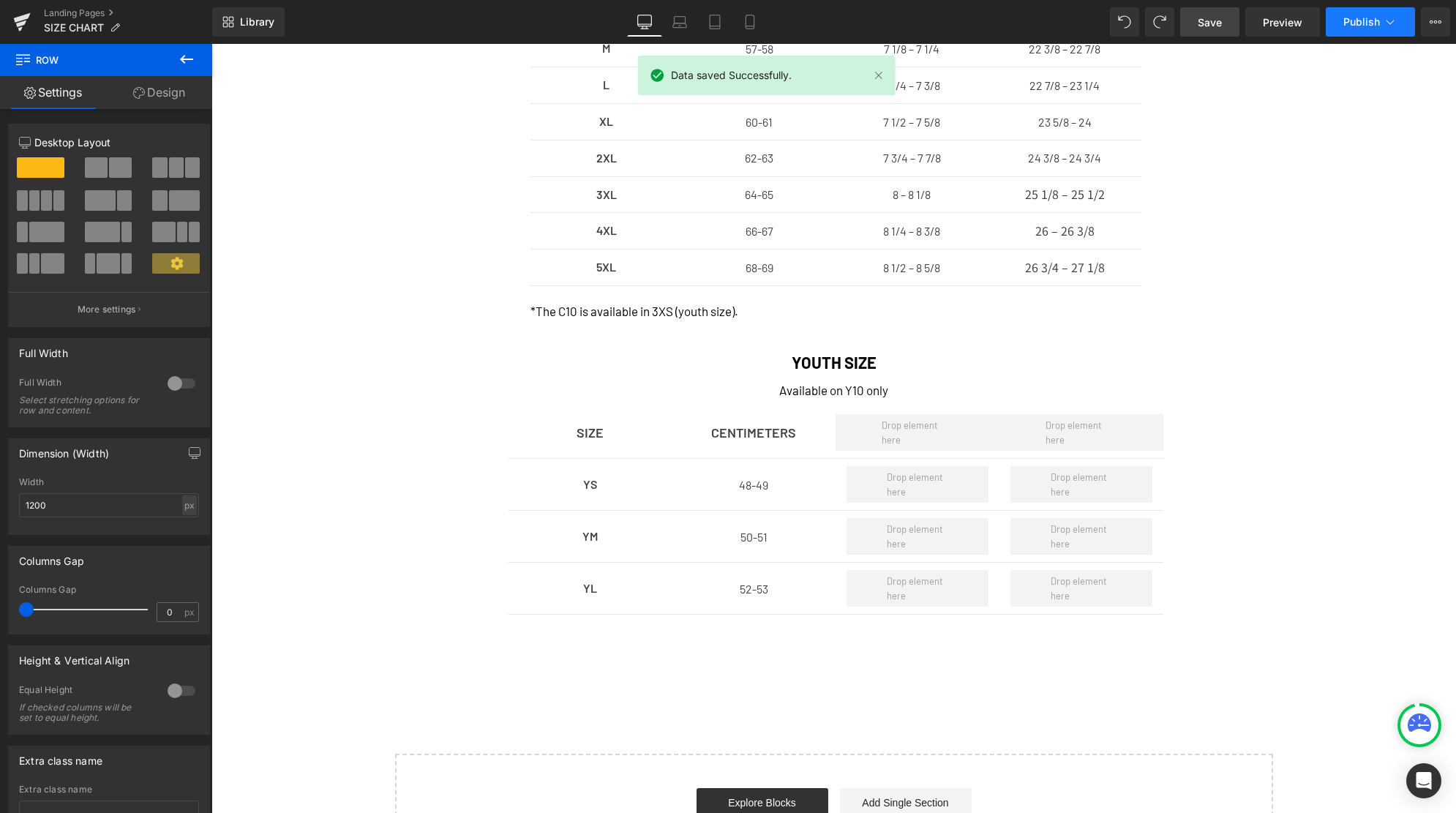
click at [1367, 21] on span "Publish" at bounding box center [1362, 22] width 37 height 12
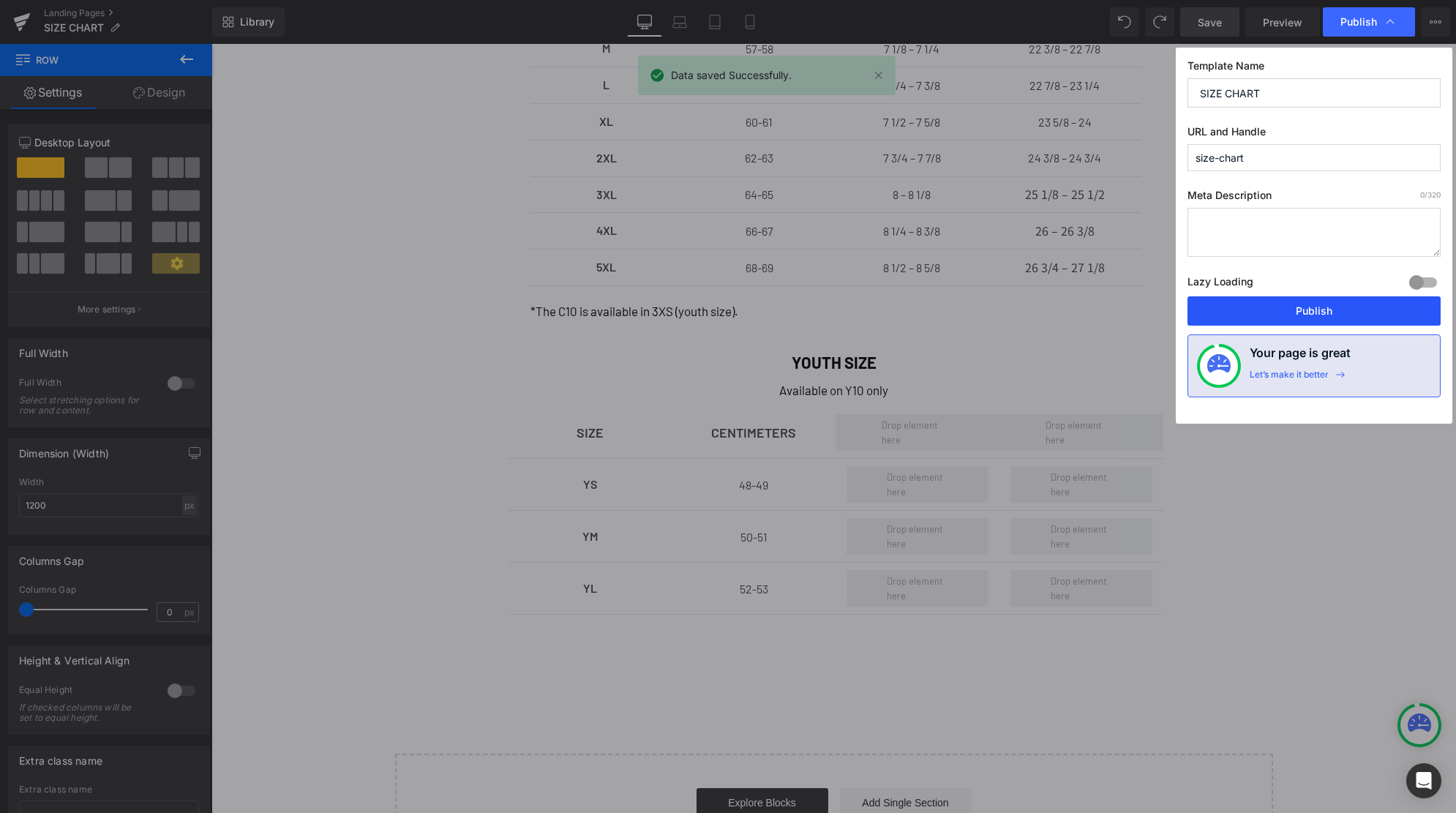
click at [1283, 309] on button "Publish" at bounding box center [1314, 310] width 253 height 30
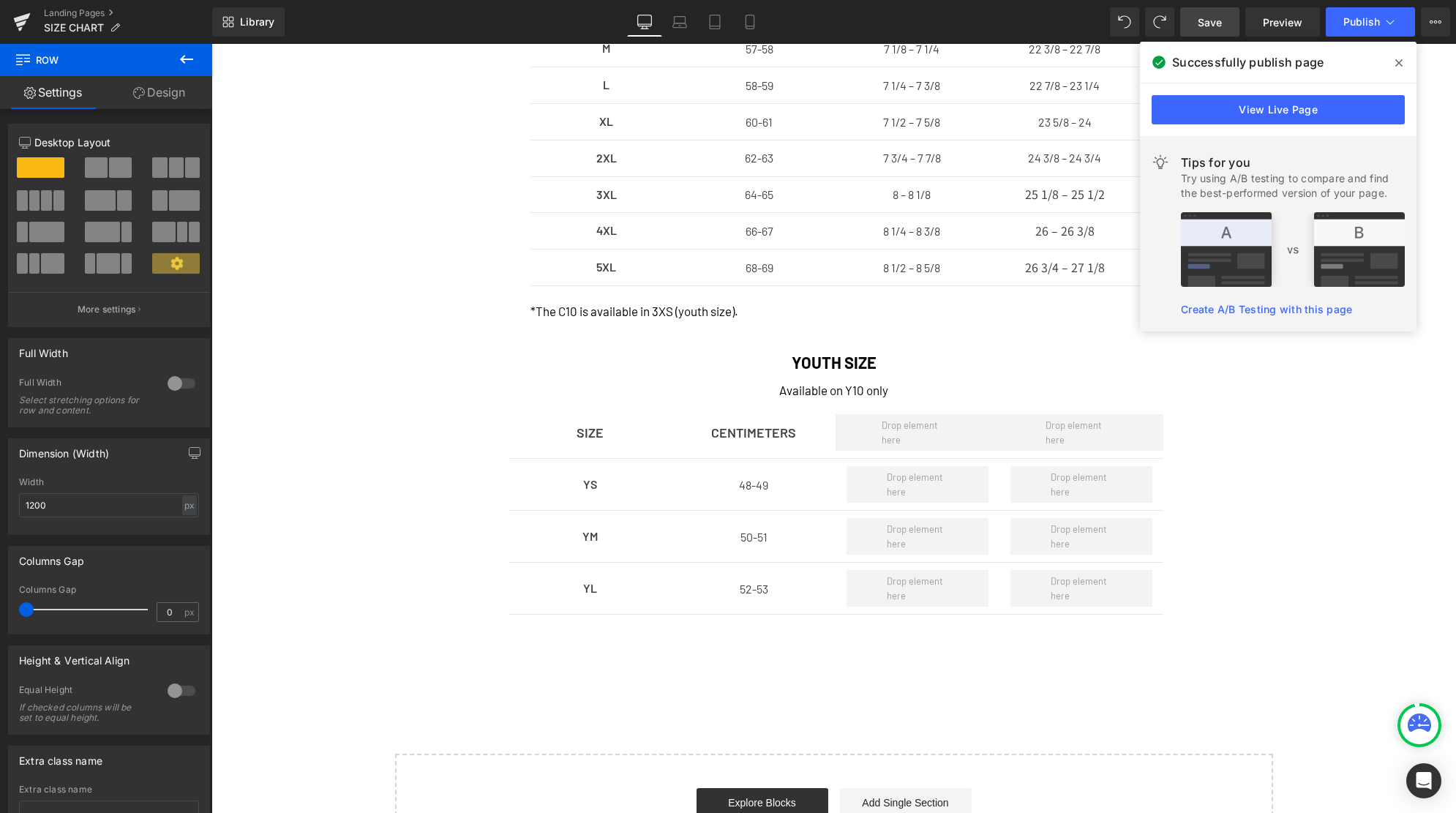
click at [294, 114] on div "SIZE Text Block CENTIMETERS Text Block HAT SIZE Text Block INCHES Text Block Ro…" at bounding box center [833, 256] width 1244 height 820
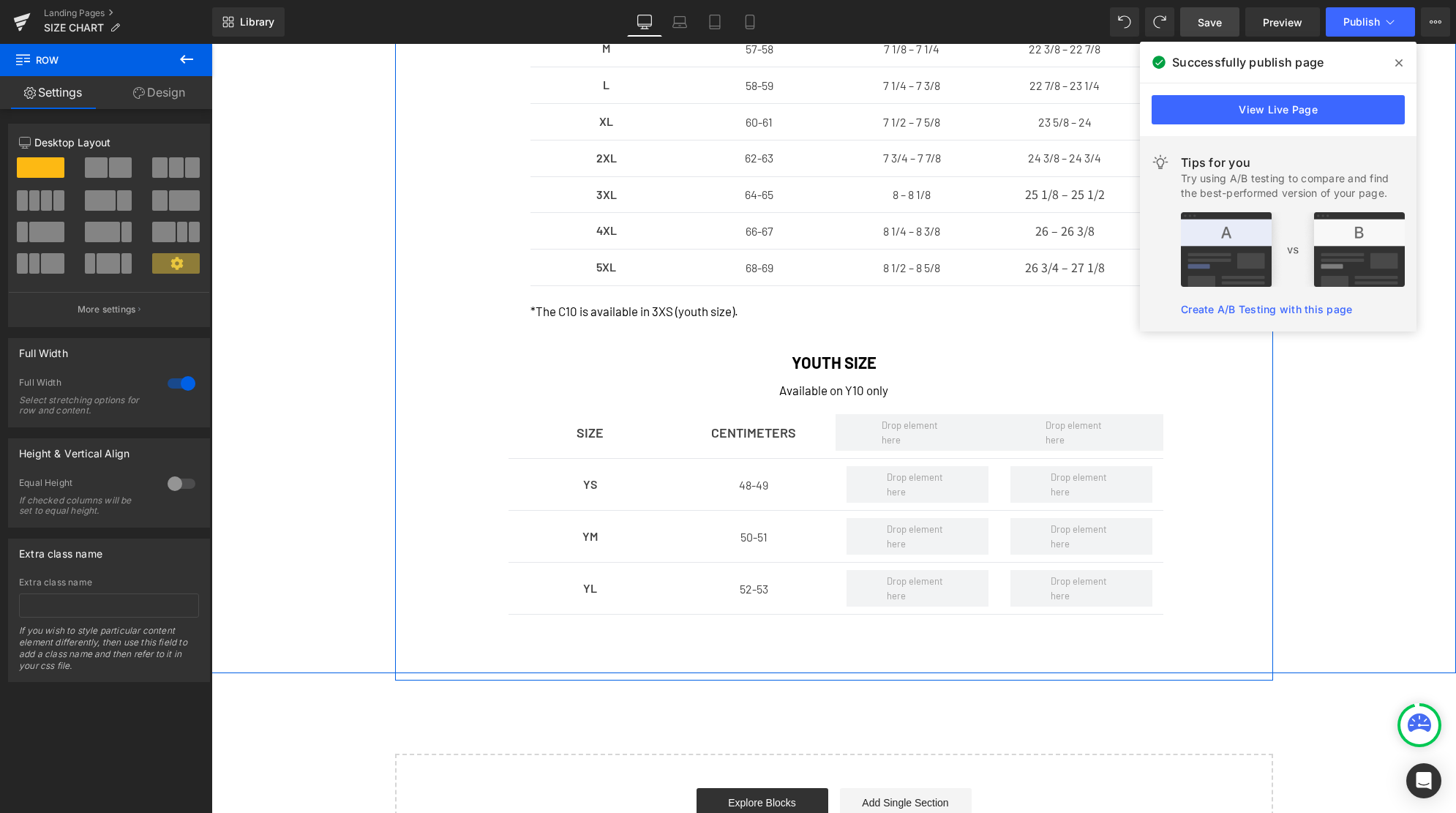
click at [330, 197] on div "SIZE Text Block CENTIMETERS Text Block HAT SIZE Text Block INCHES Text Block Ro…" at bounding box center [833, 256] width 1244 height 820
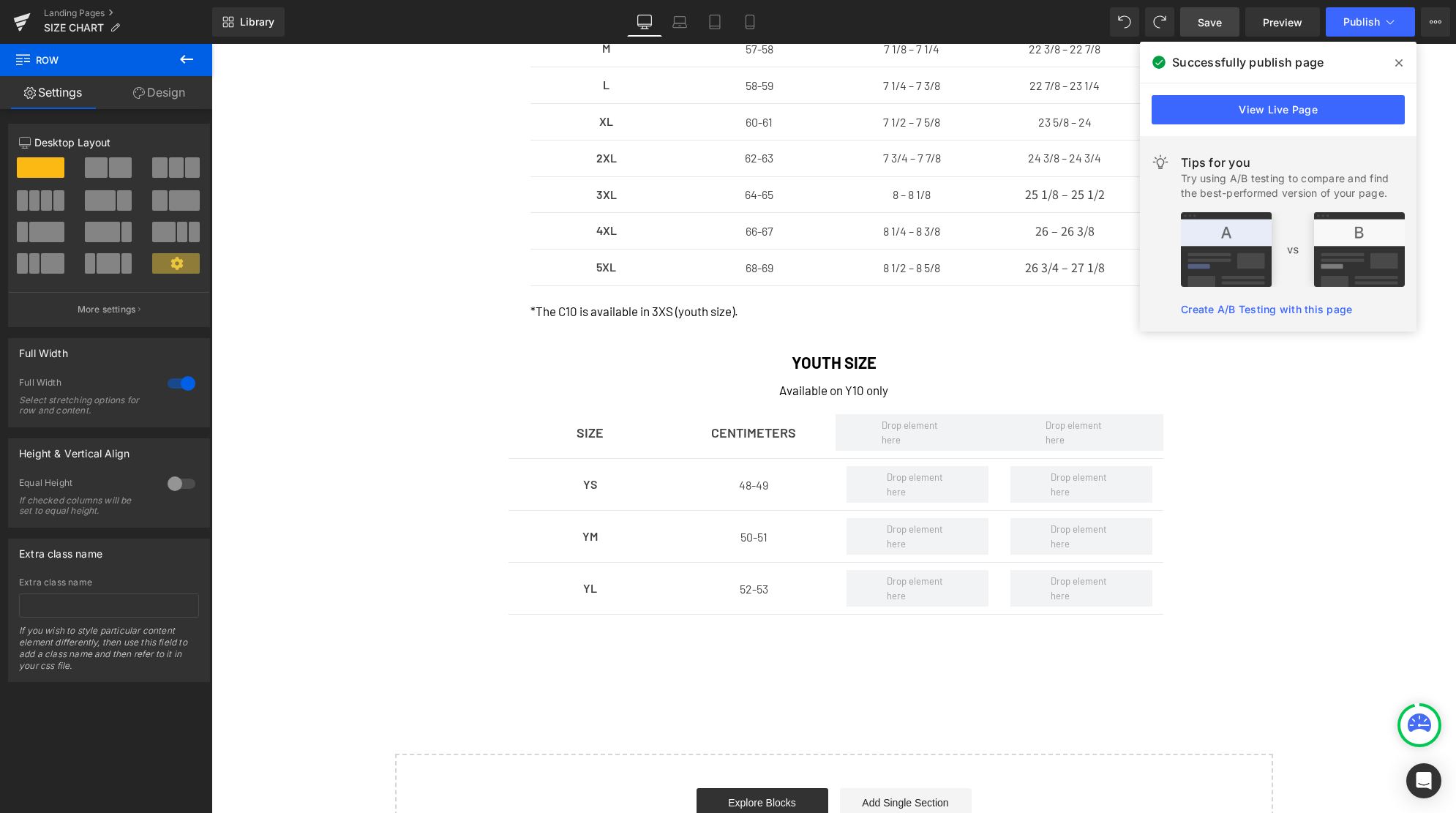
click at [80, 6] on div "Landing Pages SIZE CHART" at bounding box center [106, 22] width 212 height 44
click at [79, 11] on link "Landing Pages" at bounding box center [128, 13] width 168 height 12
